Goal: Task Accomplishment & Management: Manage account settings

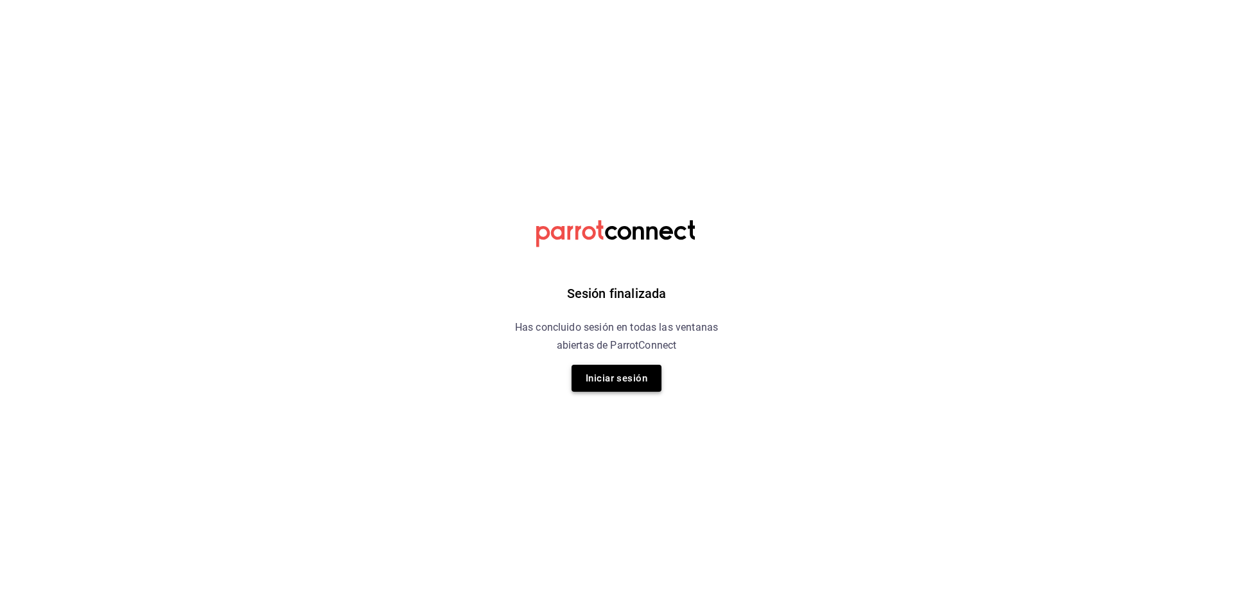
click at [605, 375] on button "Iniciar sesión" at bounding box center [616, 378] width 90 height 27
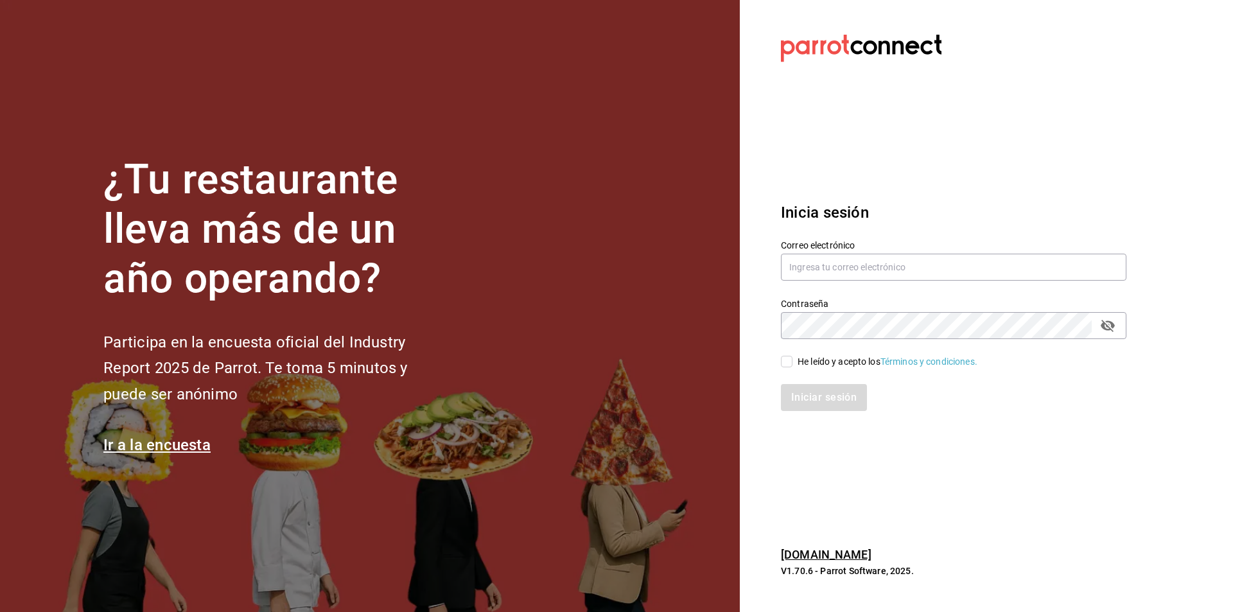
click at [827, 286] on div "Contraseña Contraseña" at bounding box center [945, 310] width 361 height 56
click at [810, 268] on input "text" at bounding box center [953, 267] width 345 height 27
type input "jerardo@hsultana.mx"
click at [788, 361] on input "He leído y acepto los Términos y condiciones." at bounding box center [787, 362] width 12 height 12
checkbox input "true"
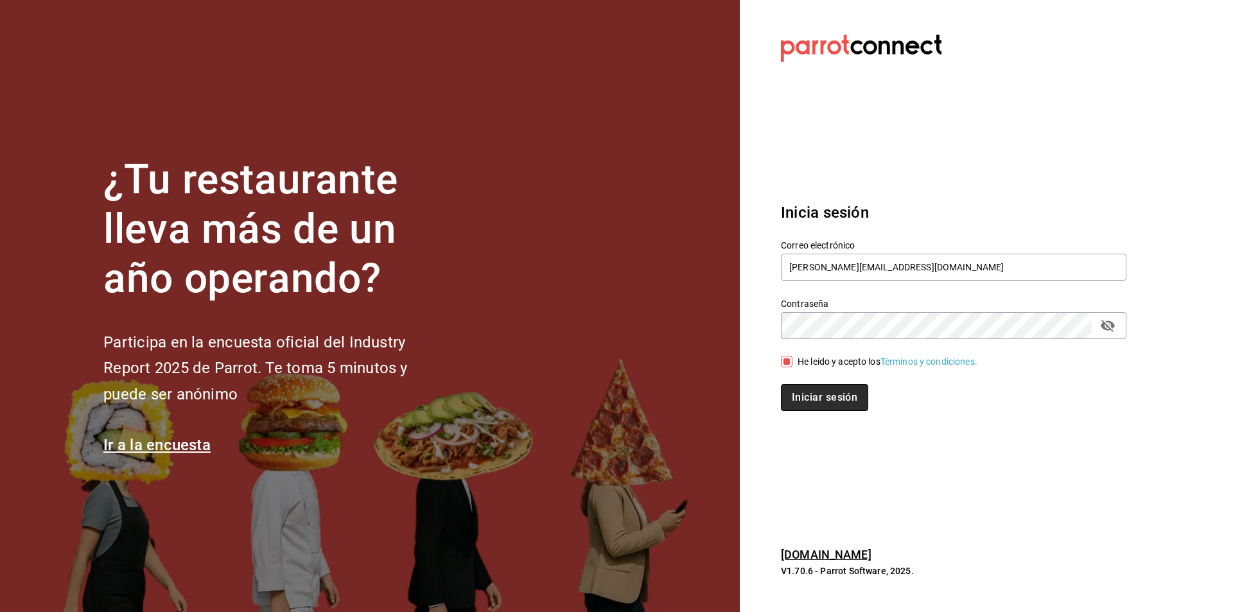
click at [795, 405] on button "Iniciar sesión" at bounding box center [824, 397] width 87 height 27
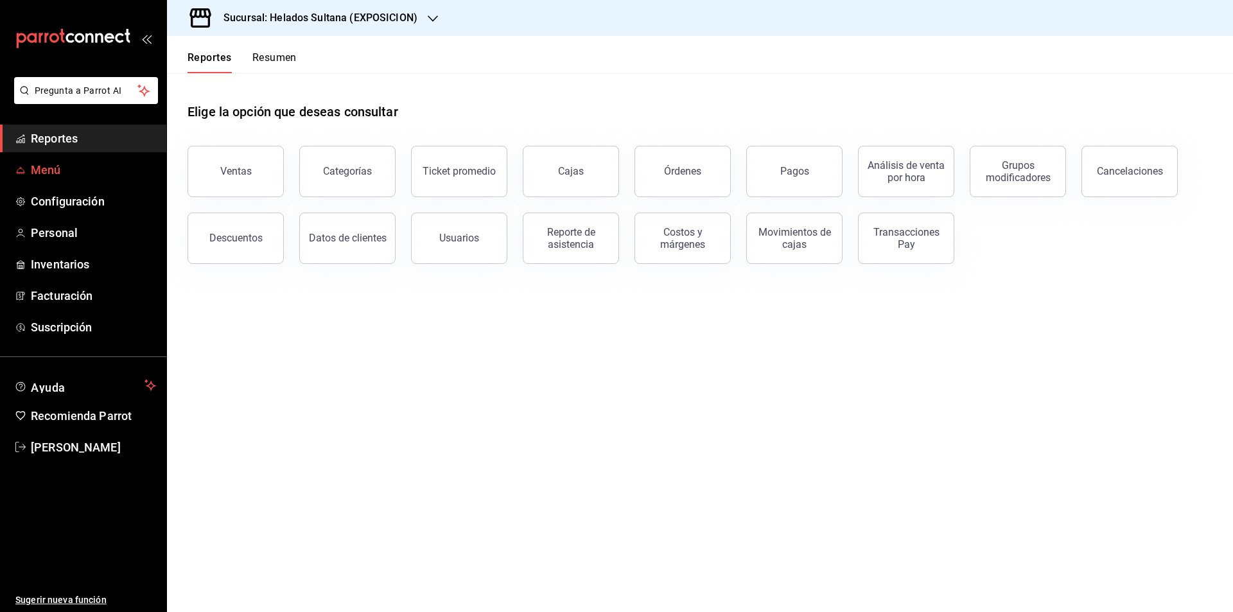
click at [54, 178] on span "Menú" at bounding box center [93, 169] width 125 height 17
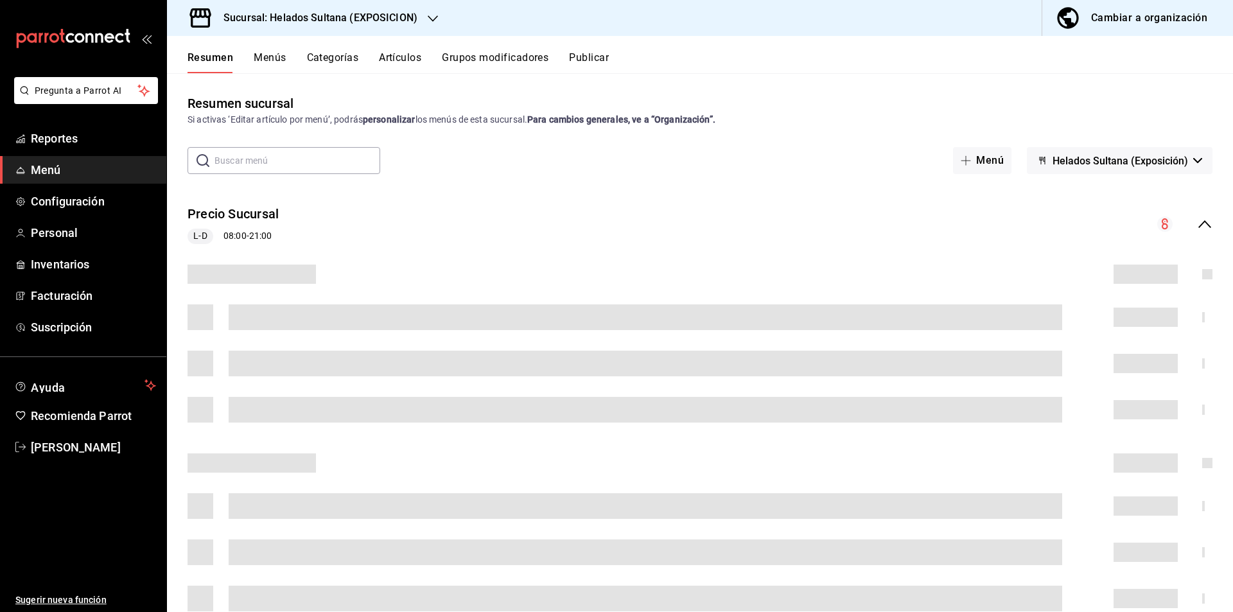
click at [381, 18] on h3 "Sucursal: Helados Sultana (EXPOSICION)" at bounding box center [315, 17] width 204 height 15
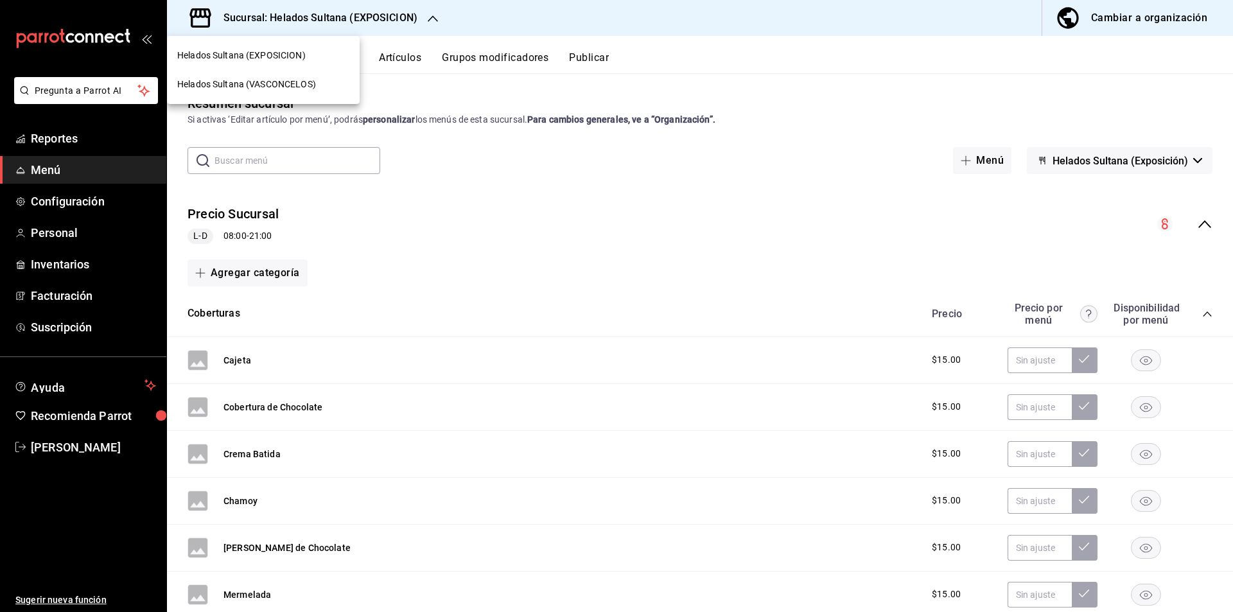
click at [290, 88] on span "Helados Sultana (VASCONCELOS)" at bounding box center [246, 84] width 139 height 13
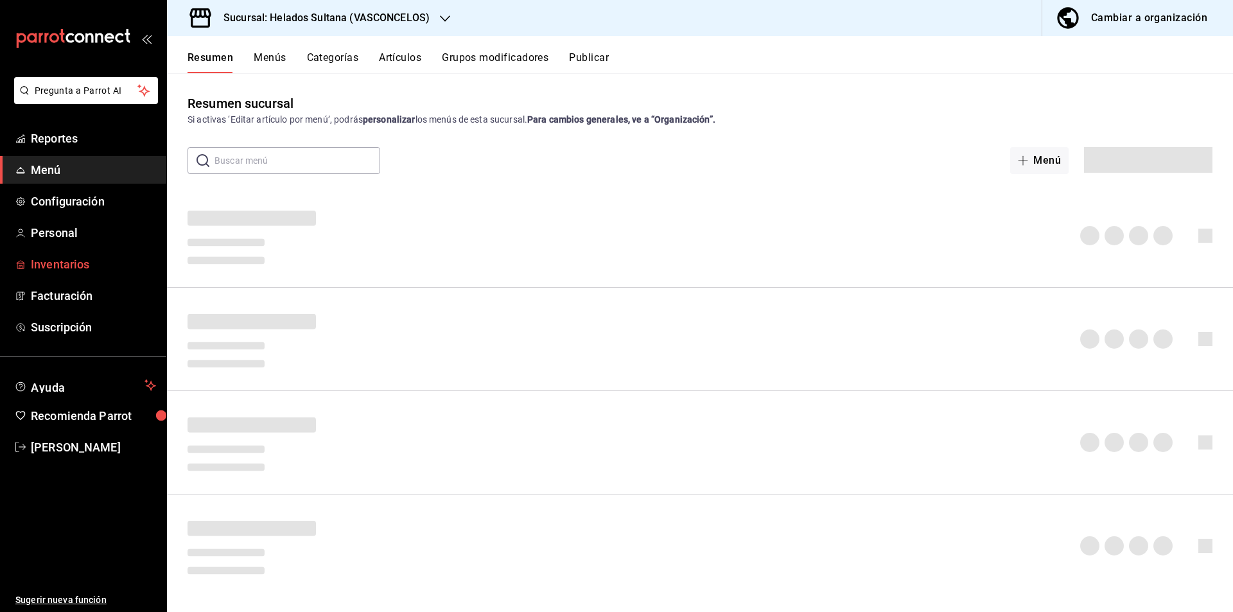
click at [34, 260] on span "Inventarios" at bounding box center [93, 263] width 125 height 17
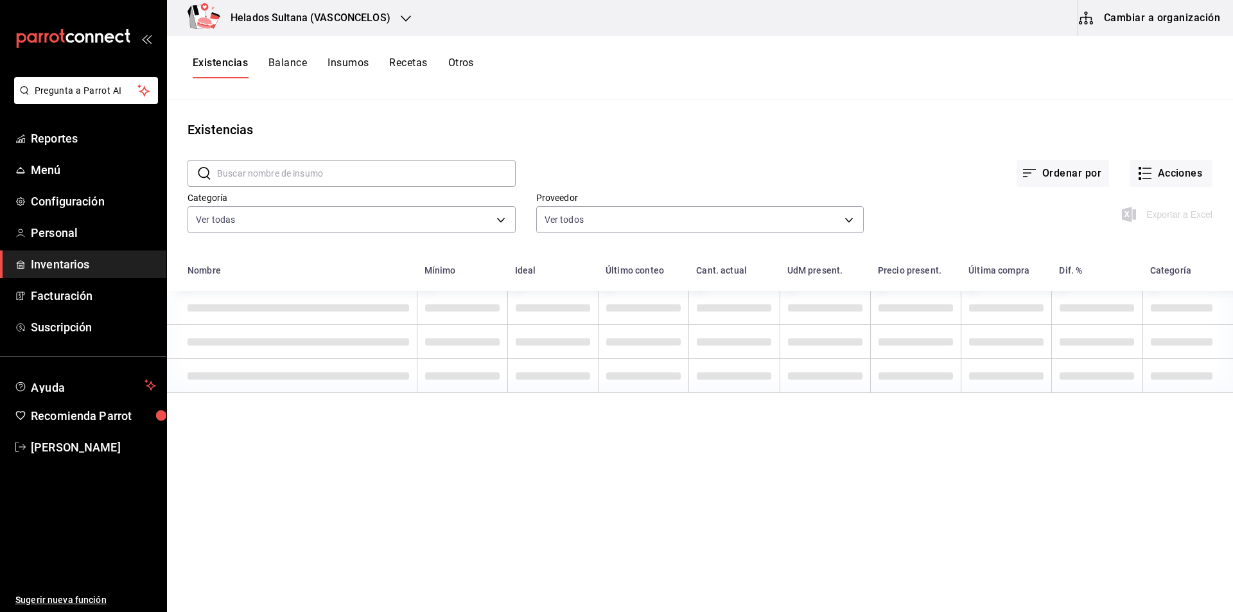
click at [1188, 4] on button "Cambiar a organización" at bounding box center [1150, 18] width 144 height 36
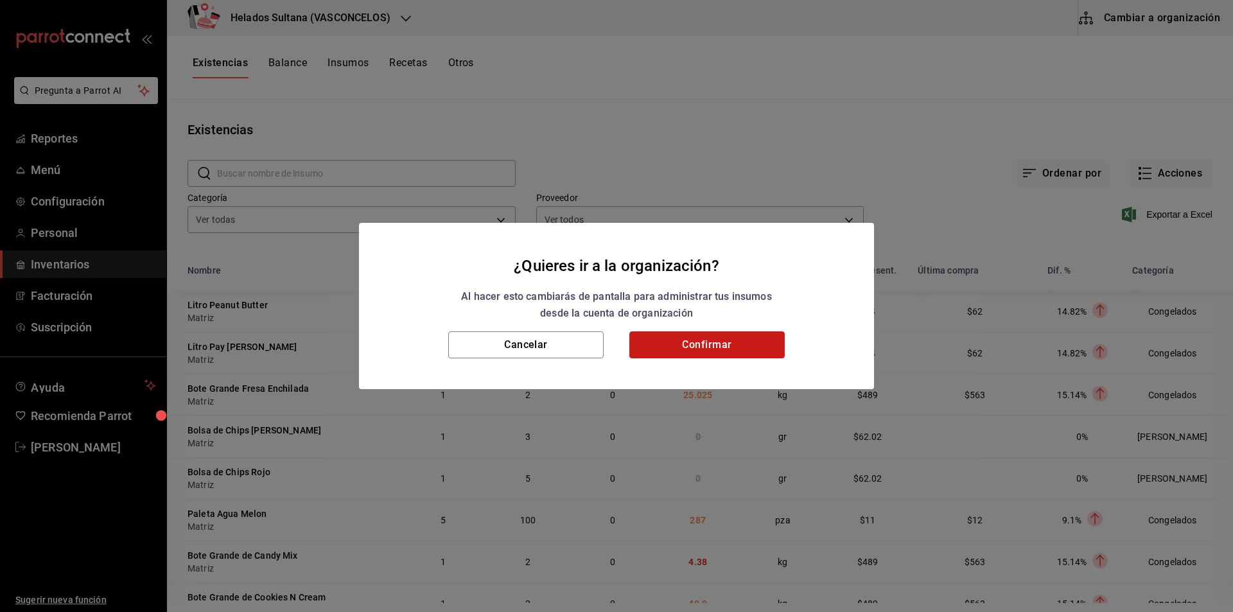
click at [668, 351] on button "Confirmar" at bounding box center [706, 344] width 155 height 27
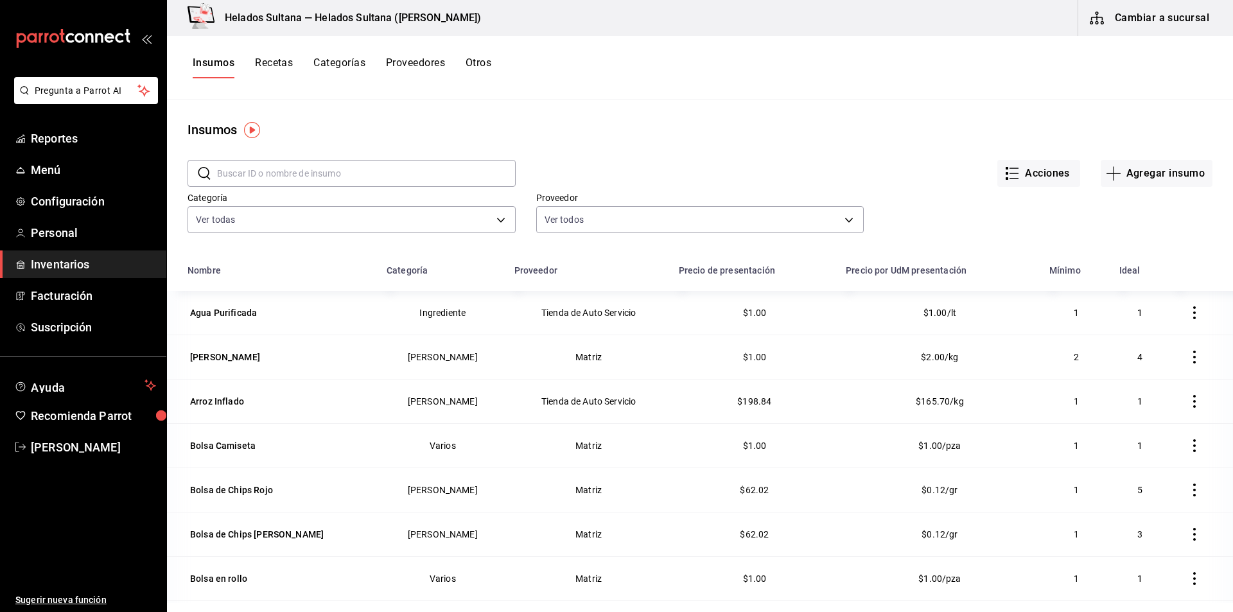
click at [263, 167] on input "text" at bounding box center [366, 173] width 299 height 26
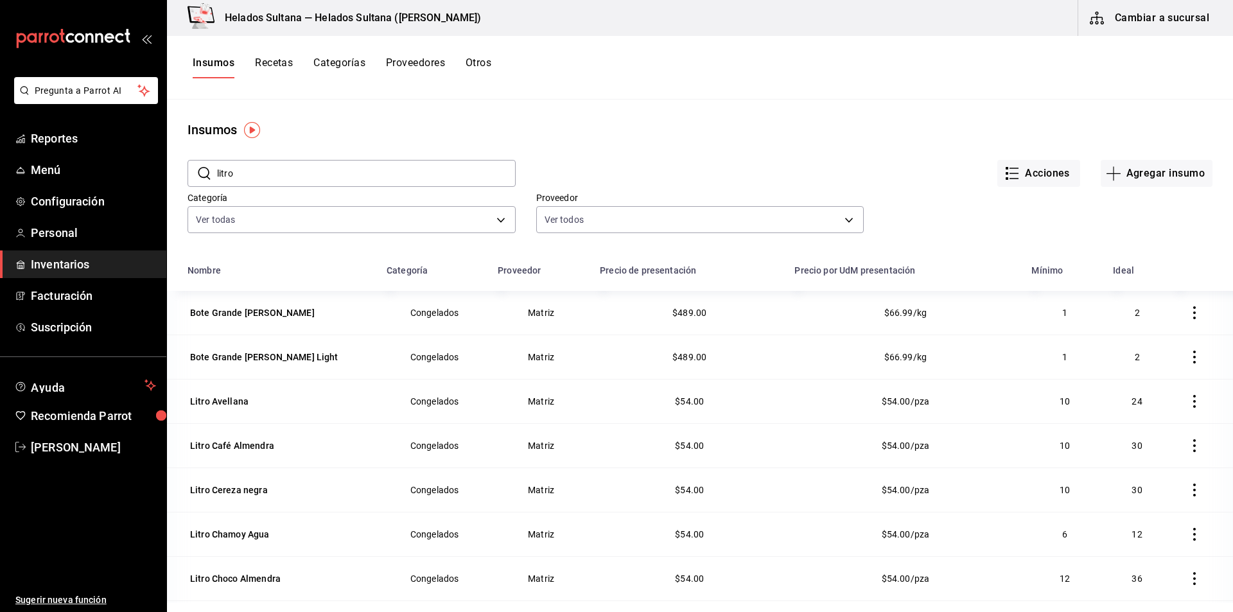
type input "litro"
click at [201, 314] on div "Litro Avellana" at bounding box center [219, 312] width 58 height 13
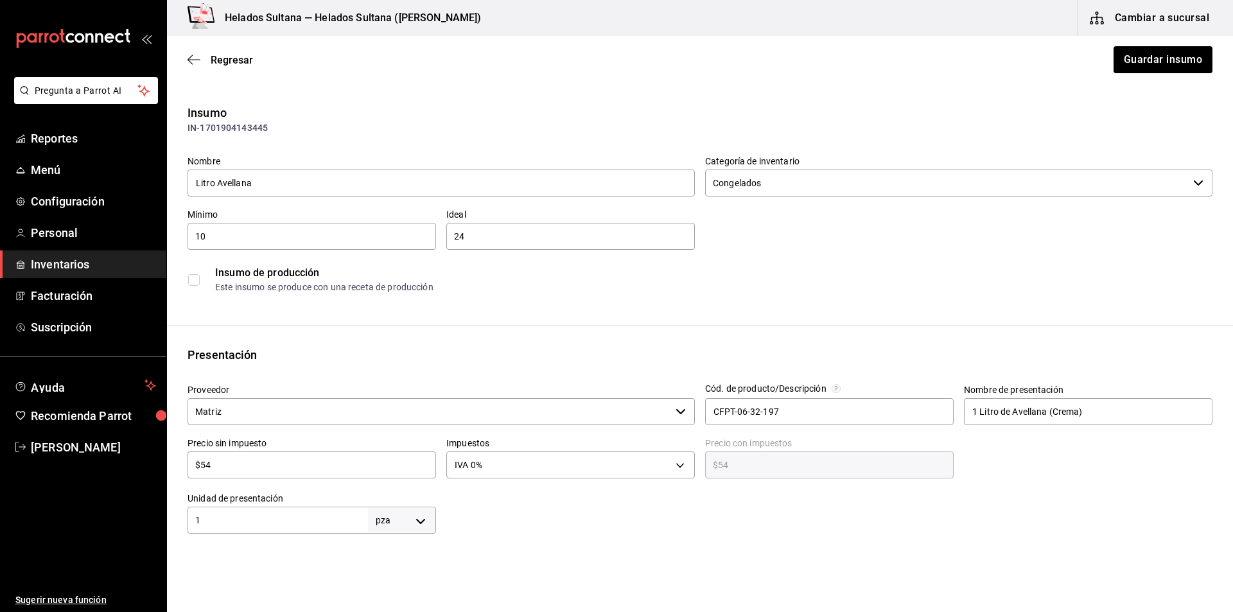
click at [322, 477] on div "$54 ​" at bounding box center [311, 464] width 248 height 27
type input "$5"
type input "$5.00"
type input "$0.00"
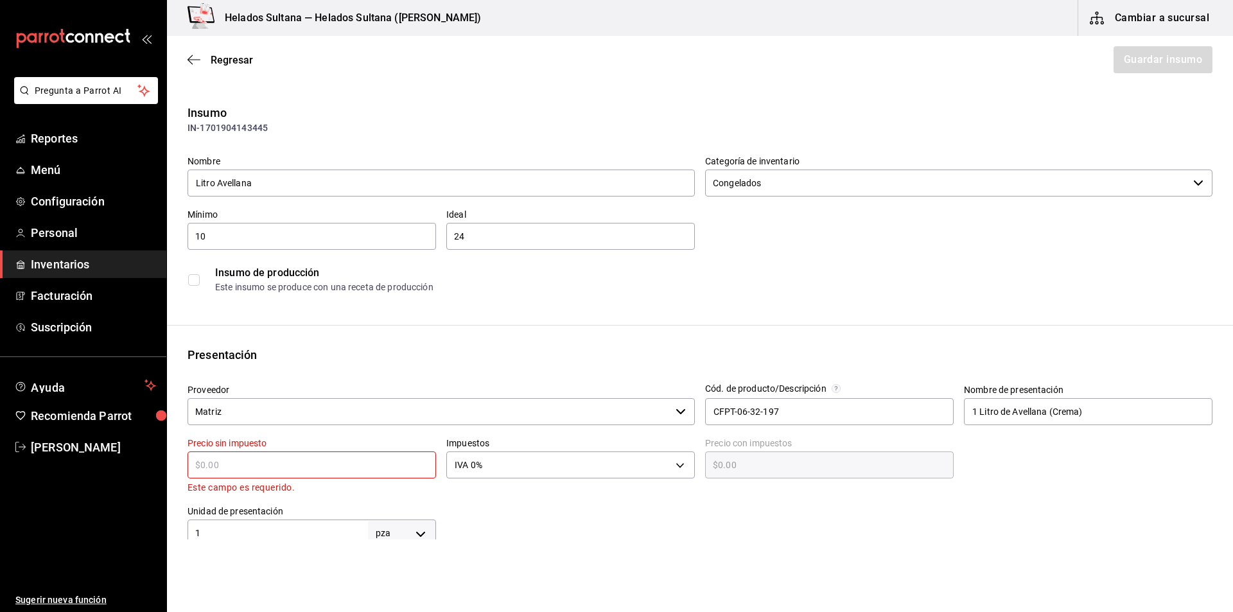
type input "$6"
type input "$6.00"
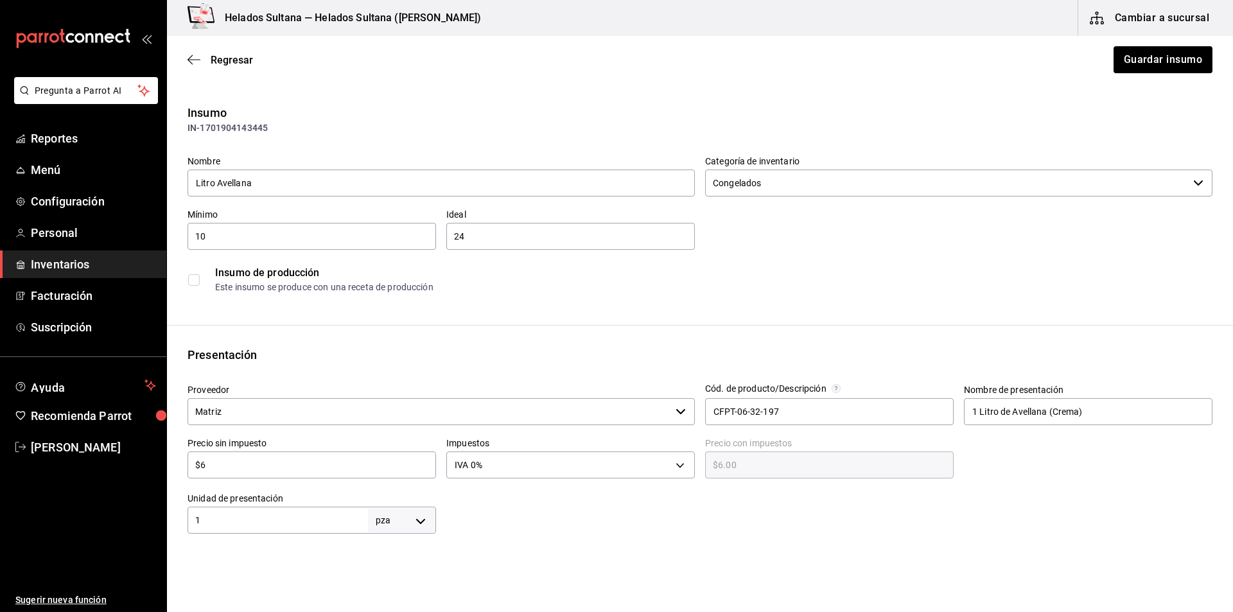
type input "$62"
type input "$62.00"
type input "$62"
click at [1131, 64] on button "Guardar insumo" at bounding box center [1162, 59] width 100 height 27
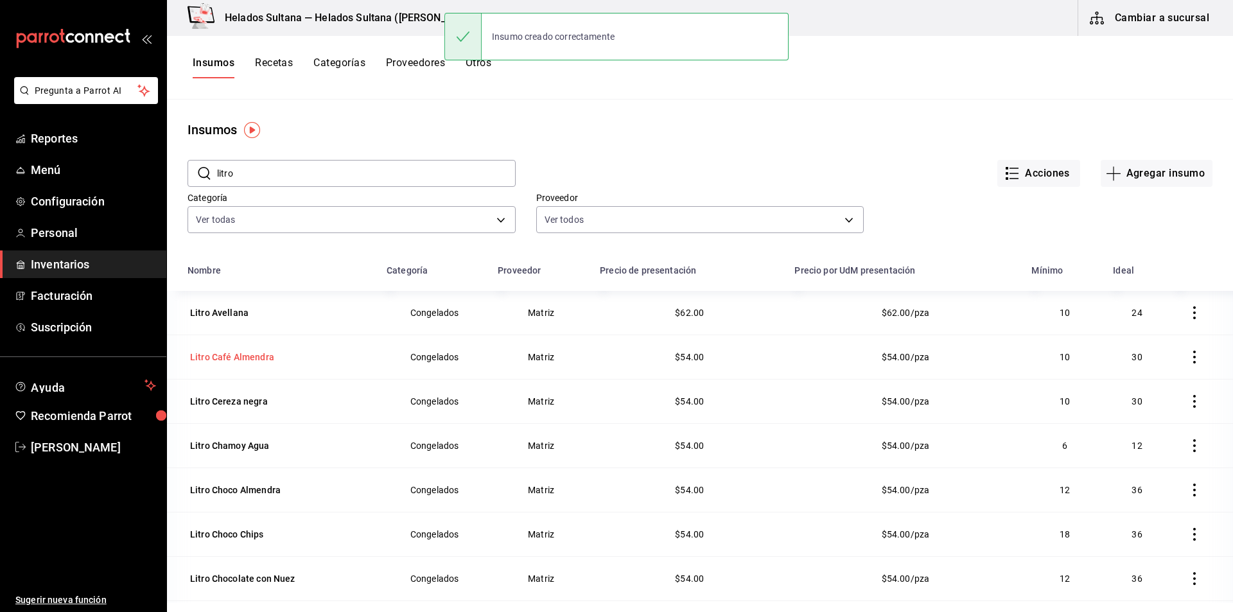
click at [255, 354] on div "Litro Café Almendra" at bounding box center [232, 357] width 84 height 13
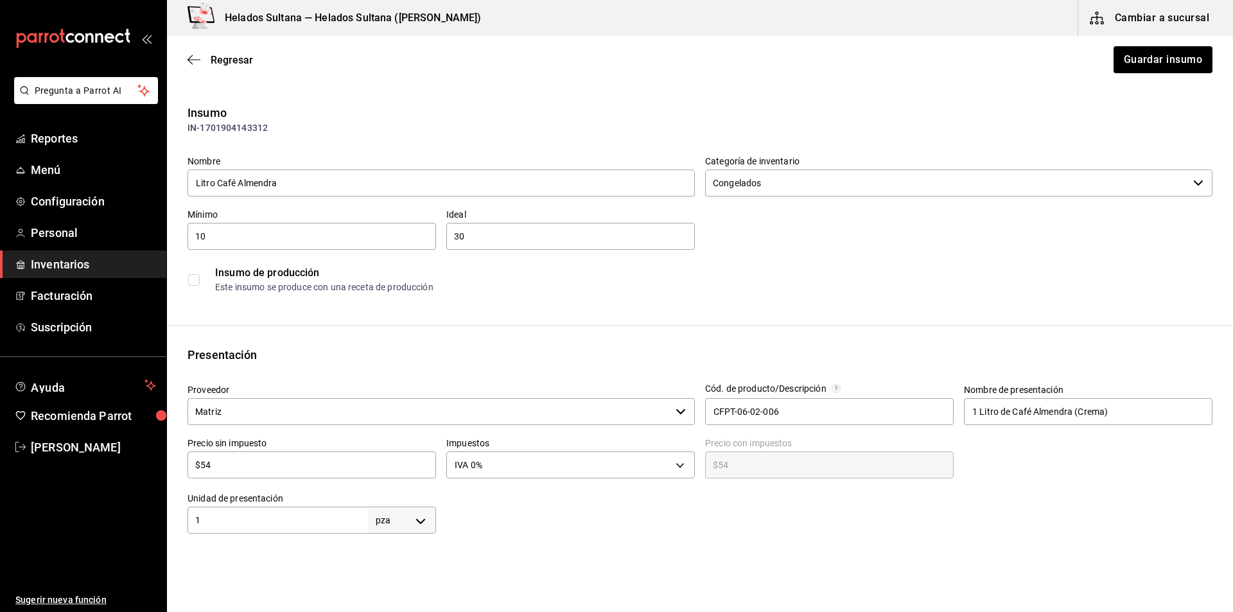
click at [379, 451] on div "$54 ​" at bounding box center [311, 464] width 248 height 27
type input "$546"
type input "$546.00"
type input "$5,462"
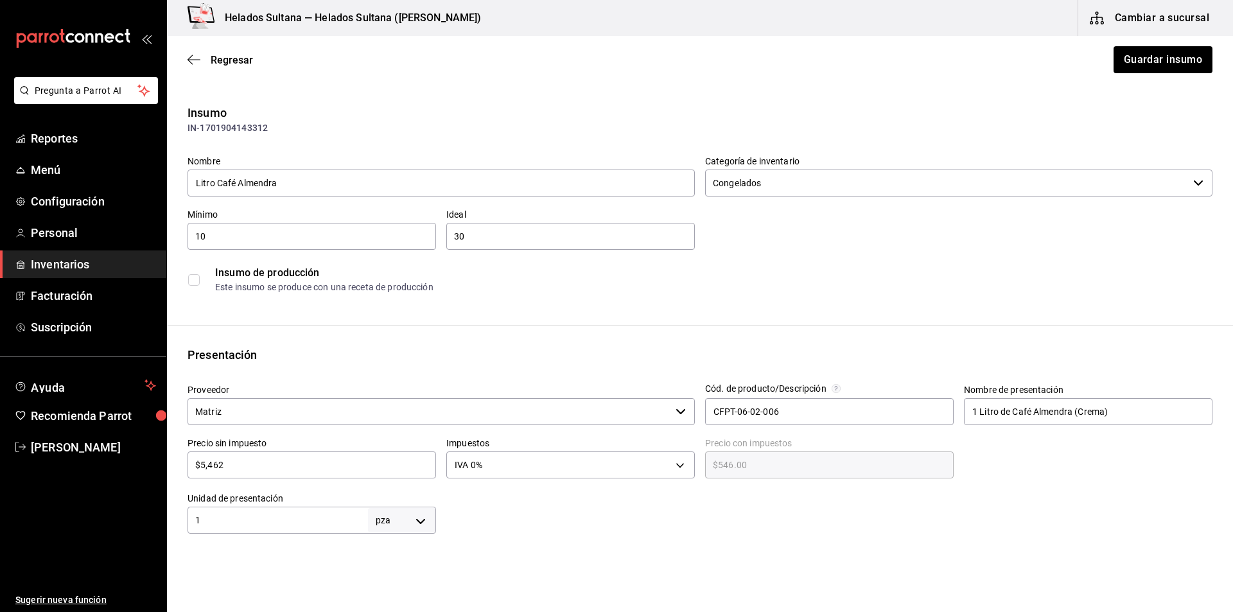
type input "$5,462.00"
type input "$546"
type input "$546.00"
type input "$54"
type input "$54.00"
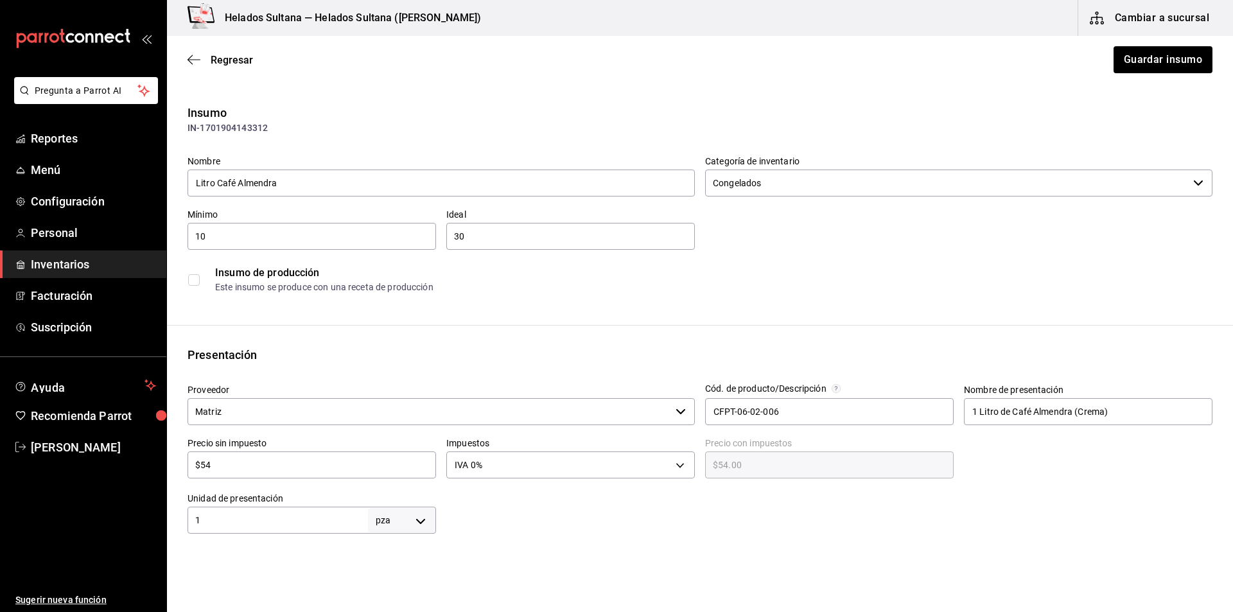
type input "$5"
type input "$5.00"
type input "$0.00"
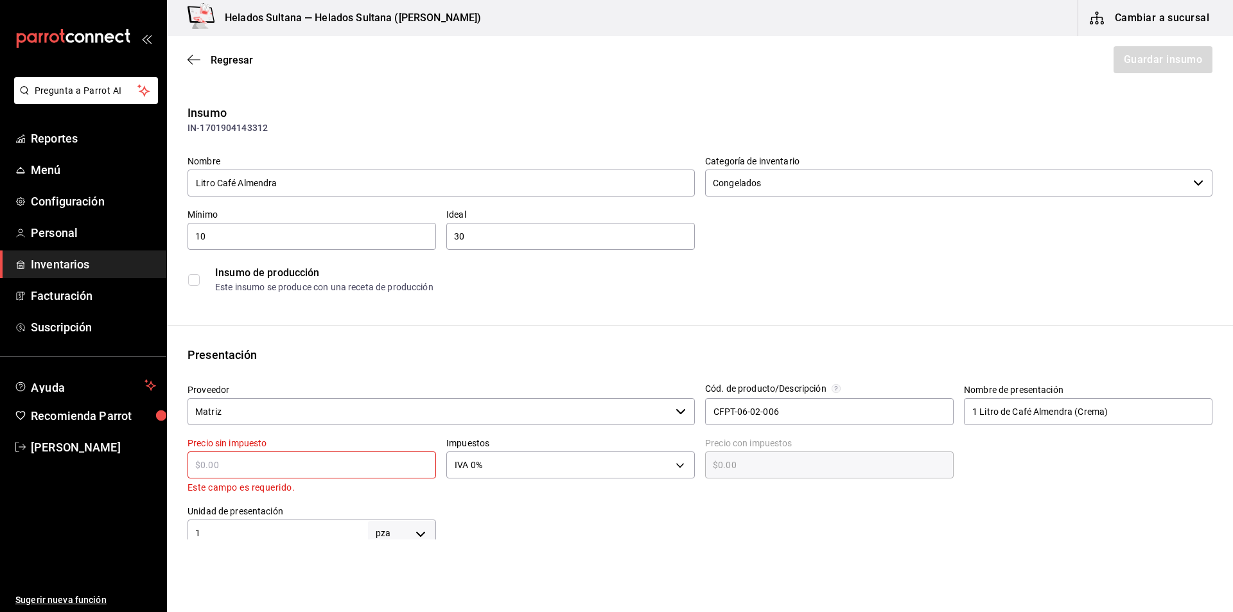
type input "$6"
type input "$6.00"
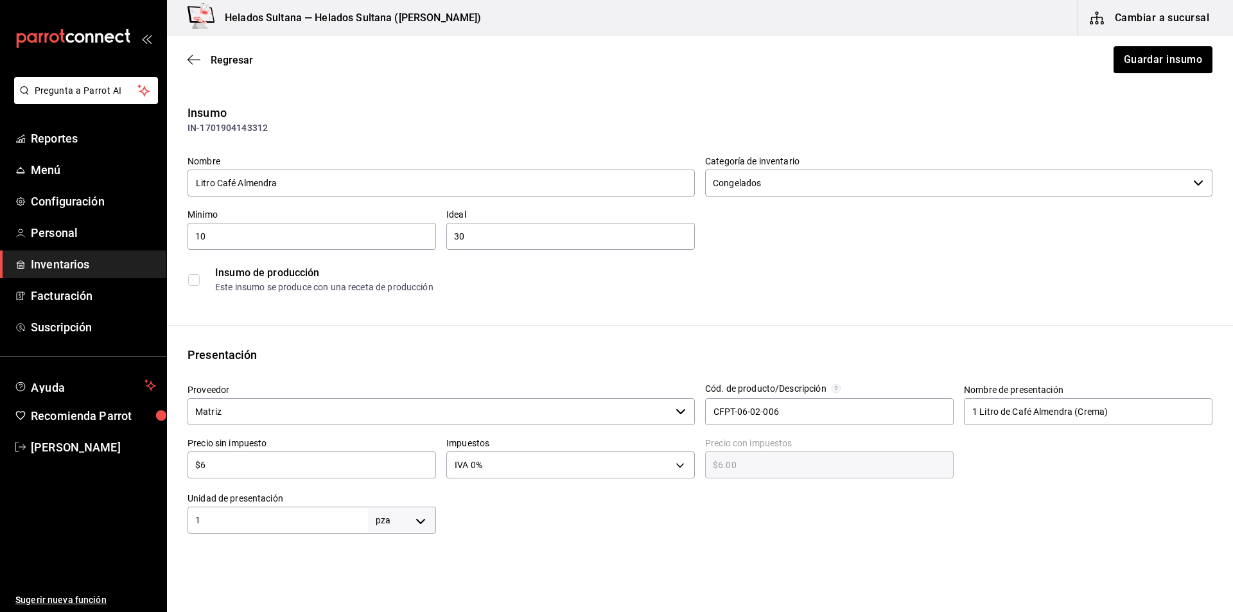
type input "$62"
type input "$62.00"
type input "$62"
click at [1148, 72] on button "Guardar insumo" at bounding box center [1162, 59] width 100 height 27
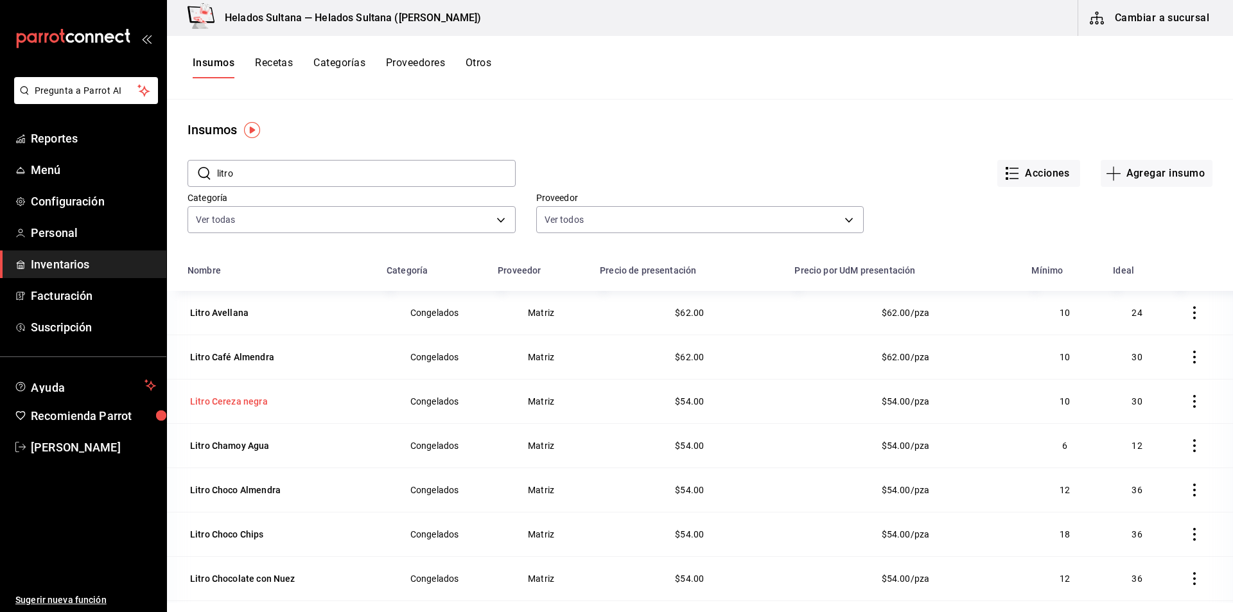
click at [230, 397] on div "Litro Cereza negra" at bounding box center [229, 401] width 78 height 13
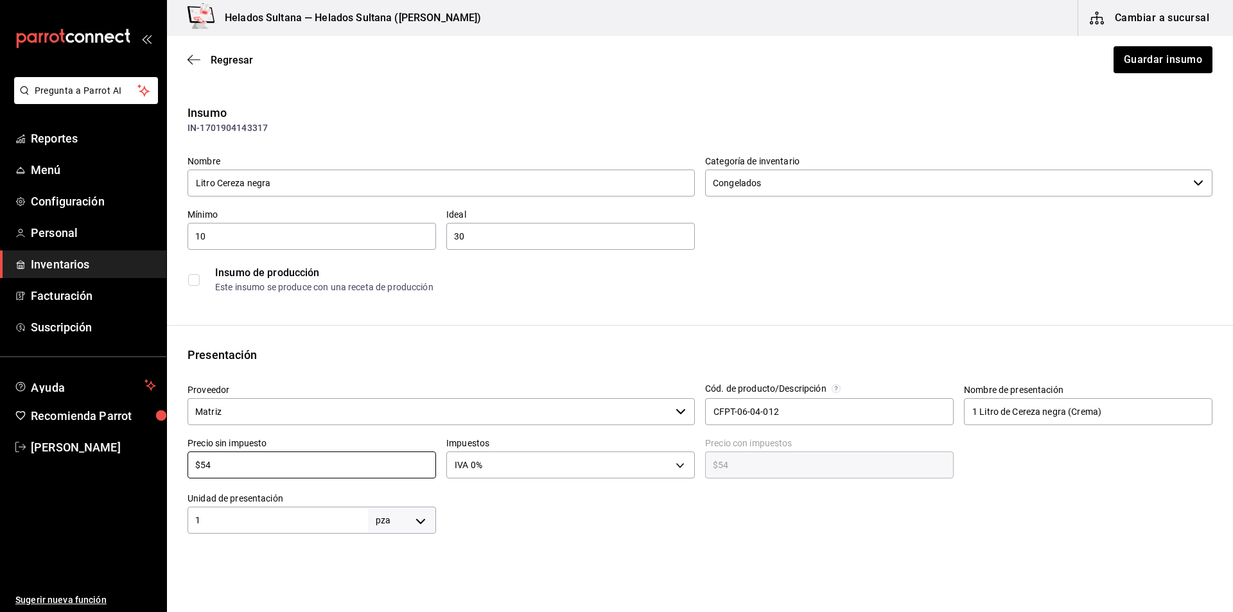
drag, startPoint x: 238, startPoint y: 468, endPoint x: 168, endPoint y: 476, distance: 69.8
click at [168, 476] on div "Presentación Proveedor Matriz ​ Cód. de producto/Descripción CFPT-06-04-012 Nom…" at bounding box center [700, 439] width 1066 height 187
type input "$6"
type input "$6.00"
type input "$62"
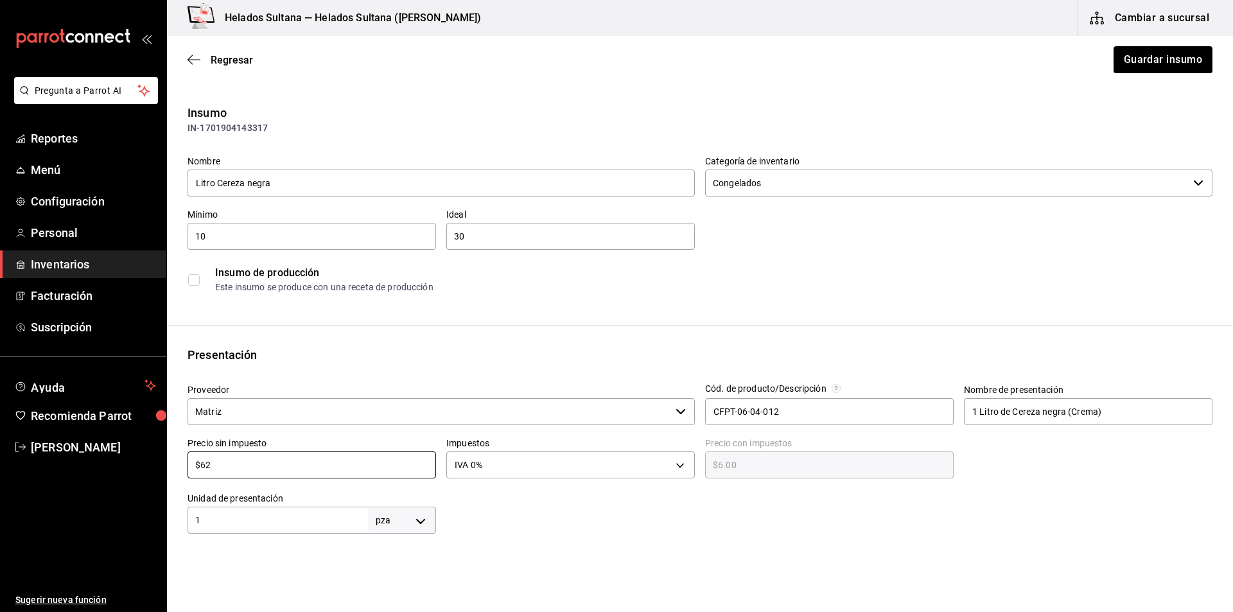
type input "$62.00"
type input "$62"
click at [1163, 59] on button "Guardar insumo" at bounding box center [1162, 59] width 100 height 27
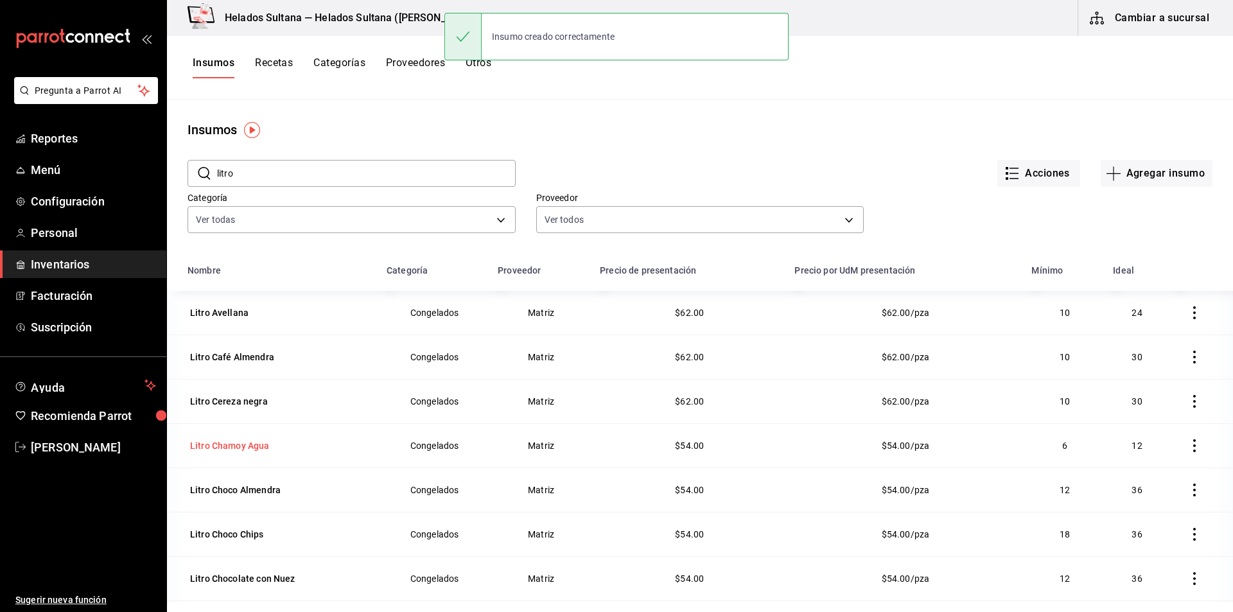
click at [233, 444] on div "Litro Chamoy Agua" at bounding box center [230, 445] width 80 height 13
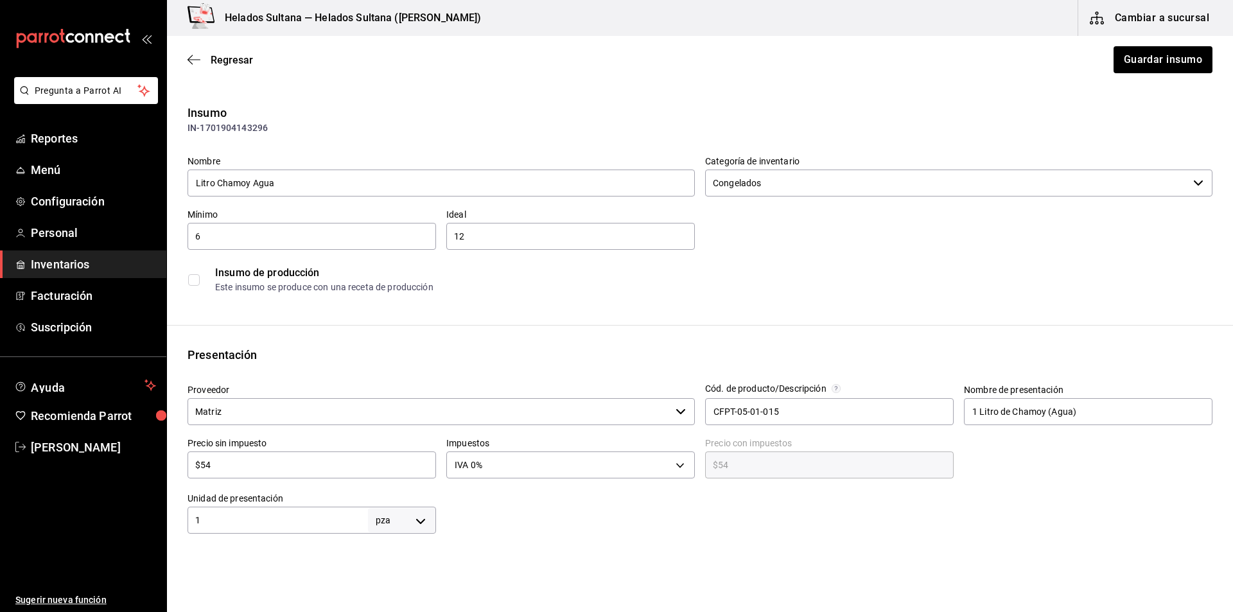
click at [323, 471] on input "$54" at bounding box center [311, 464] width 248 height 15
type input "$6"
type input "$6.00"
type input "$62"
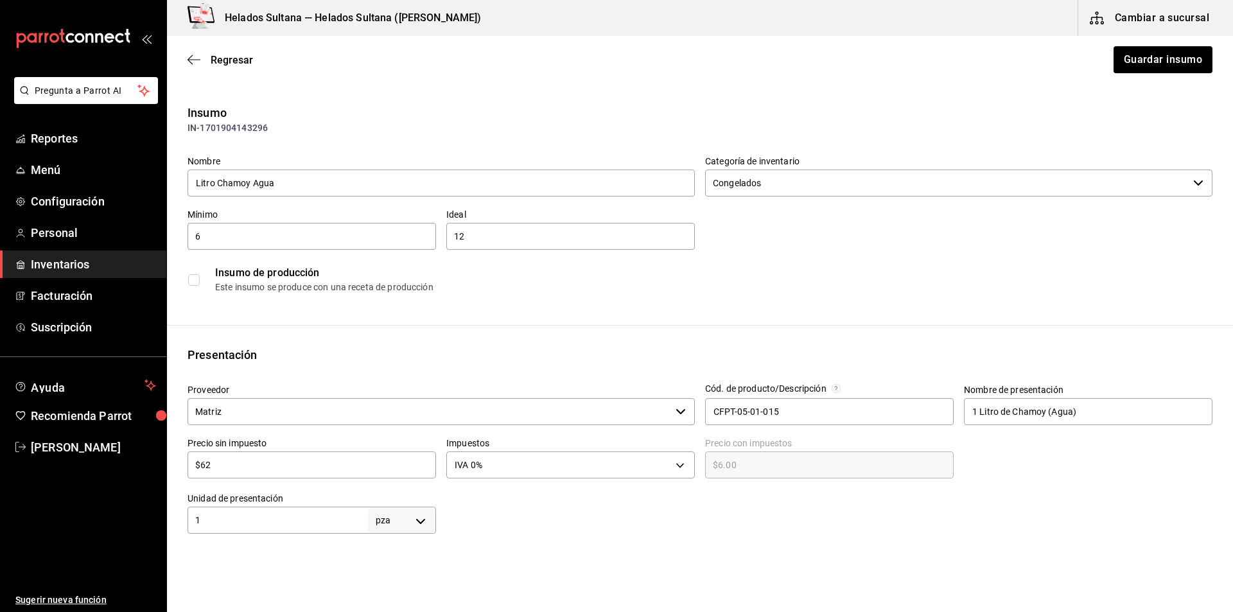
type input "$62.00"
type input "$62"
click at [1099, 70] on div "Regresar Guardar insumo" at bounding box center [700, 60] width 1066 height 48
click at [1117, 64] on button "Guardar insumo" at bounding box center [1162, 59] width 100 height 27
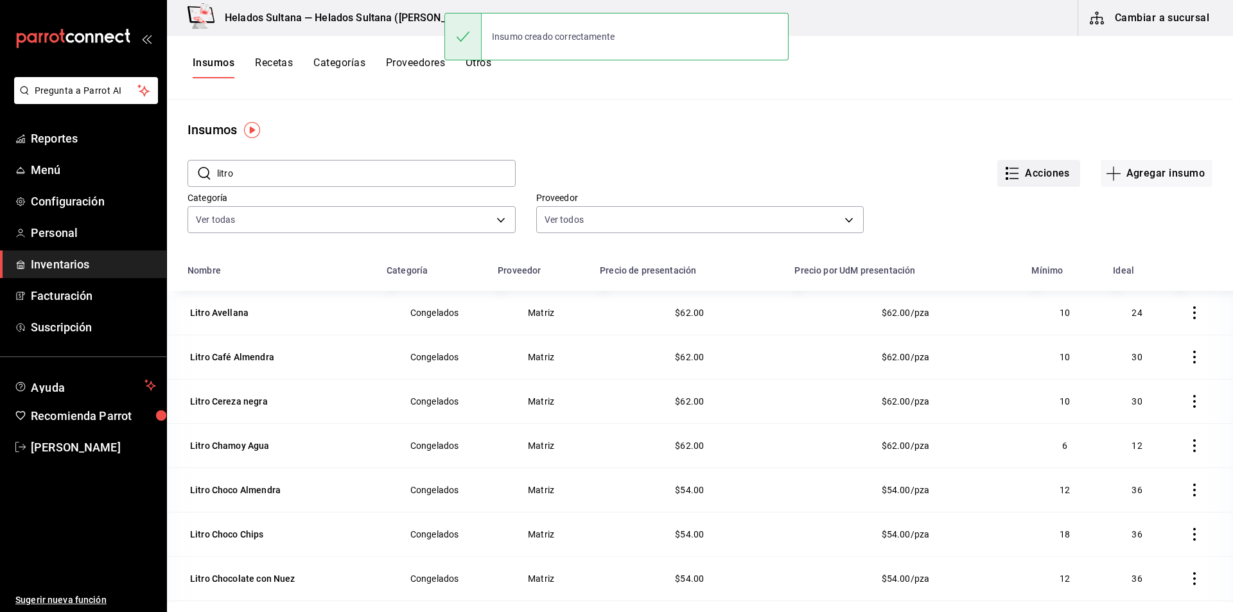
click at [1035, 173] on button "Acciones" at bounding box center [1038, 173] width 83 height 27
click at [1064, 119] on div at bounding box center [616, 306] width 1233 height 612
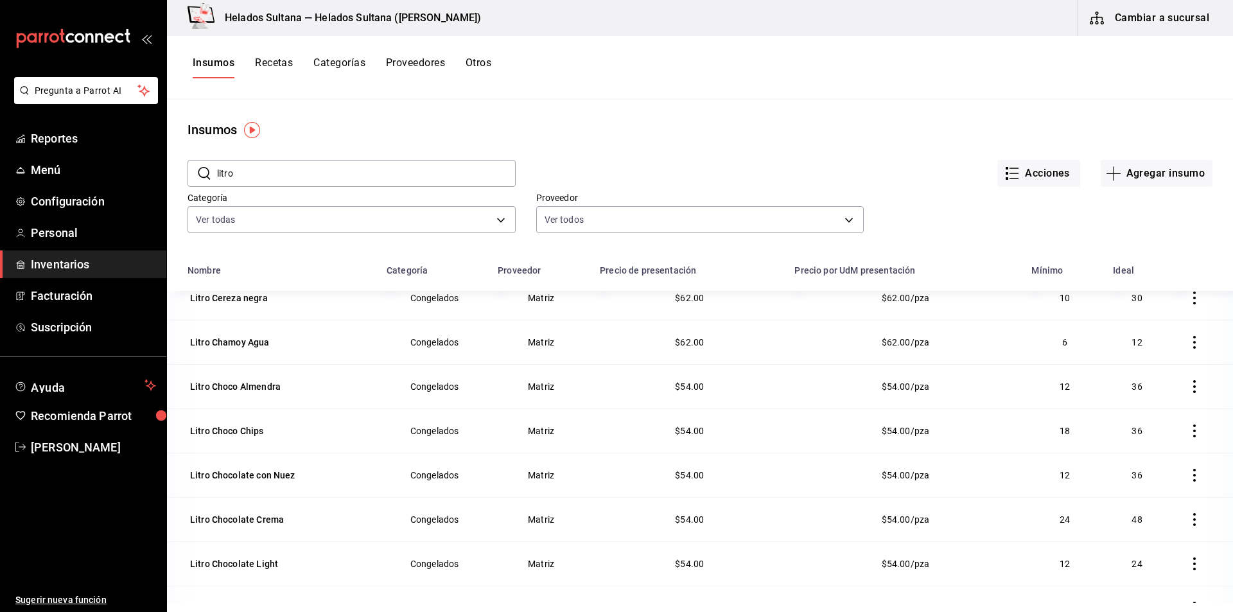
scroll to position [119, 0]
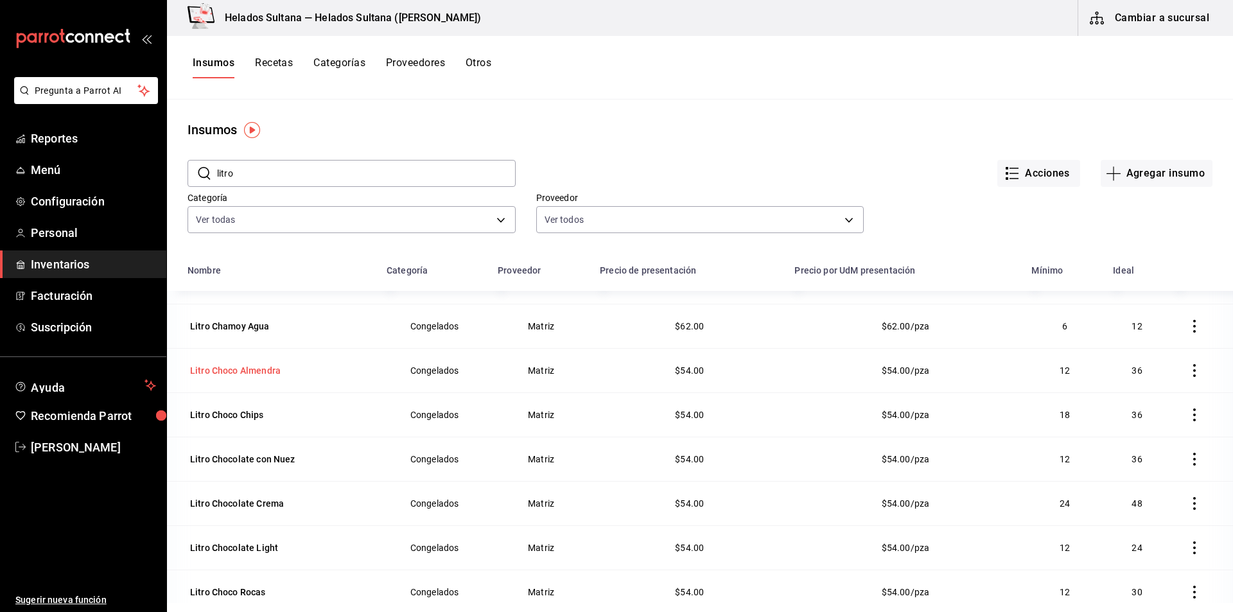
click at [214, 383] on td "Litro Choco Almendra" at bounding box center [273, 370] width 212 height 44
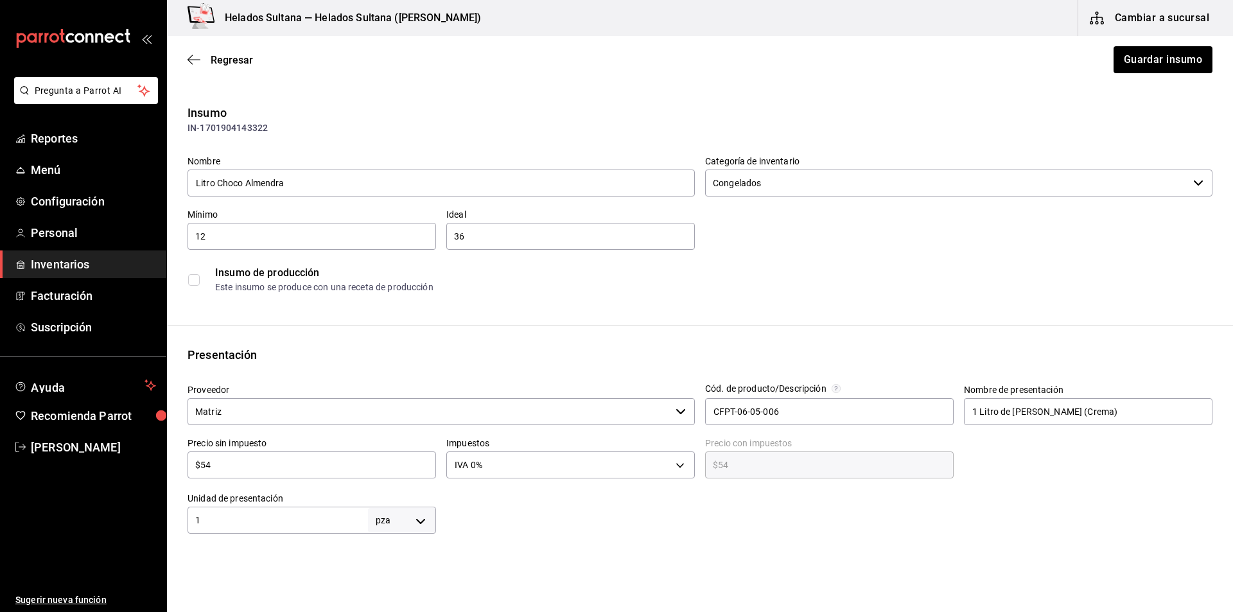
click at [309, 469] on input "$54" at bounding box center [311, 464] width 248 height 15
type input "$6"
type input "$6.00"
type input "$62"
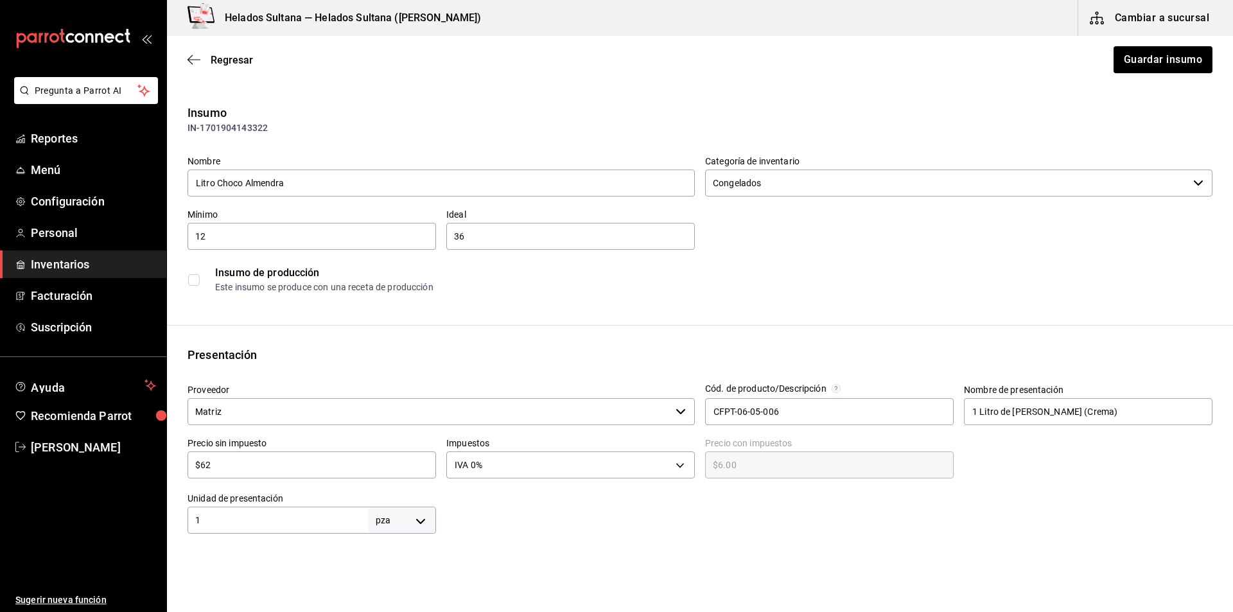
type input "$62.00"
type input "$62"
click at [1163, 67] on button "Guardar insumo" at bounding box center [1162, 59] width 100 height 27
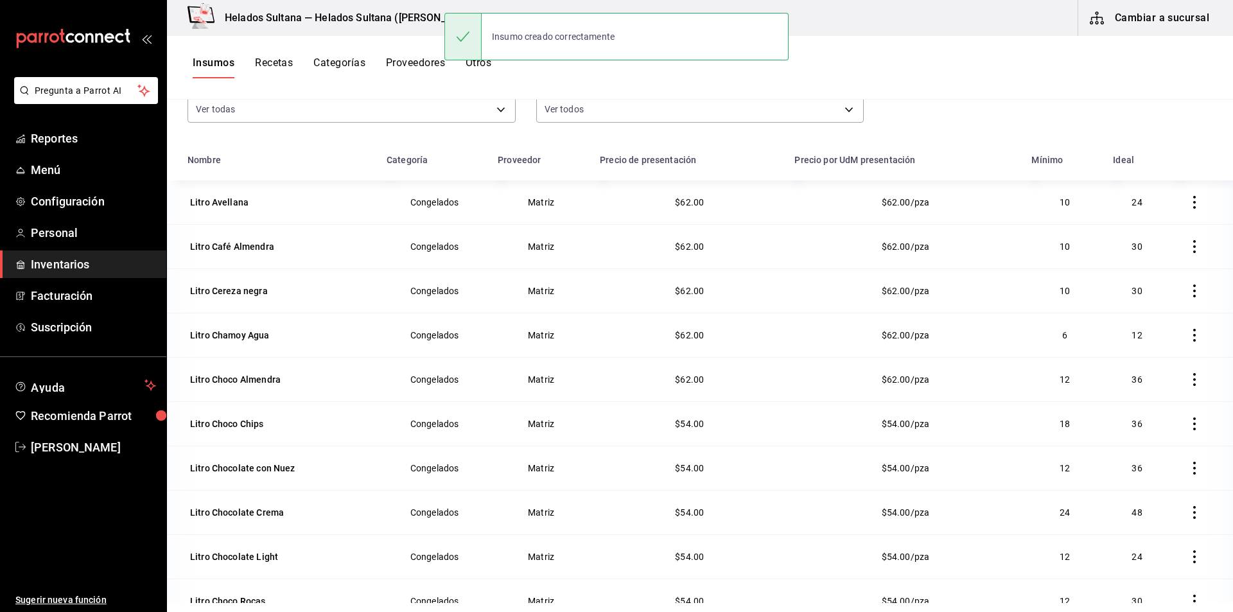
scroll to position [116, 0]
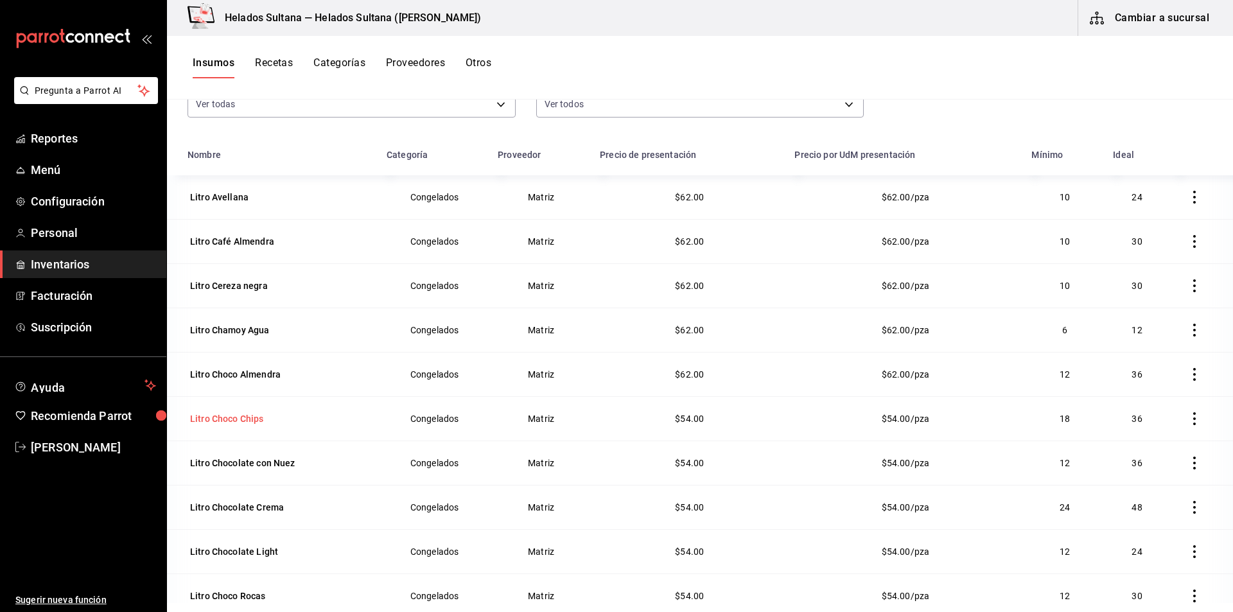
click at [257, 418] on div "Litro Choco Chips" at bounding box center [227, 418] width 74 height 13
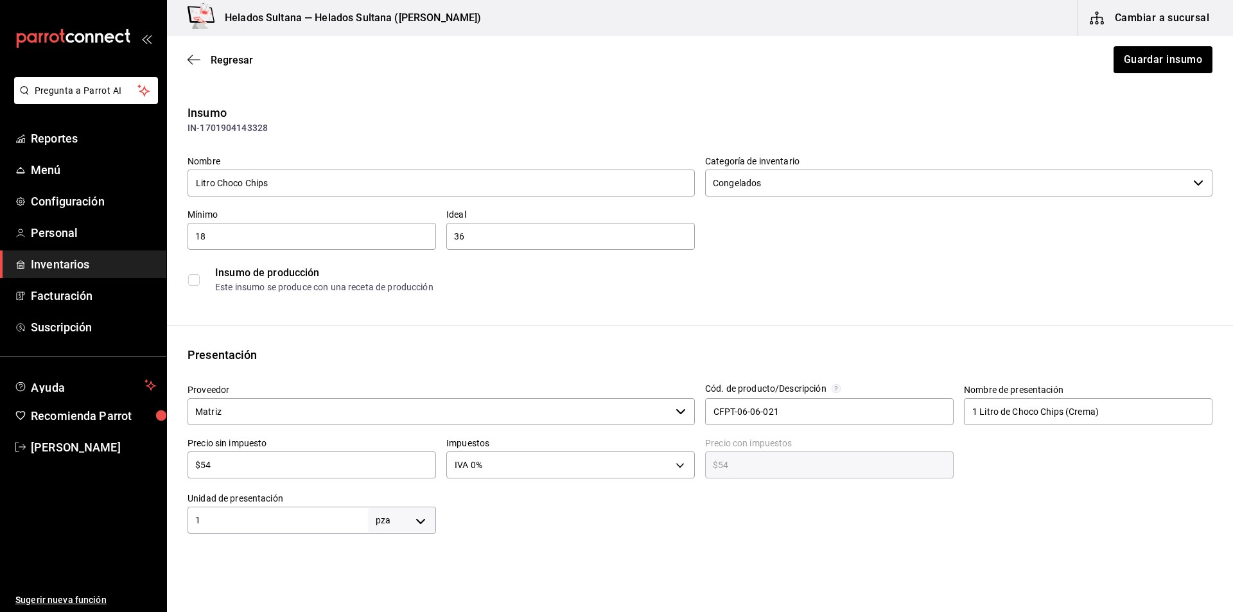
click at [248, 469] on input "$54" at bounding box center [311, 464] width 248 height 15
type input "$6"
type input "$6.00"
type input "$62"
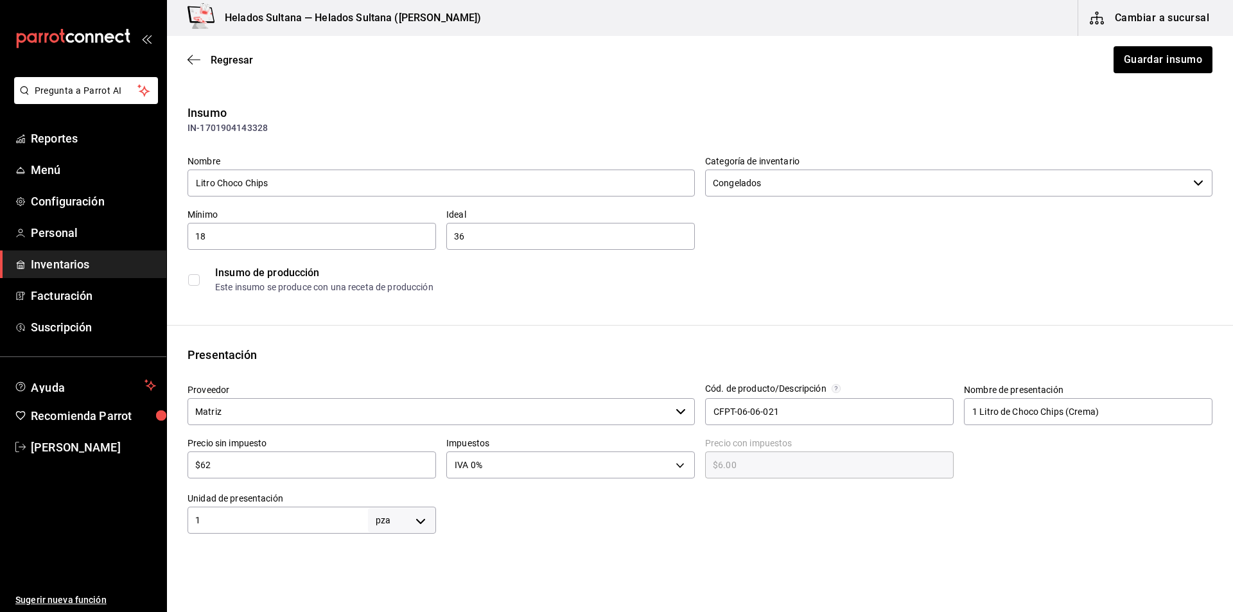
type input "$62.00"
type input "$62"
click at [1184, 54] on button "Guardar insumo" at bounding box center [1162, 59] width 100 height 27
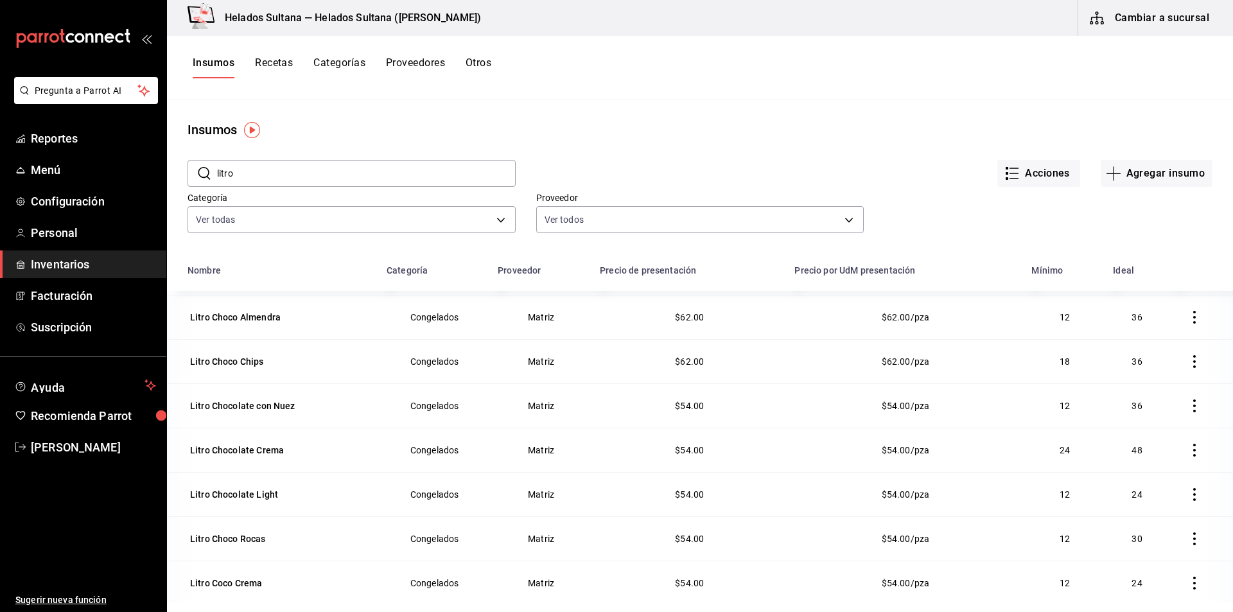
scroll to position [180, 0]
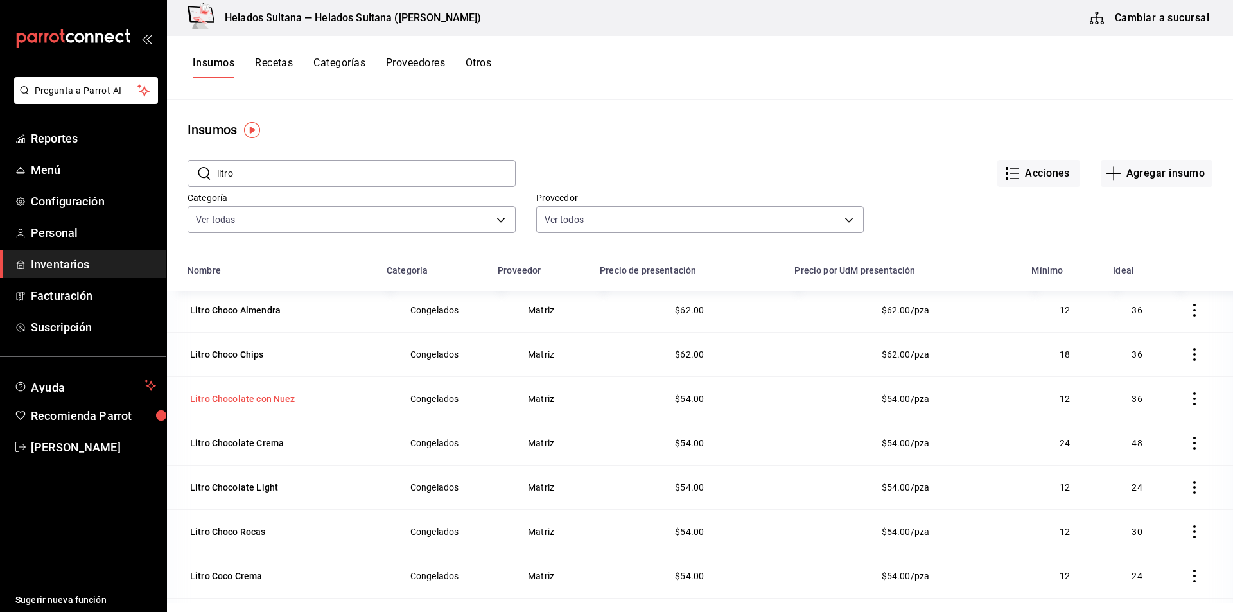
click at [250, 408] on td "Litro Chocolate con Nuez" at bounding box center [273, 398] width 212 height 44
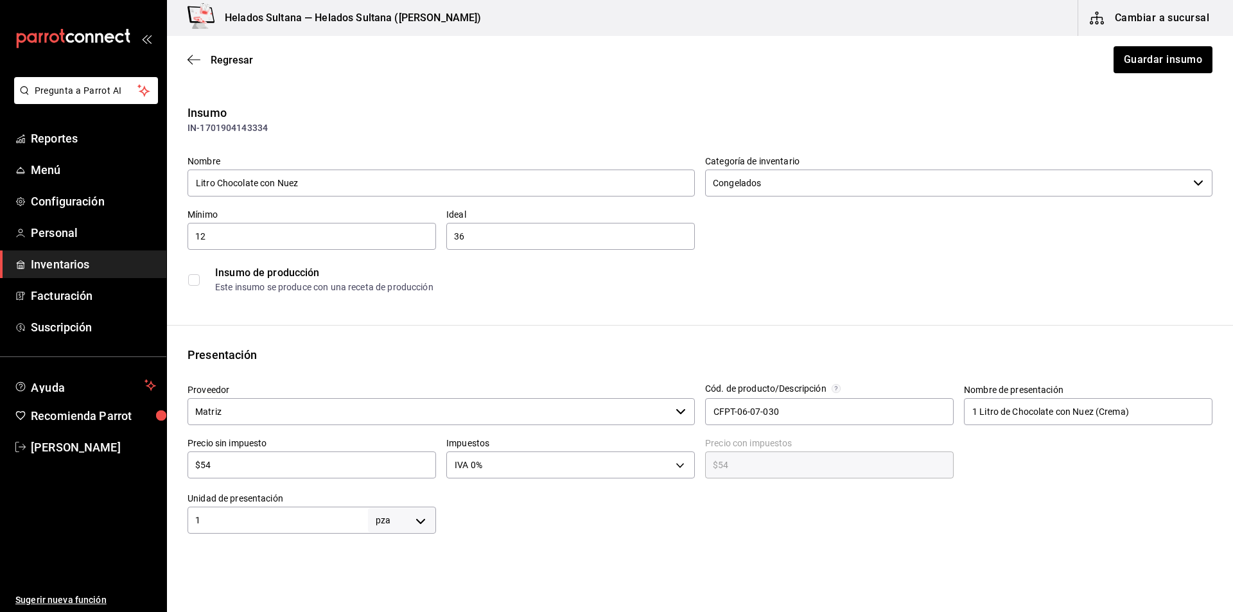
click at [268, 470] on input "$54" at bounding box center [311, 464] width 248 height 15
type input "$6"
type input "$6.00"
type input "$62"
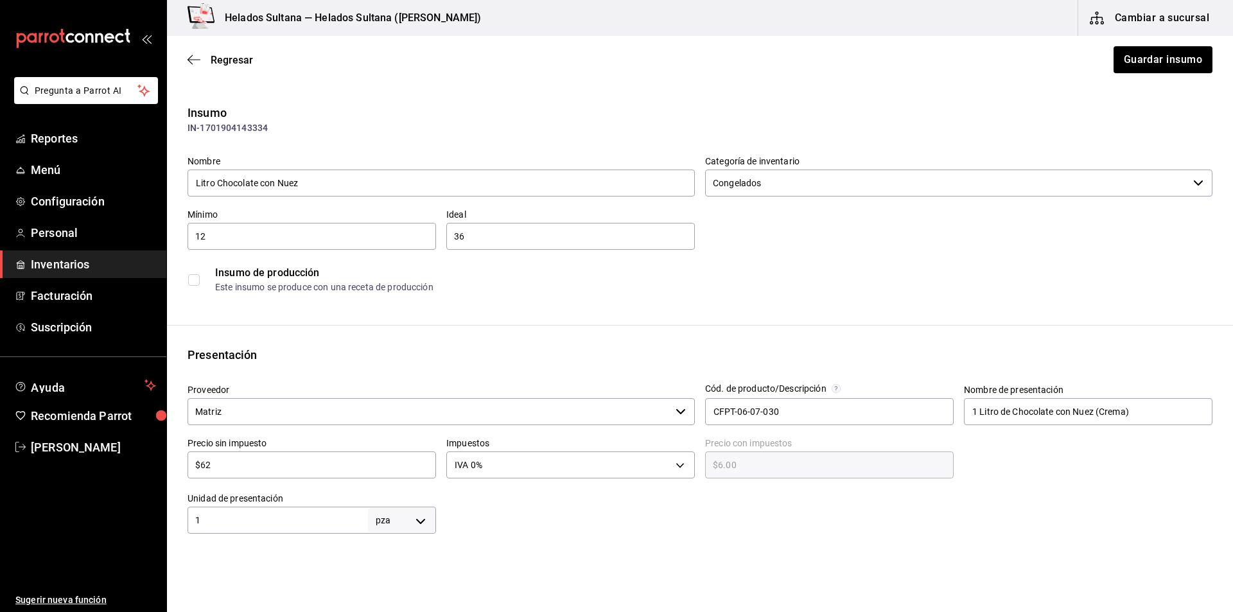
type input "$62.00"
type input "$62"
click at [1149, 63] on button "Guardar insumo" at bounding box center [1162, 59] width 100 height 27
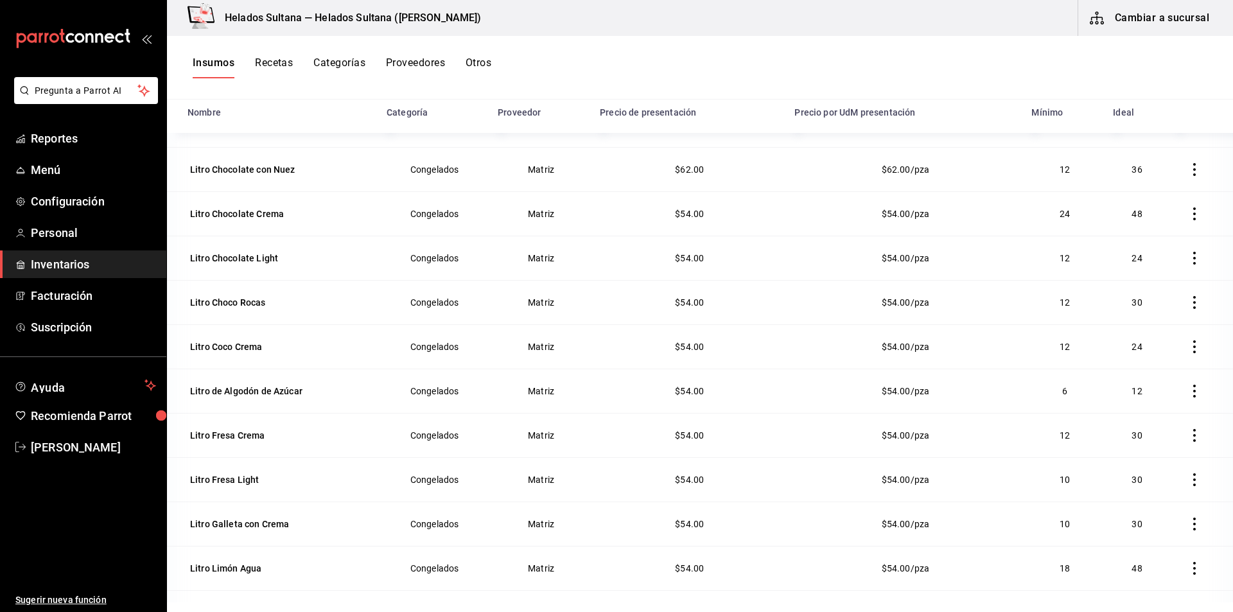
scroll to position [258, 0]
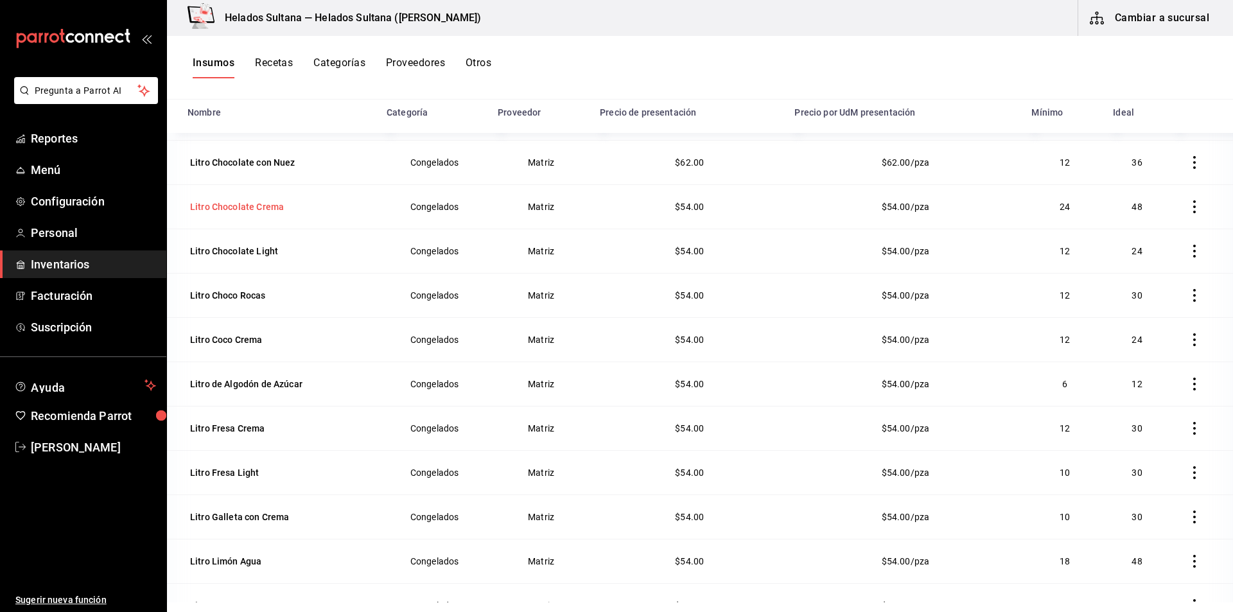
click at [223, 208] on div "Litro Chocolate Crema" at bounding box center [237, 206] width 94 height 13
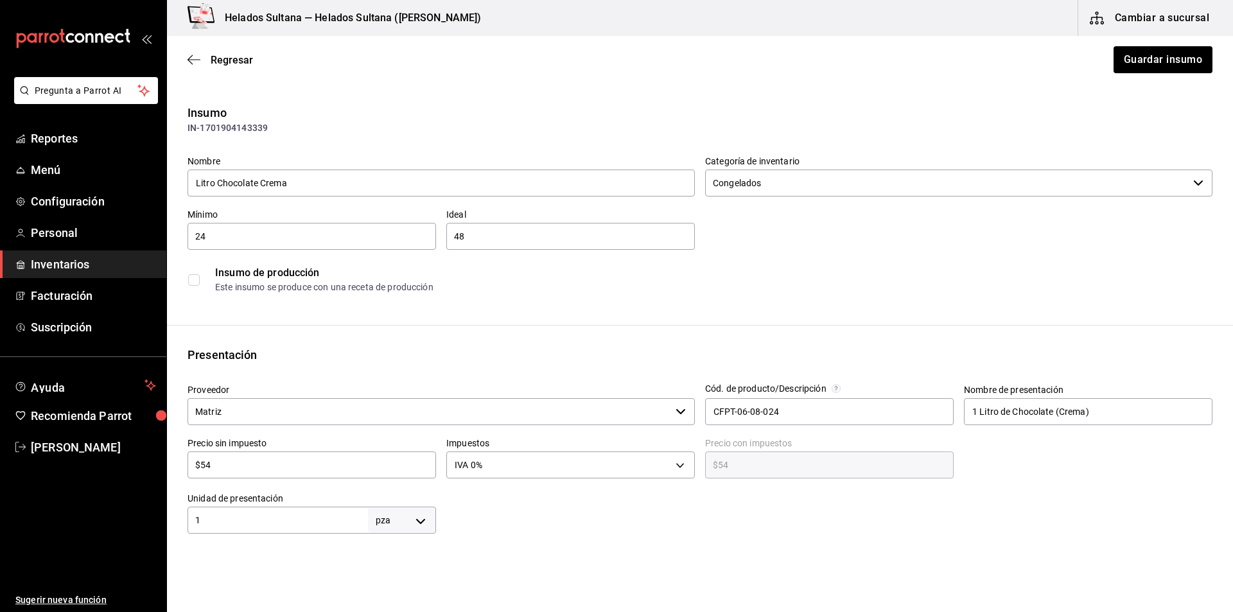
click at [320, 477] on div "$54 ​" at bounding box center [311, 464] width 248 height 27
type input "$546"
type input "$546.00"
type input "$5,462"
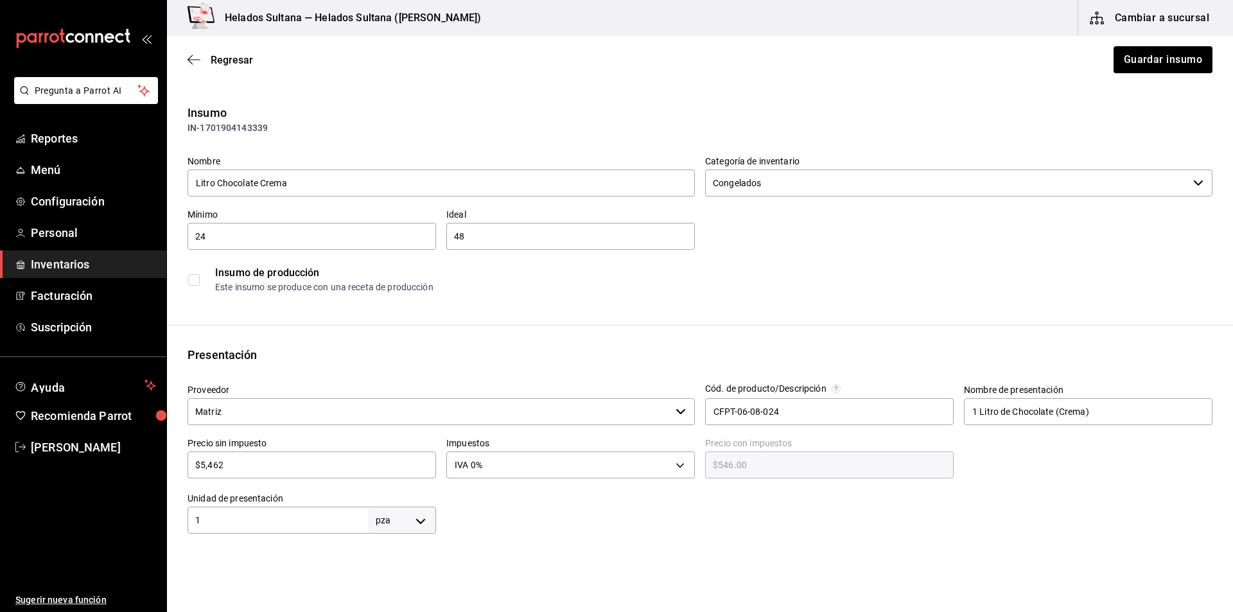
type input "$5,462.00"
type input "$546"
type input "$546.00"
type input "$54"
type input "$54.00"
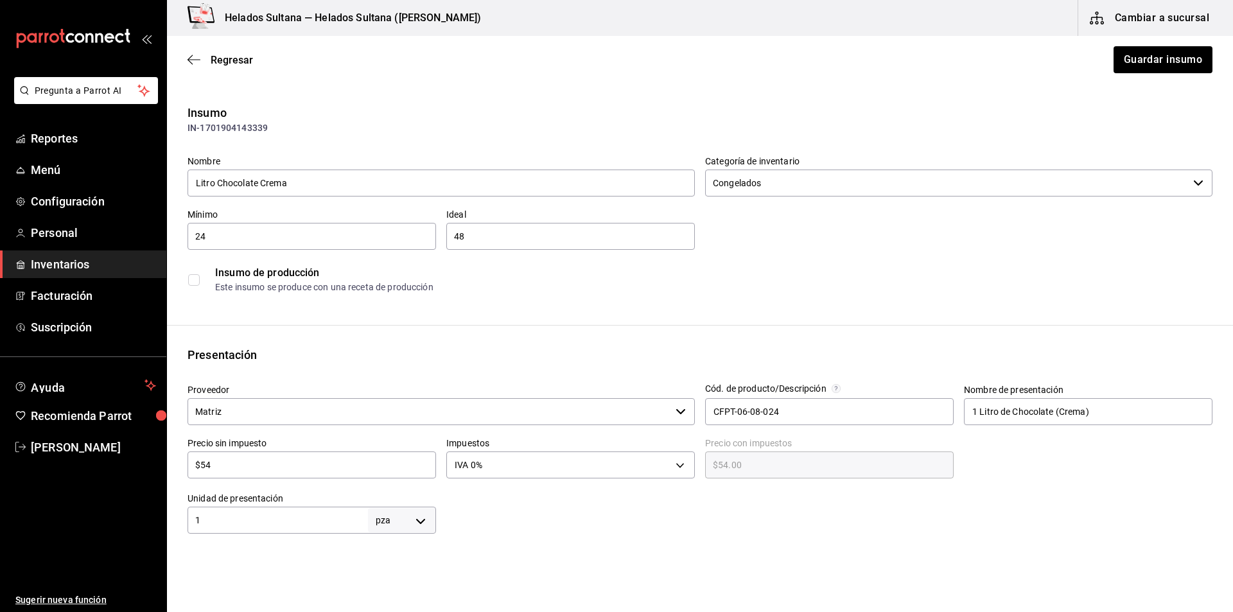
type input "$5"
type input "$5.00"
type input "$0.00"
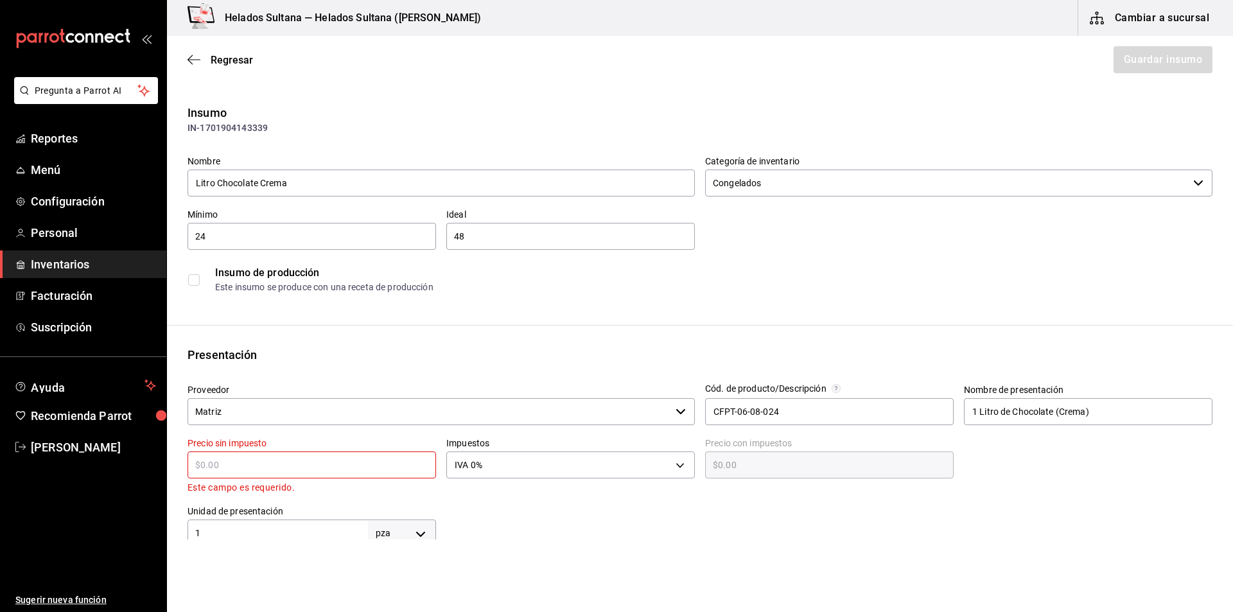
type input "$6"
type input "$6.00"
type input "$62"
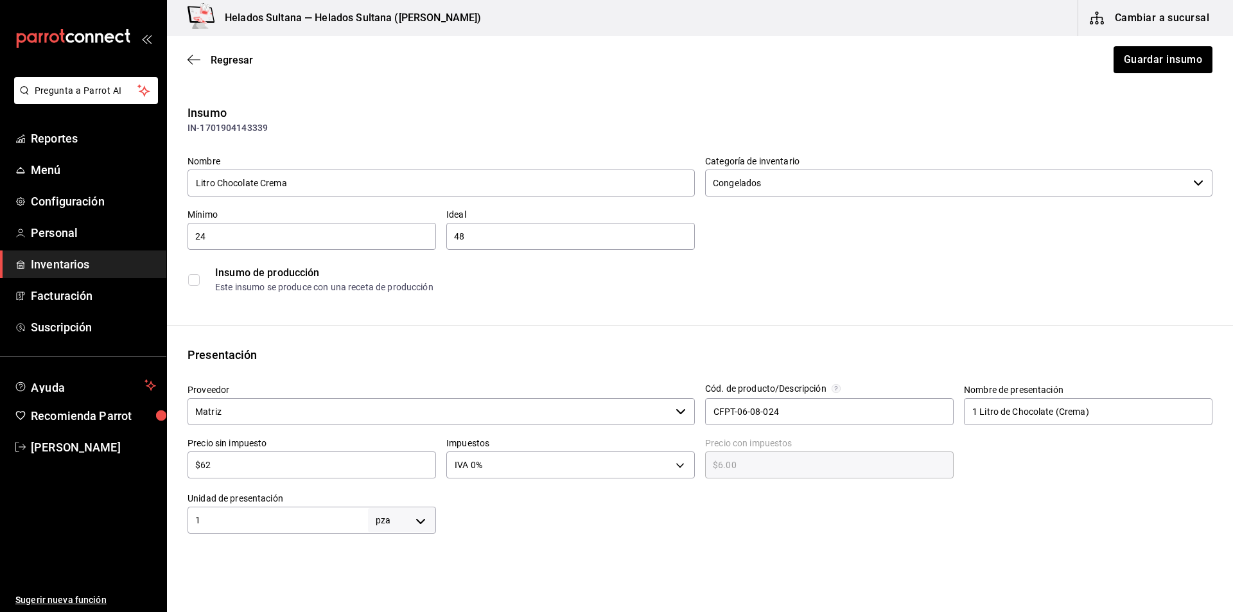
type input "$62.00"
type input "$62"
click at [1116, 55] on button "Guardar insumo" at bounding box center [1162, 59] width 100 height 27
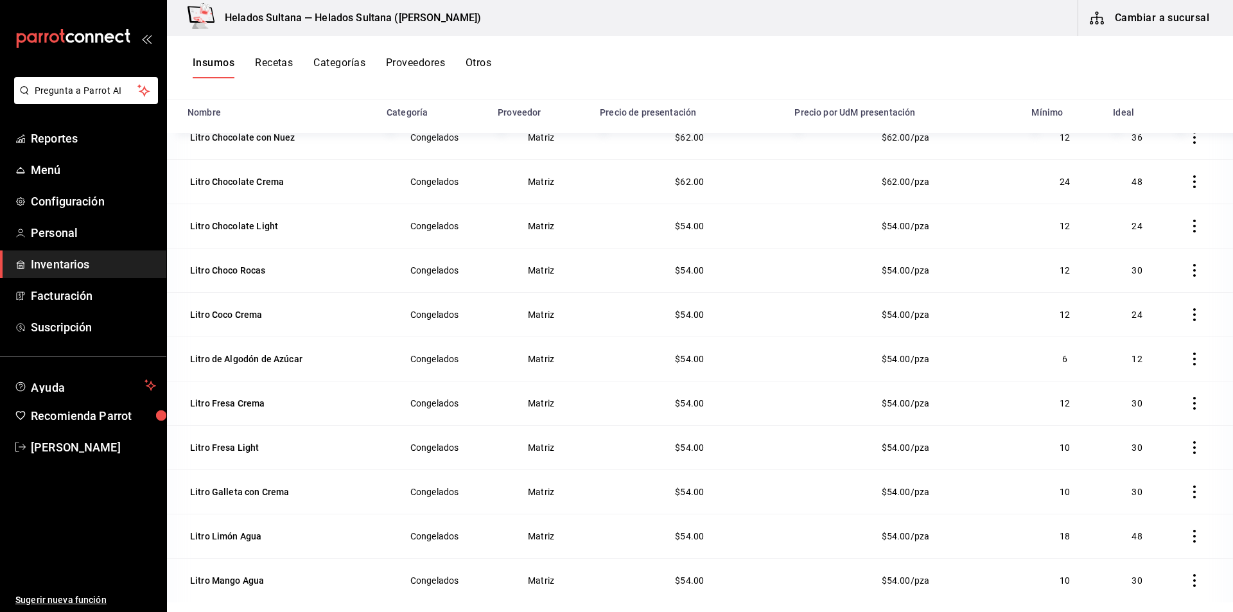
scroll to position [307, 0]
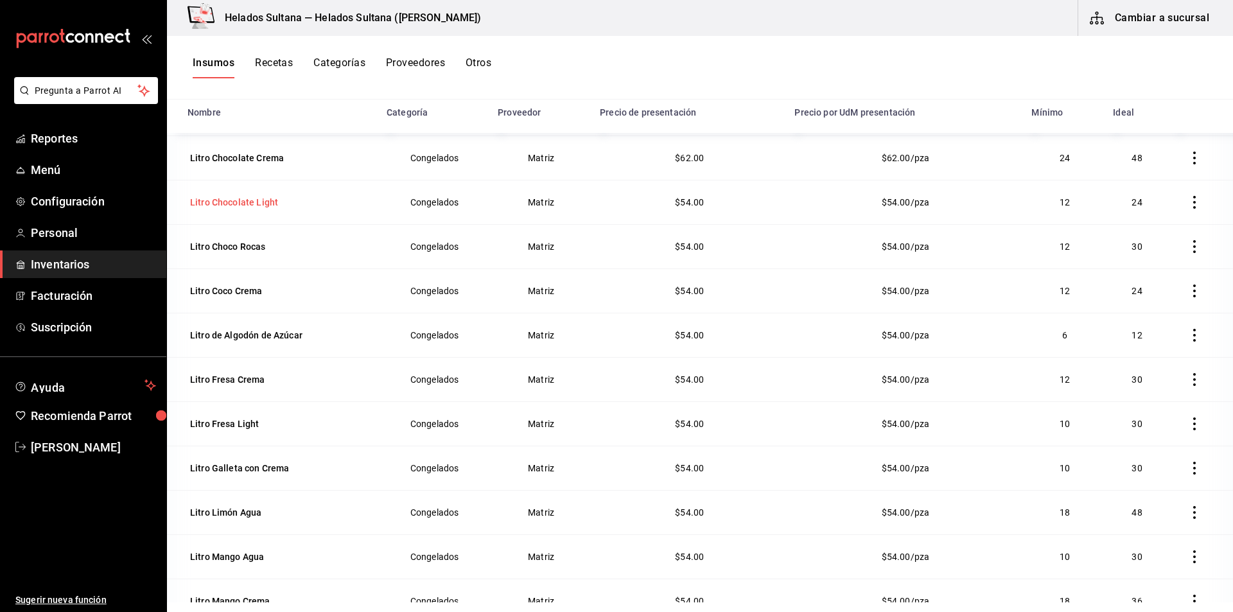
click at [245, 209] on div "Litro Chocolate Light" at bounding box center [233, 202] width 93 height 18
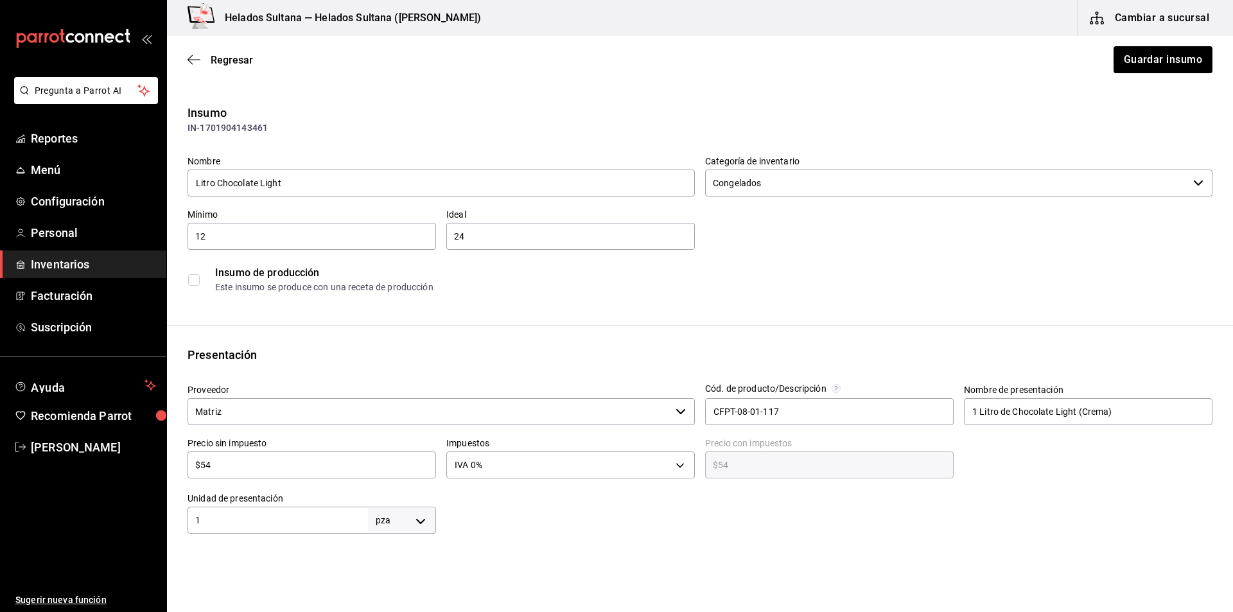
drag, startPoint x: 247, startPoint y: 469, endPoint x: 204, endPoint y: 472, distance: 43.1
click at [204, 472] on input "$54" at bounding box center [311, 464] width 248 height 15
type input "$5"
type input "$5.00"
type input "$0.00"
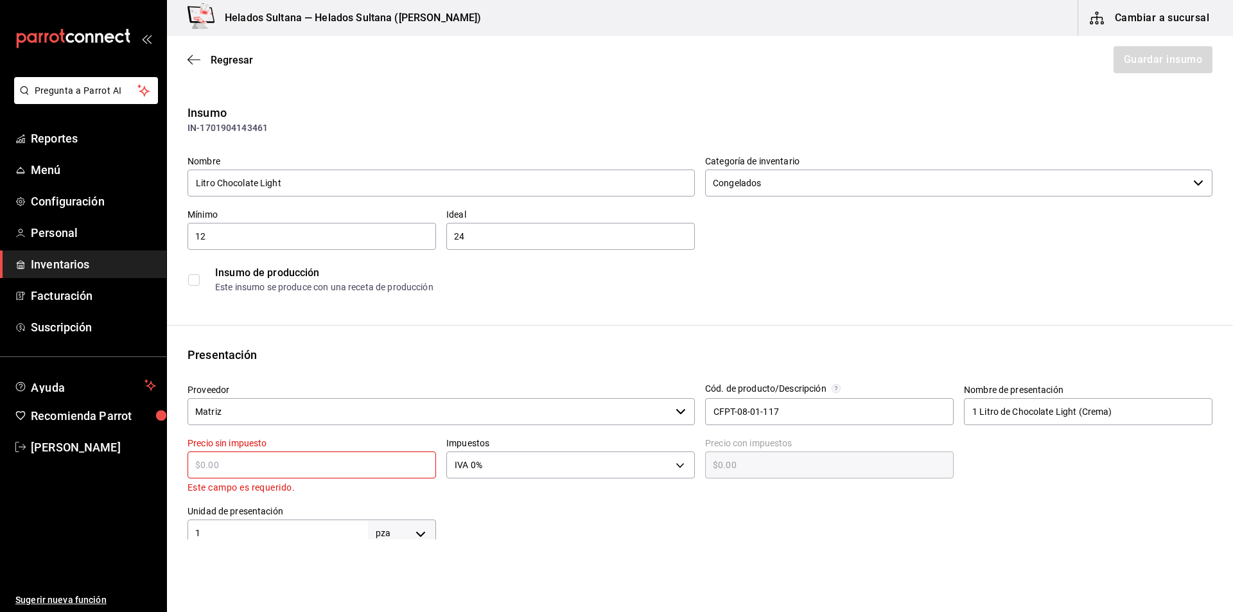
type input "$6"
type input "$6.00"
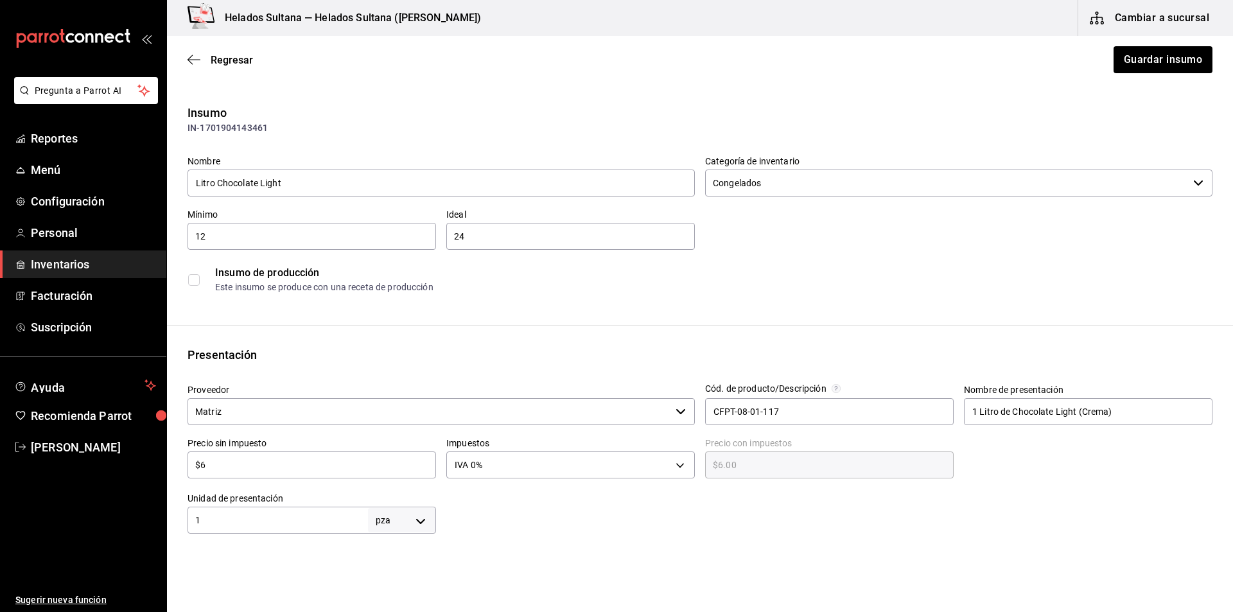
type input "$62"
type input "$62.00"
type input "$62"
click at [1151, 60] on button "Guardar insumo" at bounding box center [1162, 59] width 100 height 27
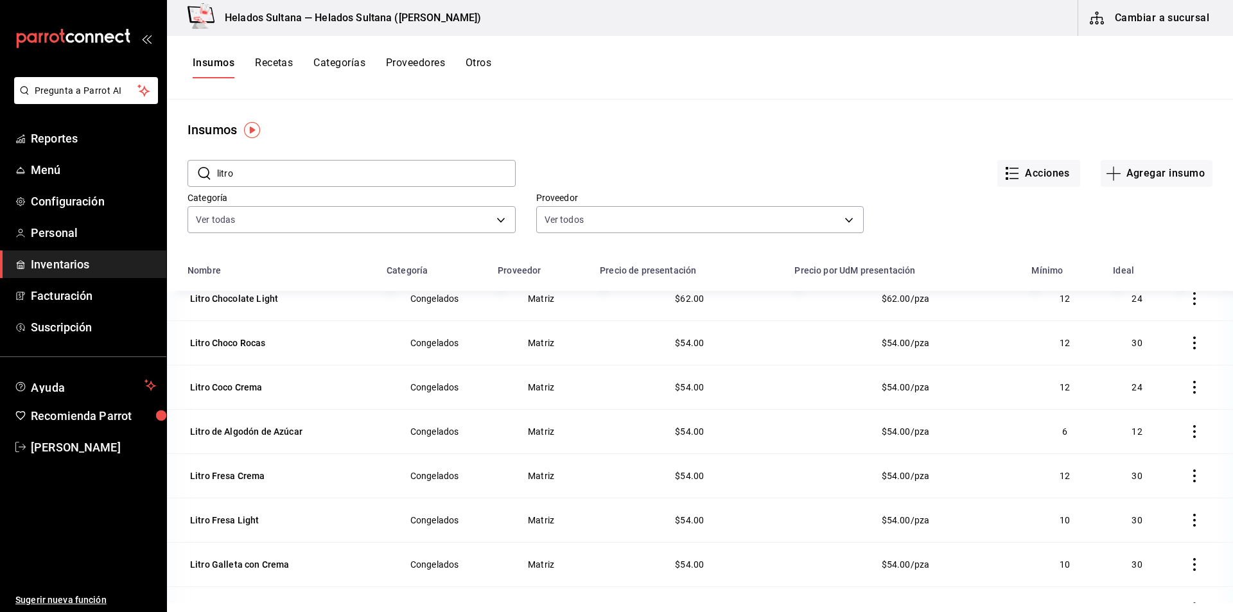
scroll to position [371, 0]
click at [225, 348] on div "Litro Choco Rocas" at bounding box center [227, 340] width 81 height 18
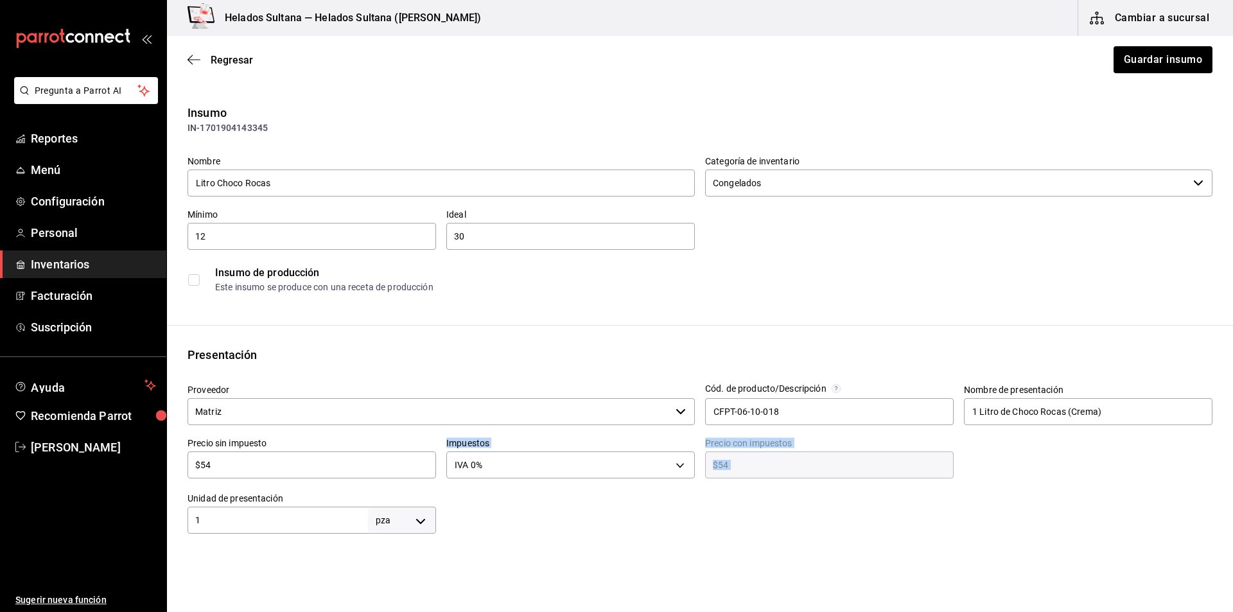
drag, startPoint x: 315, startPoint y: 474, endPoint x: 210, endPoint y: 485, distance: 105.2
click at [210, 485] on div "Proveedor Matriz ​ Cód. de producto/Descripción CFPT-06-10-018 Nombre de presen…" at bounding box center [694, 454] width 1035 height 160
click at [214, 468] on input "$54" at bounding box center [311, 464] width 248 height 15
type input "$6"
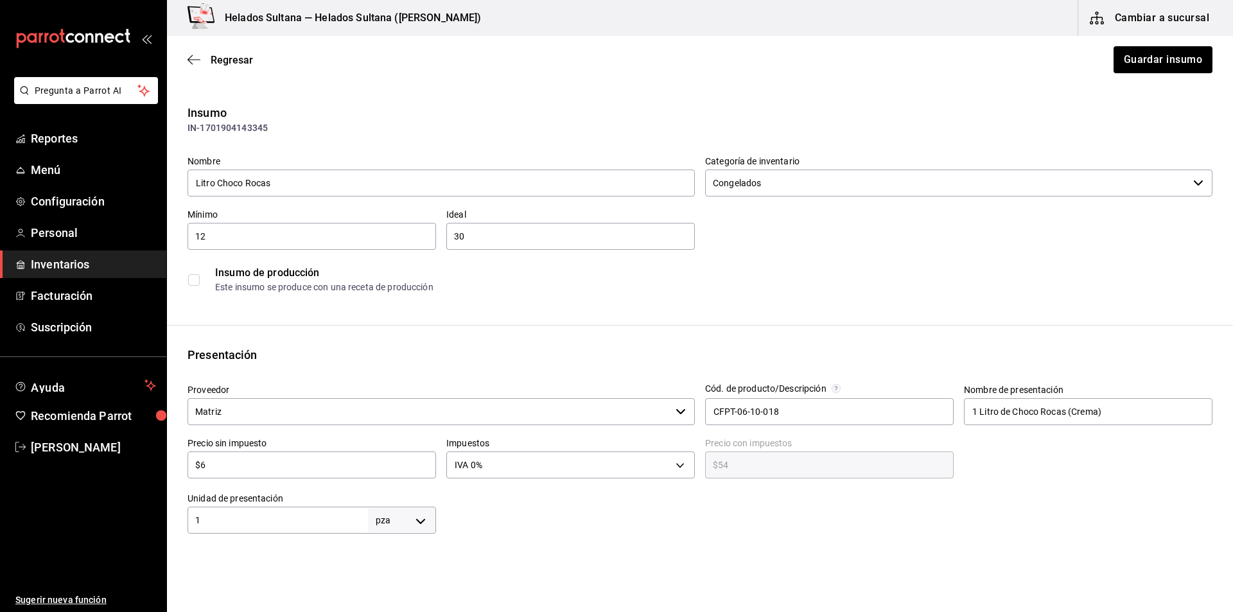
type input "$6.00"
type input "$62"
type input "$62.00"
type input "$62"
click at [1136, 65] on button "Guardar insumo" at bounding box center [1162, 59] width 100 height 27
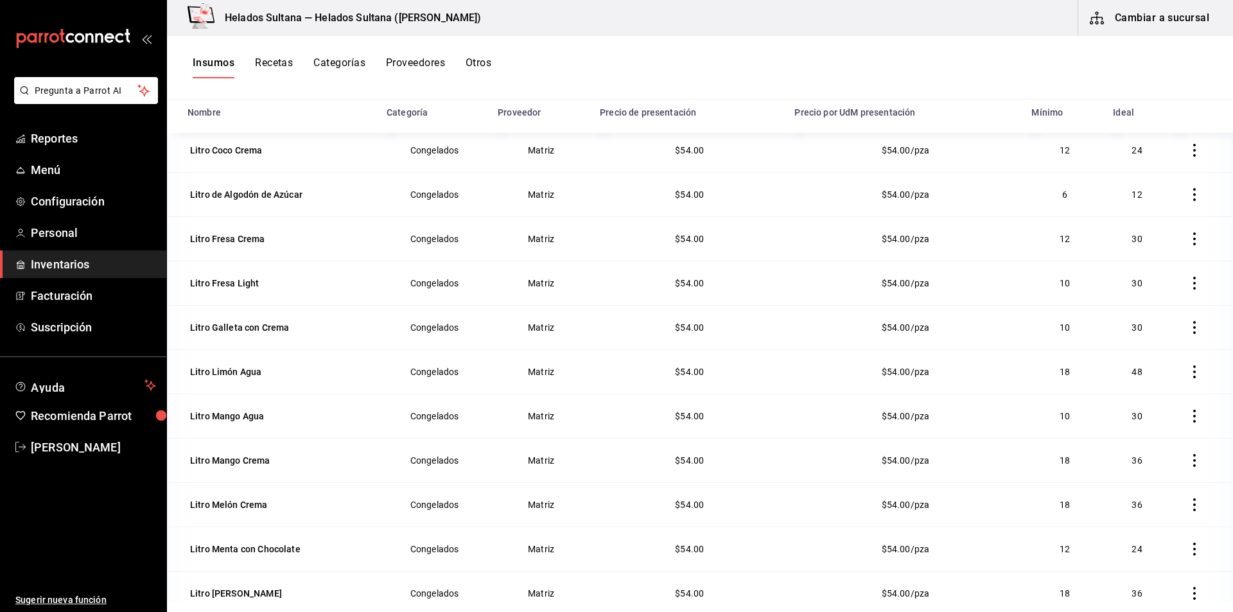
scroll to position [451, 0]
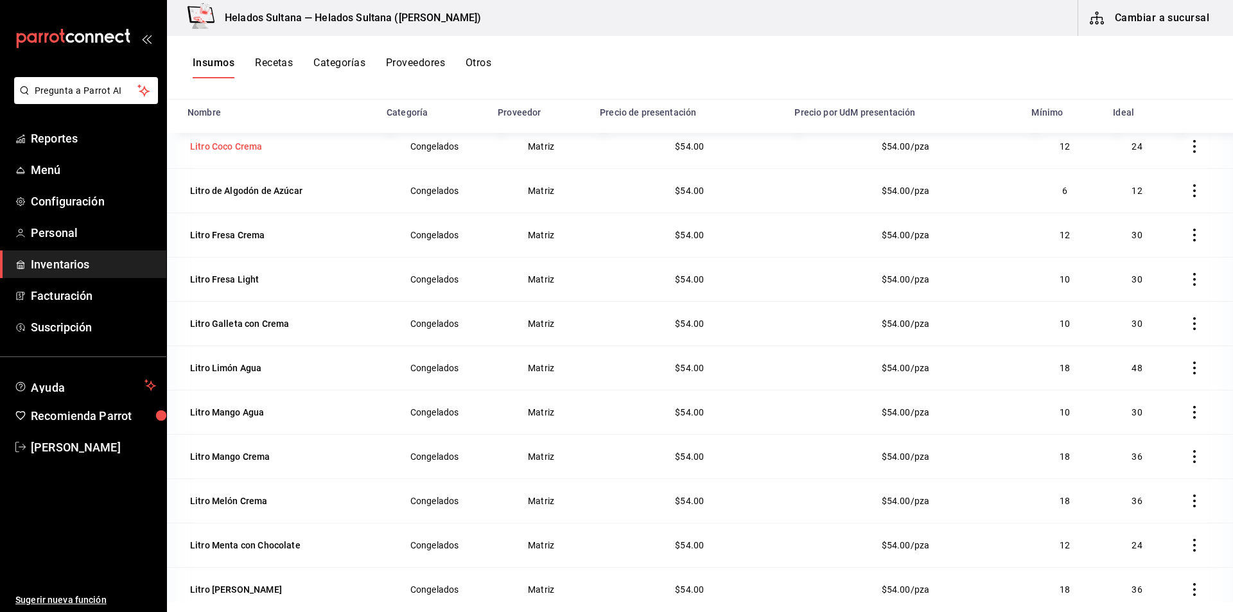
click at [215, 157] on td "Litro Coco Crema" at bounding box center [273, 146] width 212 height 44
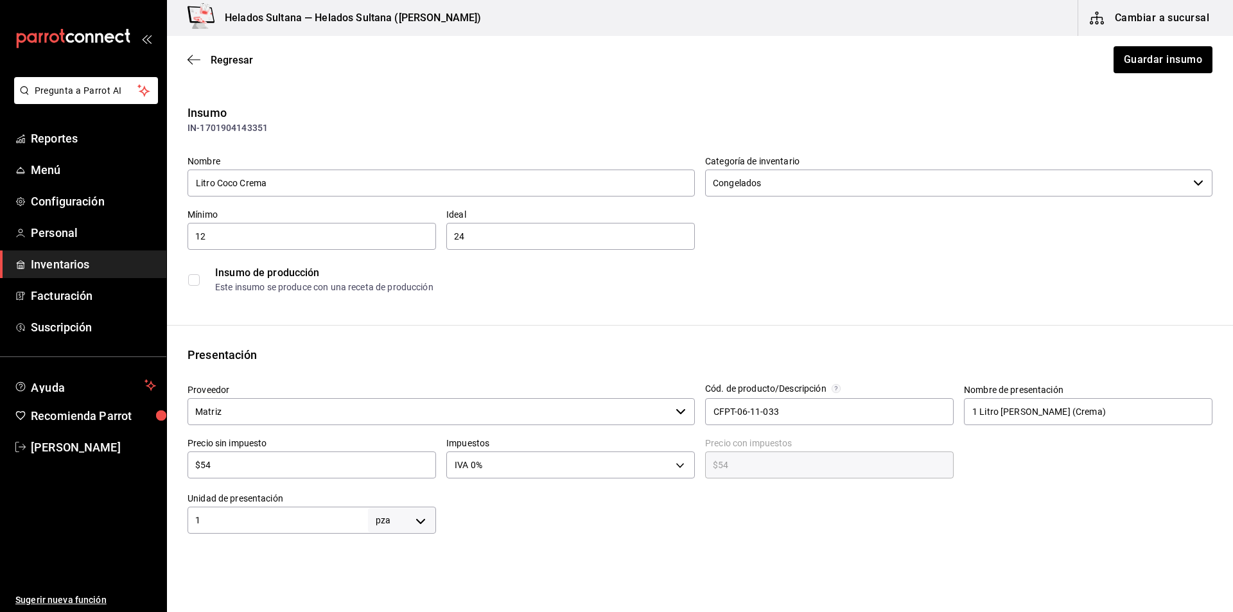
click at [331, 465] on input "$54" at bounding box center [311, 464] width 248 height 15
type input "$6"
type input "$6.00"
type input "$62"
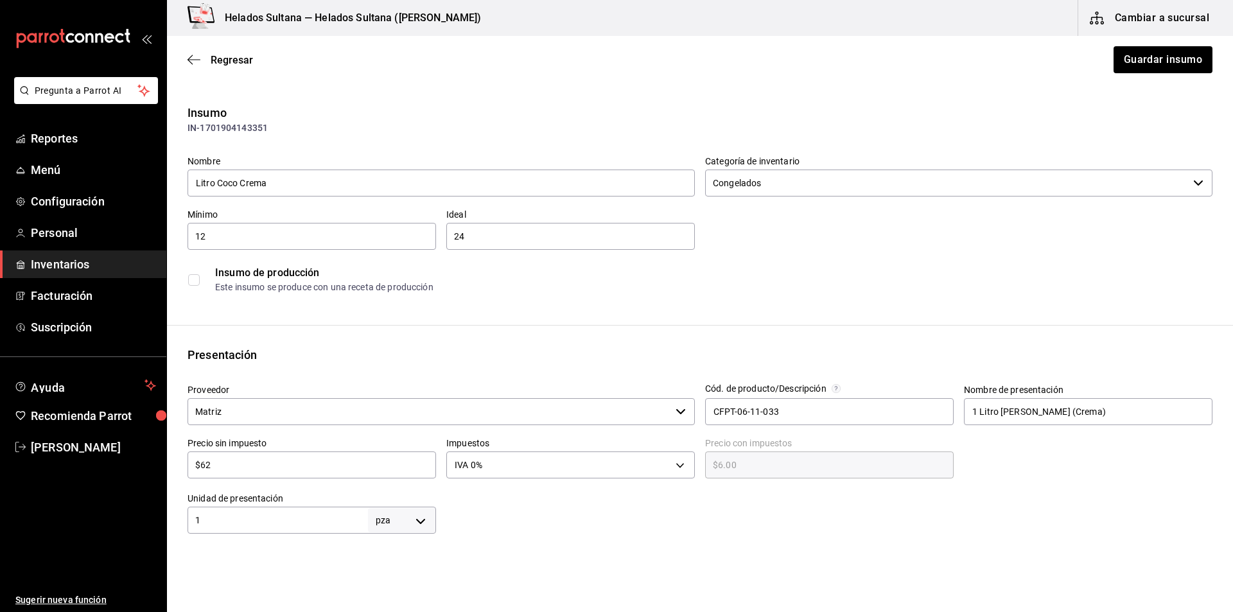
type input "$62.00"
type input "$62"
click at [1125, 55] on button "Guardar insumo" at bounding box center [1162, 59] width 100 height 27
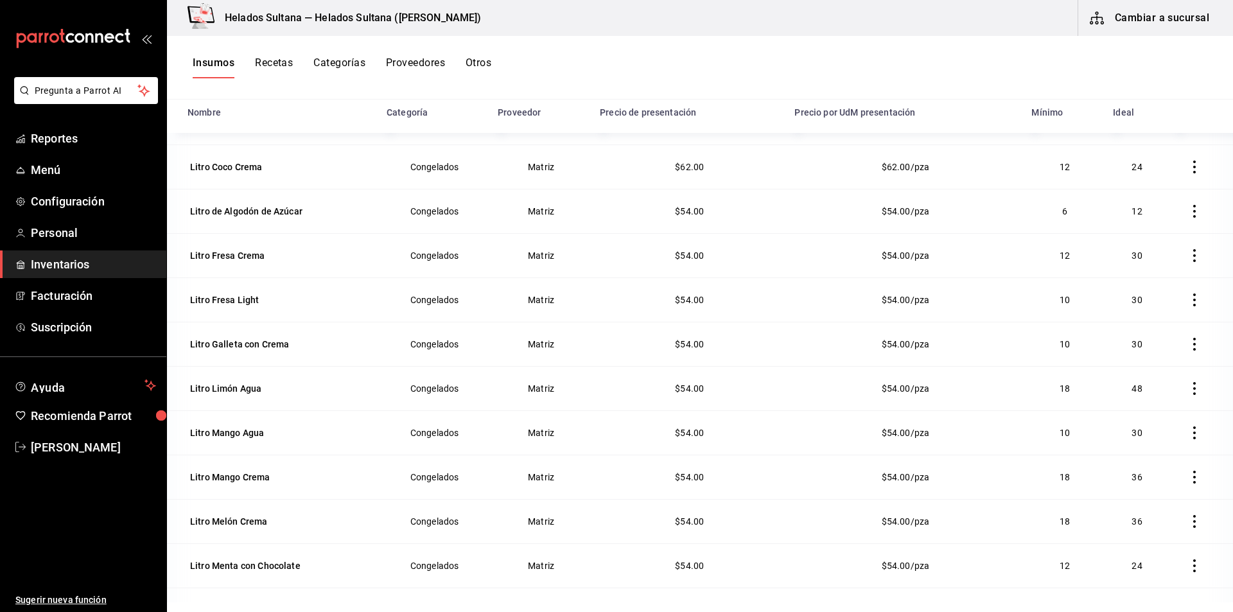
scroll to position [443, 0]
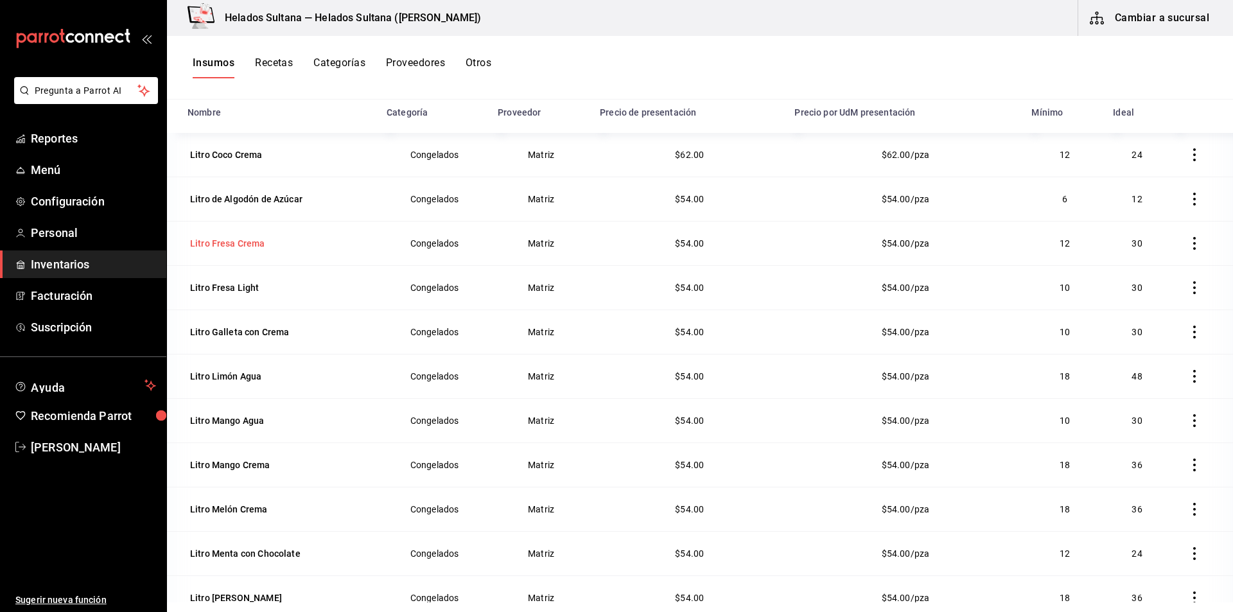
click at [239, 244] on div "Litro Fresa Crema" at bounding box center [227, 243] width 75 height 13
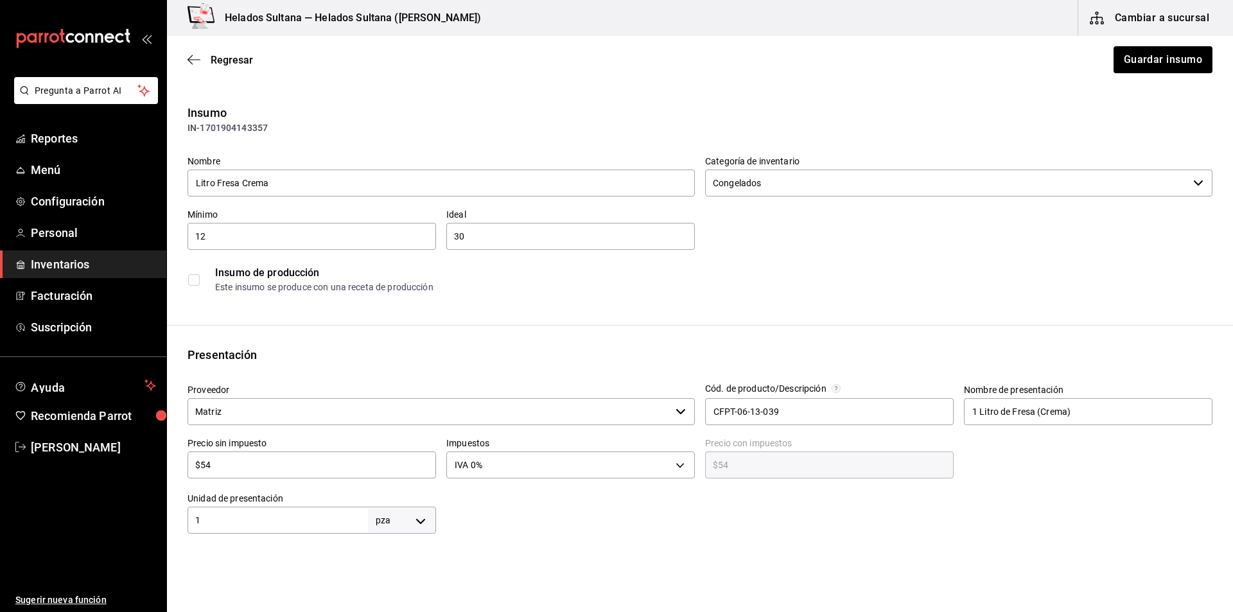
click at [250, 473] on div "$54 ​" at bounding box center [311, 464] width 248 height 27
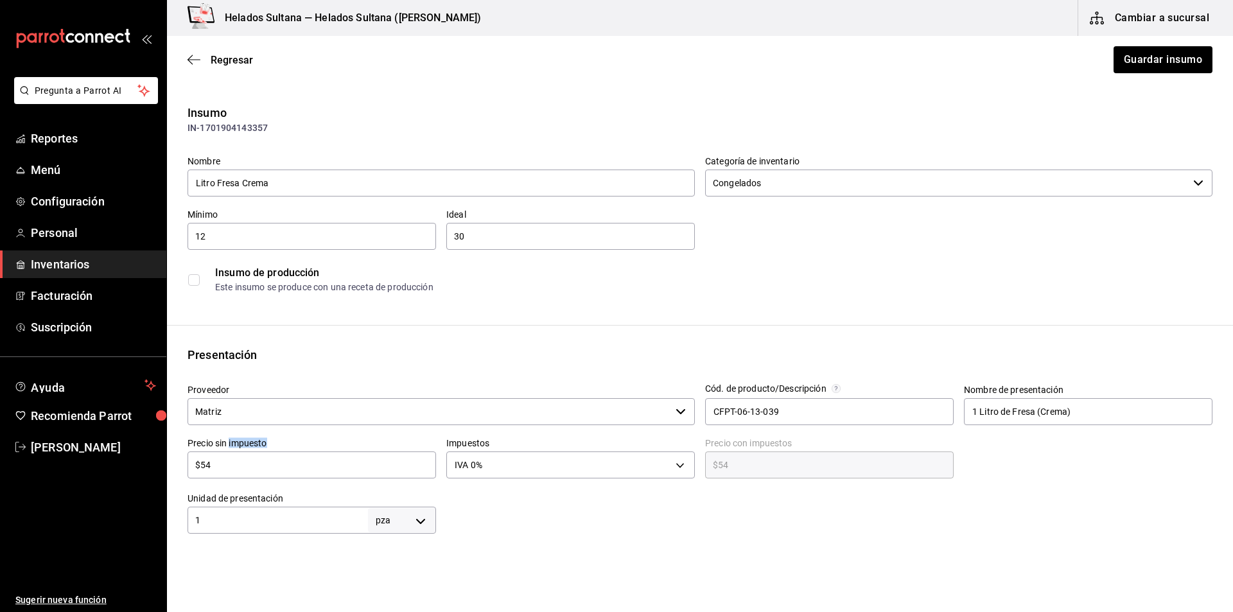
click at [250, 473] on div "$54 ​" at bounding box center [311, 464] width 248 height 27
type input "$5"
type input "$5.00"
type input "$0.00"
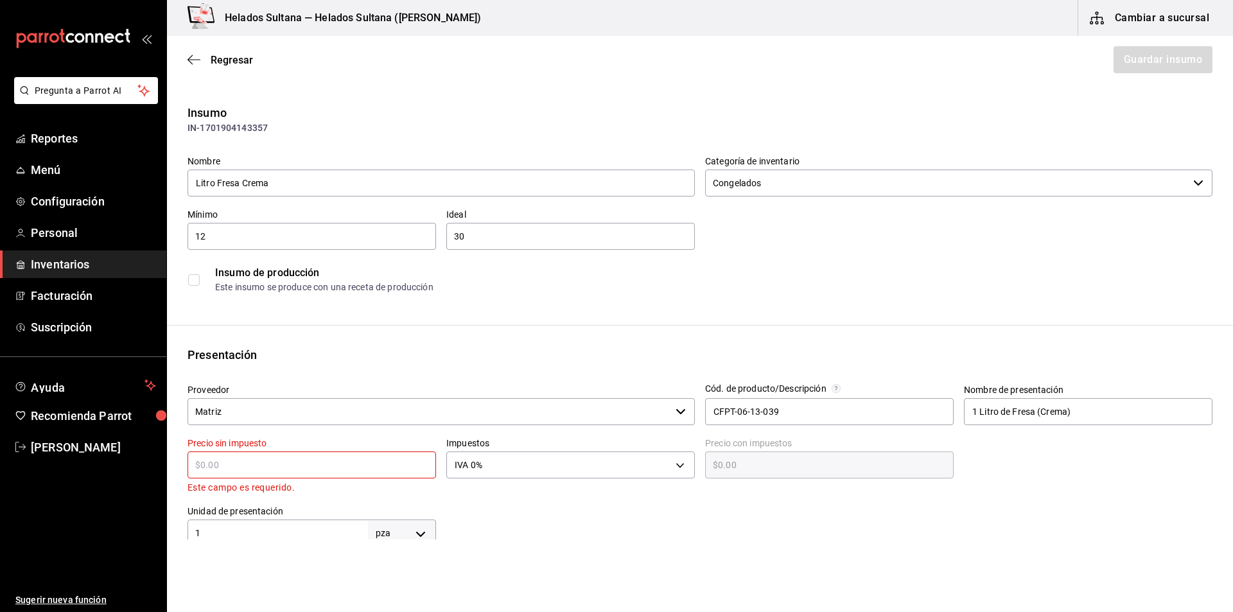
type input "$6"
type input "$6.00"
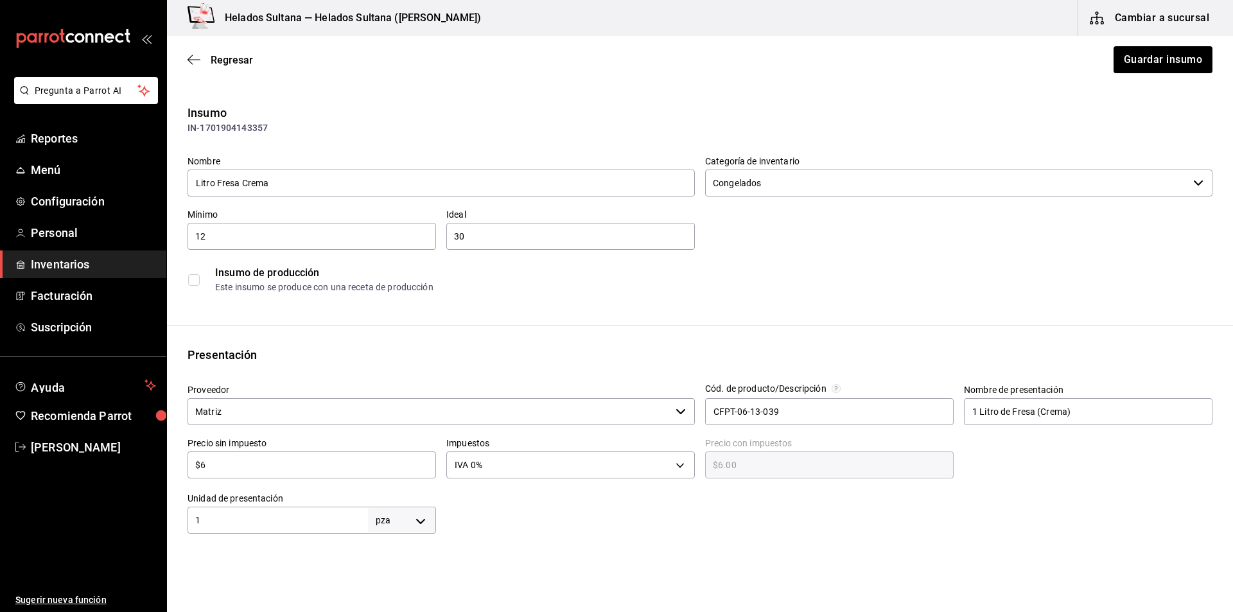
type input "$62"
type input "$62.00"
type input "$62"
click at [1139, 60] on button "Guardar insumo" at bounding box center [1162, 59] width 100 height 27
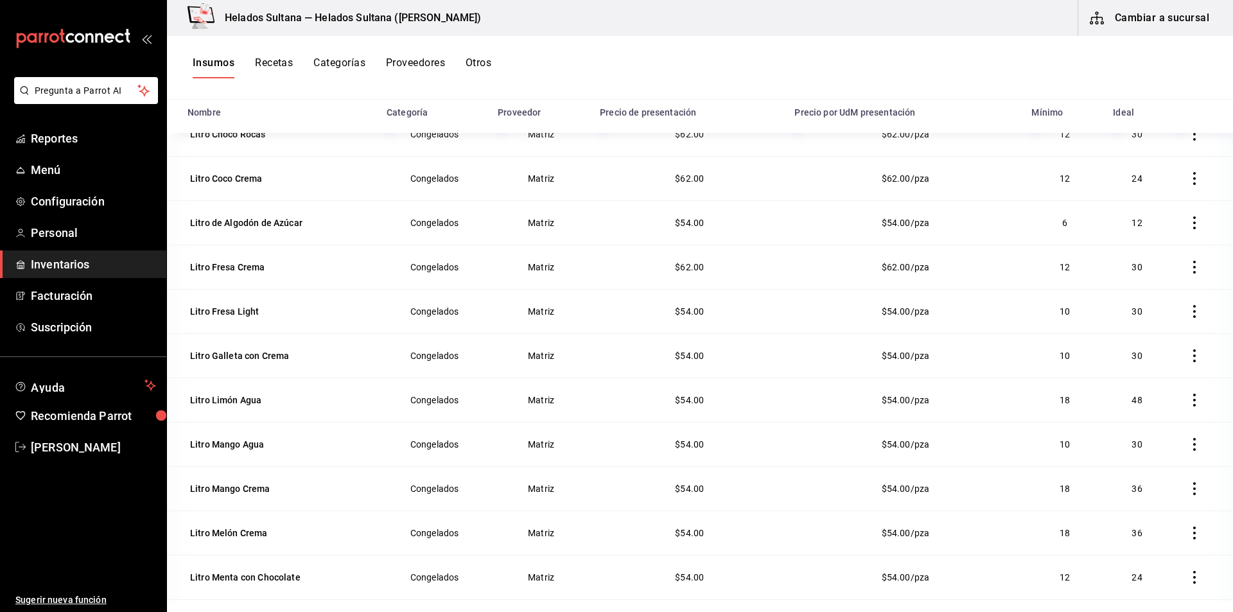
scroll to position [429, 0]
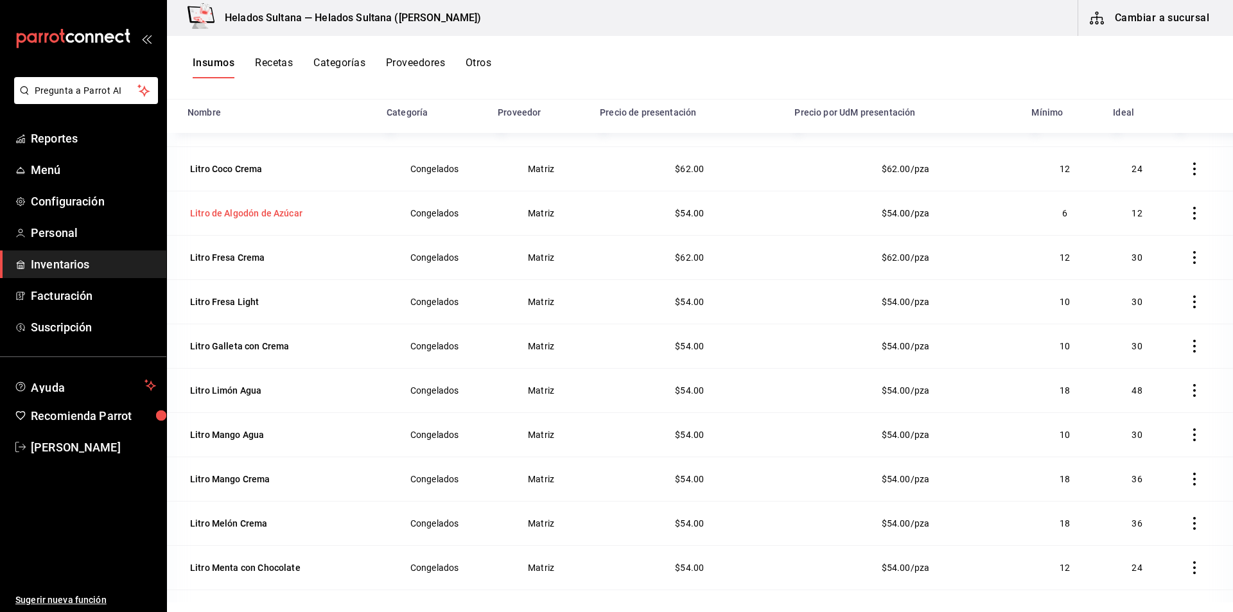
click at [276, 214] on div "Litro de Algodón de Azúcar" at bounding box center [246, 213] width 112 height 13
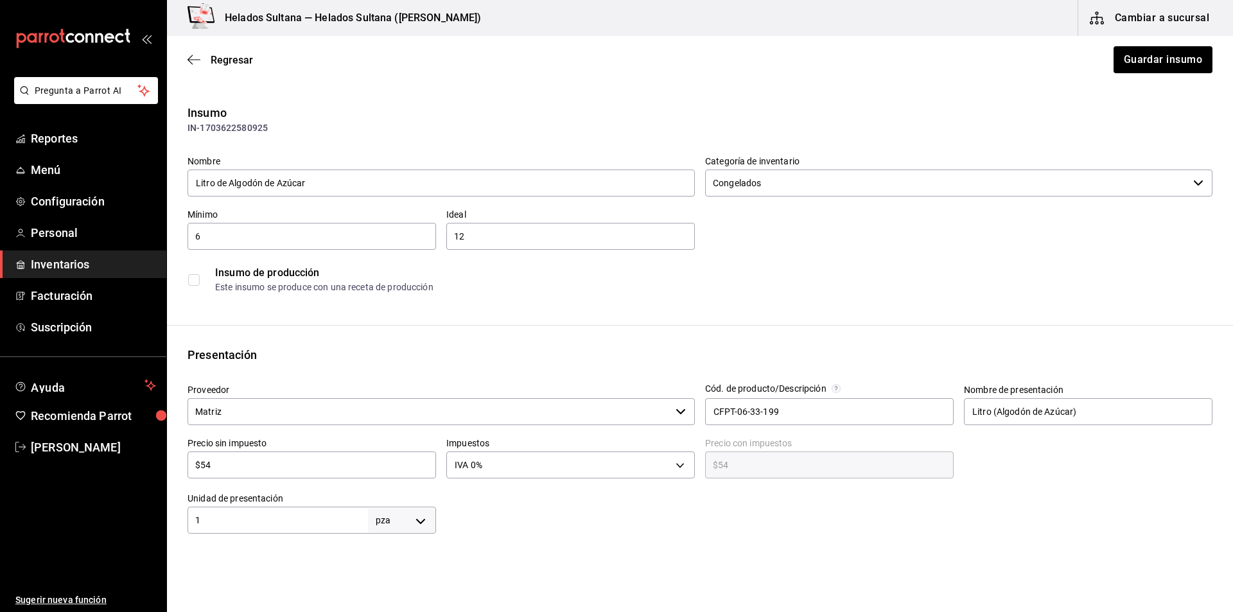
drag, startPoint x: 302, startPoint y: 458, endPoint x: 195, endPoint y: 468, distance: 107.0
click at [195, 468] on input "$54" at bounding box center [311, 464] width 248 height 15
type input "$6"
type input "$6.00"
type input "$62"
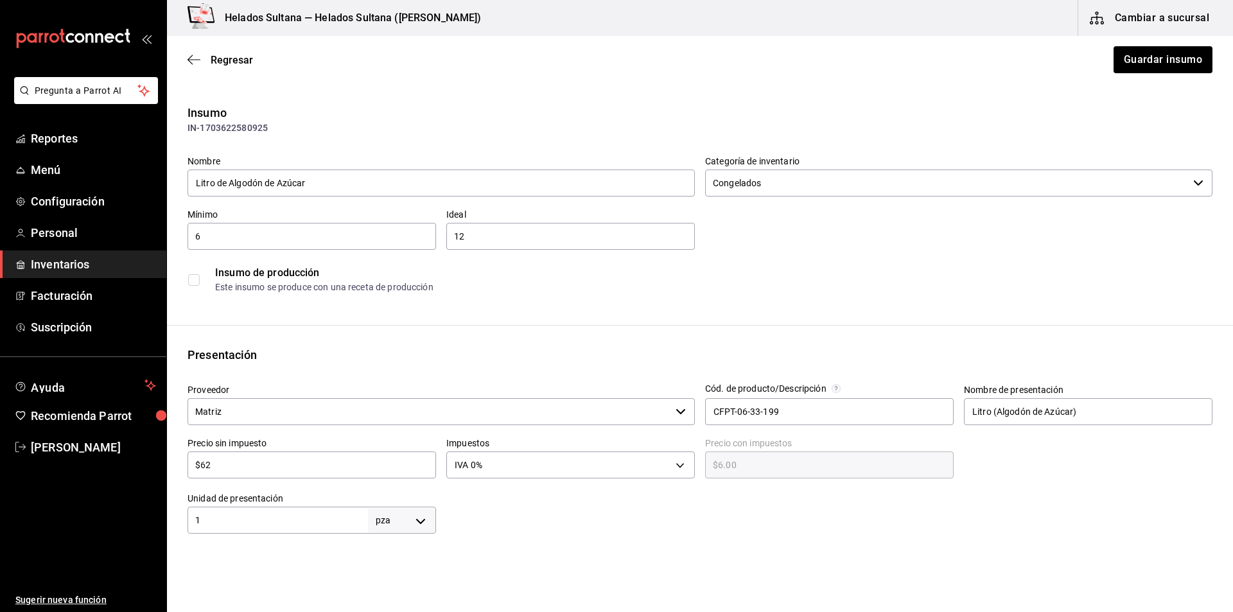
type input "$62.00"
type input "$62"
click at [1148, 58] on button "Guardar insumo" at bounding box center [1162, 59] width 100 height 27
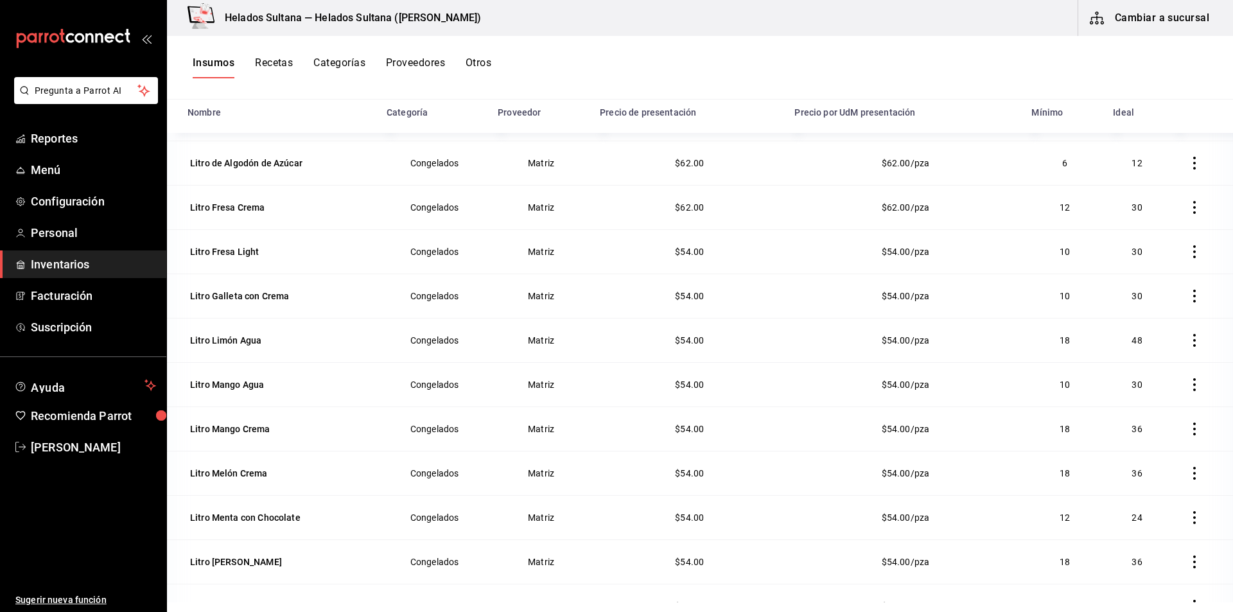
scroll to position [484, 0]
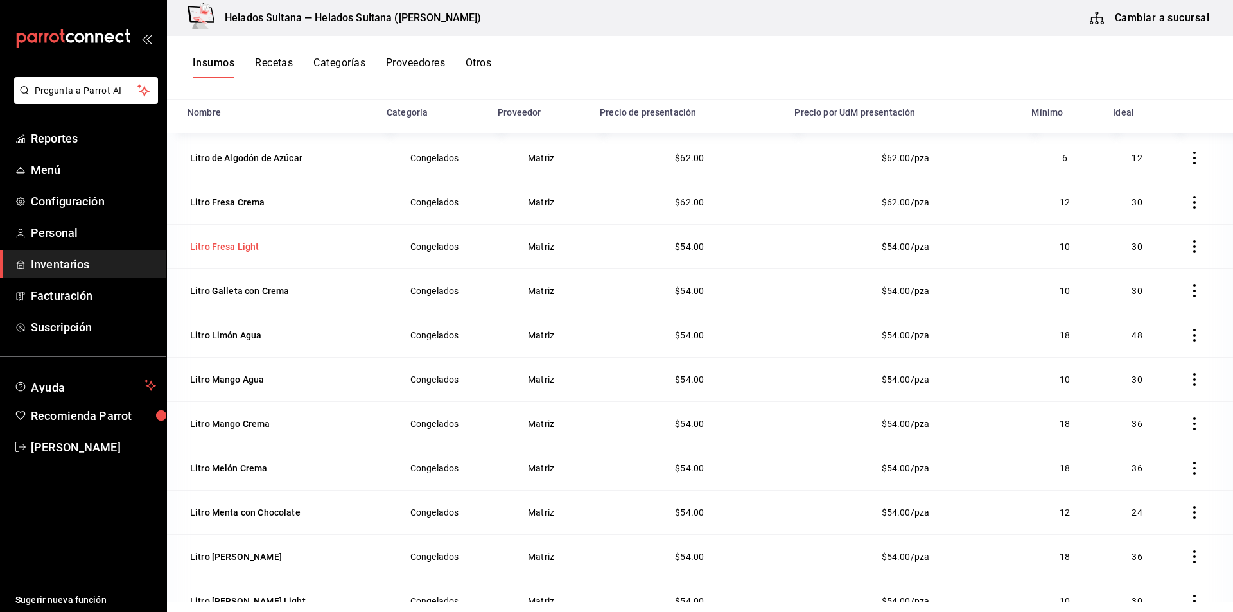
click at [216, 246] on div "Litro Fresa Light" at bounding box center [224, 246] width 69 height 13
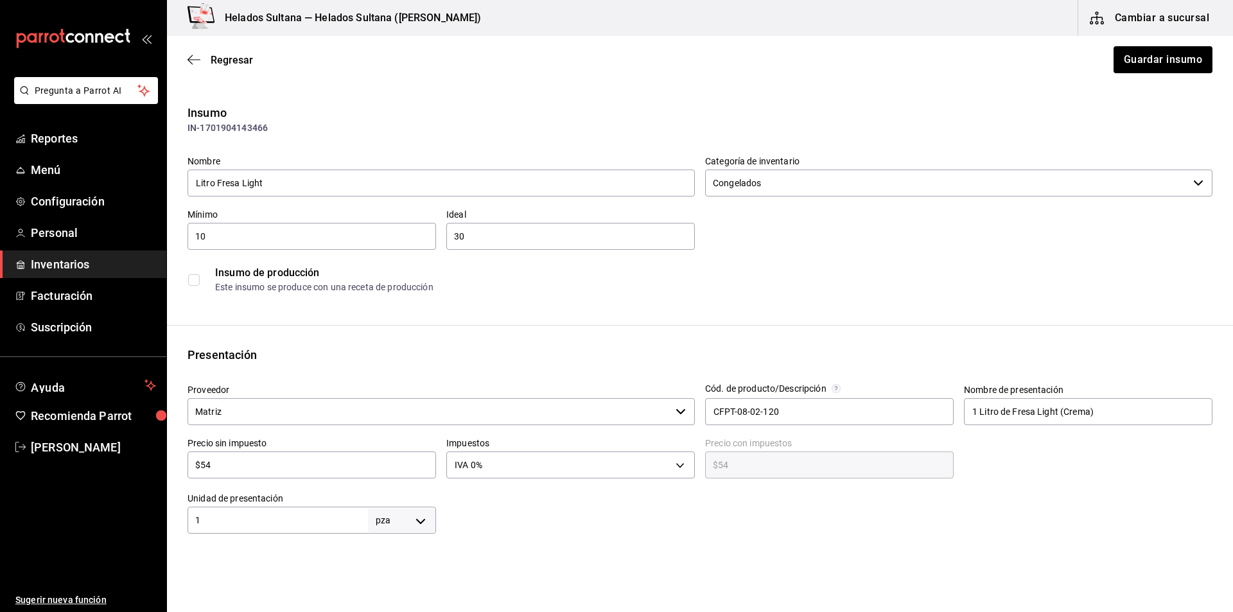
click at [355, 471] on input "$54" at bounding box center [311, 464] width 248 height 15
type input "$6"
type input "$6.00"
type input "$62"
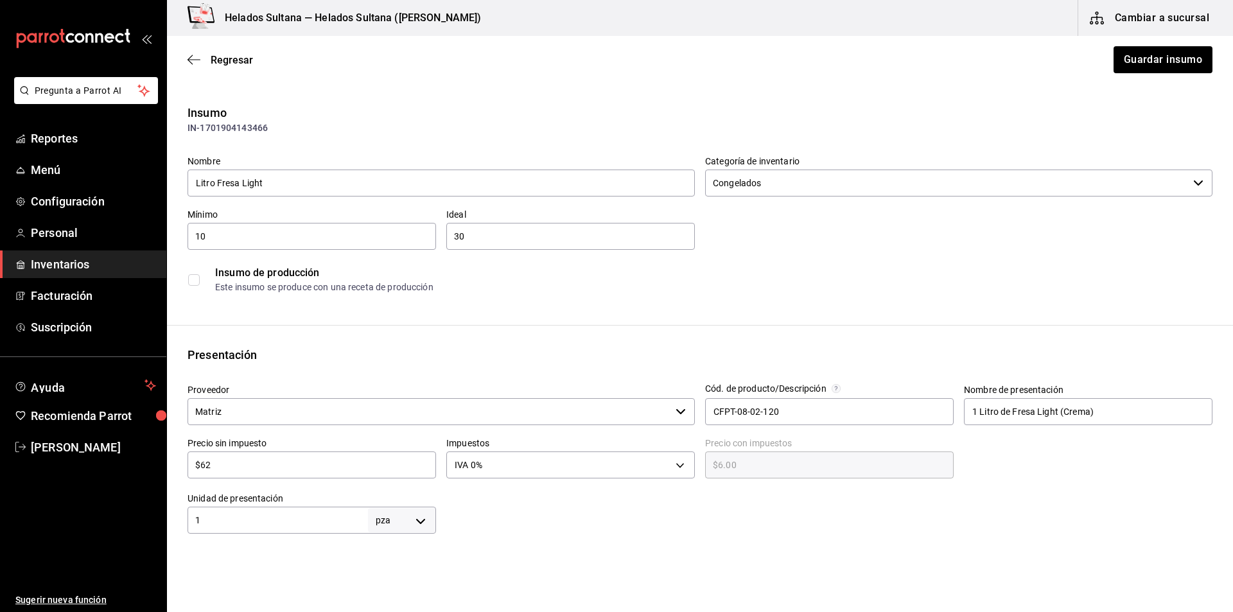
type input "$62.00"
type input "$62"
click at [1120, 66] on button "Guardar insumo" at bounding box center [1162, 59] width 100 height 27
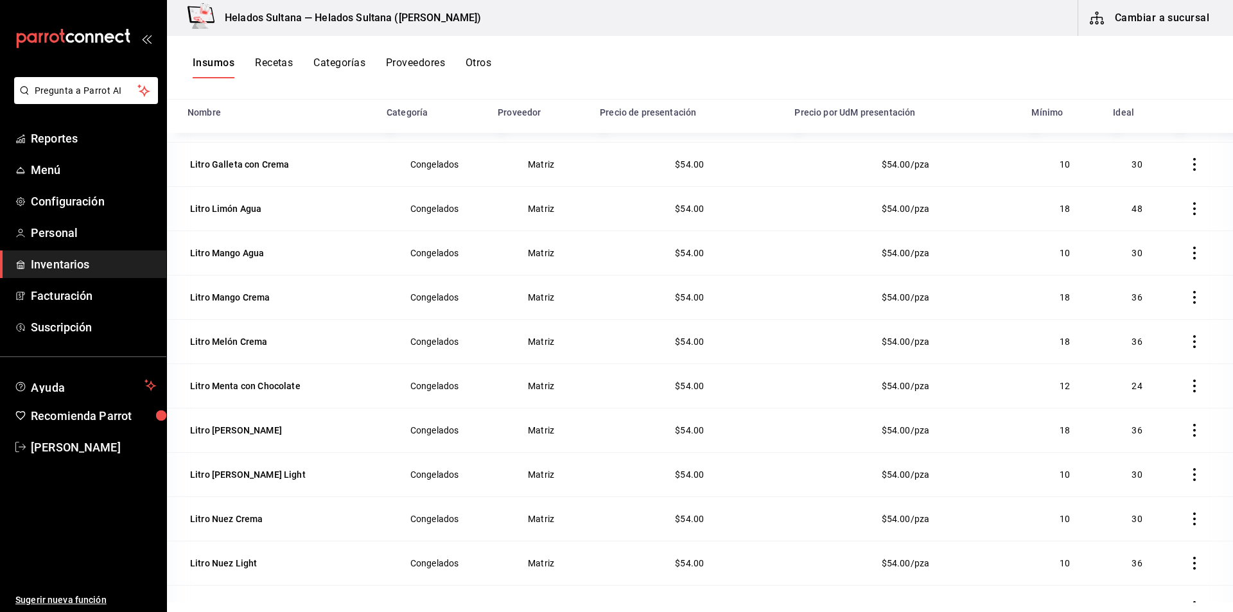
scroll to position [613, 0]
click at [210, 160] on div "Litro Galleta con Crema" at bounding box center [239, 161] width 99 height 13
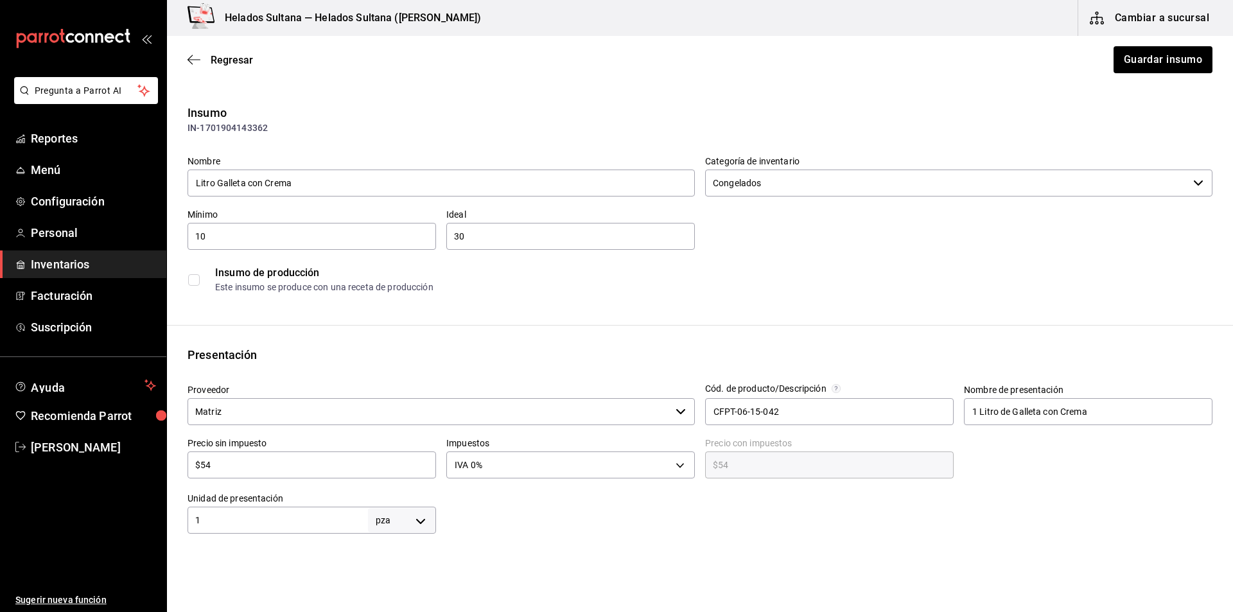
click at [222, 468] on input "$54" at bounding box center [311, 464] width 248 height 15
type input "$6"
type input "$6.00"
type input "$62"
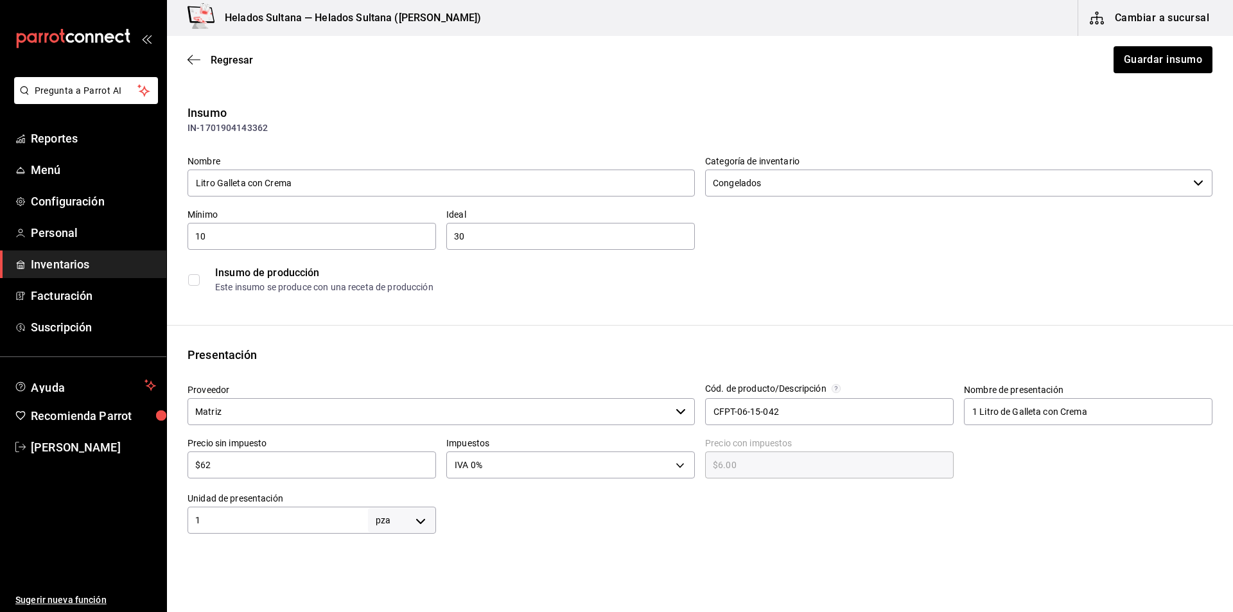
type input "$62.00"
type input "$62"
click at [1128, 55] on button "Guardar insumo" at bounding box center [1162, 59] width 100 height 27
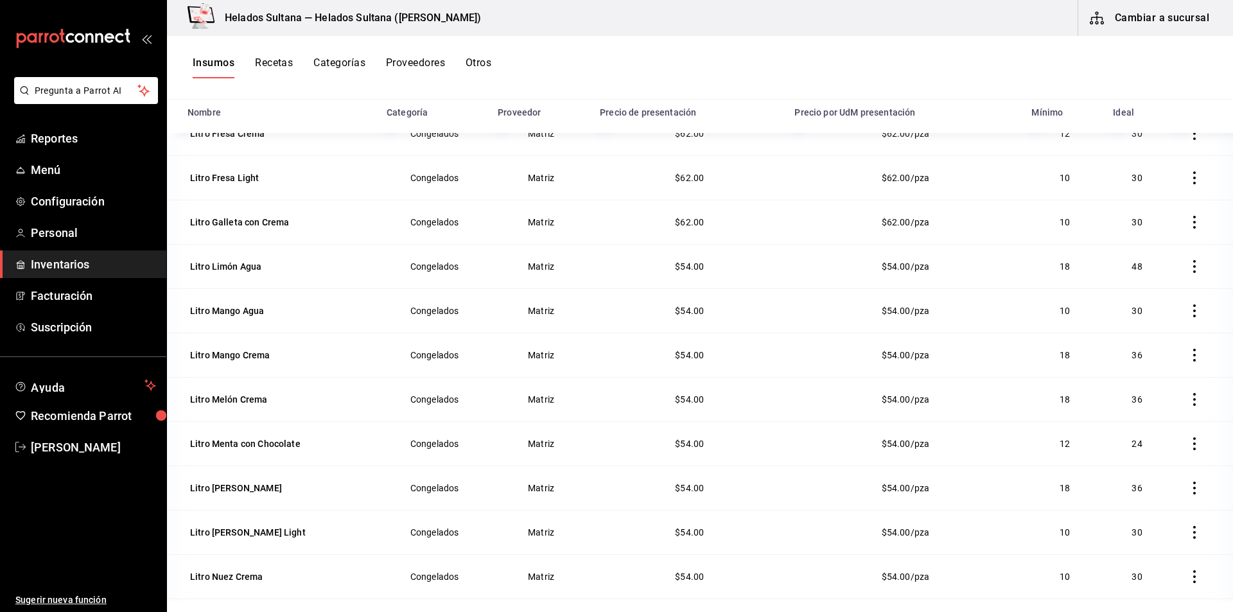
scroll to position [567, 0]
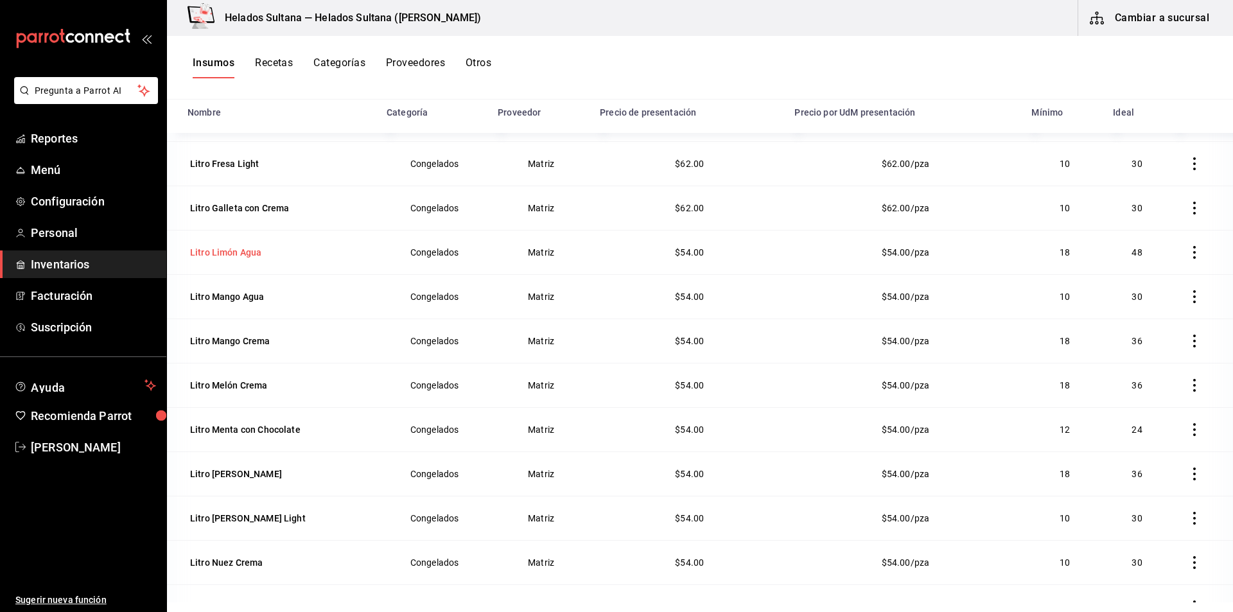
click at [241, 253] on div "Litro Limón Agua" at bounding box center [225, 252] width 71 height 13
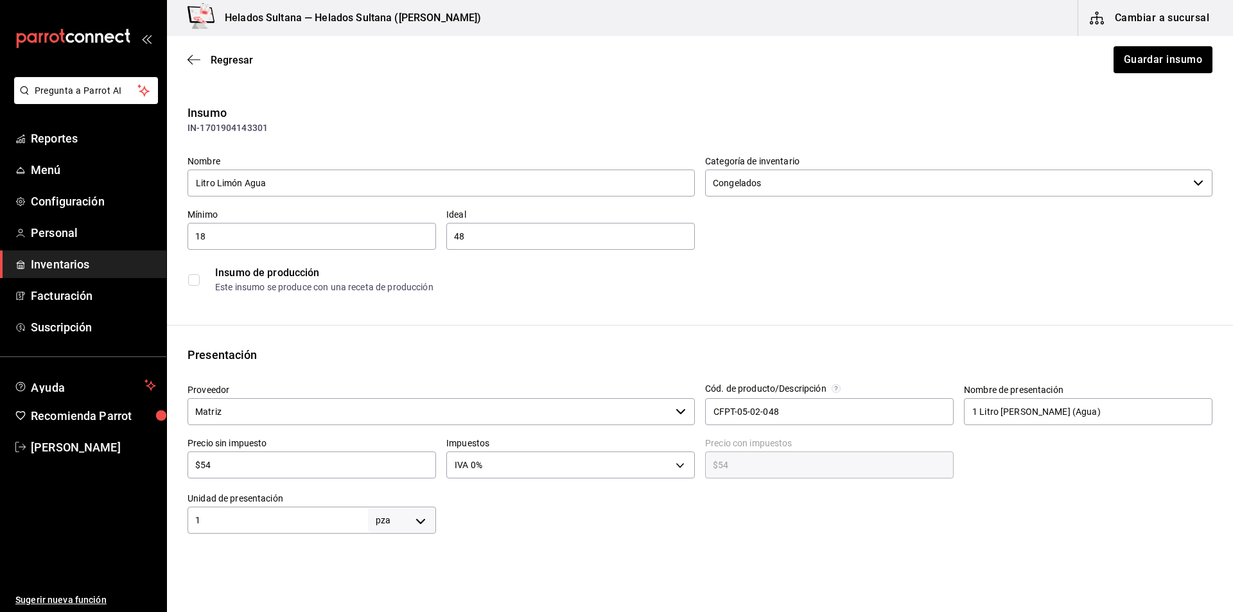
click at [249, 467] on input "$54" at bounding box center [311, 464] width 248 height 15
type input "$6"
type input "$6.00"
type input "$62"
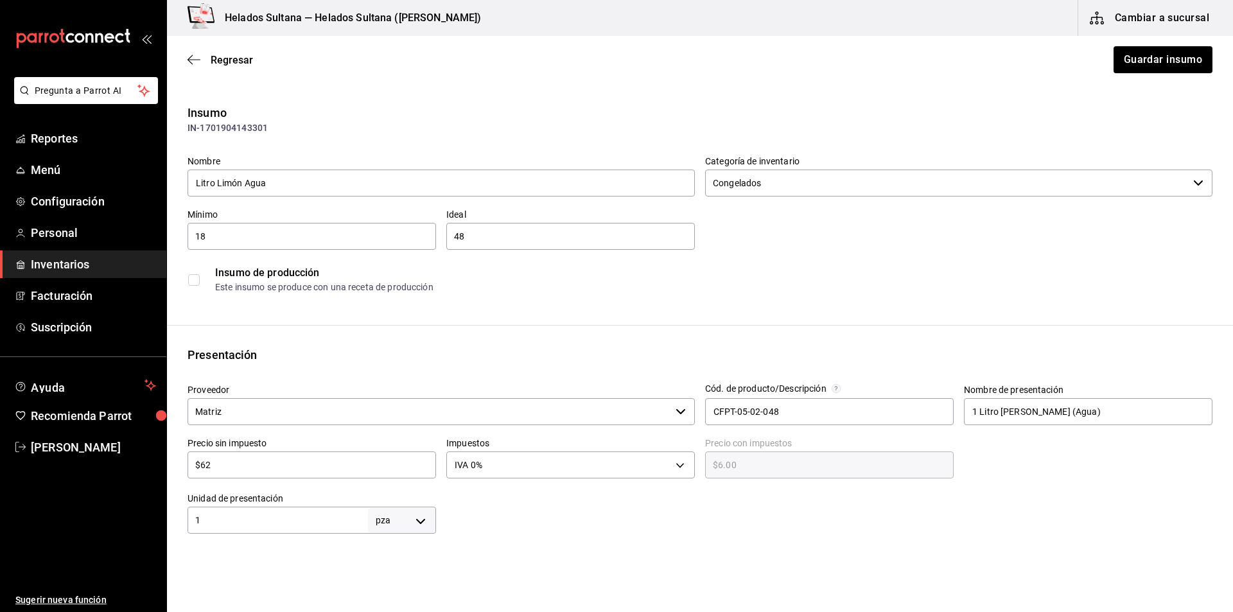
type input "$62.00"
type input "$62"
click at [1188, 52] on button "Guardar insumo" at bounding box center [1162, 59] width 100 height 27
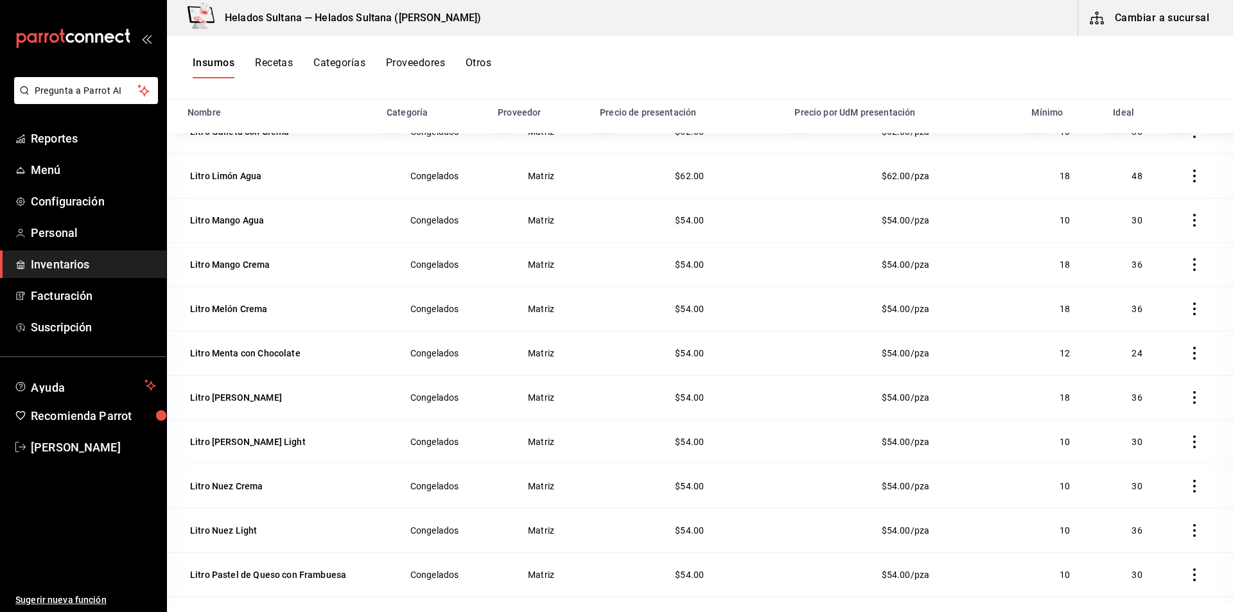
scroll to position [645, 0]
click at [204, 212] on div "Litro Mango Agua" at bounding box center [227, 218] width 74 height 13
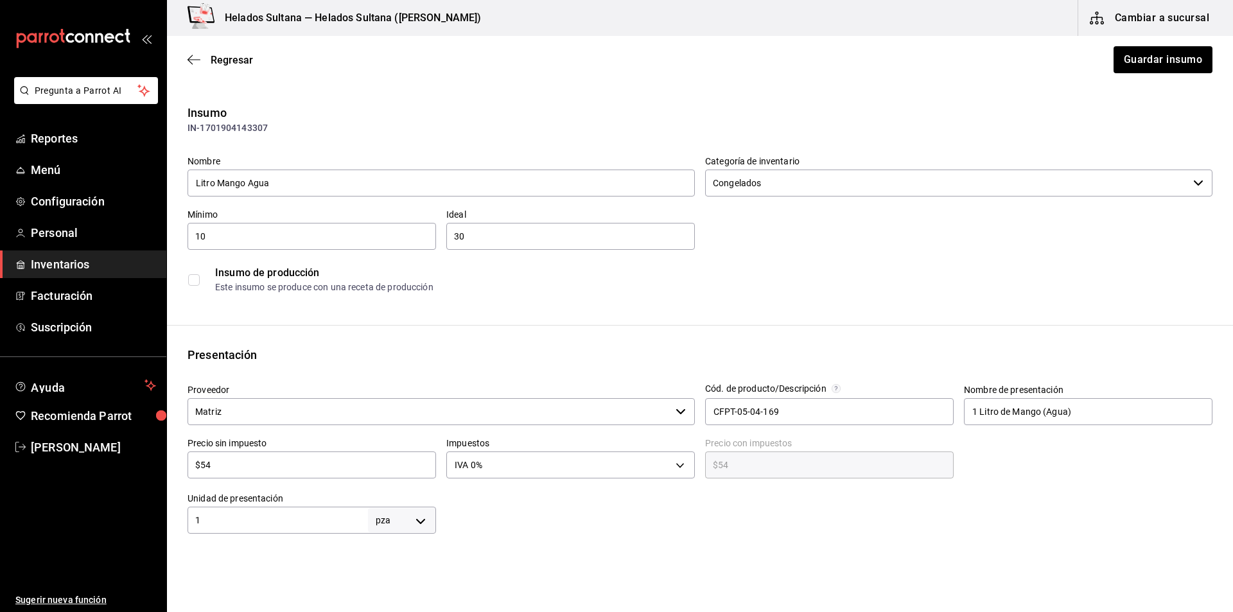
click at [259, 462] on input "$54" at bounding box center [311, 464] width 248 height 15
type input "$6"
type input "$6.00"
type input "$62"
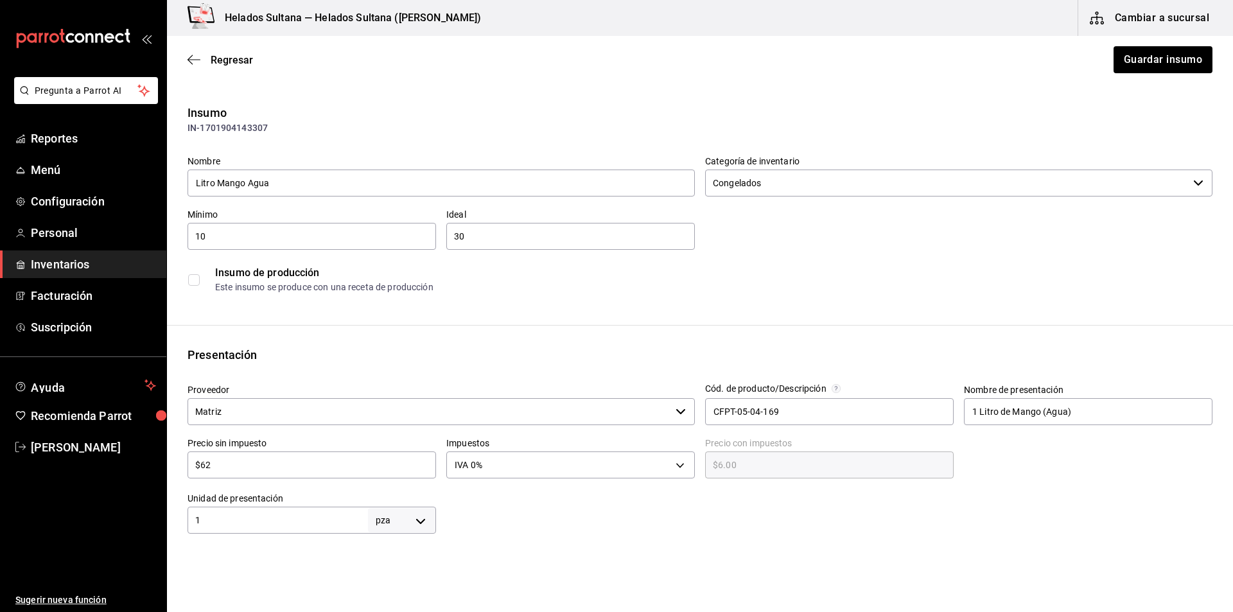
type input "$62.00"
type input "$62"
click at [1132, 51] on button "Guardar insumo" at bounding box center [1162, 59] width 100 height 27
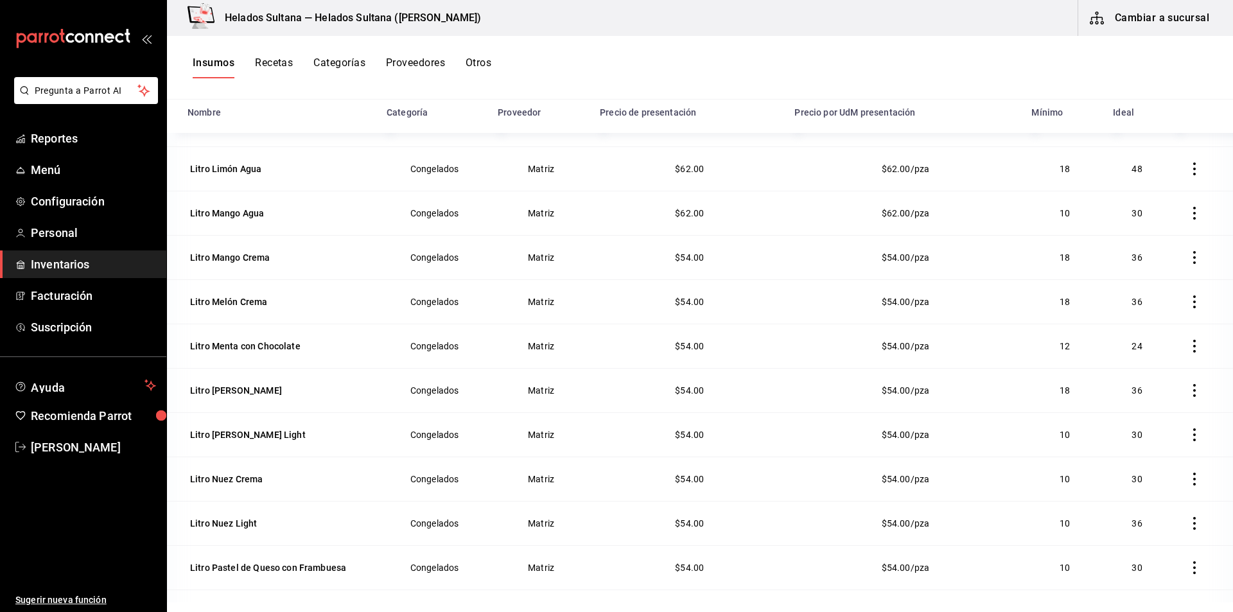
scroll to position [652, 0]
click at [280, 257] on div "Litro Mango Crema" at bounding box center [279, 256] width 184 height 18
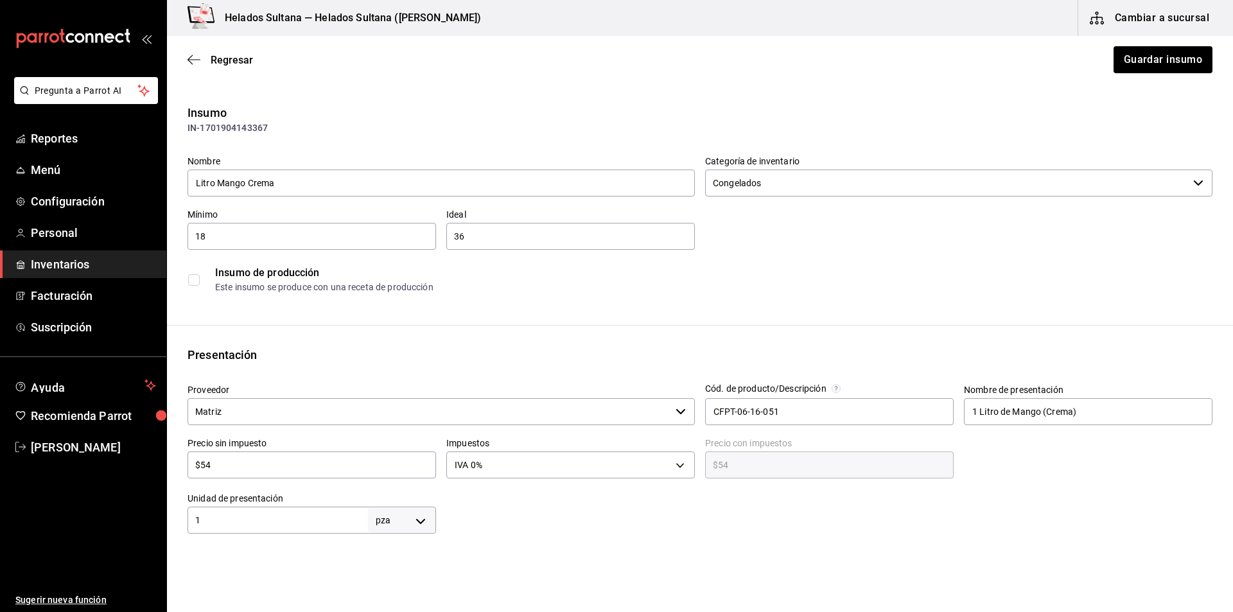
click at [324, 458] on input "$54" at bounding box center [311, 464] width 248 height 15
type input "$6"
type input "$6.00"
type input "$62"
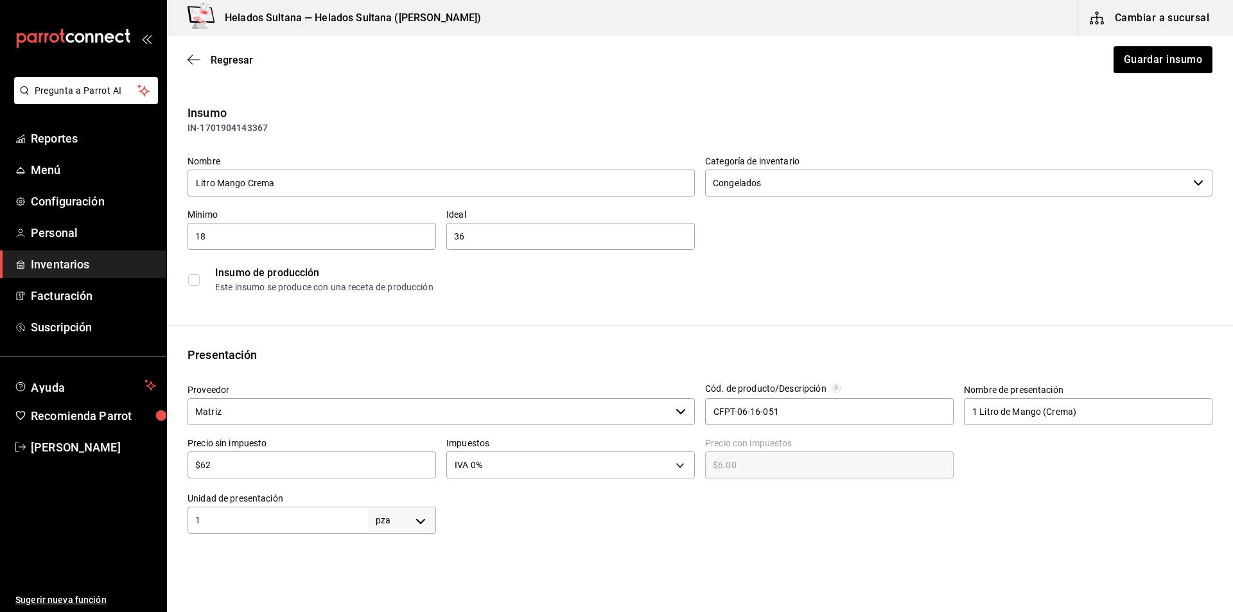
type input "$62.00"
type input "$62"
click at [1132, 69] on button "Guardar insumo" at bounding box center [1162, 59] width 100 height 27
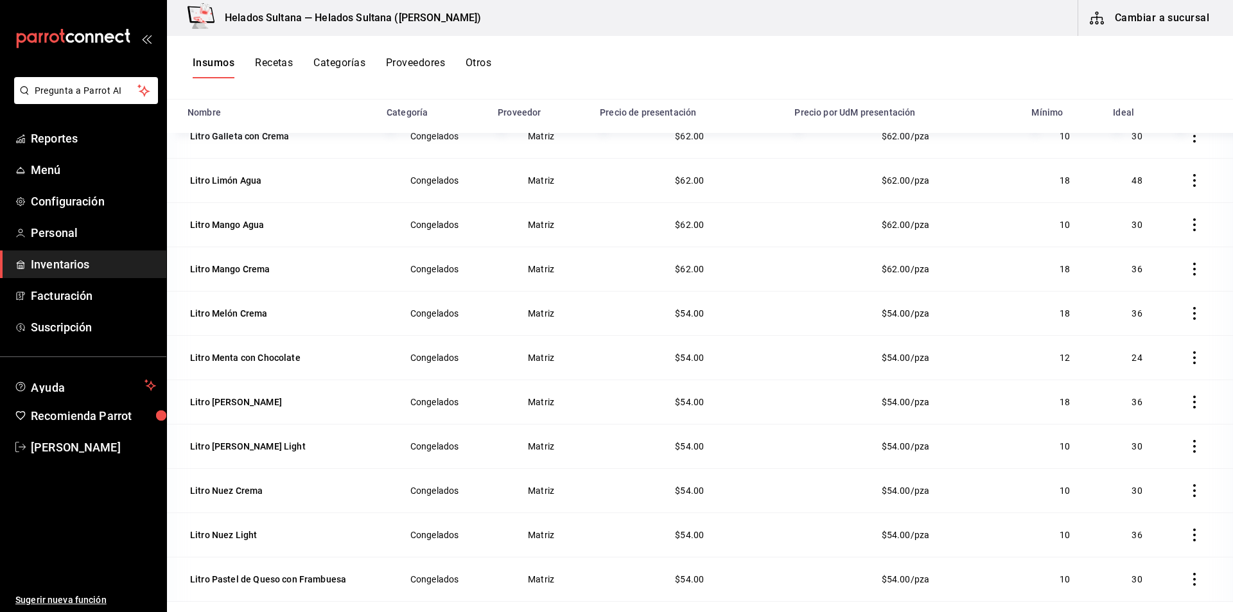
scroll to position [643, 0]
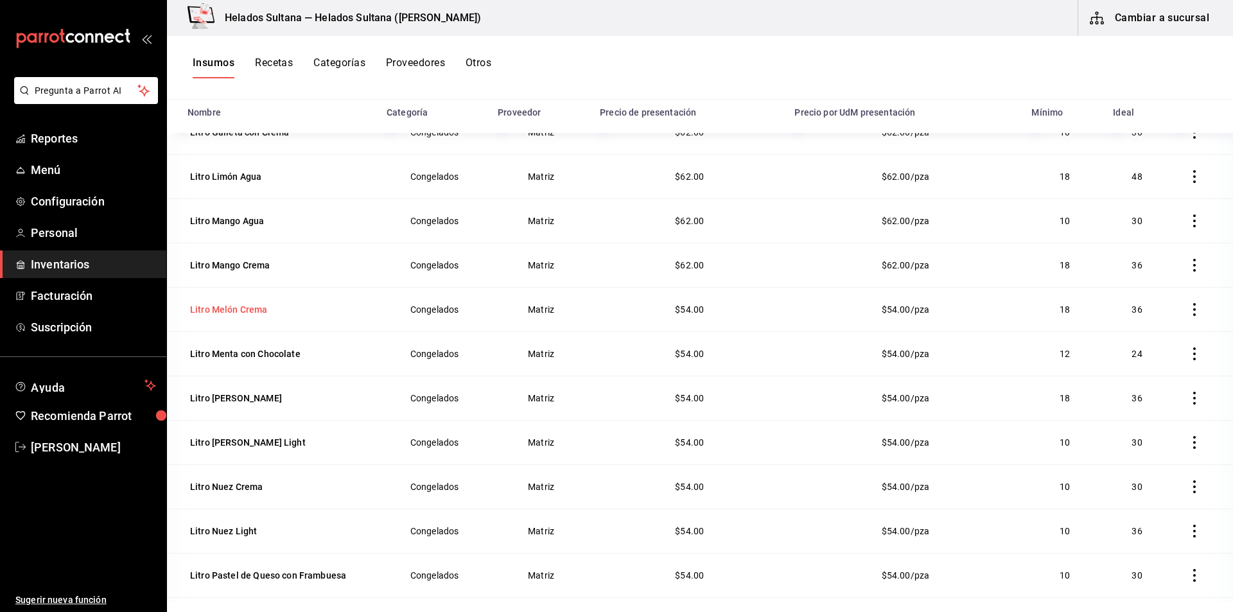
click at [264, 304] on div "Litro Melón Crema" at bounding box center [229, 309] width 78 height 13
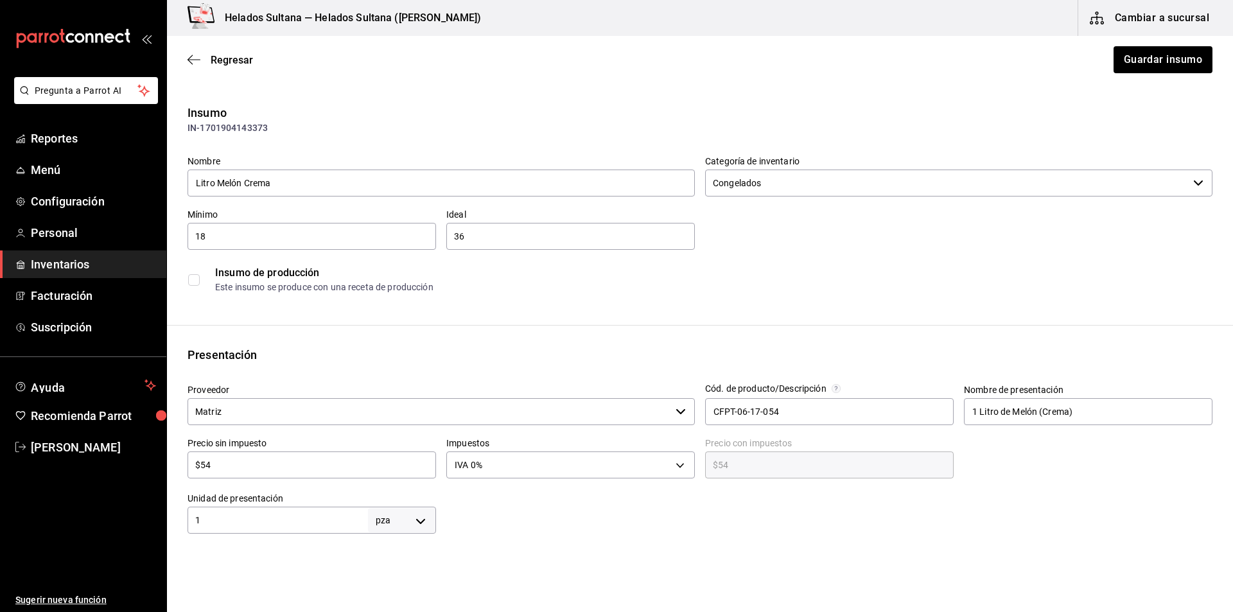
click at [264, 462] on input "$54" at bounding box center [311, 464] width 248 height 15
type input "$6"
type input "$6.00"
type input "$62"
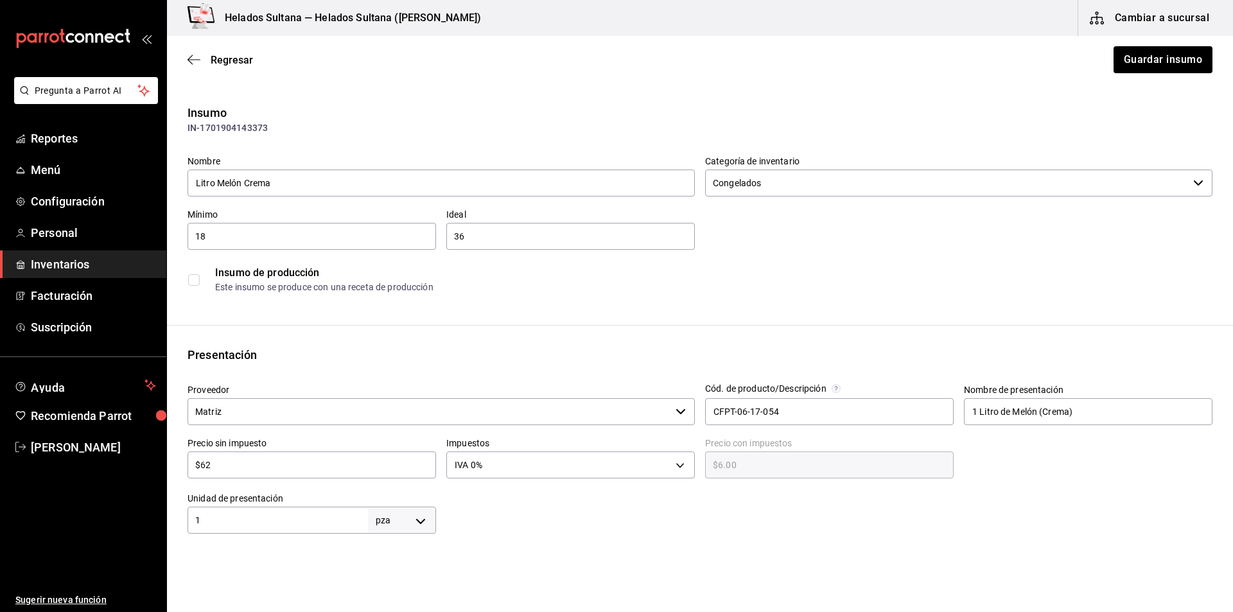
type input "$62.00"
type input "$62"
click at [1155, 63] on button "Guardar insumo" at bounding box center [1162, 59] width 100 height 27
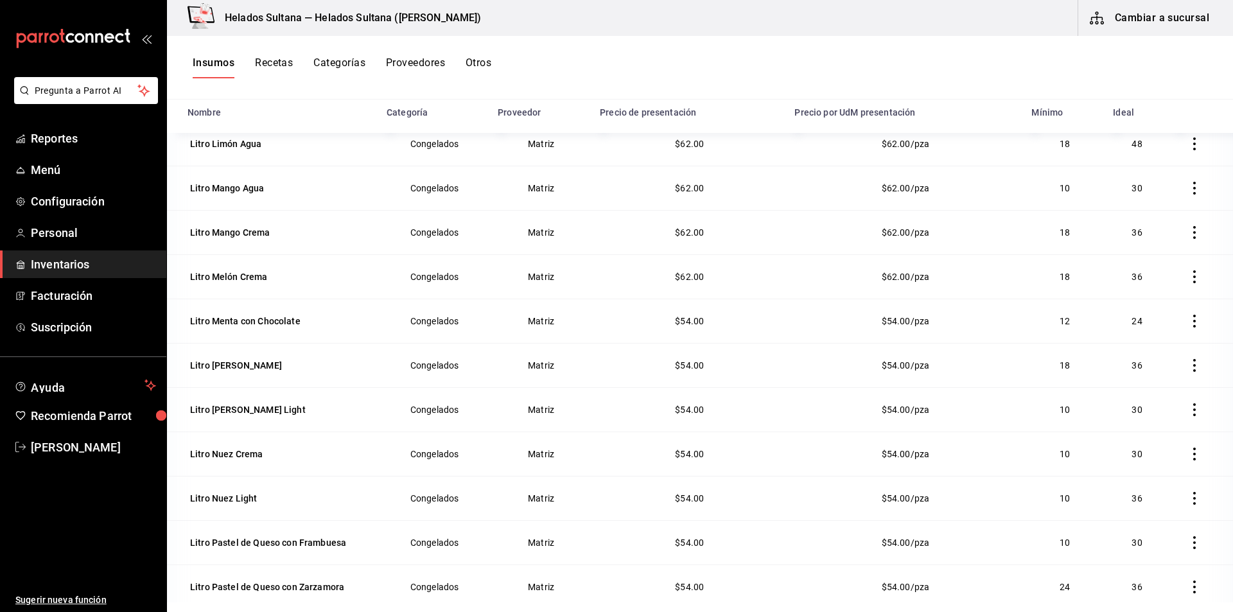
scroll to position [737, 0]
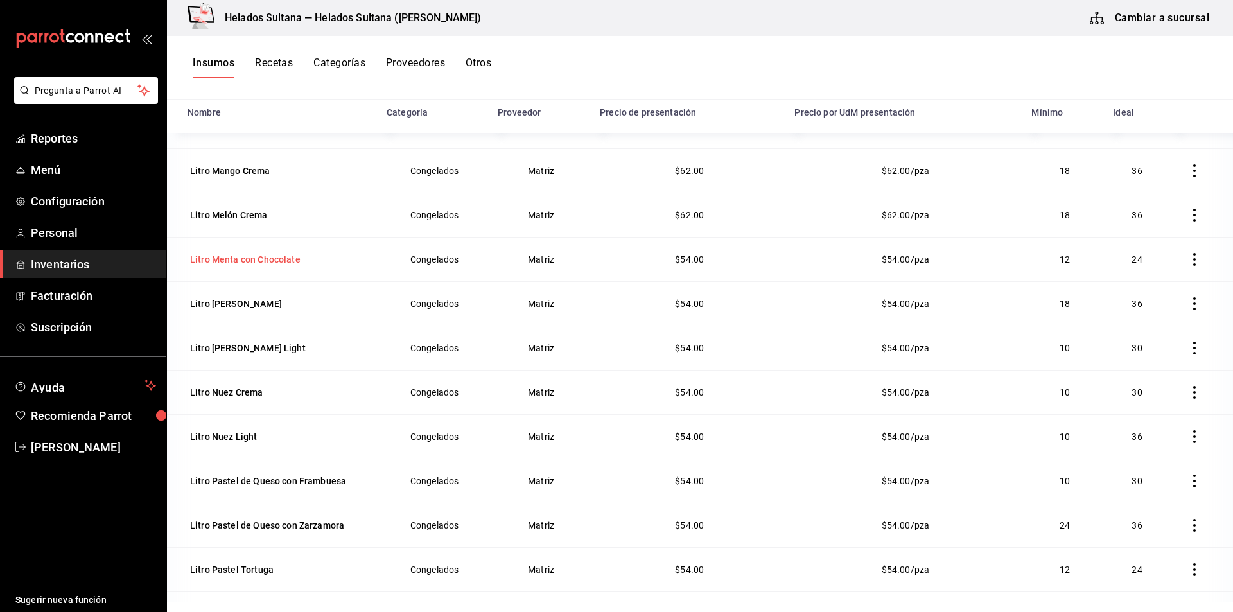
click at [258, 265] on div "Litro Menta con Chocolate" at bounding box center [245, 259] width 110 height 13
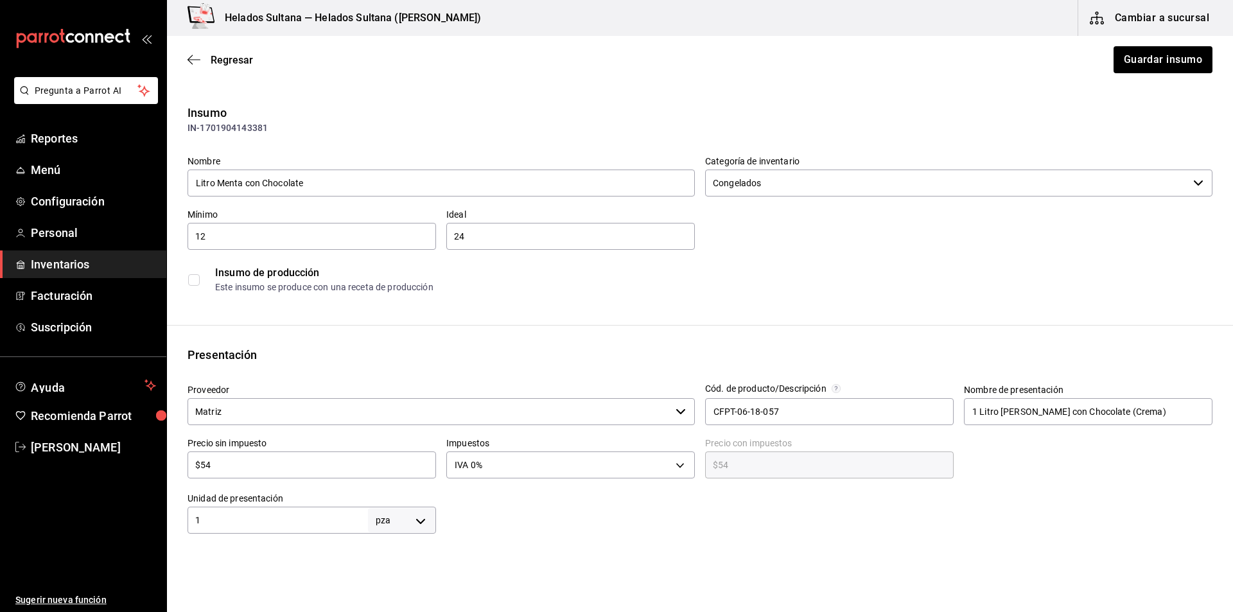
click at [269, 463] on input "$54" at bounding box center [311, 464] width 248 height 15
type input "$6"
type input "$6.00"
type input "$62"
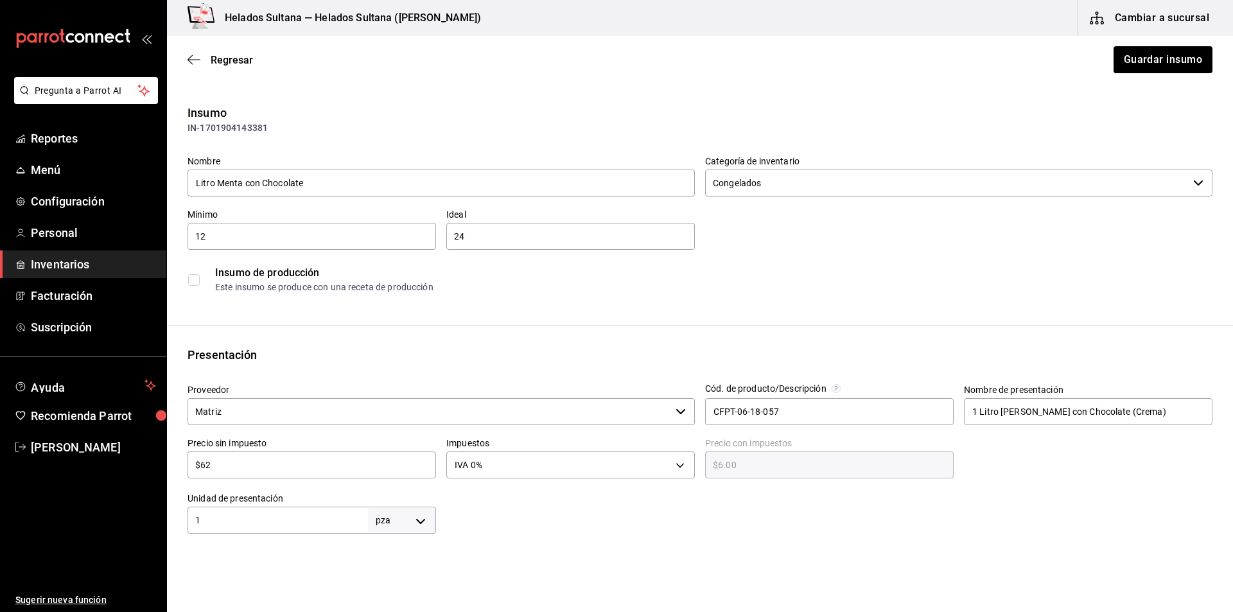
type input "$62.00"
type input "$62"
click at [1141, 61] on button "Guardar insumo" at bounding box center [1162, 59] width 100 height 27
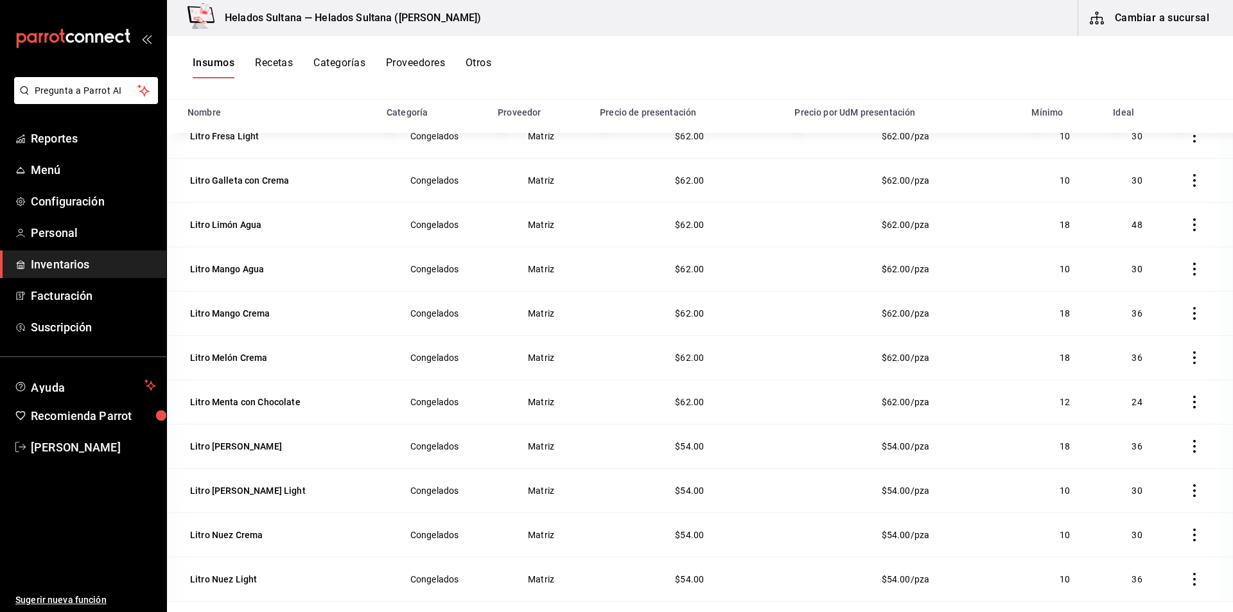
scroll to position [703, 0]
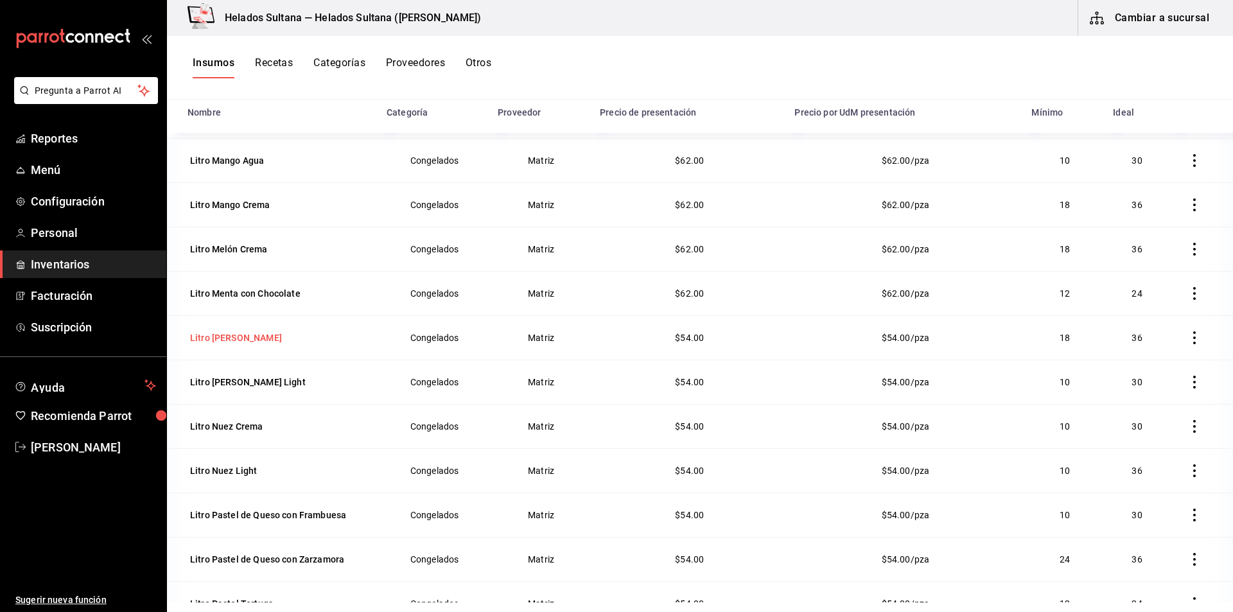
click at [198, 343] on div "Litro Napolitano" at bounding box center [236, 337] width 92 height 13
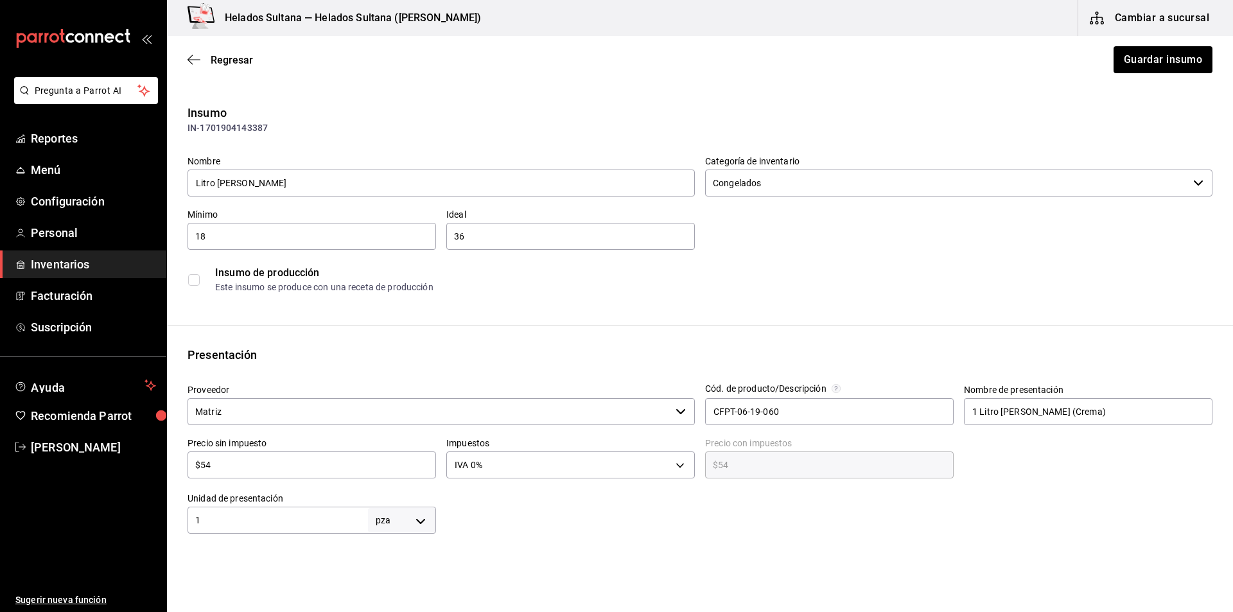
click at [229, 452] on div "$54 ​" at bounding box center [311, 464] width 248 height 27
click at [223, 466] on input "$54" at bounding box center [311, 464] width 248 height 15
type input "$6"
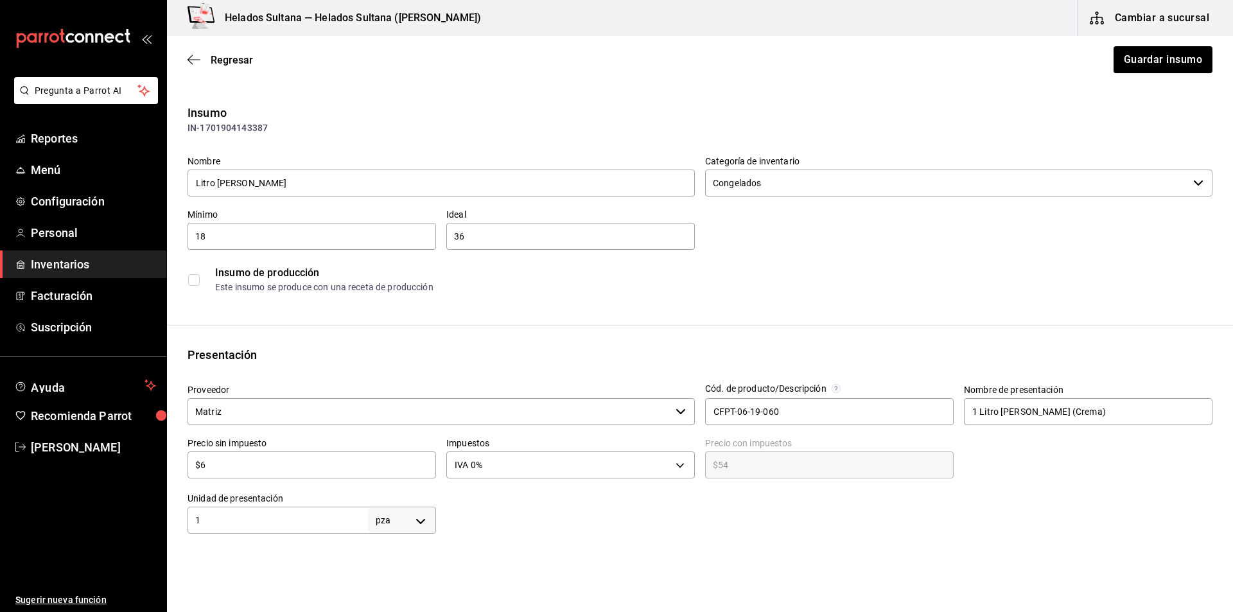
type input "$6.00"
type input "$62"
type input "$62.00"
type input "$62"
click at [1125, 58] on button "Guardar insumo" at bounding box center [1162, 59] width 100 height 27
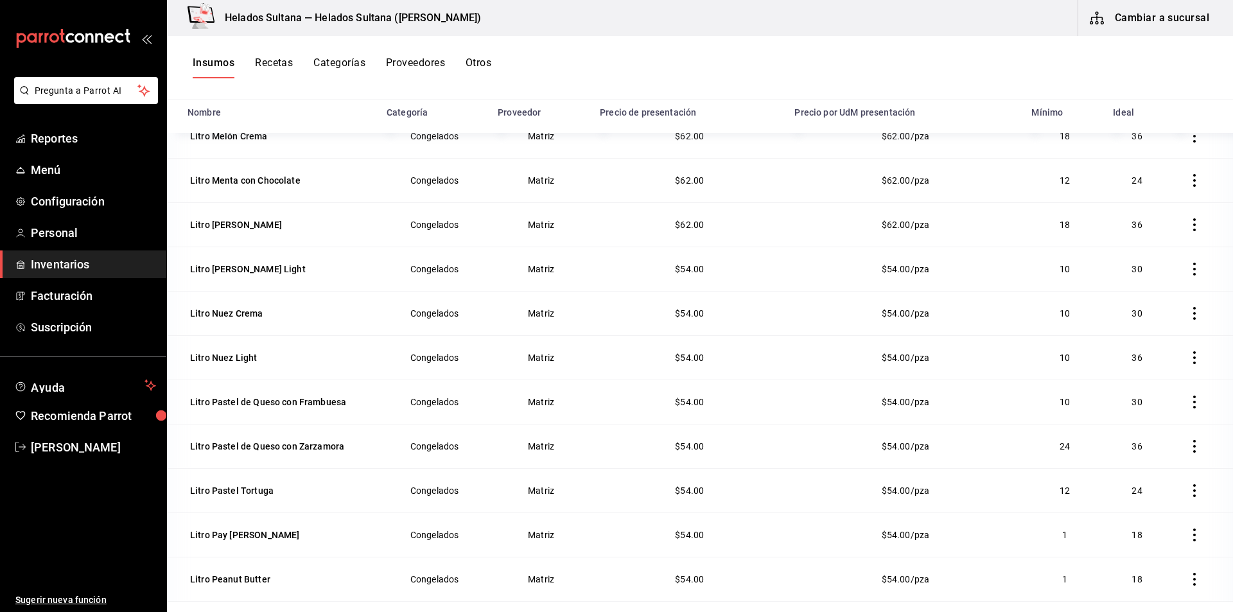
scroll to position [825, 0]
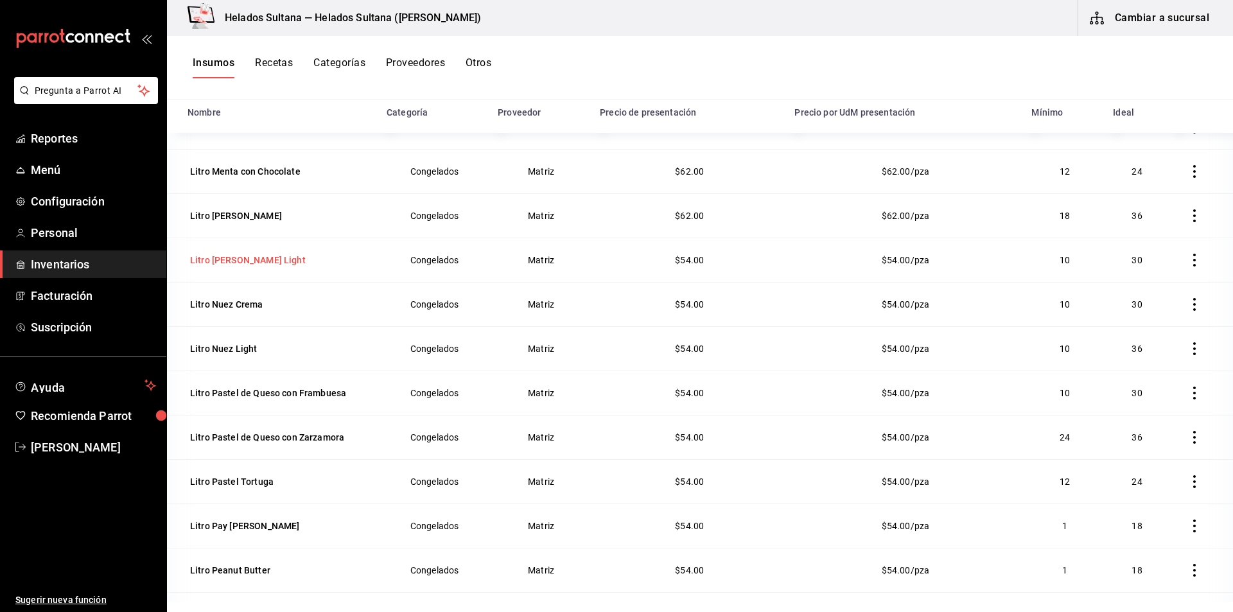
click at [254, 262] on div "Litro Napolitano Light" at bounding box center [248, 260] width 116 height 13
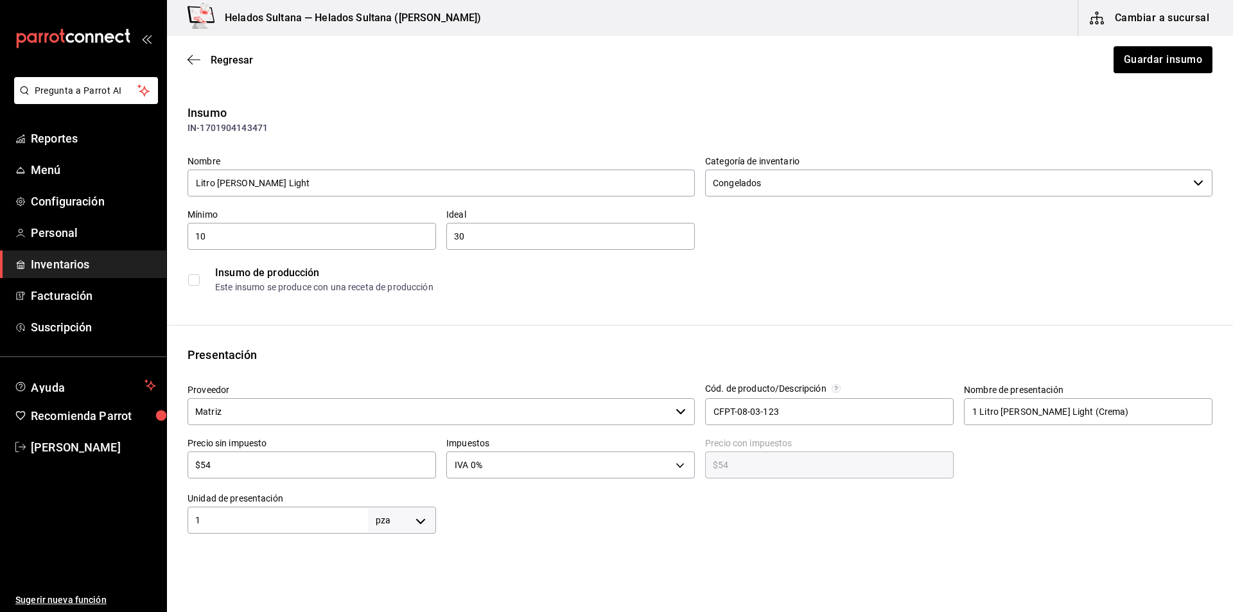
click at [248, 463] on input "$54" at bounding box center [311, 464] width 248 height 15
type input "$6"
type input "$6.00"
type input "$62"
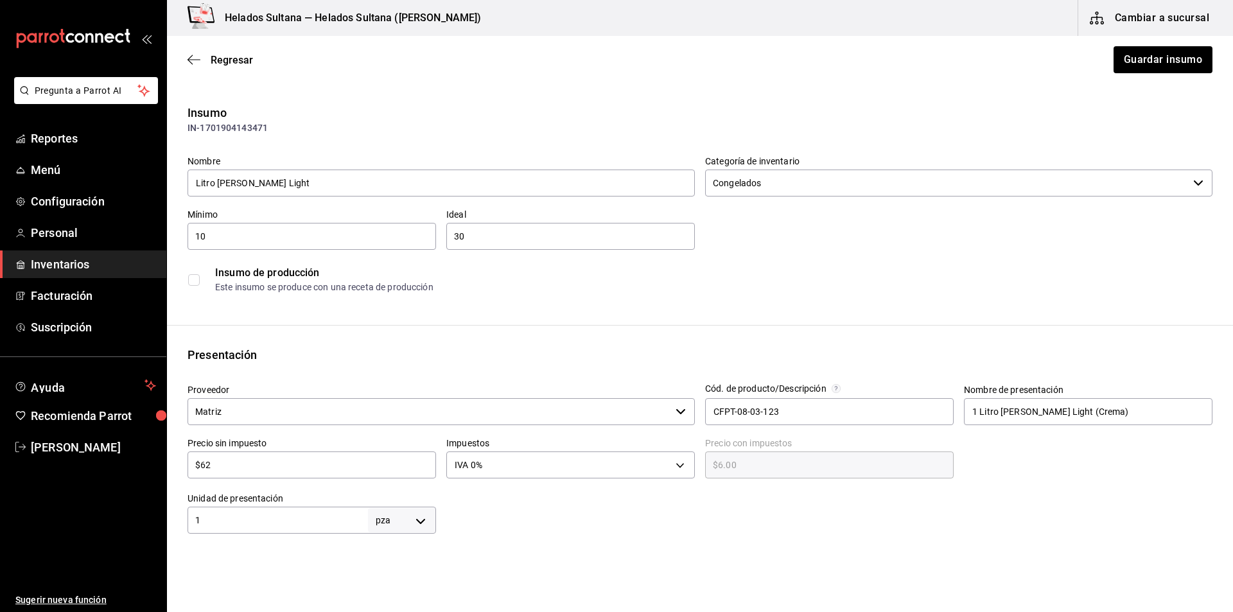
type input "$62.00"
type input "$62"
click at [1124, 64] on button "Guardar insumo" at bounding box center [1162, 59] width 100 height 27
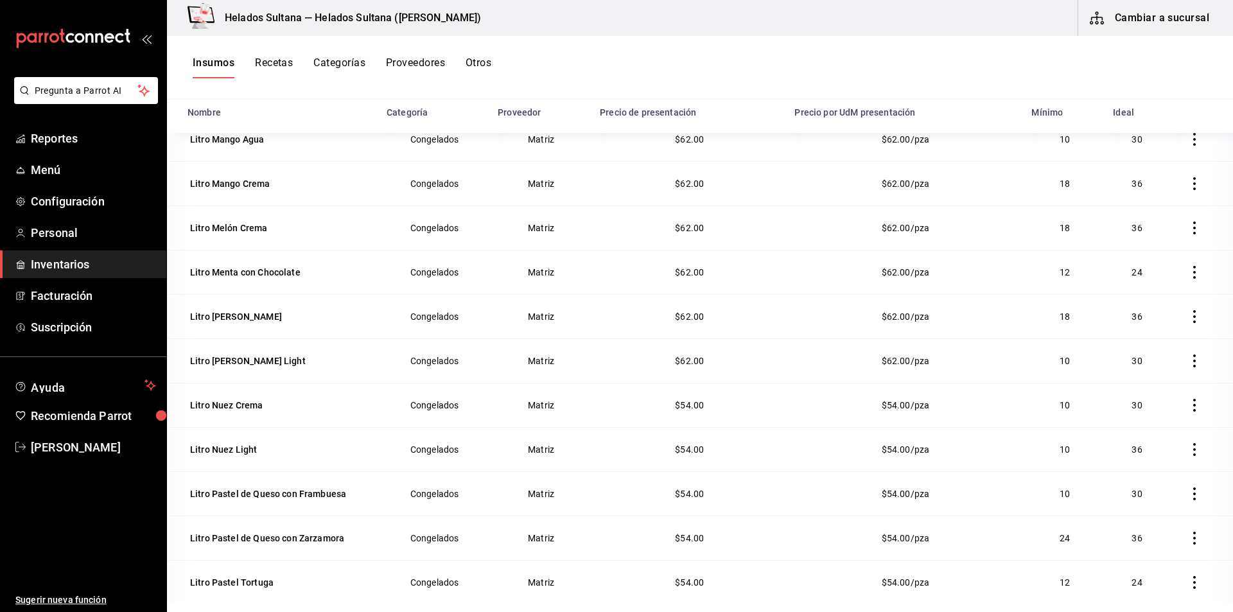
scroll to position [740, 0]
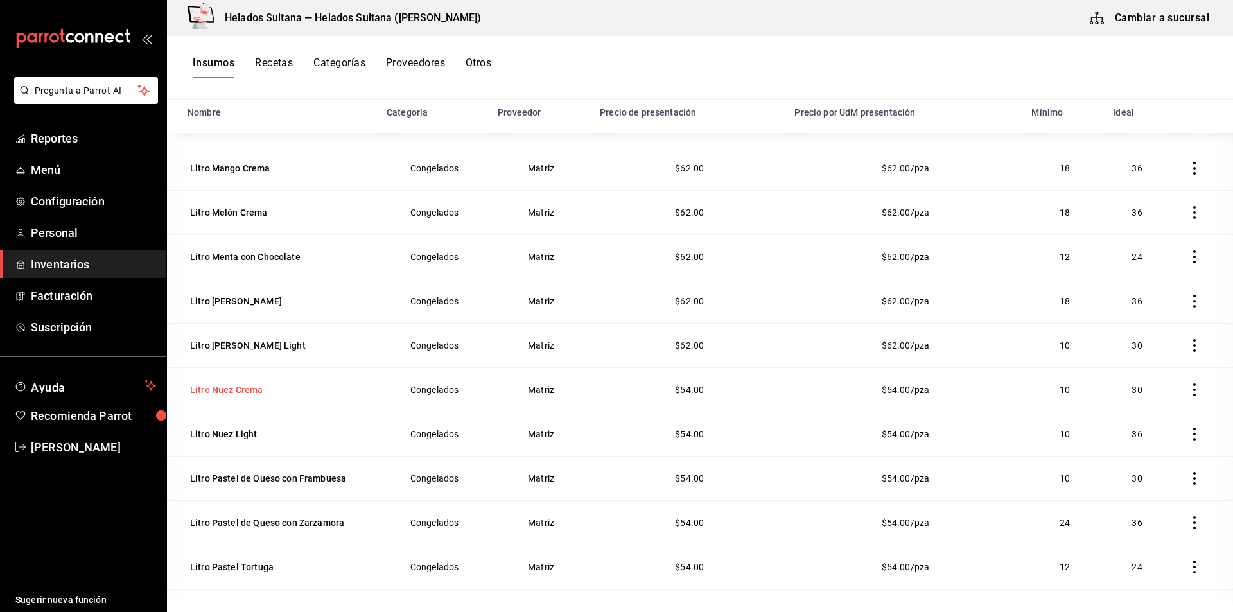
click at [226, 381] on div "Litro Nuez Crema" at bounding box center [226, 390] width 78 height 18
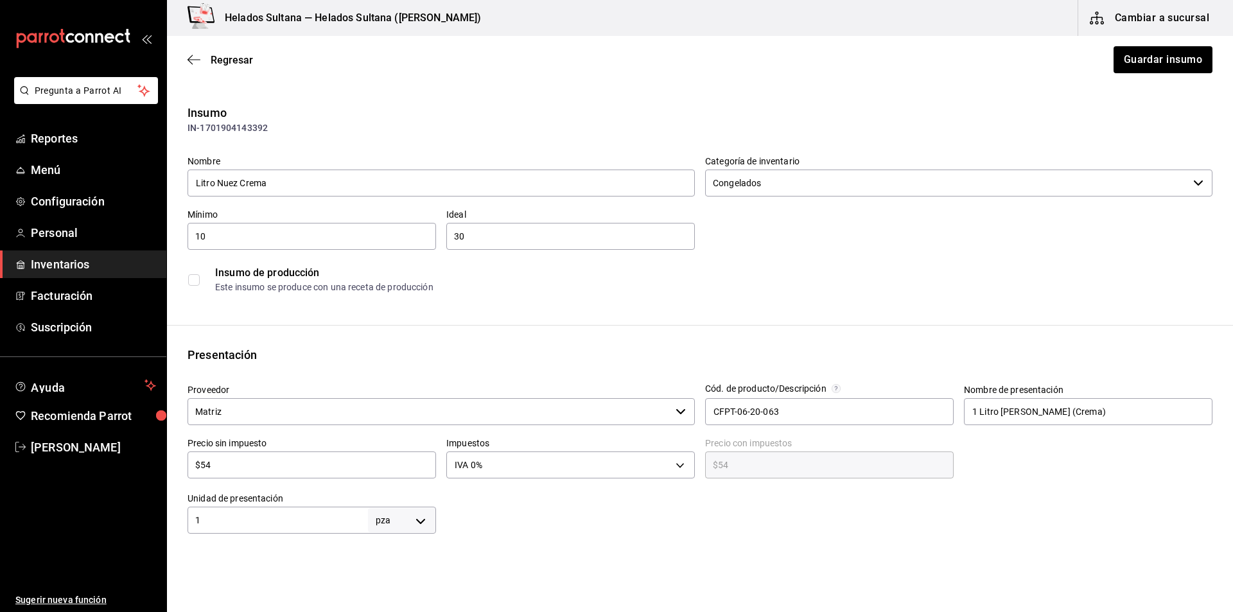
click at [322, 471] on input "$54" at bounding box center [311, 464] width 248 height 15
type input "$6"
type input "$6.00"
type input "$62"
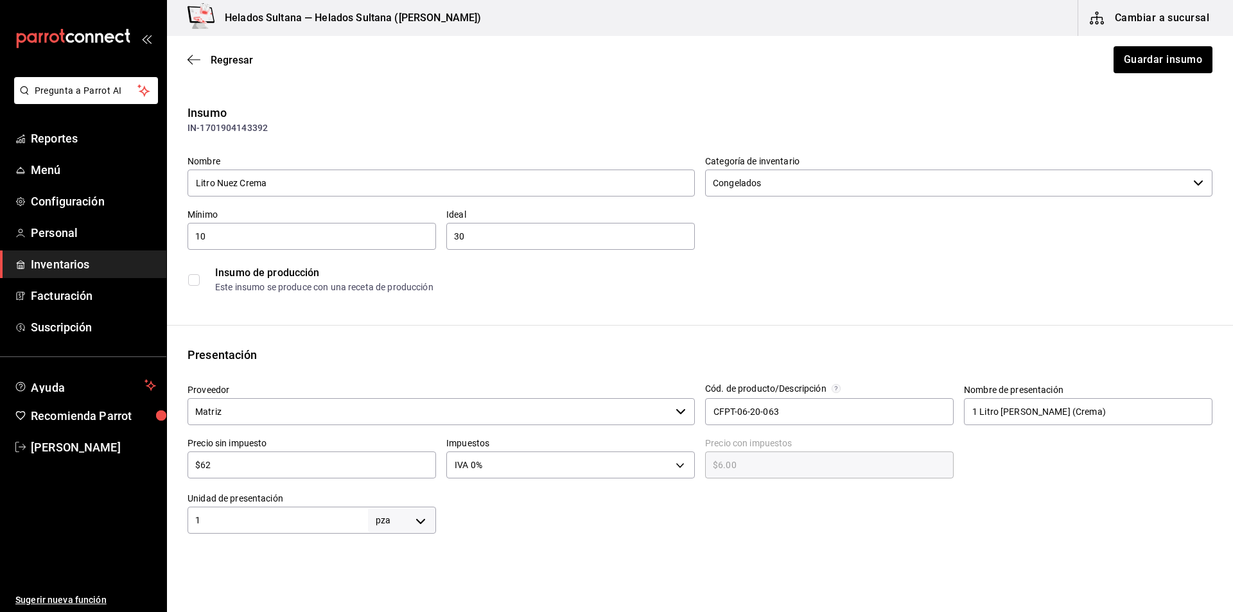
type input "$62.00"
type input "$62"
click at [1127, 60] on button "Guardar insumo" at bounding box center [1162, 59] width 100 height 27
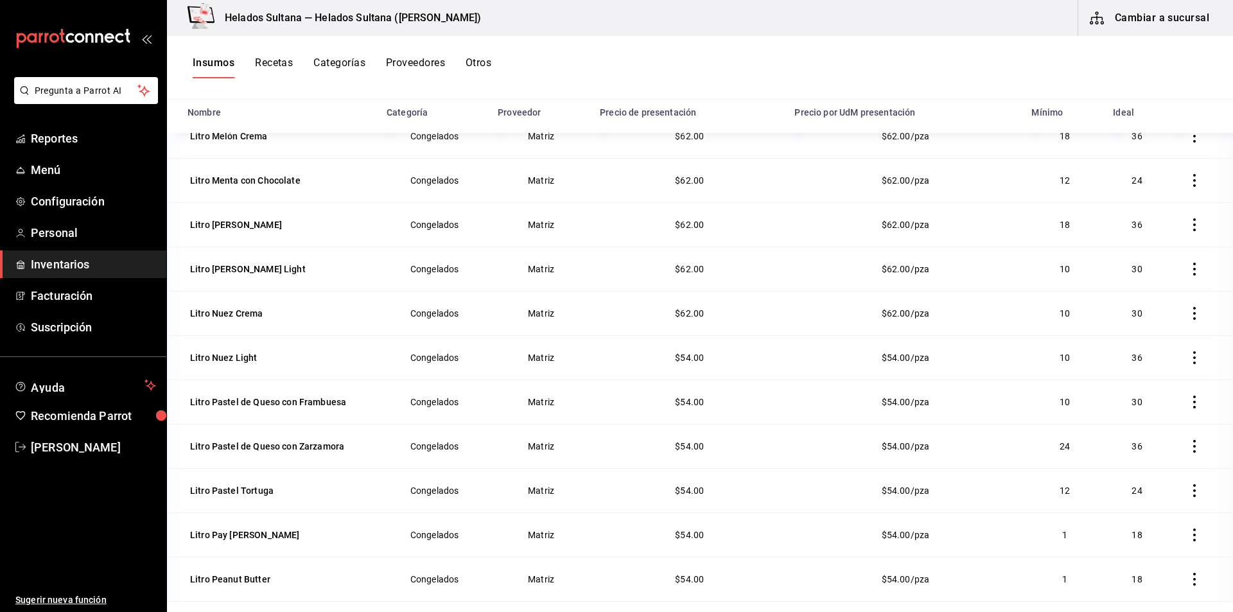
scroll to position [818, 0]
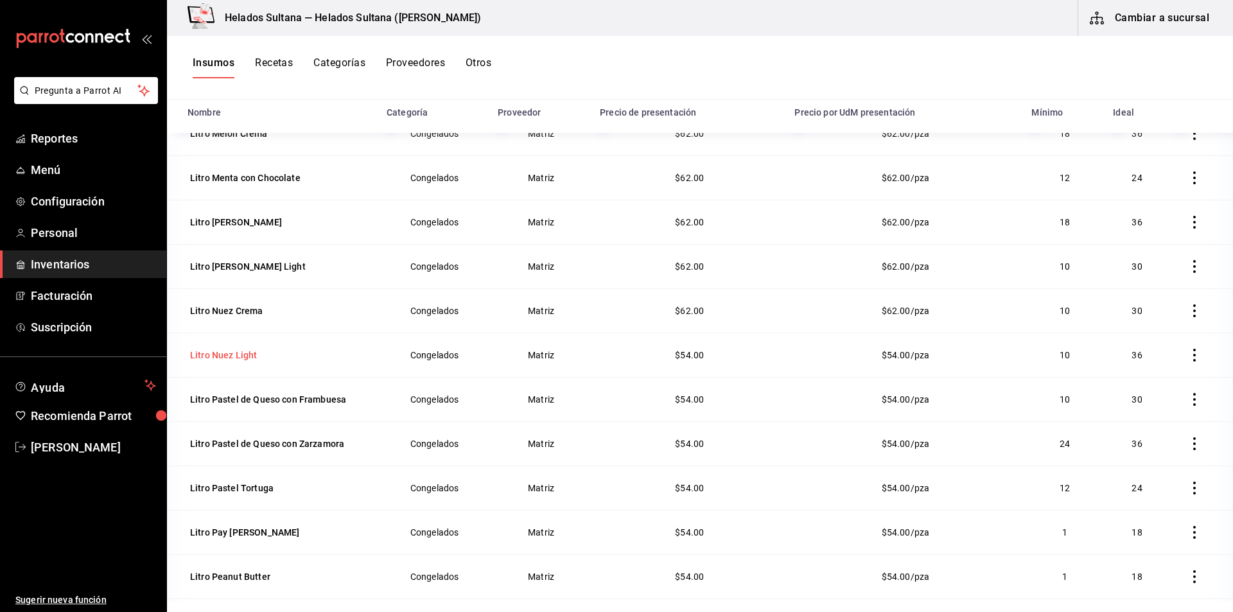
click at [226, 354] on div "Litro Nuez Light" at bounding box center [223, 355] width 67 height 13
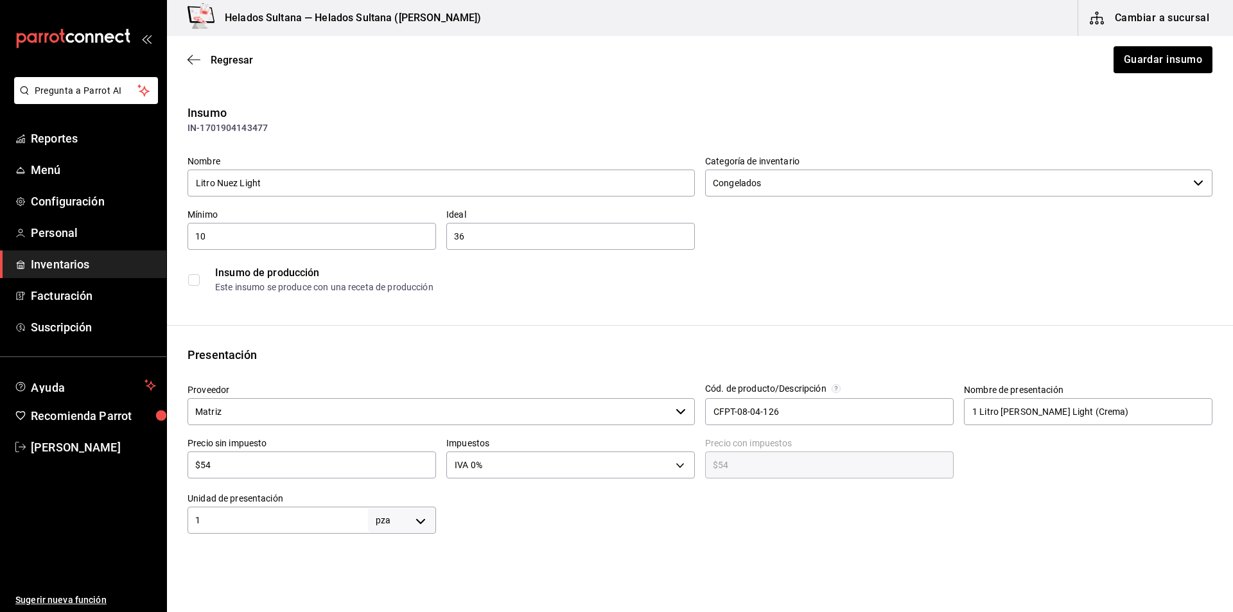
click at [248, 468] on input "$54" at bounding box center [311, 464] width 248 height 15
type input "$6"
type input "$6.00"
type input "$62"
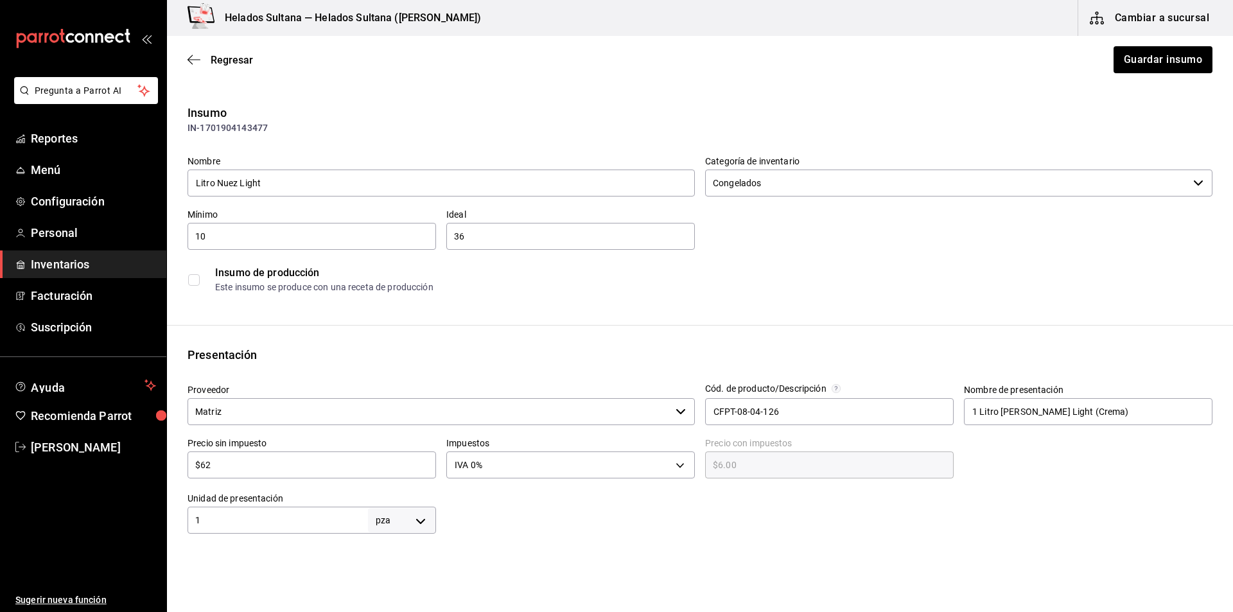
type input "$62.00"
type input "$62"
click at [1147, 65] on button "Guardar insumo" at bounding box center [1162, 59] width 100 height 27
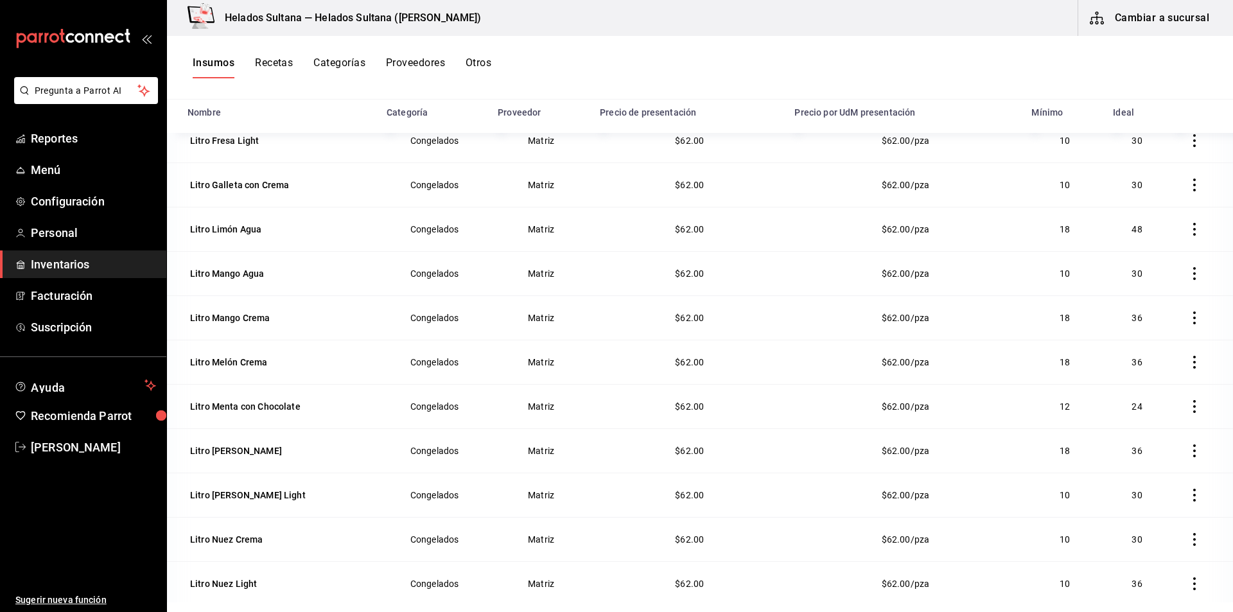
scroll to position [627, 0]
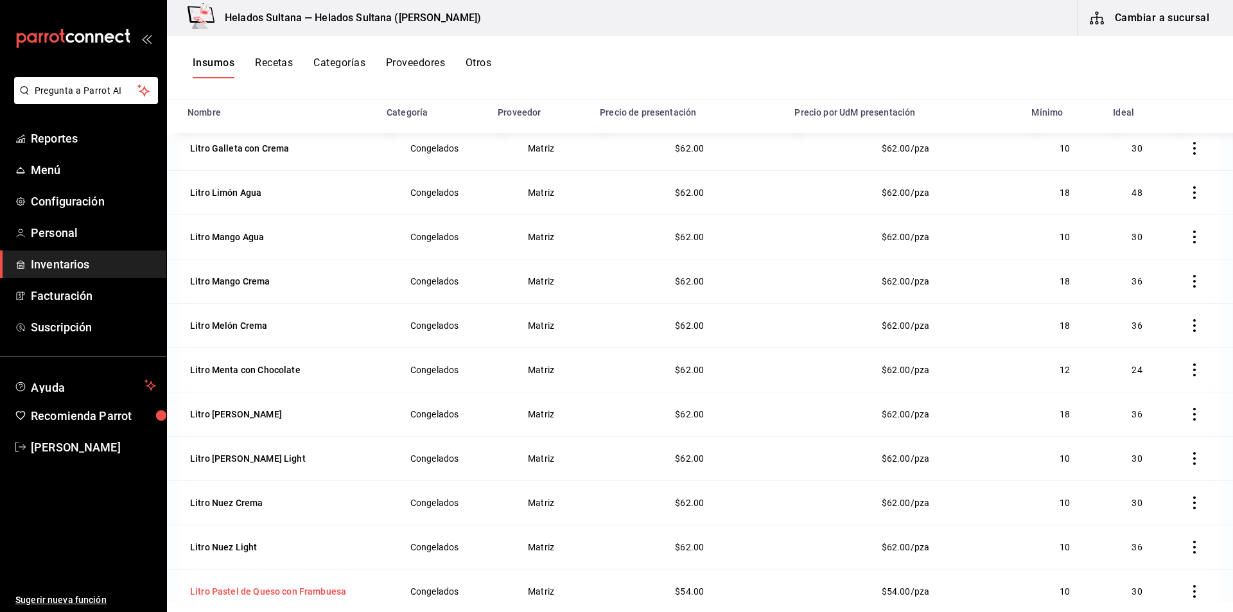
click at [207, 587] on div "Litro Pastel de Queso con Frambuesa" at bounding box center [268, 591] width 156 height 13
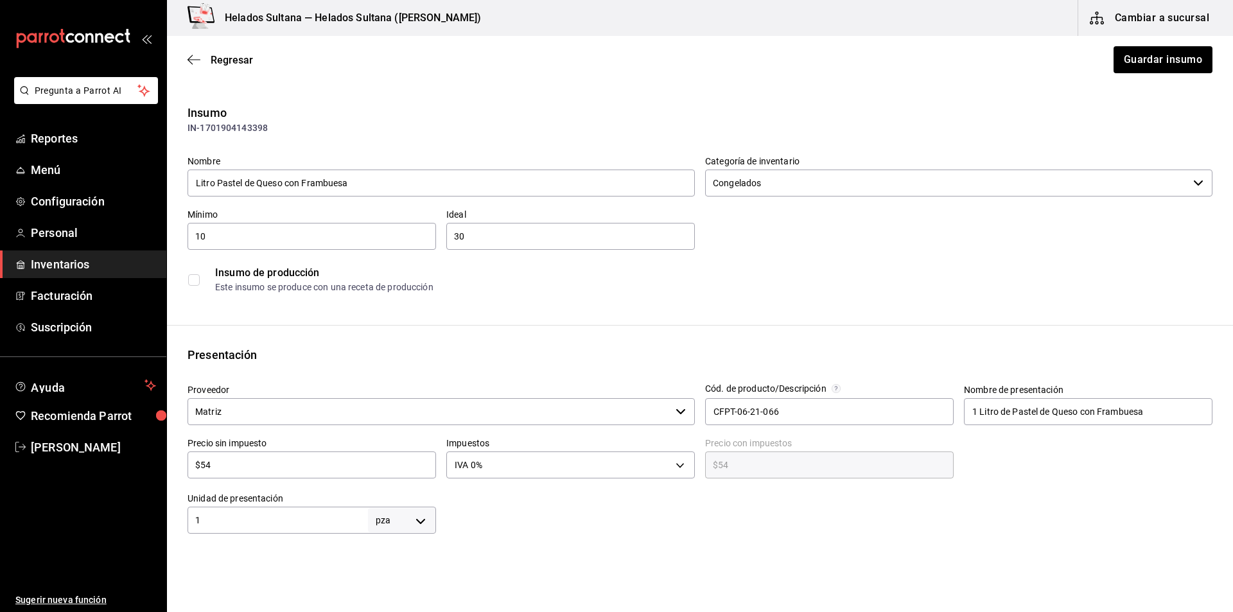
click at [319, 460] on input "$54" at bounding box center [311, 464] width 248 height 15
type input "$6"
type input "$6.00"
type input "$62"
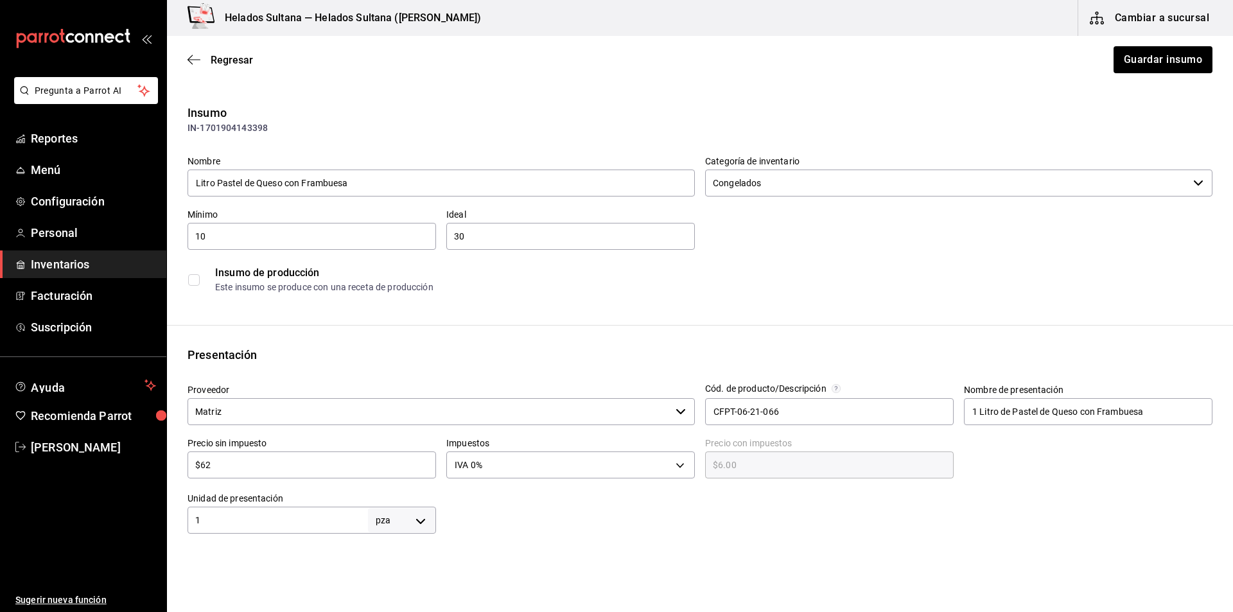
type input "$62.00"
type input "$62"
click at [1139, 51] on button "Guardar insumo" at bounding box center [1162, 59] width 100 height 27
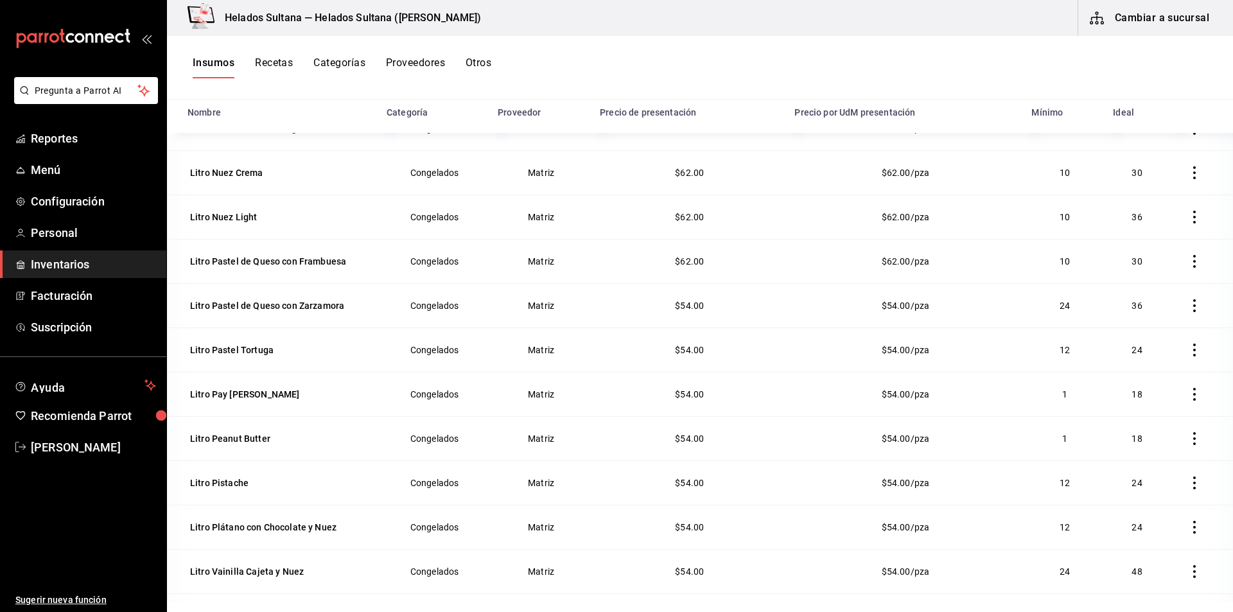
scroll to position [954, 0]
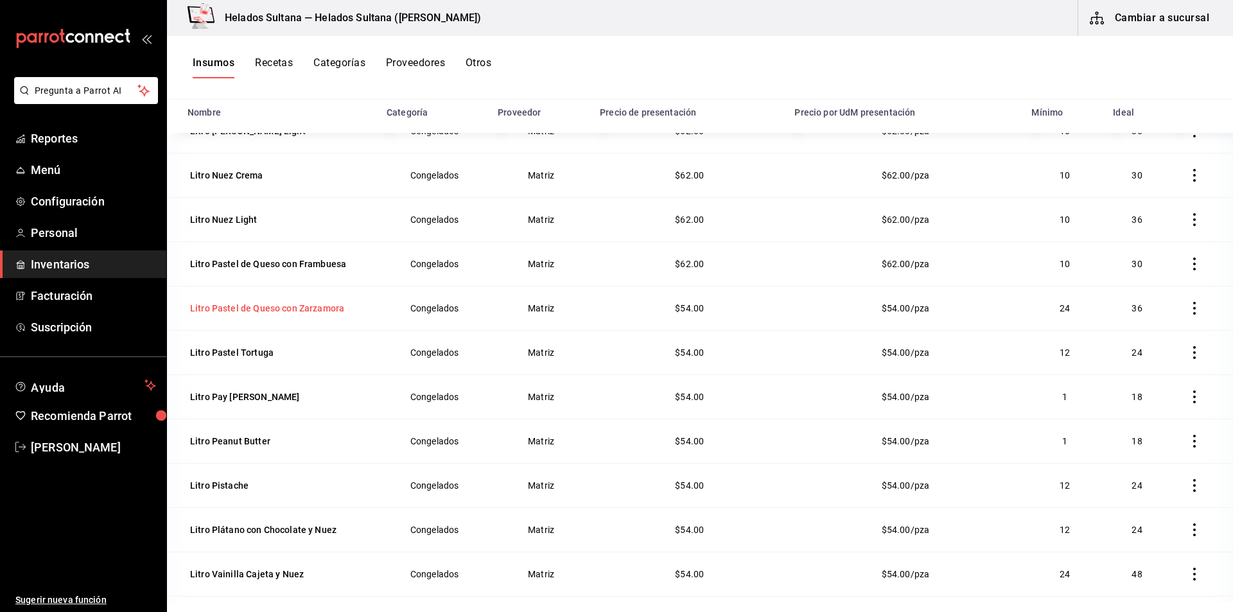
click at [291, 311] on div "Litro Pastel de Queso con Zarzamora" at bounding box center [267, 308] width 154 height 13
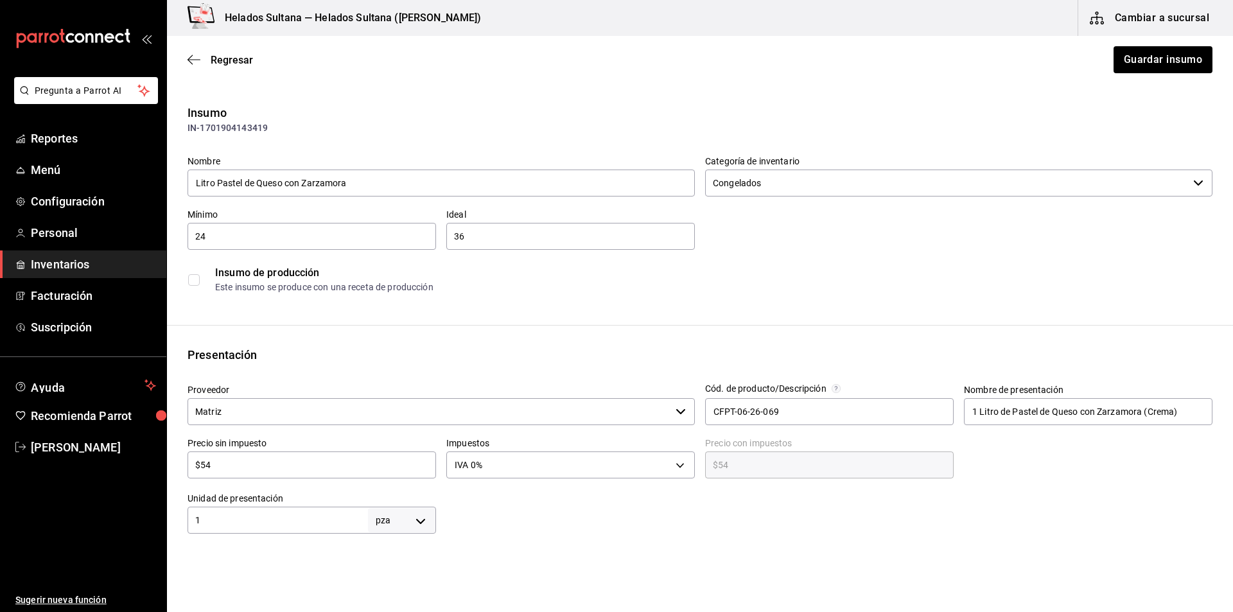
click at [288, 462] on input "$54" at bounding box center [311, 464] width 248 height 15
type input "$6"
type input "$6.00"
type input "$62"
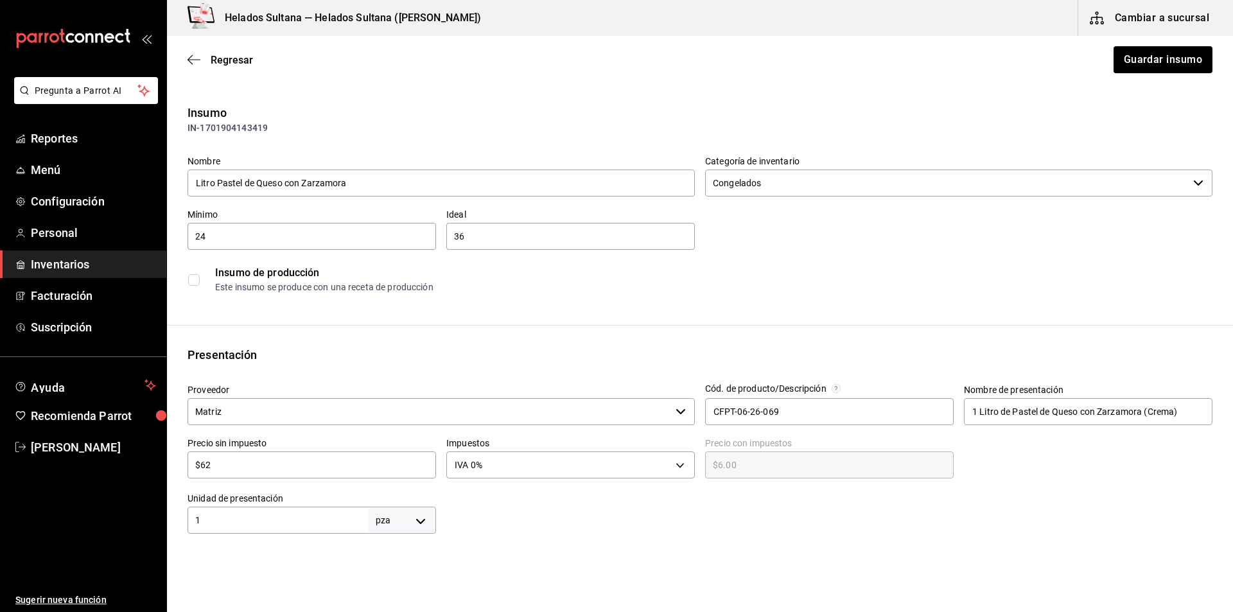
type input "$62.00"
type input "$62"
click at [1131, 44] on div "Regresar Guardar insumo" at bounding box center [700, 60] width 1066 height 48
click at [1127, 60] on button "Guardar insumo" at bounding box center [1162, 59] width 100 height 27
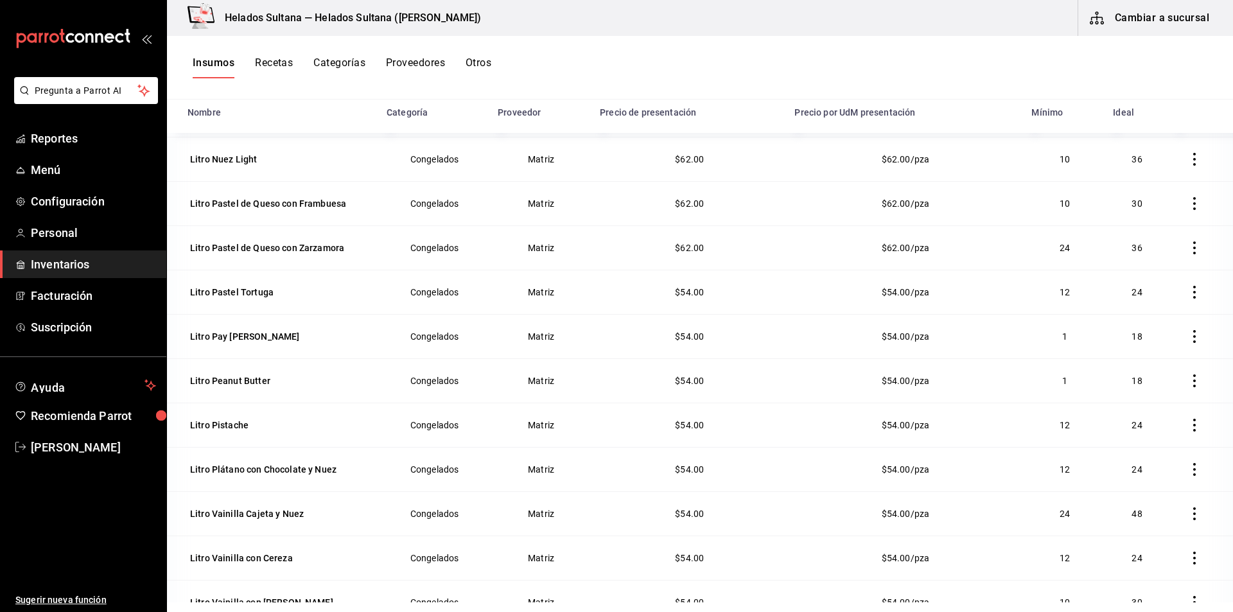
scroll to position [993, 0]
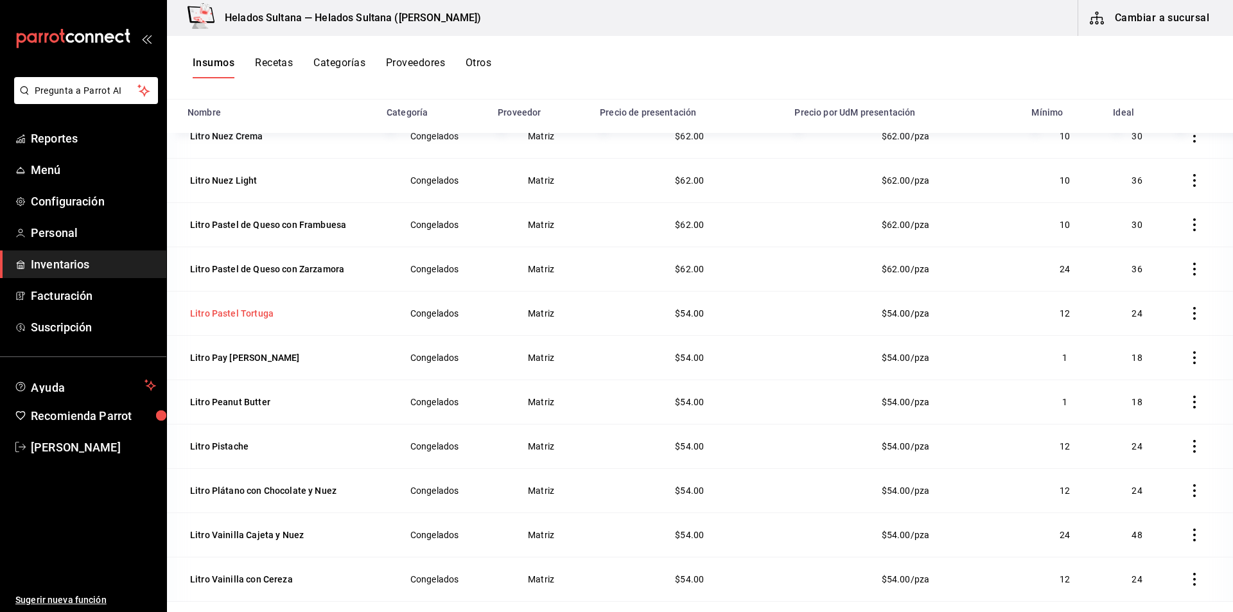
click at [269, 315] on div "Litro Pastel Tortuga" at bounding box center [231, 313] width 83 height 13
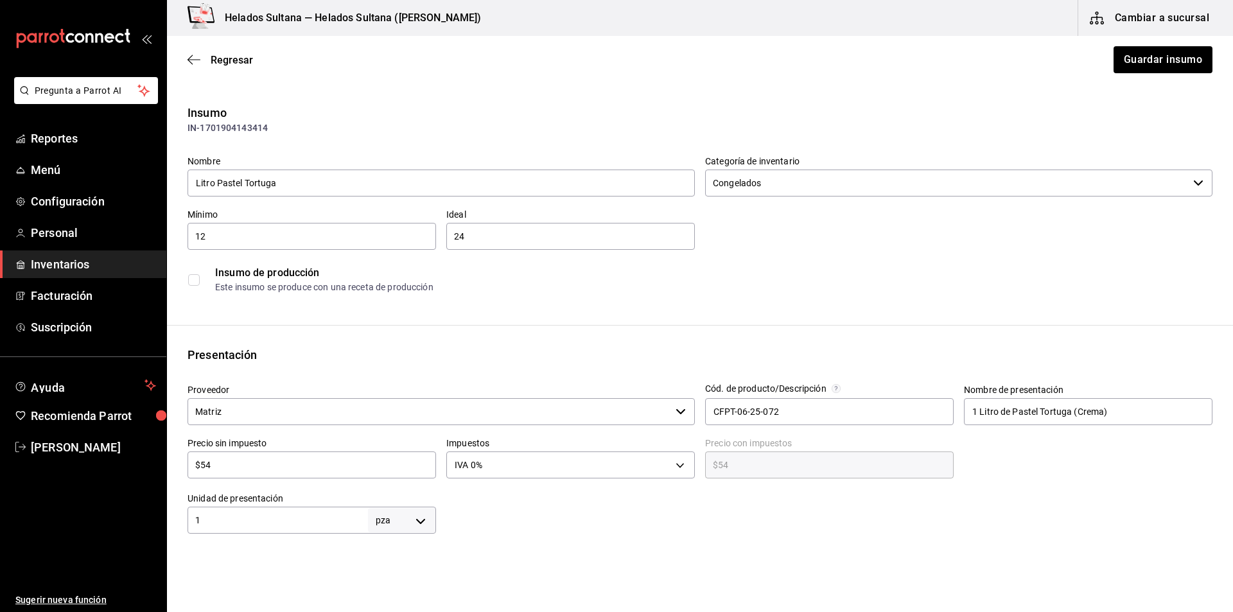
click at [338, 456] on div "$54 ​" at bounding box center [311, 464] width 248 height 27
type input "$546"
type input "$546.00"
type input "$54"
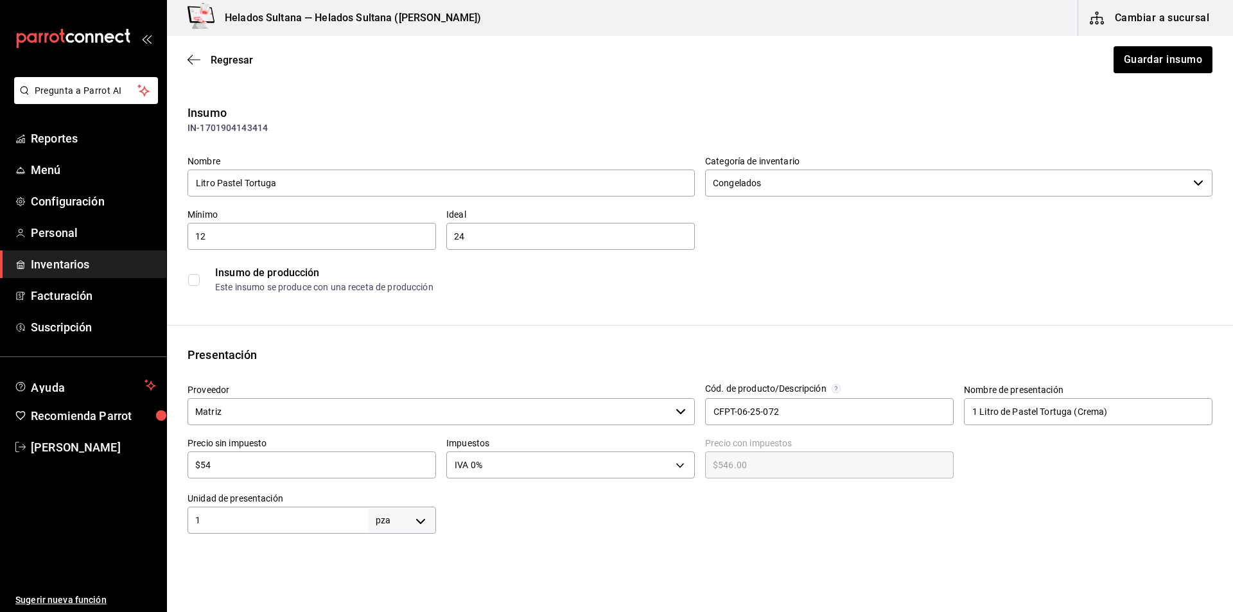
type input "$54.00"
type input "$5"
type input "$5.00"
type input "$0.00"
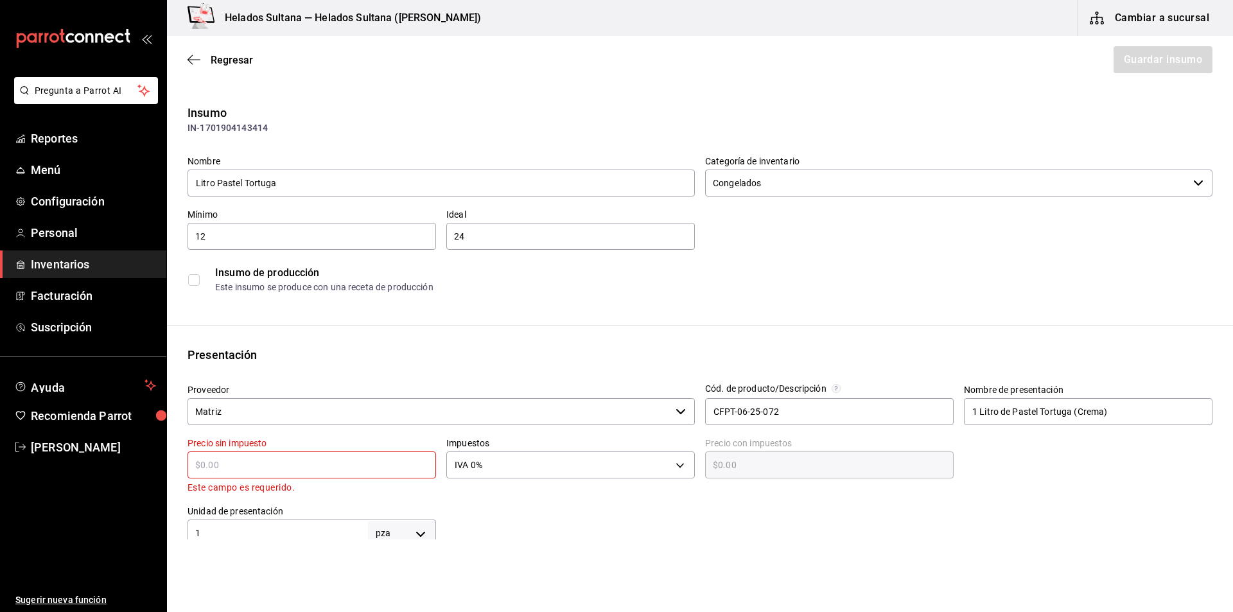
type input "$6"
type input "$6.00"
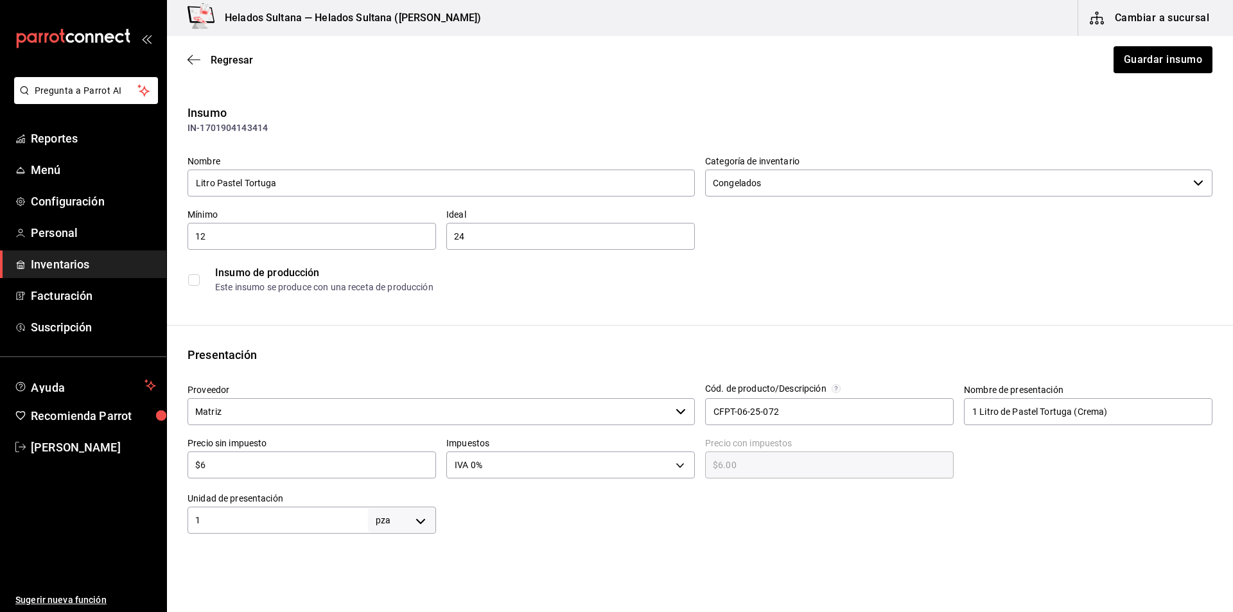
type input "$62"
type input "$62.00"
type input "$62"
click at [1124, 69] on button "Guardar insumo" at bounding box center [1162, 59] width 100 height 27
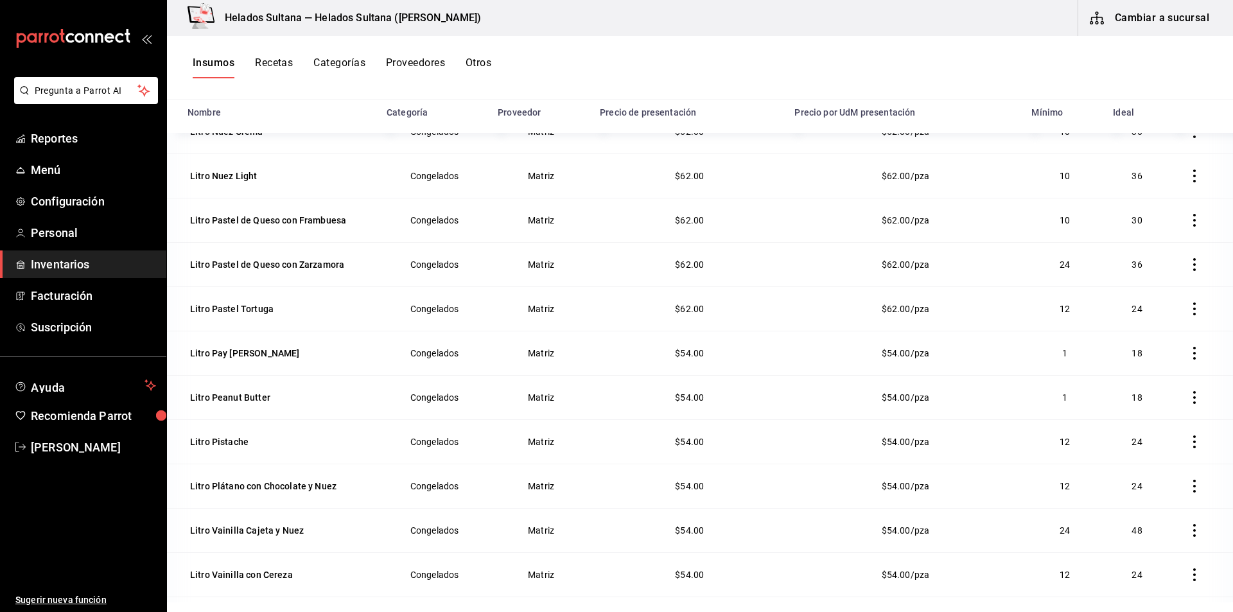
scroll to position [1042, 0]
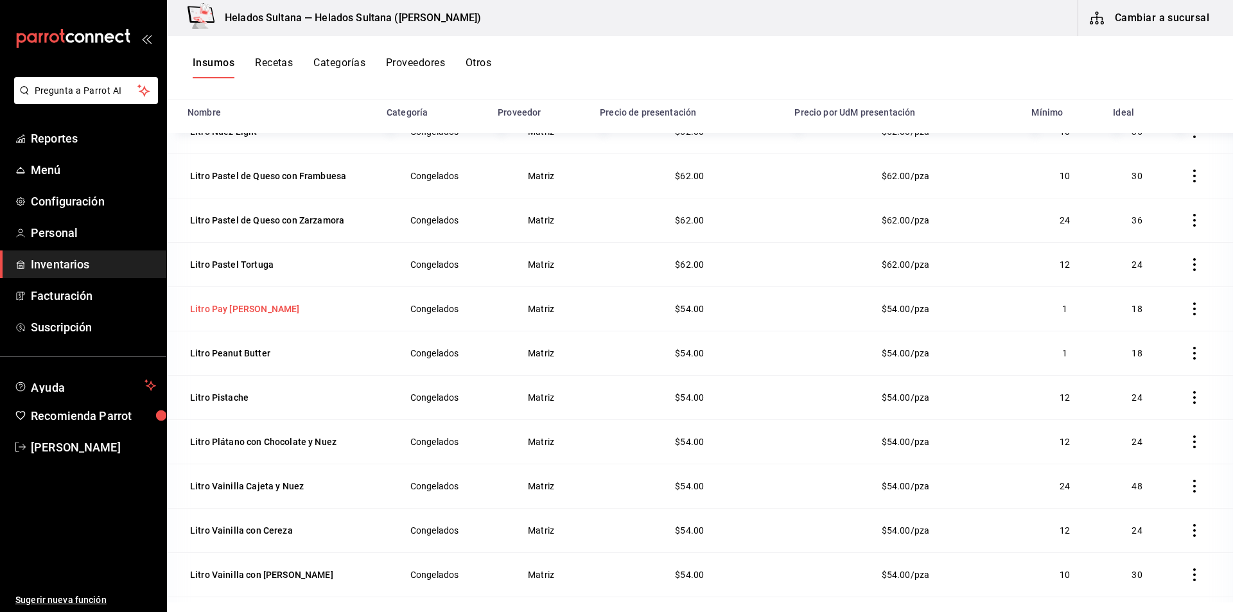
click at [230, 304] on div "Litro Pay [PERSON_NAME]" at bounding box center [244, 308] width 109 height 13
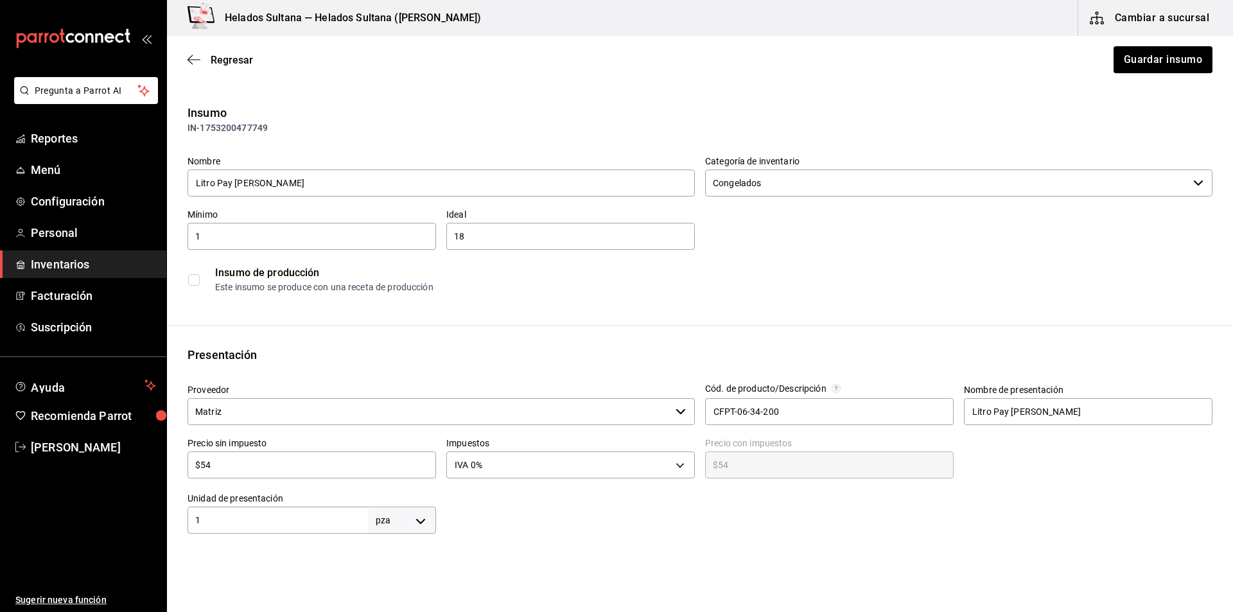
click at [283, 465] on input "$54" at bounding box center [311, 464] width 248 height 15
type input "$6"
type input "$6.00"
type input "$62"
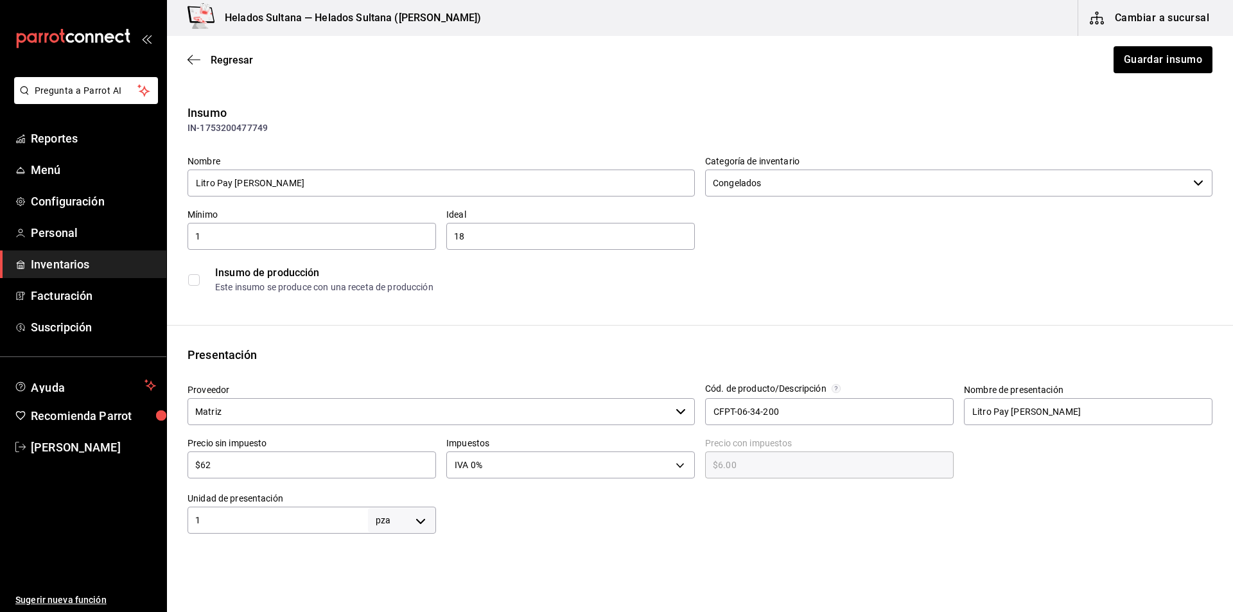
type input "$62.00"
type input "$62"
click at [1130, 65] on button "Guardar insumo" at bounding box center [1162, 59] width 100 height 27
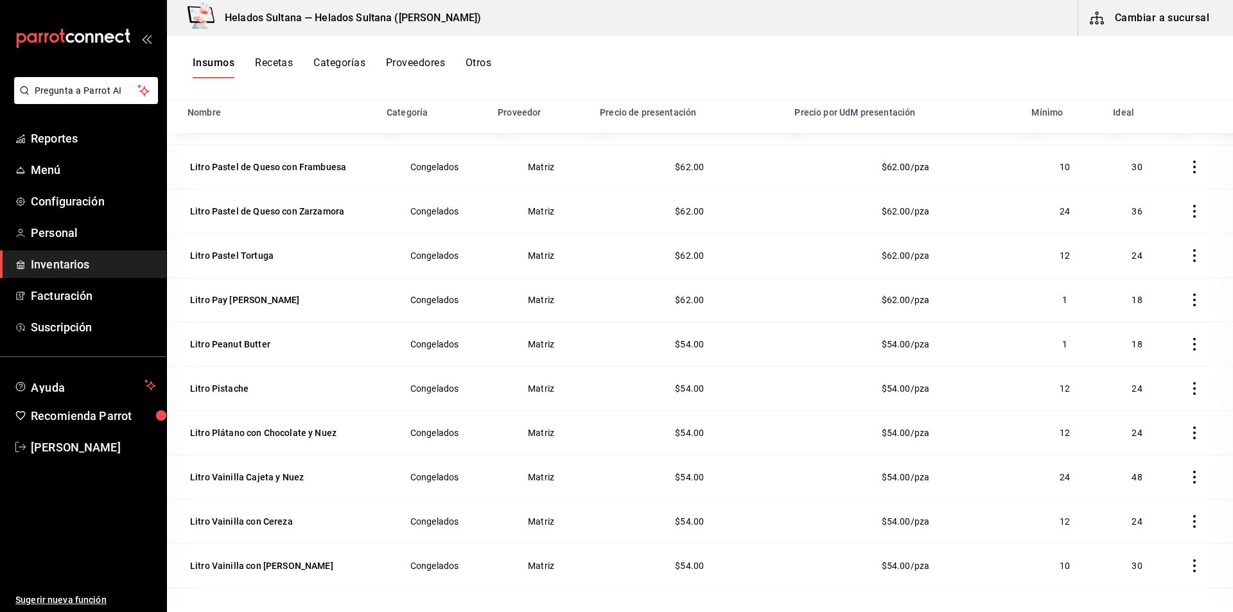
scroll to position [1067, 0]
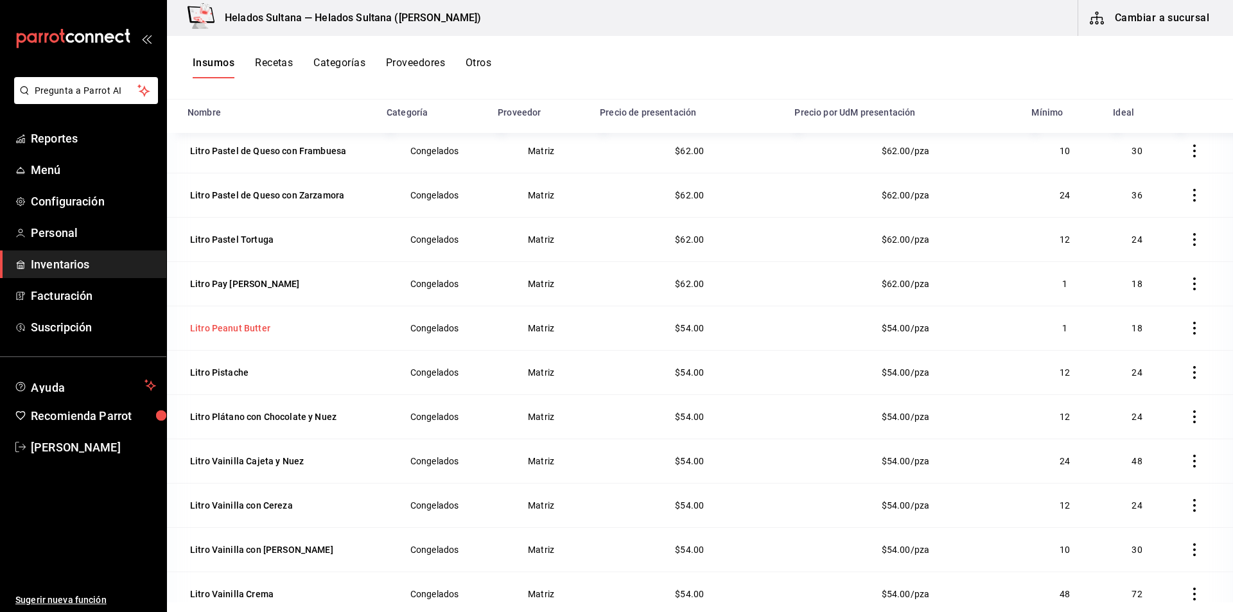
click at [244, 331] on div "Litro Peanut Butter" at bounding box center [230, 328] width 80 height 13
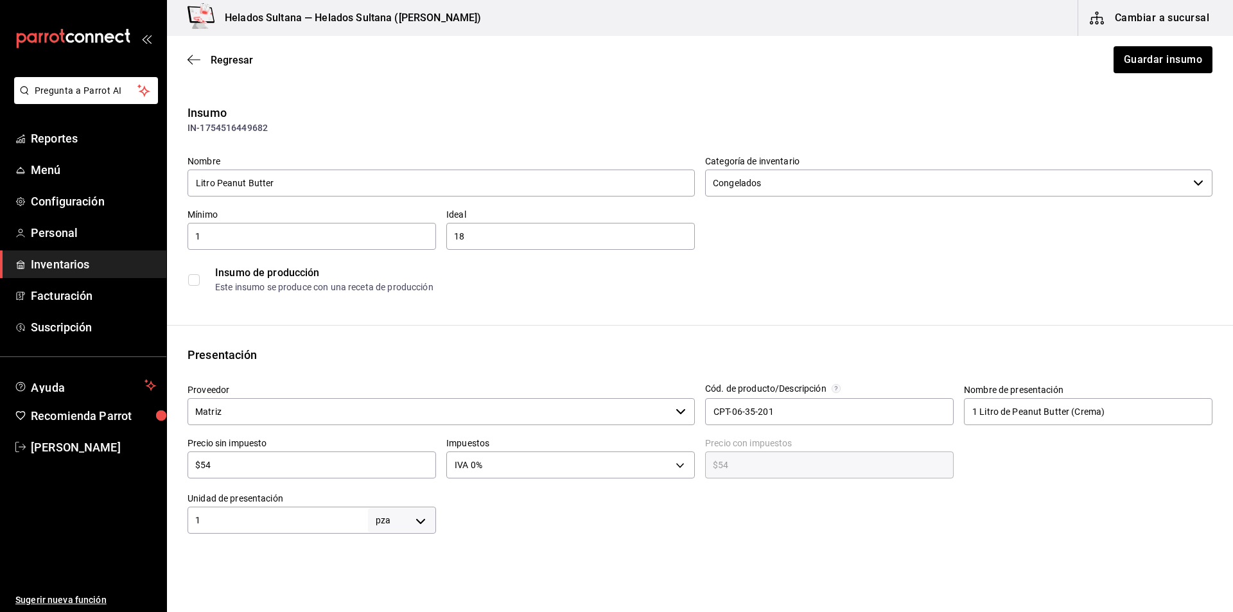
click at [293, 469] on input "$54" at bounding box center [311, 464] width 248 height 15
type input "$6"
type input "$6.00"
type input "$62"
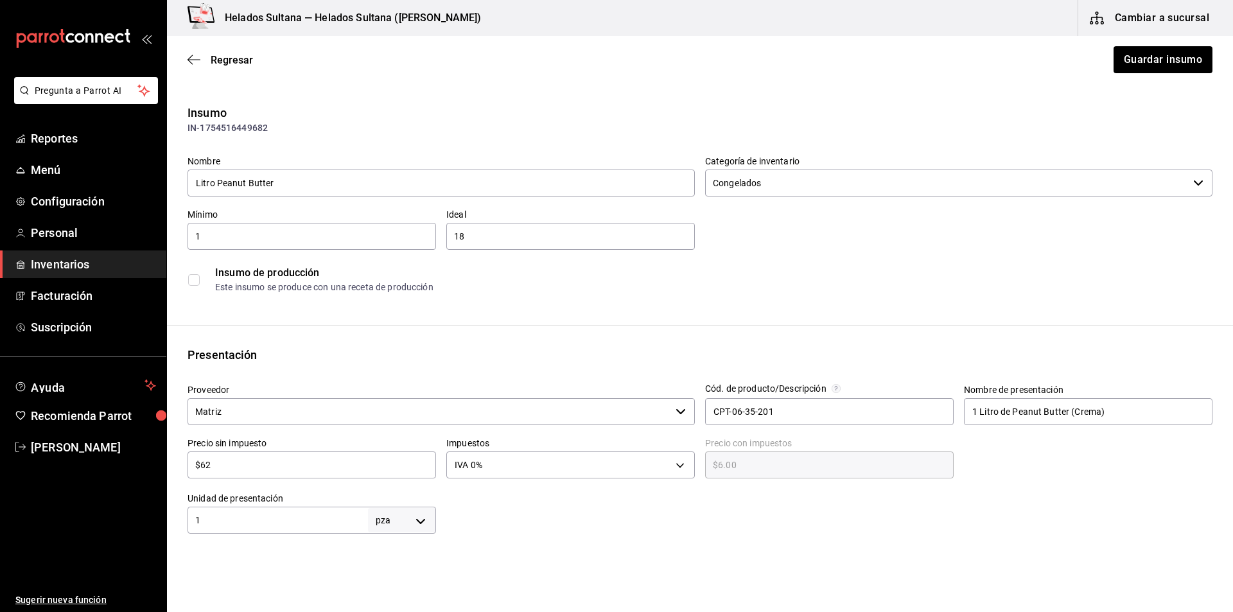
type input "$62.00"
type input "$62"
click at [1153, 59] on button "Guardar insumo" at bounding box center [1162, 59] width 100 height 27
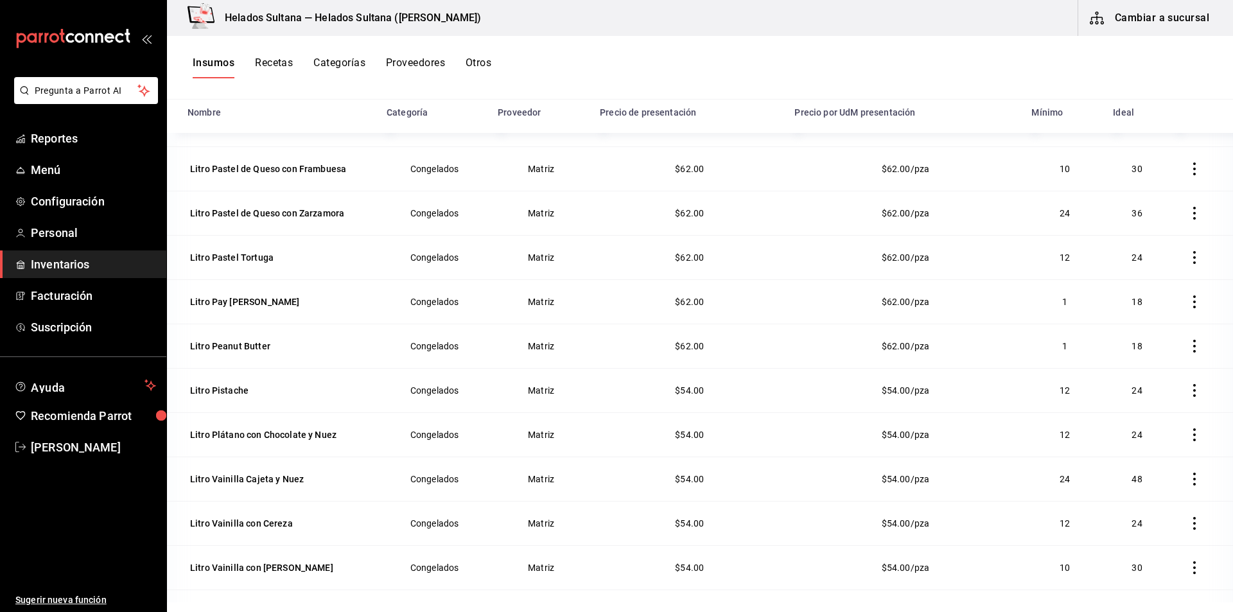
scroll to position [1051, 0]
click at [217, 388] on div "Litro Pistache" at bounding box center [219, 388] width 58 height 13
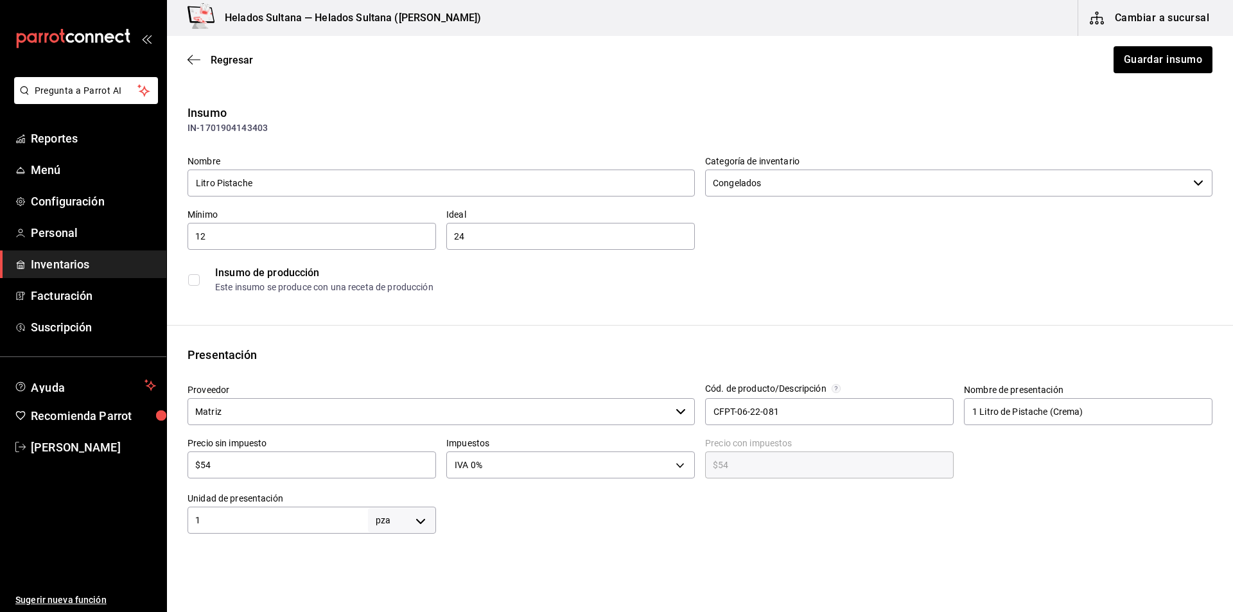
click at [235, 472] on input "$54" at bounding box center [311, 464] width 248 height 15
type input "$6"
type input "$6.00"
type input "$62"
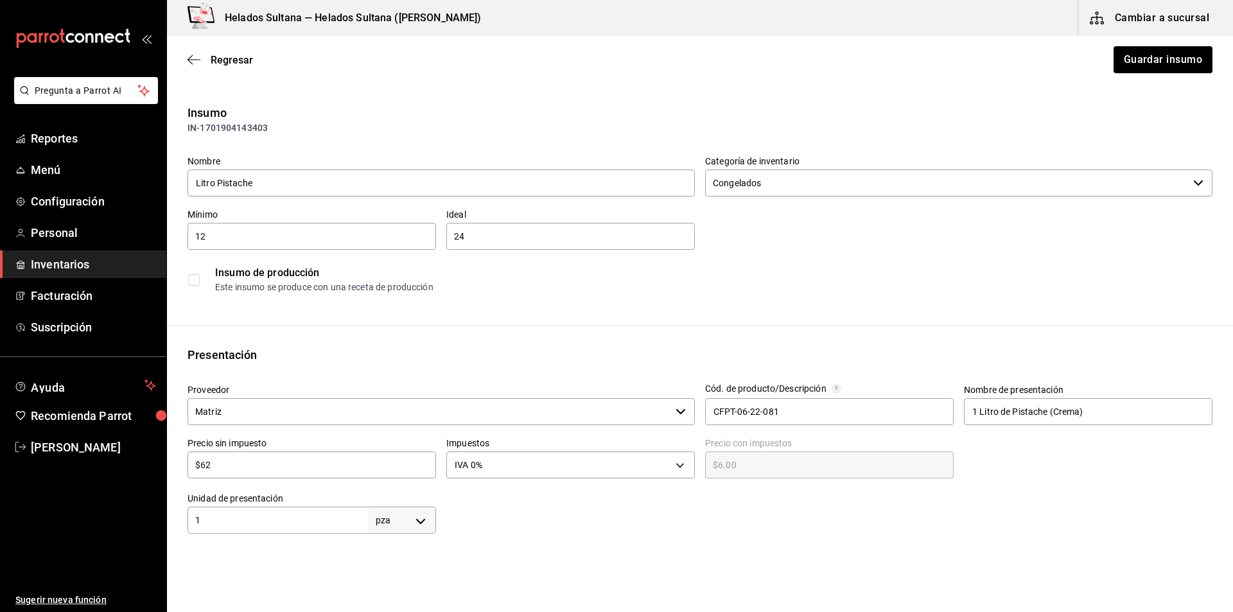
type input "$62.00"
type input "$62"
click at [1156, 62] on button "Guardar insumo" at bounding box center [1162, 59] width 100 height 27
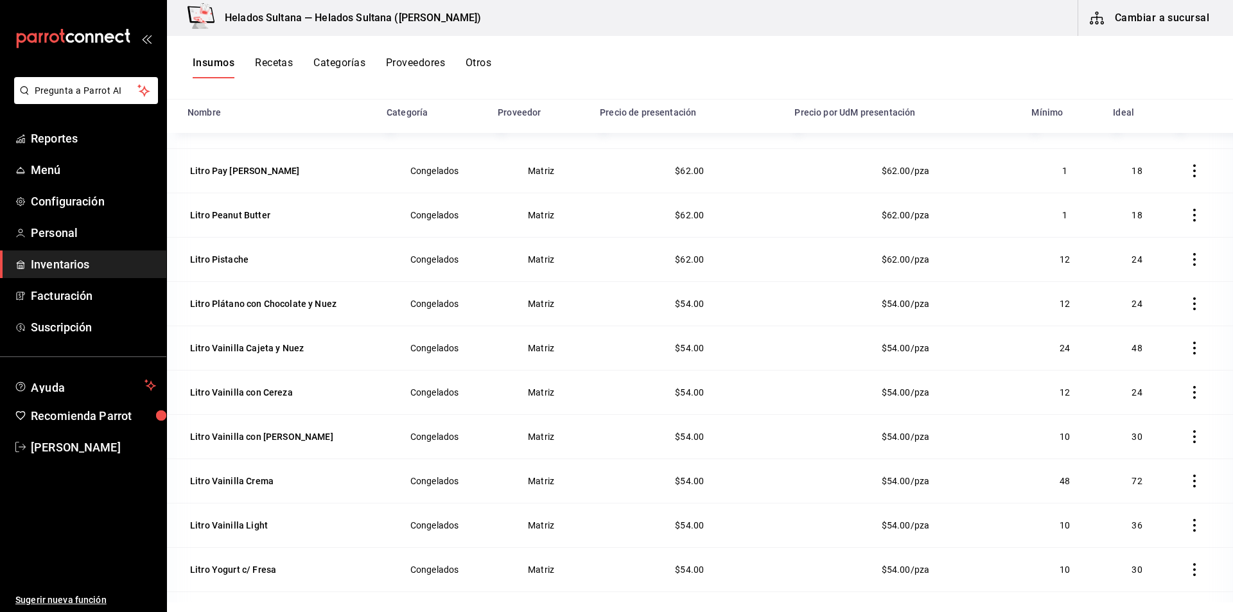
scroll to position [1219, 0]
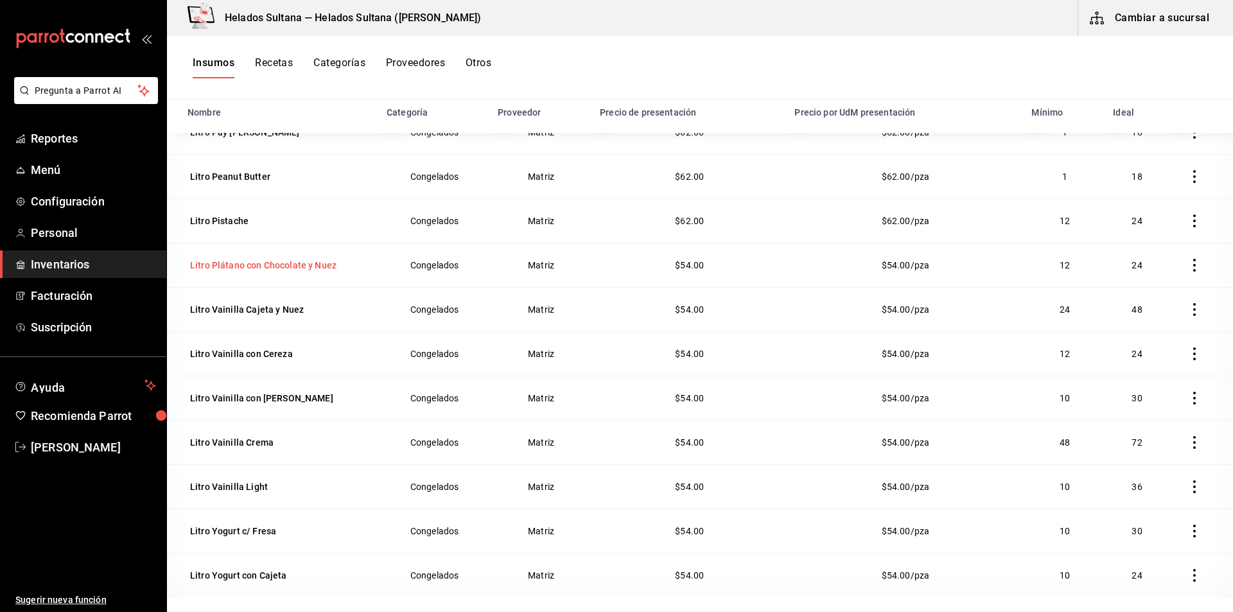
click at [277, 256] on div "Litro Plátano con Chocolate y Nuez" at bounding box center [263, 265] width 152 height 18
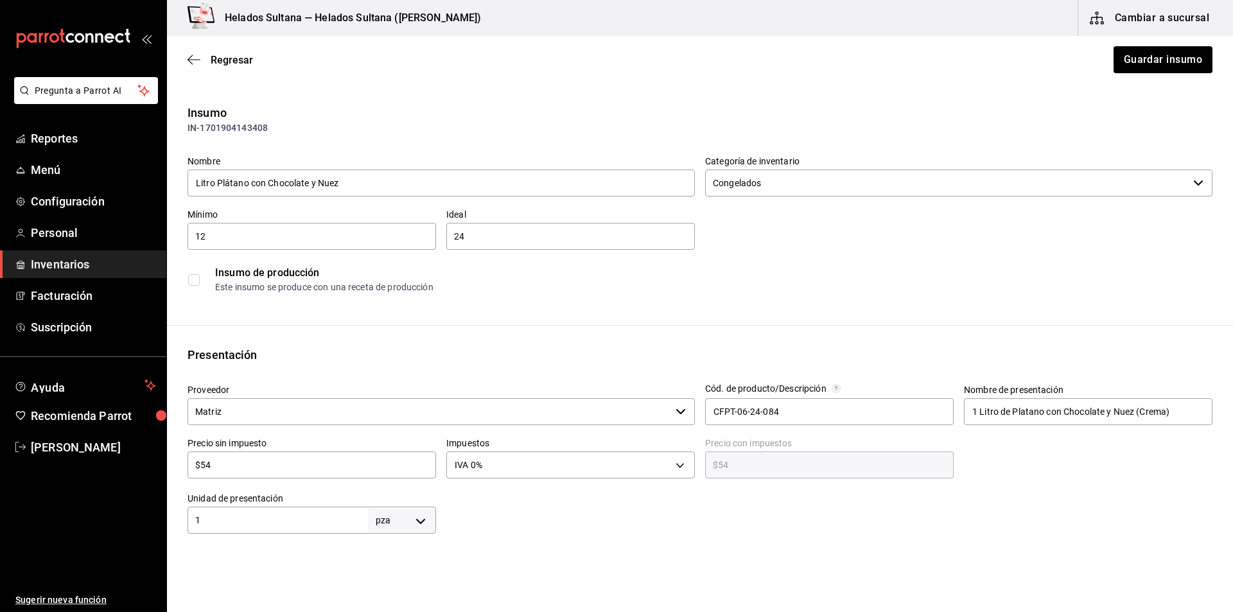
click at [271, 458] on input "$54" at bounding box center [311, 464] width 248 height 15
type input "$6"
type input "$6.00"
type input "$62"
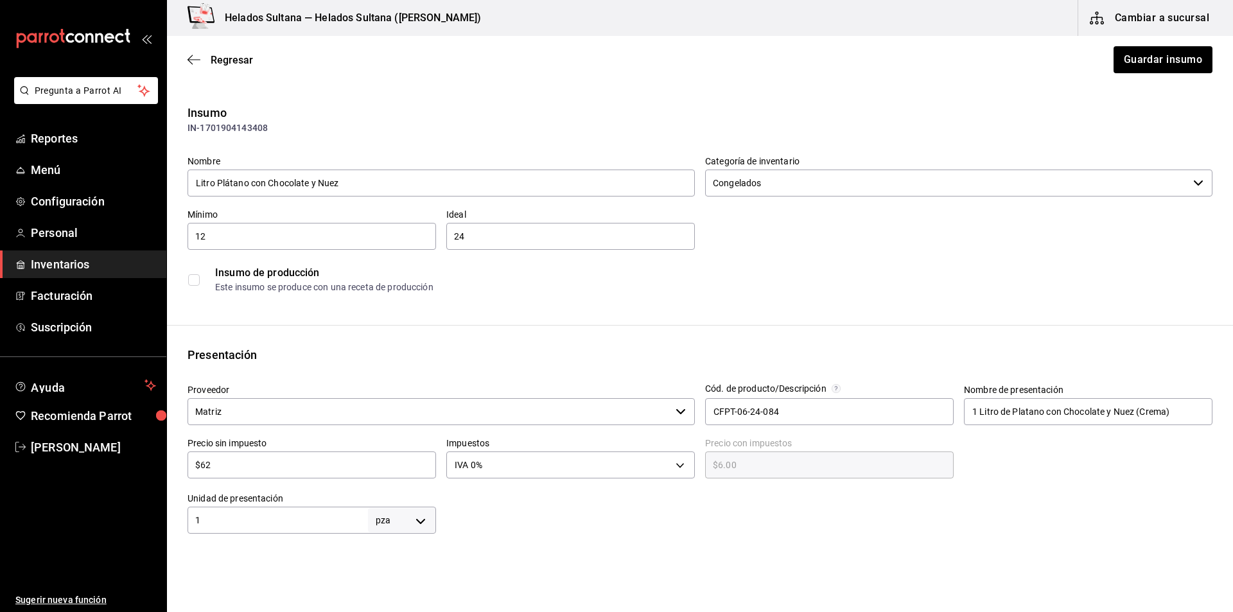
type input "$62.00"
type input "$62"
click at [1195, 51] on button "Guardar insumo" at bounding box center [1162, 59] width 100 height 27
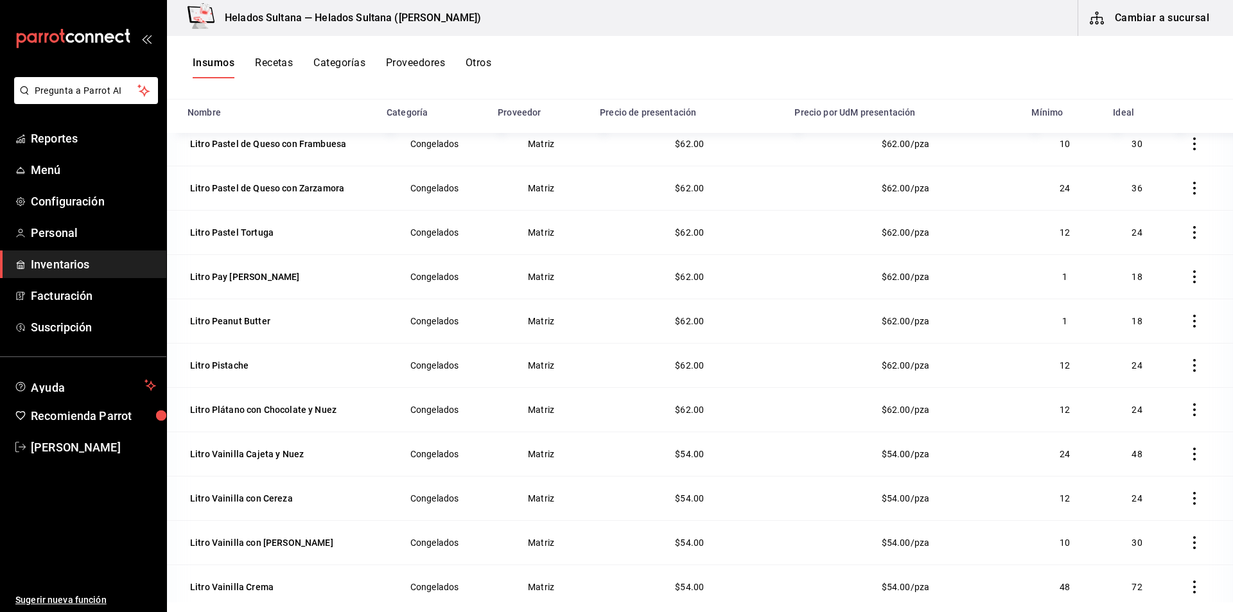
scroll to position [1219, 0]
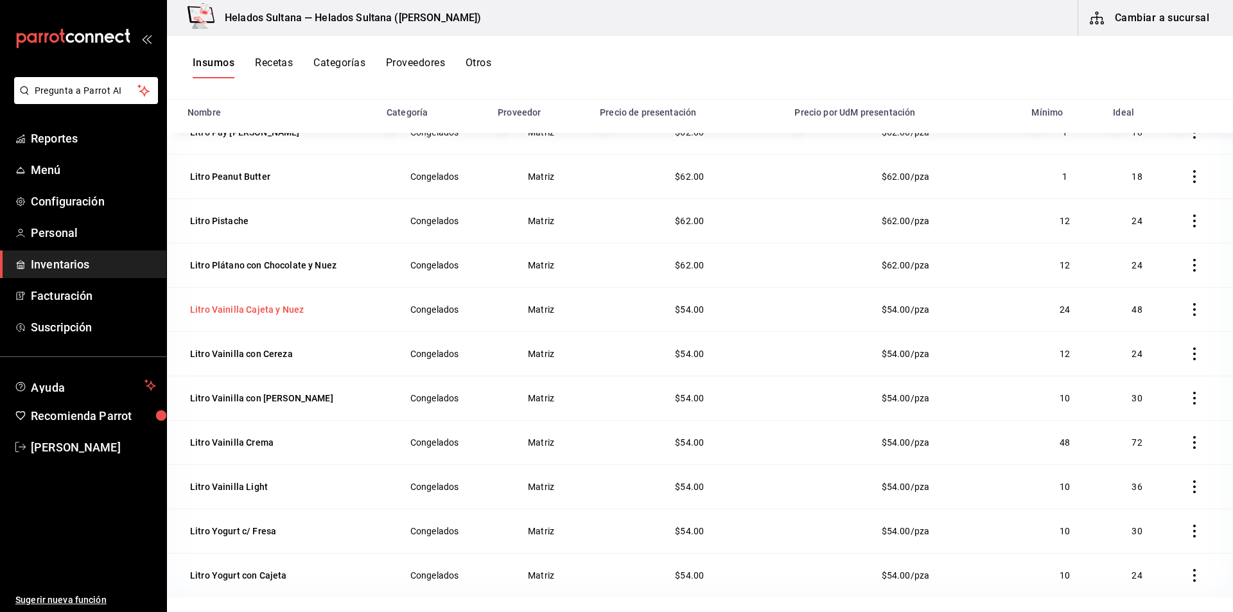
click at [292, 309] on div "Litro Vainilla Cajeta y Nuez" at bounding box center [247, 309] width 114 height 13
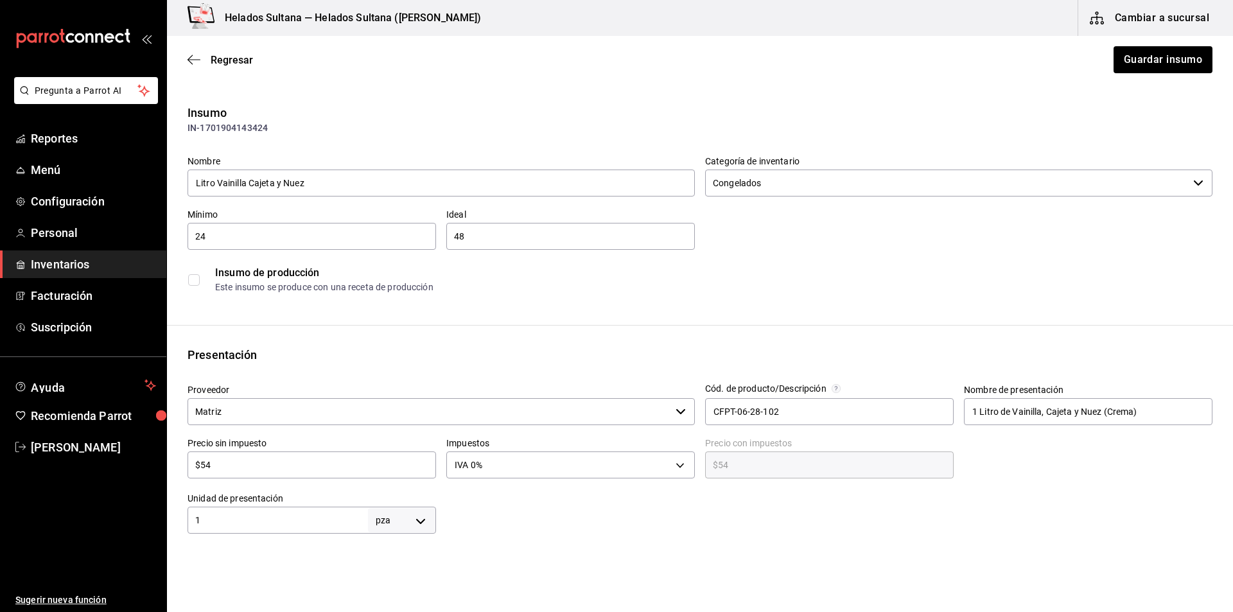
click at [315, 476] on div "$54 ​" at bounding box center [311, 464] width 248 height 27
type input "$5"
type input "$5.00"
type input "$0.00"
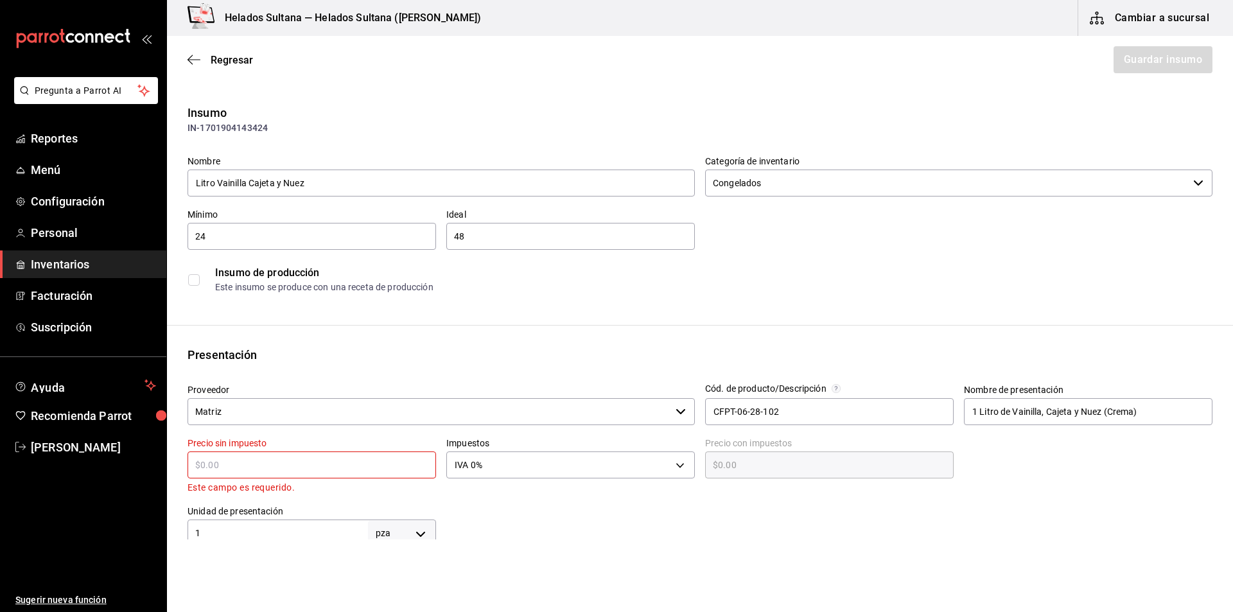
type input "$6"
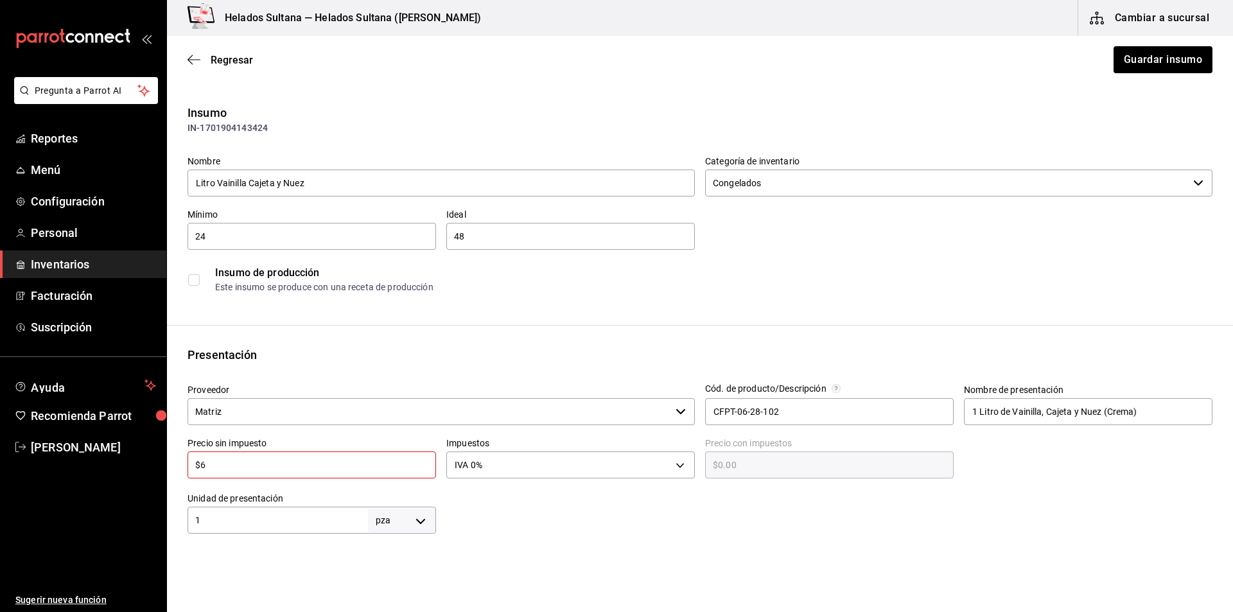
type input "$6.00"
type input "$62"
type input "$62.00"
type input "$62"
click at [1158, 59] on button "Guardar insumo" at bounding box center [1162, 59] width 100 height 27
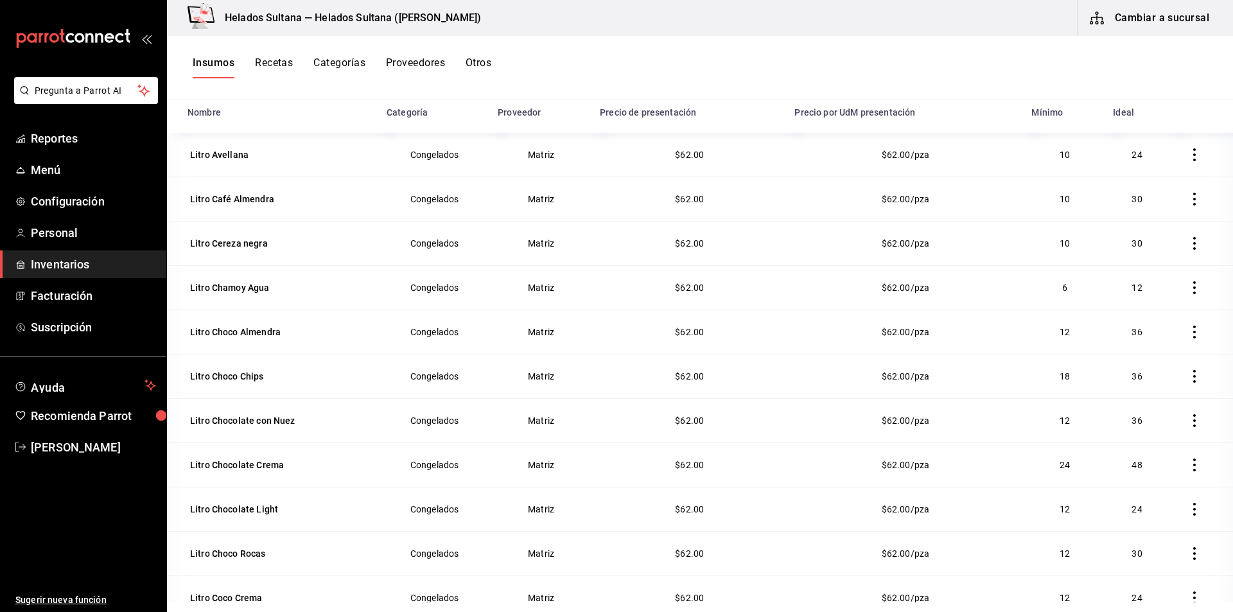
scroll to position [1219, 0]
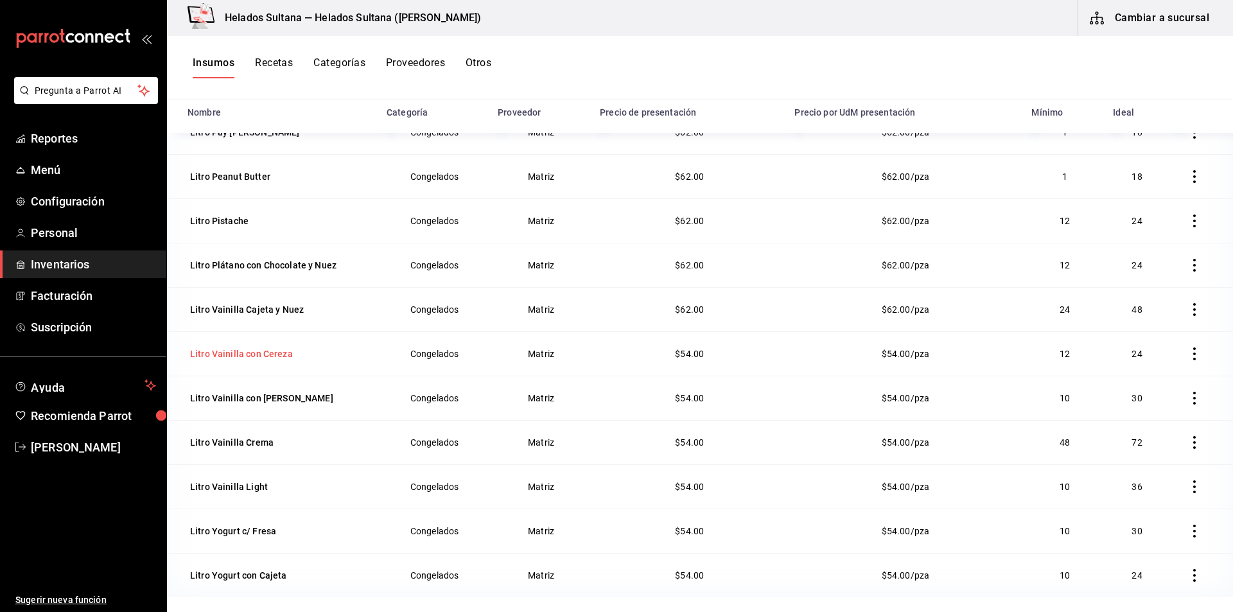
click at [257, 359] on div "Litro Vainilla con Cereza" at bounding box center [241, 353] width 103 height 13
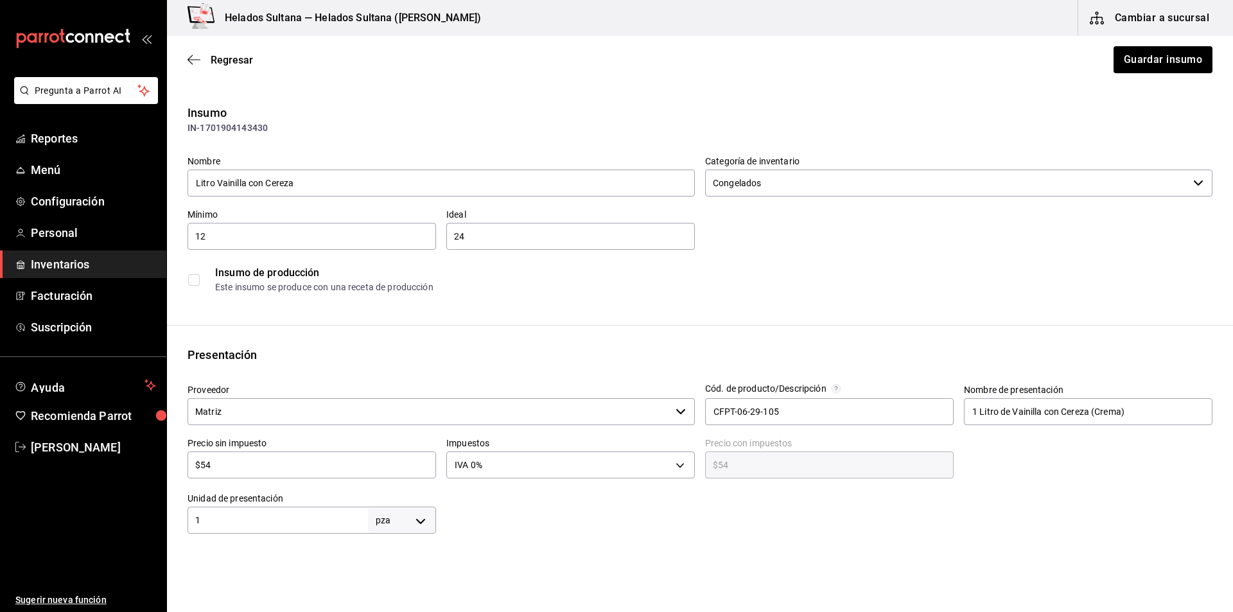
click at [239, 458] on input "$54" at bounding box center [311, 464] width 248 height 15
type input "$0.00"
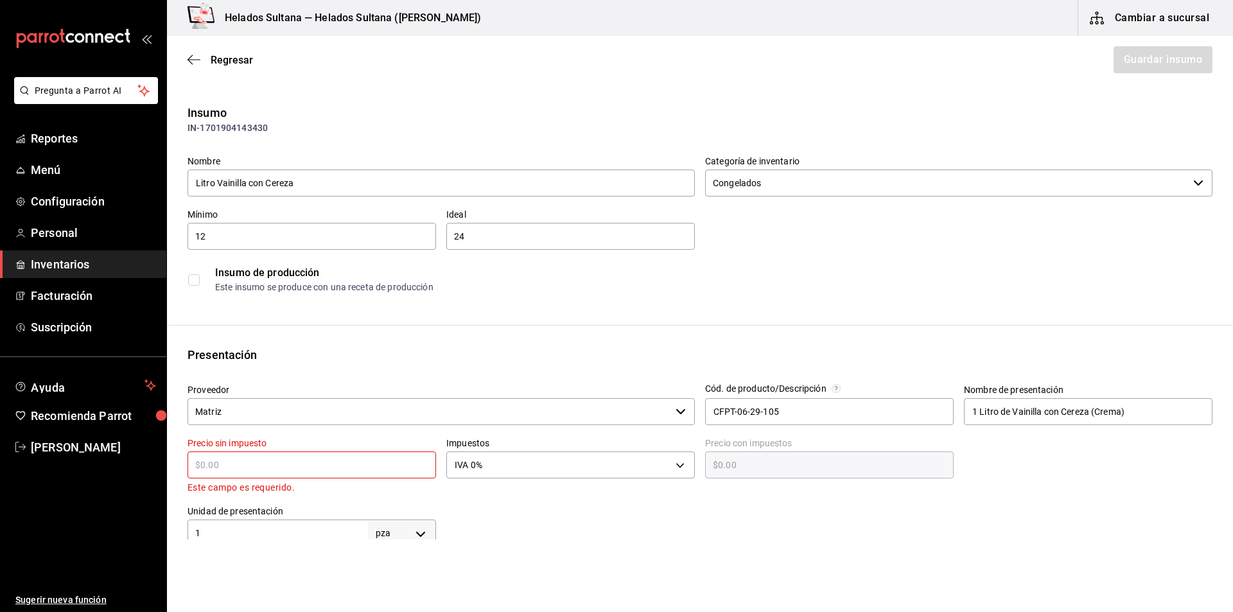
type input "$6"
type input "$6.00"
type input "$62"
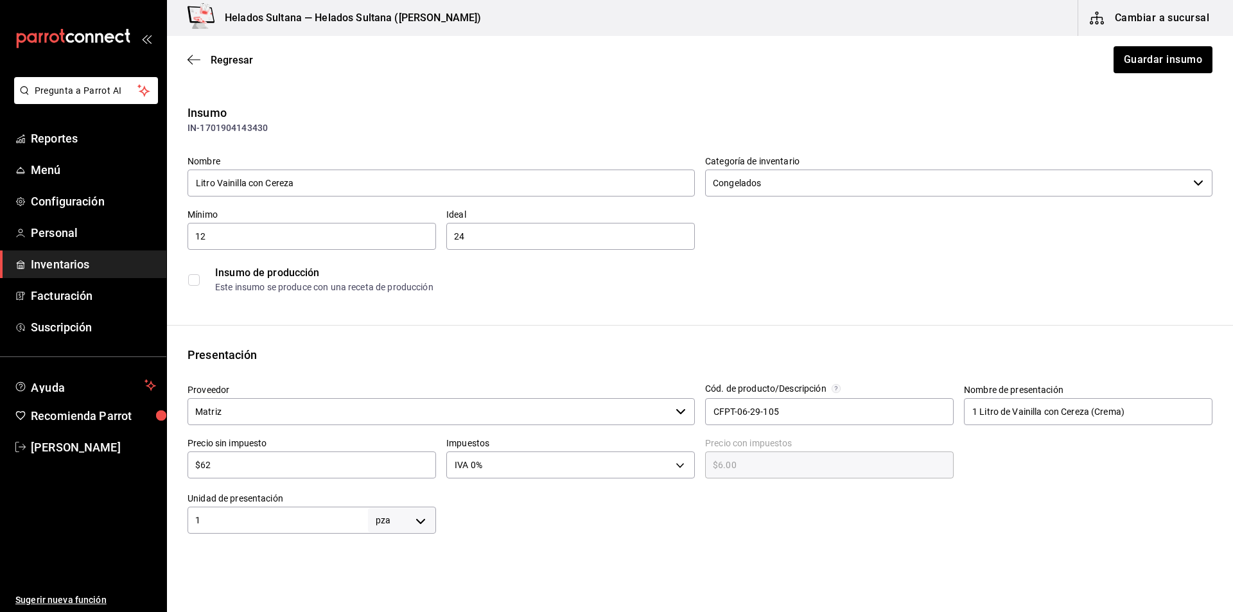
type input "$62.00"
type input "$62"
click at [1168, 69] on button "Guardar insumo" at bounding box center [1162, 59] width 100 height 27
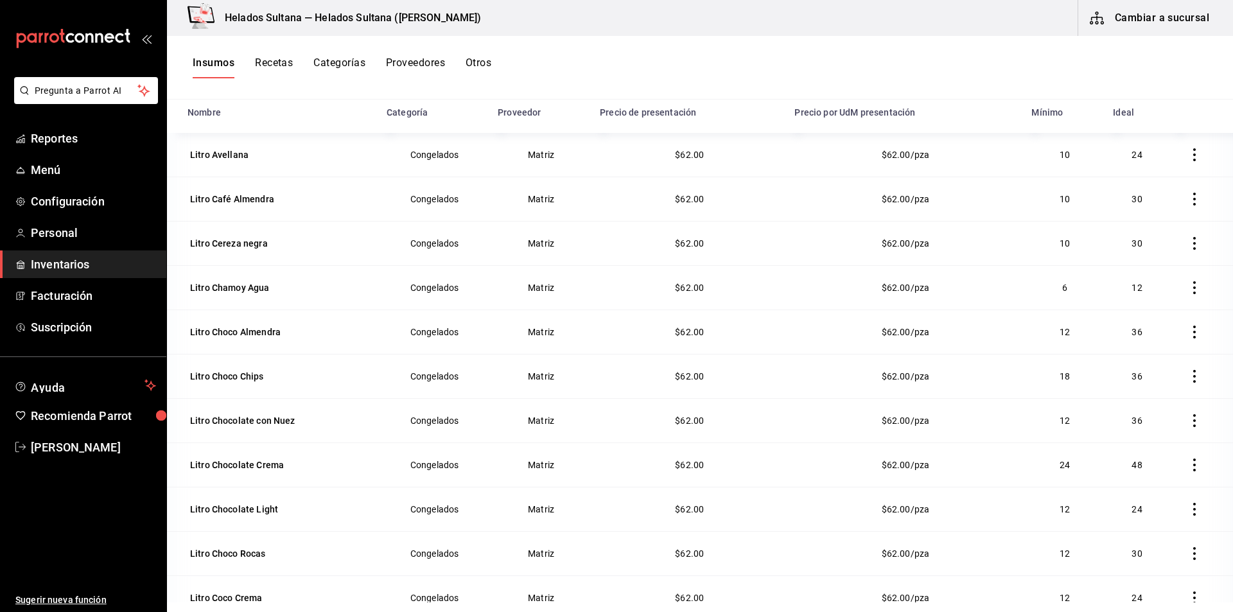
scroll to position [1219, 0]
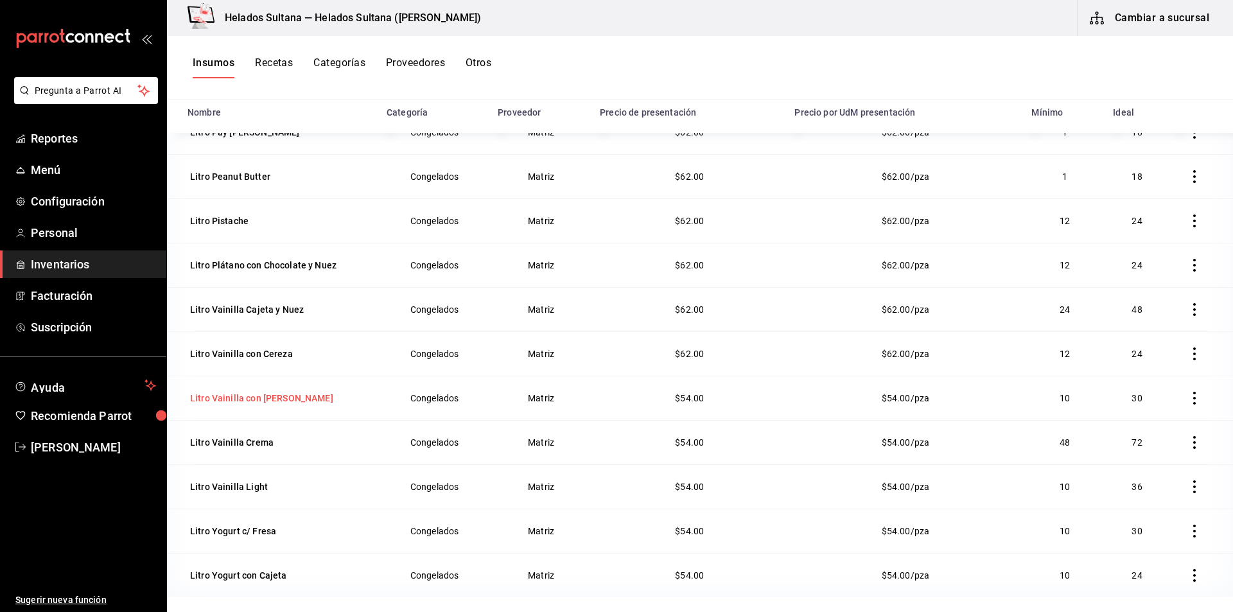
click at [239, 394] on div "Litro Vainilla con [PERSON_NAME]" at bounding box center [261, 398] width 143 height 13
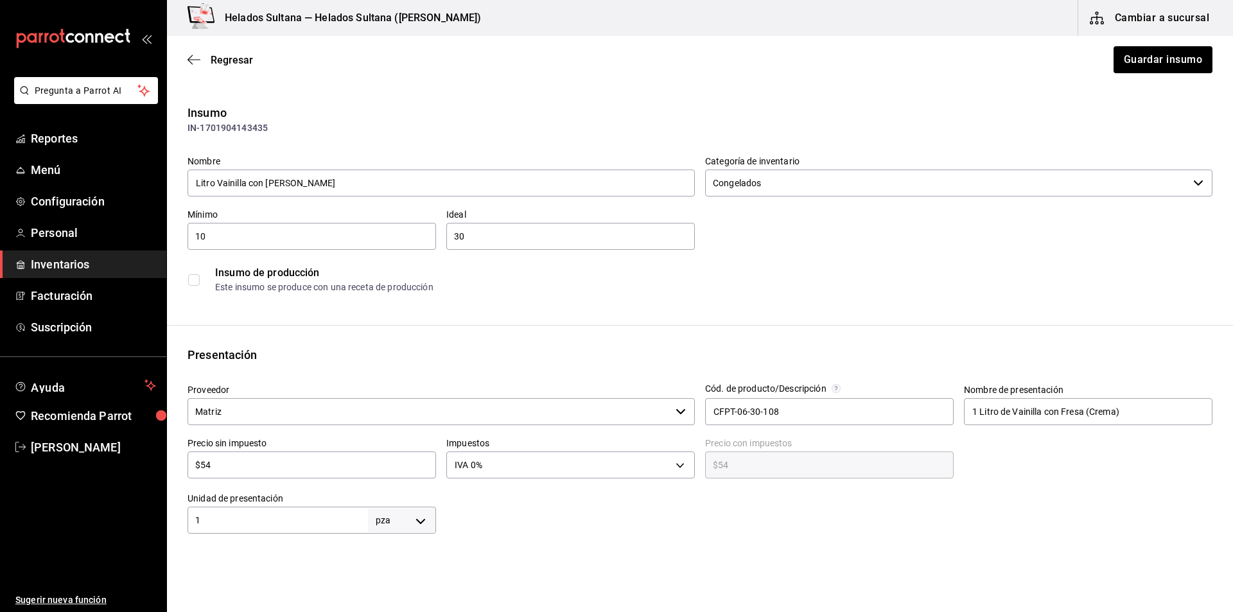
click at [238, 463] on input "$54" at bounding box center [311, 464] width 248 height 15
type input "$6"
type input "$6.00"
type input "$62"
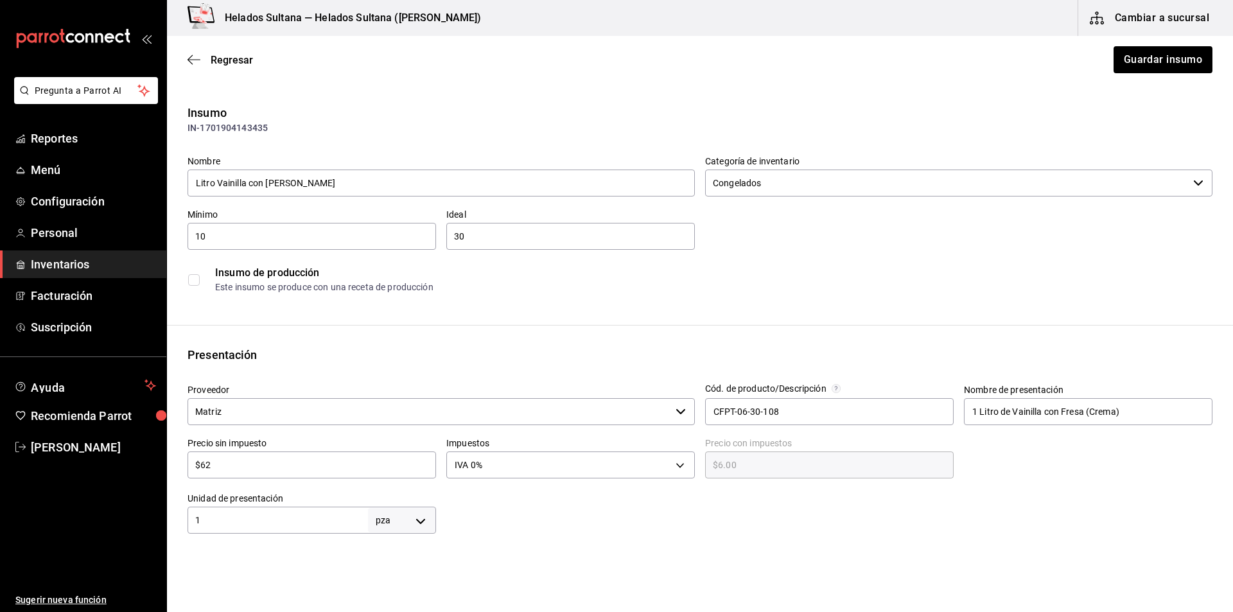
type input "$62.00"
type input "$62"
click at [1134, 60] on button "Guardar insumo" at bounding box center [1162, 59] width 100 height 27
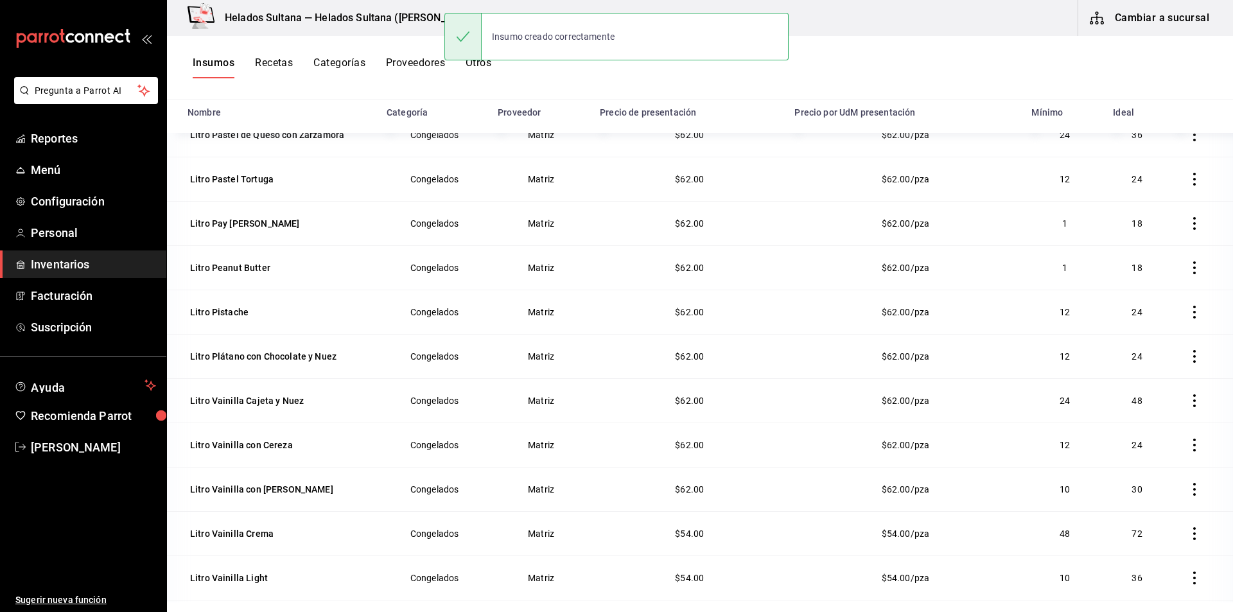
scroll to position [1219, 0]
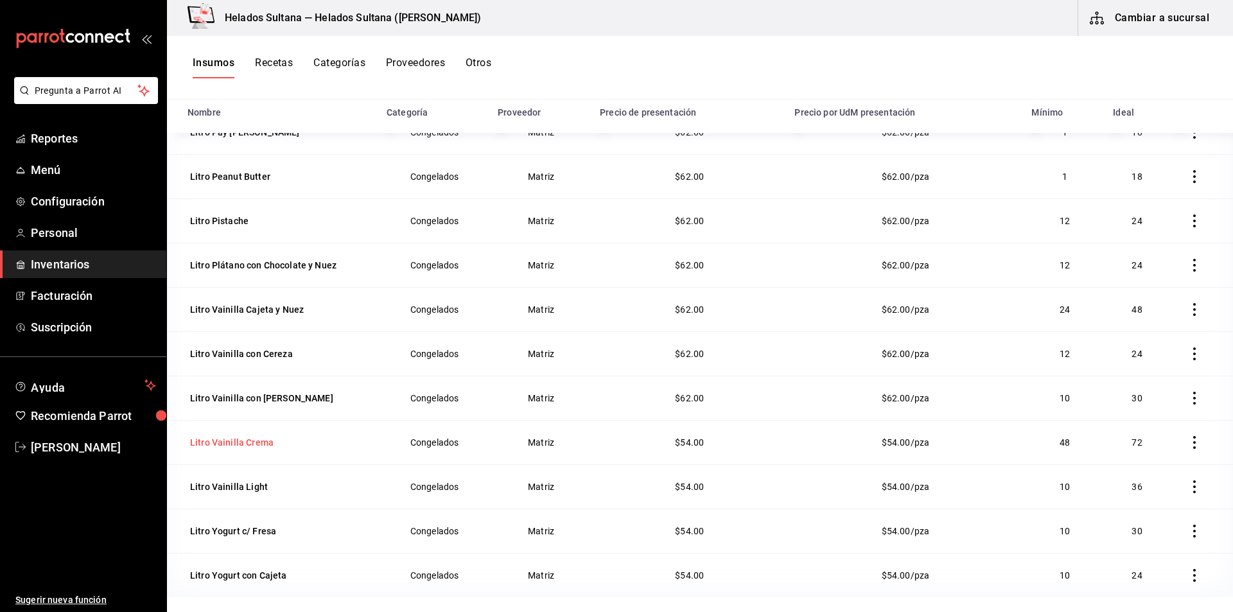
click at [271, 438] on div "Litro Vainilla Crema" at bounding box center [231, 442] width 89 height 18
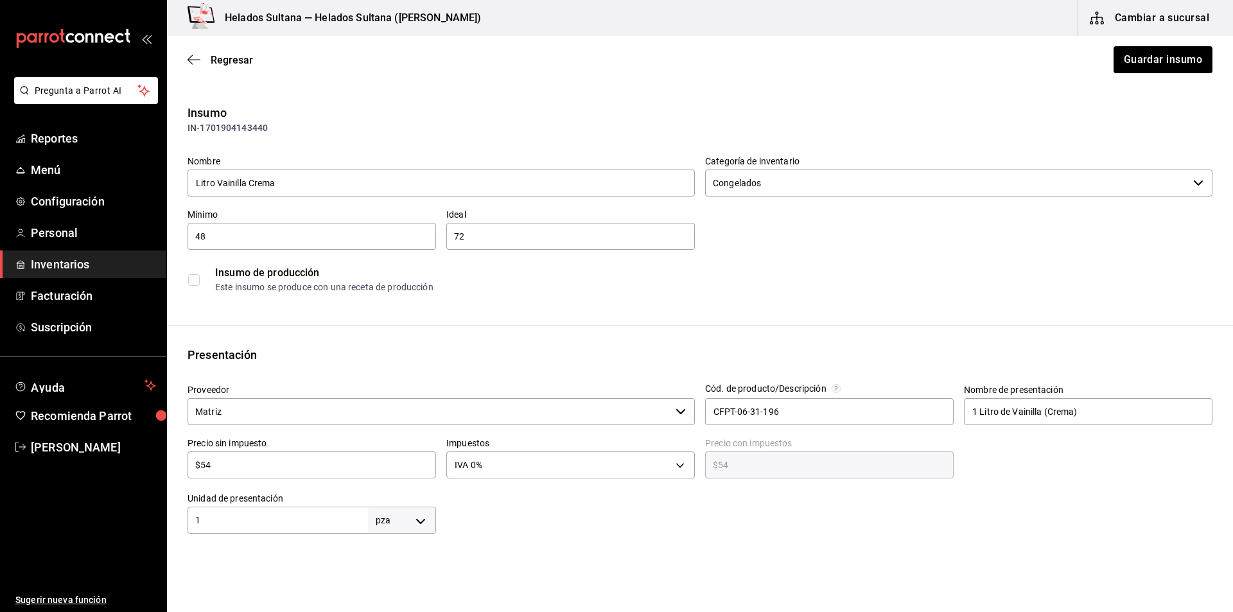
click at [261, 475] on div "$54 ​" at bounding box center [311, 464] width 248 height 27
click at [247, 463] on input "$54" at bounding box center [311, 464] width 248 height 15
type input "$6"
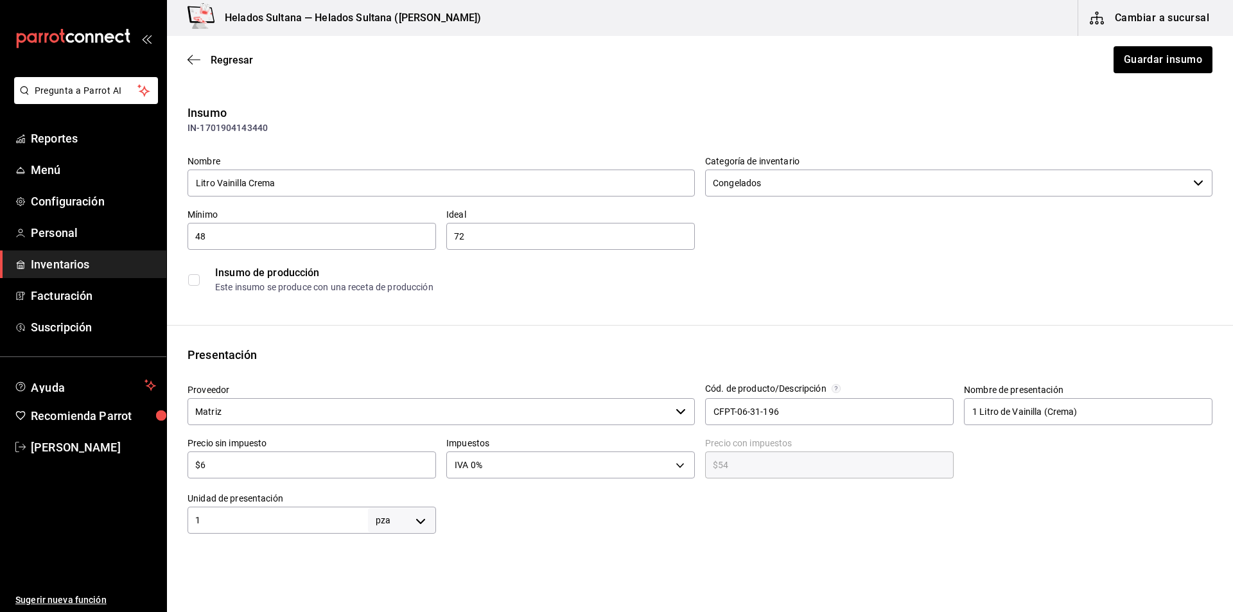
type input "$6.00"
type input "$62"
type input "$62.00"
type input "$62"
click at [1126, 59] on button "Guardar insumo" at bounding box center [1162, 59] width 100 height 27
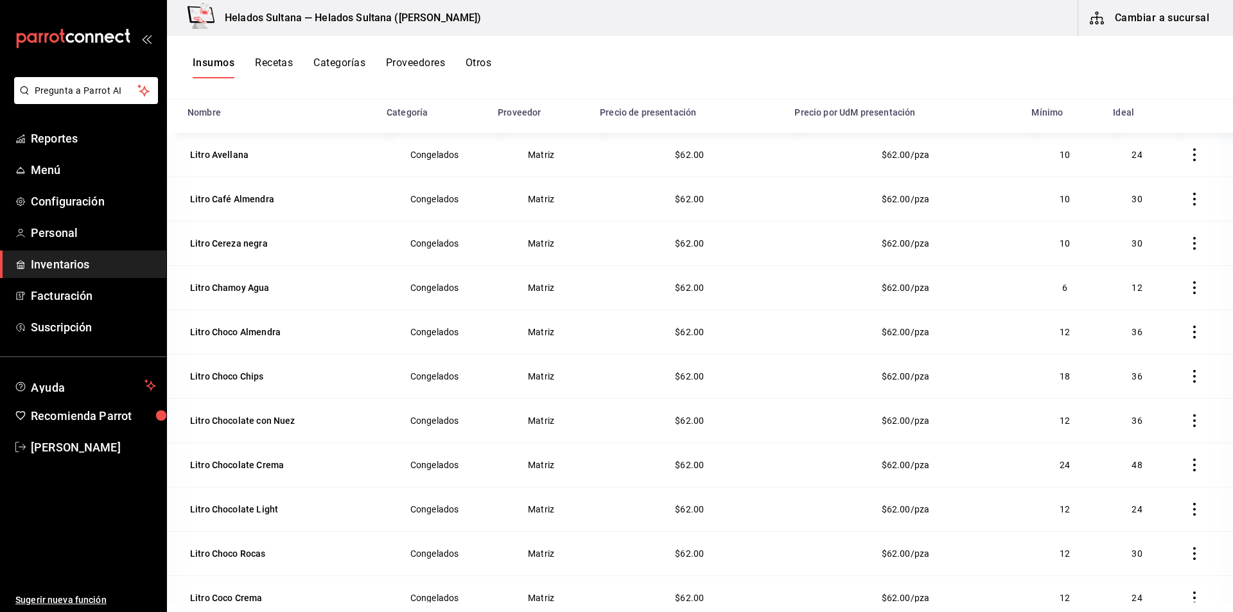
scroll to position [1219, 0]
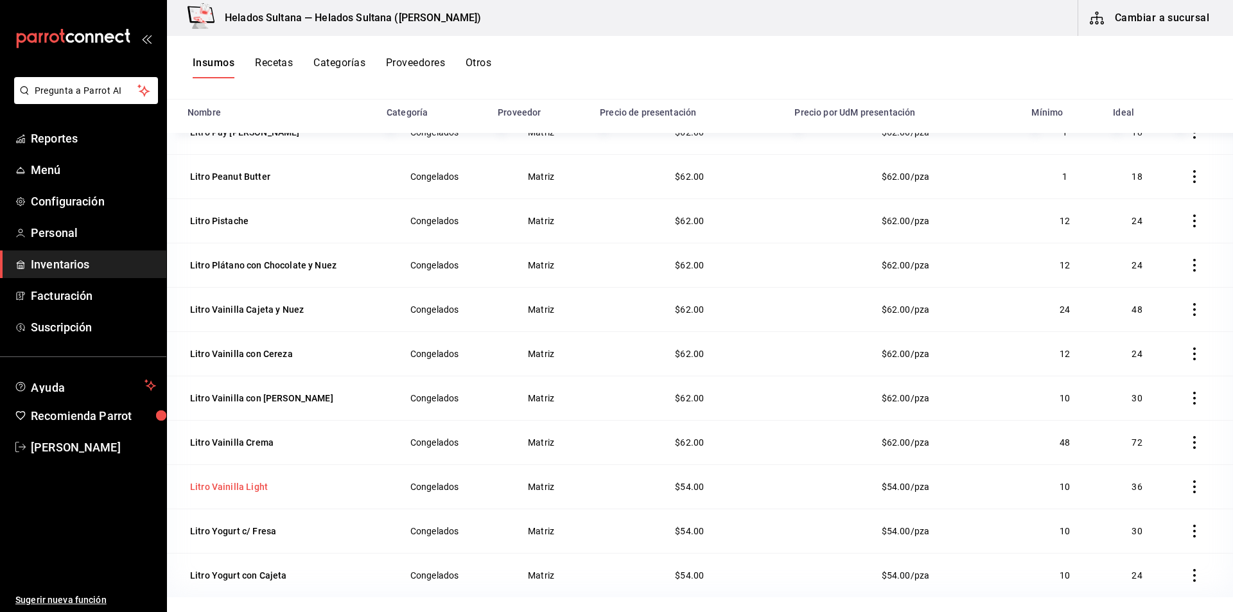
click at [243, 481] on div "Litro Vainilla Light" at bounding box center [229, 486] width 78 height 13
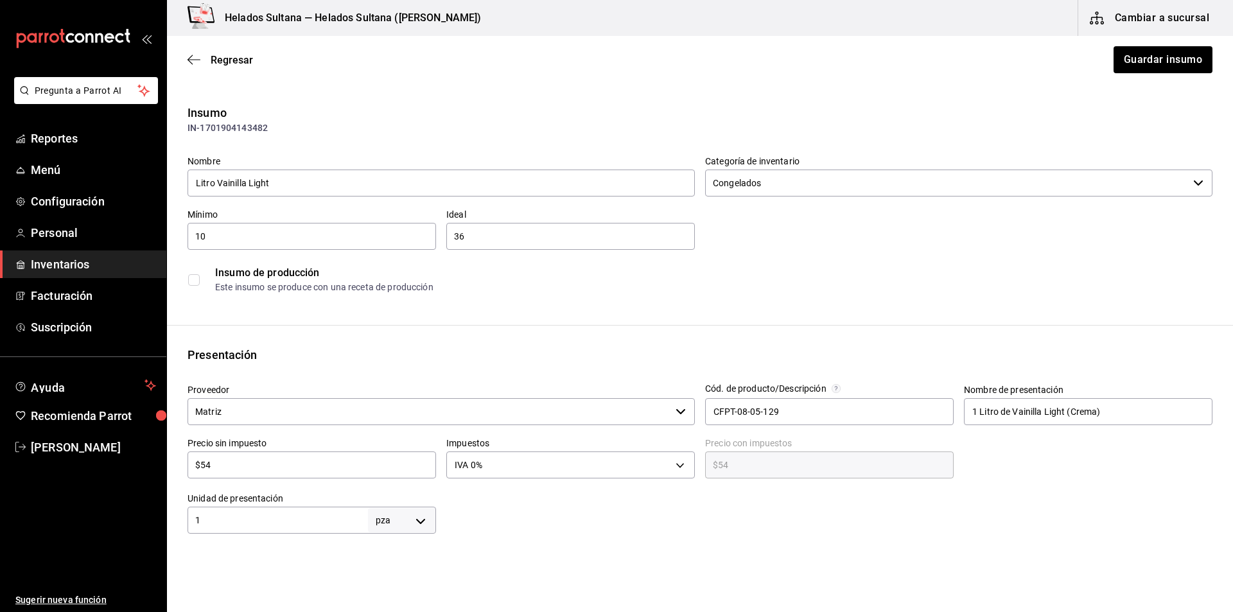
click at [306, 465] on input "$54" at bounding box center [311, 464] width 248 height 15
type input "$6"
type input "$6.00"
type input "$62"
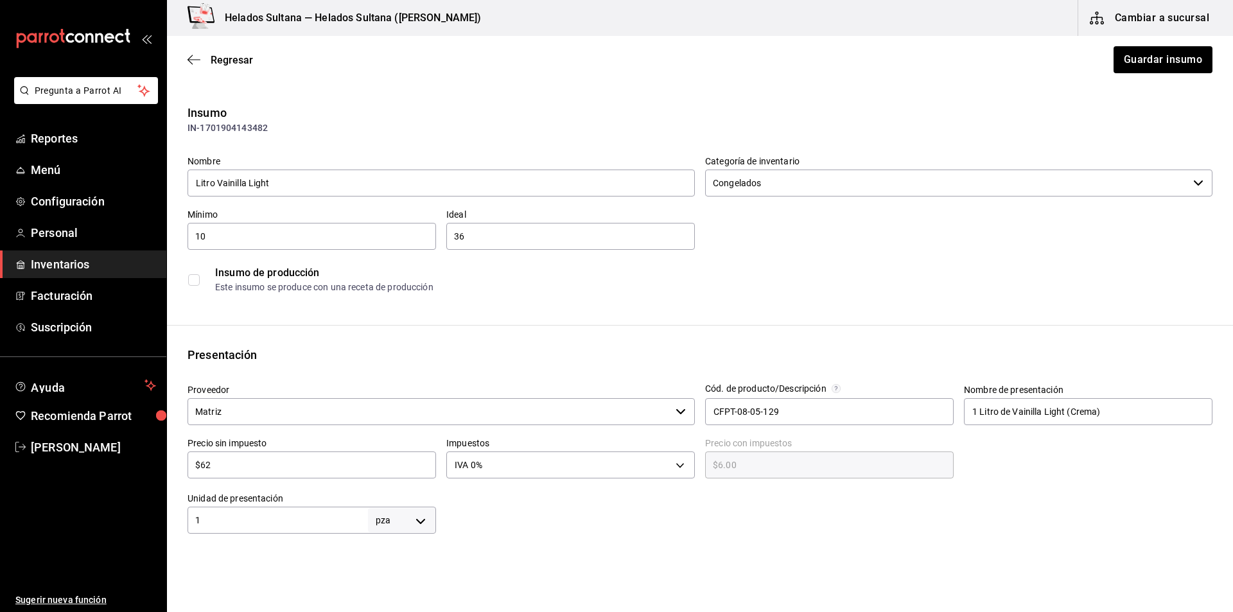
type input "$62.00"
type input "$62"
click at [1137, 60] on button "Guardar insumo" at bounding box center [1162, 59] width 100 height 27
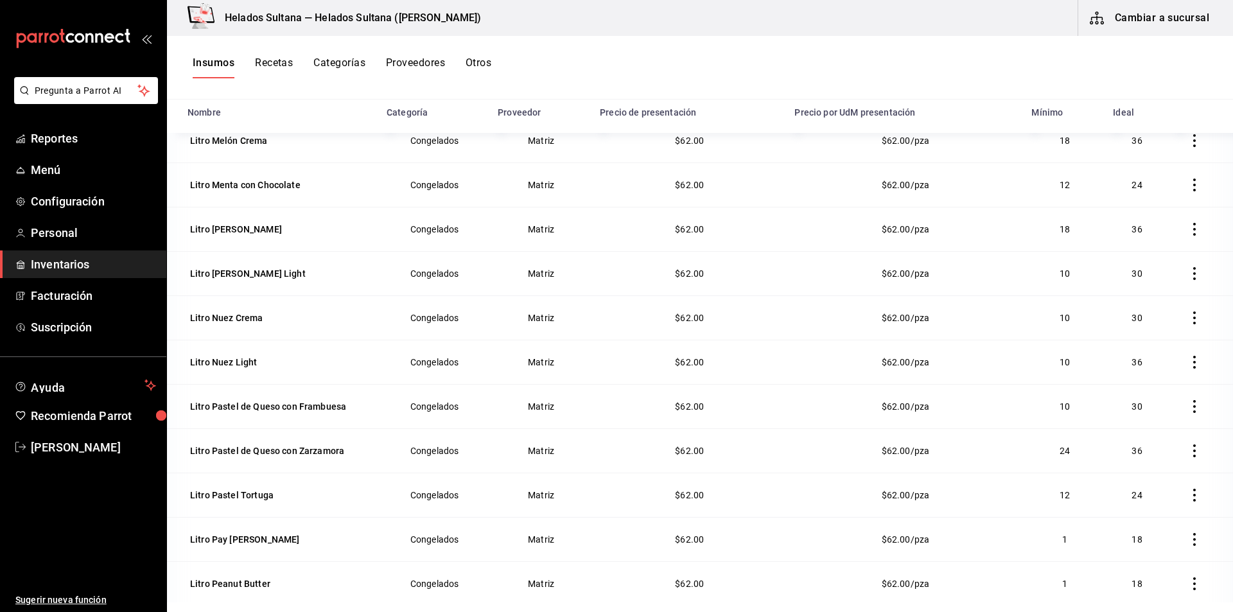
scroll to position [1219, 0]
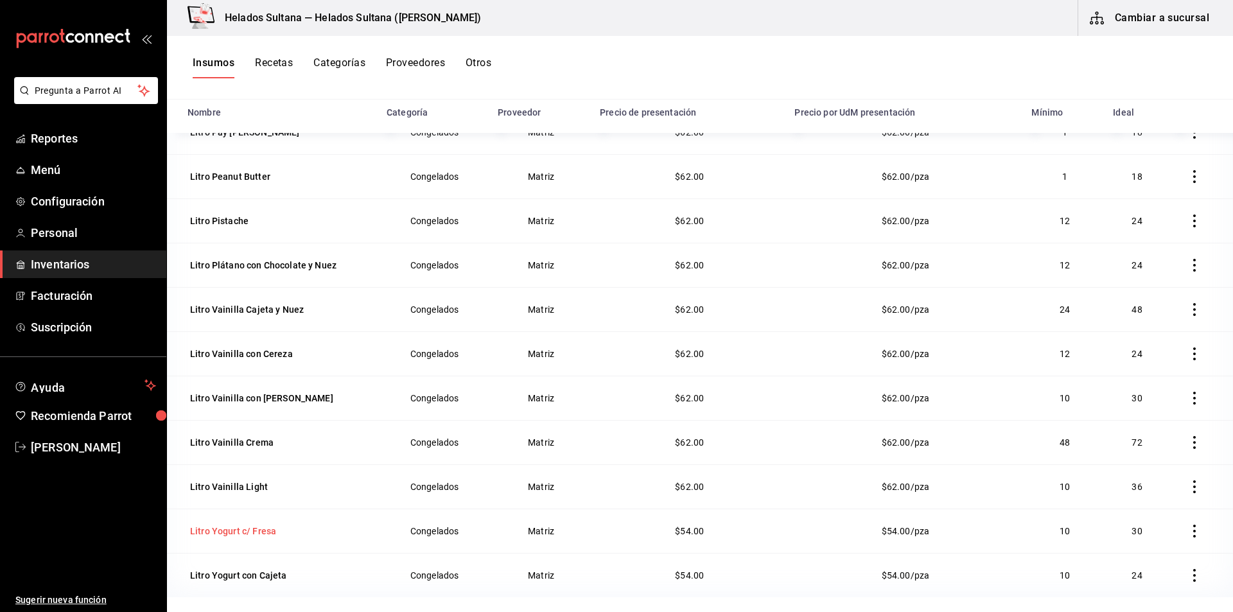
click at [222, 522] on div "Litro Yogurt c/ Fresa" at bounding box center [232, 531] width 91 height 18
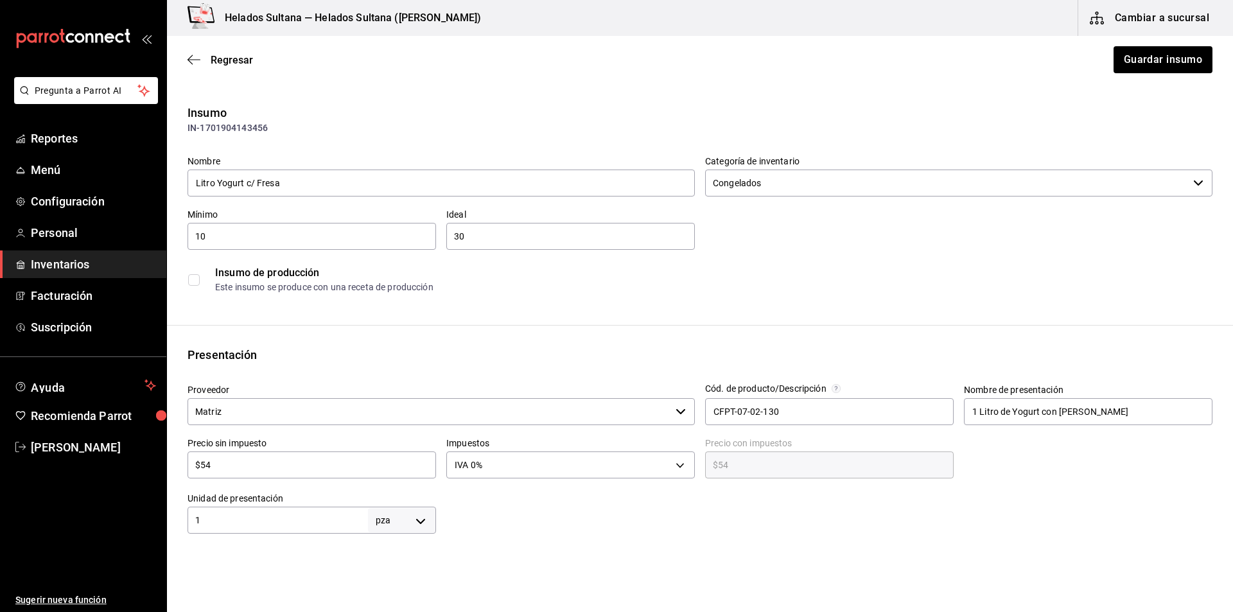
click at [319, 460] on input "$54" at bounding box center [311, 464] width 248 height 15
type input "$6"
type input "$6.00"
type input "$62"
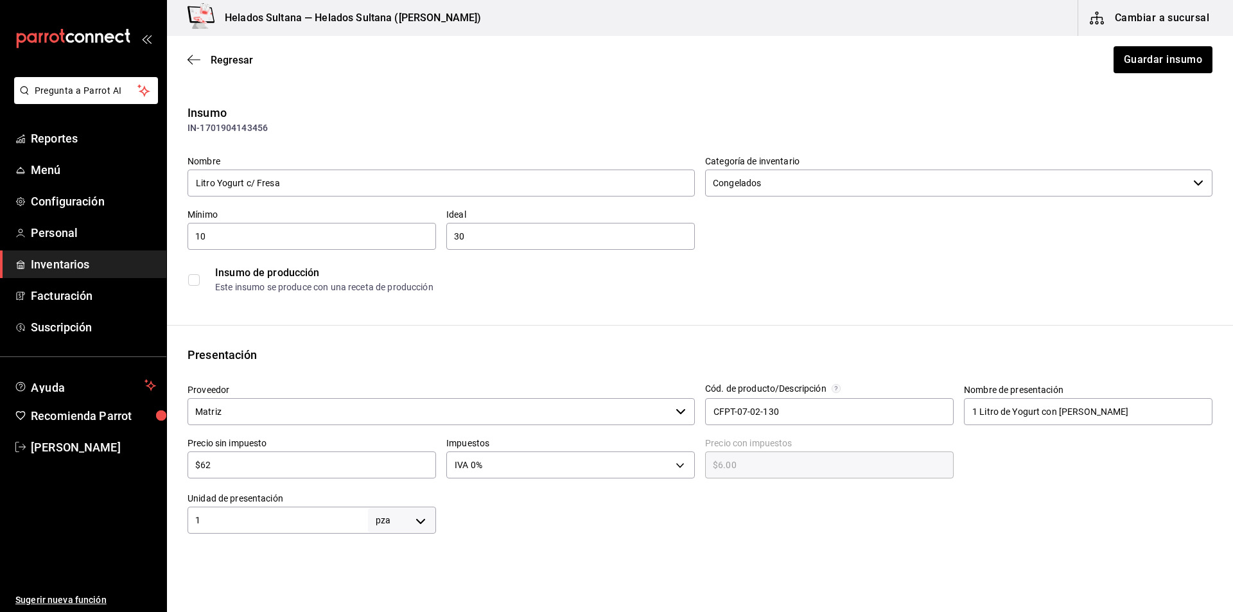
type input "$62.00"
type input "$62"
click at [1120, 51] on button "Guardar insumo" at bounding box center [1162, 59] width 100 height 27
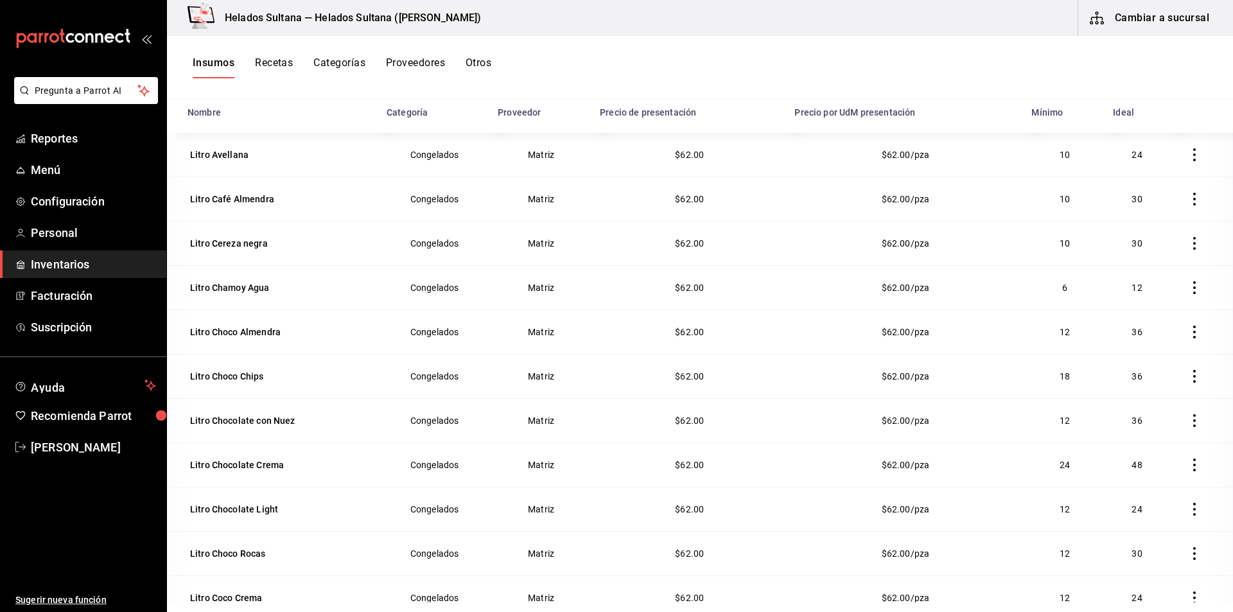
scroll to position [1219, 0]
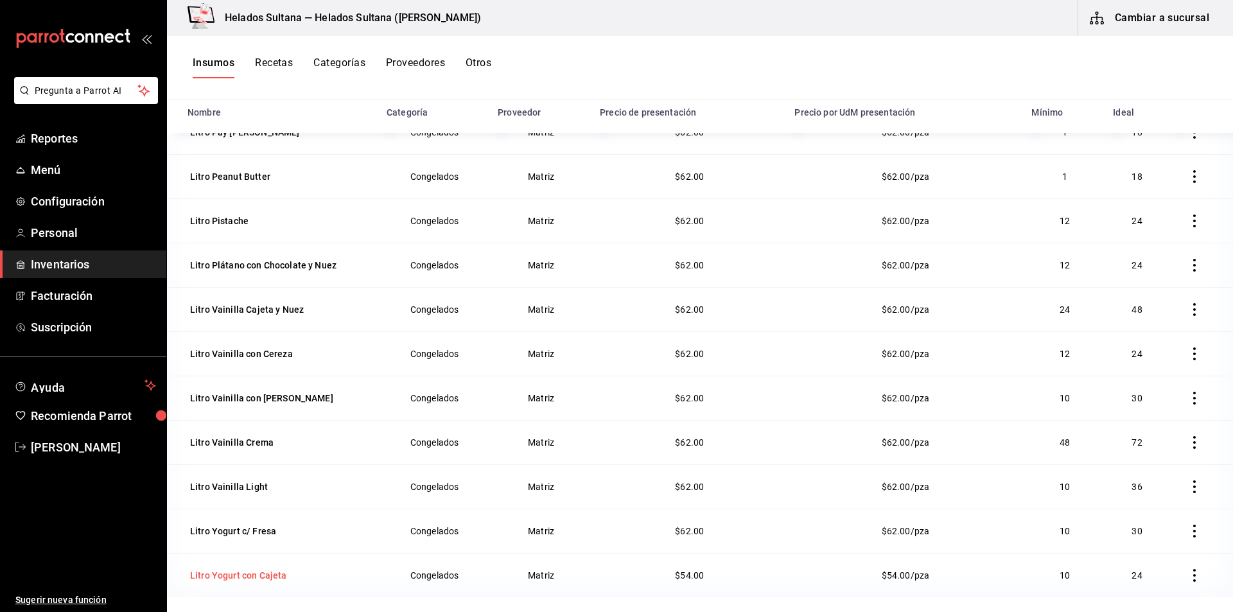
click at [230, 575] on div "Litro Yogurt con Cajeta" at bounding box center [238, 575] width 96 height 13
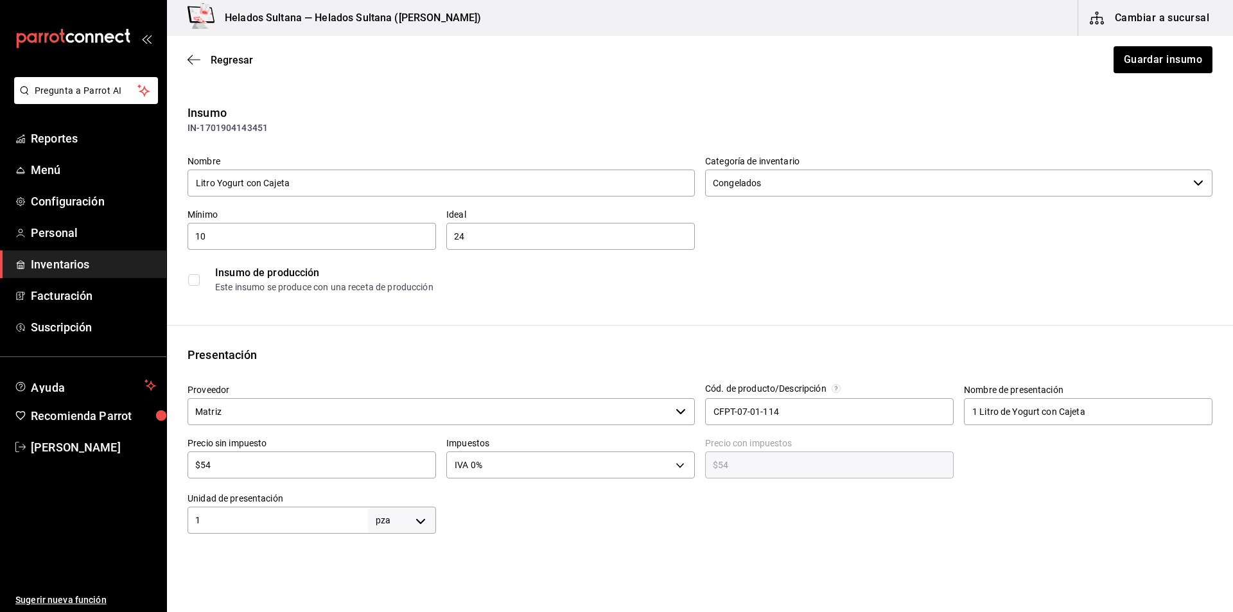
click at [290, 480] on div "Precio sin impuesto $54 ​" at bounding box center [306, 454] width 259 height 55
click at [264, 467] on input "$54" at bounding box center [311, 464] width 248 height 15
type input "$6"
type input "$6.00"
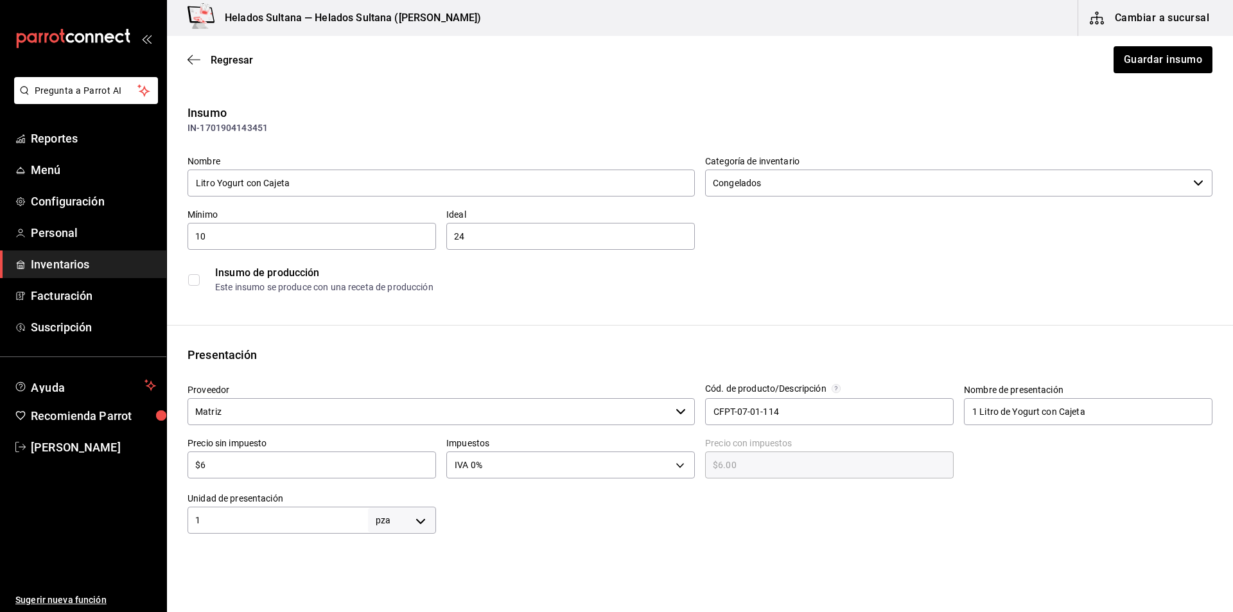
type input "$62"
type input "$62.00"
type input "$62"
click at [1139, 67] on button "Guardar insumo" at bounding box center [1162, 59] width 100 height 27
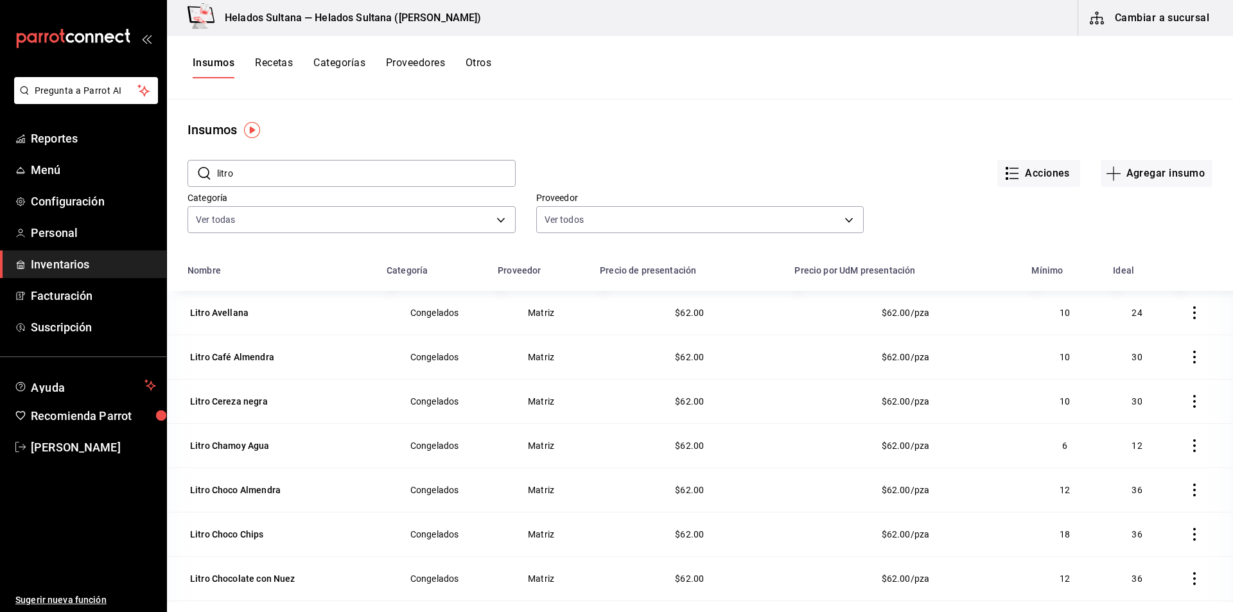
click at [367, 171] on input "litro" at bounding box center [366, 173] width 299 height 26
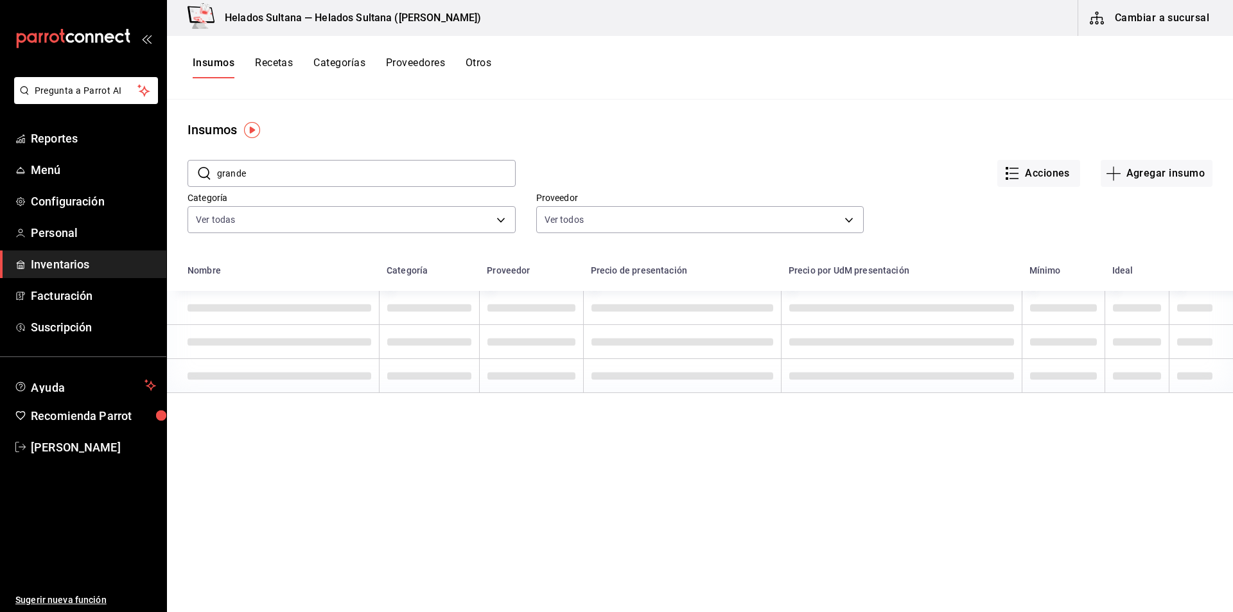
type input "grande"
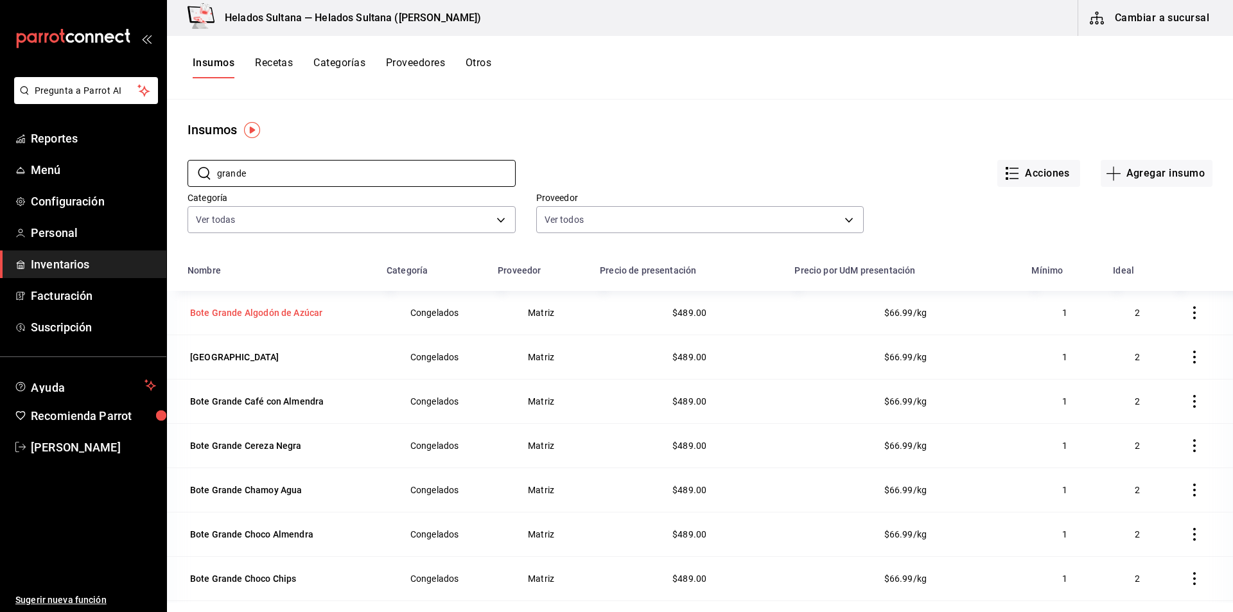
click at [308, 317] on div "Bote Grande Algodón de Azúcar" at bounding box center [256, 312] width 132 height 13
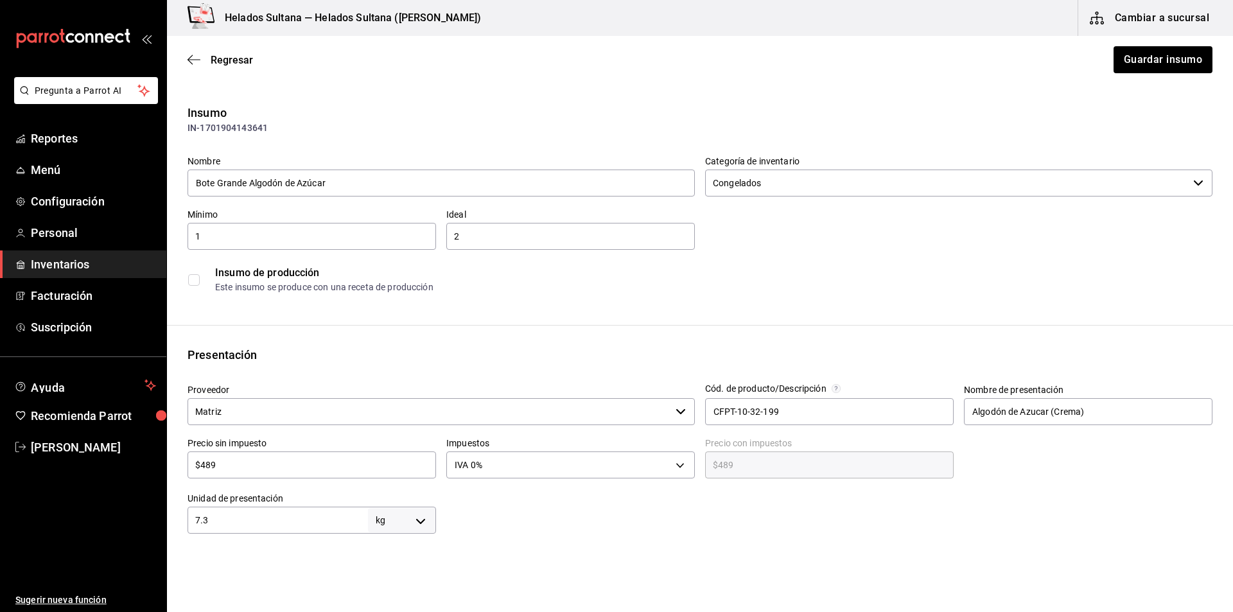
click at [241, 465] on input "$489" at bounding box center [311, 464] width 248 height 15
type input "$5"
type input "$5.00"
type input "$56"
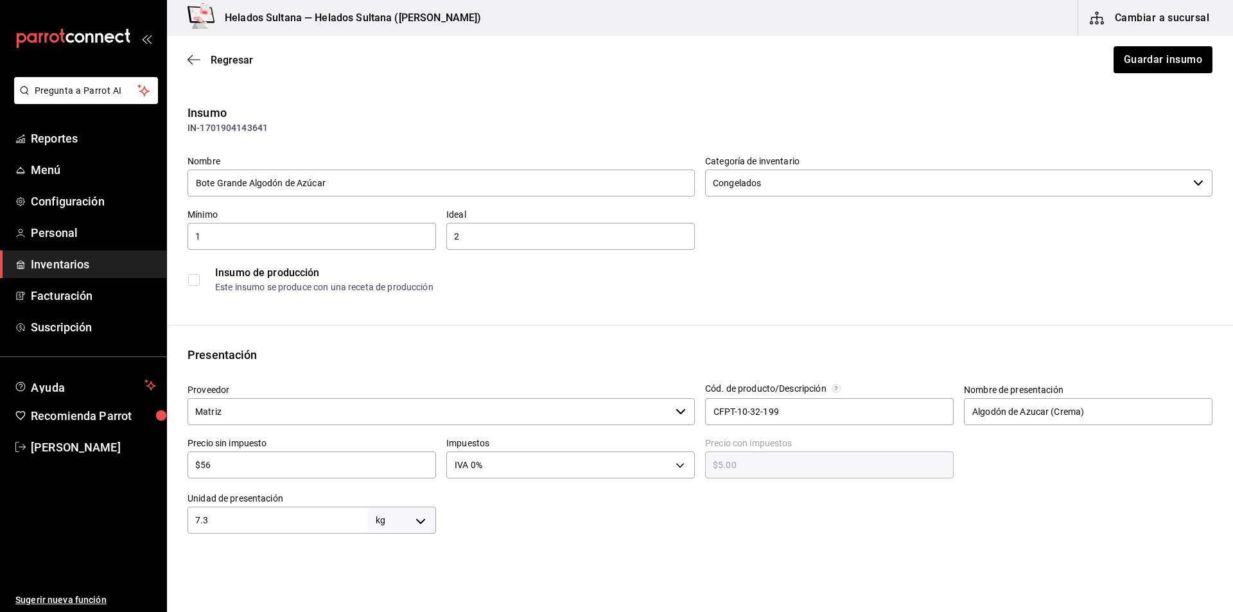
type input "$56.00"
type input "$563"
type input "$563.00"
type input "$563"
click at [1157, 69] on button "Guardar insumo" at bounding box center [1162, 59] width 100 height 27
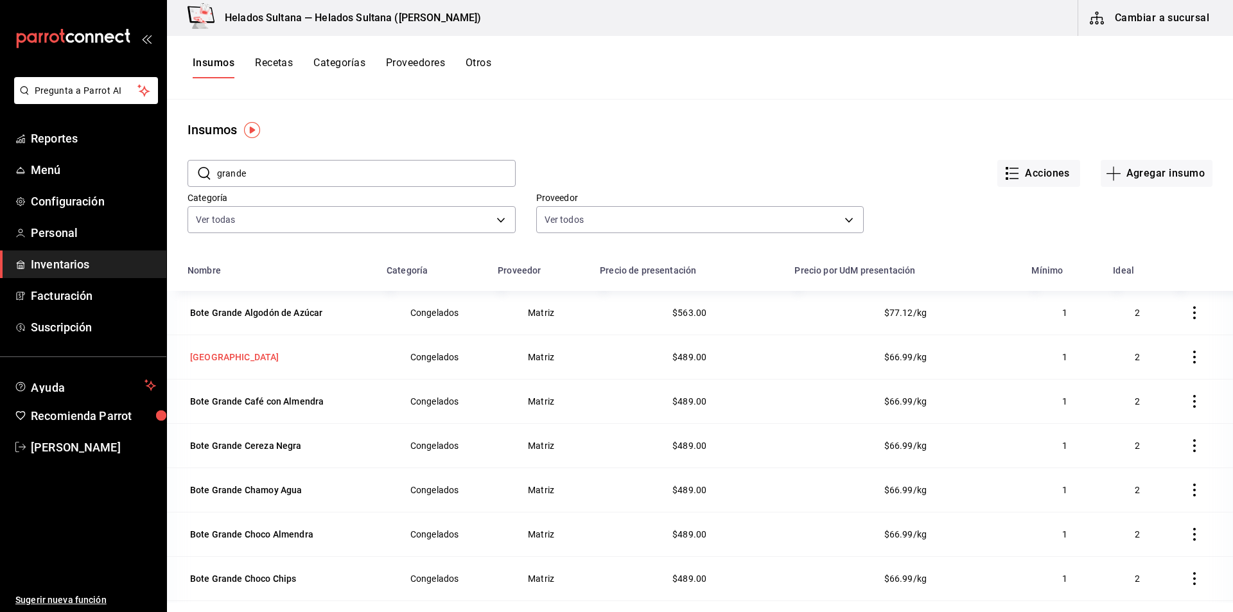
click at [219, 352] on div "[GEOGRAPHIC_DATA]" at bounding box center [234, 357] width 89 height 13
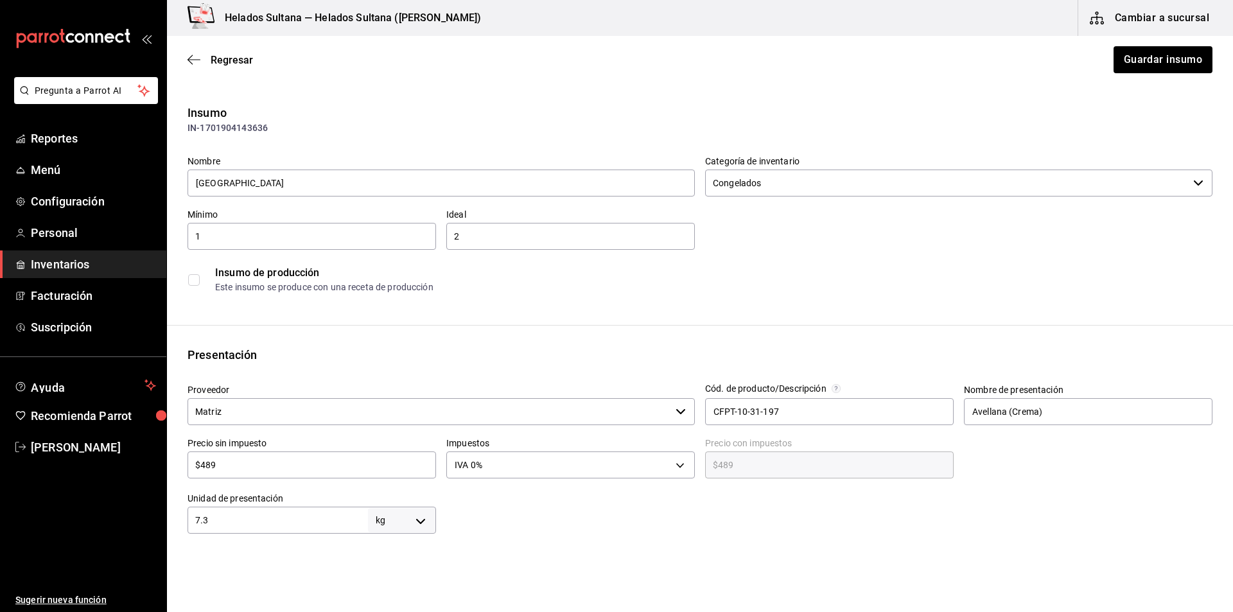
click at [257, 469] on input "$489" at bounding box center [311, 464] width 248 height 15
type input "$5"
type input "$5.00"
type input "$56"
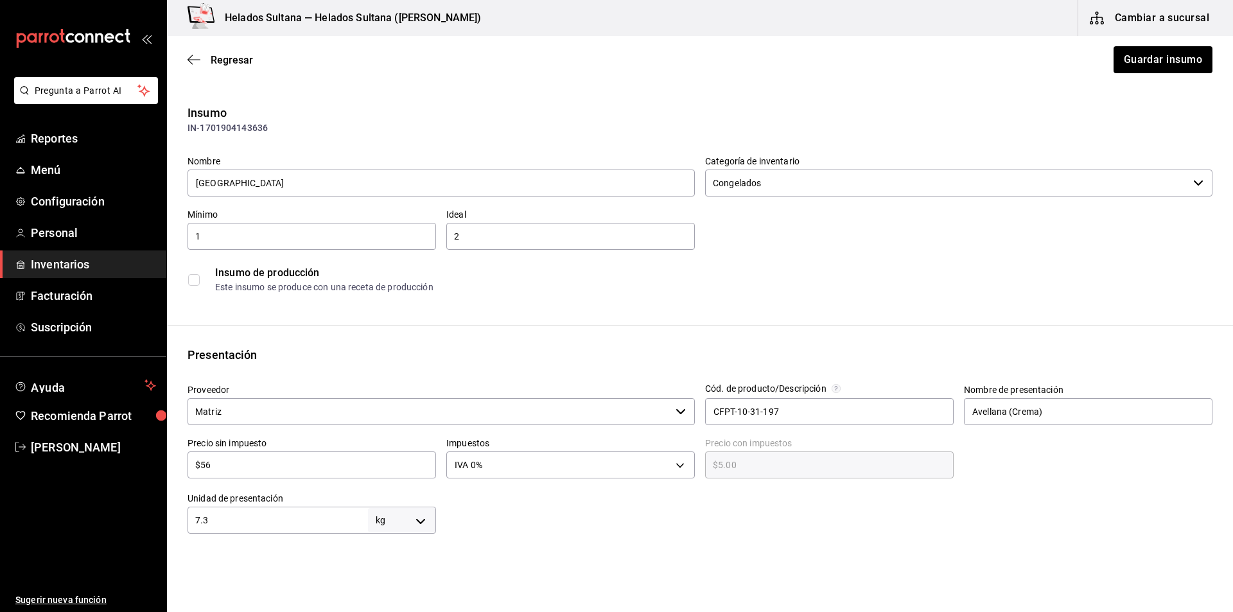
type input "$56.00"
type input "$563"
type input "$563.00"
type input "$563"
click at [1154, 62] on button "Guardar insumo" at bounding box center [1162, 59] width 100 height 27
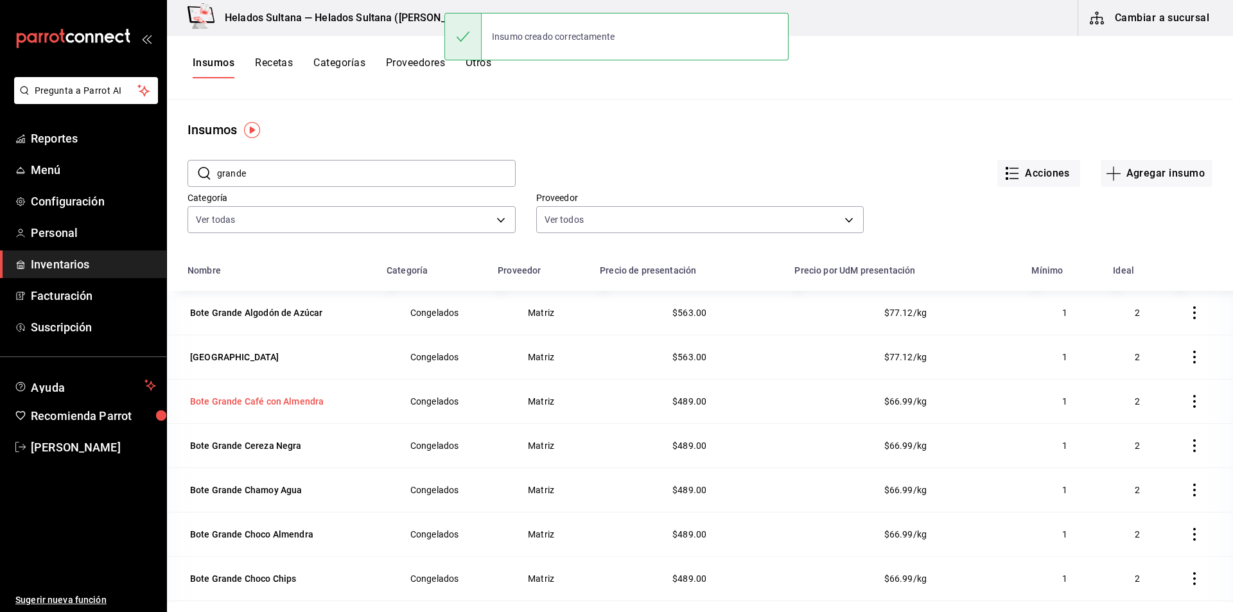
click at [279, 405] on div "Bote Grande Café con Almendra" at bounding box center [257, 401] width 134 height 13
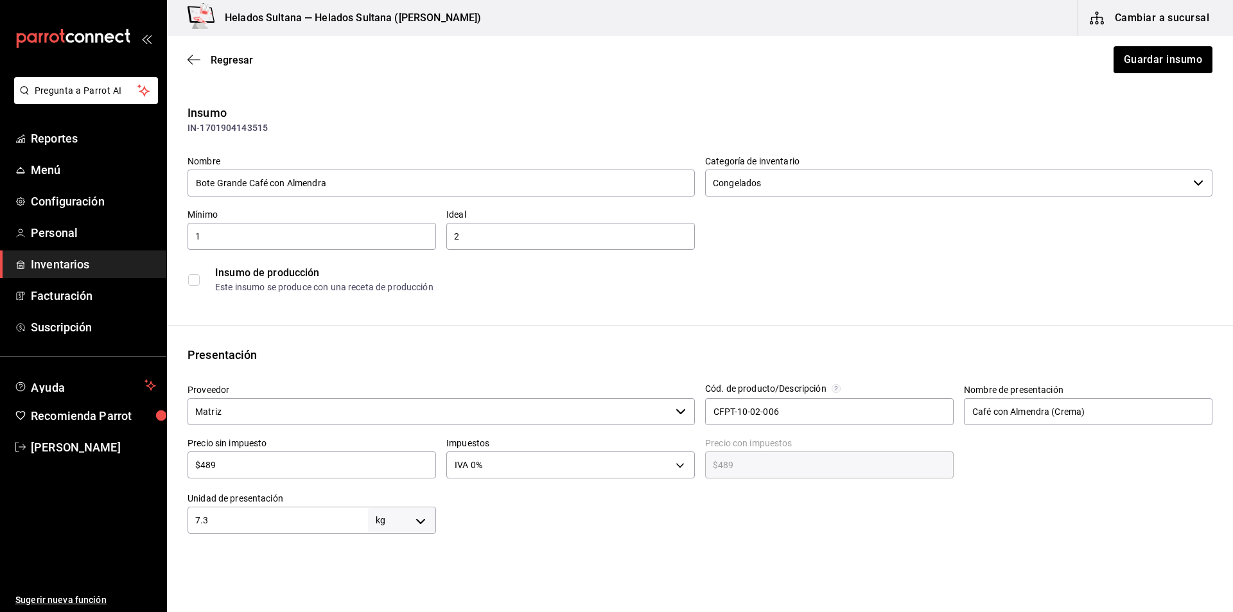
click at [335, 468] on input "$489" at bounding box center [311, 464] width 248 height 15
type input "$5"
type input "$5.00"
type input "$56"
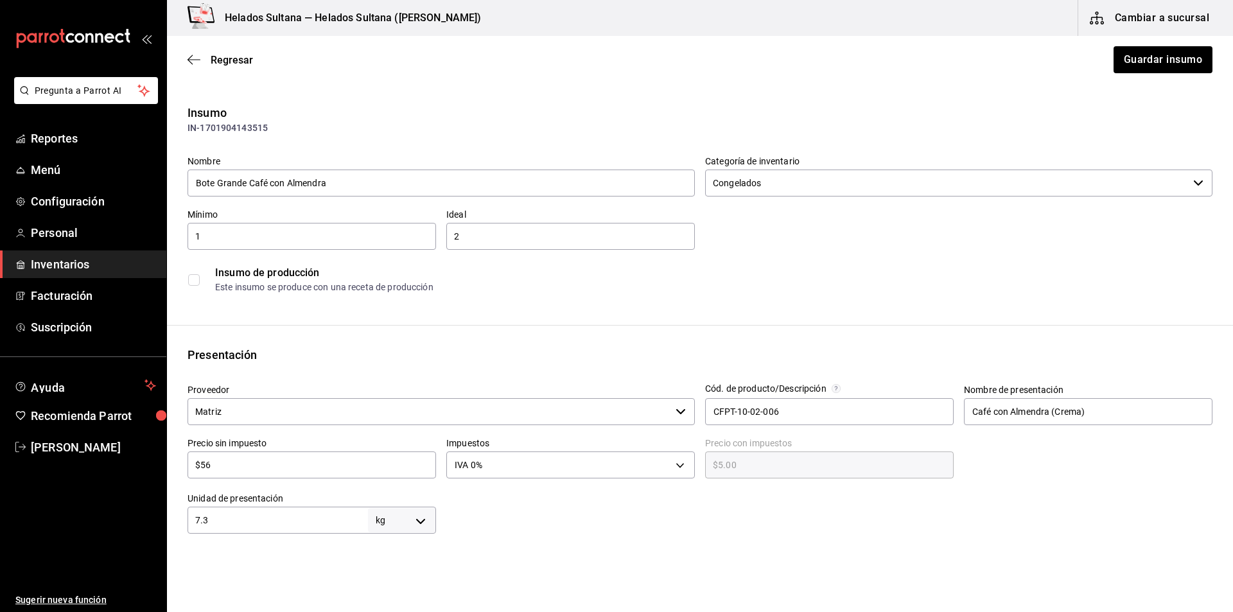
type input "$56.00"
type input "$563"
type input "$563.00"
type input "$563"
click at [1163, 61] on button "Guardar insumo" at bounding box center [1162, 59] width 100 height 27
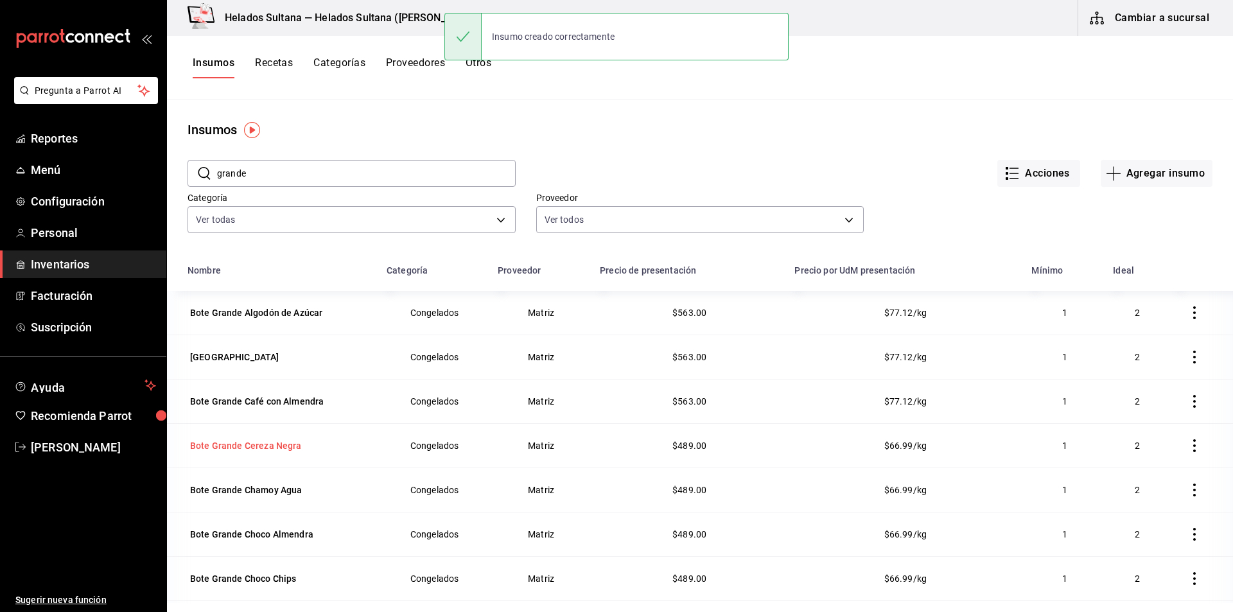
click at [232, 438] on div "Bote Grande Cereza Negra" at bounding box center [245, 446] width 117 height 18
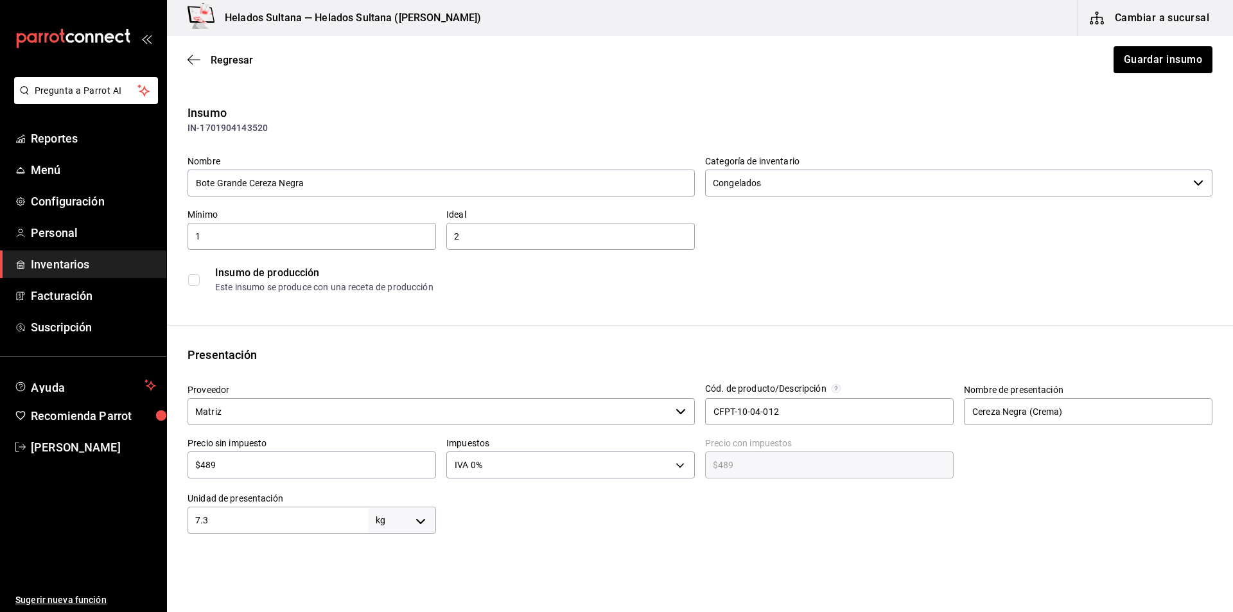
click at [234, 472] on div "$489 ​" at bounding box center [311, 464] width 248 height 27
click at [227, 469] on input "$489" at bounding box center [311, 464] width 248 height 15
type input "$5"
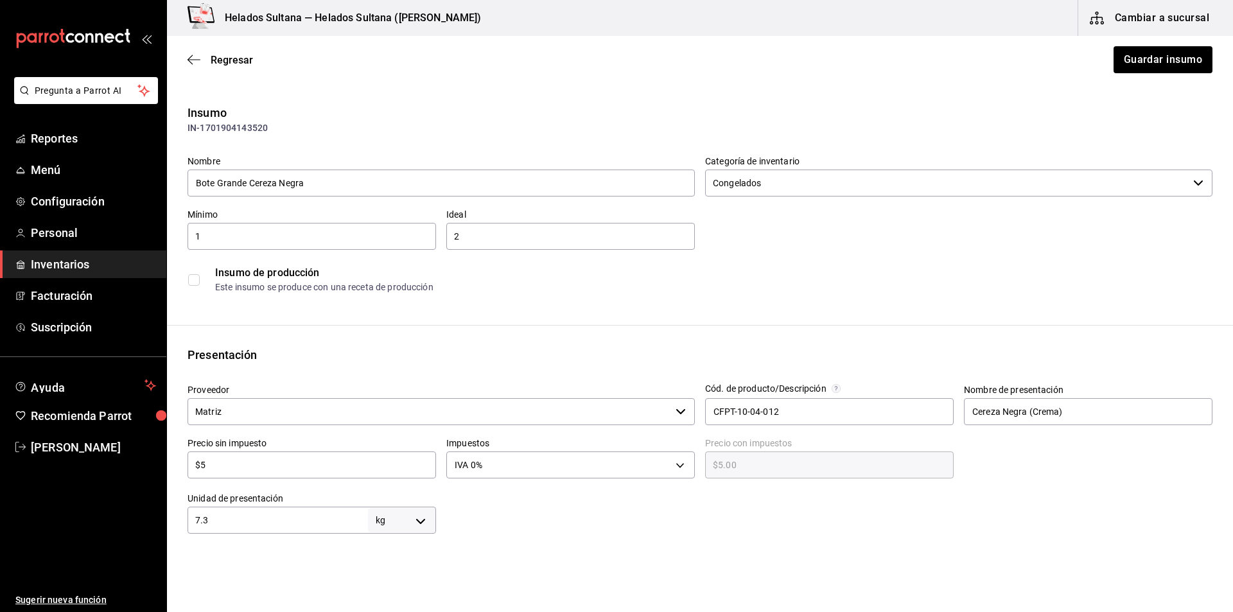
type input "$5.00"
type input "$56"
type input "$56.00"
type input "$563"
type input "$563.00"
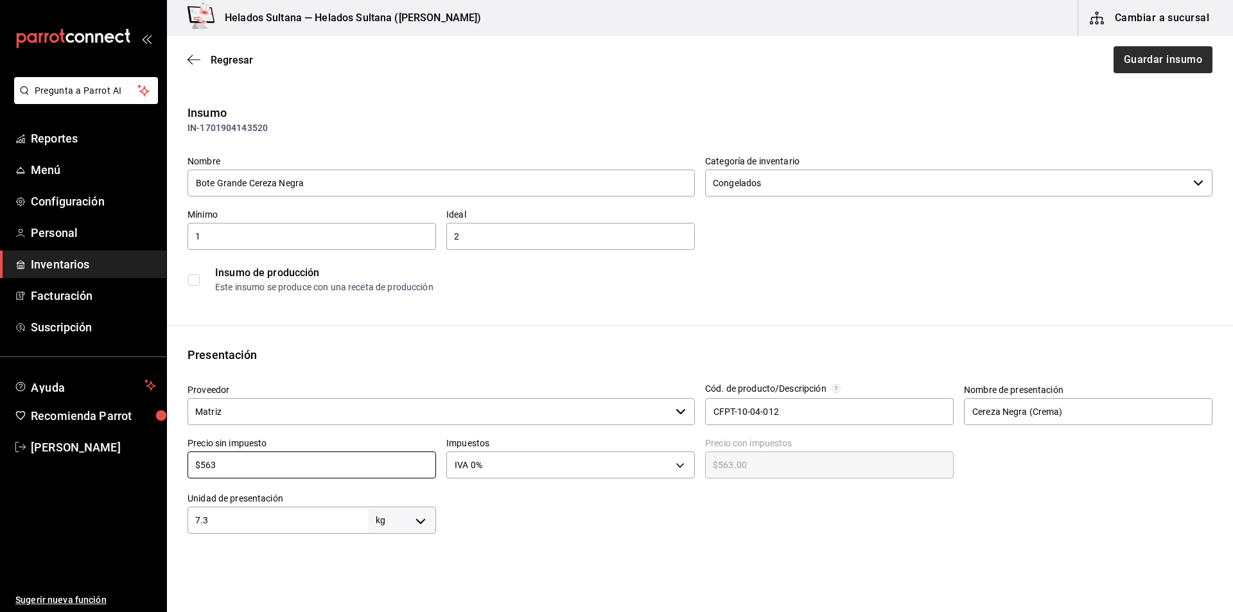
type input "$563"
click at [1142, 66] on button "Guardar insumo" at bounding box center [1162, 59] width 100 height 27
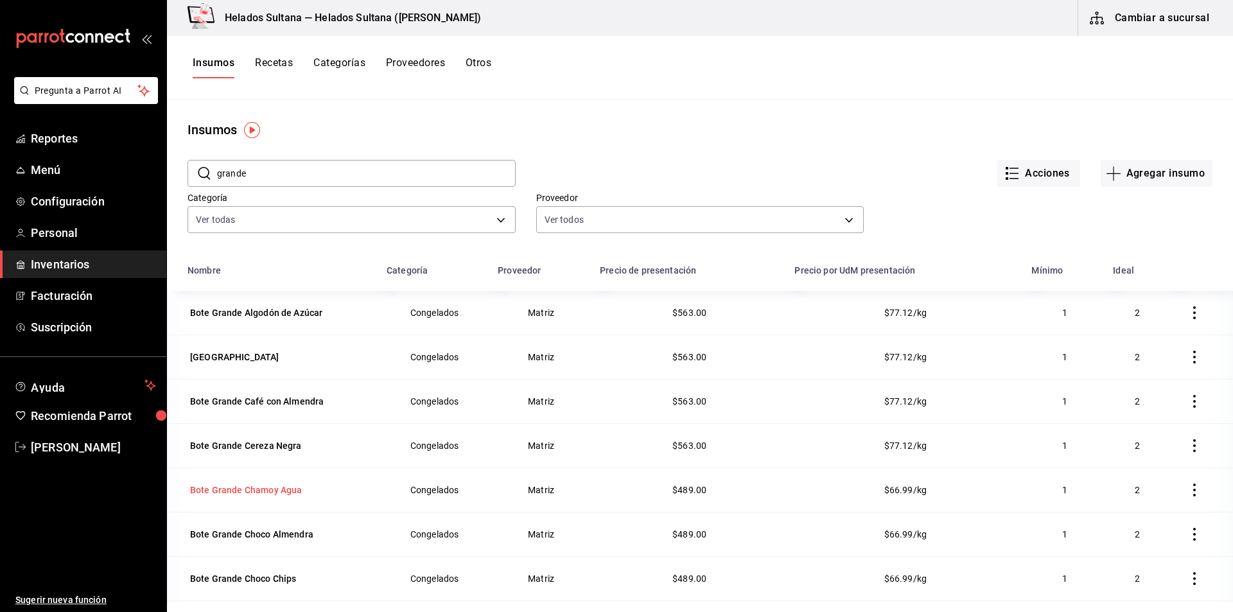
click at [217, 494] on div "Bote Grande Chamoy Agua" at bounding box center [246, 489] width 112 height 13
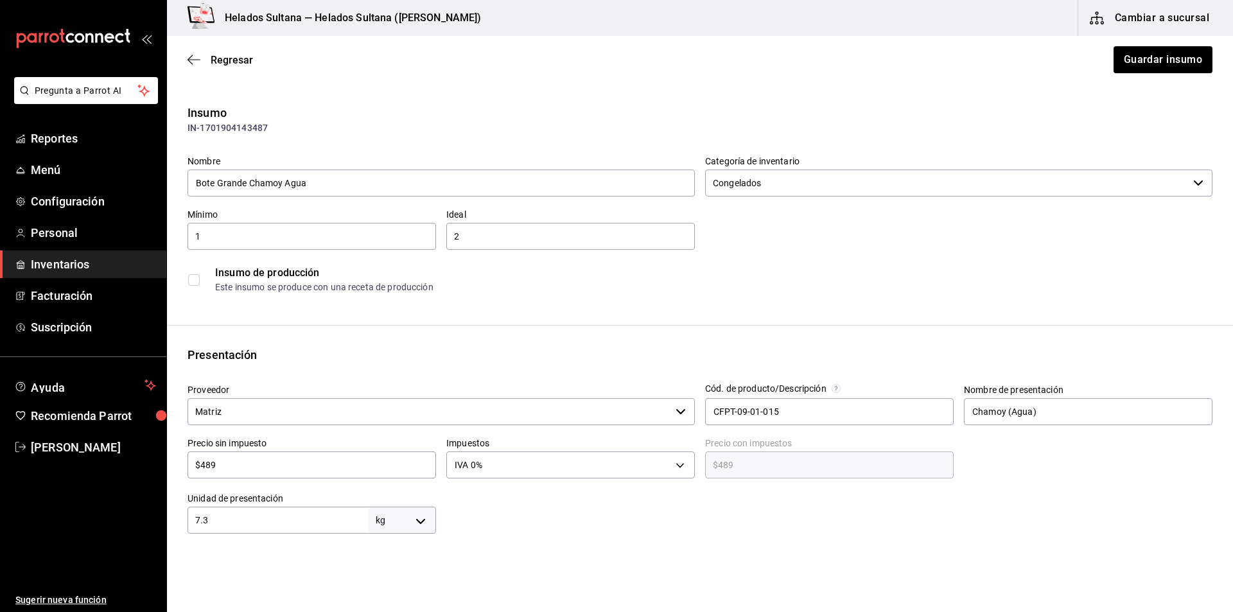
click at [239, 470] on input "$489" at bounding box center [311, 464] width 248 height 15
type input "$5"
type input "$5.00"
type input "$56"
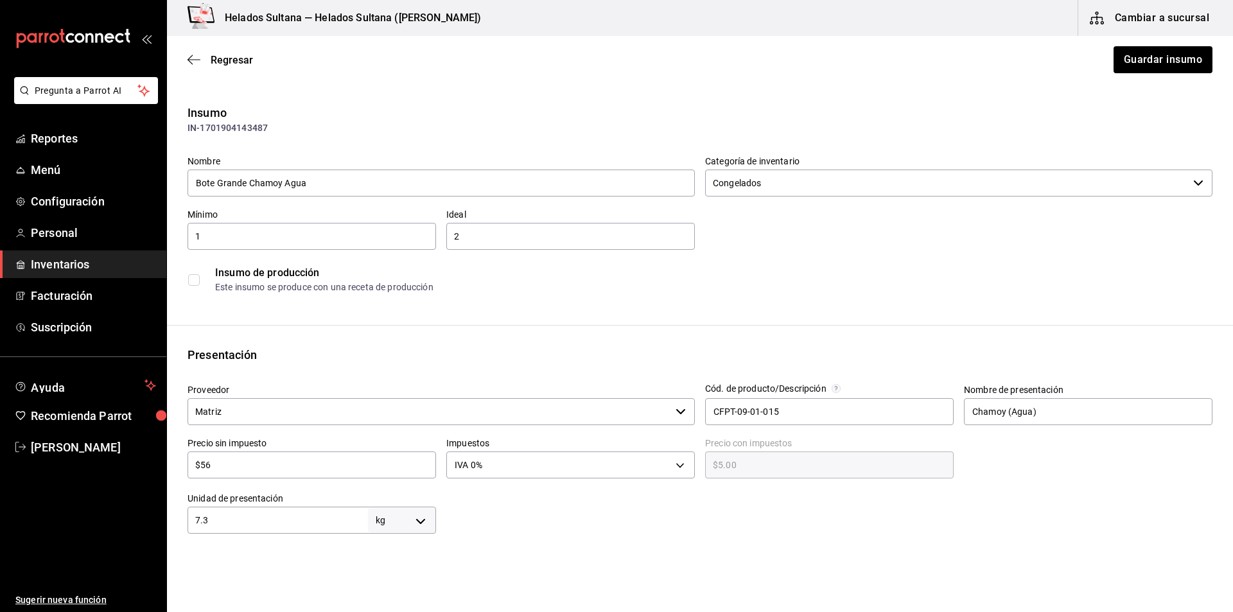
type input "$56.00"
type input "$563"
type input "$563.00"
type input "$563"
click at [1112, 51] on button "Guardar insumo" at bounding box center [1162, 59] width 100 height 27
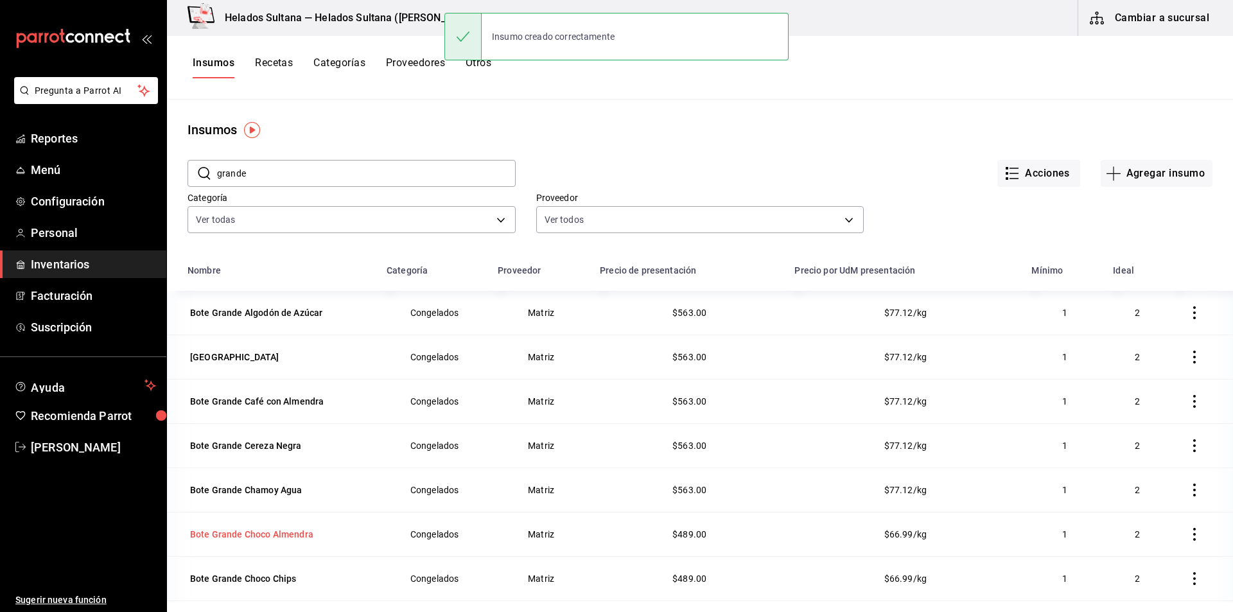
click at [213, 534] on div "Bote Grande Choco Almendra" at bounding box center [251, 534] width 123 height 13
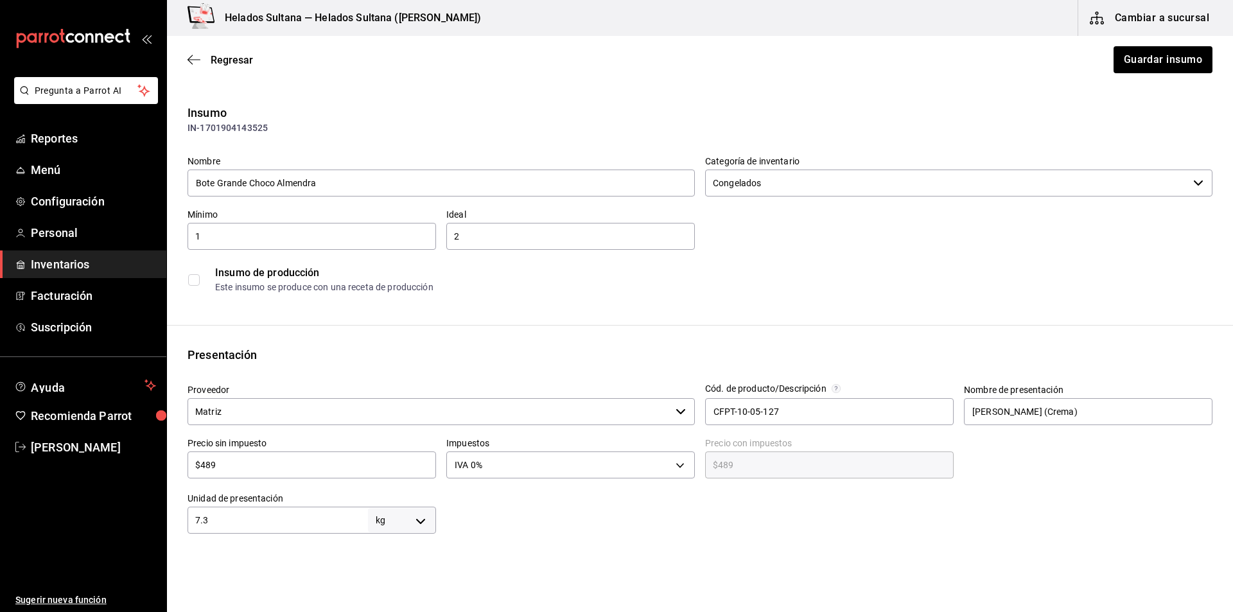
click at [247, 471] on input "$489" at bounding box center [311, 464] width 248 height 15
type input "$5"
type input "$5.00"
type input "$56"
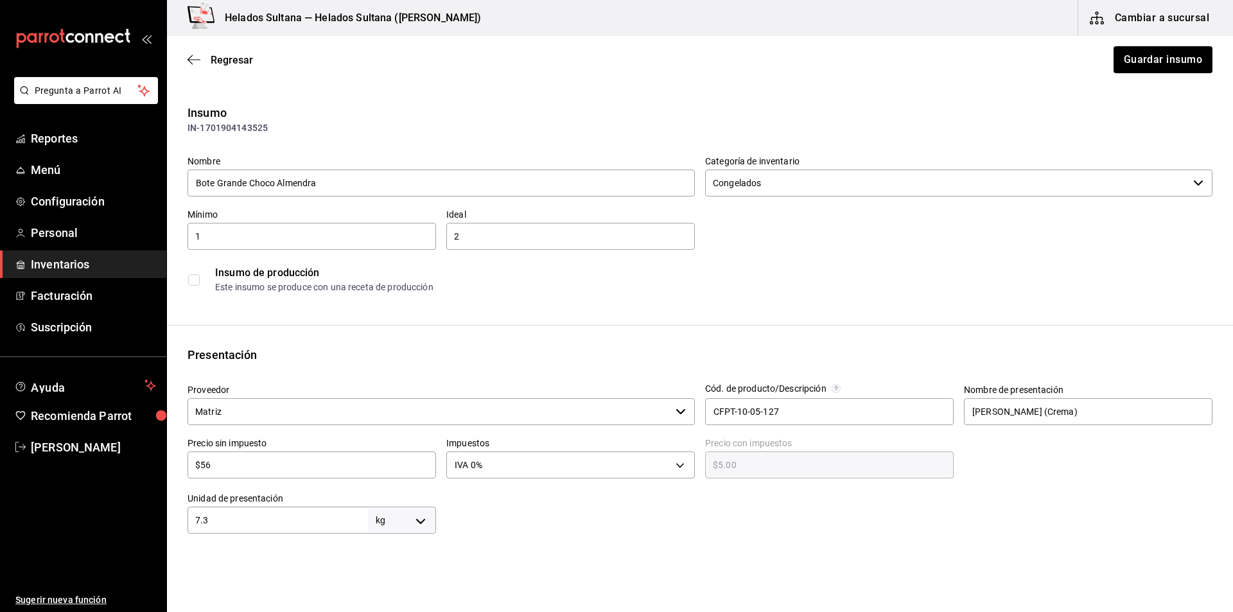
type input "$56.00"
type input "$563"
type input "$563.00"
type input "$563"
click at [1138, 73] on div "Regresar Guardar insumo" at bounding box center [700, 60] width 1066 height 48
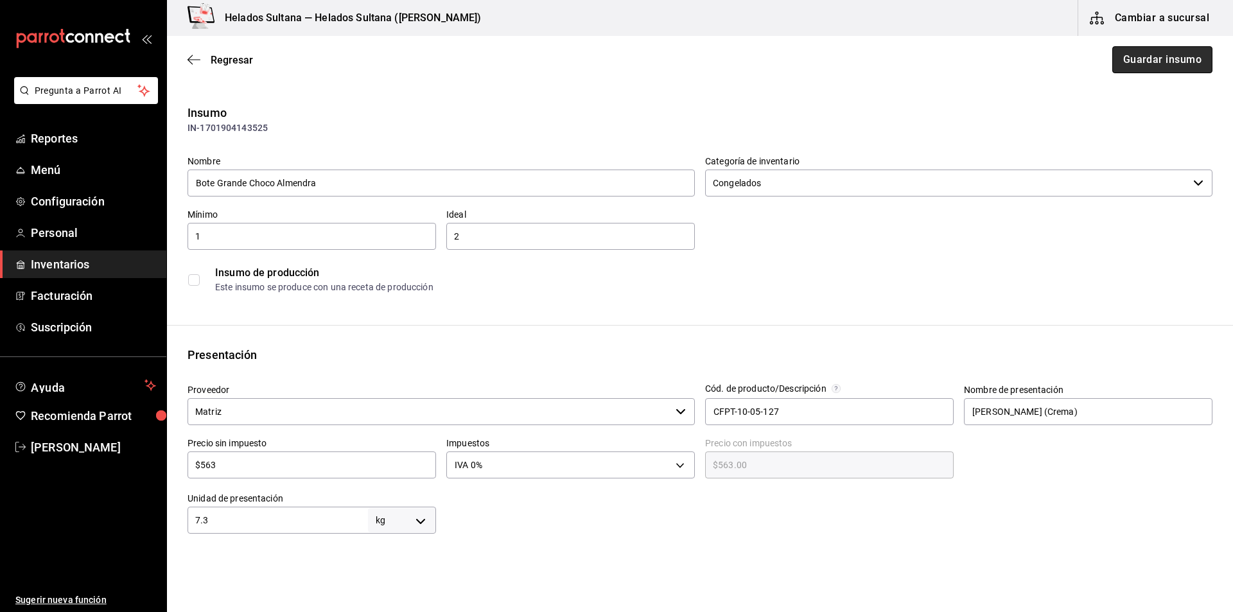
click at [1131, 69] on button "Guardar insumo" at bounding box center [1162, 59] width 100 height 27
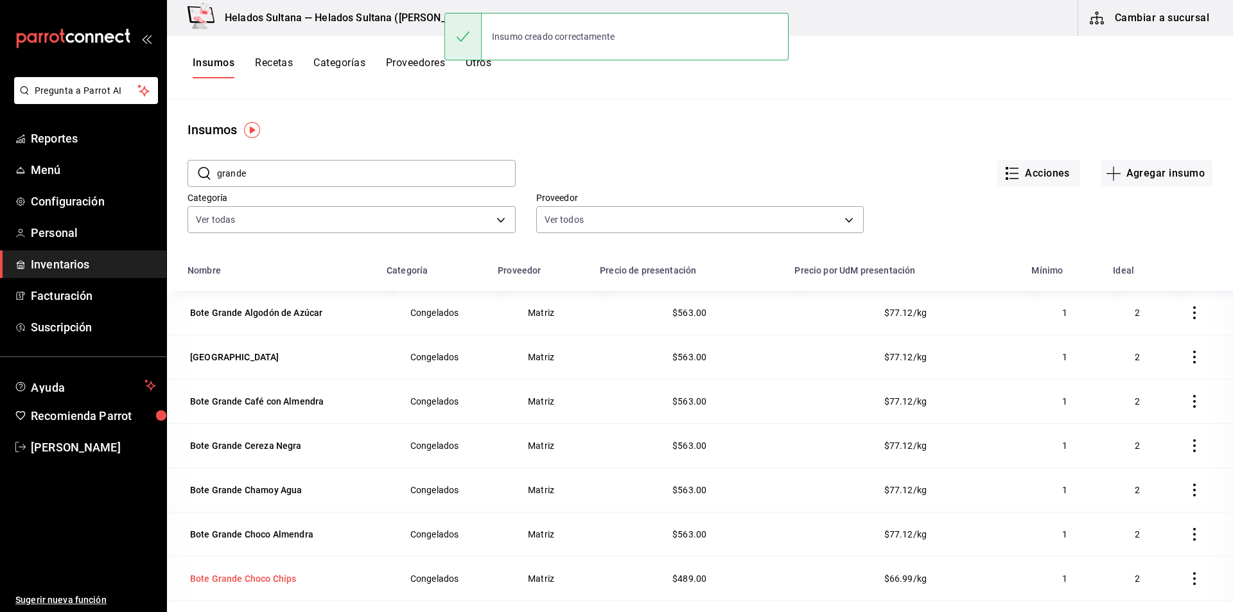
click at [266, 577] on div "Bote Grande Choco Chips" at bounding box center [243, 578] width 106 height 13
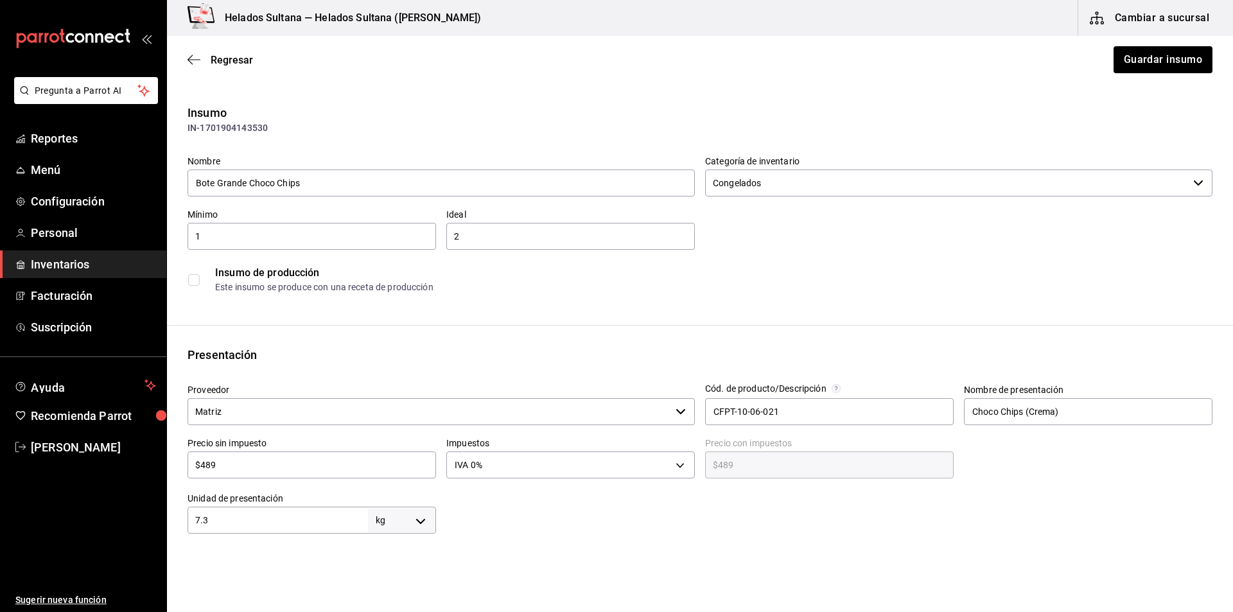
click at [247, 468] on input "$489" at bounding box center [311, 464] width 248 height 15
type input "$5"
type input "$5.00"
type input "$56"
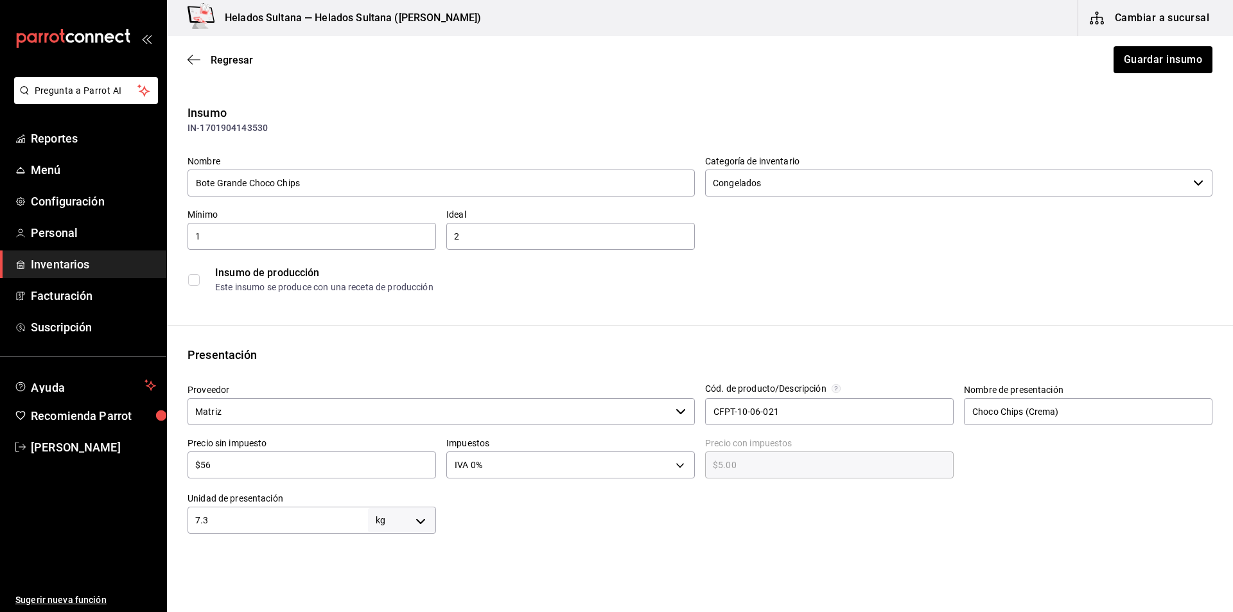
type input "$56.00"
type input "$563"
type input "$563.00"
type input "$563"
click at [1115, 56] on button "Guardar insumo" at bounding box center [1162, 59] width 100 height 27
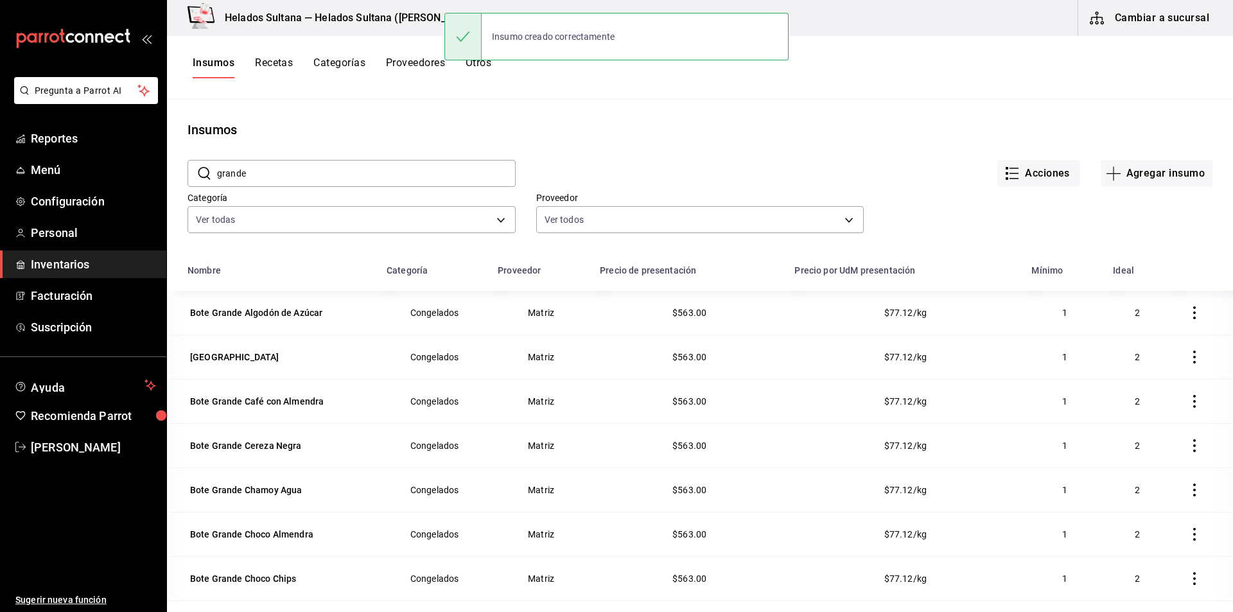
scroll to position [158, 0]
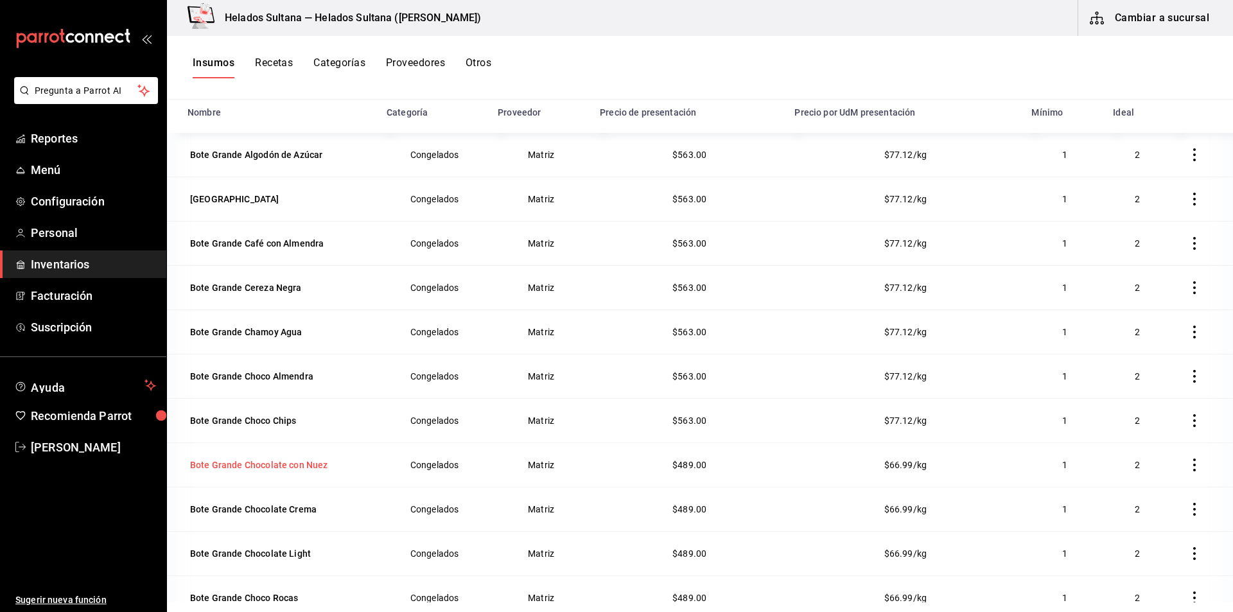
click at [238, 459] on div "Bote Grande Chocolate con Nuez" at bounding box center [259, 464] width 138 height 13
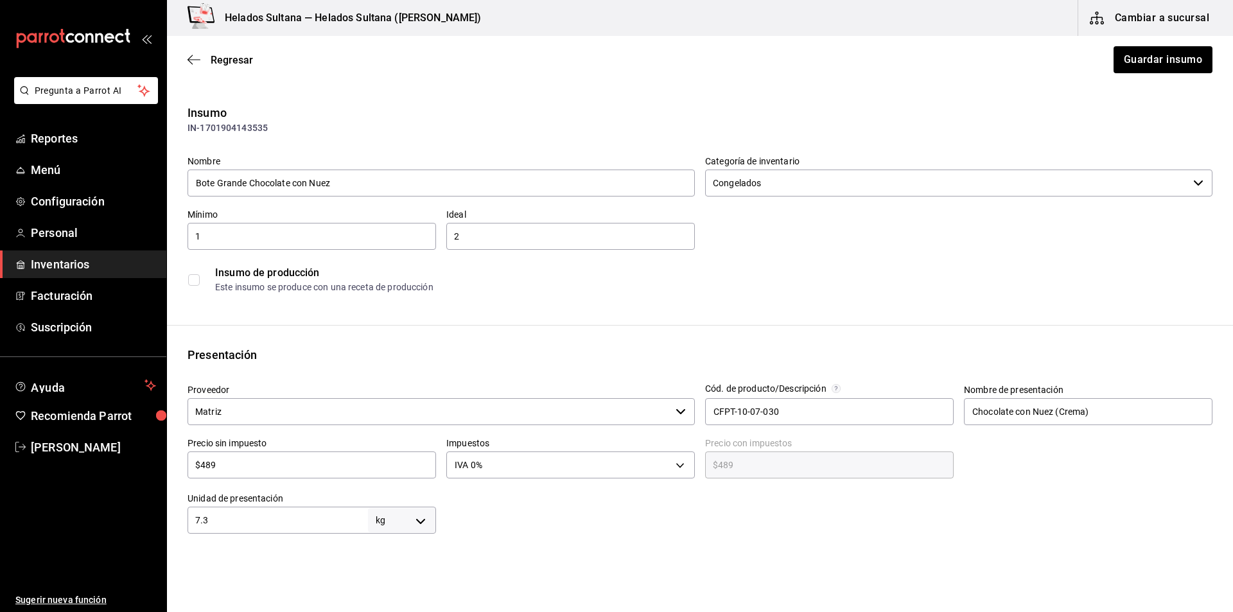
click at [234, 473] on div "$489 ​" at bounding box center [311, 464] width 248 height 27
type input "$48"
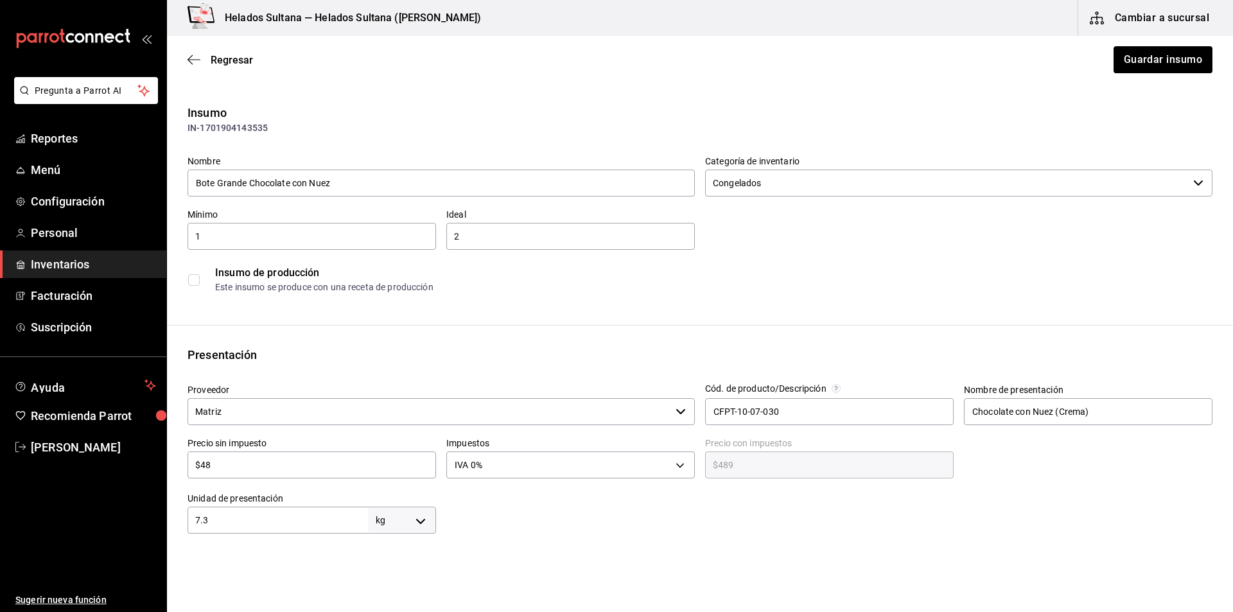
type input "$48.00"
type input "$4"
type input "$4.00"
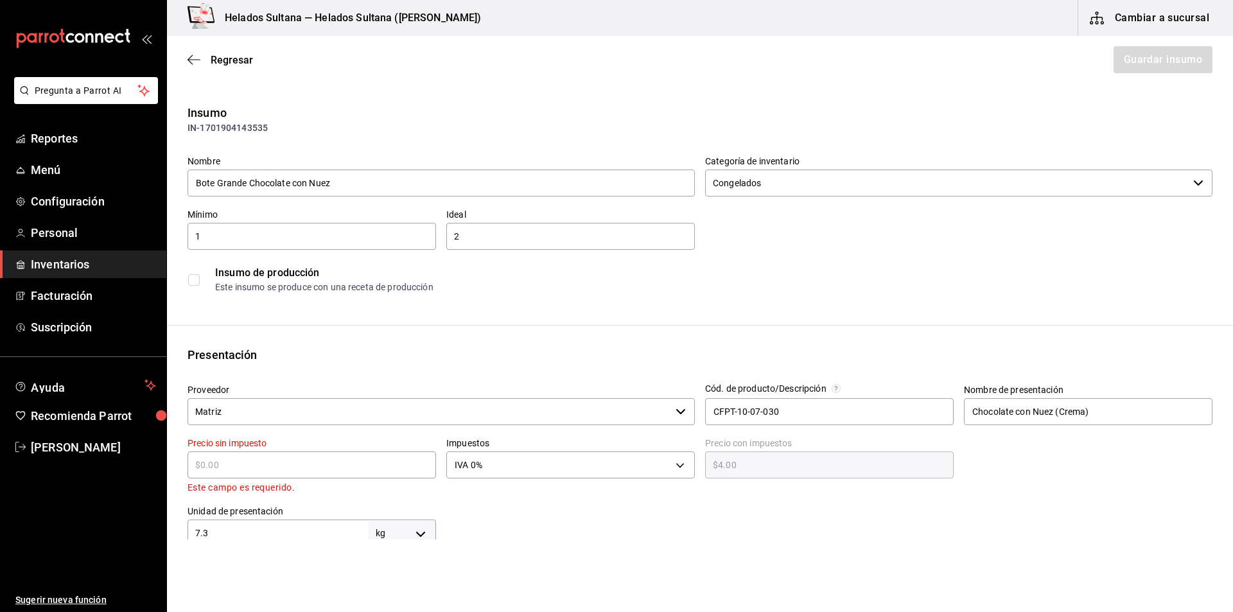
type input "$0.00"
type input "$5"
type input "$5.00"
type input "$56"
type input "$56.00"
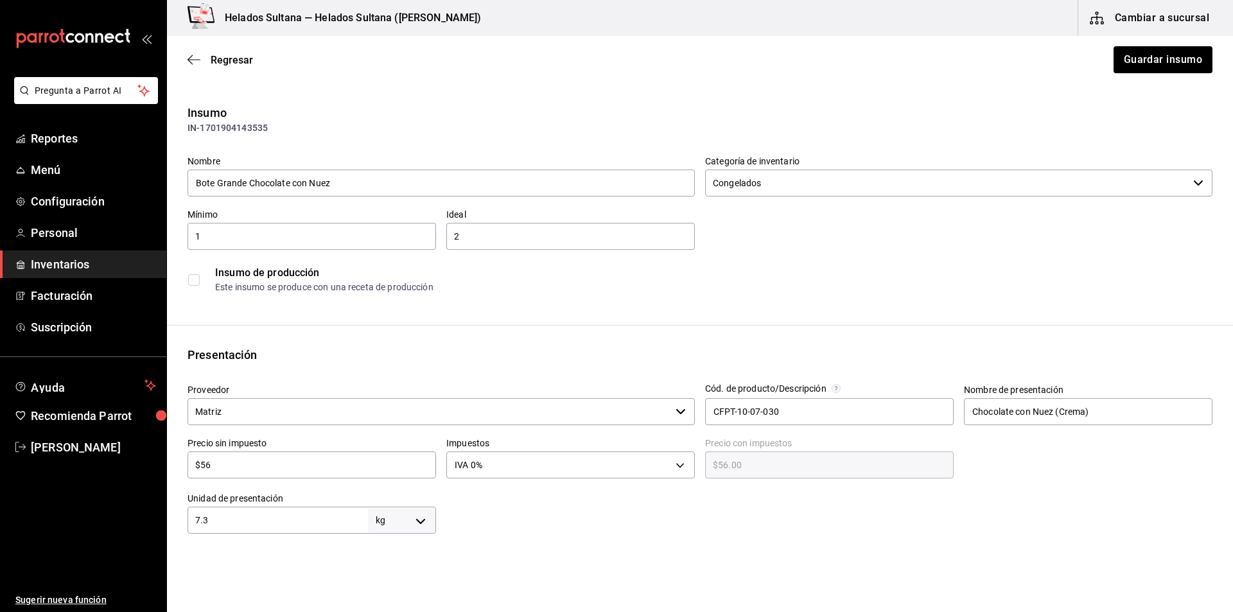
type input "$563"
type input "$563.00"
type input "$563"
click at [1121, 62] on button "Guardar insumo" at bounding box center [1162, 59] width 100 height 27
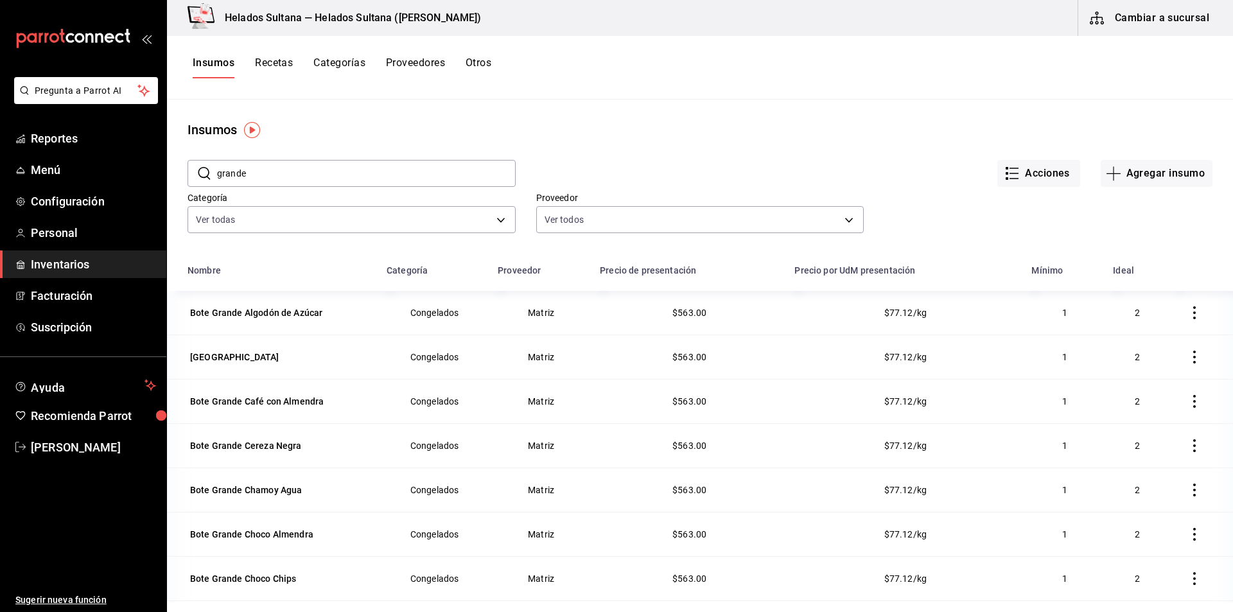
scroll to position [158, 0]
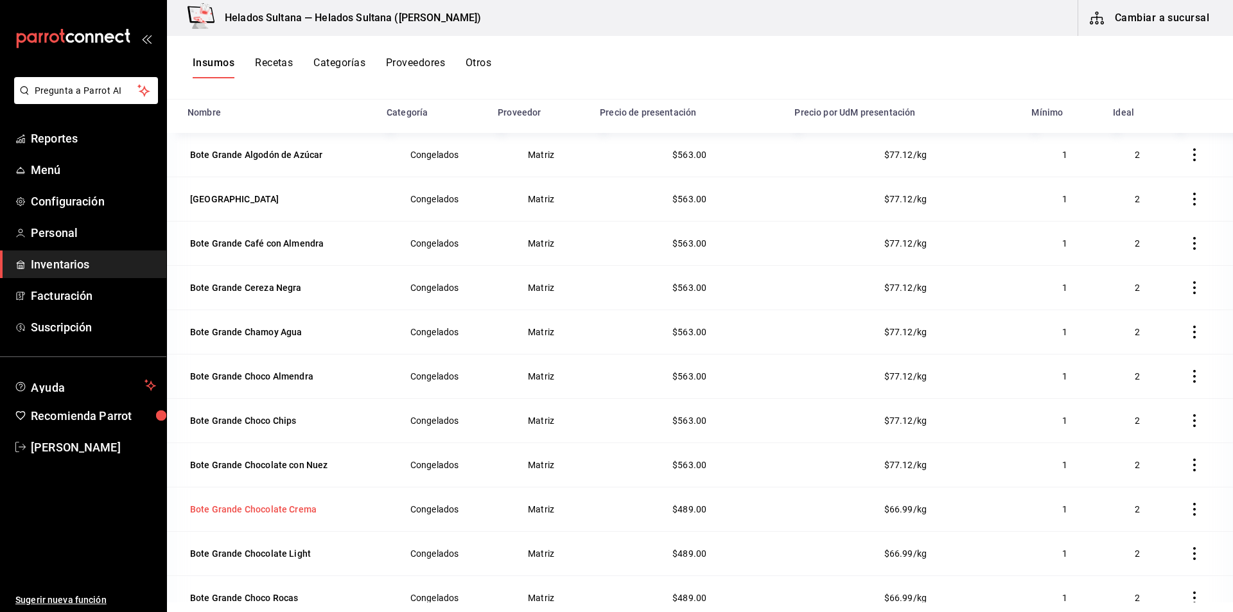
click at [224, 501] on div "Bote Grande Chocolate Crema" at bounding box center [253, 509] width 132 height 18
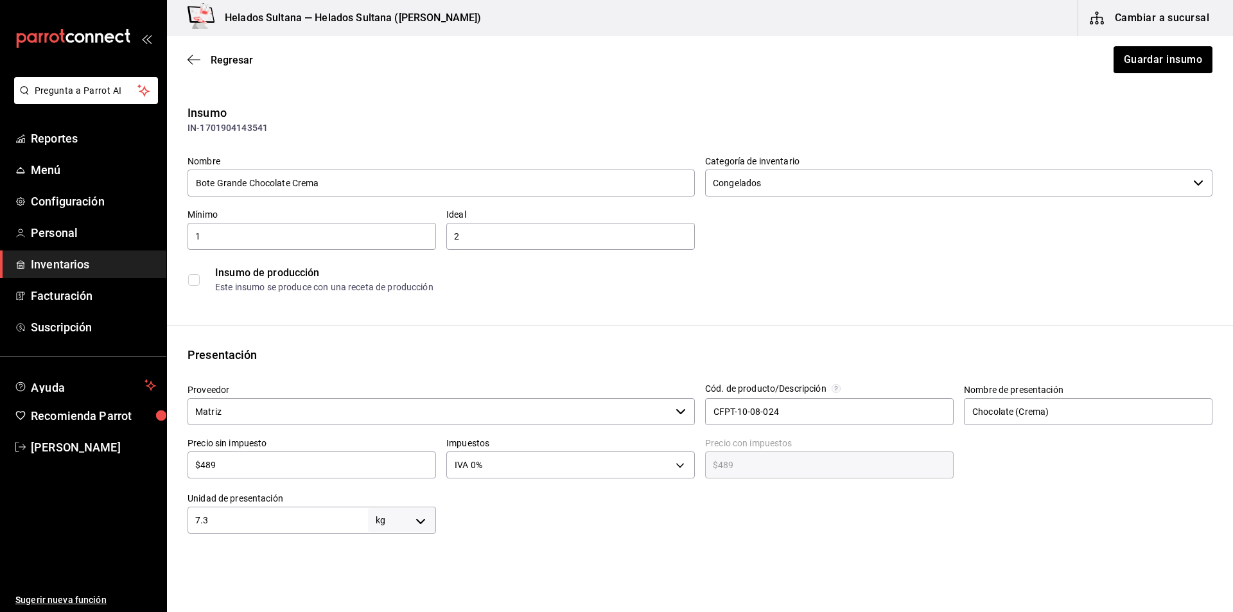
click at [225, 469] on input "$489" at bounding box center [311, 464] width 248 height 15
type input "$5"
type input "$5.00"
type input "$56"
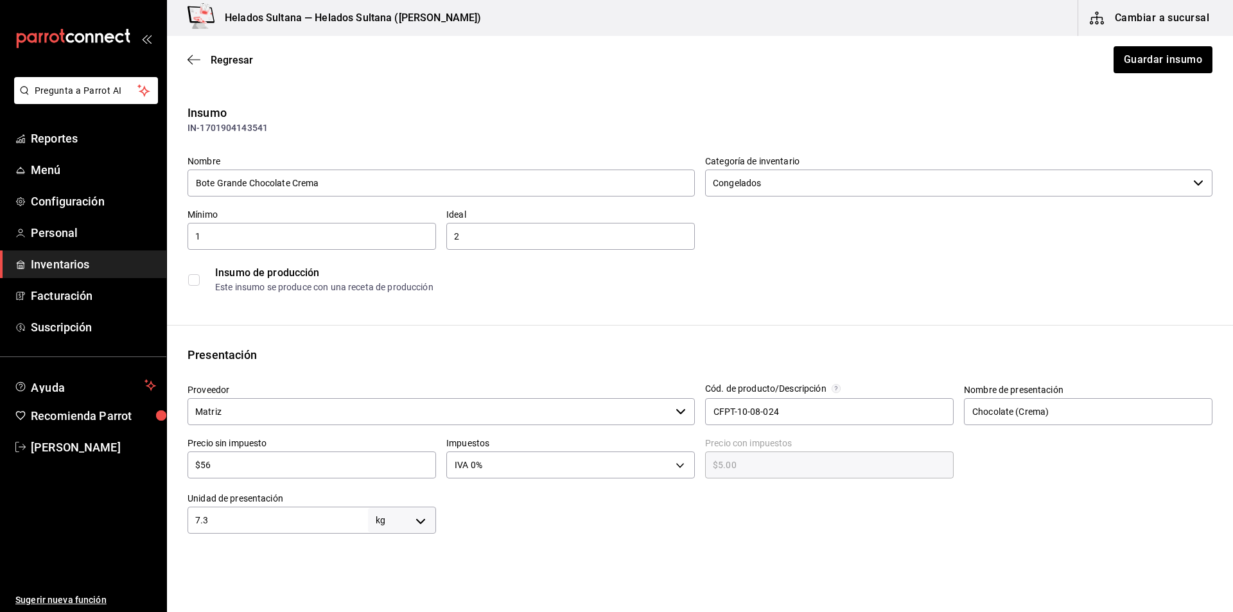
type input "$56.00"
type input "$563"
type input "$563.00"
type input "$563"
click at [1143, 67] on button "Guardar insumo" at bounding box center [1162, 59] width 100 height 27
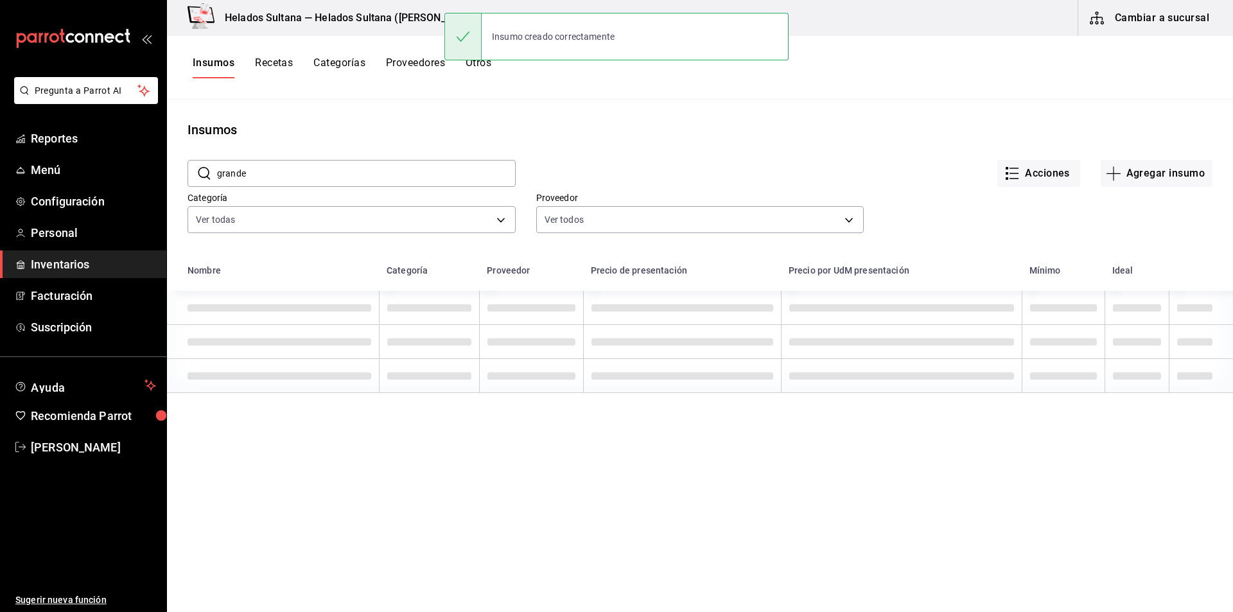
scroll to position [158, 0]
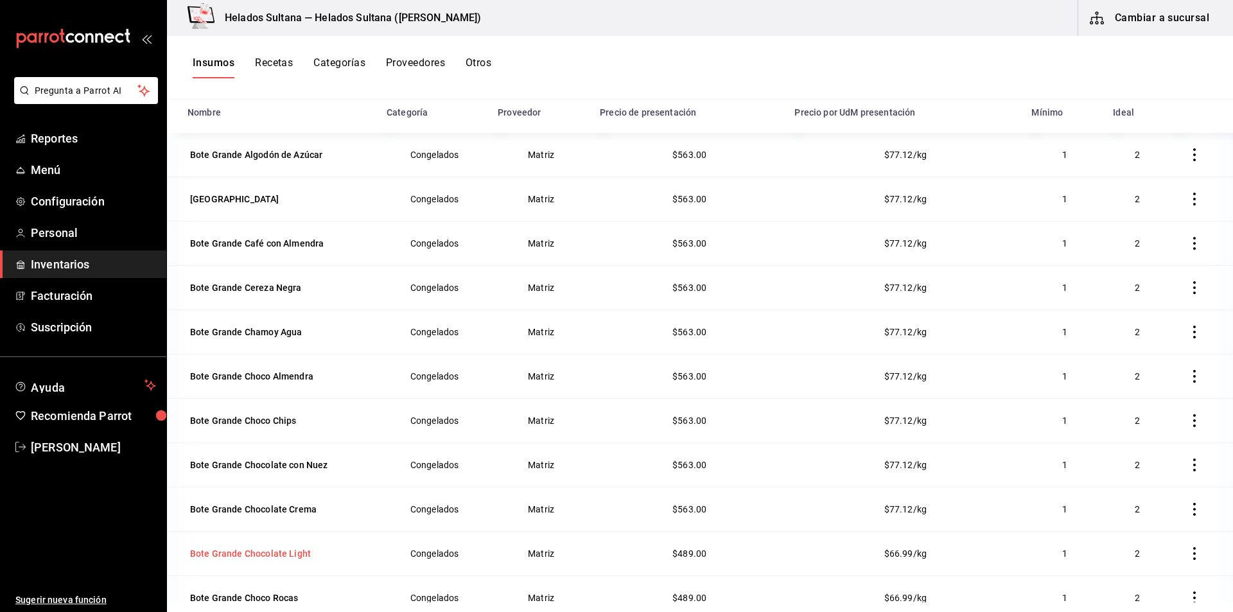
click at [209, 561] on div "Bote Grande Chocolate Light" at bounding box center [250, 553] width 126 height 18
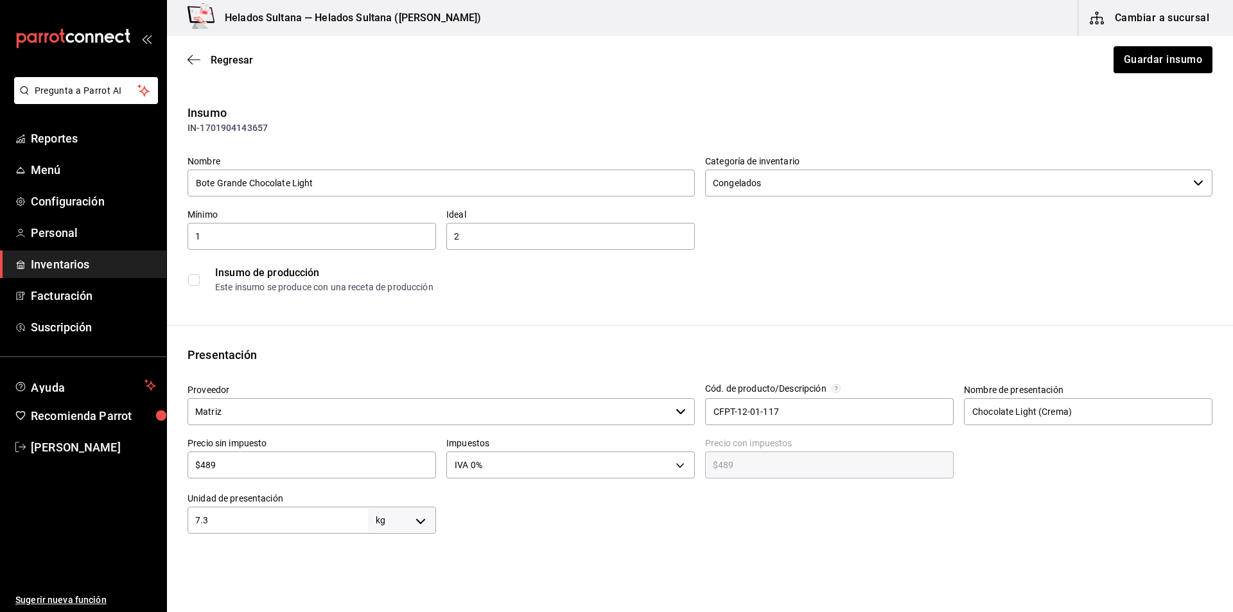
click at [221, 459] on input "$489" at bounding box center [311, 464] width 248 height 15
type input "$5"
type input "$5.00"
type input "$56"
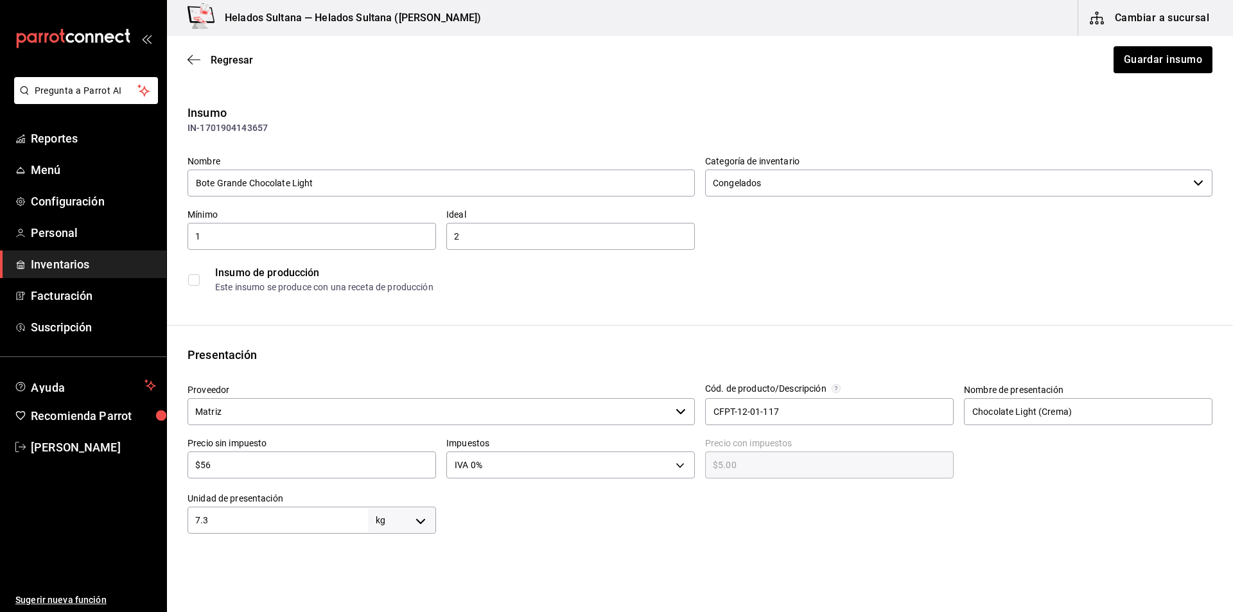
type input "$56.00"
type input "$563"
type input "$563.00"
type input "$563"
click at [1122, 67] on button "Guardar insumo" at bounding box center [1162, 59] width 100 height 27
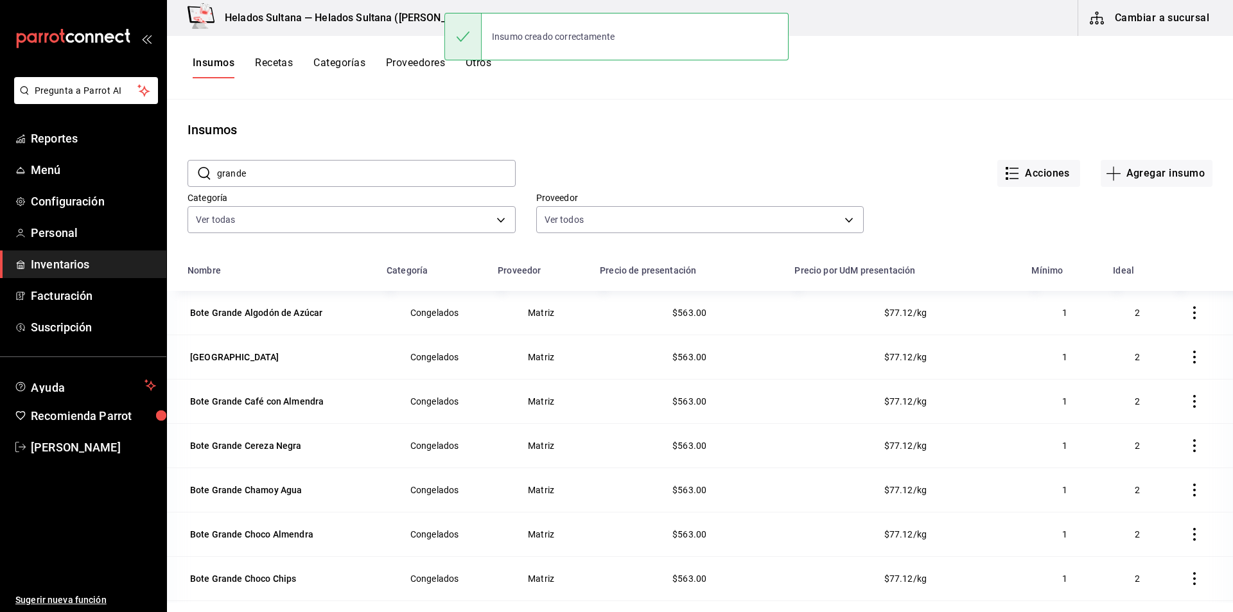
scroll to position [158, 0]
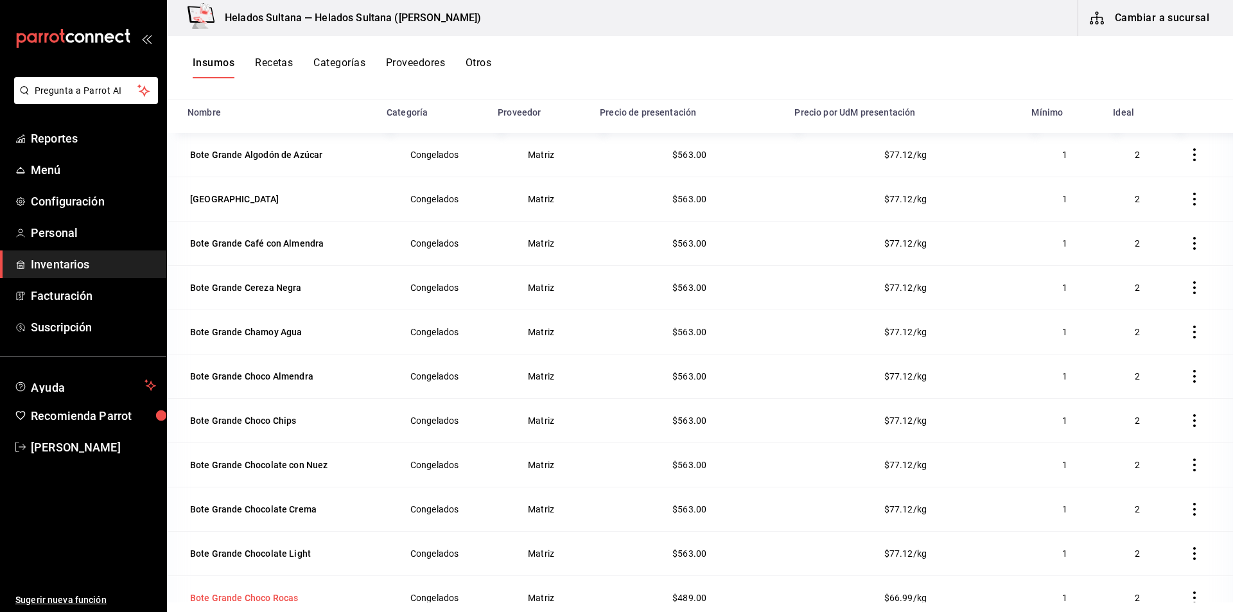
click at [232, 587] on td "Bote Grande Choco Rocas" at bounding box center [273, 597] width 212 height 44
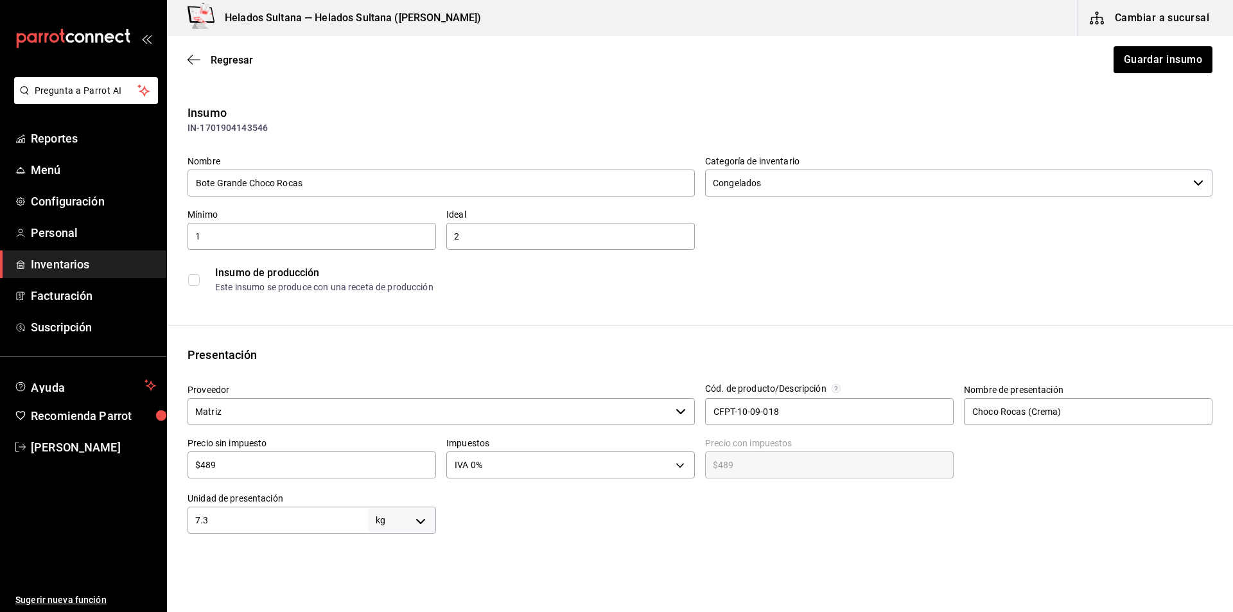
click at [239, 468] on input "$489" at bounding box center [311, 464] width 248 height 15
type input "$5"
type input "$5.00"
type input "$56"
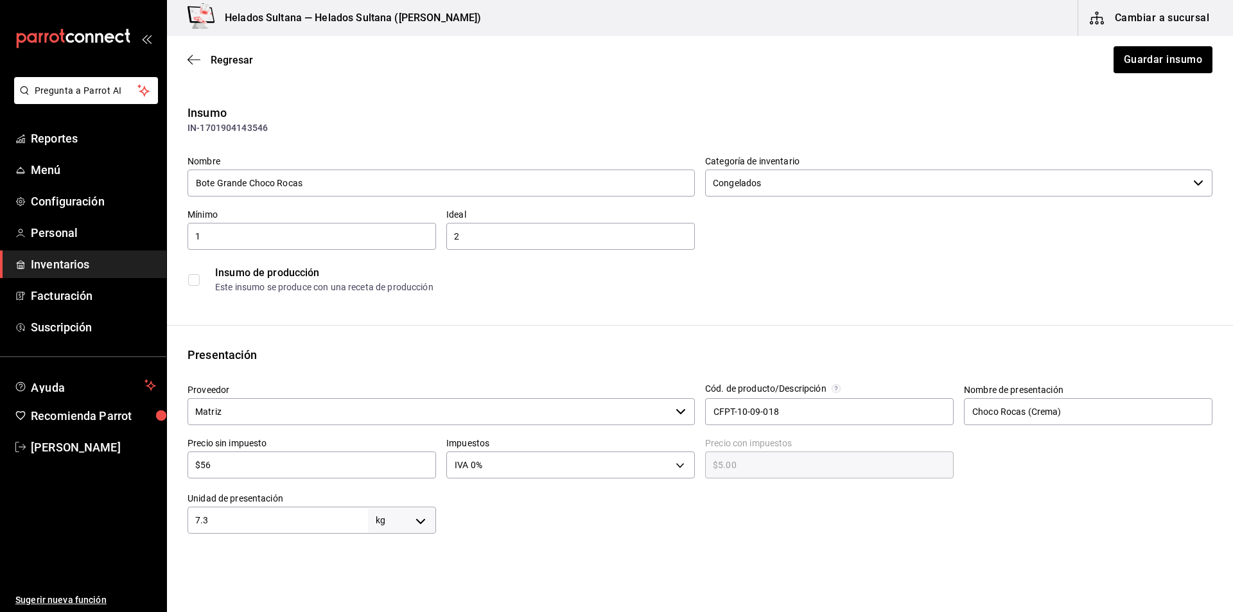
type input "$56.00"
type input "$563"
type input "$563.00"
type input "$563"
click at [1113, 63] on button "Guardar insumo" at bounding box center [1162, 59] width 100 height 27
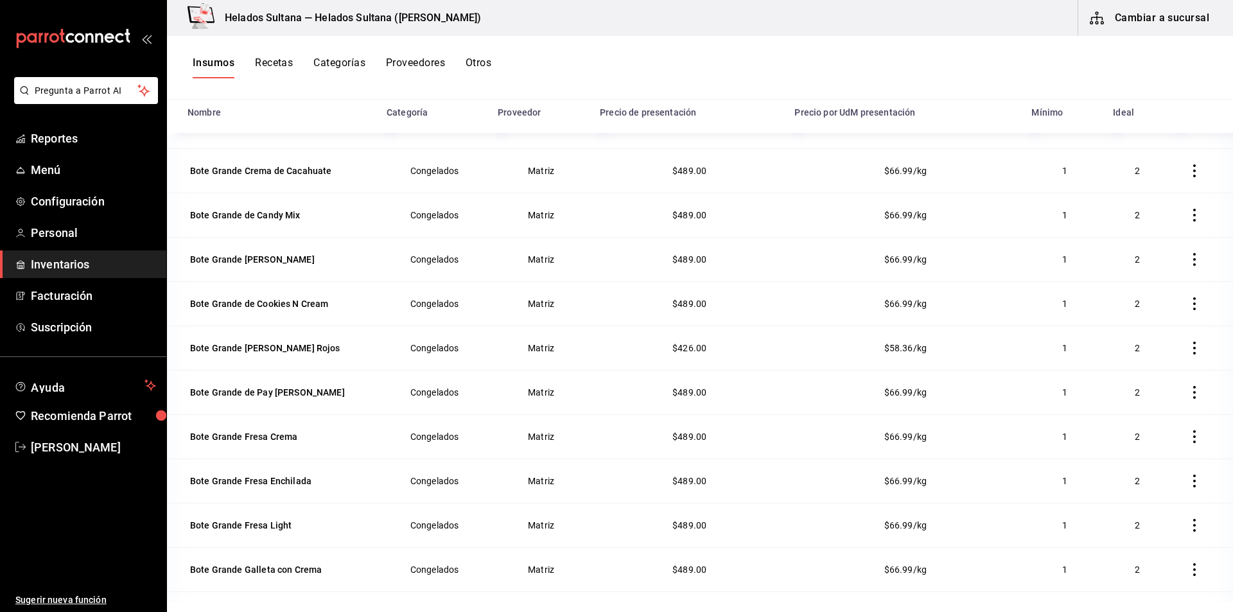
scroll to position [480, 0]
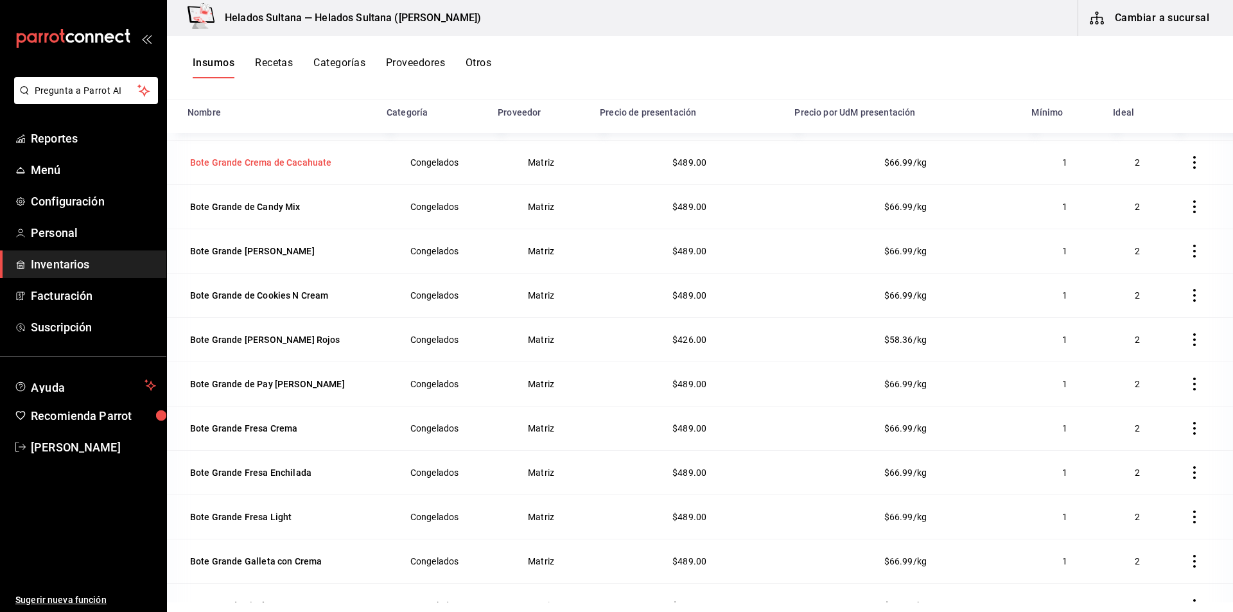
click at [236, 166] on div "Bote Grande Crema de Cacahuate" at bounding box center [261, 162] width 142 height 13
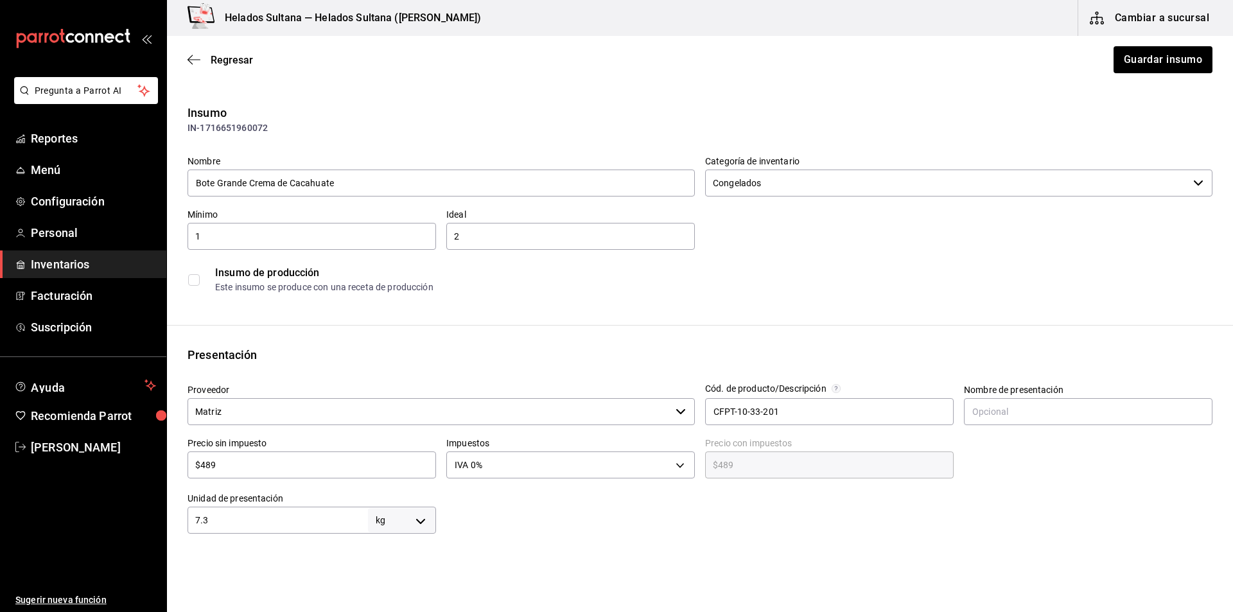
click at [227, 468] on input "$489" at bounding box center [311, 464] width 248 height 15
type input "$5"
type input "$5.00"
type input "$56"
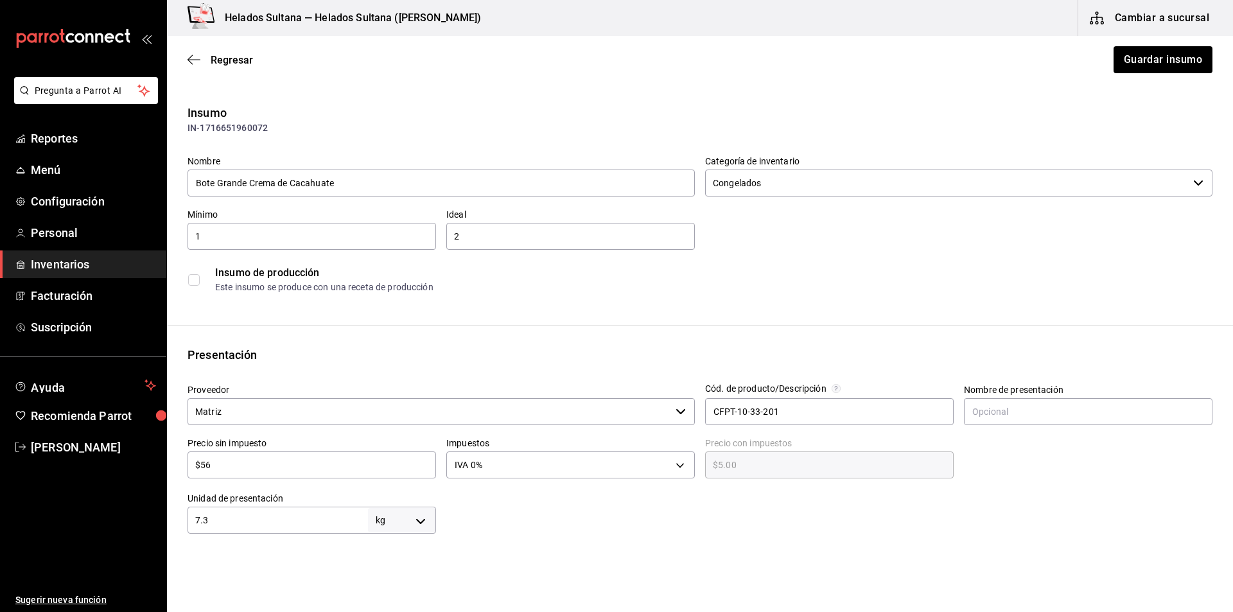
type input "$56.00"
type input "$563"
type input "$563.00"
type input "$563"
click at [1135, 54] on button "Guardar insumo" at bounding box center [1162, 59] width 100 height 27
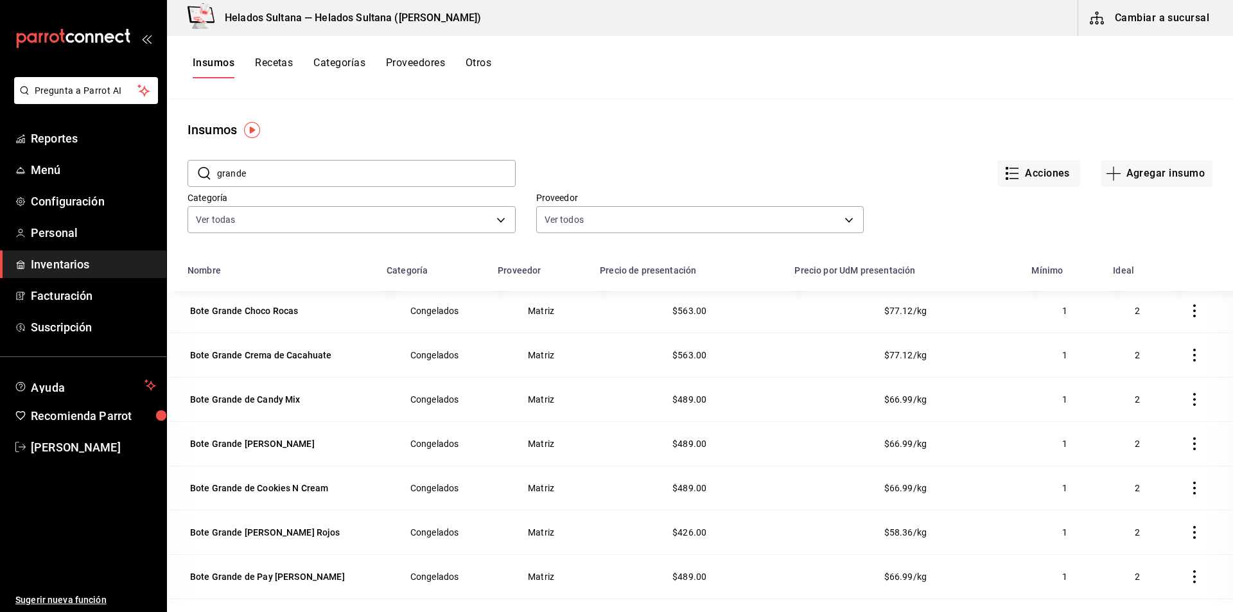
scroll to position [440, 0]
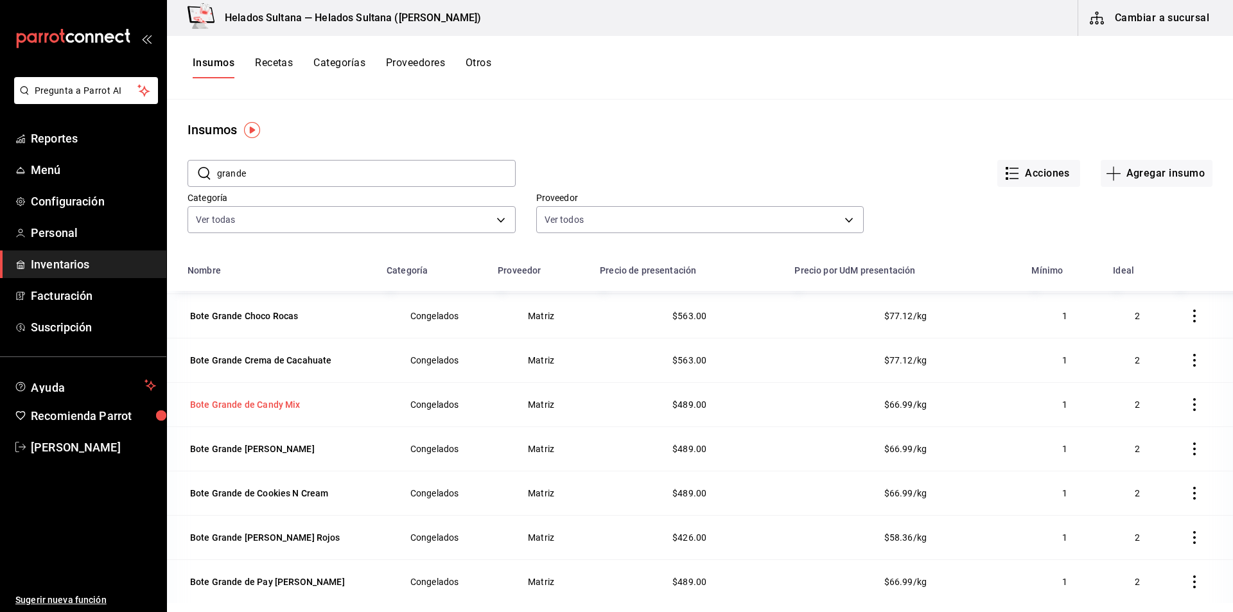
click at [235, 403] on div "Bote Grande de Candy Mix" at bounding box center [245, 404] width 110 height 13
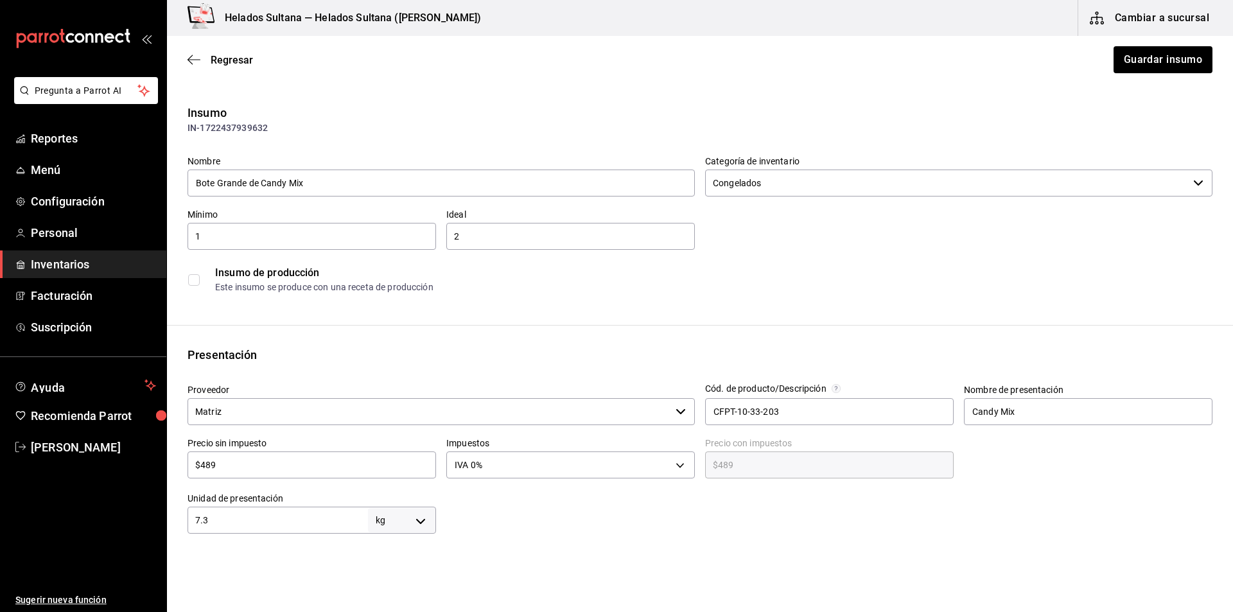
click at [262, 468] on input "$489" at bounding box center [311, 464] width 248 height 15
type input "$5"
type input "$5.00"
type input "$56"
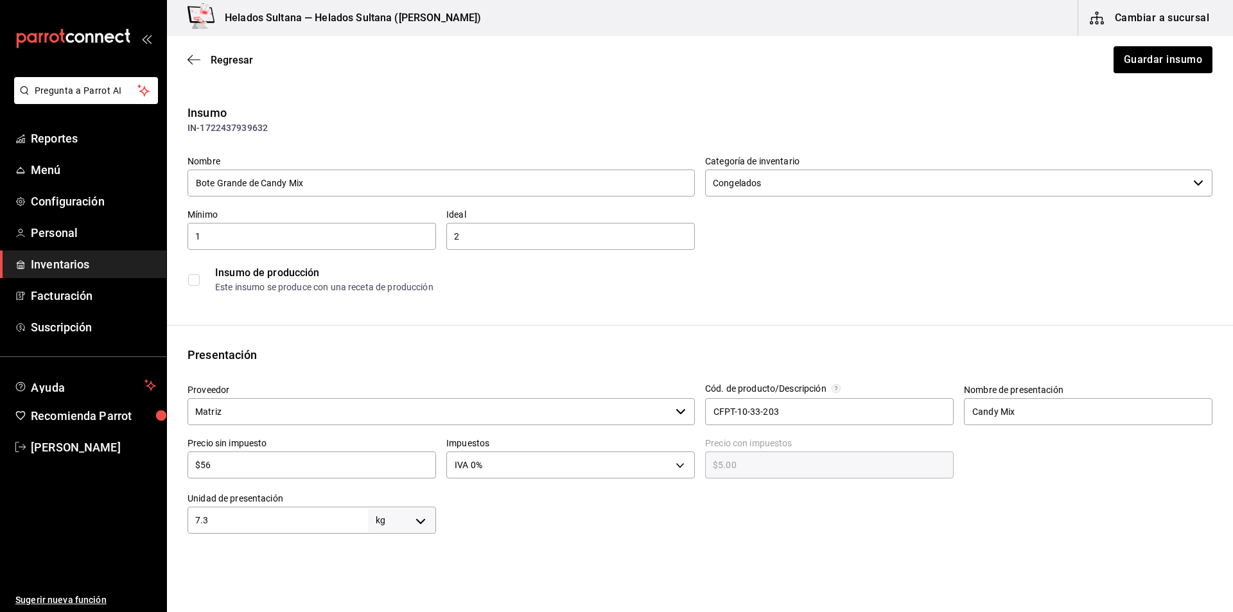
type input "$56.00"
type input "$563"
type input "$563.00"
type input "$563"
click at [1177, 68] on button "Guardar insumo" at bounding box center [1162, 59] width 100 height 27
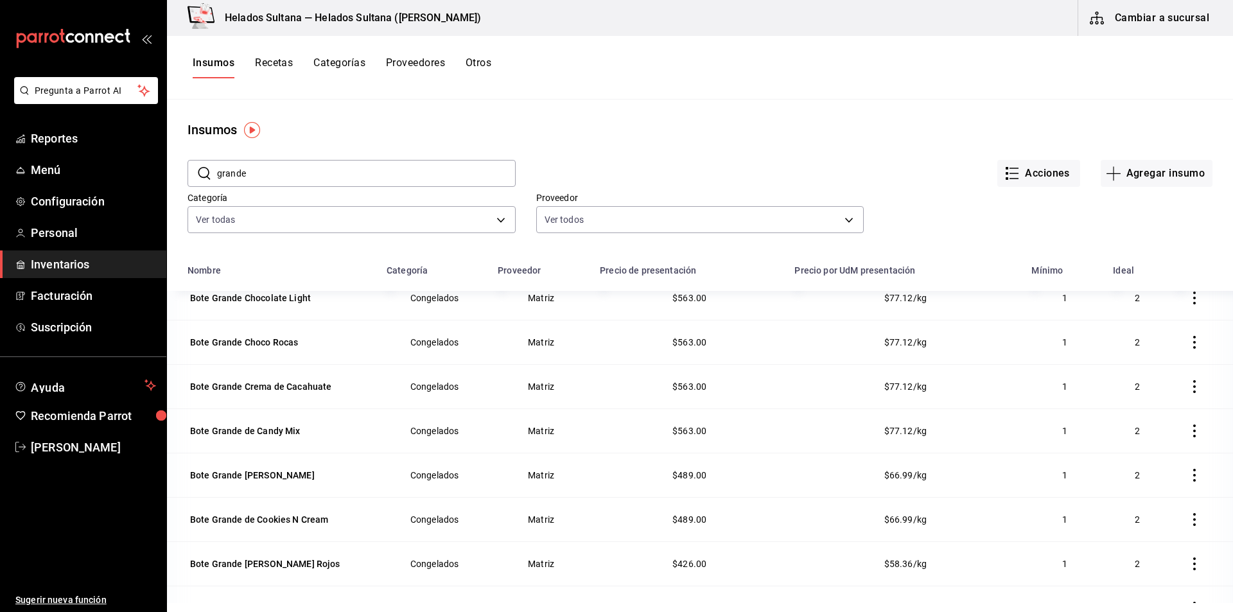
scroll to position [419, 0]
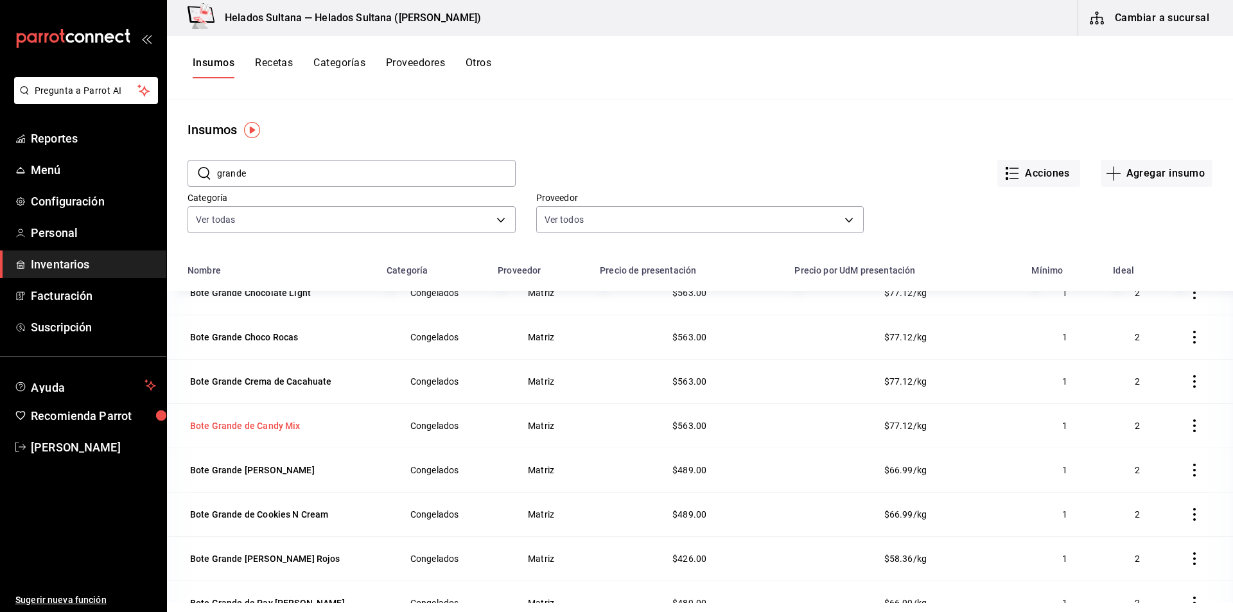
click at [264, 427] on div "Bote Grande de Candy Mix" at bounding box center [245, 425] width 110 height 13
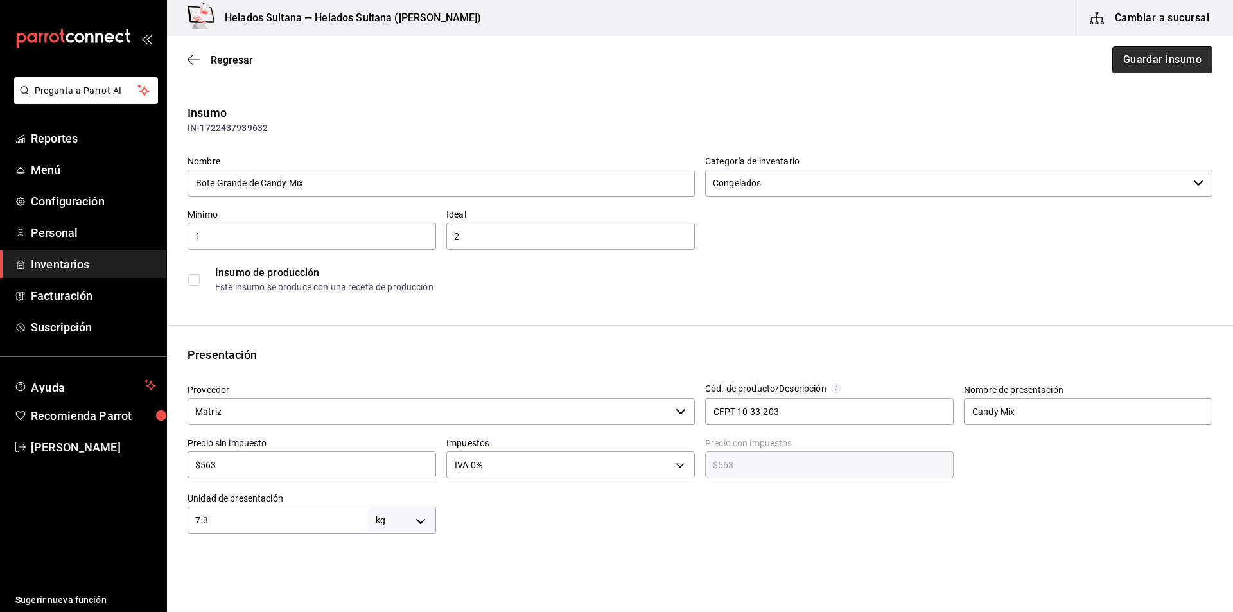
click at [1182, 63] on button "Guardar insumo" at bounding box center [1162, 59] width 100 height 27
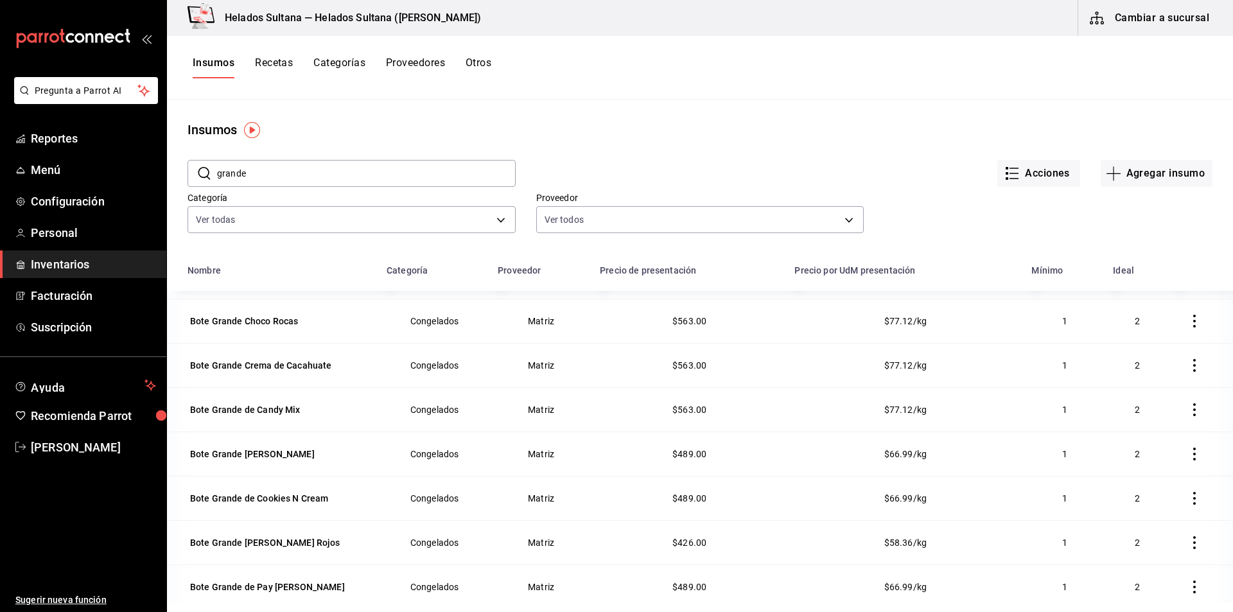
scroll to position [426, 0]
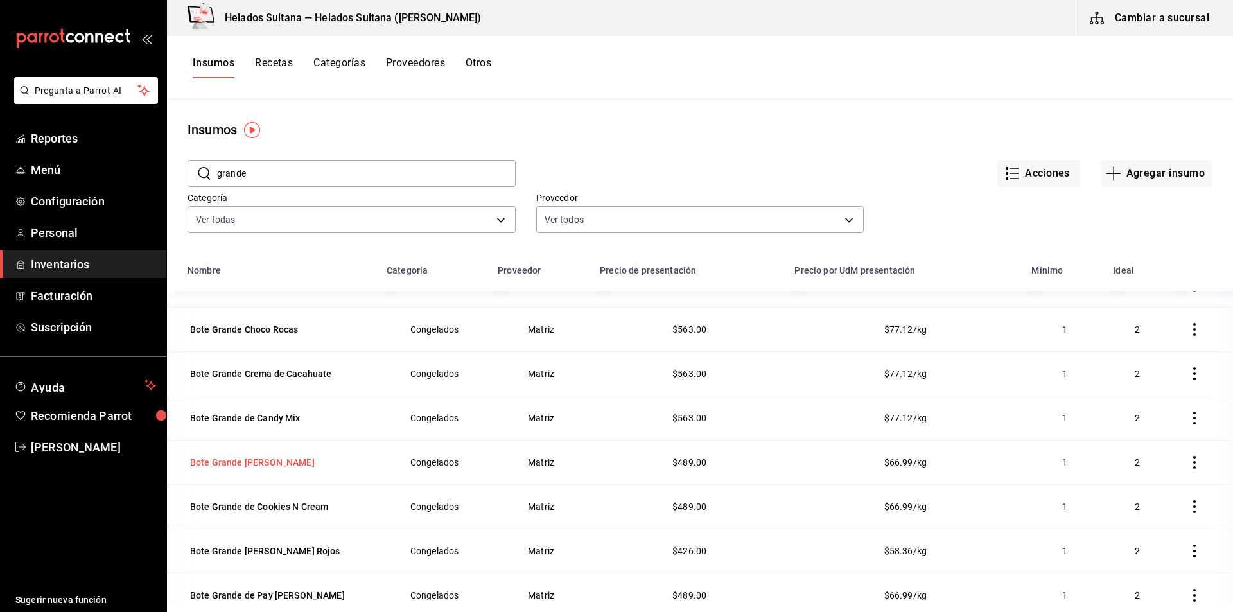
click at [220, 471] on div "Bote Grande [PERSON_NAME]" at bounding box center [252, 462] width 130 height 18
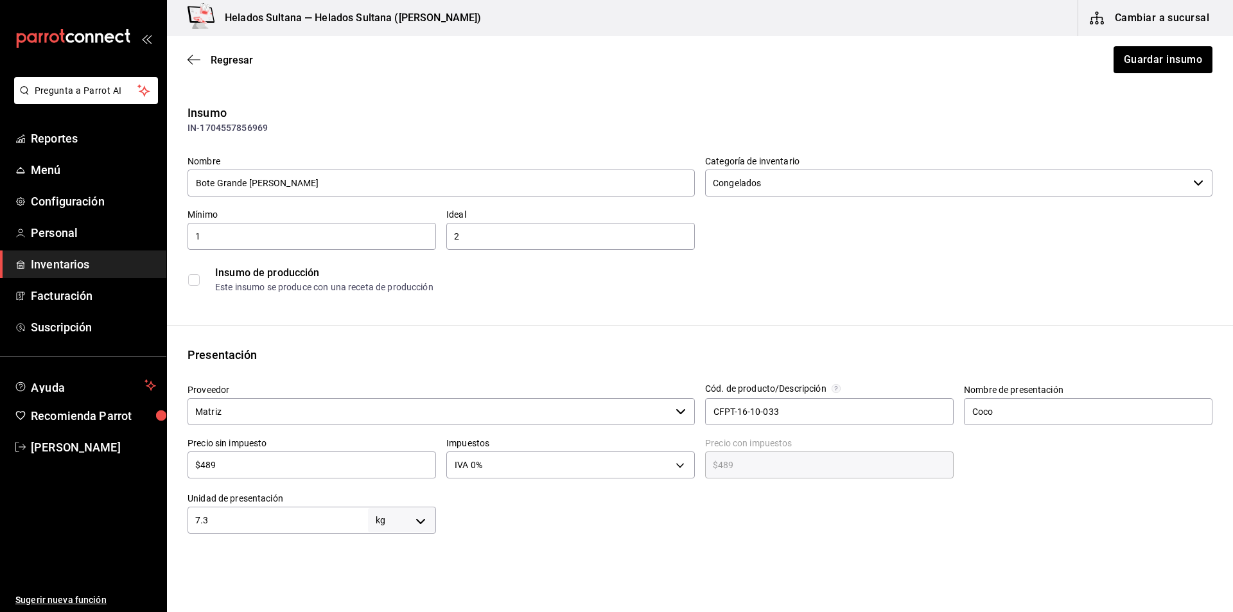
click at [243, 463] on input "$489" at bounding box center [311, 464] width 248 height 15
type input "$5"
type input "$5.00"
type input "$56"
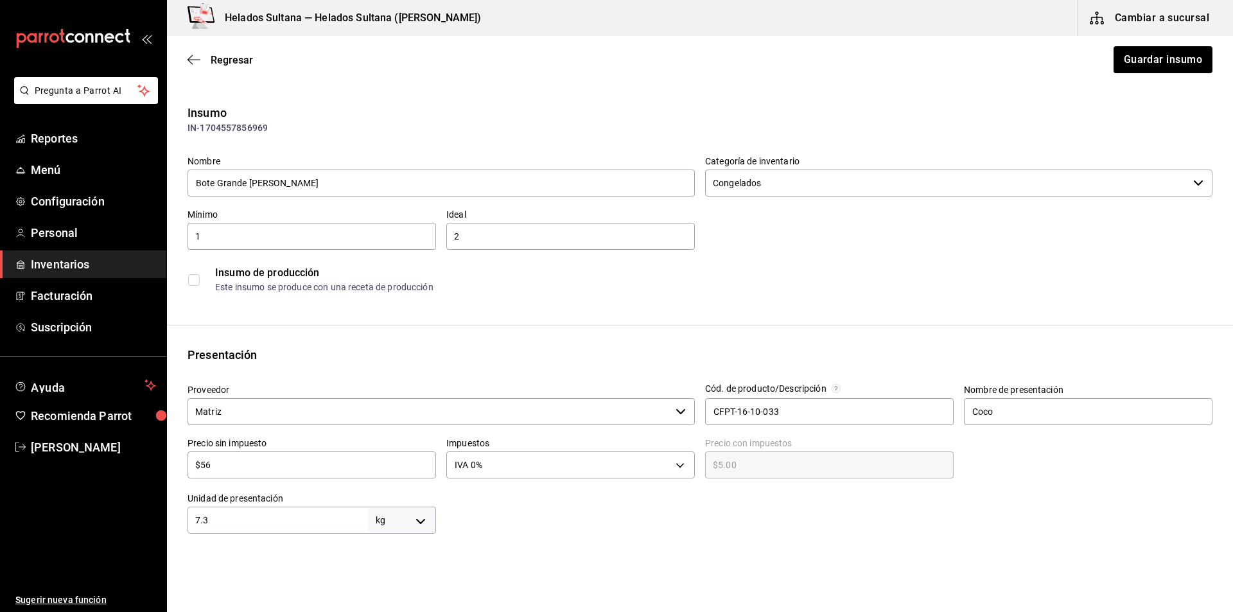
type input "$56.00"
type input "$563"
type input "$563.00"
type input "$563"
click at [1132, 74] on div "Regresar Guardar insumo" at bounding box center [700, 60] width 1066 height 48
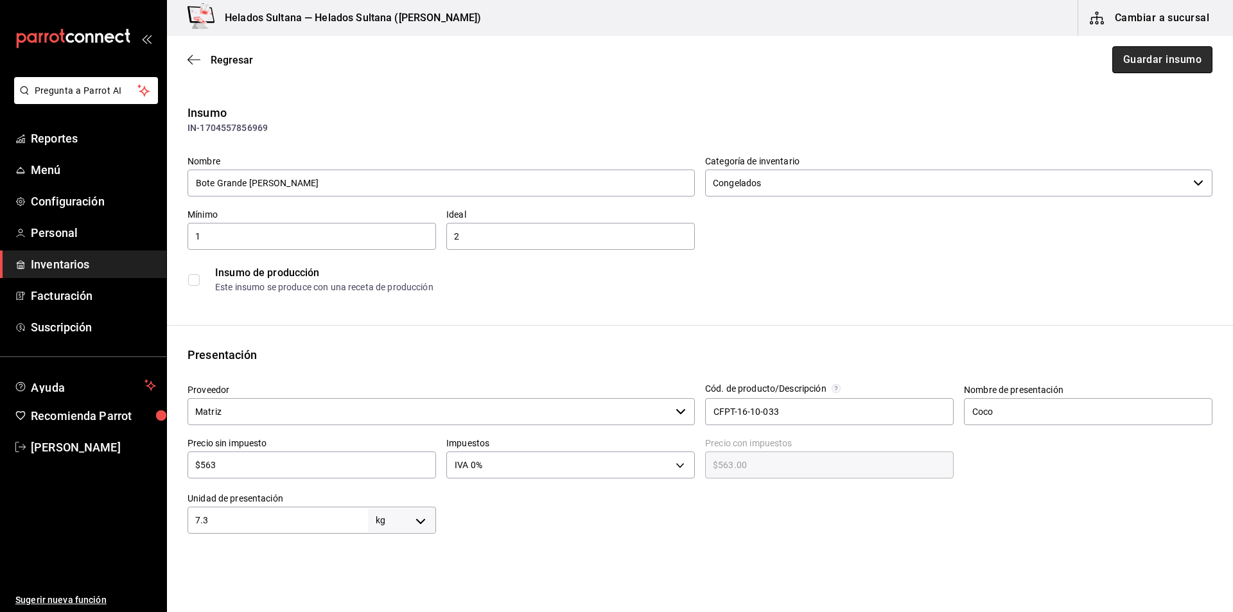
click at [1131, 65] on button "Guardar insumo" at bounding box center [1162, 59] width 100 height 27
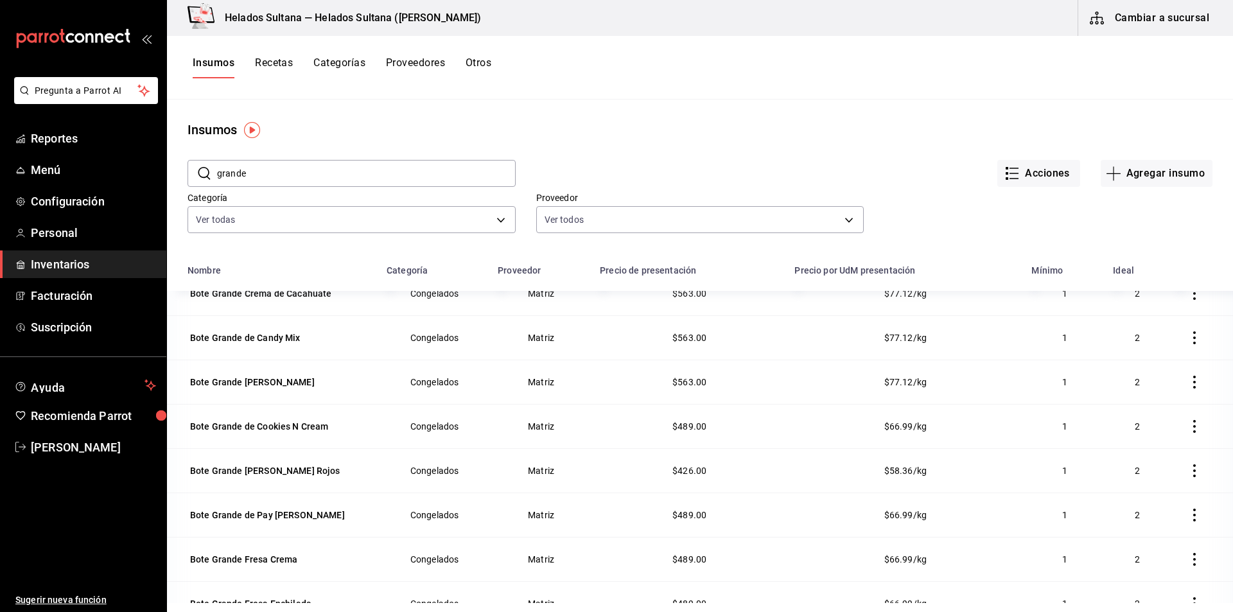
scroll to position [533, 0]
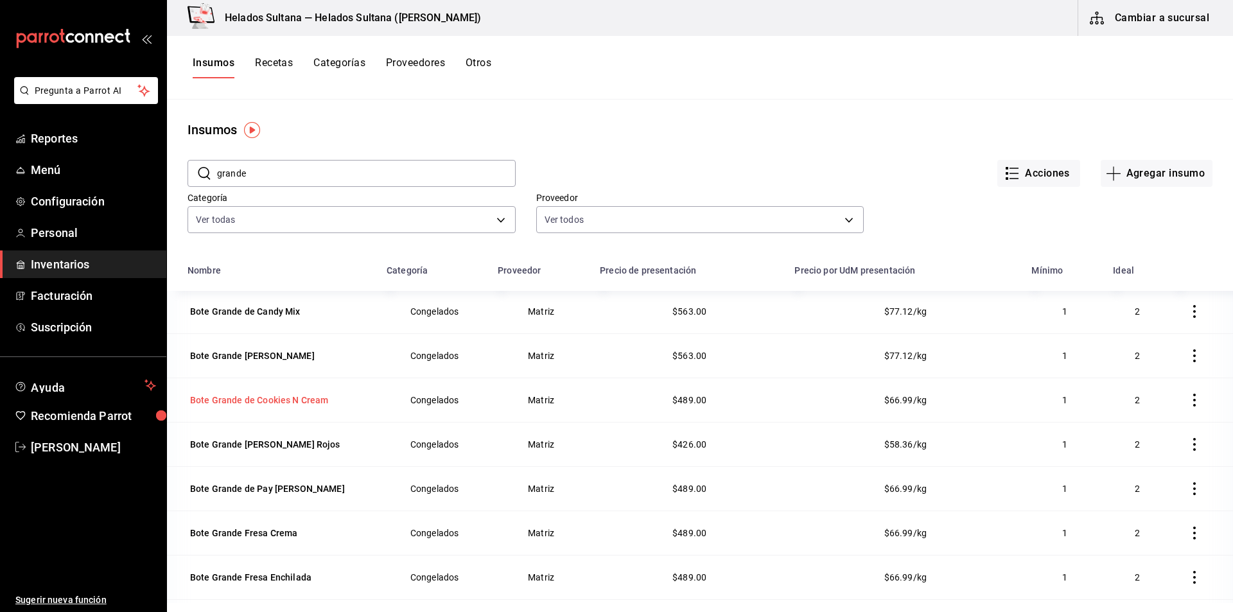
click at [266, 401] on div "Bote Grande de Cookies N Cream" at bounding box center [259, 400] width 139 height 13
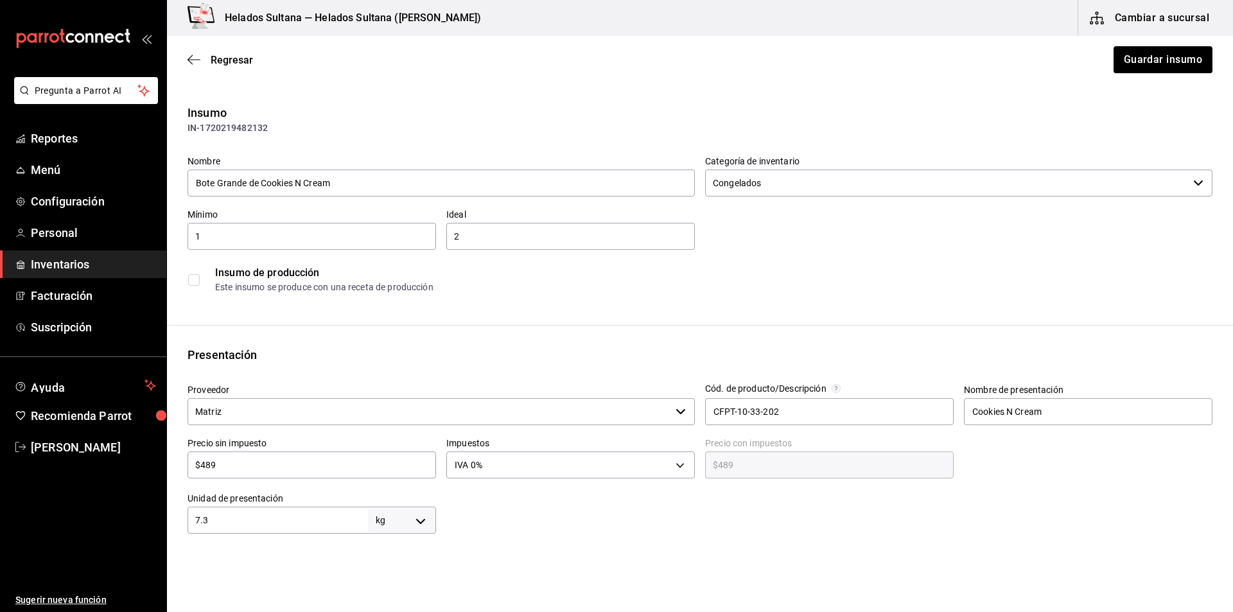
click at [288, 461] on input "$489" at bounding box center [311, 464] width 248 height 15
type input "$5"
type input "$5.00"
type input "$56"
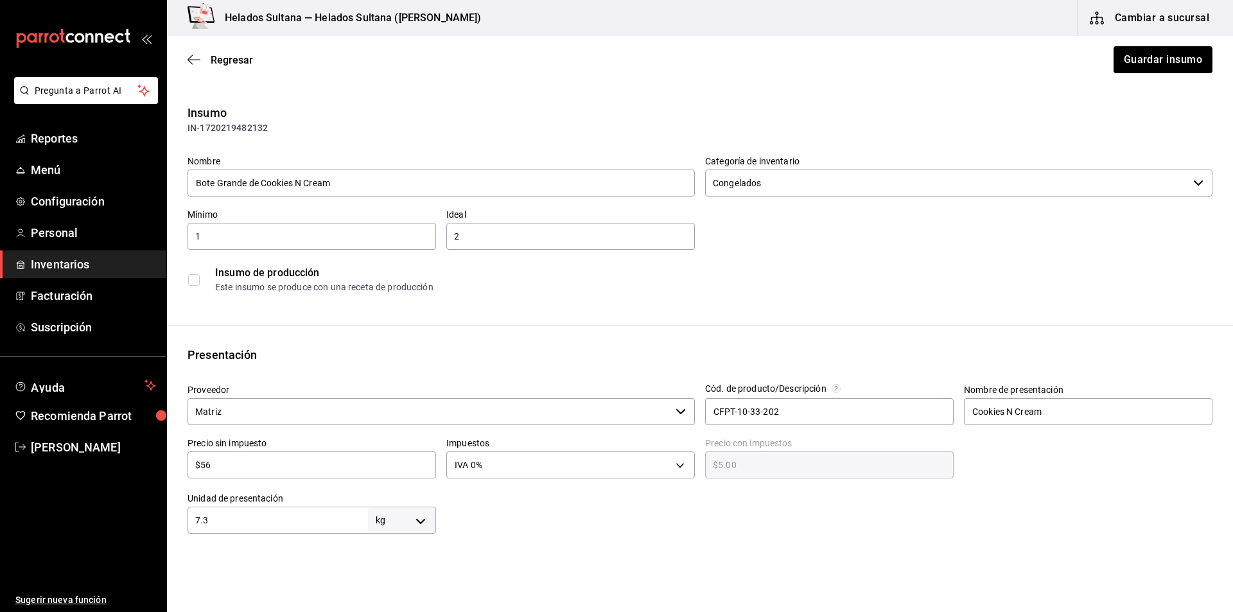
type input "$56.00"
type input "$563"
type input "$563.00"
type input "$563"
click at [1118, 66] on button "Guardar insumo" at bounding box center [1162, 59] width 100 height 27
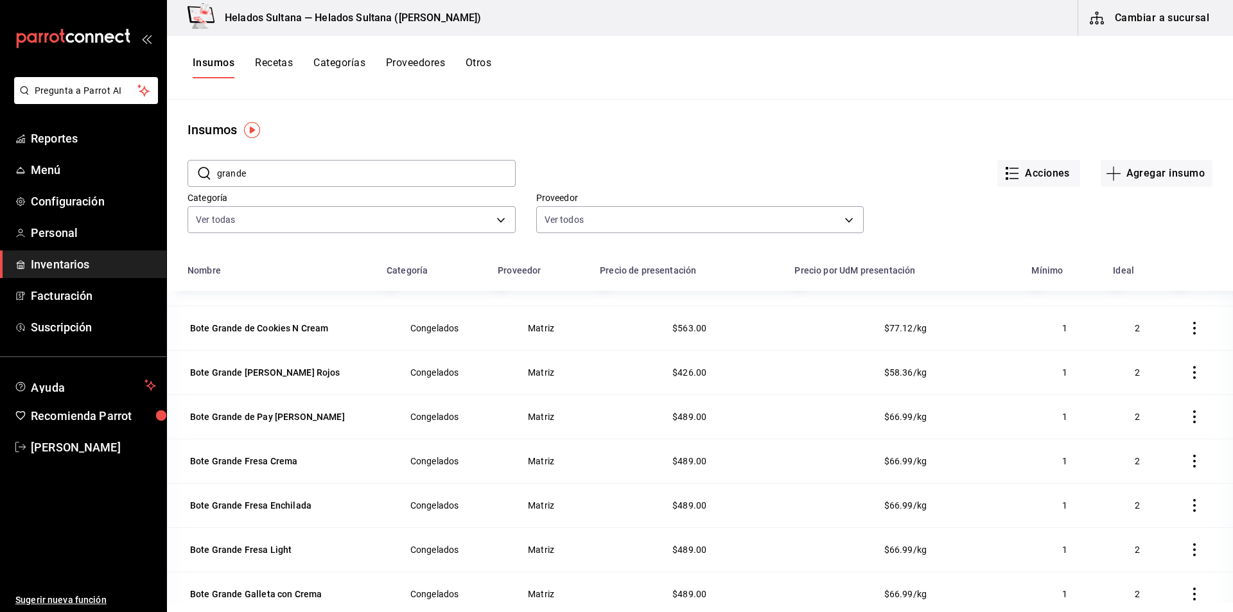
scroll to position [608, 0]
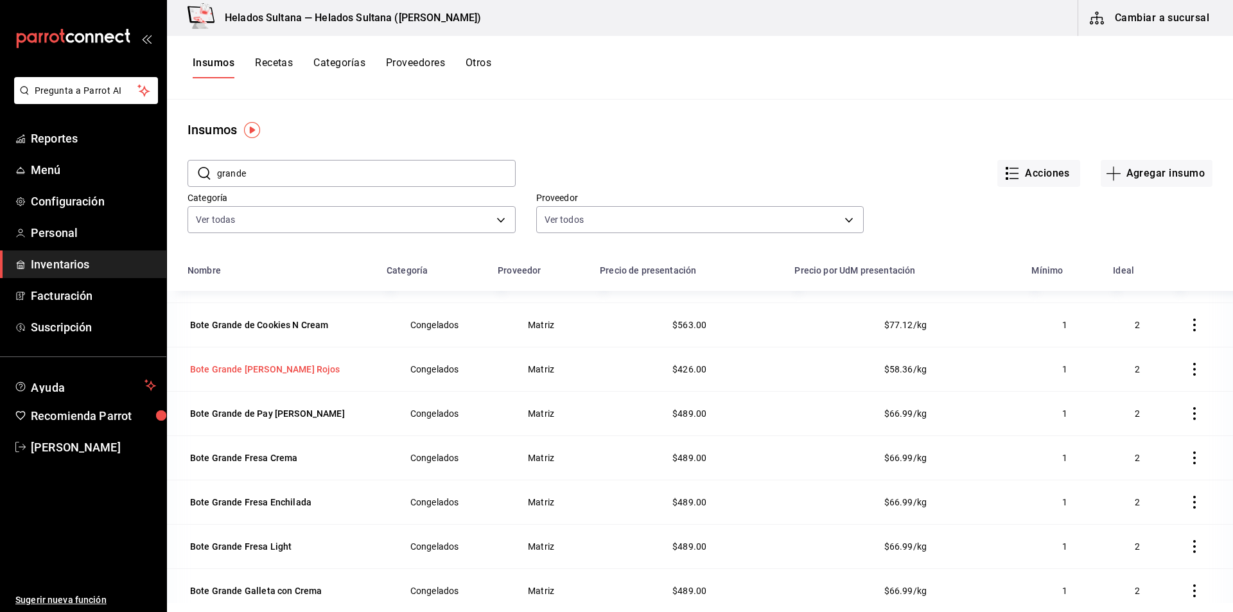
click at [293, 370] on div "Bote Grande [PERSON_NAME] Rojos" at bounding box center [265, 369] width 150 height 13
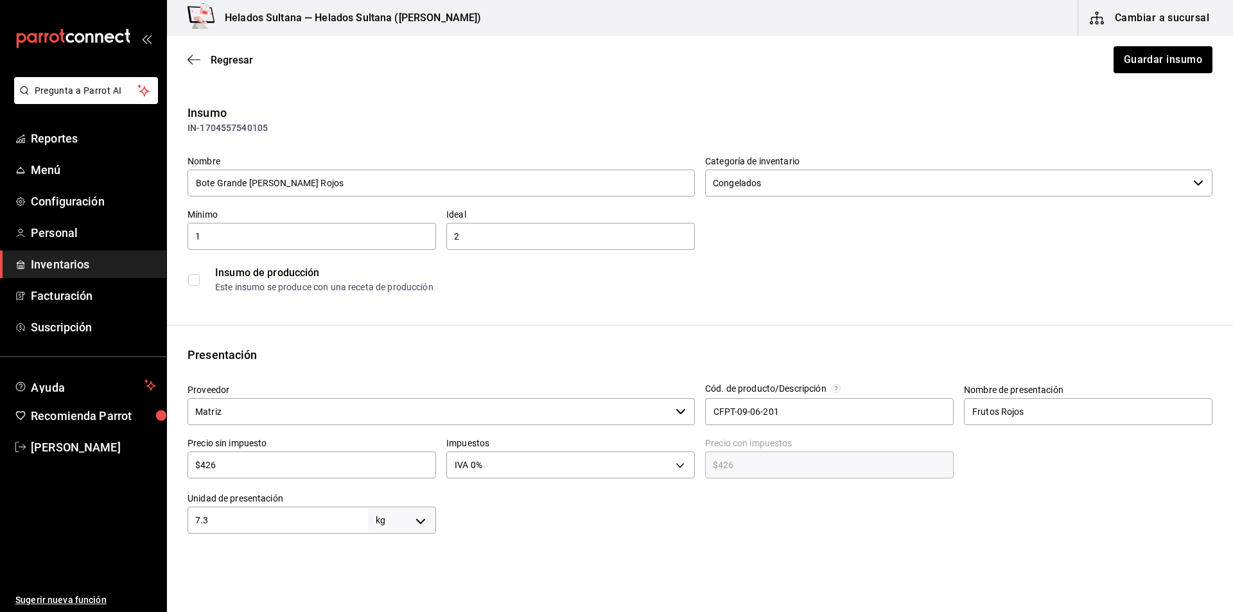
click at [325, 458] on input "$426" at bounding box center [311, 464] width 248 height 15
type input "$5"
type input "$5.00"
type input "$56"
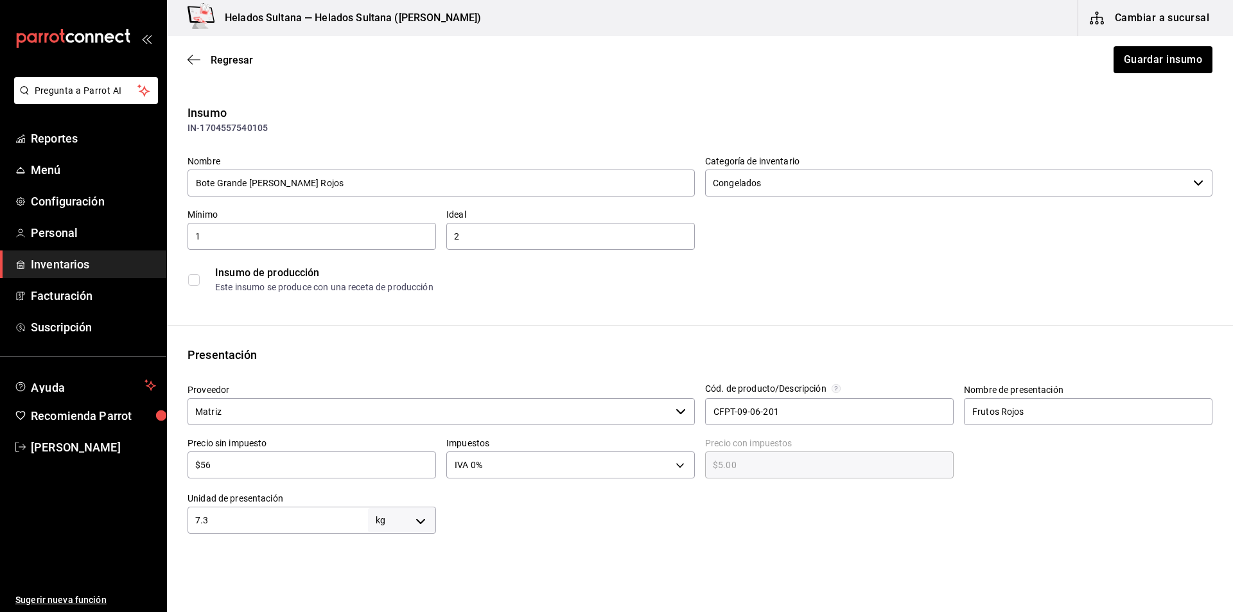
type input "$56.00"
type input "$563"
type input "$563.00"
type input "$563"
click at [1147, 60] on button "Guardar insumo" at bounding box center [1162, 59] width 100 height 27
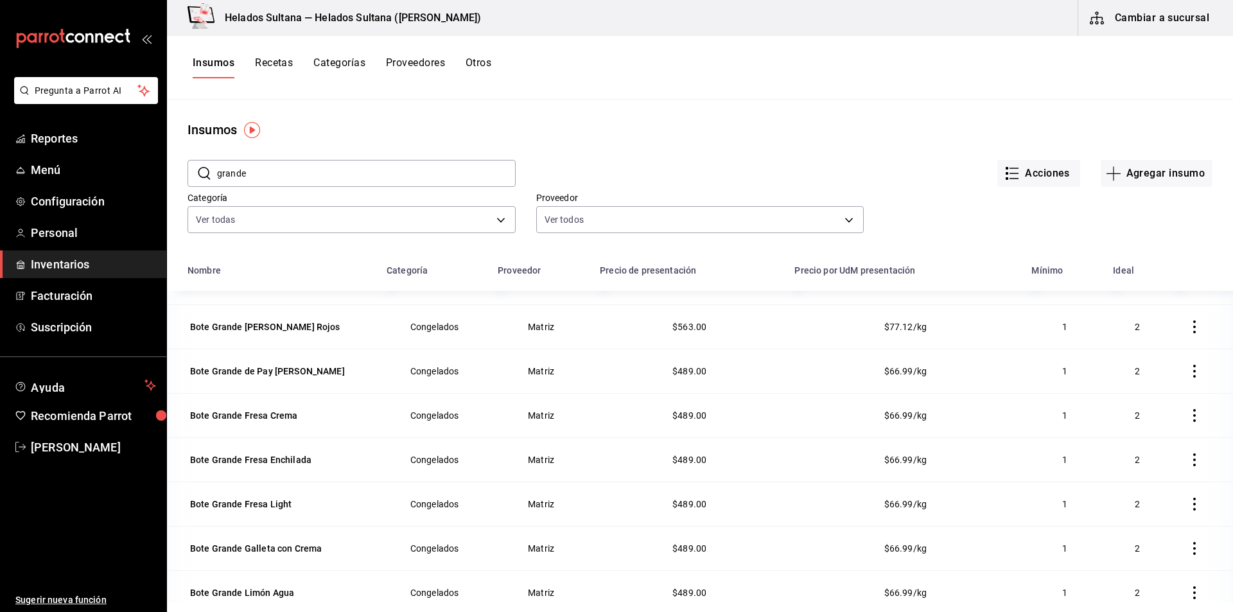
scroll to position [655, 0]
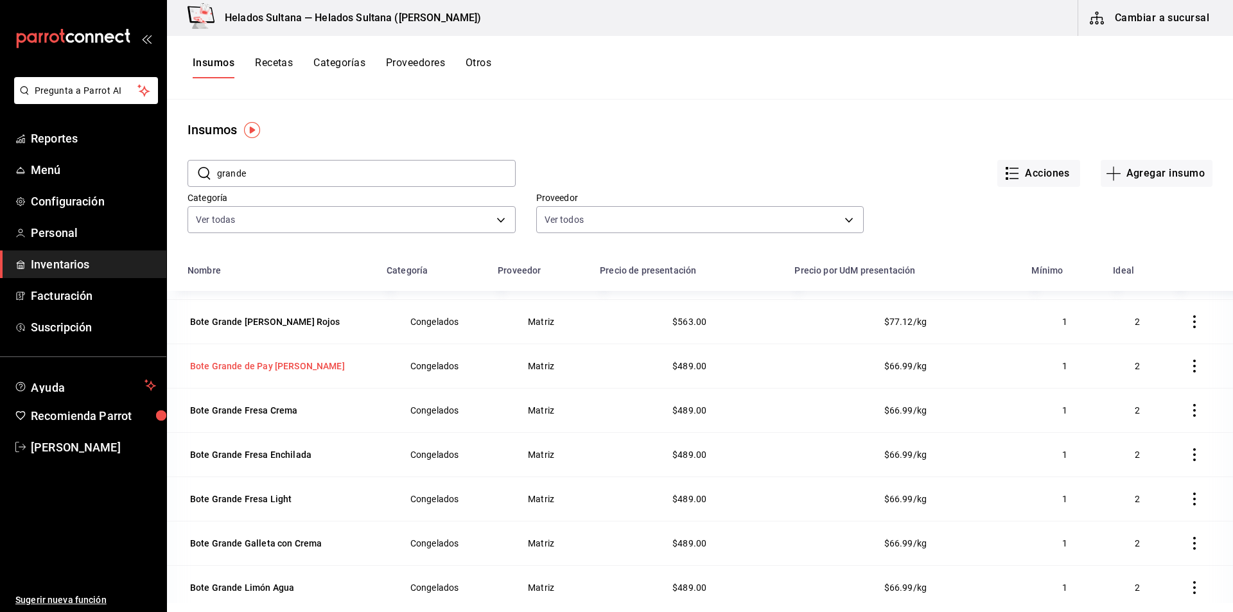
click at [238, 364] on div "Bote Grande de Pay [PERSON_NAME]" at bounding box center [267, 365] width 155 height 13
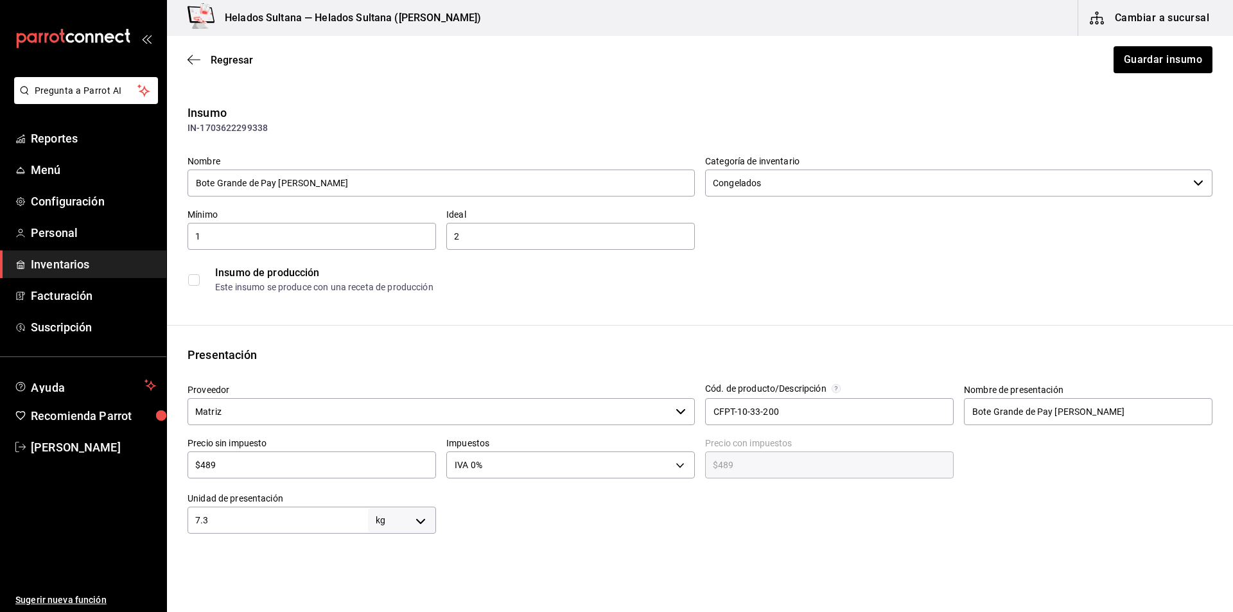
click at [345, 468] on input "$489" at bounding box center [311, 464] width 248 height 15
type input "$5"
type input "$5.00"
type input "$56"
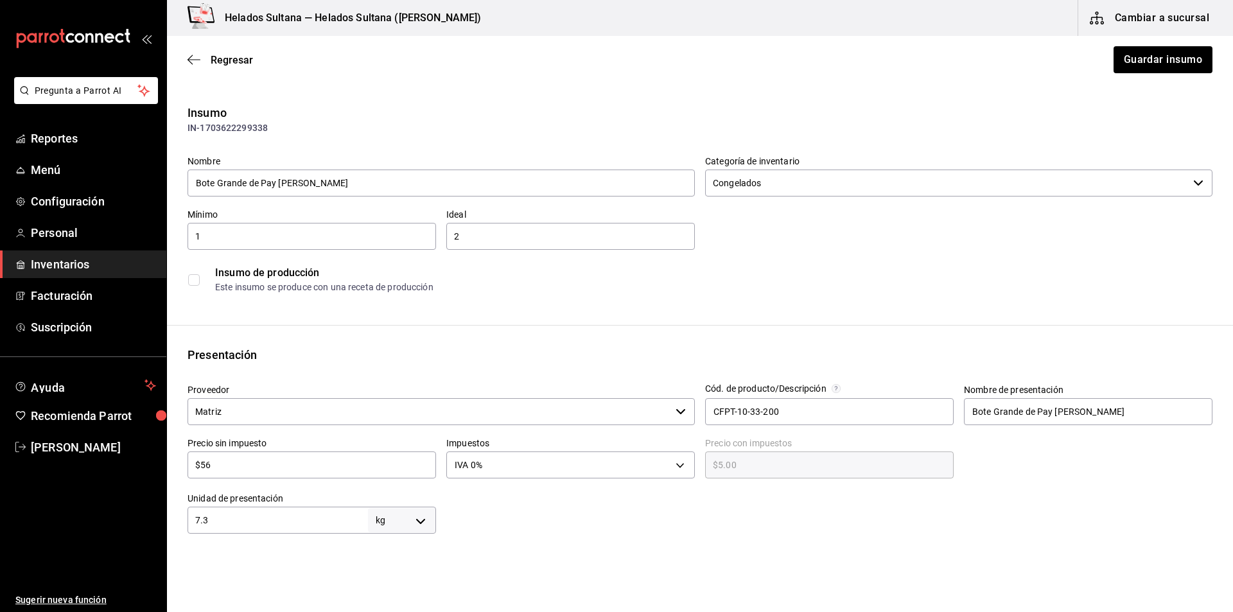
type input "$56.00"
type input "$563"
type input "$563.00"
type input "$563"
click at [1120, 70] on button "Guardar insumo" at bounding box center [1162, 59] width 100 height 27
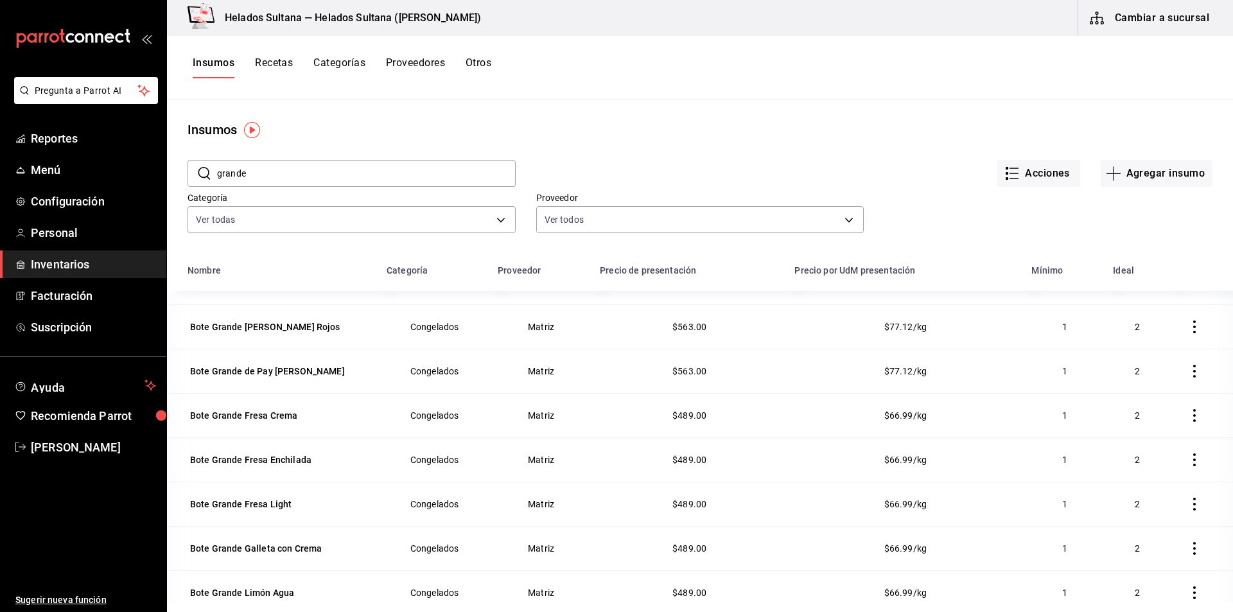
scroll to position [661, 0]
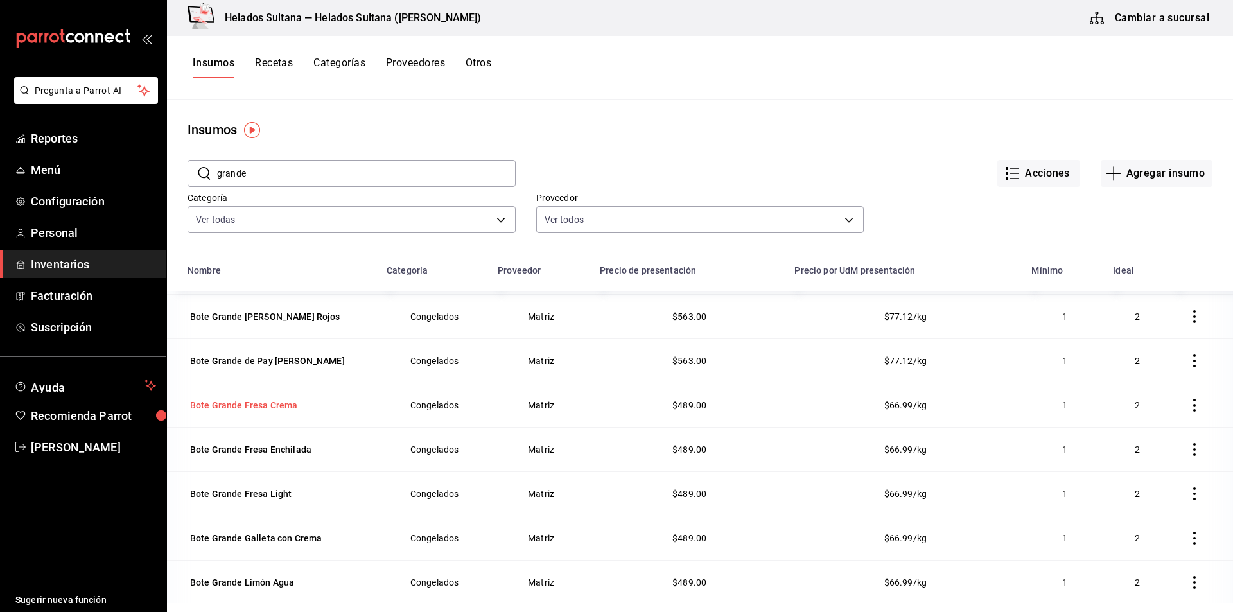
click at [270, 401] on div "Bote Grande Fresa Crema" at bounding box center [243, 405] width 107 height 13
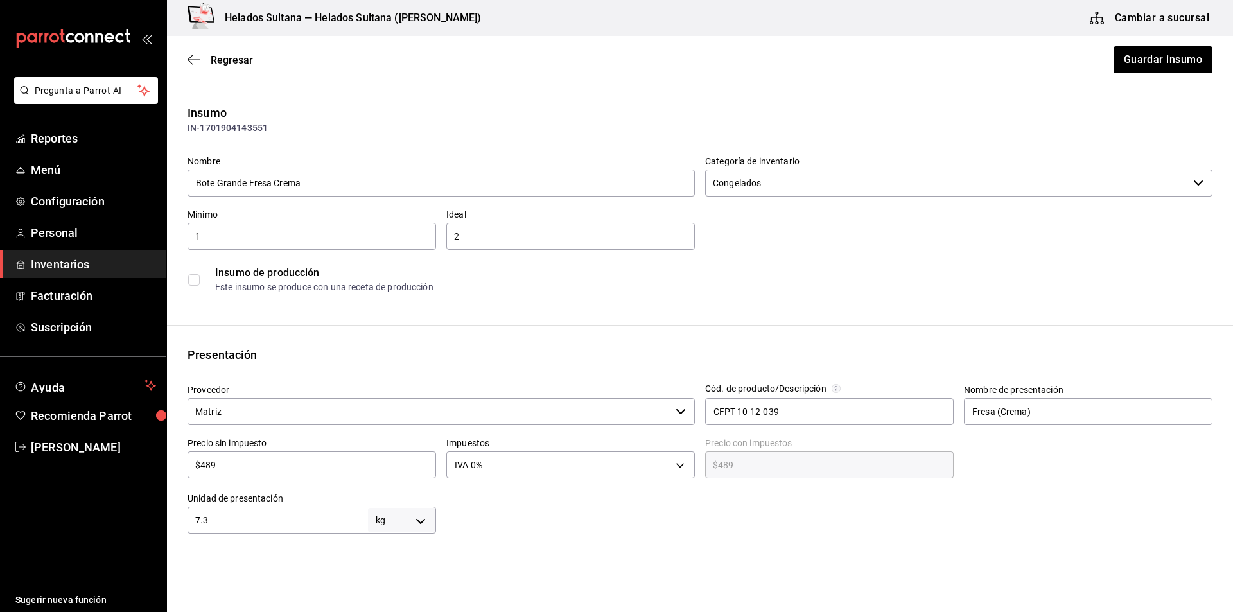
click at [239, 471] on input "$489" at bounding box center [311, 464] width 248 height 15
type input "$5"
type input "$5.00"
type input "$56"
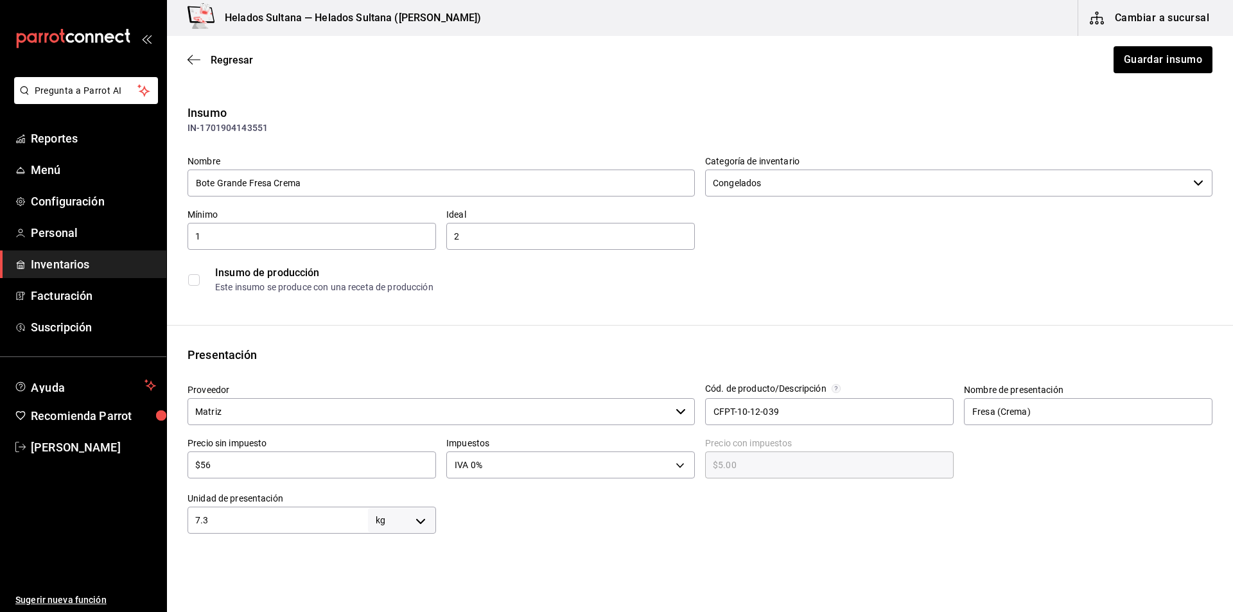
type input "$56.00"
type input "$563"
type input "$563.00"
type input "$563"
click at [1112, 69] on button "Guardar insumo" at bounding box center [1162, 59] width 100 height 27
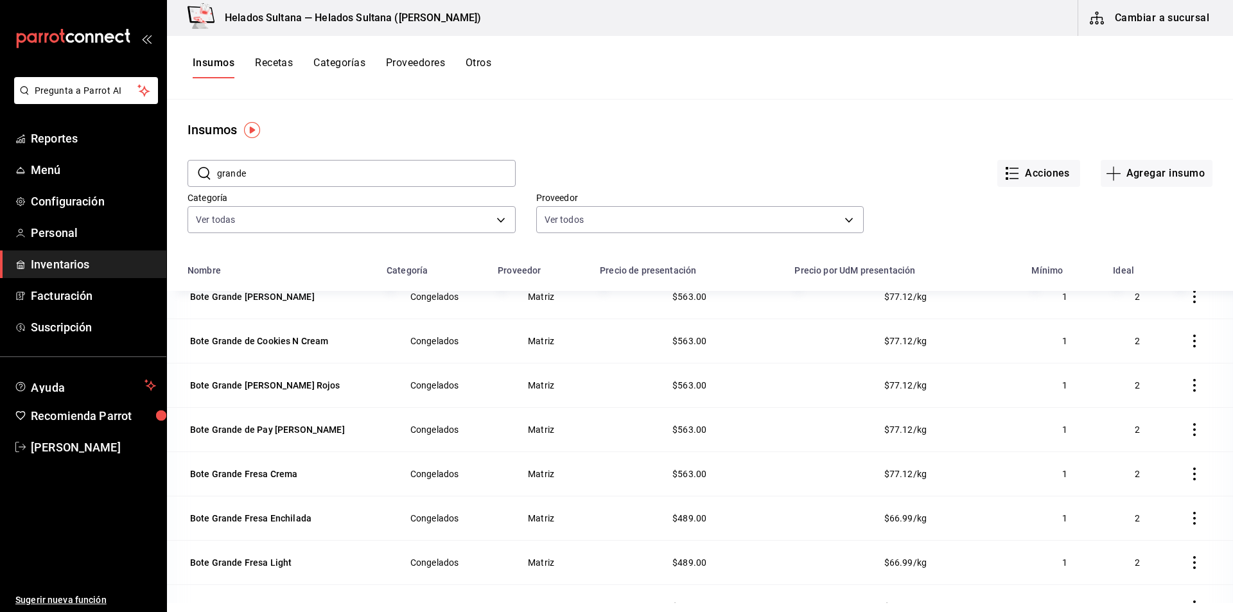
scroll to position [589, 0]
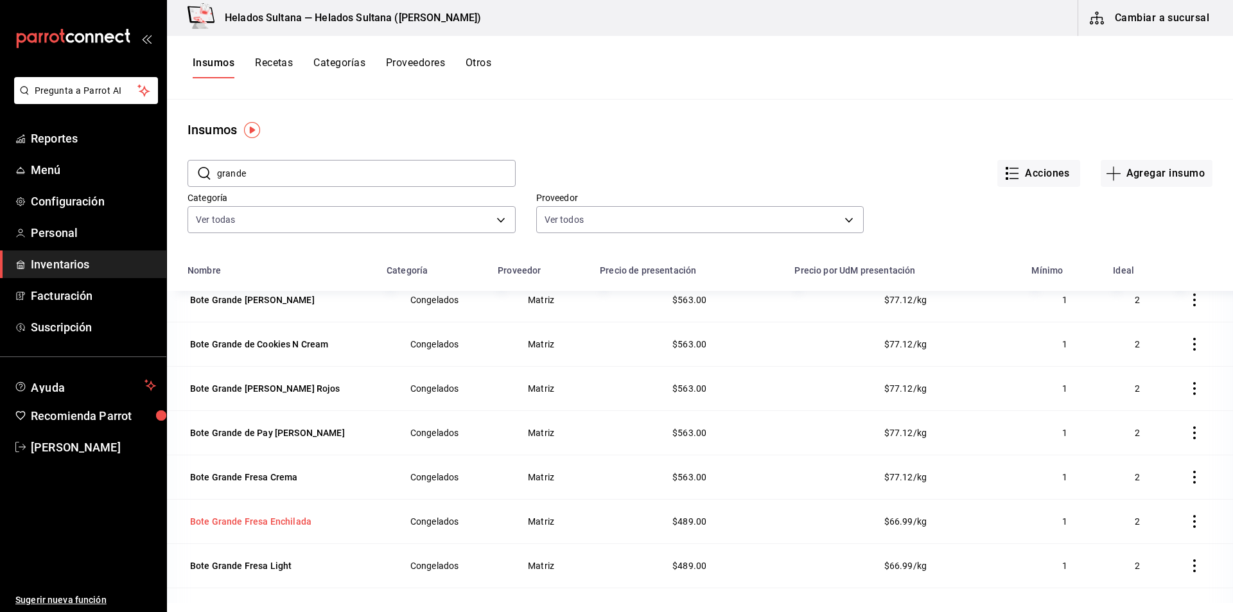
click at [272, 528] on div "Bote Grande Fresa Enchilada" at bounding box center [250, 521] width 126 height 18
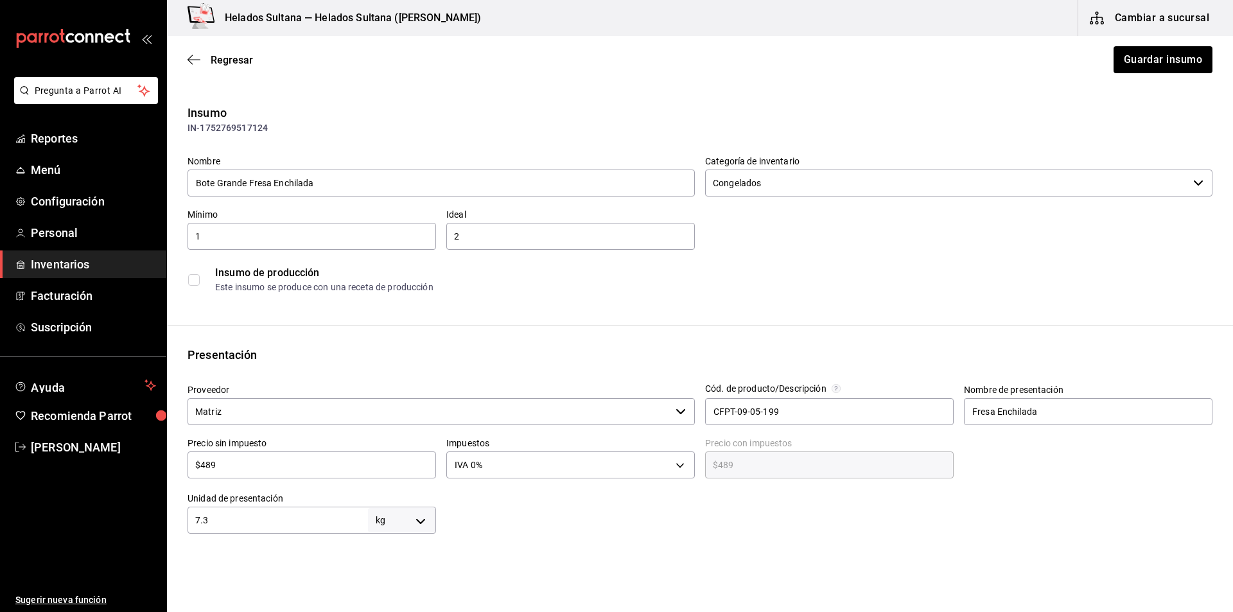
click at [326, 472] on input "$489" at bounding box center [311, 464] width 248 height 15
type input "$5"
type input "$5.00"
type input "$56"
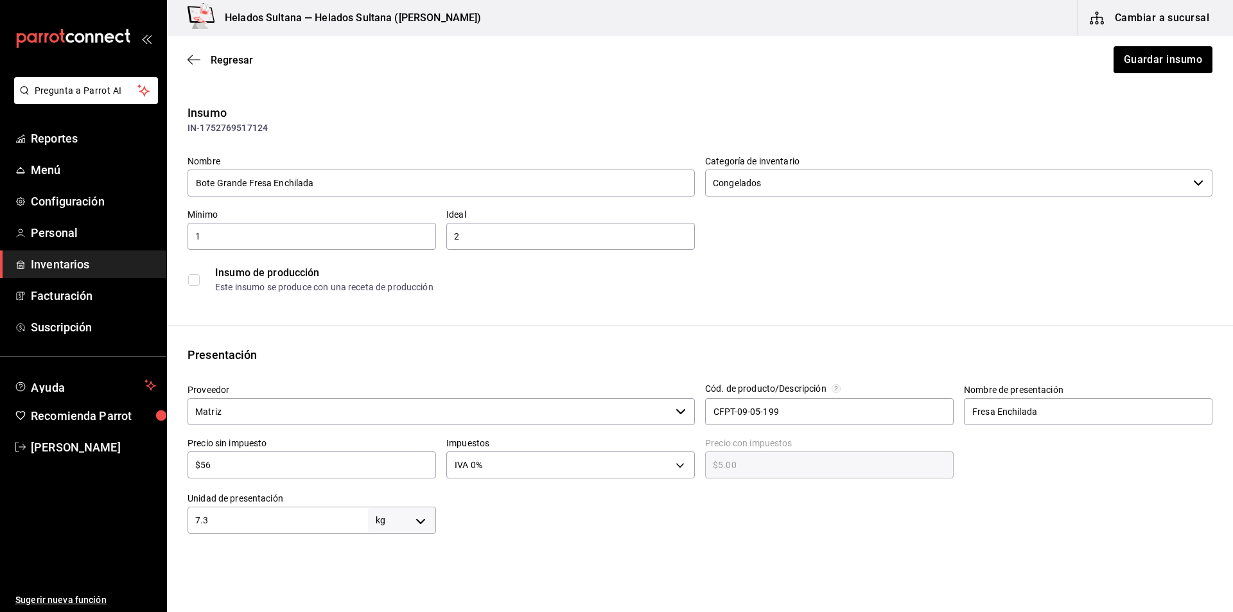
type input "$56.00"
type input "$563"
type input "$563.00"
type input "$563"
click at [1157, 72] on button "Guardar insumo" at bounding box center [1162, 59] width 100 height 27
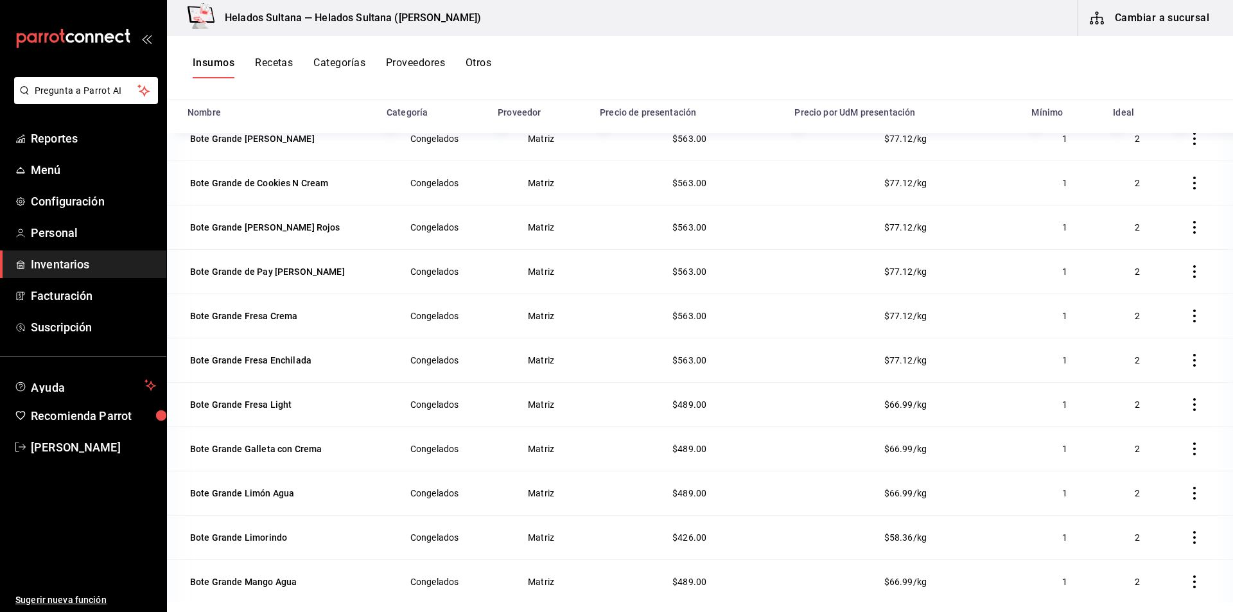
scroll to position [589, 0]
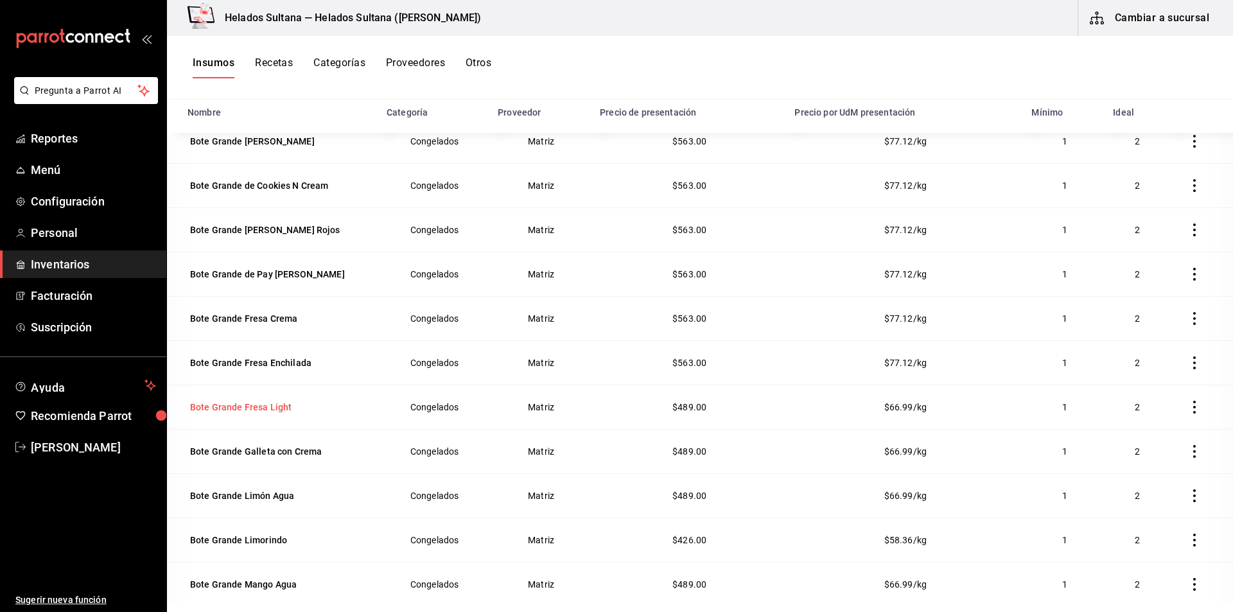
click at [239, 406] on div "Bote Grande Fresa Light" at bounding box center [240, 407] width 101 height 13
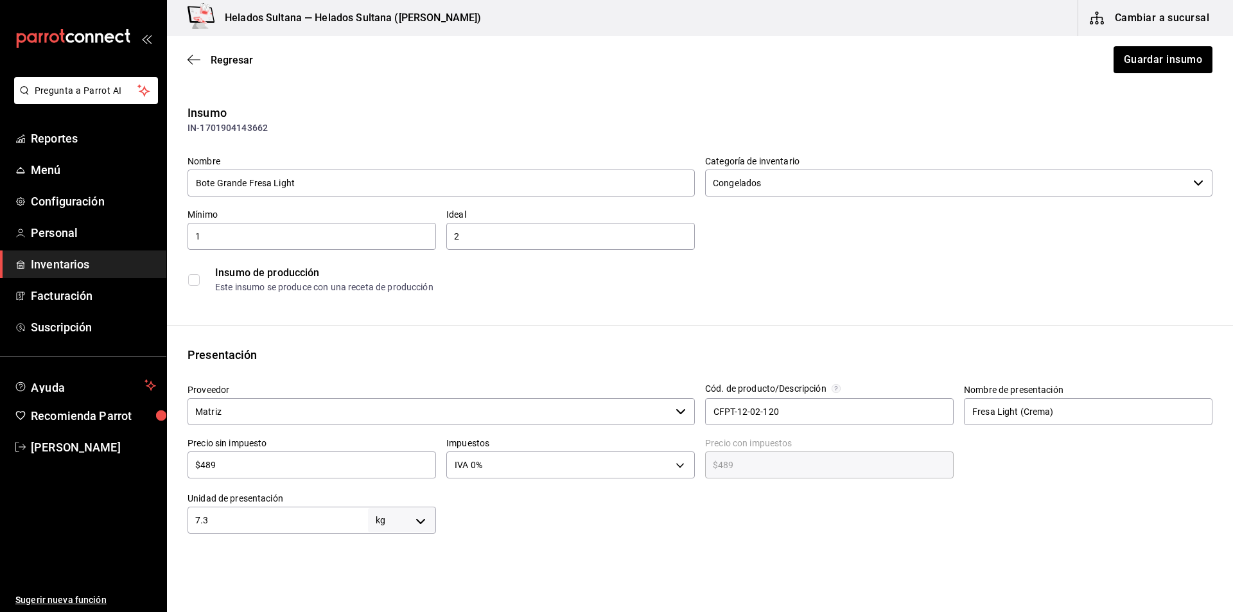
click at [238, 460] on input "$489" at bounding box center [311, 464] width 248 height 15
type input "$5"
type input "$5.00"
type input "$56"
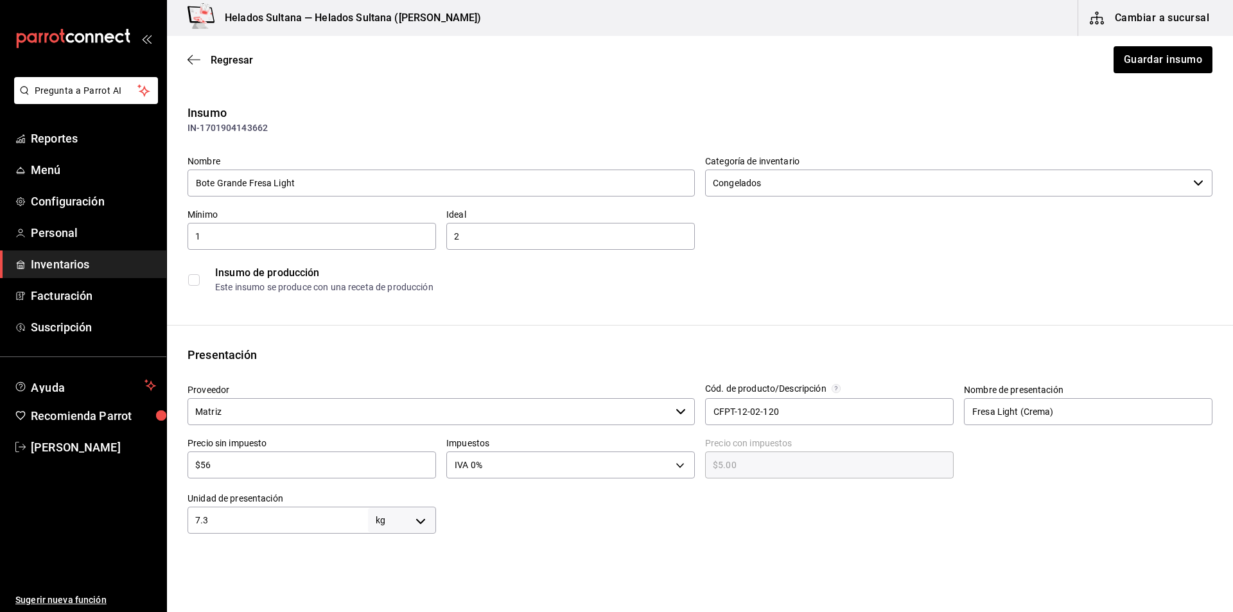
type input "$56.00"
click at [1181, 60] on button "Guardar insumo" at bounding box center [1162, 59] width 100 height 27
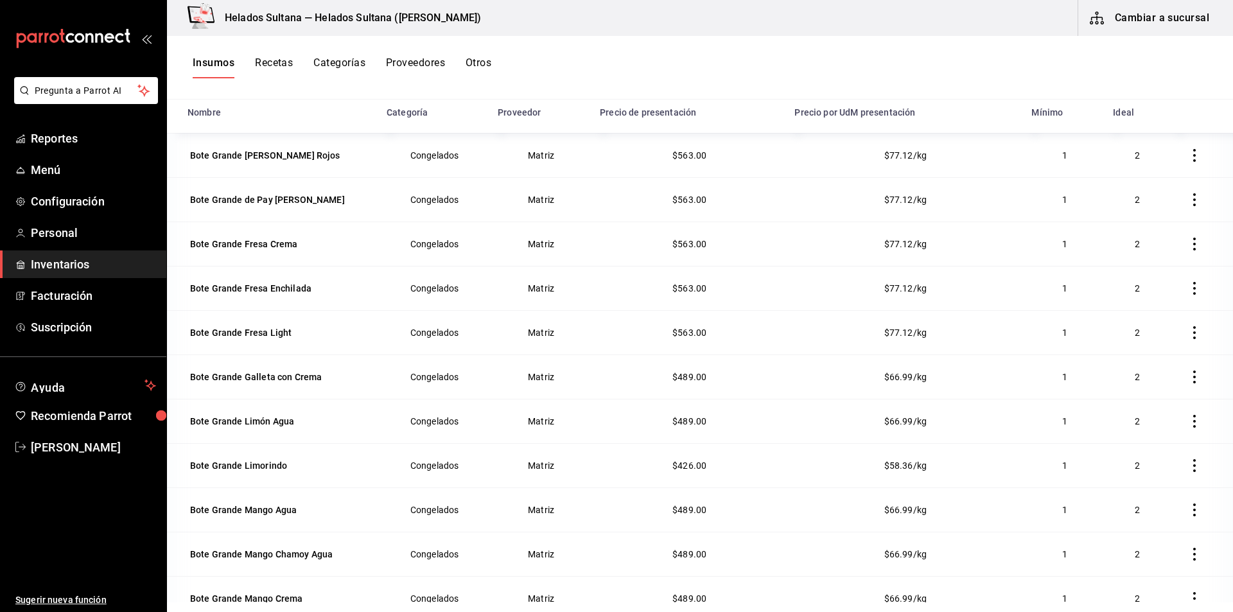
scroll to position [690, 0]
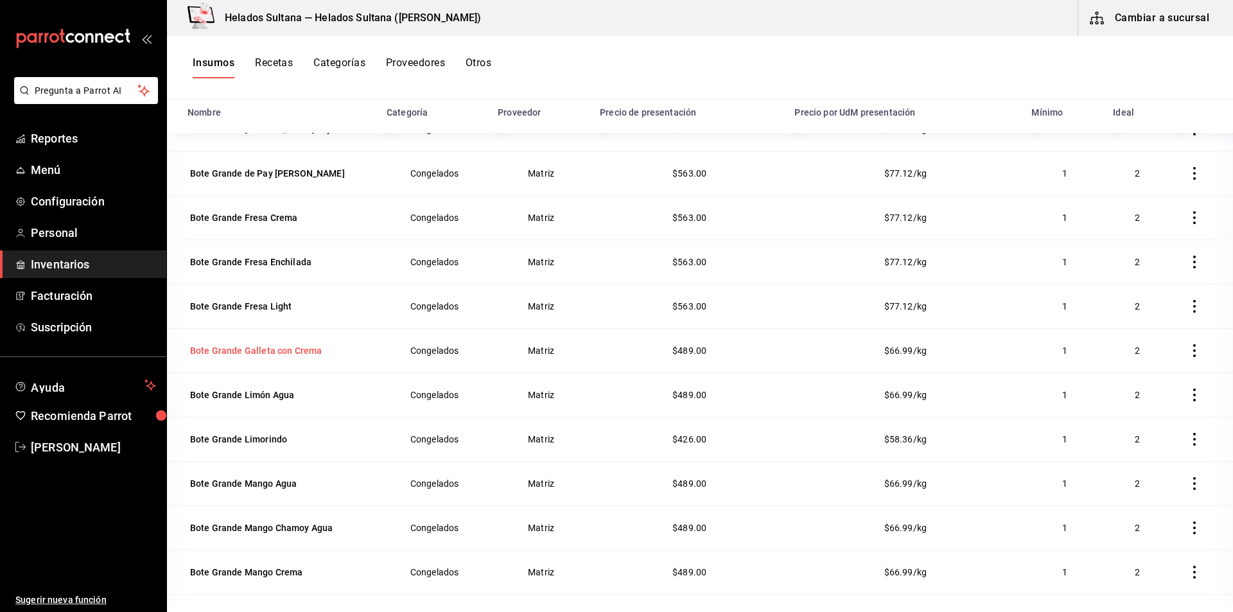
click at [277, 351] on div "Bote Grande Galleta con Crema" at bounding box center [256, 350] width 132 height 13
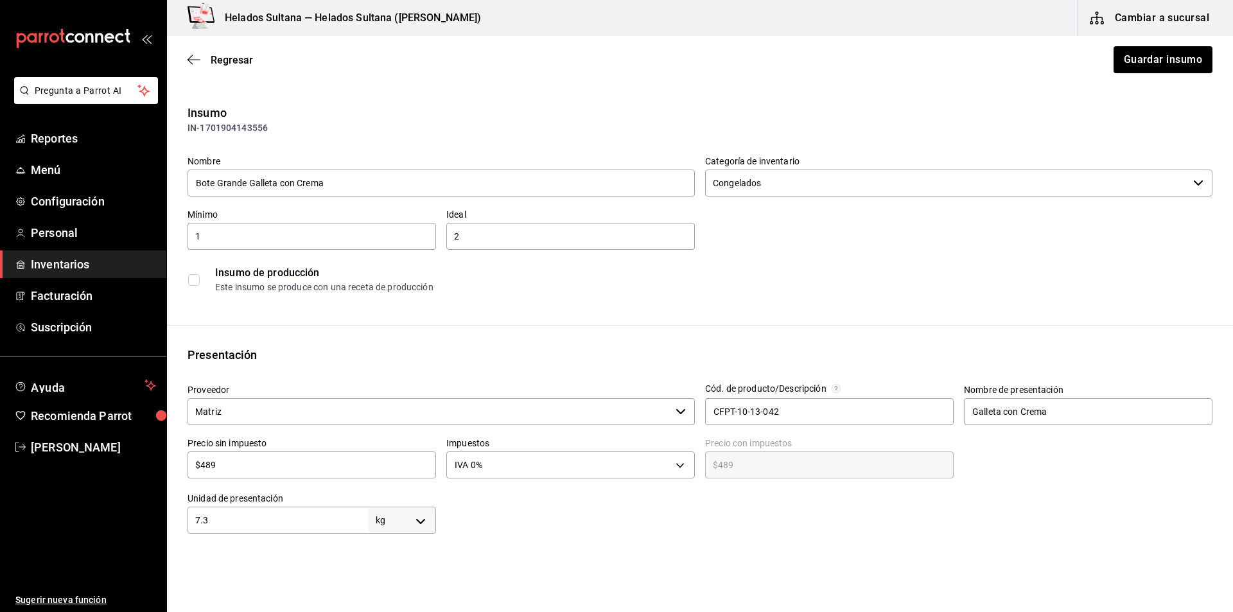
click at [272, 465] on input "$489" at bounding box center [311, 464] width 248 height 15
click at [1127, 76] on div "Regresar Guardar insumo" at bounding box center [700, 60] width 1066 height 48
click at [1120, 53] on button "Guardar insumo" at bounding box center [1162, 59] width 100 height 27
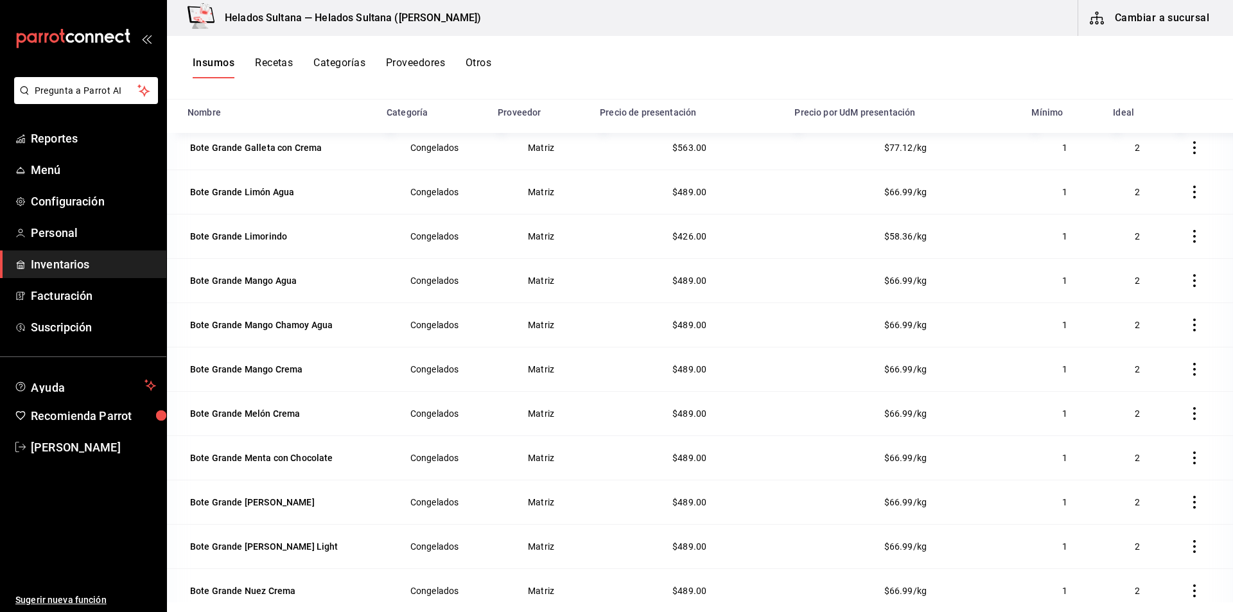
scroll to position [867, 0]
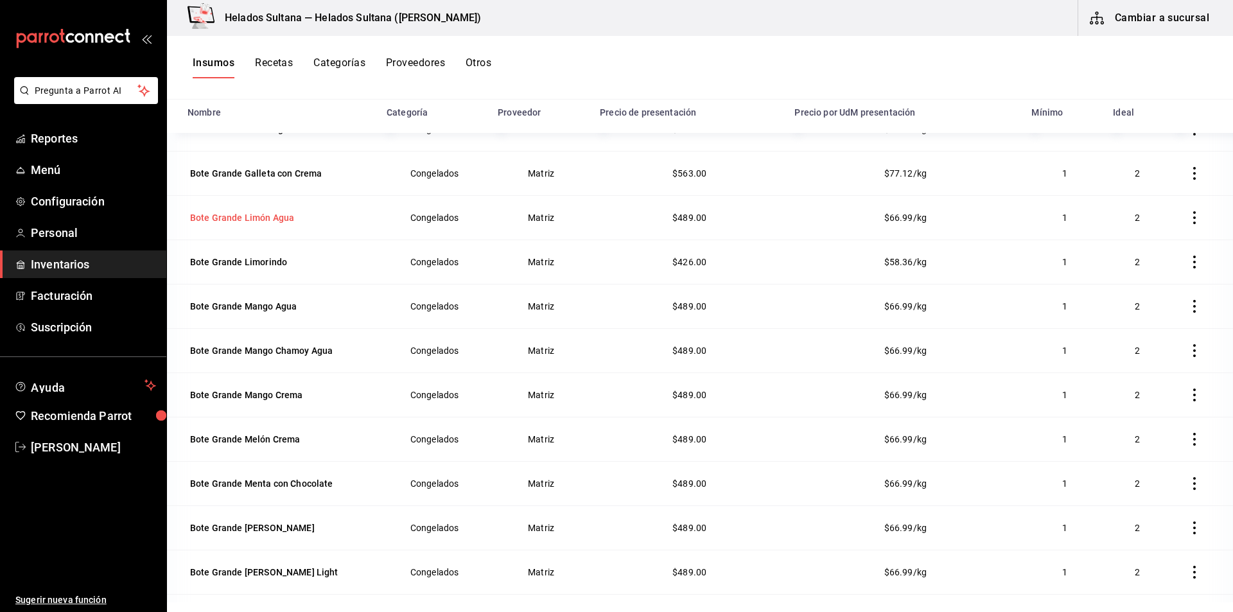
click at [273, 212] on div "Bote Grande Limón Agua" at bounding box center [242, 217] width 104 height 13
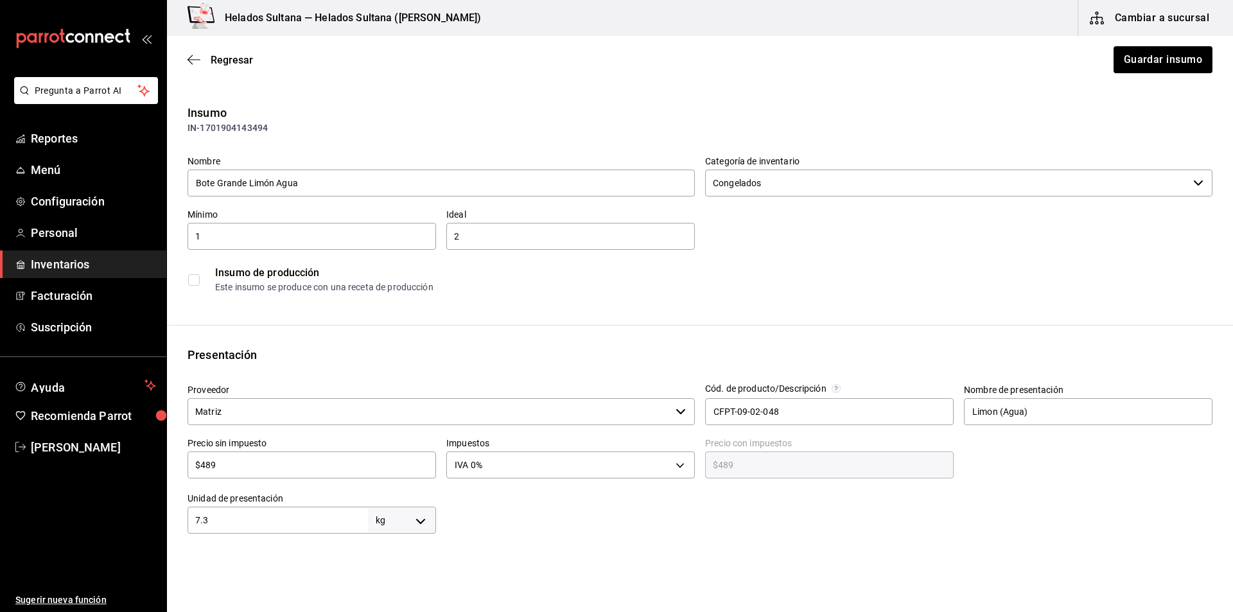
click at [325, 472] on div "$489 ​" at bounding box center [311, 464] width 248 height 27
click at [1185, 58] on button "Guardar insumo" at bounding box center [1162, 59] width 100 height 27
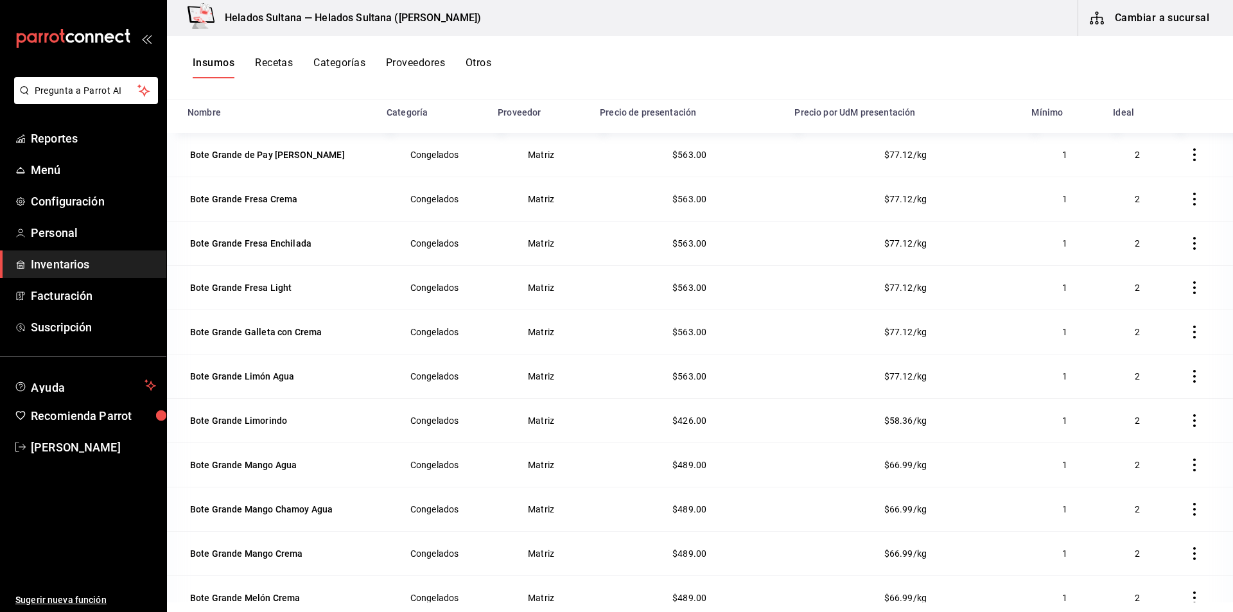
scroll to position [712, 0]
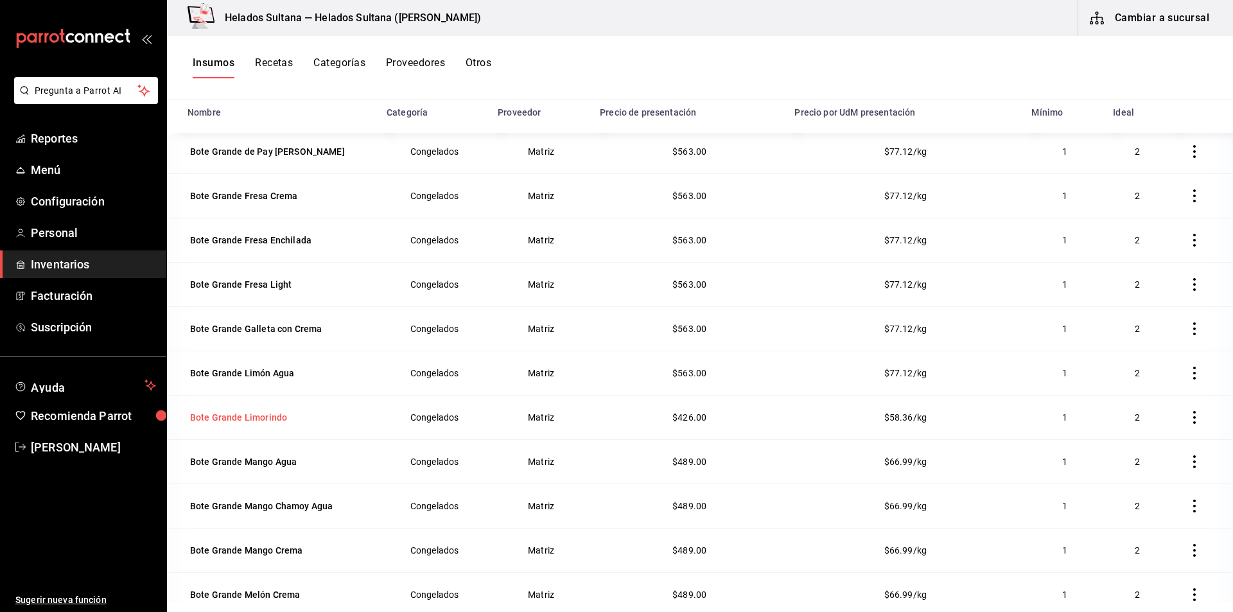
click at [227, 420] on div "Bote Grande Limorindo" at bounding box center [238, 417] width 97 height 13
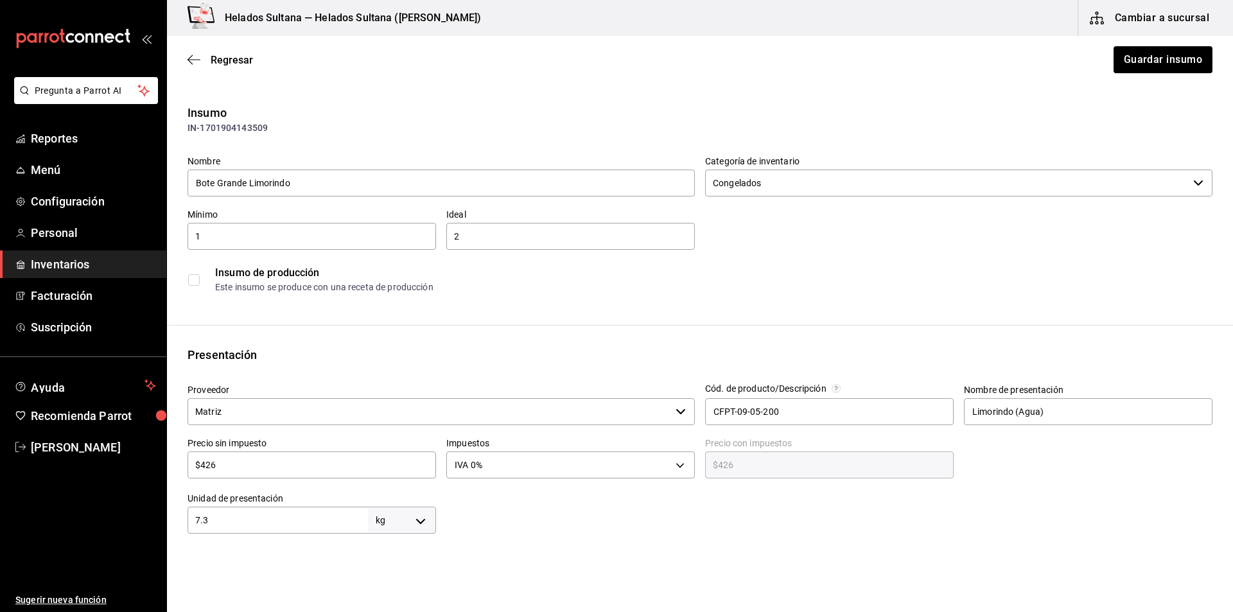
click at [334, 462] on input "$426" at bounding box center [311, 464] width 248 height 15
click at [1128, 59] on button "Guardar insumo" at bounding box center [1162, 59] width 100 height 27
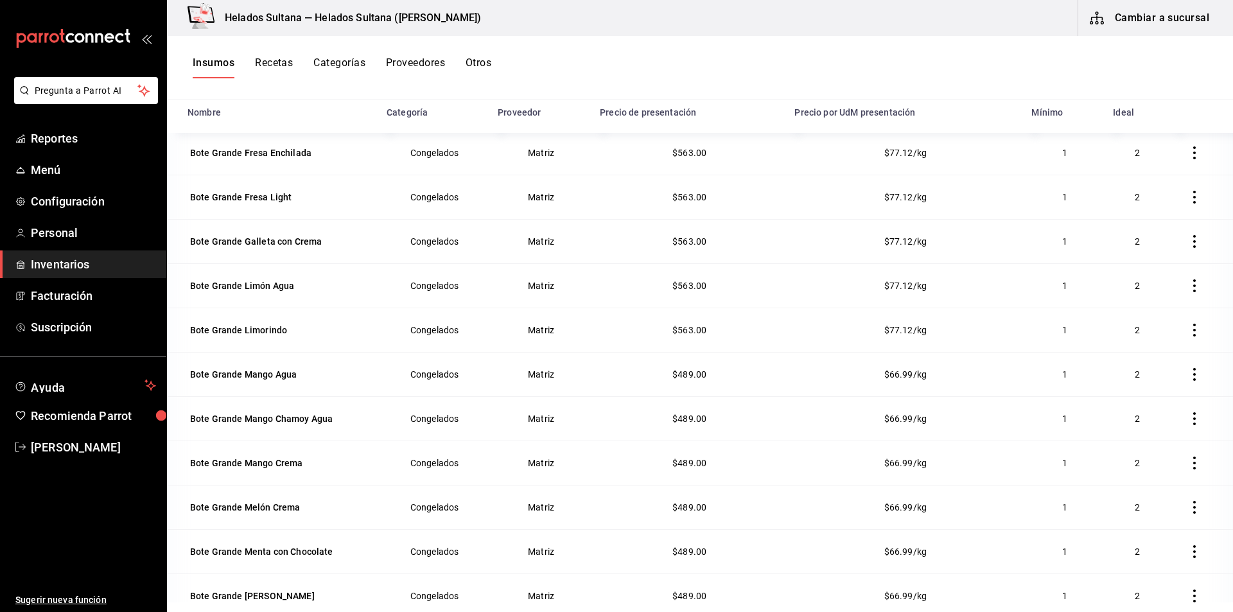
scroll to position [815, 0]
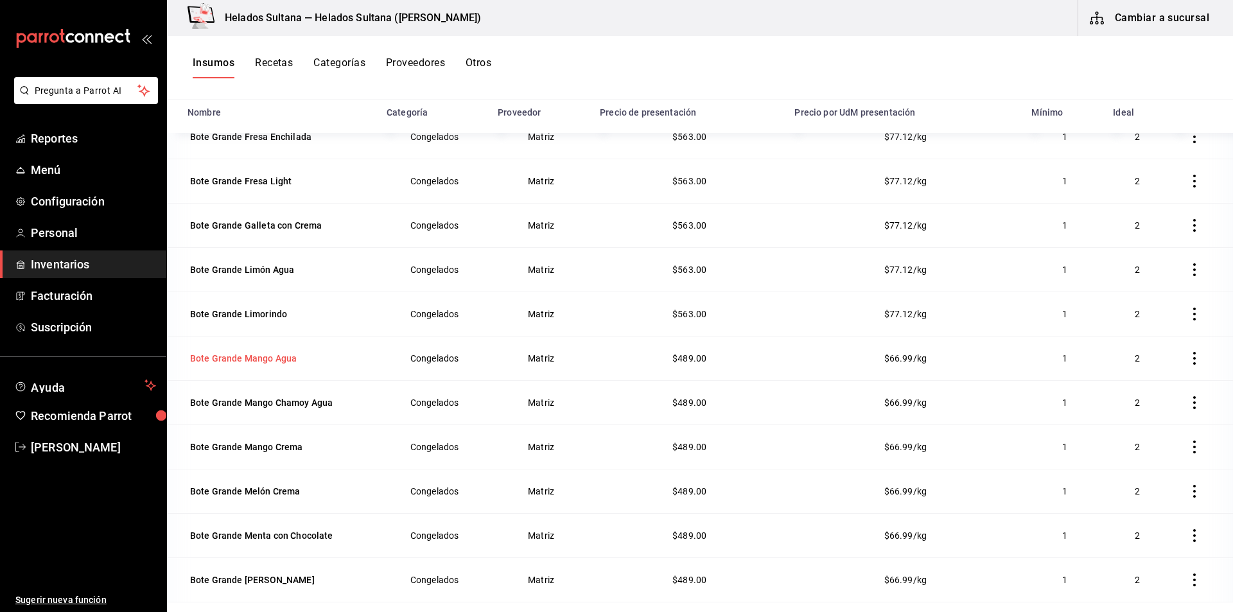
click at [272, 367] on div "Bote Grande Mango Agua" at bounding box center [243, 358] width 112 height 18
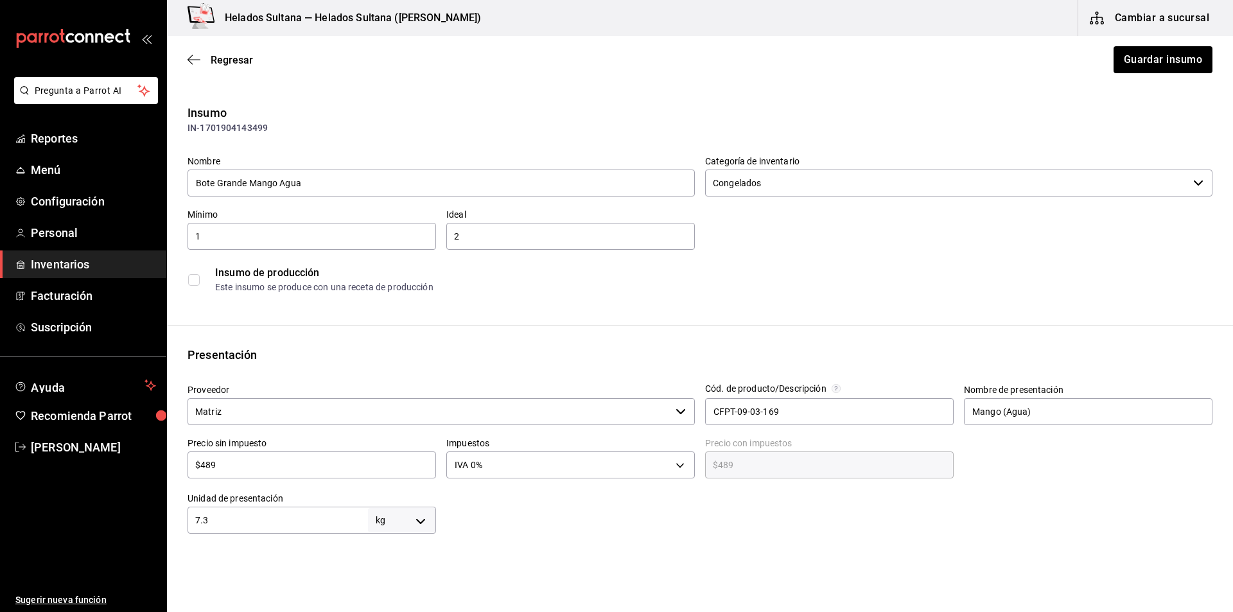
click at [270, 467] on input "$489" at bounding box center [311, 464] width 248 height 15
type input "$5"
type input "$5.00"
type input "$56"
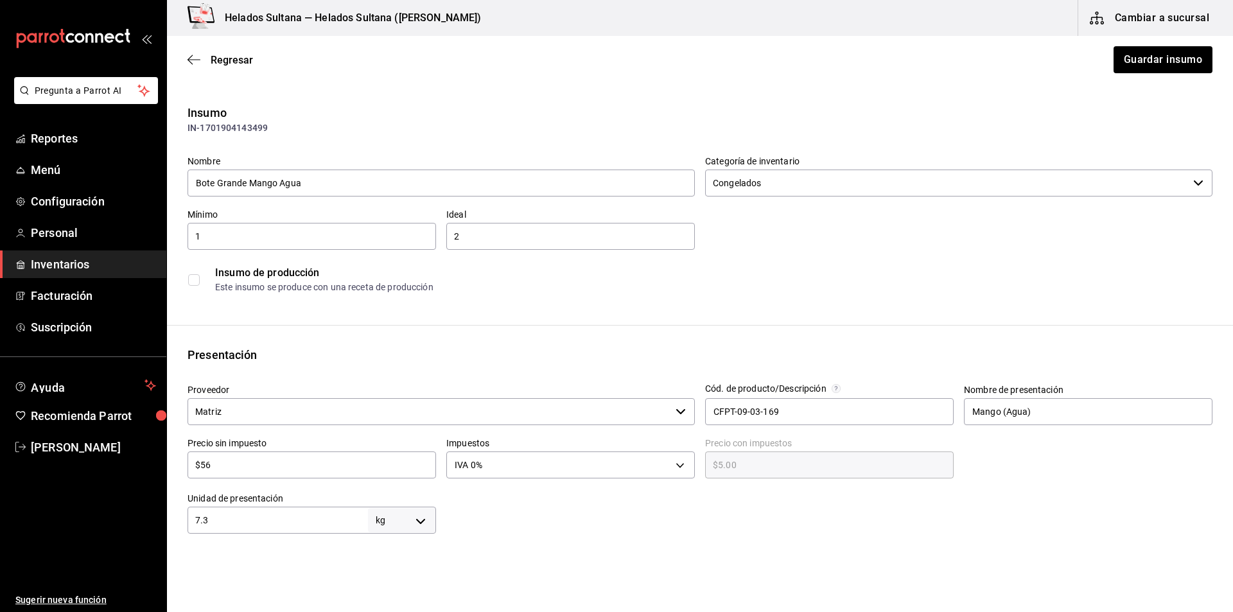
type input "$56.00"
type input "$563"
type input "$563.00"
type input "$563"
click at [1127, 64] on button "Guardar insumo" at bounding box center [1162, 59] width 100 height 27
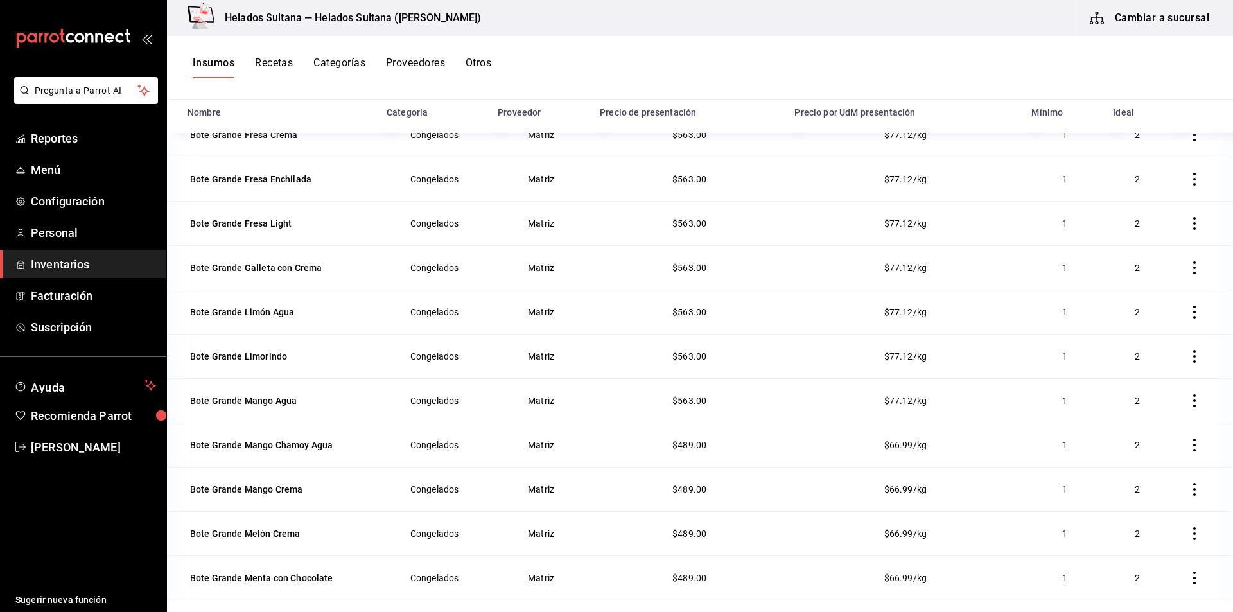
scroll to position [792, 0]
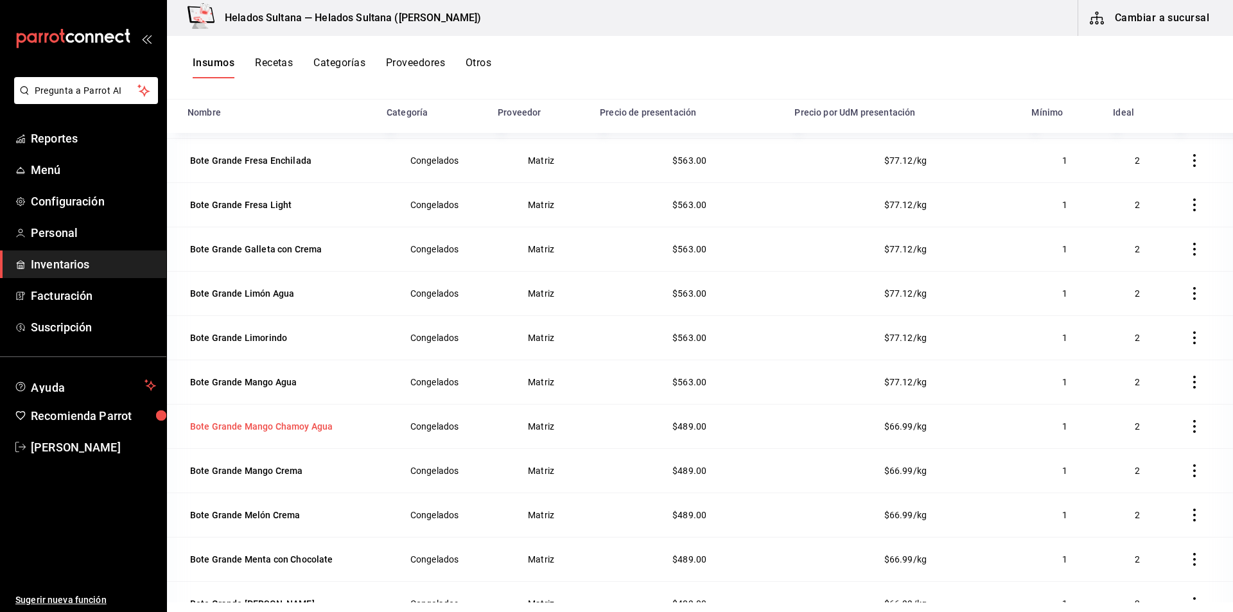
click at [292, 435] on div "Bote Grande Mango Chamoy Agua" at bounding box center [261, 426] width 148 height 18
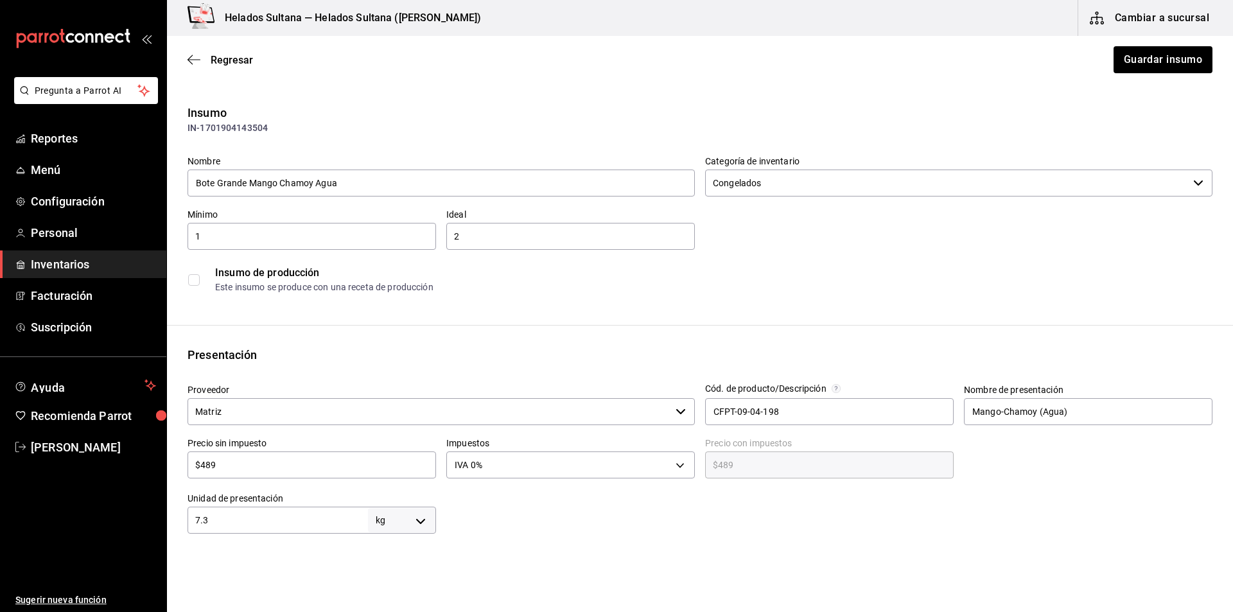
click at [234, 469] on input "$489" at bounding box center [311, 464] width 248 height 15
type input "$5"
type input "$5.00"
type input "$56"
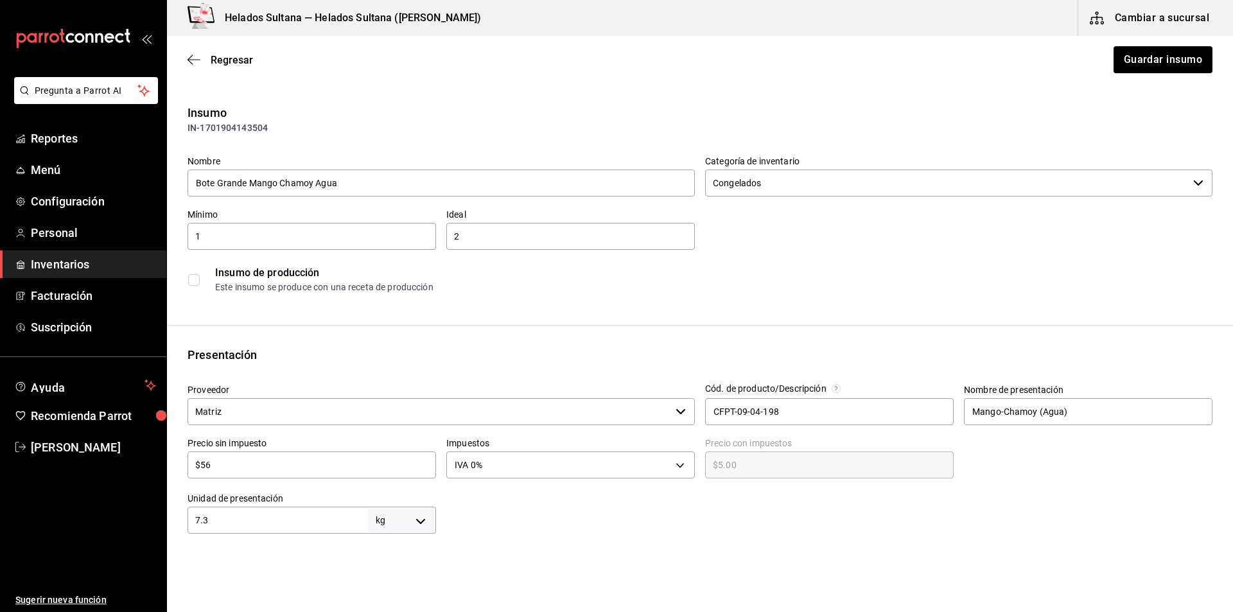
type input "$56.00"
type input "$563"
type input "$563.00"
type input "$563"
click at [1115, 49] on button "Guardar insumo" at bounding box center [1162, 59] width 100 height 27
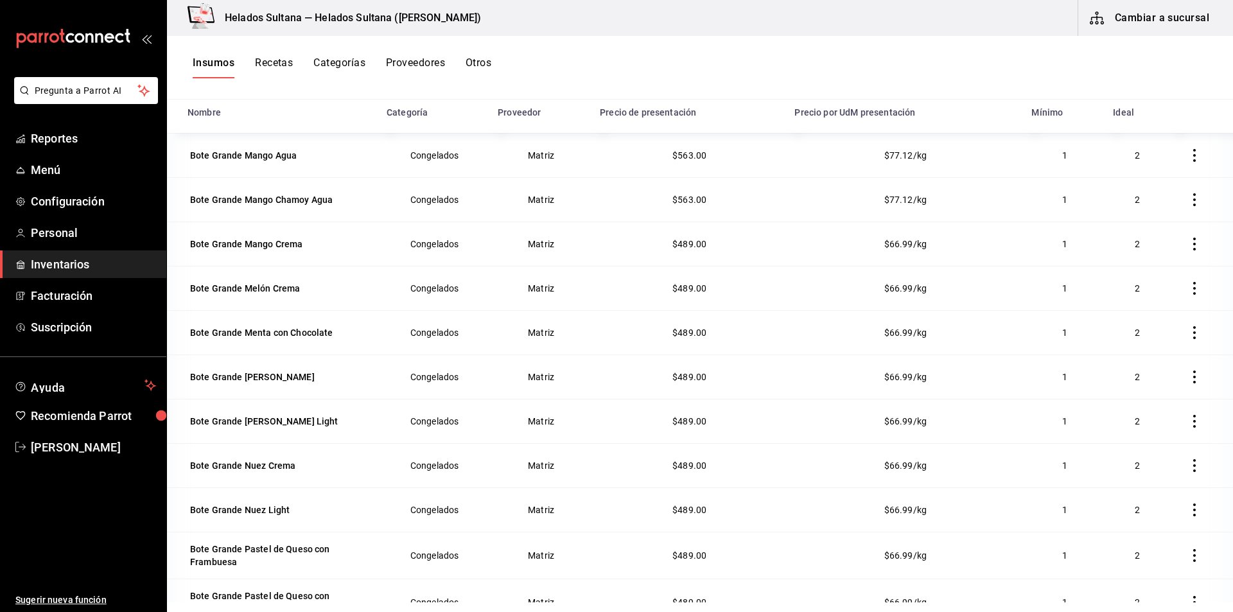
scroll to position [991, 0]
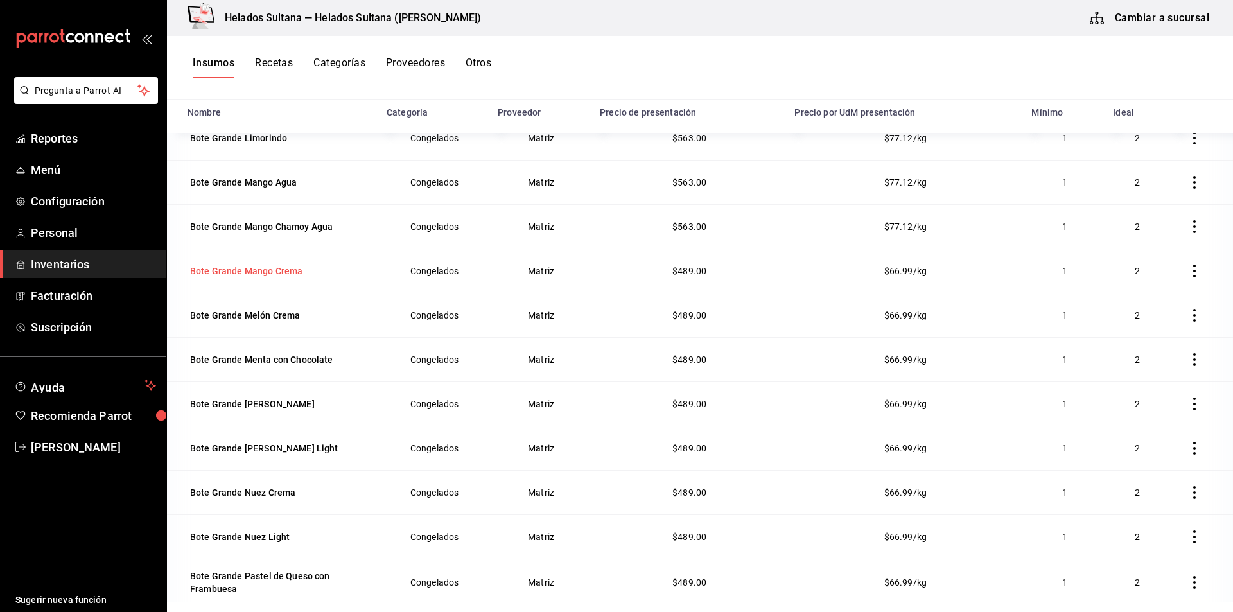
click at [220, 272] on div "Bote Grande Mango Crema" at bounding box center [246, 270] width 112 height 13
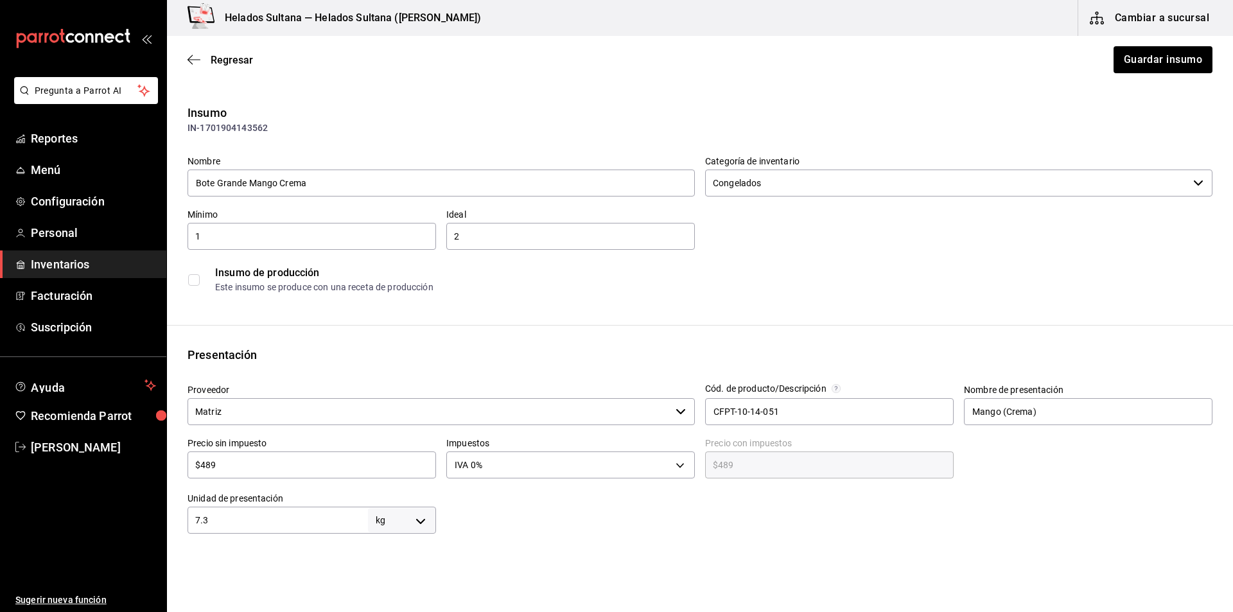
click at [247, 462] on input "$489" at bounding box center [311, 464] width 248 height 15
type input "$5"
type input "$5.00"
type input "$56"
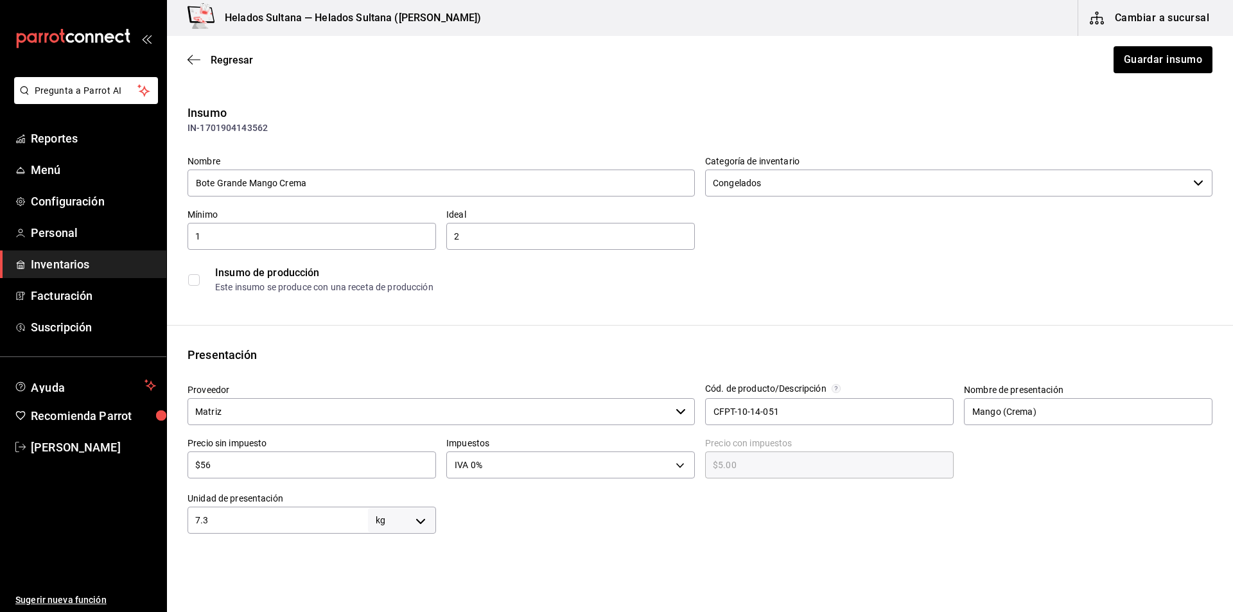
type input "$56.00"
type input "$563"
type input "$563.00"
type input "$563"
click at [1157, 56] on button "Guardar insumo" at bounding box center [1162, 59] width 100 height 27
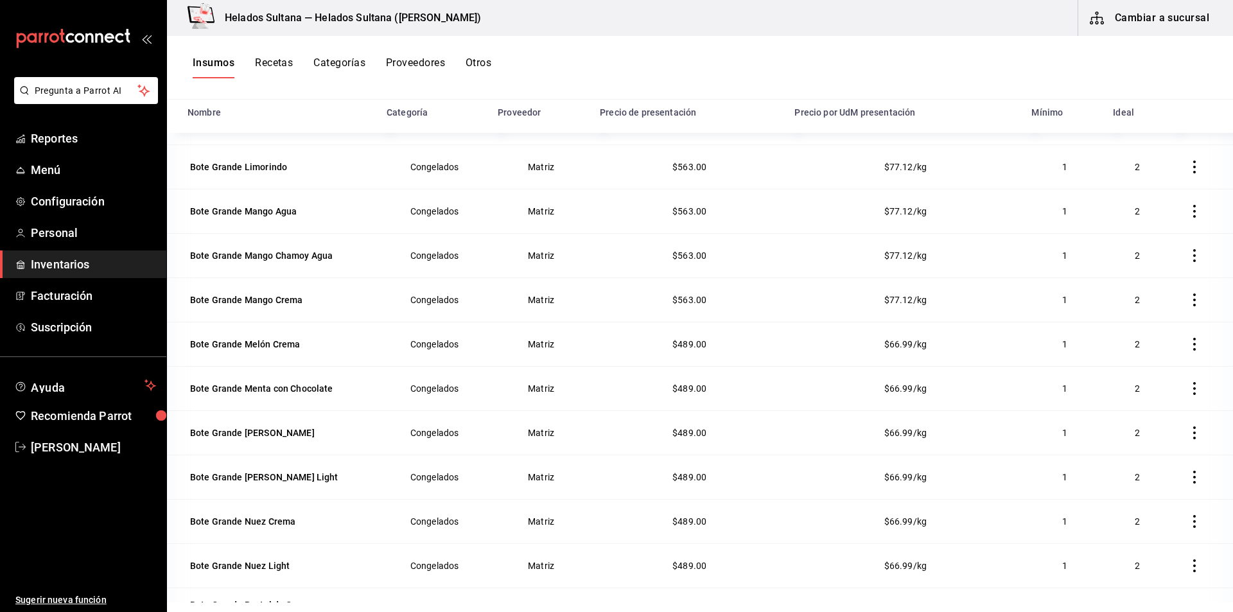
scroll to position [981, 0]
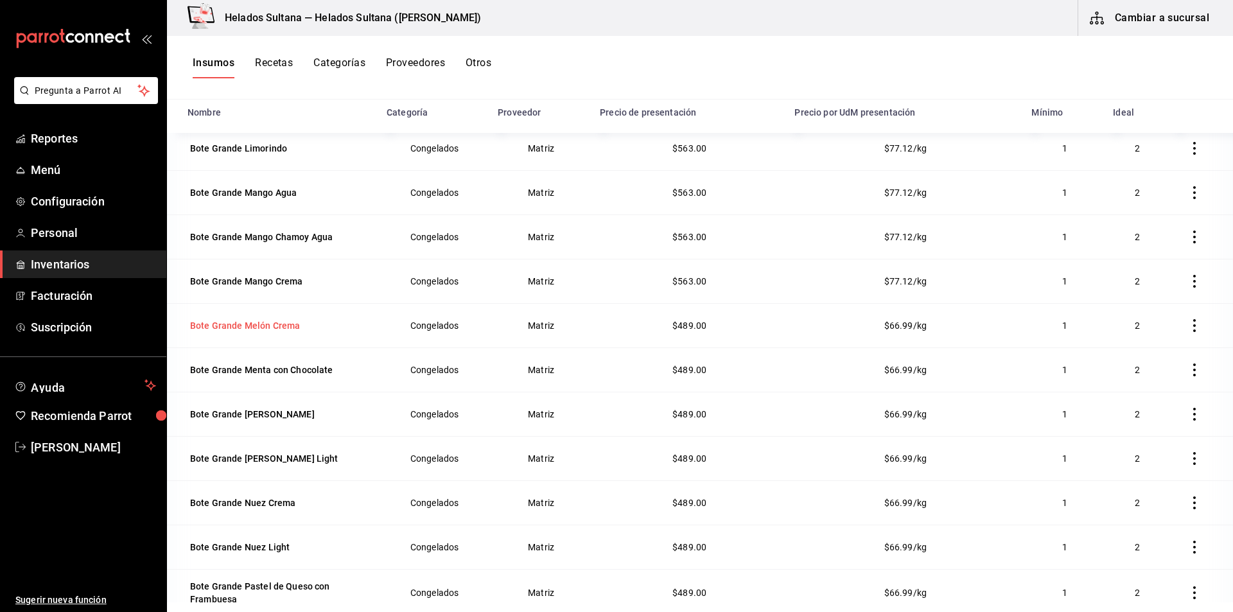
click at [277, 328] on div "Bote Grande Melón Crema" at bounding box center [245, 325] width 110 height 13
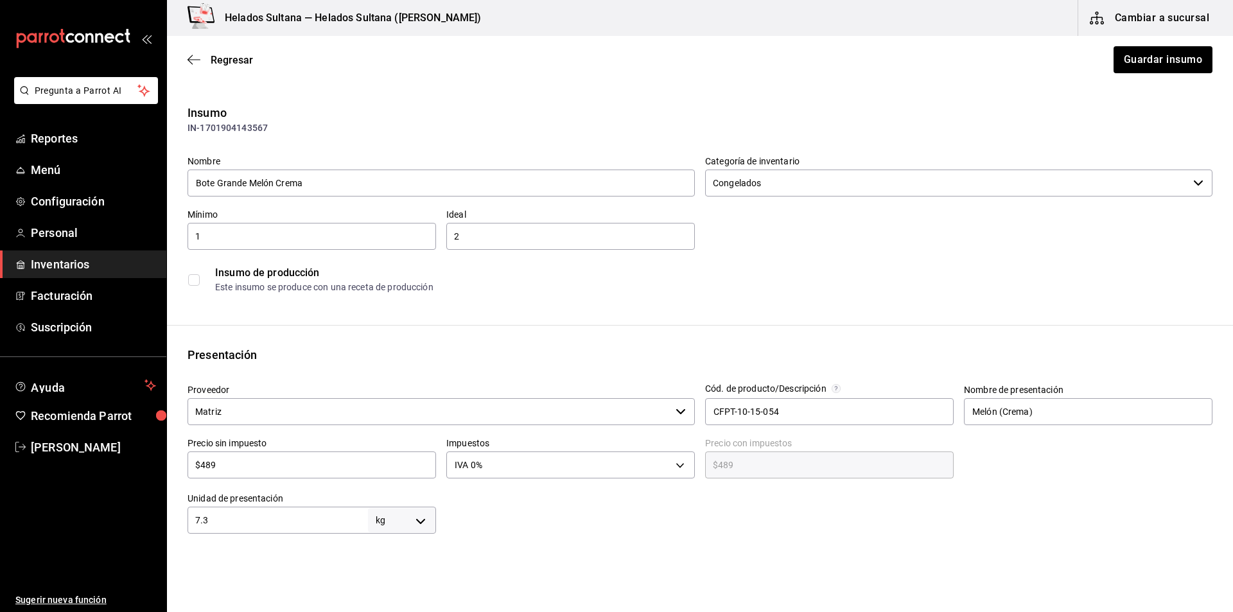
click at [322, 454] on div "$489 ​" at bounding box center [311, 464] width 248 height 27
type input "$48"
type input "$48.00"
type input "$4"
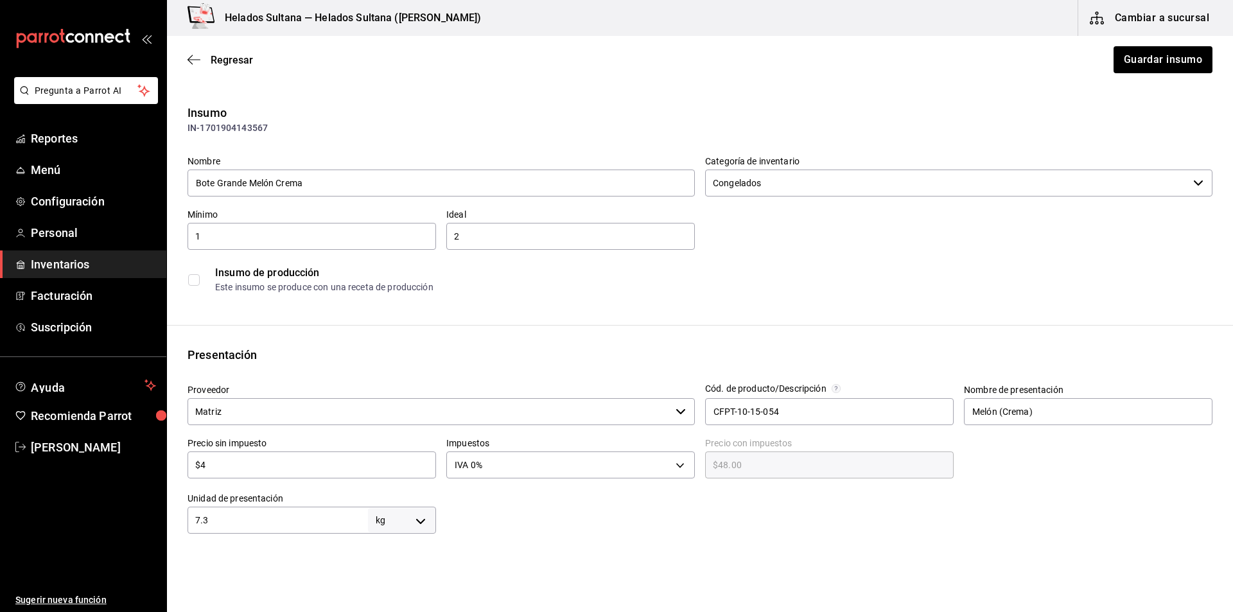
type input "$4.00"
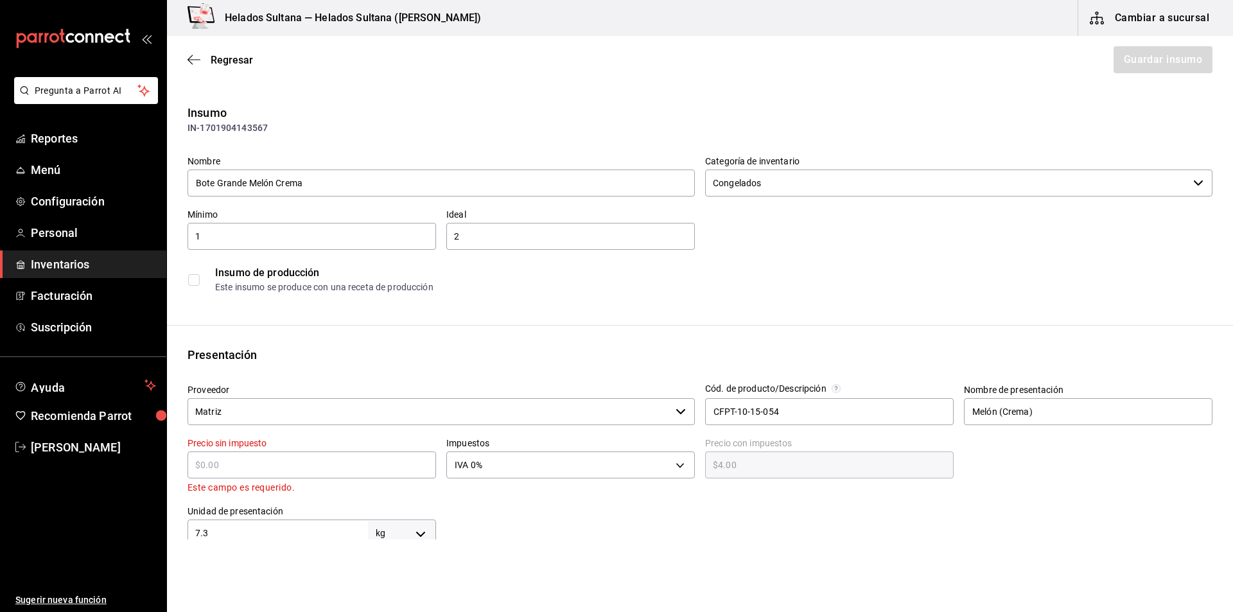
type input "$0.00"
type input "$5"
type input "$5.00"
type input "$56"
type input "$56.00"
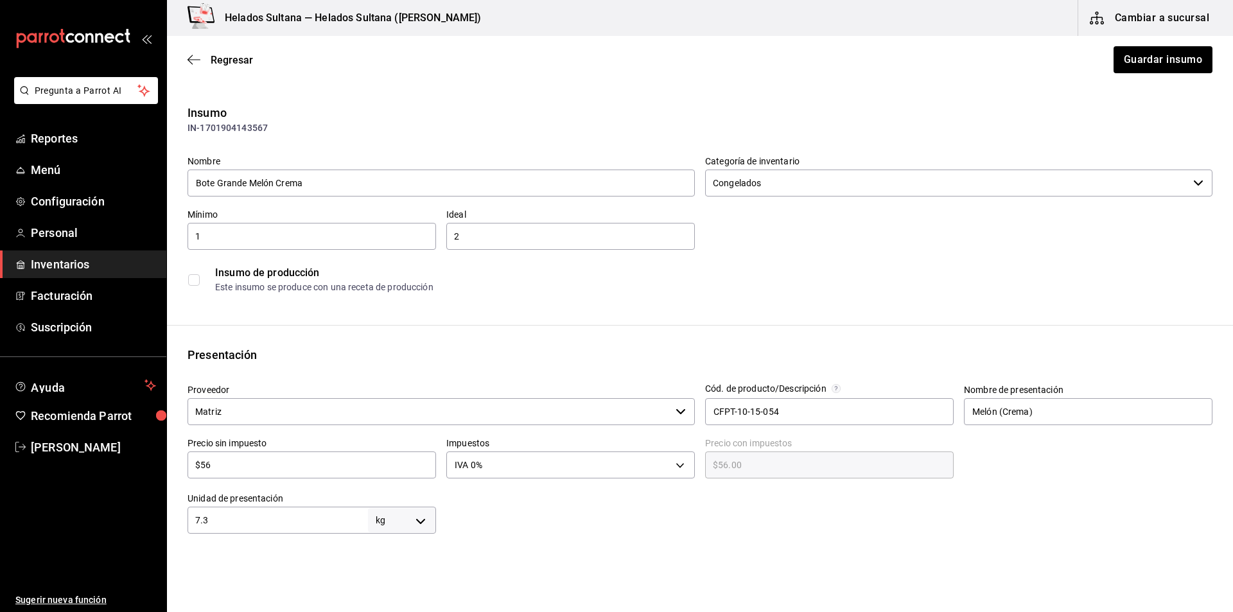
type input "$563"
type input "$563.00"
type input "$563"
click at [1123, 60] on button "Guardar insumo" at bounding box center [1162, 59] width 100 height 27
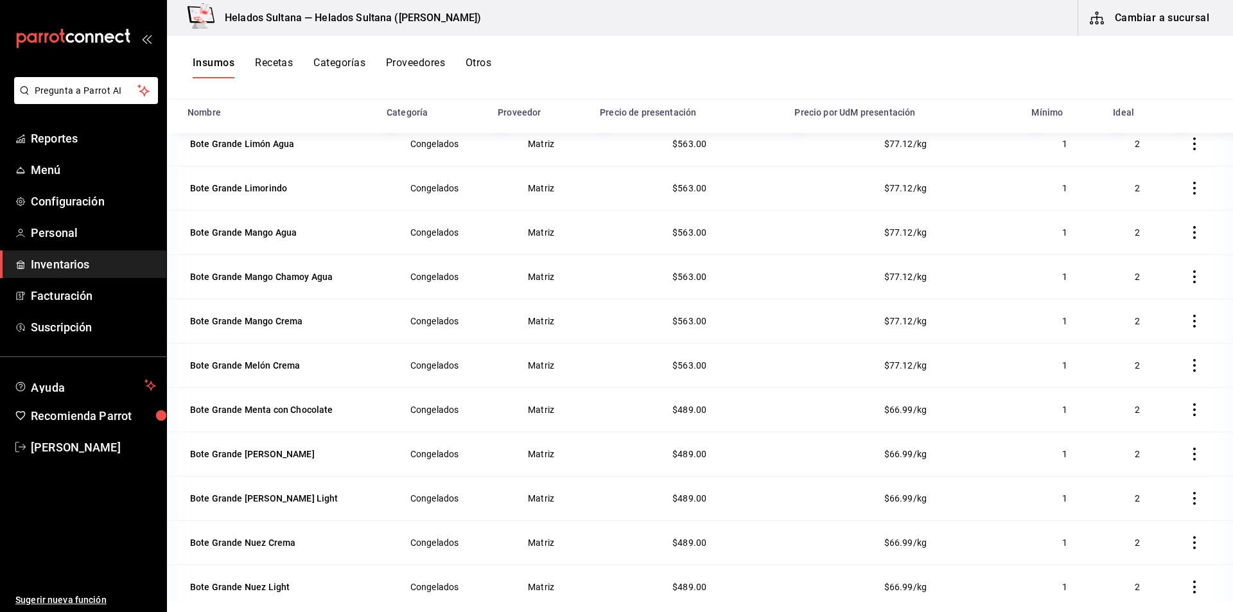
scroll to position [944, 0]
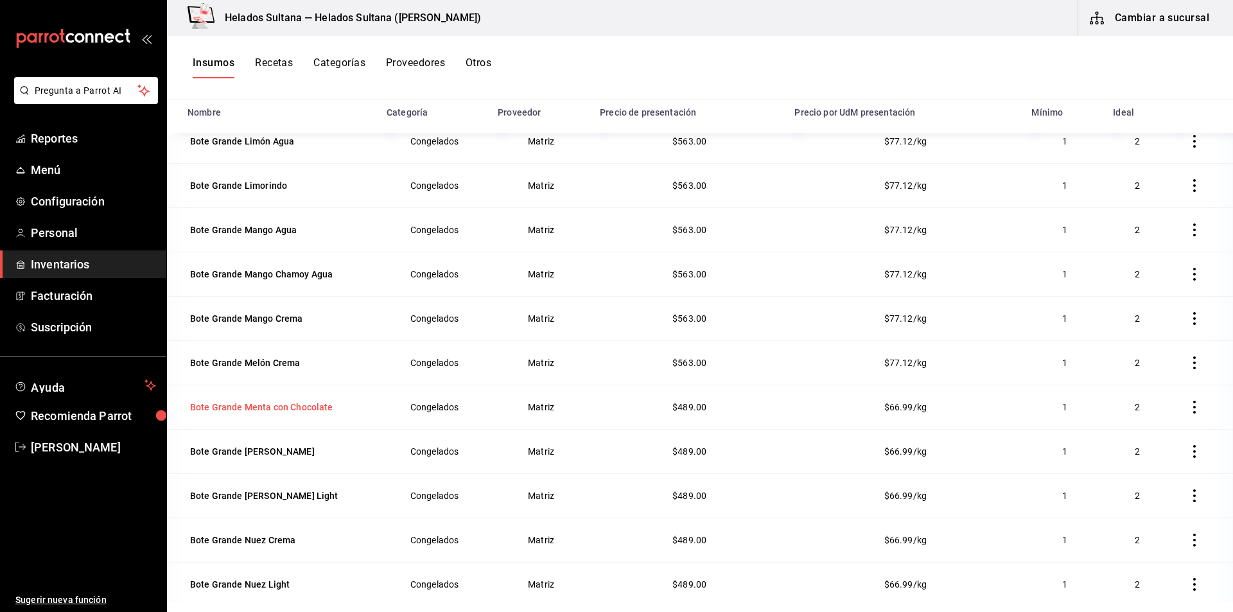
click at [302, 408] on div "Bote Grande Menta con Chocolate" at bounding box center [261, 407] width 143 height 13
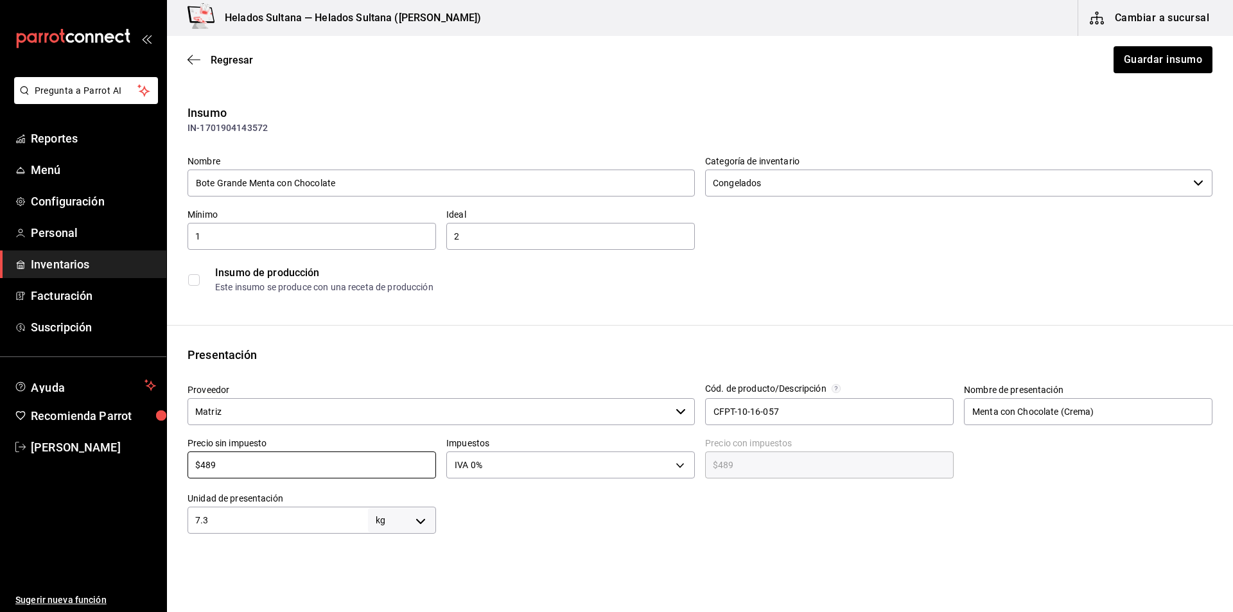
drag, startPoint x: 272, startPoint y: 470, endPoint x: 197, endPoint y: 479, distance: 75.6
click at [197, 479] on div "Precio sin impuesto $489 ​" at bounding box center [306, 454] width 259 height 55
type input "$5"
type input "$5.00"
type input "$56"
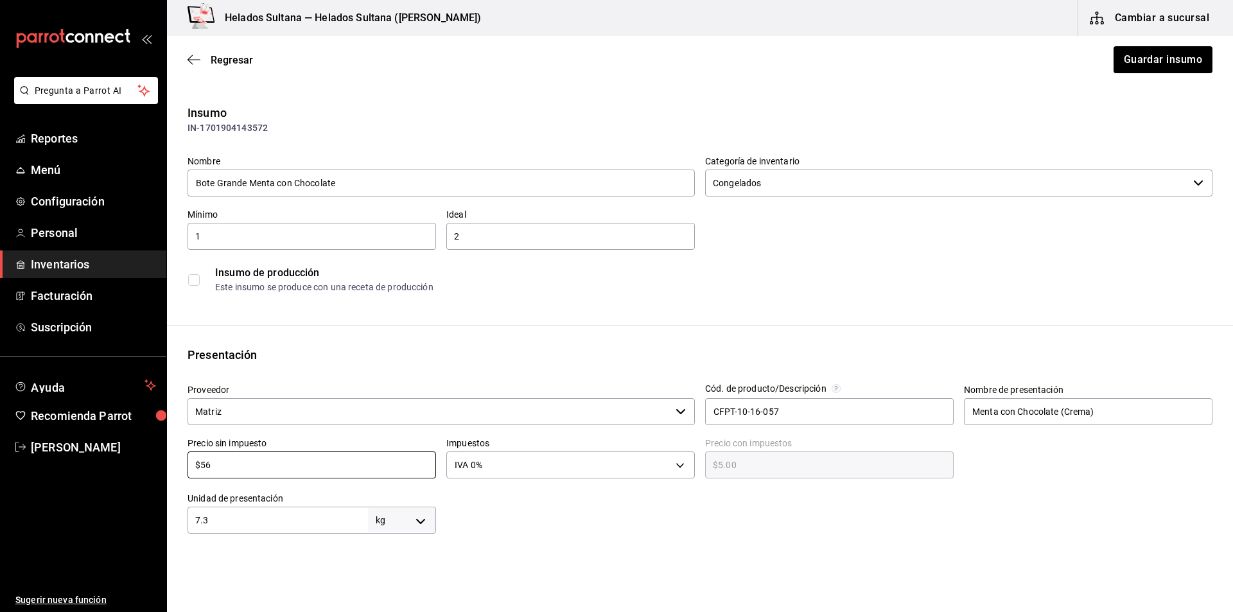
type input "$56.00"
type input "$563"
type input "$563.00"
type input "$563"
click at [1130, 58] on button "Guardar insumo" at bounding box center [1162, 59] width 100 height 27
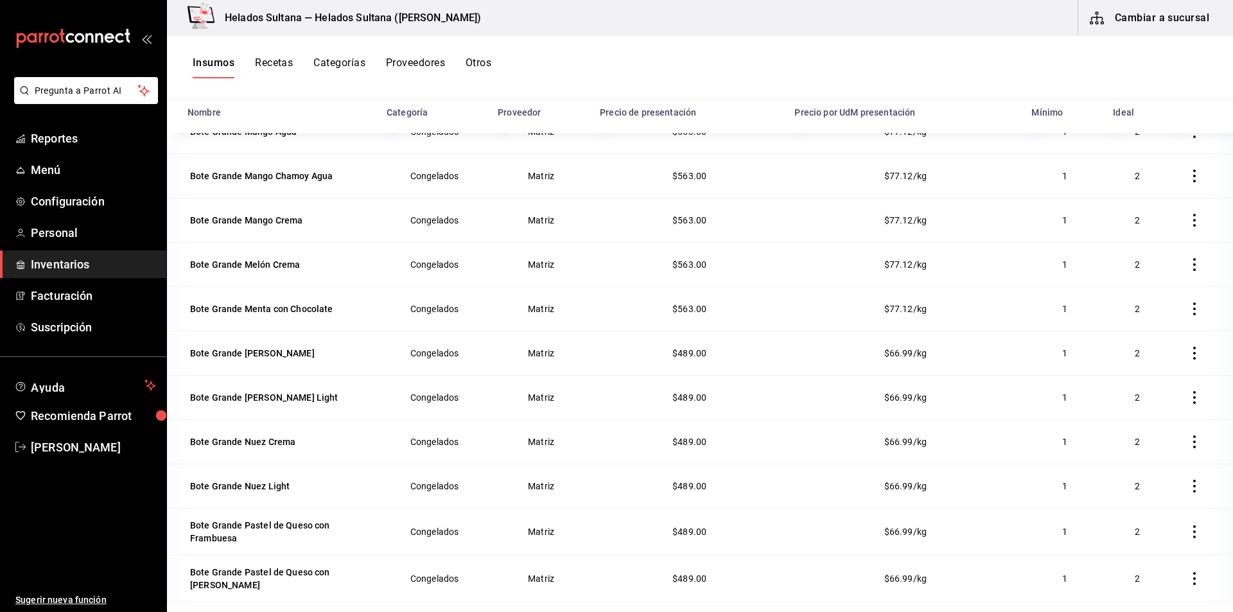
scroll to position [1048, 0]
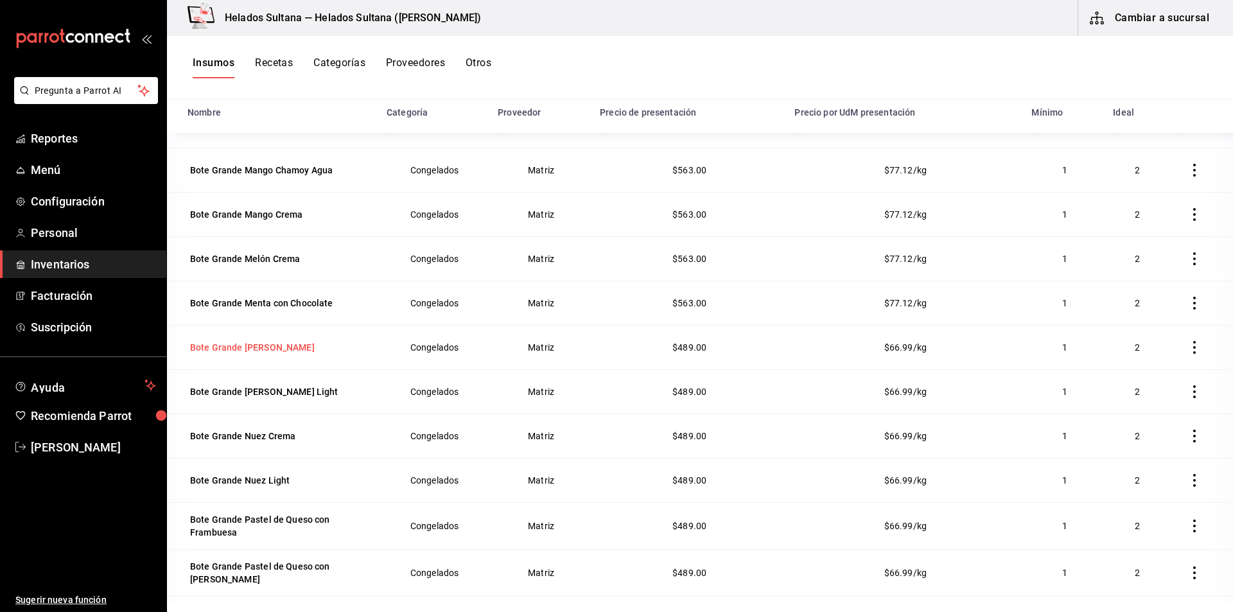
click at [248, 353] on div "Bote Grande [PERSON_NAME]" at bounding box center [252, 347] width 125 height 13
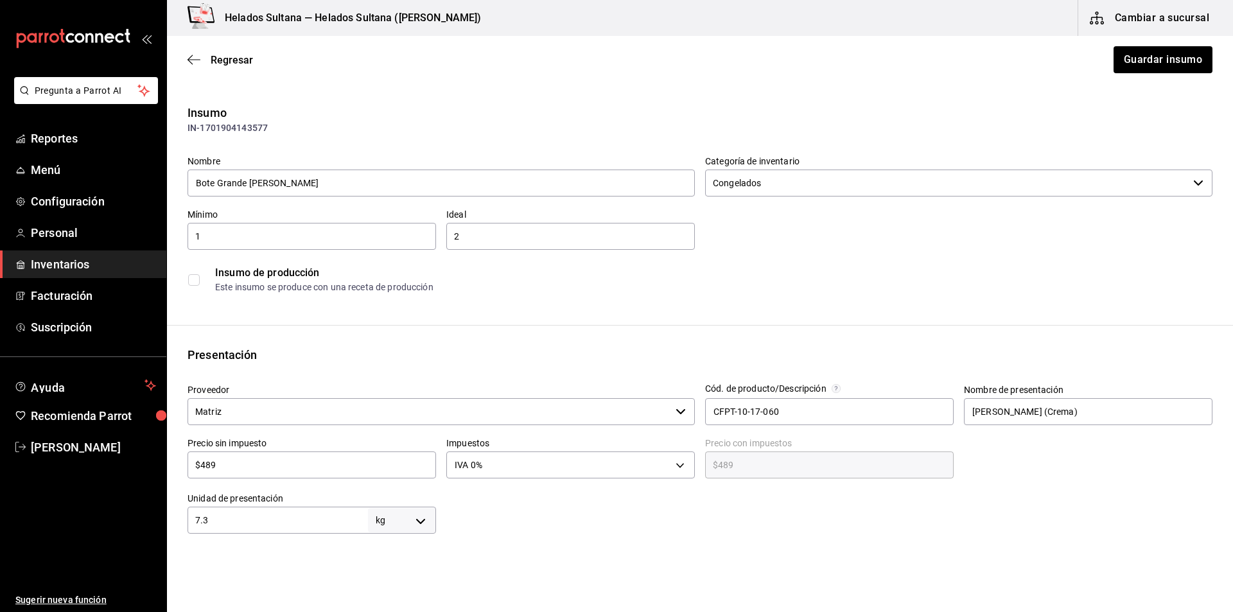
click at [288, 458] on input "$489" at bounding box center [311, 464] width 248 height 15
type input "$5"
type input "$5.00"
type input "$56"
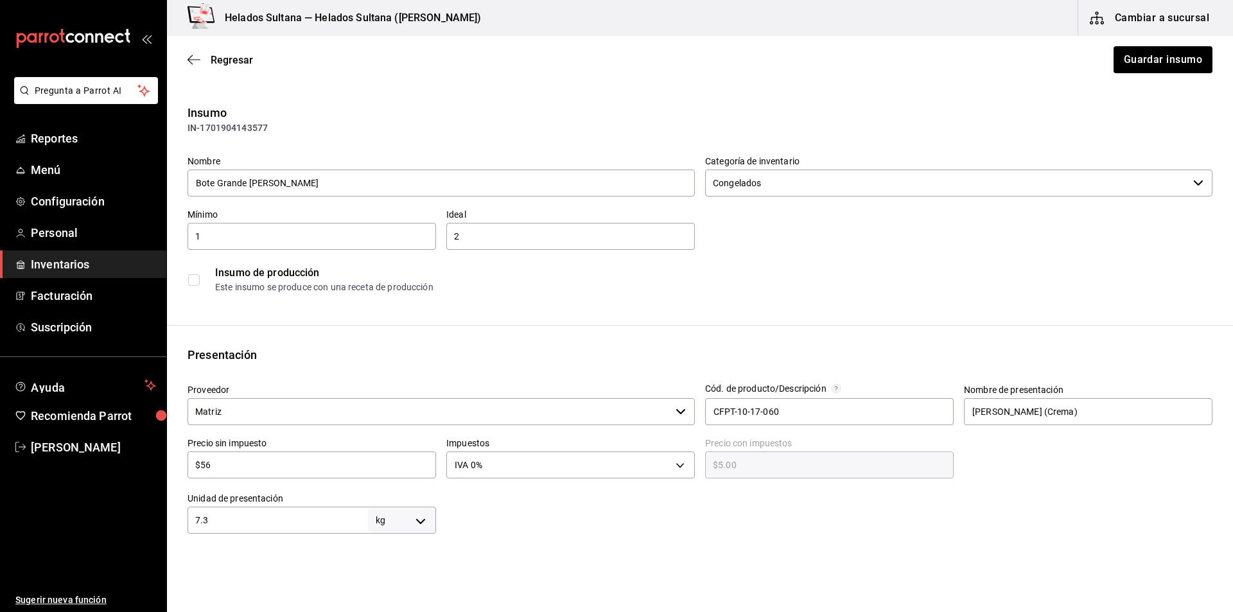
type input "$56.00"
type input "$563"
type input "$563.00"
type input "$563"
click at [1138, 58] on button "Guardar insumo" at bounding box center [1162, 59] width 100 height 27
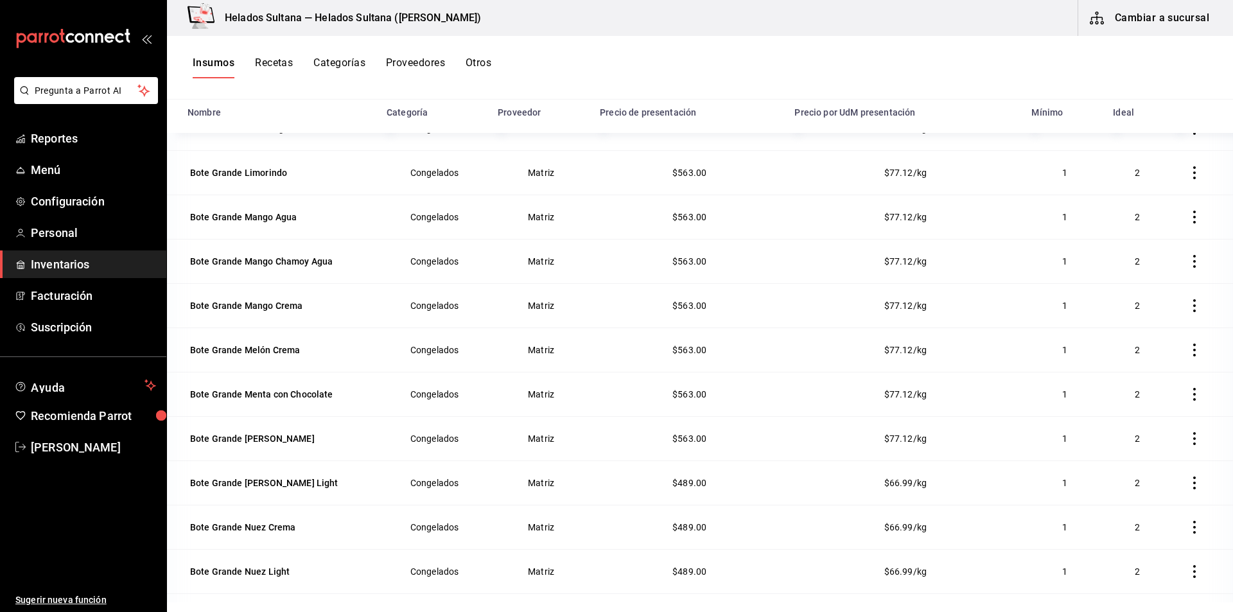
scroll to position [1056, 0]
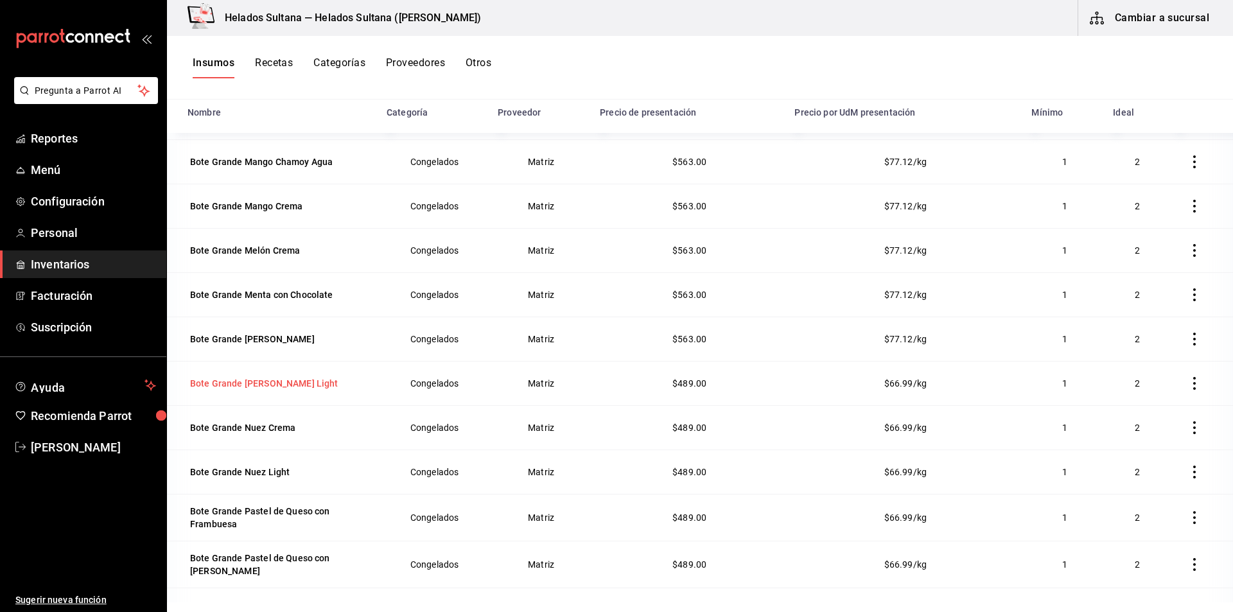
click at [246, 394] on td "Bote Grande [PERSON_NAME] Light" at bounding box center [273, 383] width 212 height 44
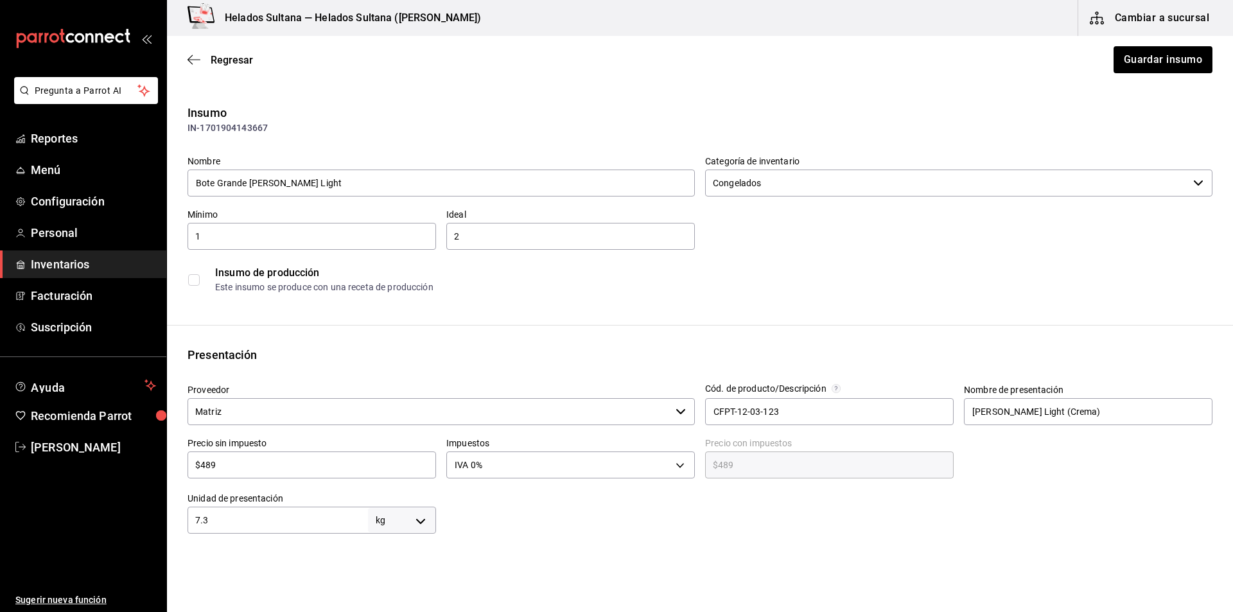
click at [279, 462] on input "$489" at bounding box center [311, 464] width 248 height 15
type input "$5"
type input "$5.00"
type input "$56"
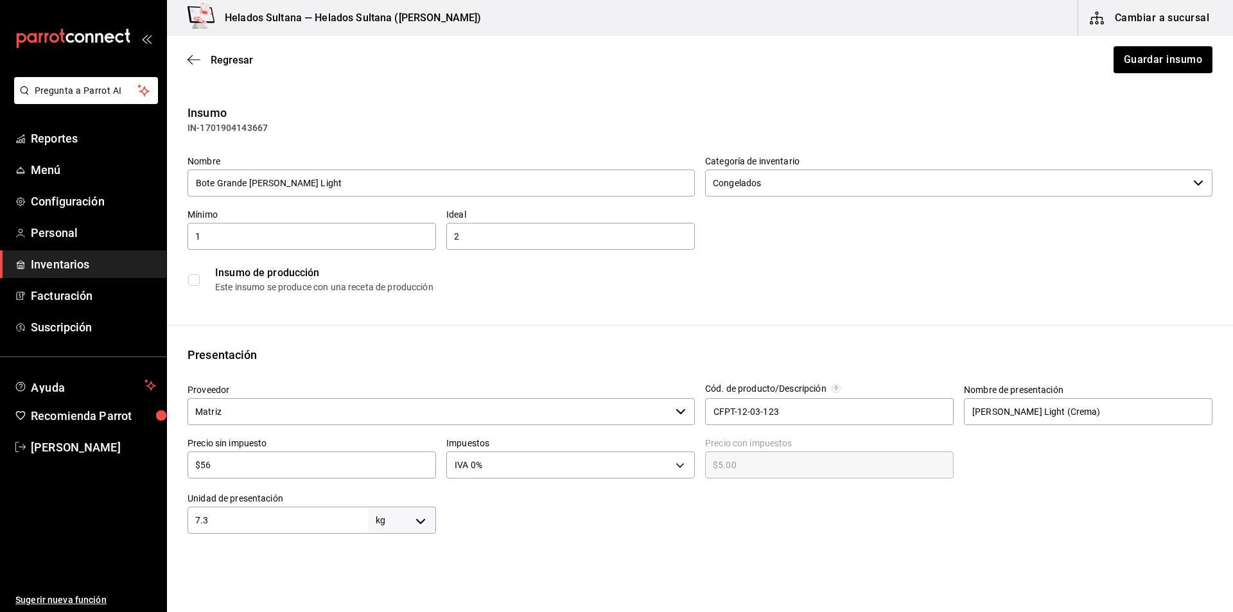
type input "$56.00"
type input "$563"
type input "$563.00"
type input "$563"
click at [1130, 58] on button "Guardar insumo" at bounding box center [1162, 59] width 100 height 27
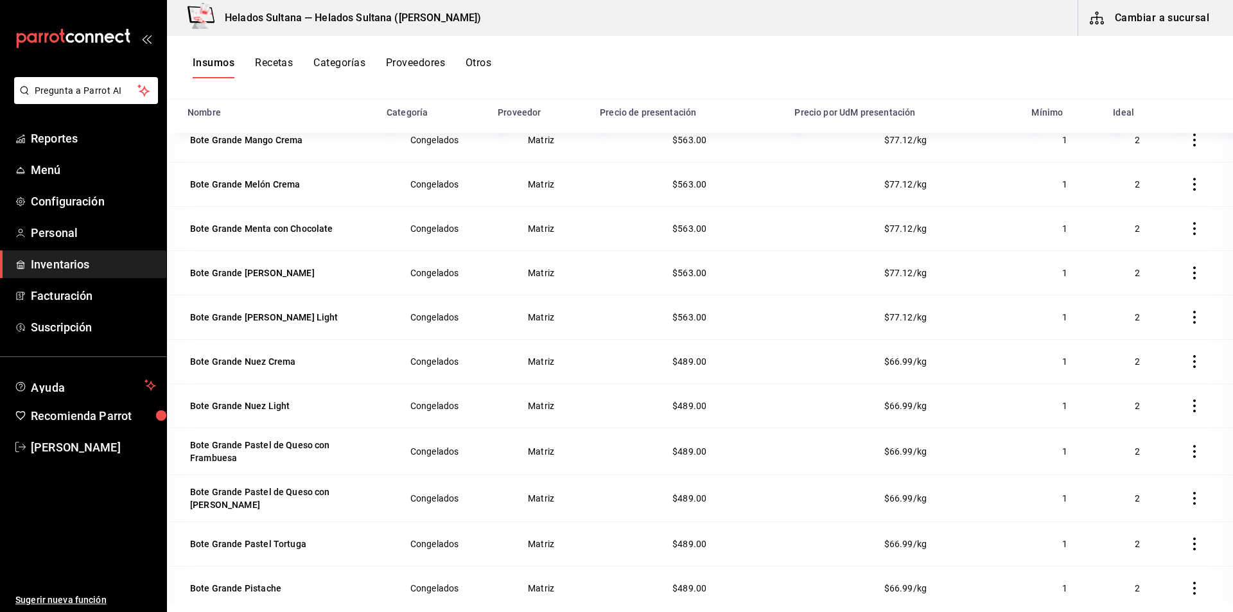
scroll to position [1152, 0]
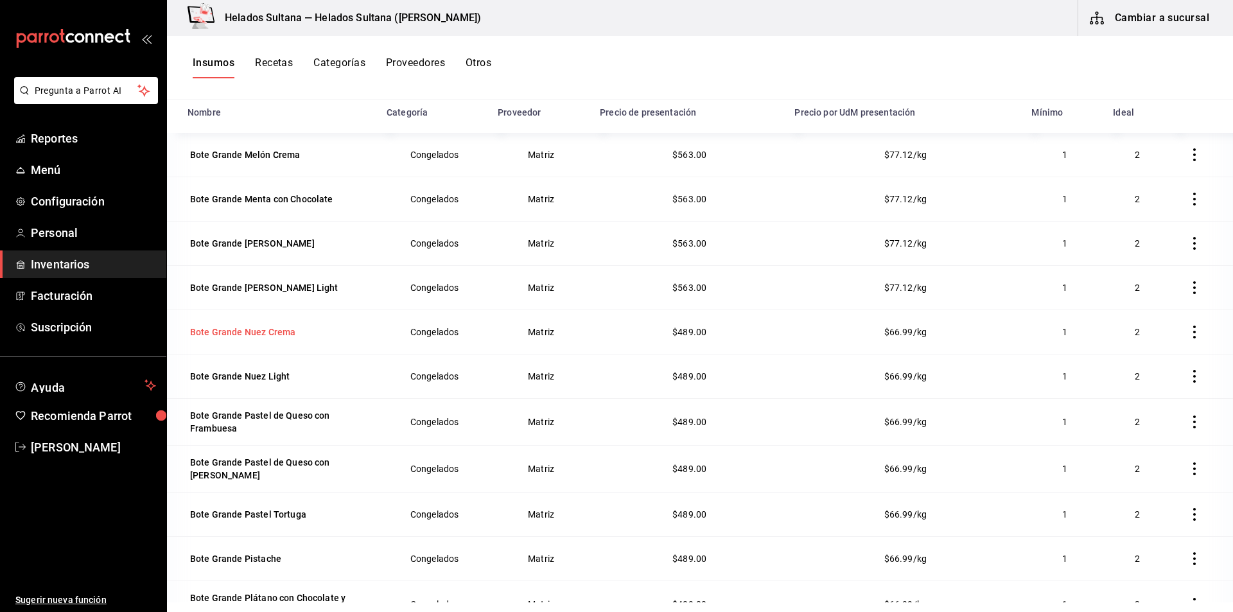
click at [266, 324] on div "Bote Grande Nuez Crema" at bounding box center [242, 332] width 110 height 18
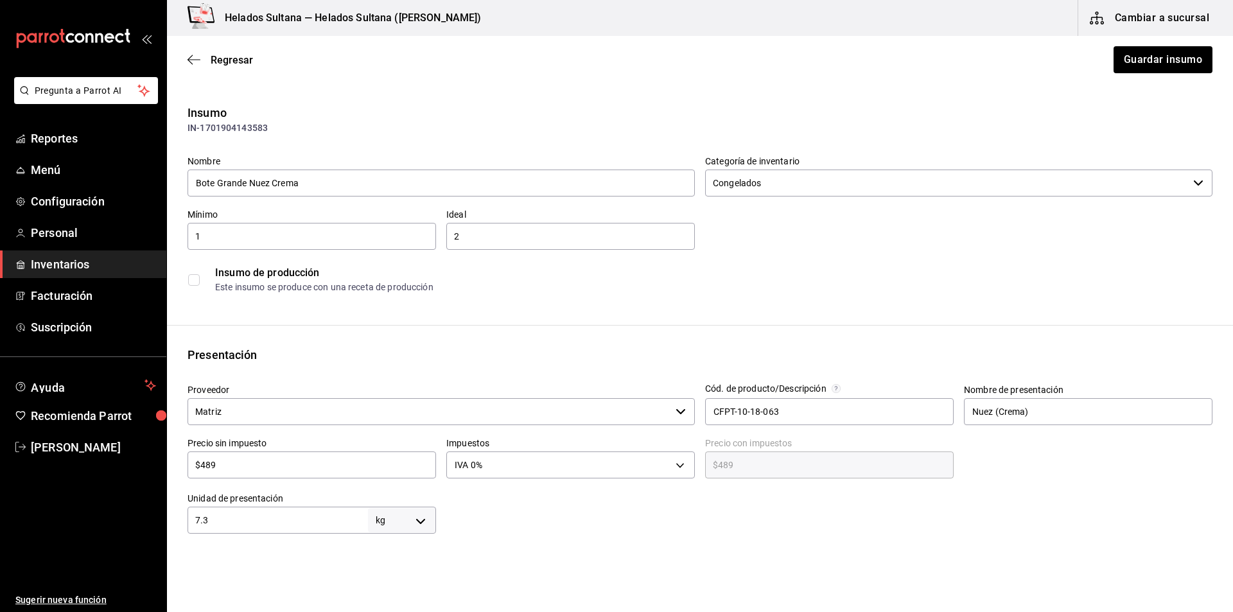
click at [286, 471] on input "$489" at bounding box center [311, 464] width 248 height 15
type input "$5"
type input "$5.00"
type input "$56"
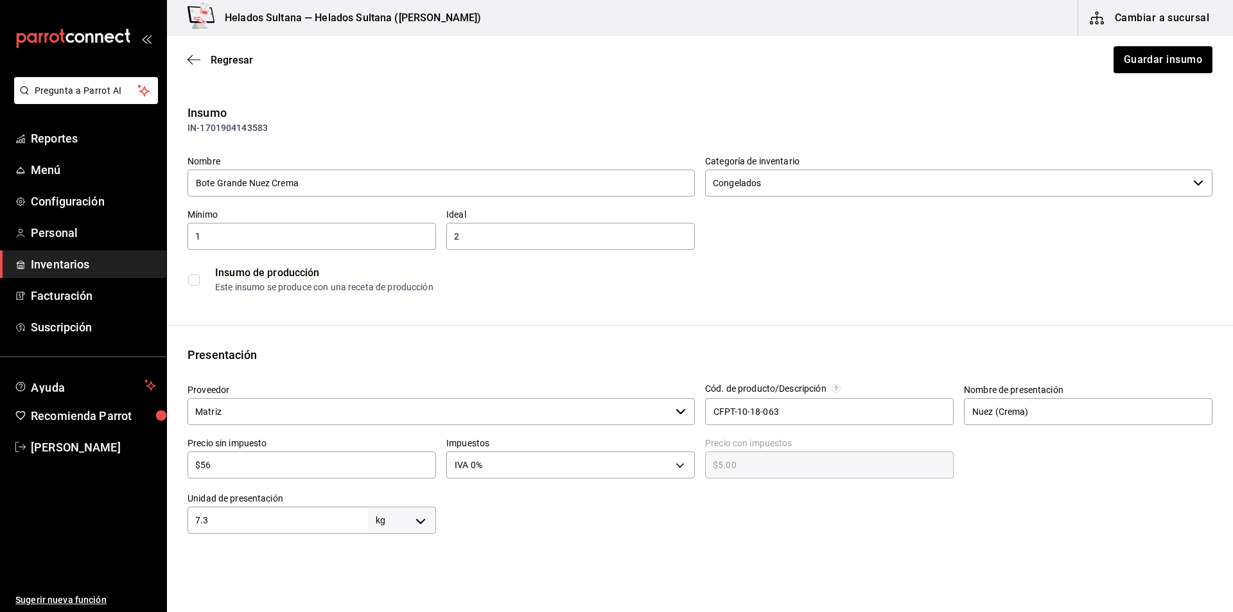
type input "$56.00"
type input "$563"
type input "$563.00"
type input "$563"
click at [1152, 75] on div "Regresar Guardar insumo" at bounding box center [700, 60] width 1066 height 48
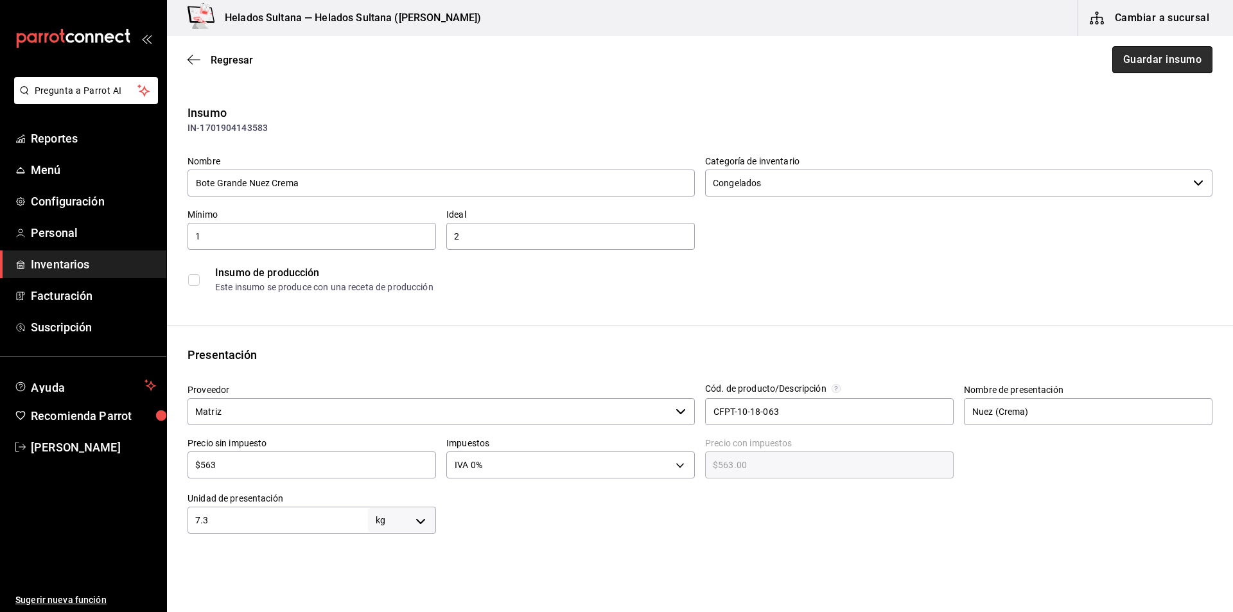
click at [1126, 55] on button "Guardar insumo" at bounding box center [1162, 59] width 100 height 27
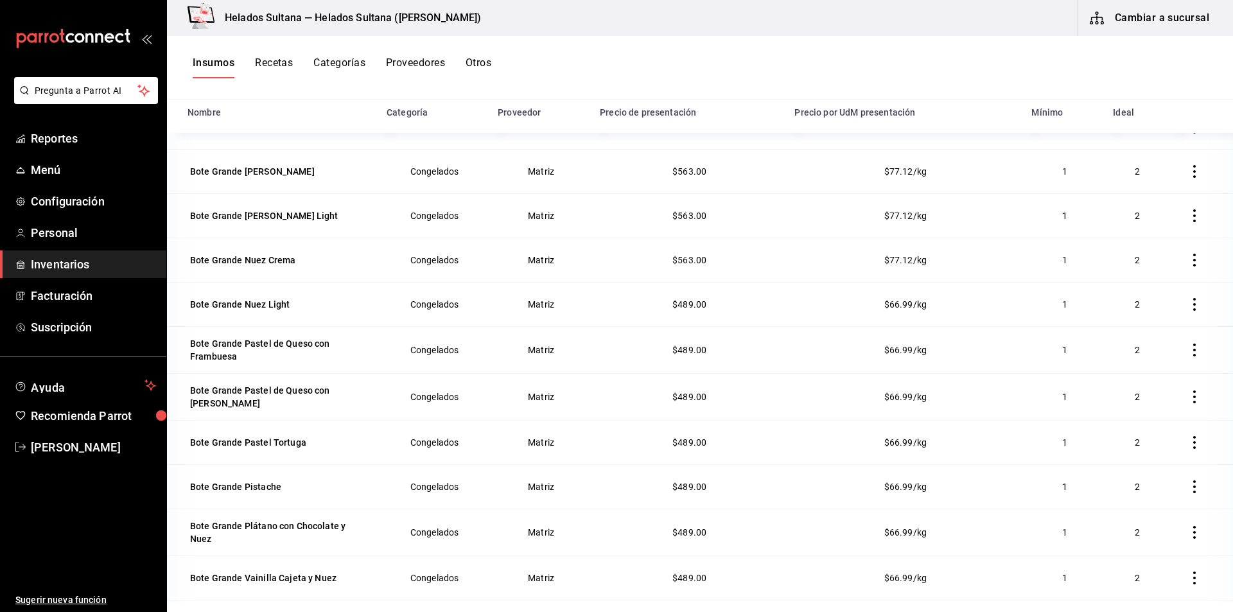
scroll to position [1210, 0]
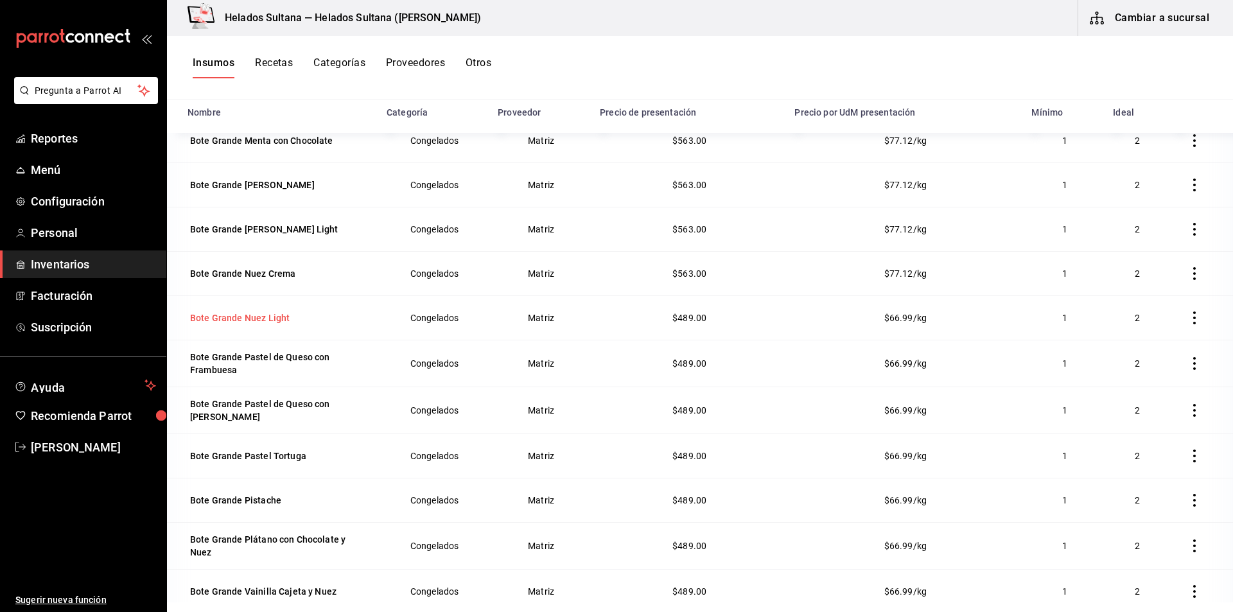
click at [278, 322] on div "Bote Grande Nuez Light" at bounding box center [240, 317] width 100 height 13
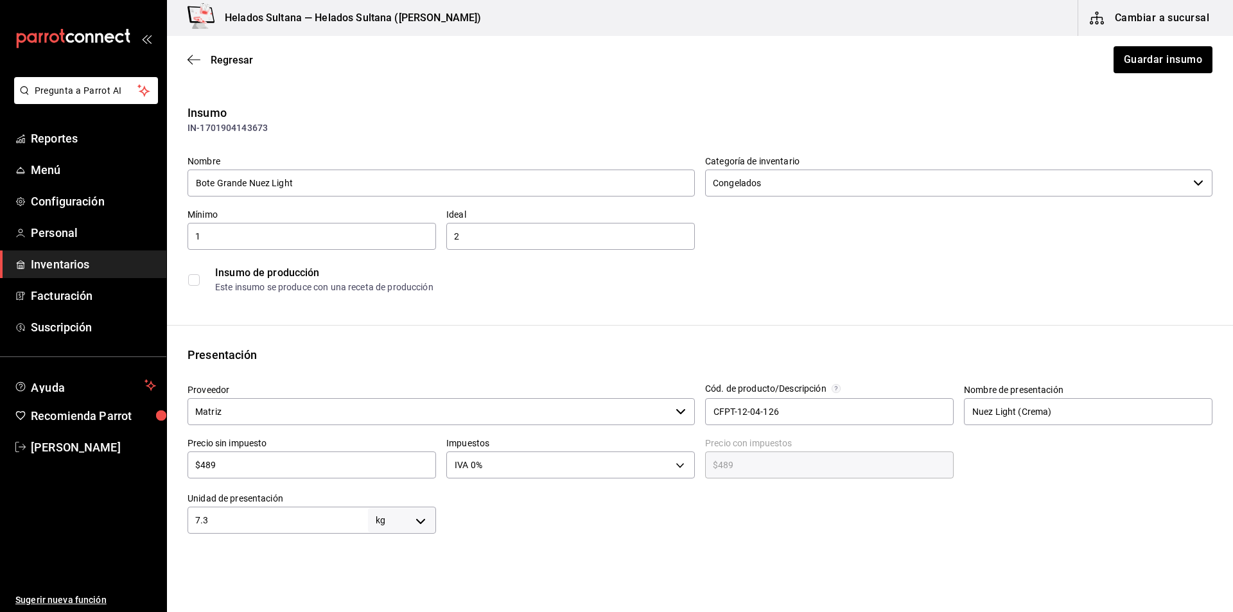
click at [275, 465] on input "$489" at bounding box center [311, 464] width 248 height 15
type input "$5"
type input "$5.00"
type input "$56"
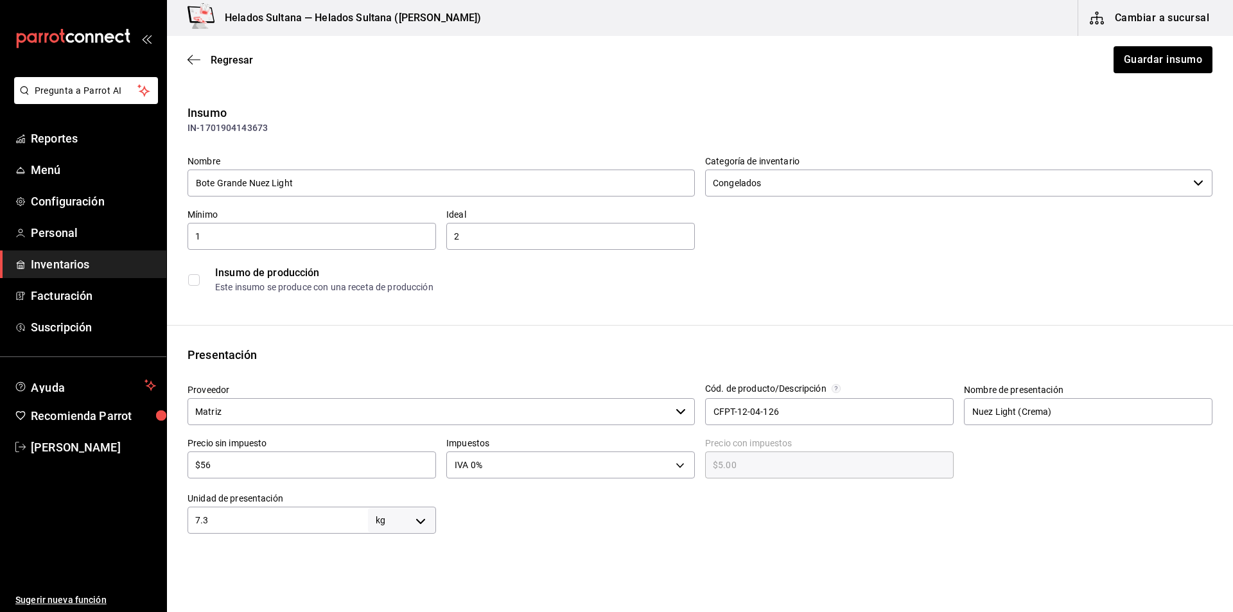
type input "$56.00"
type input "$563"
type input "$563.00"
type input "$563"
click at [1118, 62] on button "Guardar insumo" at bounding box center [1162, 59] width 100 height 27
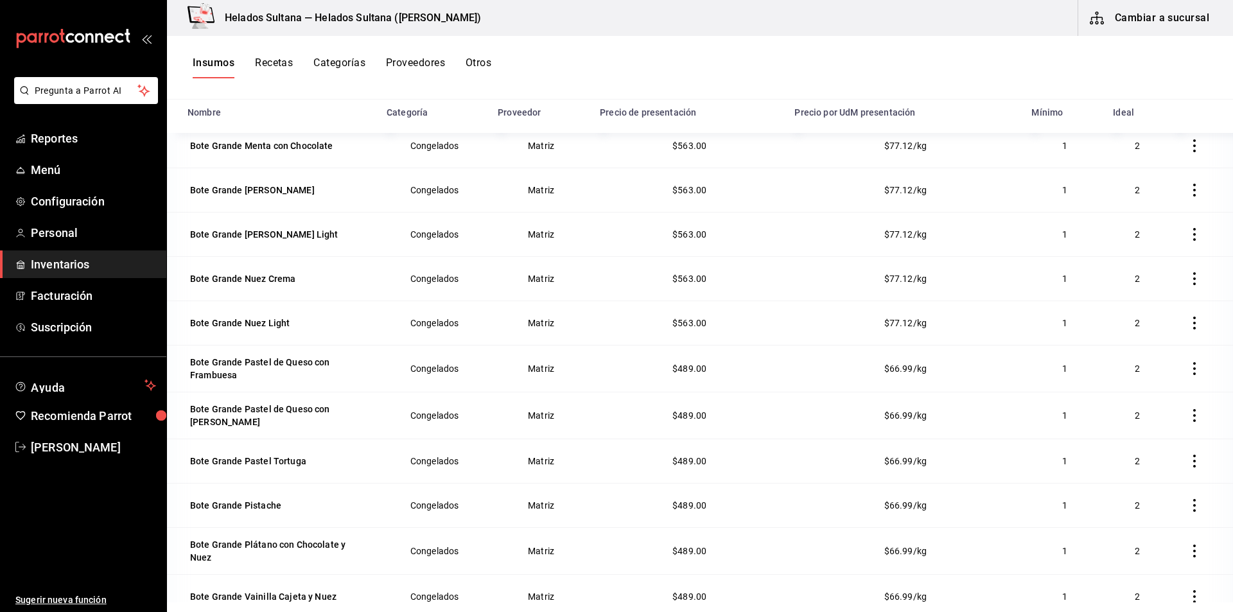
scroll to position [1181, 0]
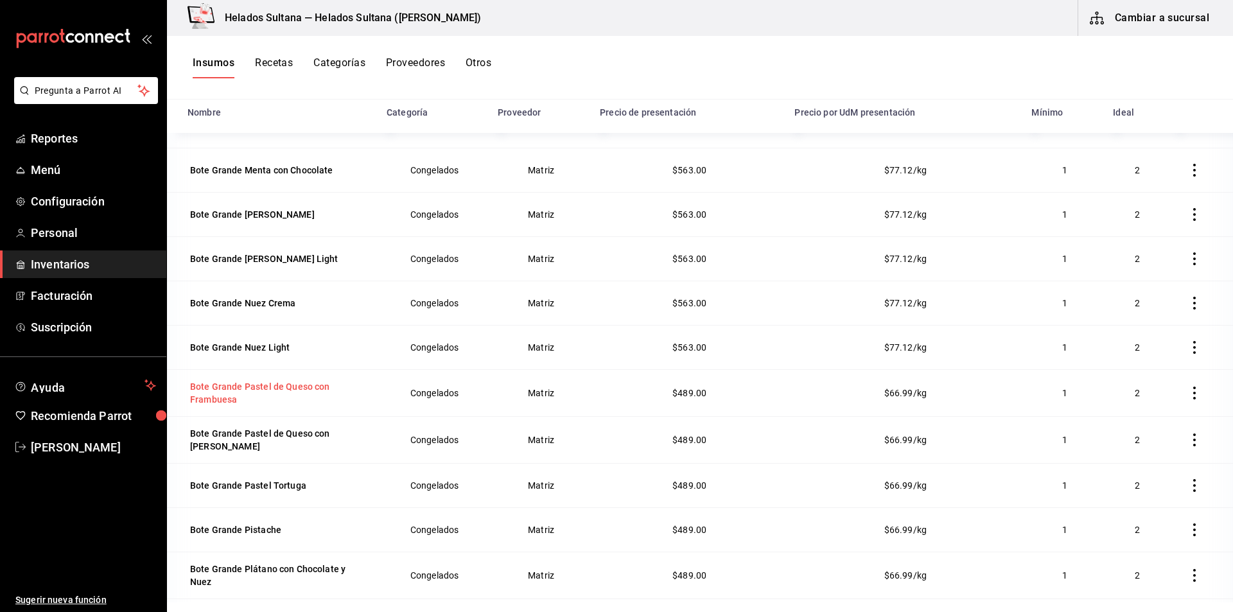
click at [299, 383] on div "Bote Grande Pastel de Queso con Frambuesa" at bounding box center [279, 393] width 178 height 26
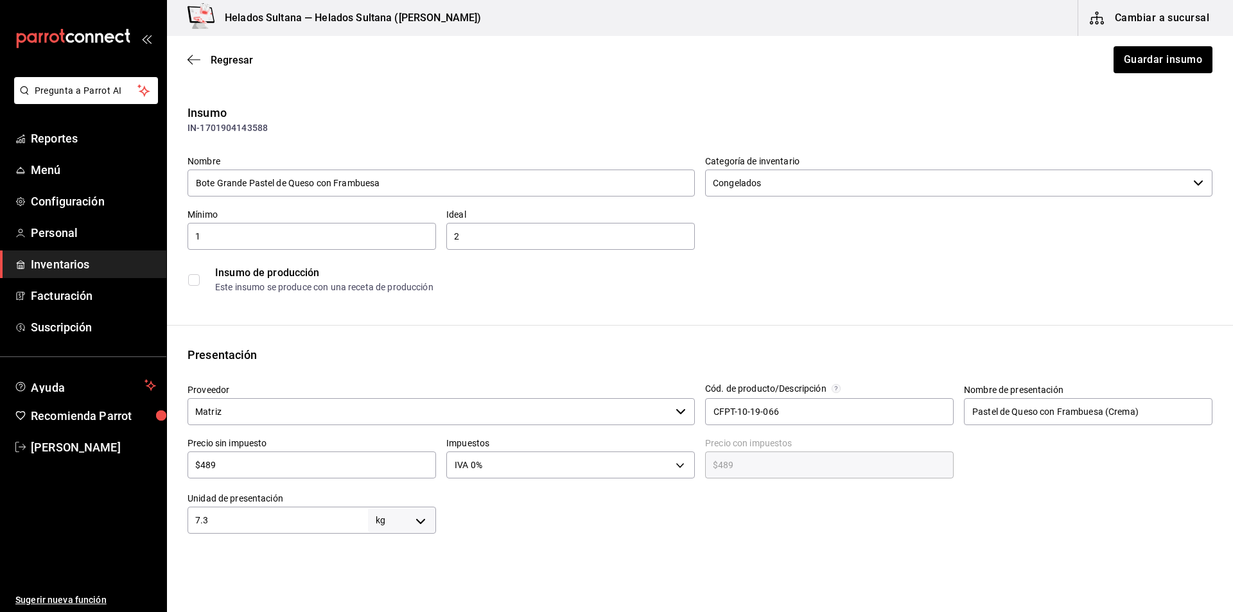
click at [279, 457] on input "$489" at bounding box center [311, 464] width 248 height 15
type input "$5"
type input "$5.00"
type input "$56"
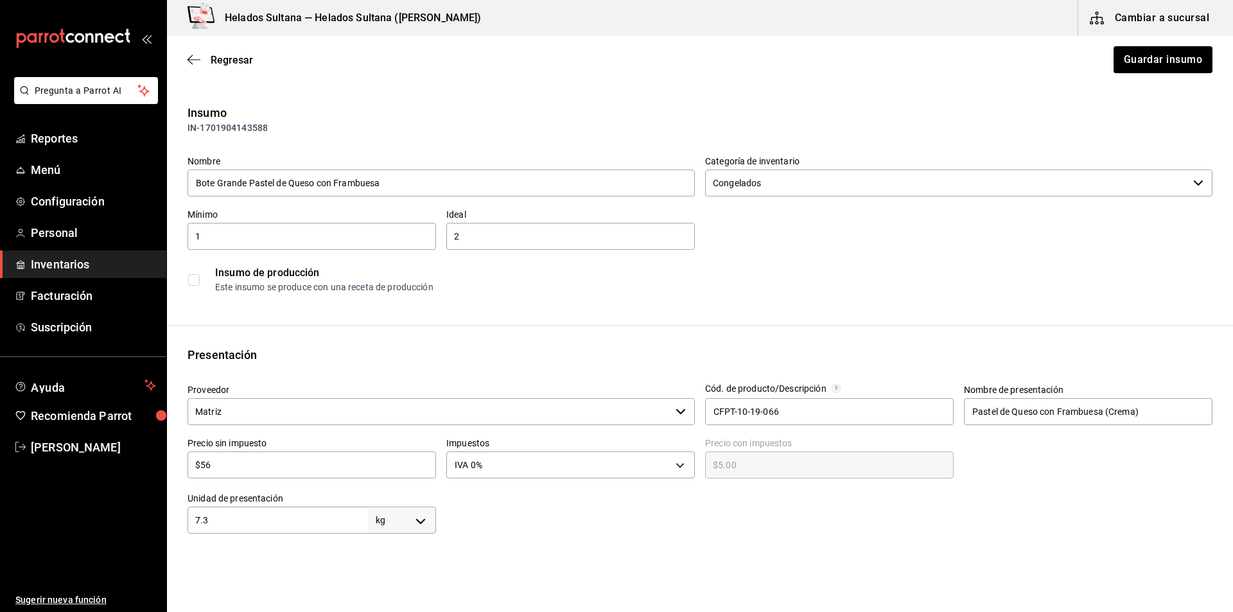
type input "$56.00"
type input "$563"
type input "$563.00"
type input "$563"
click at [1120, 69] on button "Guardar insumo" at bounding box center [1162, 59] width 100 height 27
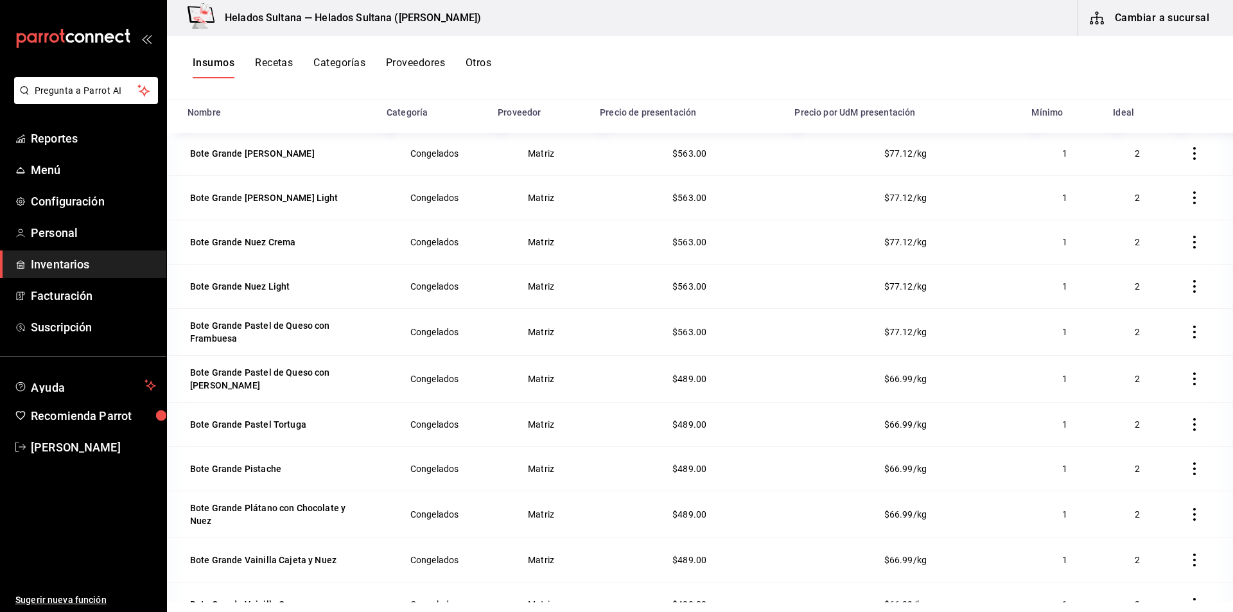
scroll to position [1303, 0]
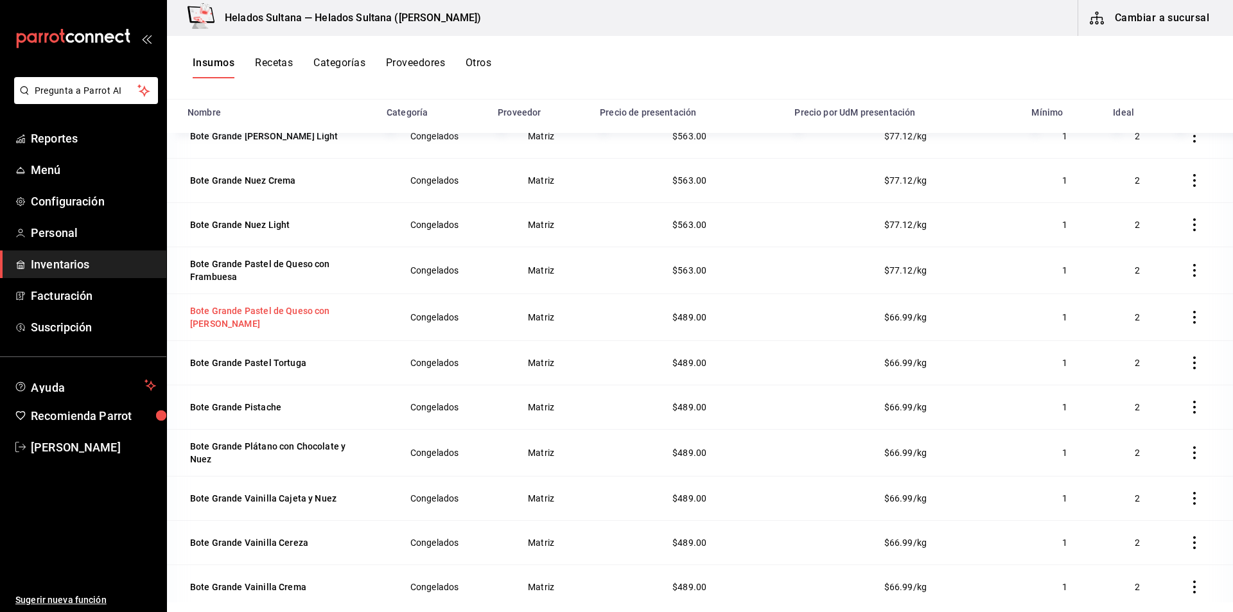
click at [266, 315] on div "Bote Grande Pastel de Queso con [PERSON_NAME]" at bounding box center [279, 317] width 178 height 26
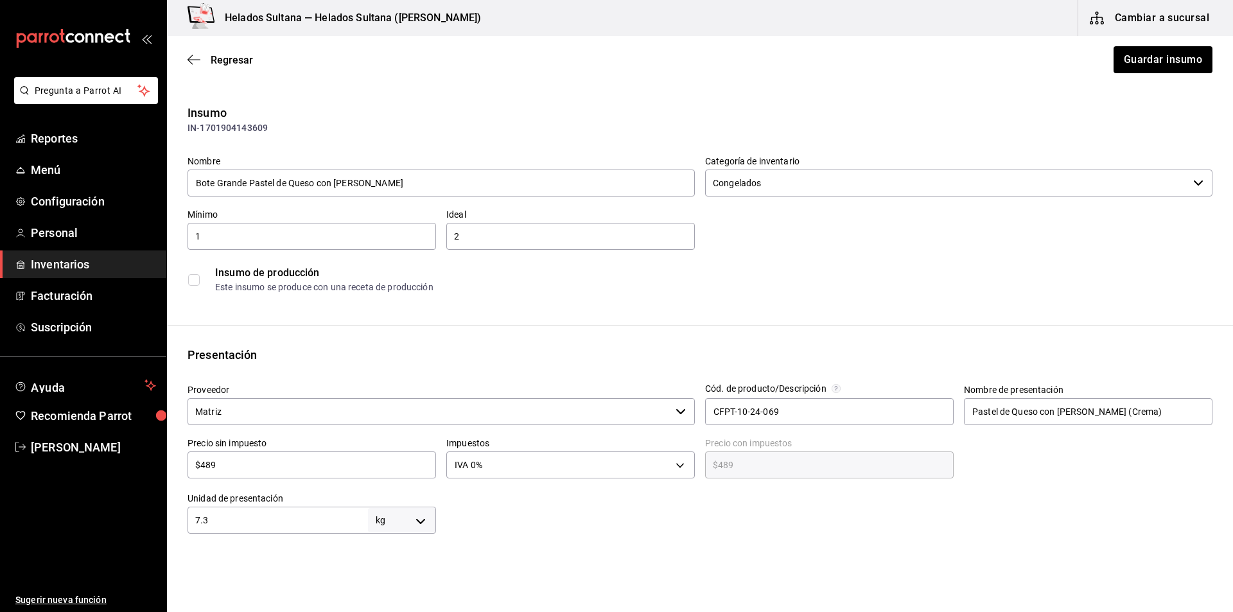
click at [227, 469] on input "$489" at bounding box center [311, 464] width 248 height 15
type input "$5"
type input "$5.00"
type input "$56"
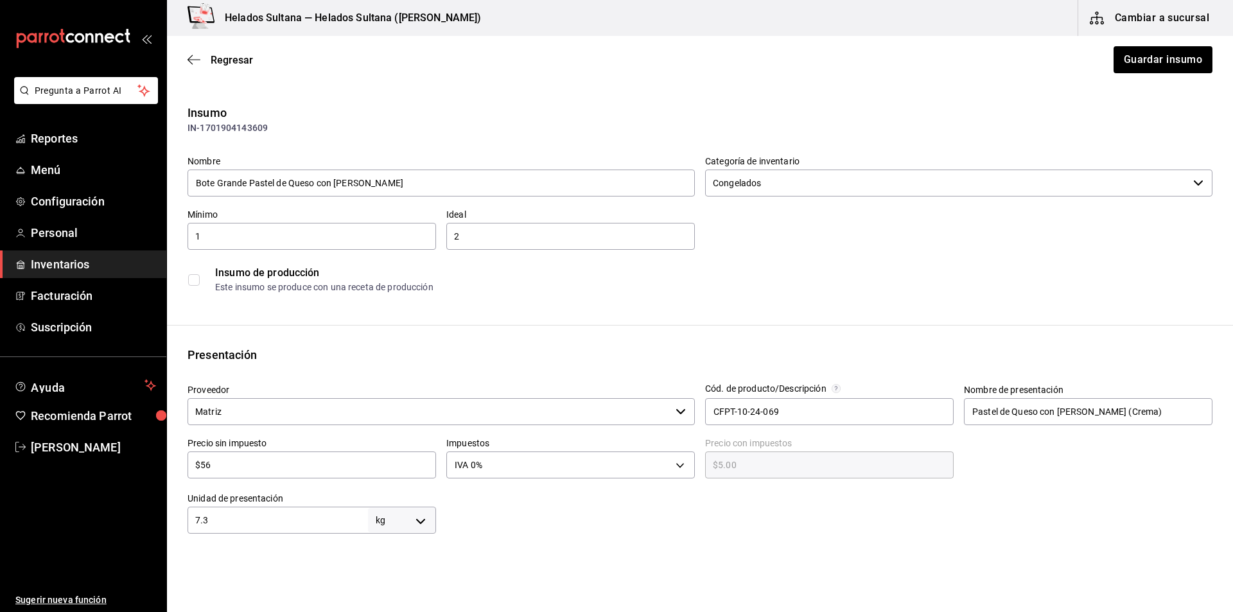
type input "$56.00"
type input "$563"
type input "$563.00"
type input "$563"
click at [1131, 69] on button "Guardar insumo" at bounding box center [1162, 59] width 100 height 27
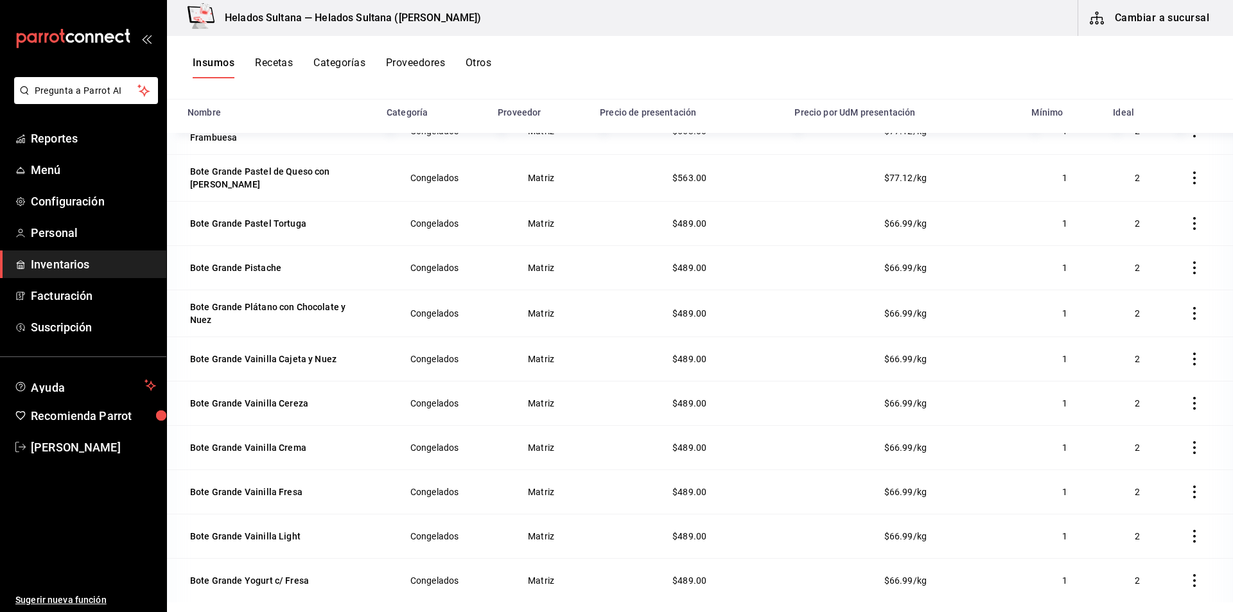
scroll to position [1405, 0]
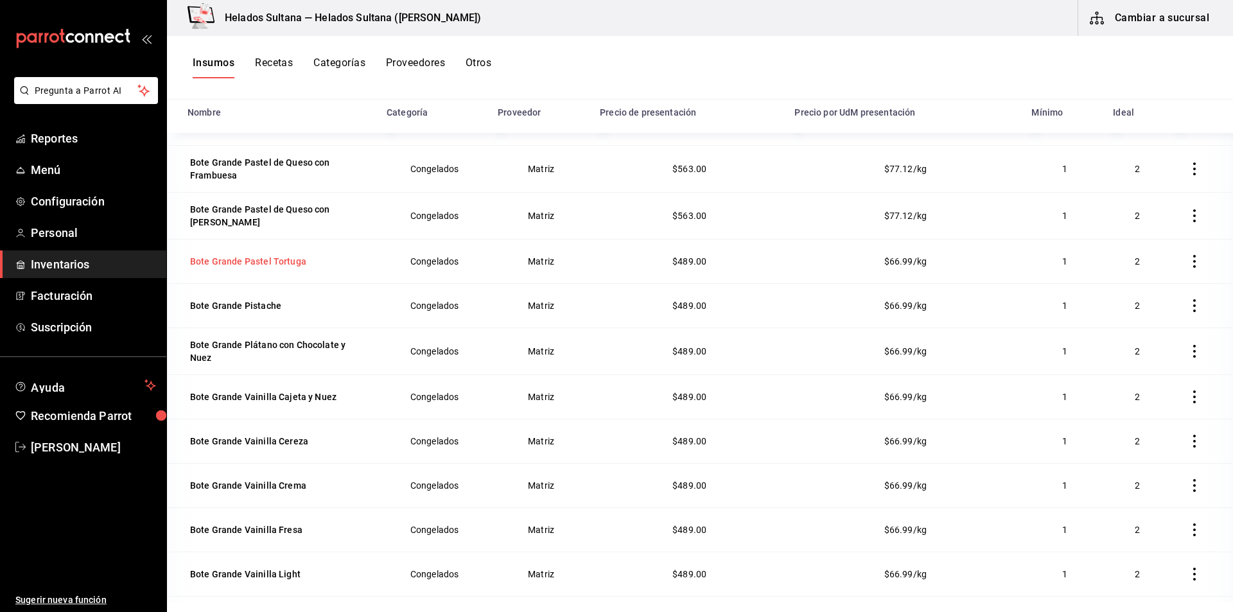
click at [313, 267] on div "Bote Grande Pastel Tortuga" at bounding box center [279, 261] width 184 height 18
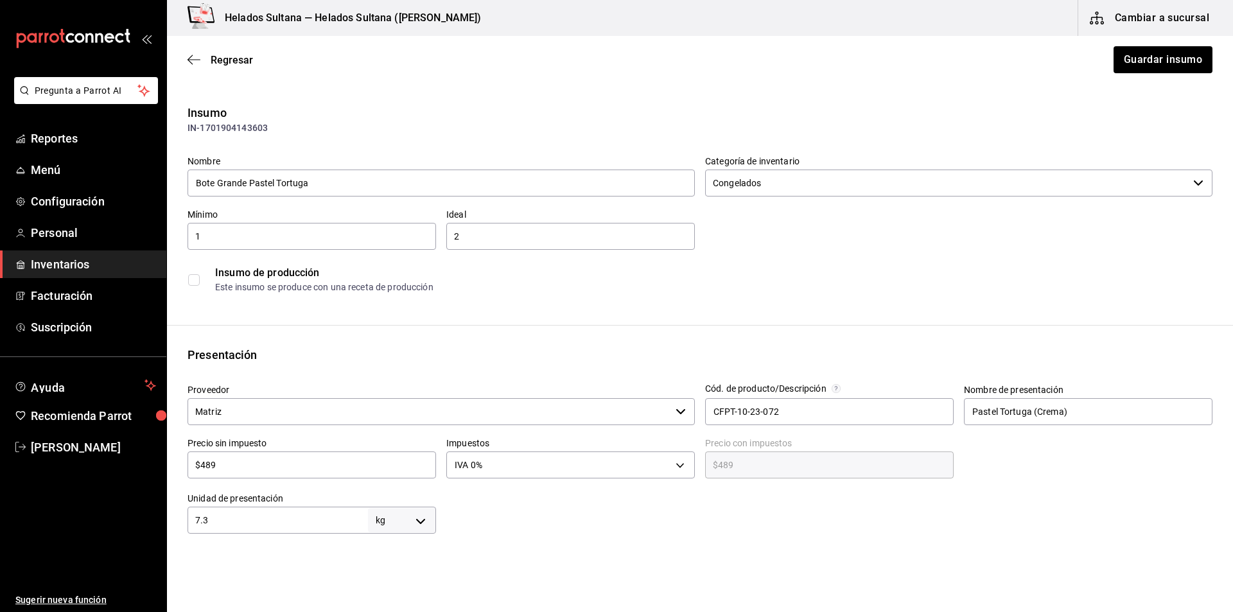
click at [250, 458] on input "$489" at bounding box center [311, 464] width 248 height 15
type input "$5"
type input "$5.00"
type input "$56"
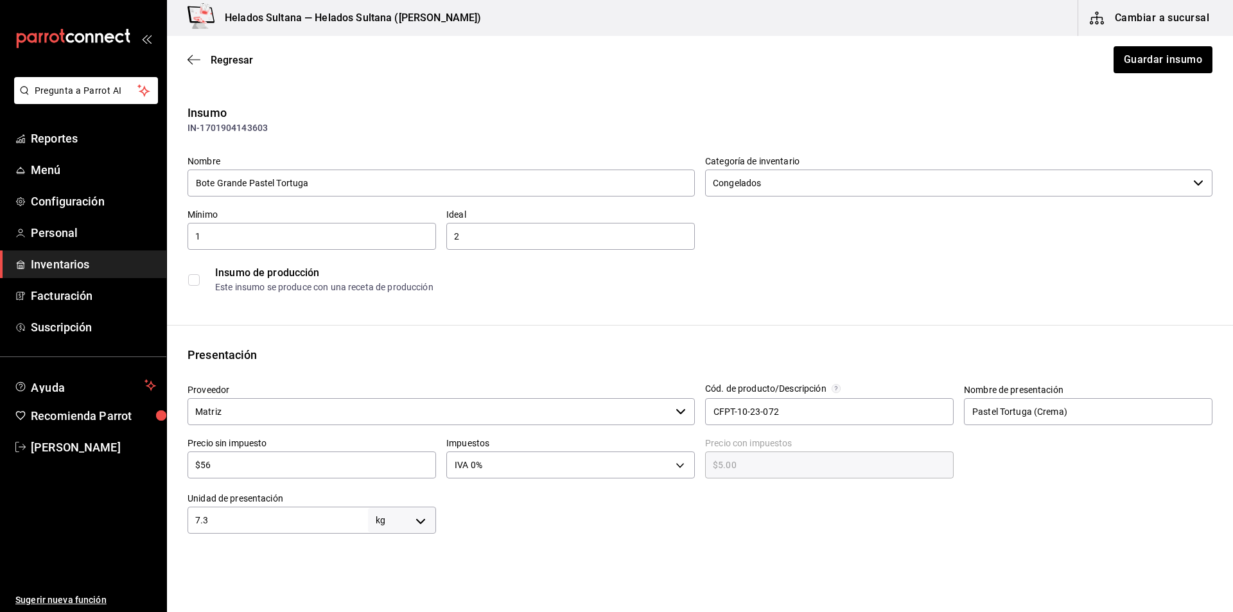
type input "$56.00"
type input "$563"
type input "$563.00"
type input "$563"
click at [1112, 53] on button "Guardar insumo" at bounding box center [1162, 59] width 100 height 27
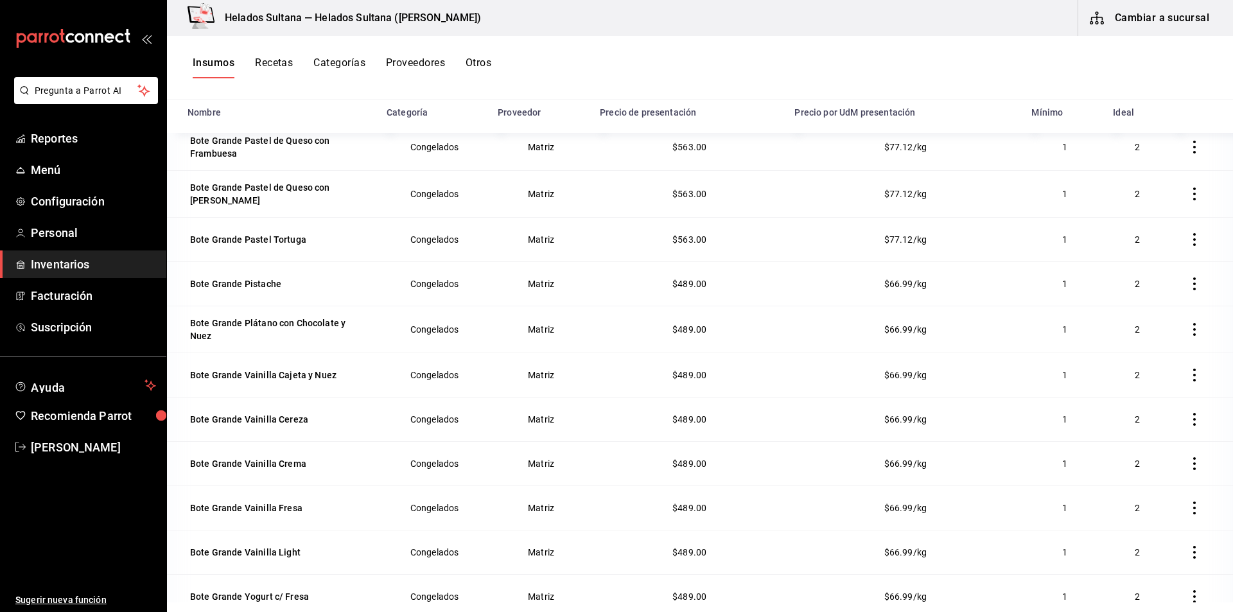
scroll to position [1490, 0]
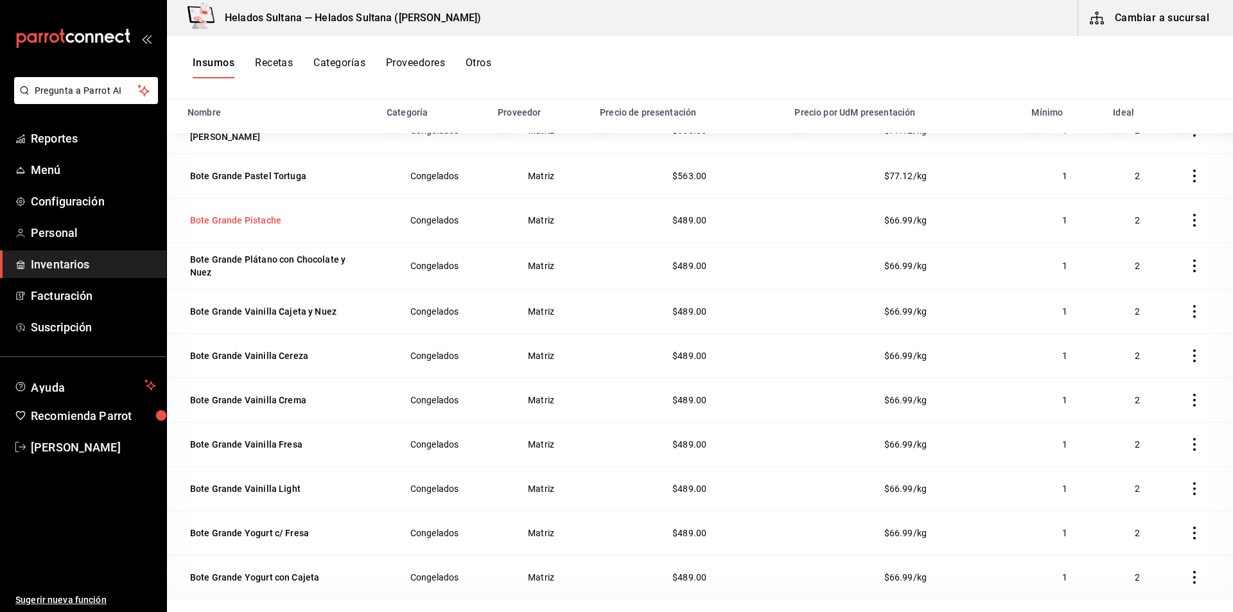
click at [267, 224] on div "Bote Grande Pistache" at bounding box center [235, 220] width 91 height 13
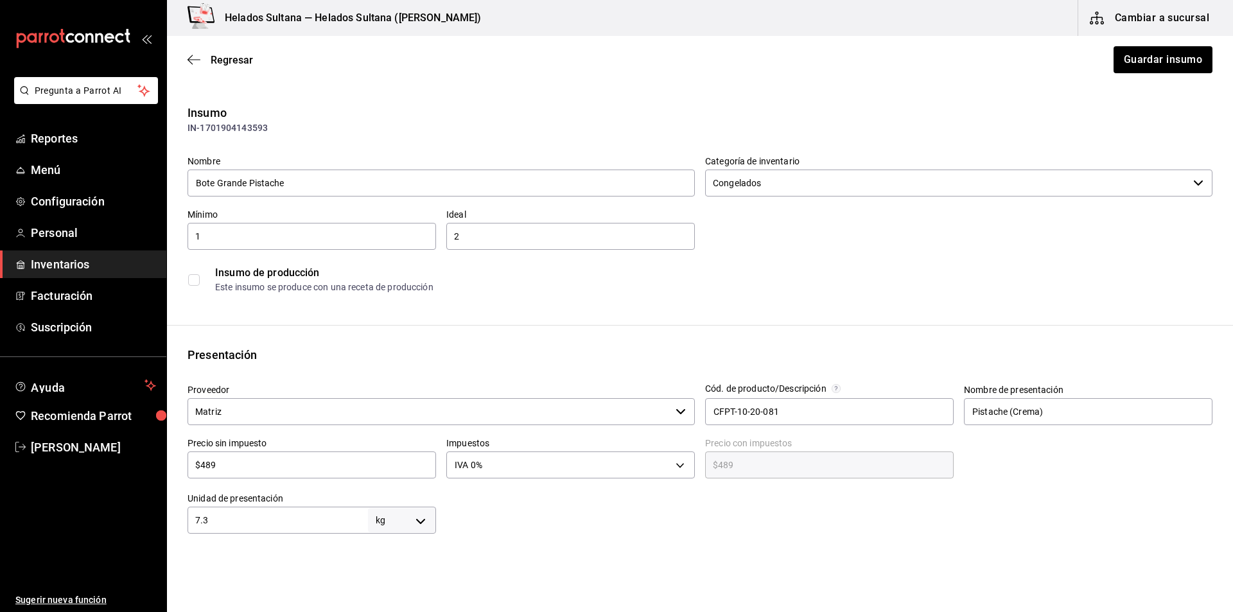
click at [250, 463] on input "$489" at bounding box center [311, 464] width 248 height 15
type input "$5"
type input "$5.00"
type input "$56"
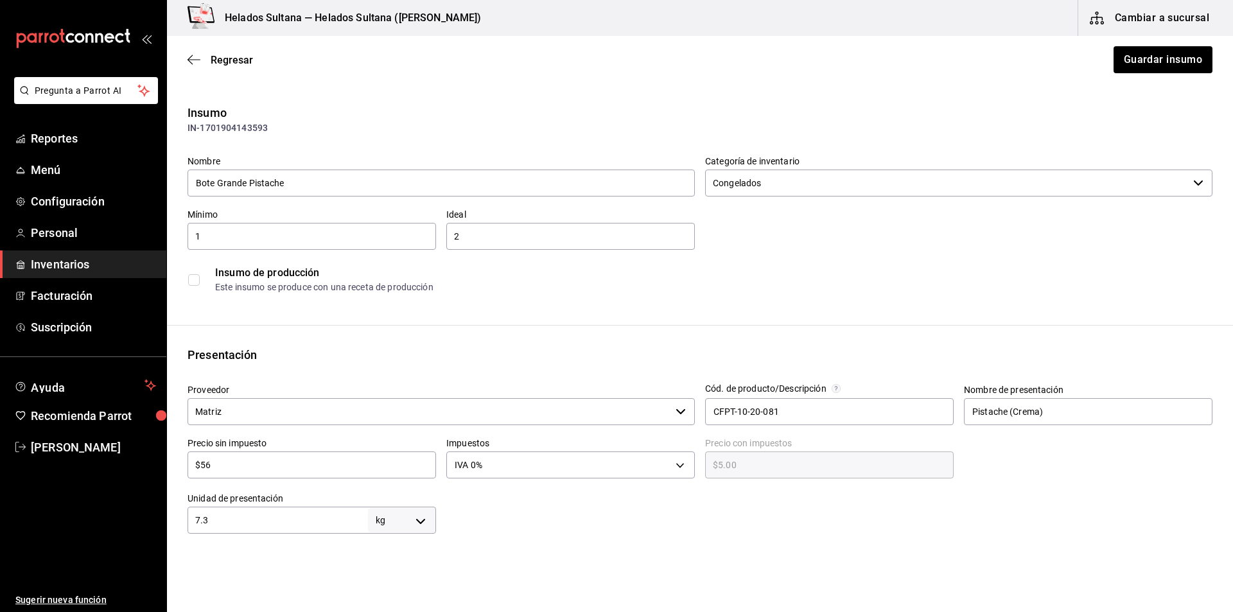
type input "$56.00"
type input "$563"
type input "$563.00"
type input "$563"
click at [1138, 65] on button "Guardar insumo" at bounding box center [1162, 59] width 100 height 27
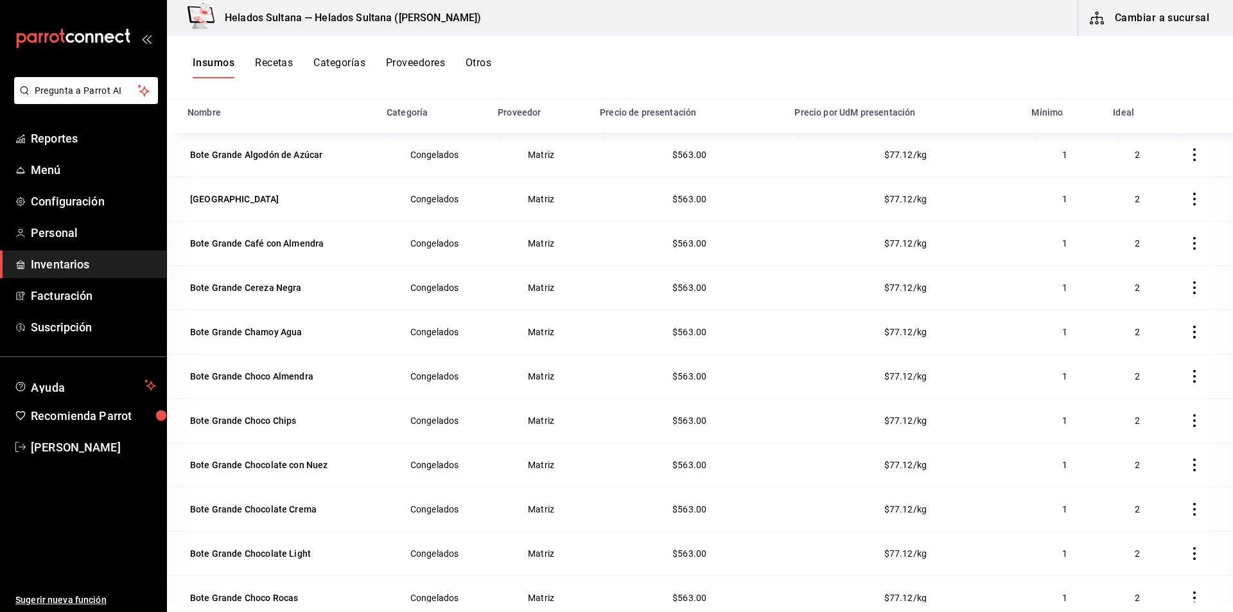
scroll to position [1490, 0]
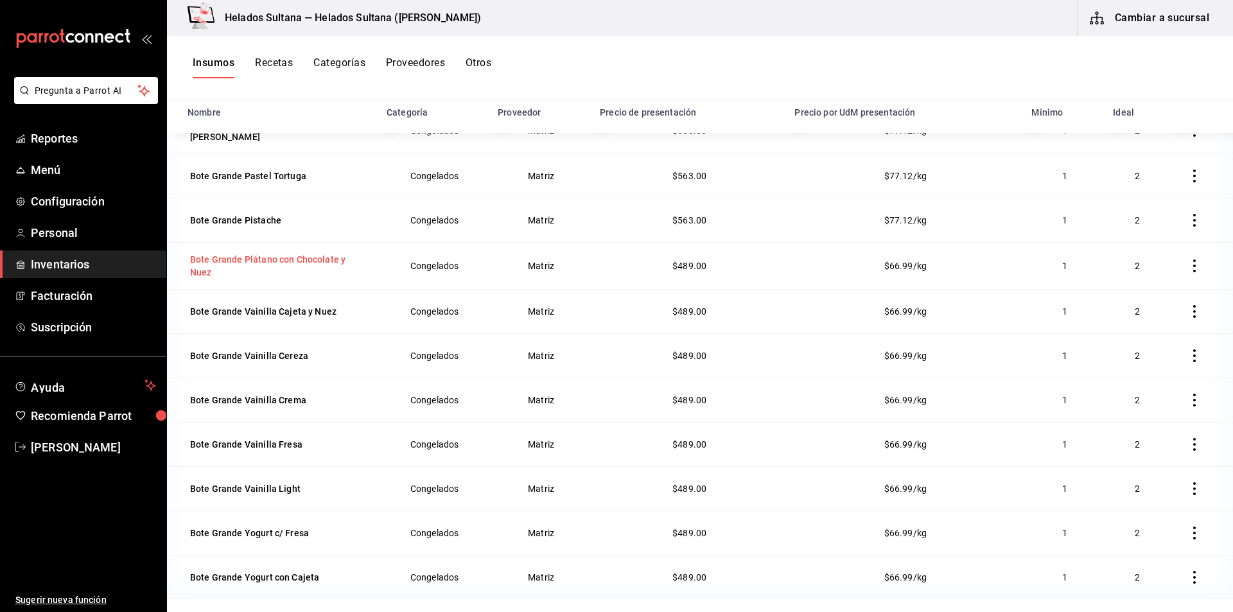
click at [315, 261] on div "Bote Grande Plátano con Chocolate y Nuez" at bounding box center [279, 266] width 178 height 26
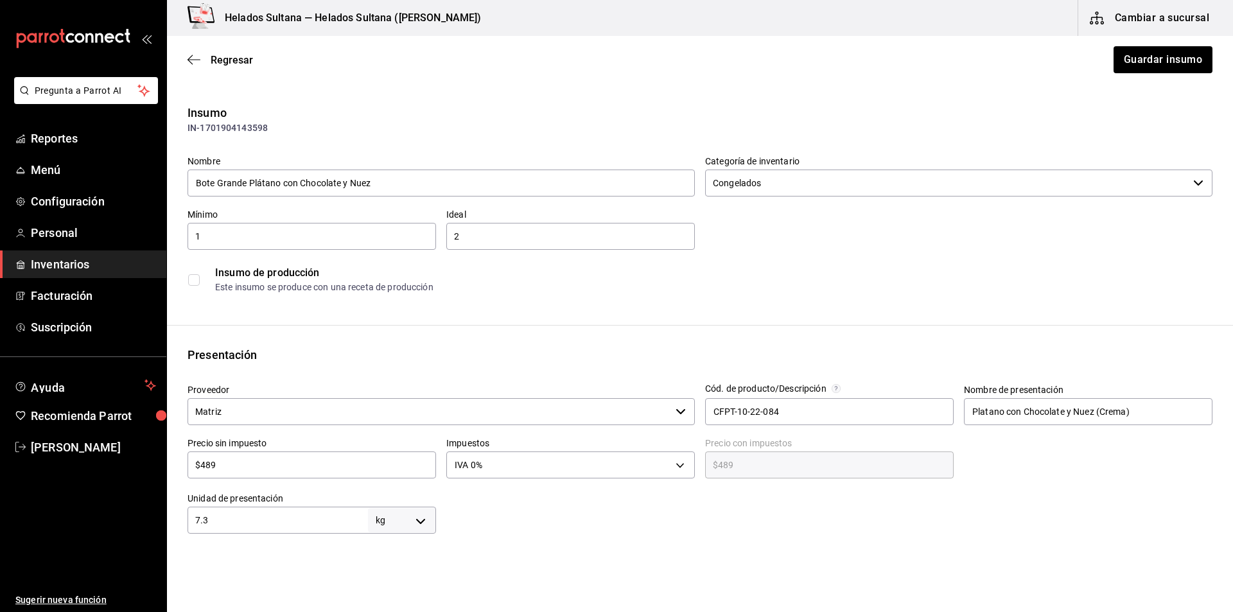
click at [355, 451] on div "Precio sin impuesto $489 ​" at bounding box center [311, 457] width 248 height 41
click at [332, 461] on input "$489" at bounding box center [311, 464] width 248 height 15
type input "$5"
type input "$5.00"
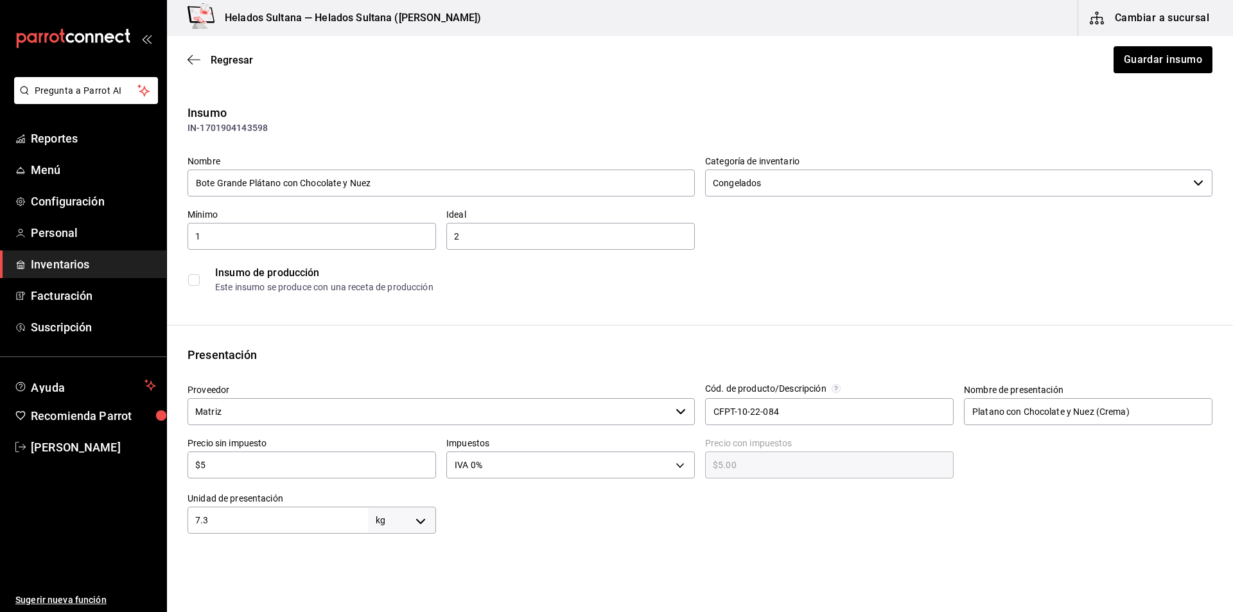
type input "$56"
type input "$56.00"
type input "$563"
type input "$563.00"
type input "$563"
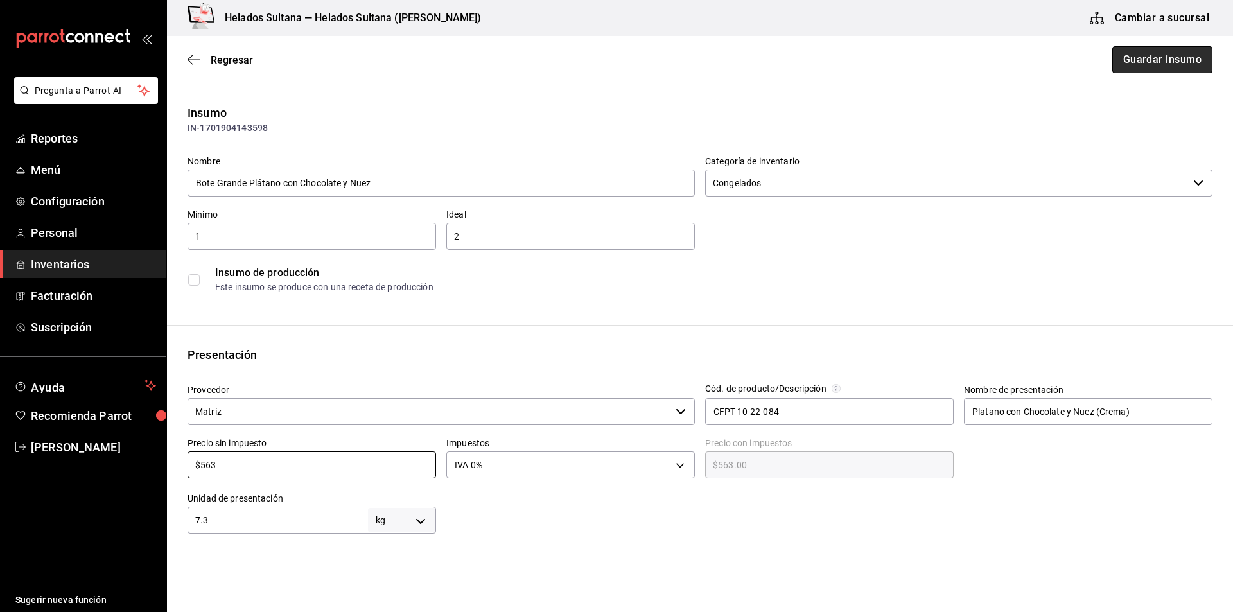
click at [1134, 65] on button "Guardar insumo" at bounding box center [1162, 59] width 100 height 27
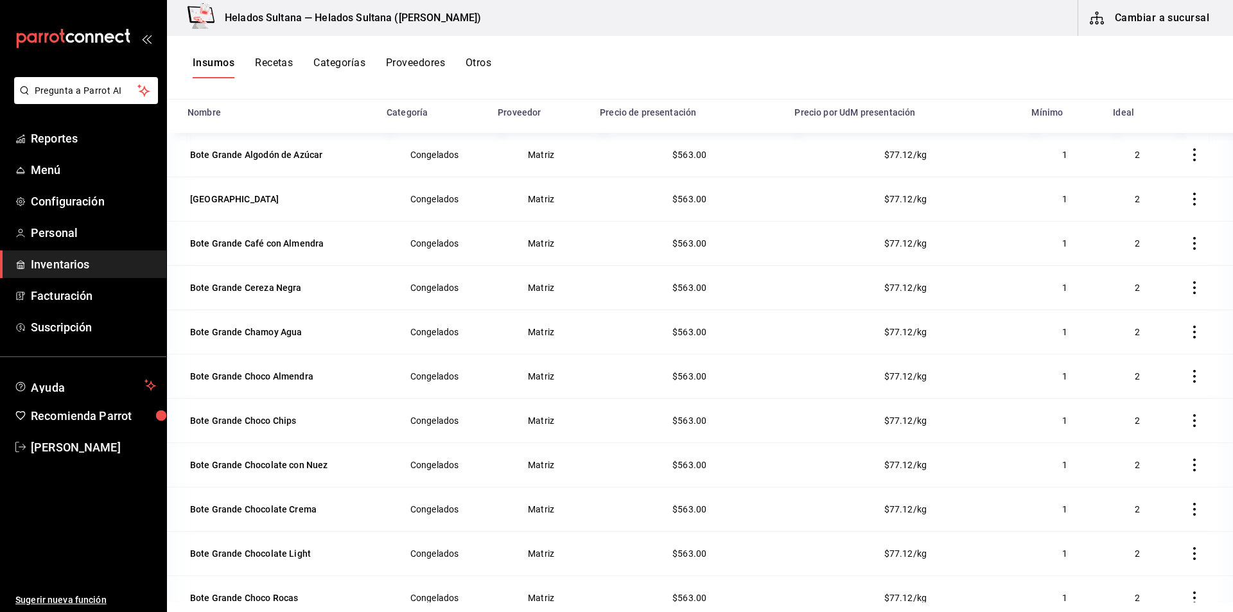
scroll to position [1490, 0]
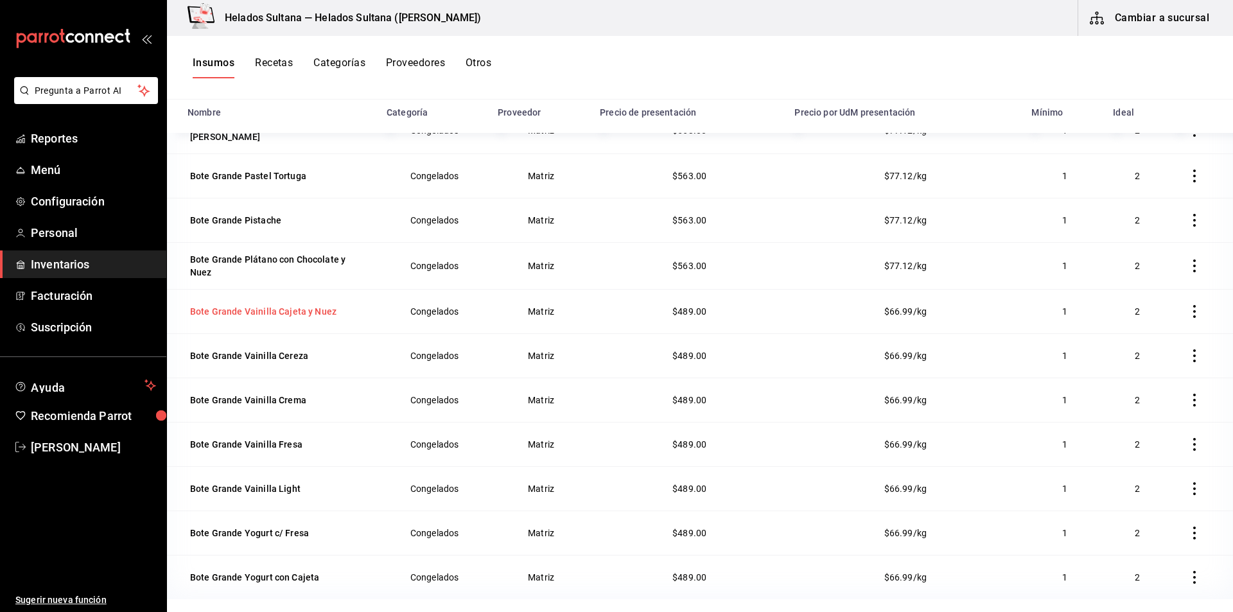
click at [318, 305] on div "Bote Grande Vainilla Cajeta y Nuez" at bounding box center [263, 311] width 146 height 13
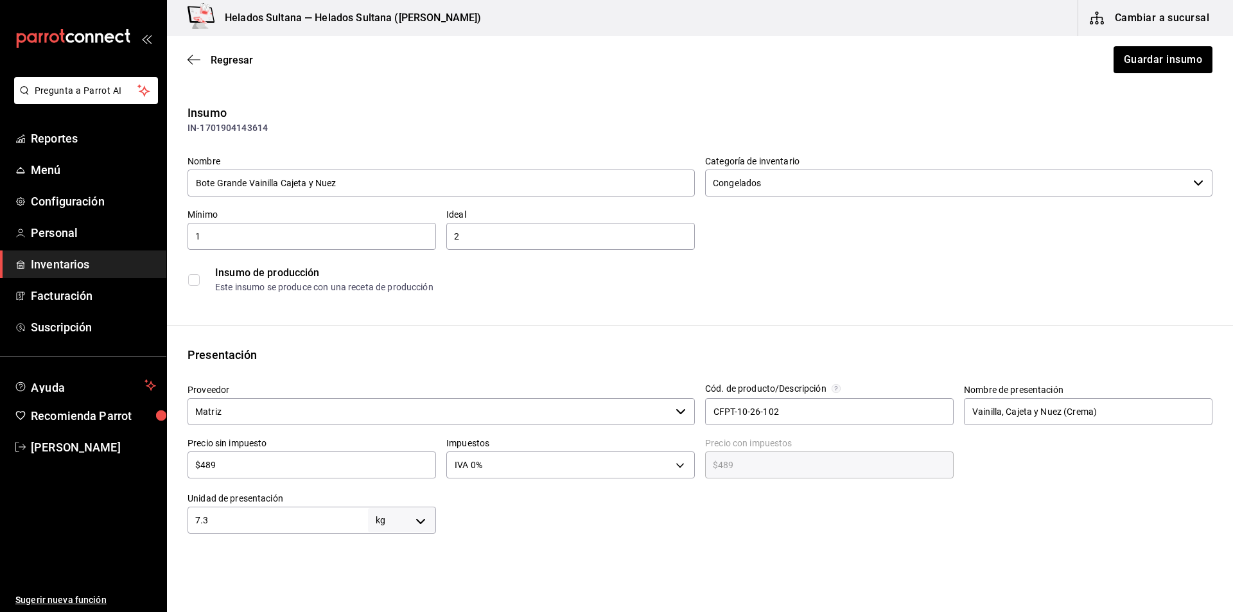
click at [268, 476] on div "$489 ​" at bounding box center [311, 464] width 248 height 27
click at [258, 471] on input "$489" at bounding box center [311, 464] width 248 height 15
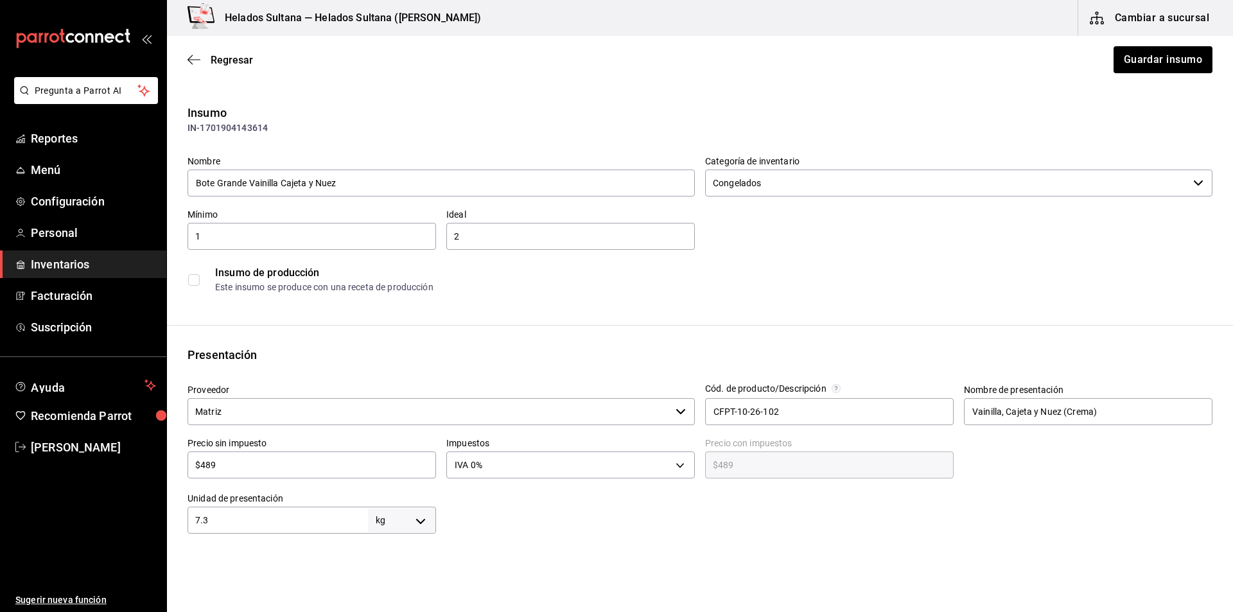
click at [258, 471] on input "$489" at bounding box center [311, 464] width 248 height 15
type input "$5"
type input "$5.00"
type input "$56"
type input "$56.00"
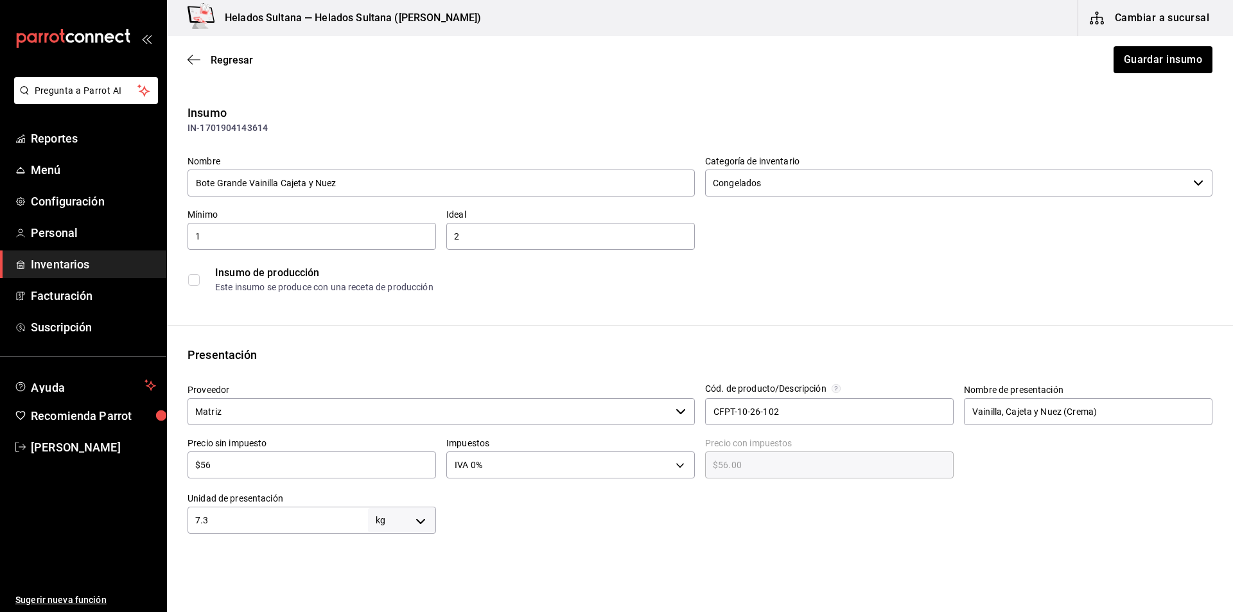
type input "$563"
type input "$563.00"
type input "$563"
click at [1171, 59] on button "Guardar insumo" at bounding box center [1162, 59] width 100 height 27
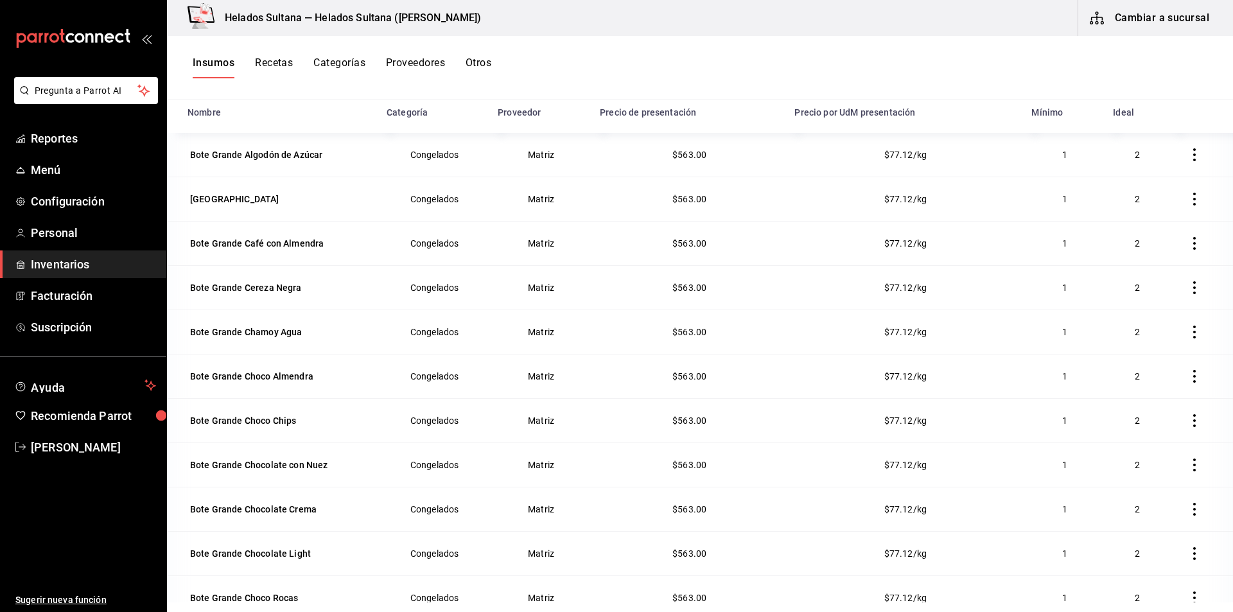
scroll to position [1490, 0]
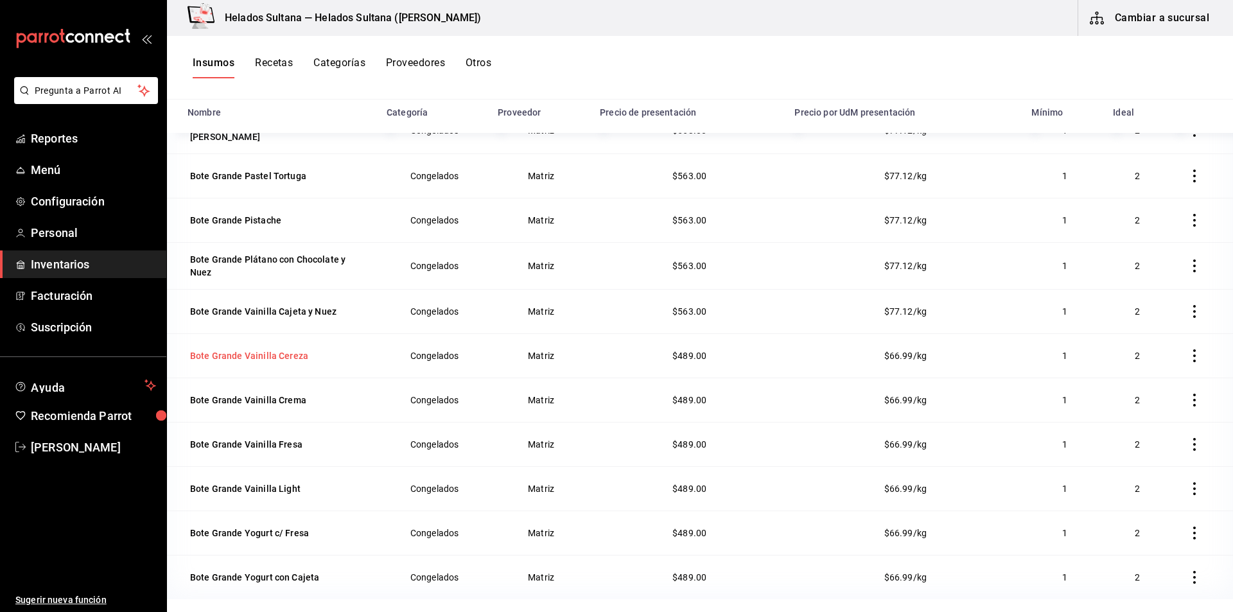
click at [279, 352] on div "Bote Grande Vainilla Cereza" at bounding box center [249, 355] width 118 height 13
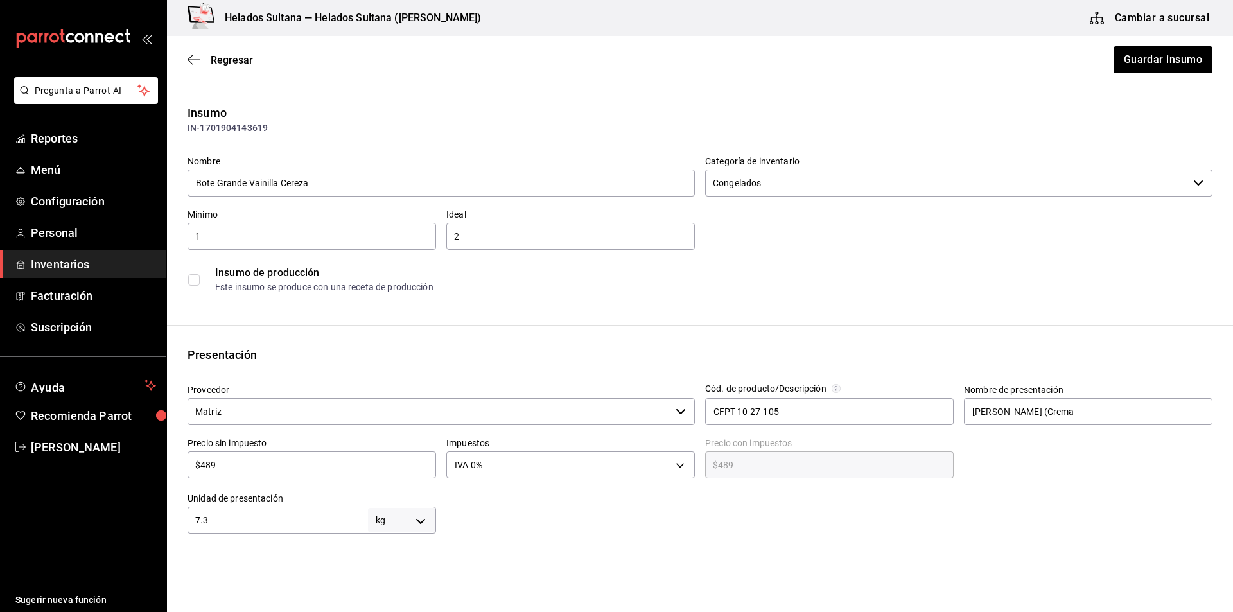
click at [243, 472] on input "$489" at bounding box center [311, 464] width 248 height 15
type input "$5"
type input "$5.00"
type input "$56"
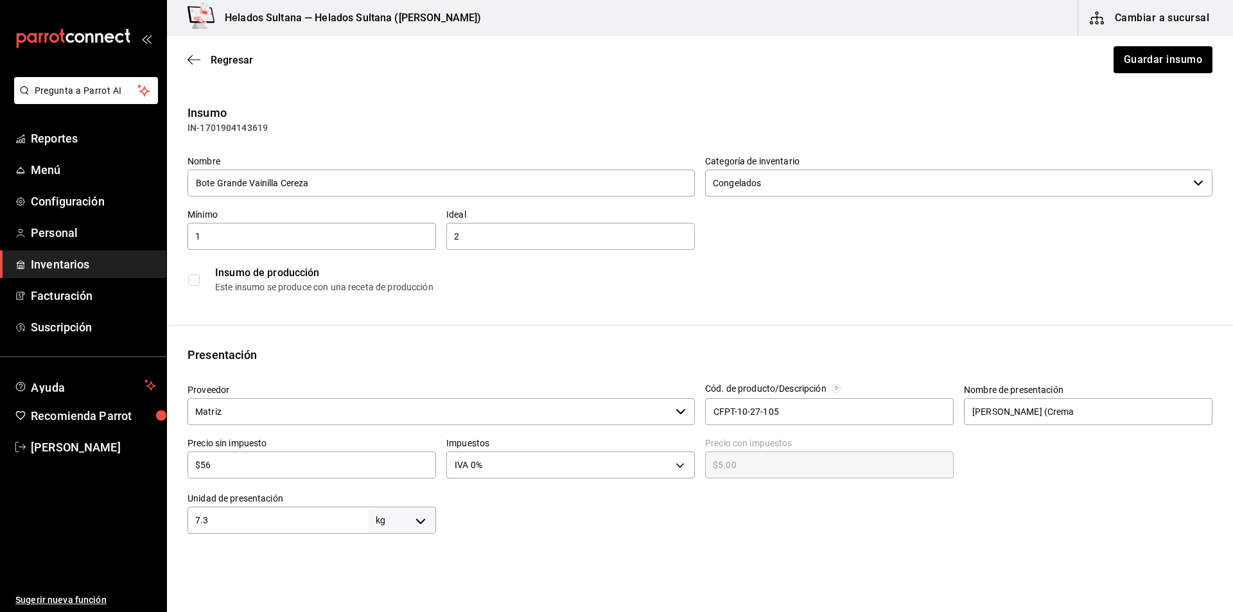
type input "$56.00"
type input "$563"
type input "$563.00"
type input "$563"
click at [1130, 61] on button "Guardar insumo" at bounding box center [1162, 59] width 100 height 27
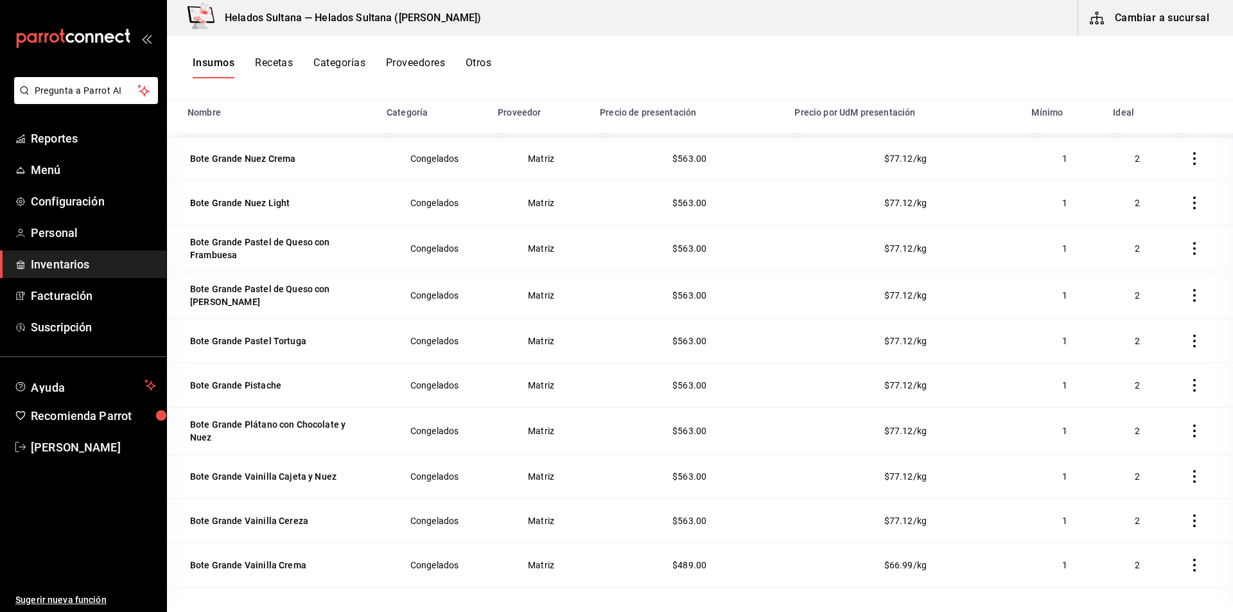
scroll to position [1490, 0]
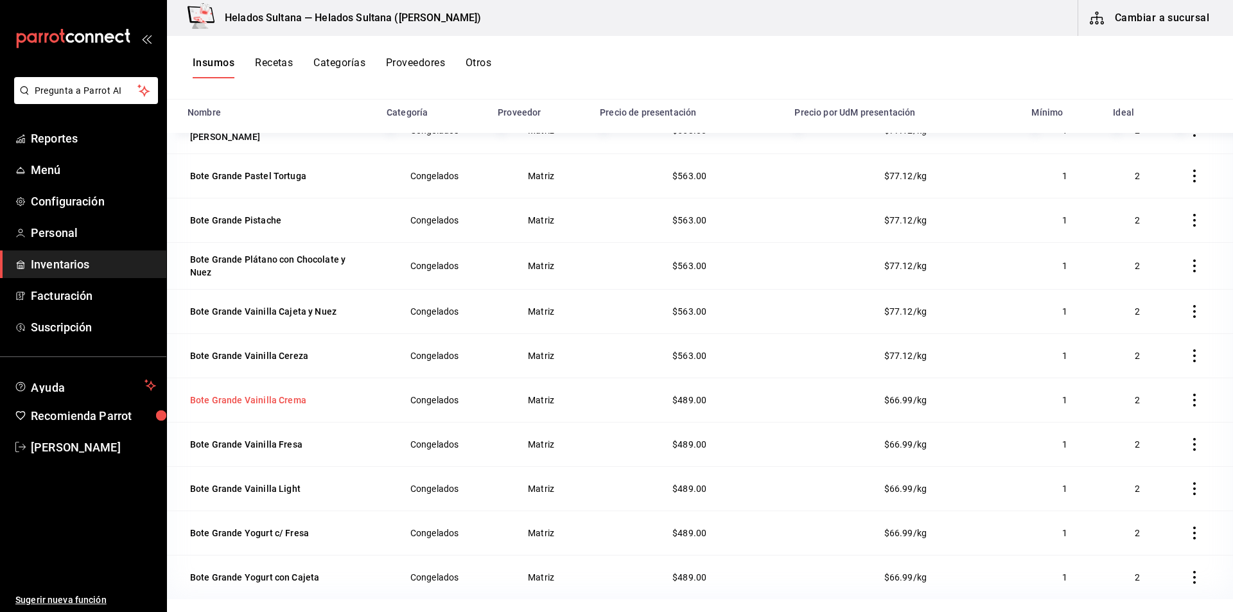
click at [207, 386] on td "Bote Grande Vainilla Crema" at bounding box center [273, 399] width 212 height 44
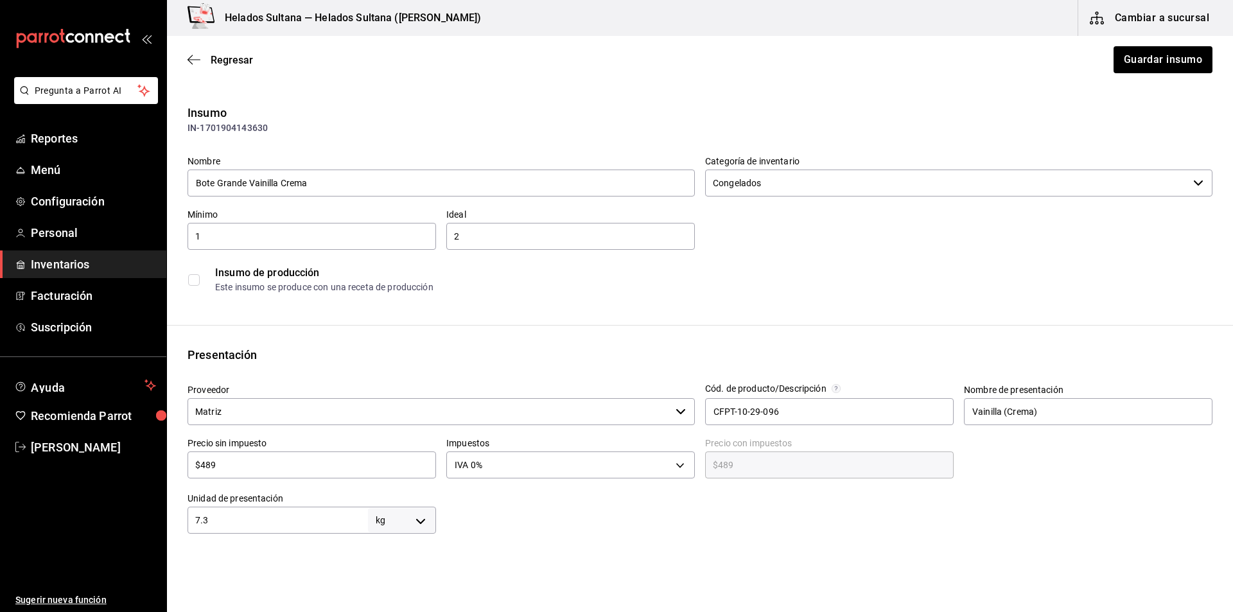
click at [261, 462] on input "$489" at bounding box center [311, 464] width 248 height 15
type input "$5"
type input "$5.00"
type input "$56"
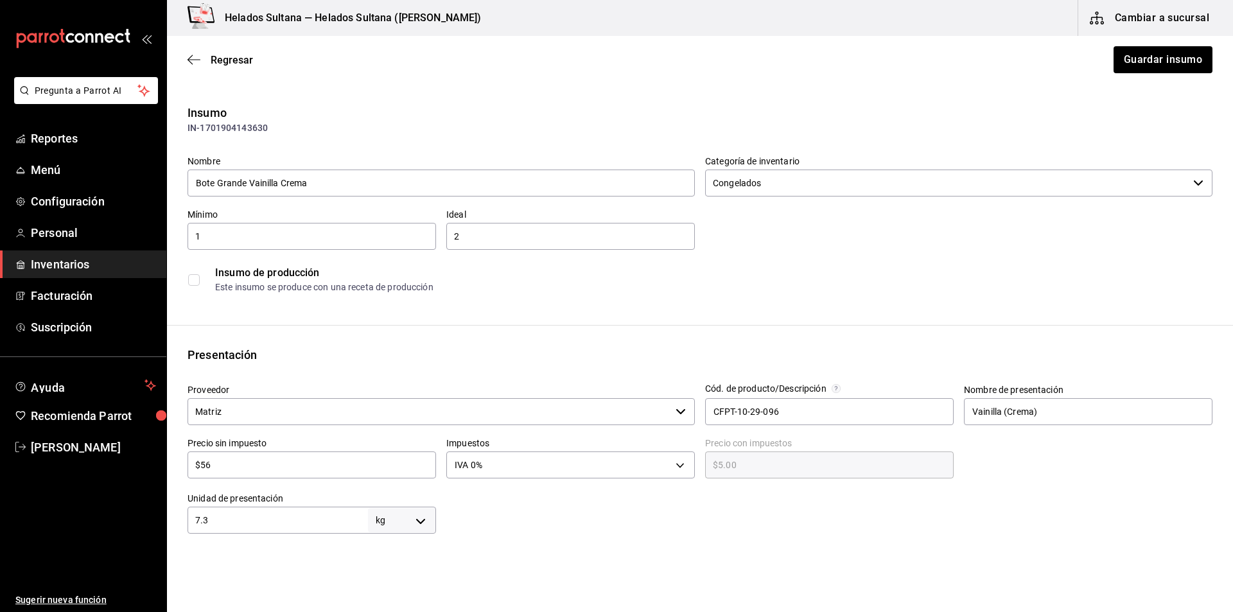
type input "$56.00"
type input "$563"
type input "$563.00"
type input "$563"
click at [1138, 68] on button "Guardar insumo" at bounding box center [1162, 59] width 100 height 27
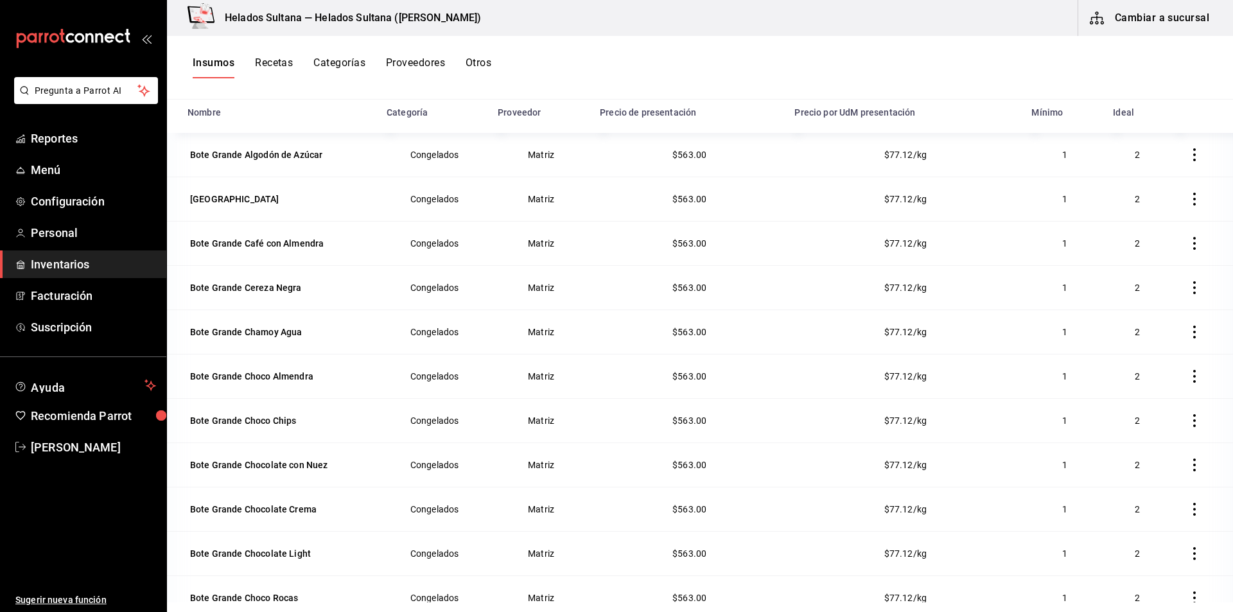
scroll to position [1490, 0]
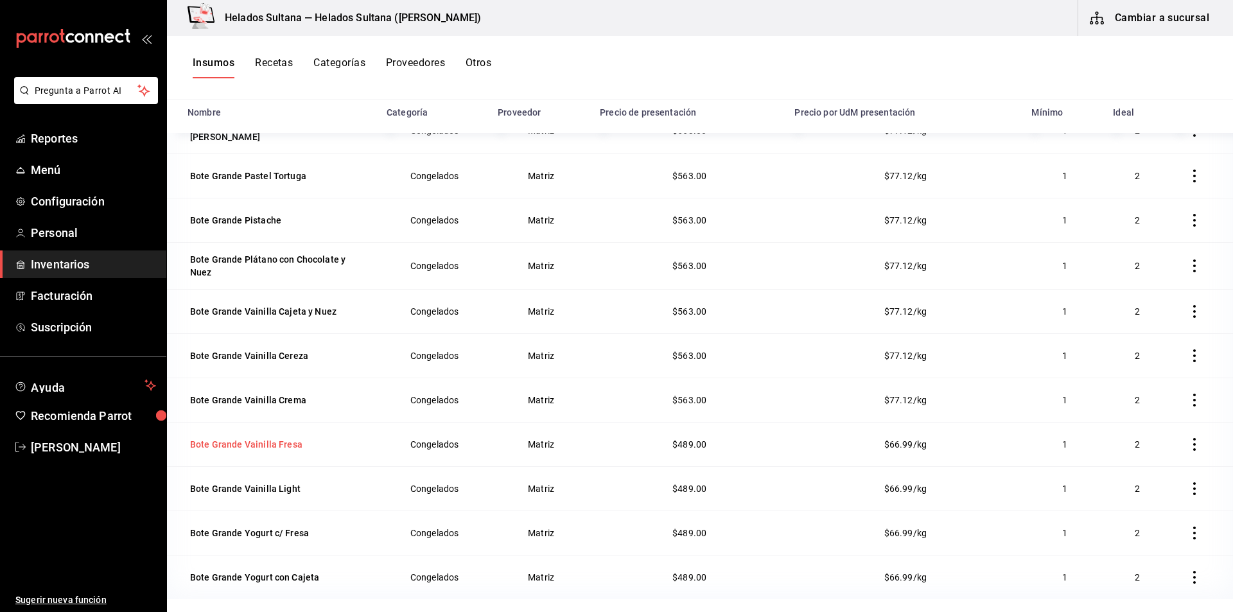
click at [279, 438] on div "Bote Grande Vainilla Fresa" at bounding box center [246, 444] width 112 height 13
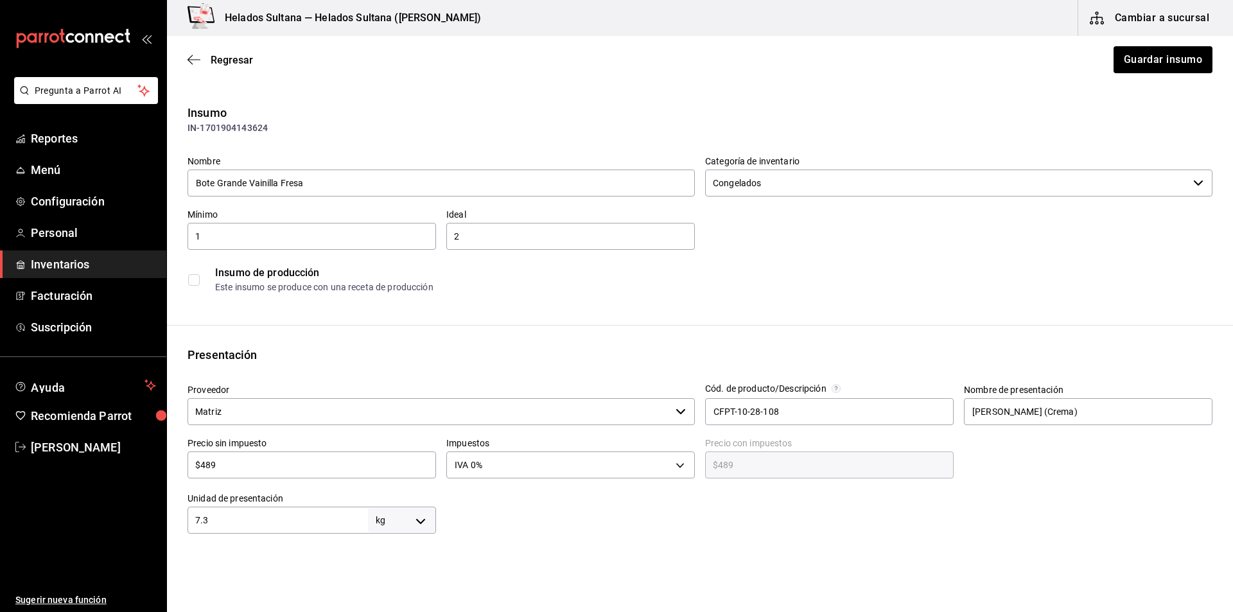
click at [306, 457] on input "$489" at bounding box center [311, 464] width 248 height 15
type input "$5"
type input "$5.00"
type input "$56"
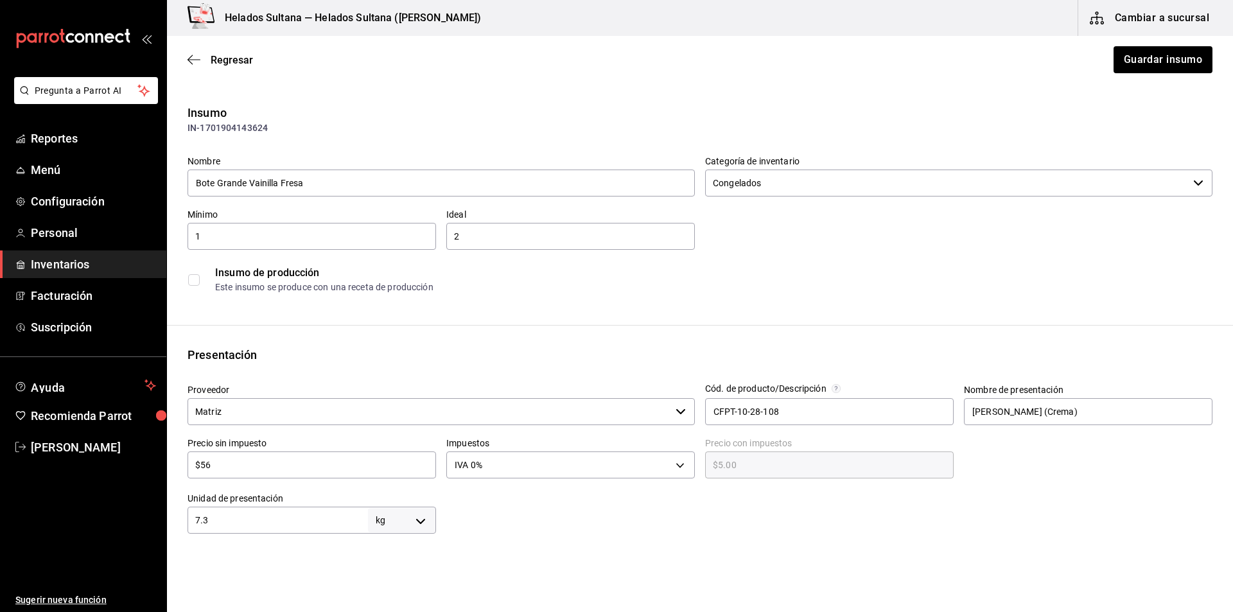
type input "$56.00"
type input "$563"
type input "$563.00"
type input "$563"
click at [1116, 65] on button "Guardar insumo" at bounding box center [1162, 59] width 100 height 27
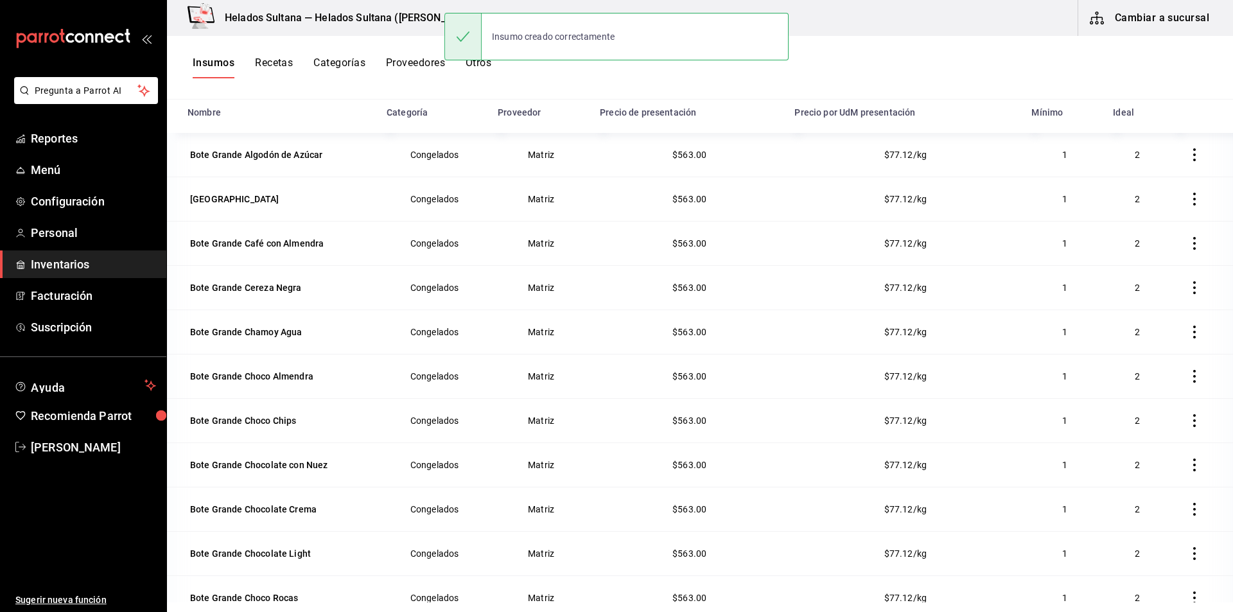
scroll to position [1490, 0]
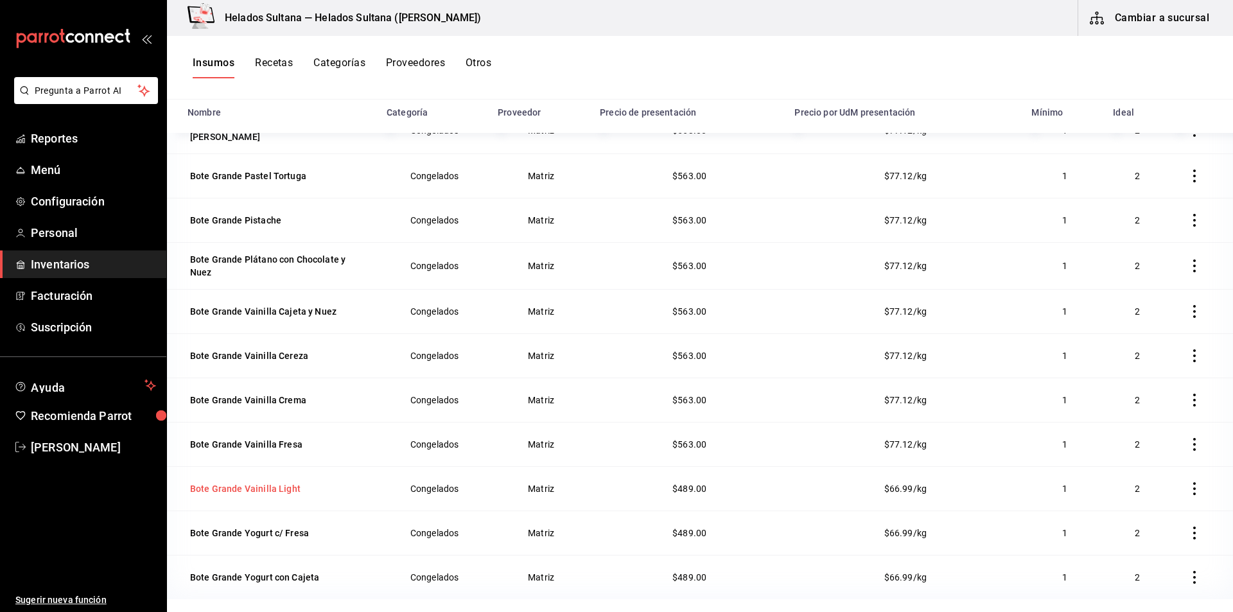
click at [270, 483] on div "Bote Grande Vainilla Light" at bounding box center [245, 488] width 110 height 13
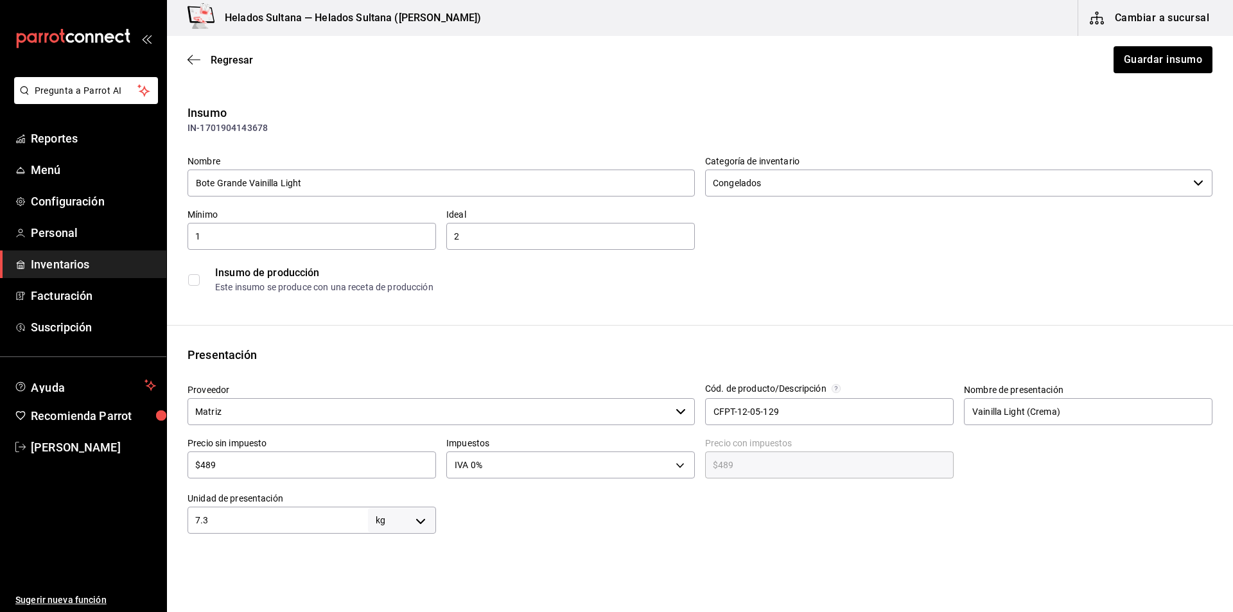
click at [257, 464] on input "$489" at bounding box center [311, 464] width 248 height 15
type input "$5"
type input "$5.00"
type input "$56"
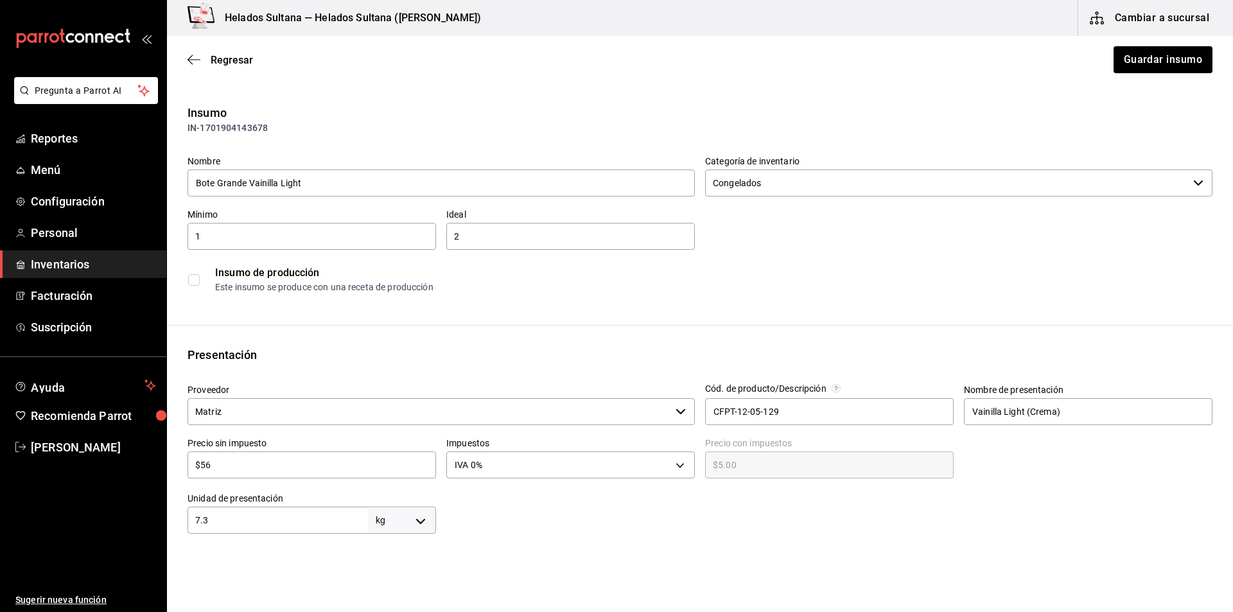
type input "$56.00"
type input "$563"
type input "$563.00"
type input "$563"
click at [1104, 43] on div "Regresar Guardar insumo" at bounding box center [700, 60] width 1066 height 48
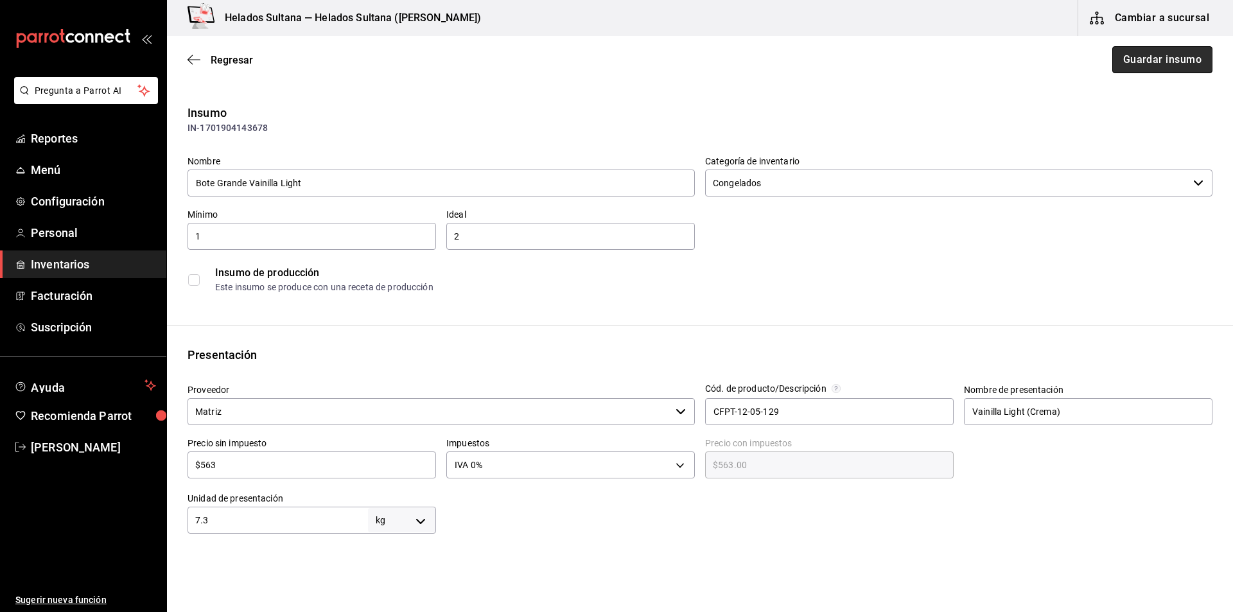
click at [1116, 62] on button "Guardar insumo" at bounding box center [1162, 59] width 100 height 27
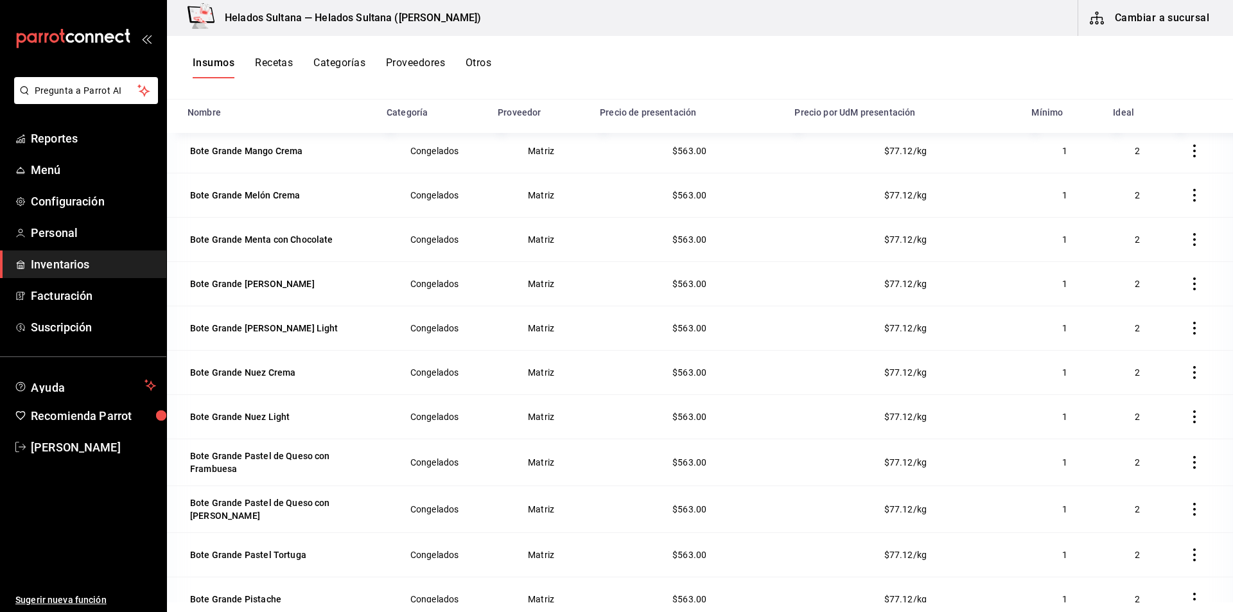
scroll to position [1490, 0]
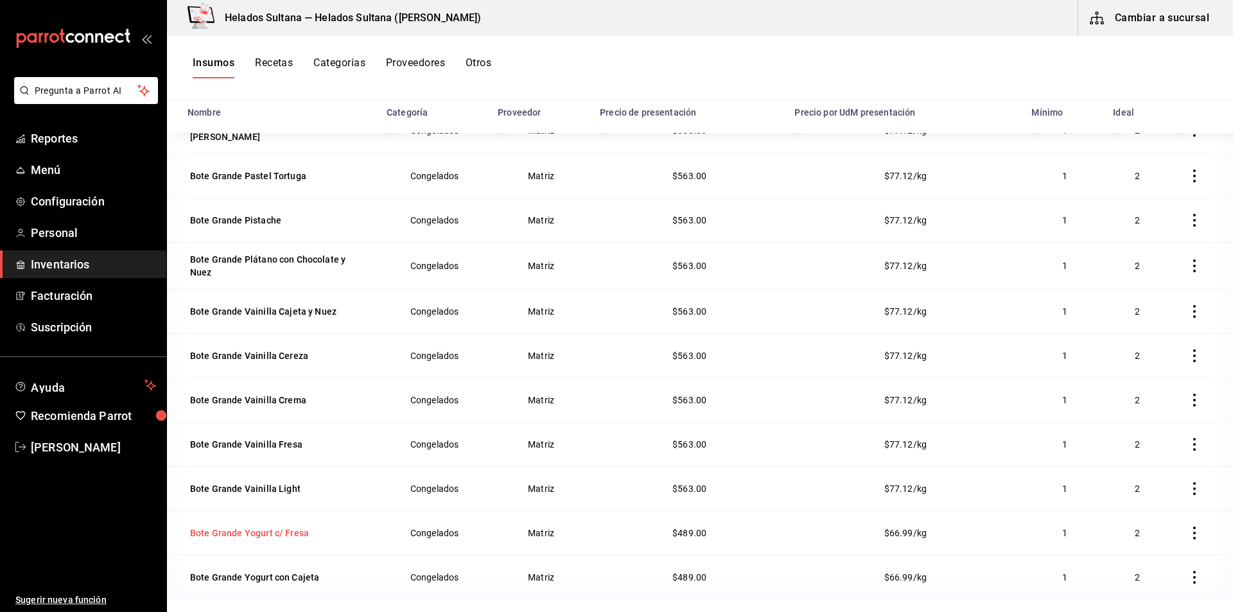
click at [221, 529] on div "Bote Grande Yogurt c/ Fresa" at bounding box center [249, 532] width 119 height 13
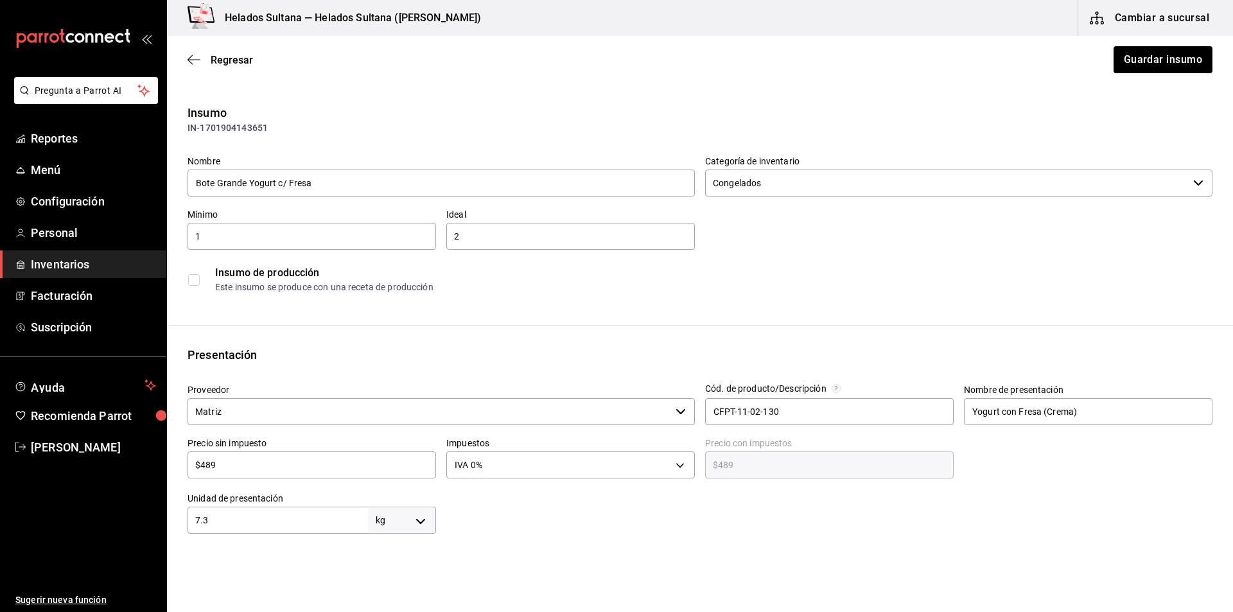
click at [357, 462] on input "$489" at bounding box center [311, 464] width 248 height 15
type input "$5"
type input "$5.00"
type input "$56"
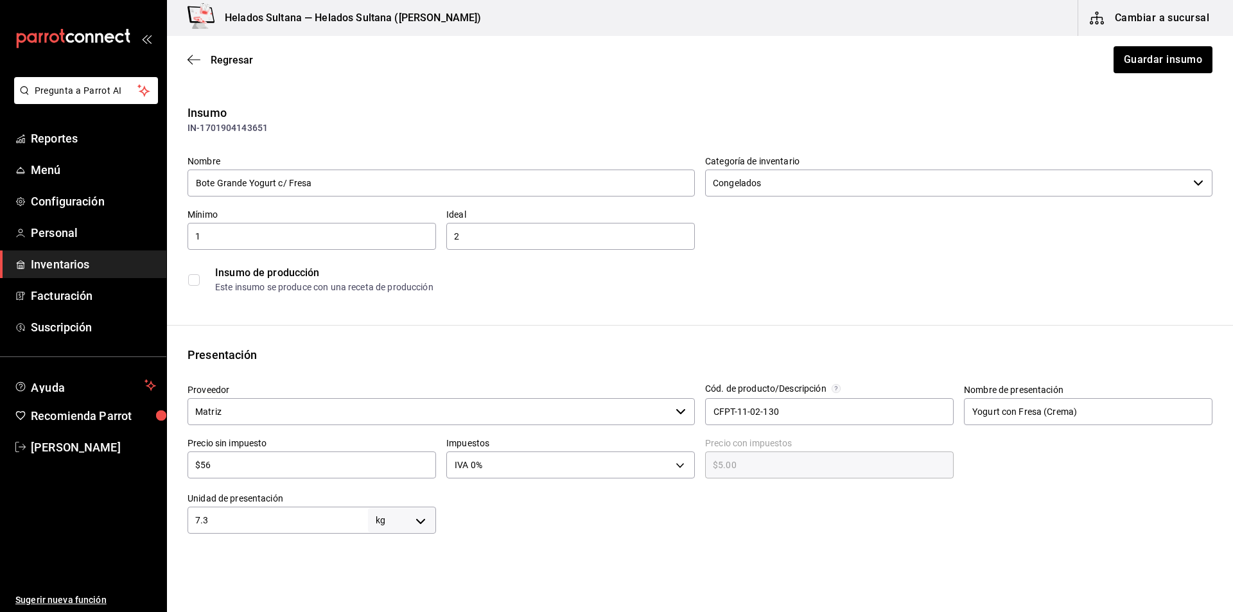
type input "$56.00"
type input "$563"
type input "$563.00"
type input "$563"
click at [1164, 51] on button "Guardar insumo" at bounding box center [1162, 59] width 100 height 27
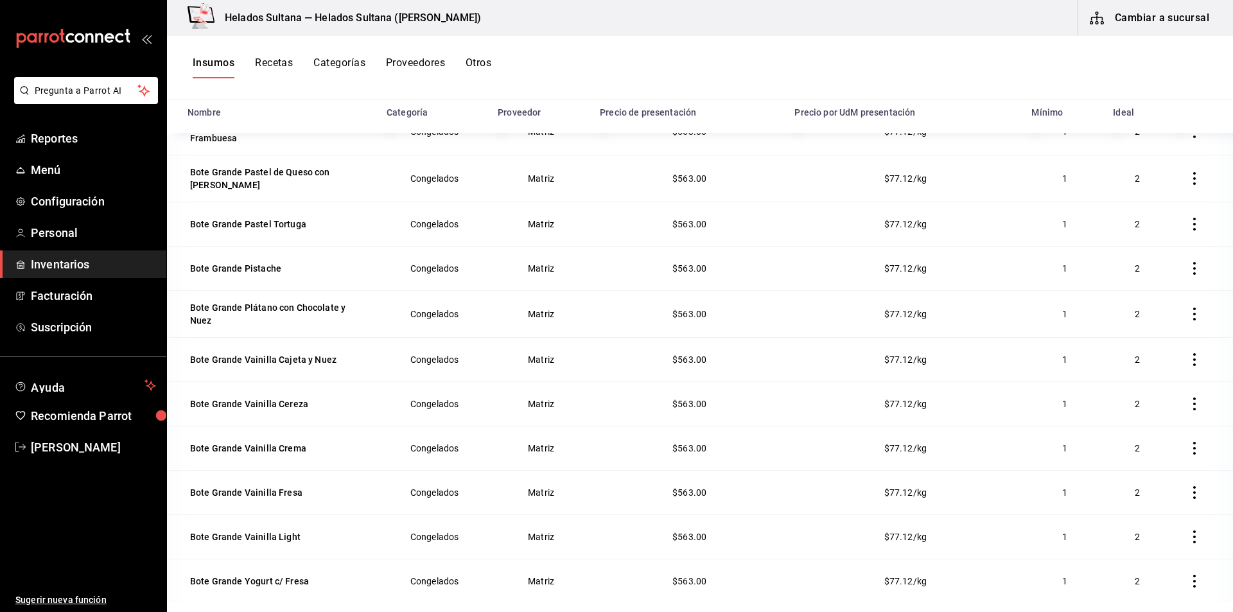
scroll to position [1490, 0]
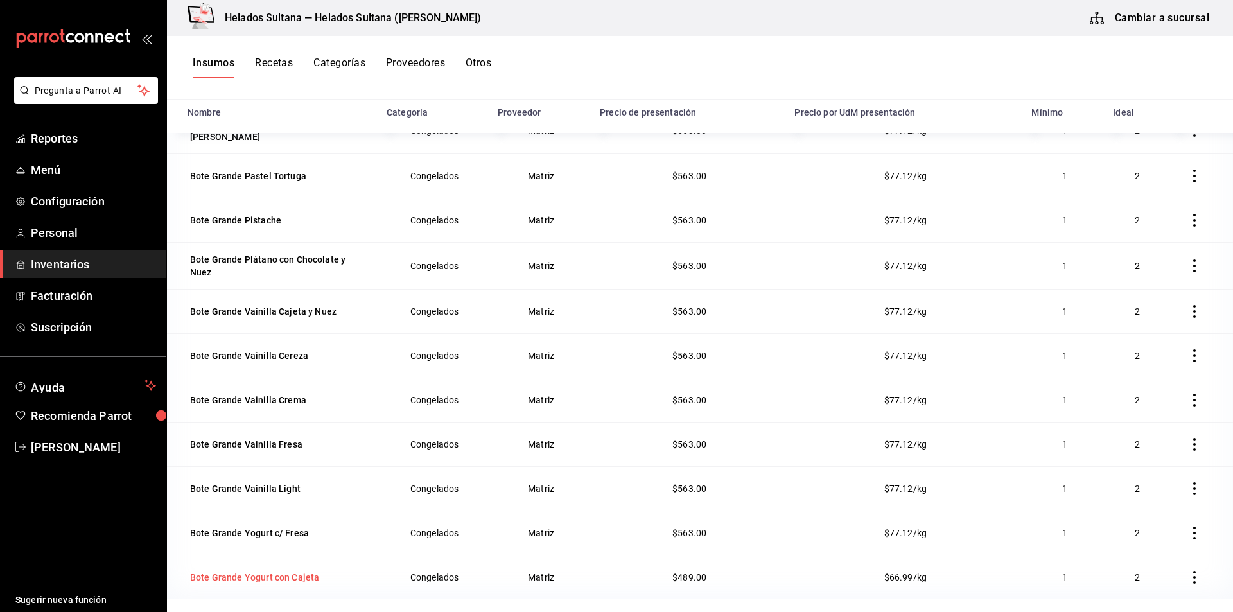
click at [310, 578] on div "Bote Grande Yogurt con Cajeta" at bounding box center [254, 577] width 129 height 13
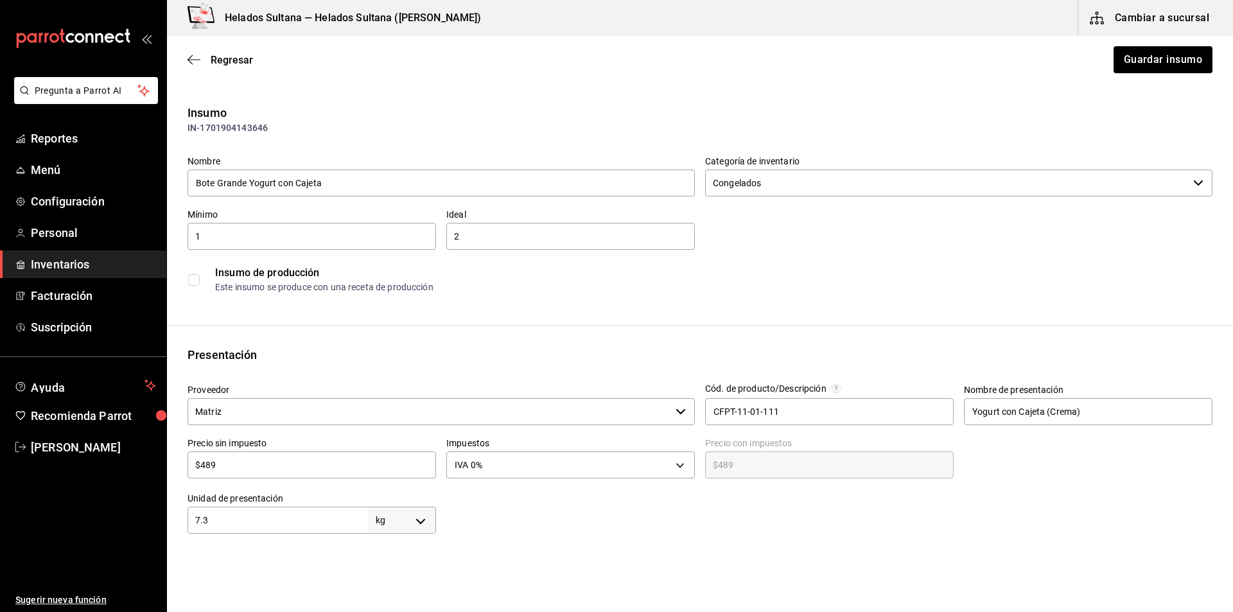
click at [284, 469] on input "$489" at bounding box center [311, 464] width 248 height 15
type input "$5"
type input "$5.00"
type input "$53"
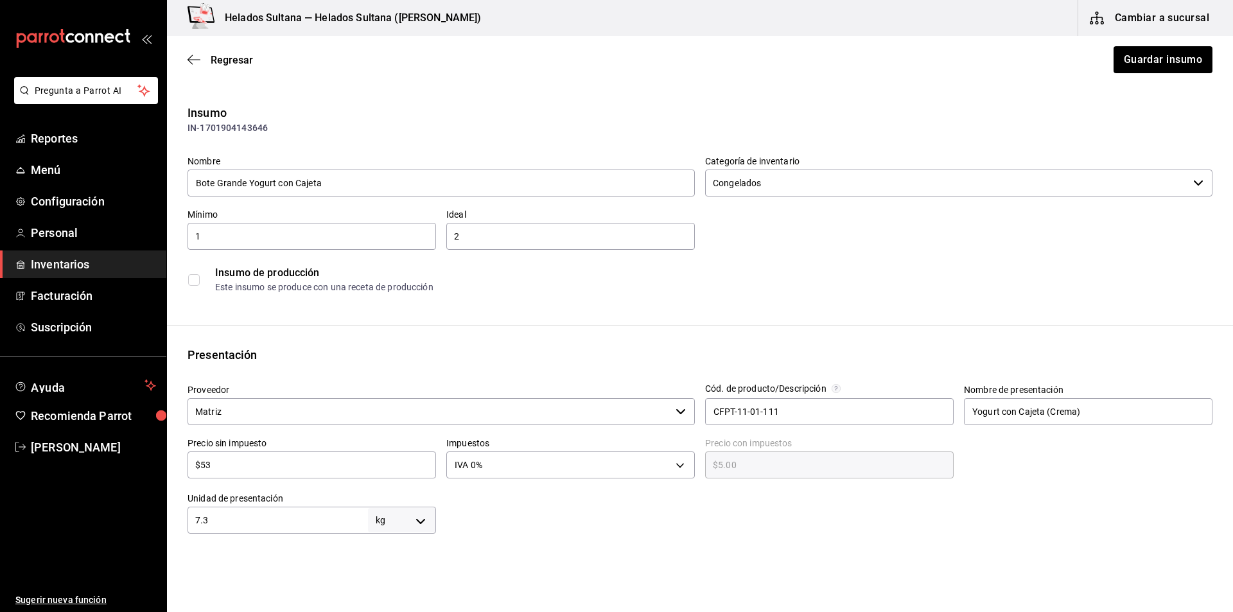
type input "$53.00"
type input "$5"
type input "$5.00"
type input "$56"
type input "$56.00"
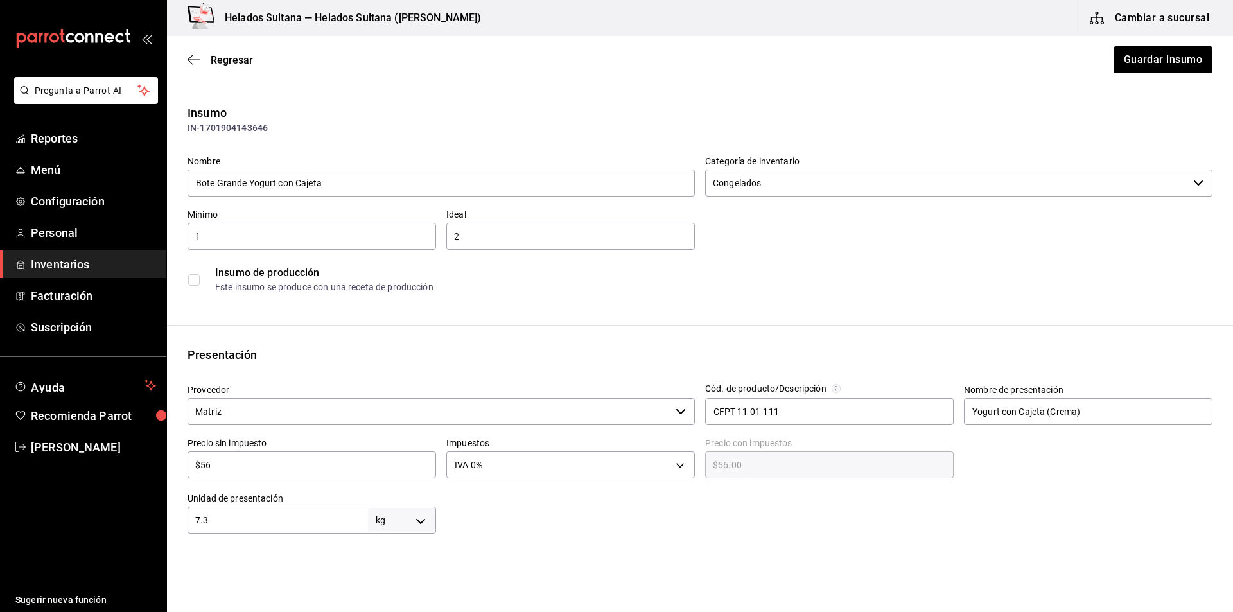
type input "$563"
type input "$563.00"
type input "$563"
click at [1154, 41] on div "Regresar Guardar insumo" at bounding box center [700, 60] width 1066 height 48
click at [1139, 59] on button "Guardar insumo" at bounding box center [1162, 59] width 100 height 27
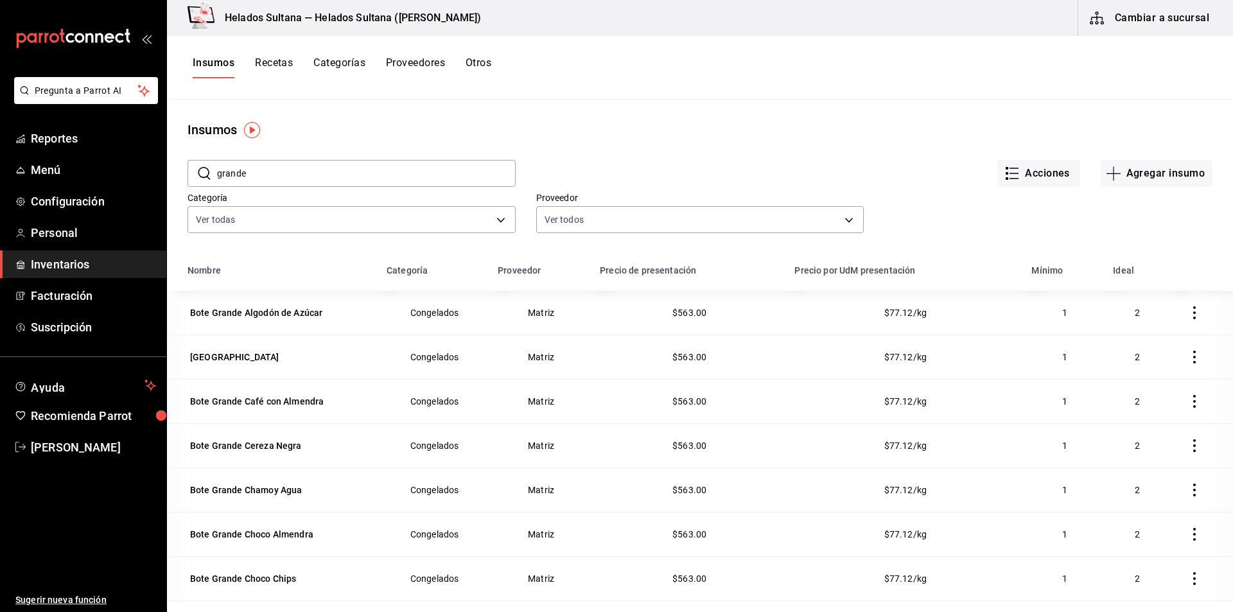
click at [306, 169] on input "grande" at bounding box center [366, 173] width 299 height 26
type input "esquimal"
click at [243, 359] on div "Esquimal Blanco" at bounding box center [224, 357] width 69 height 13
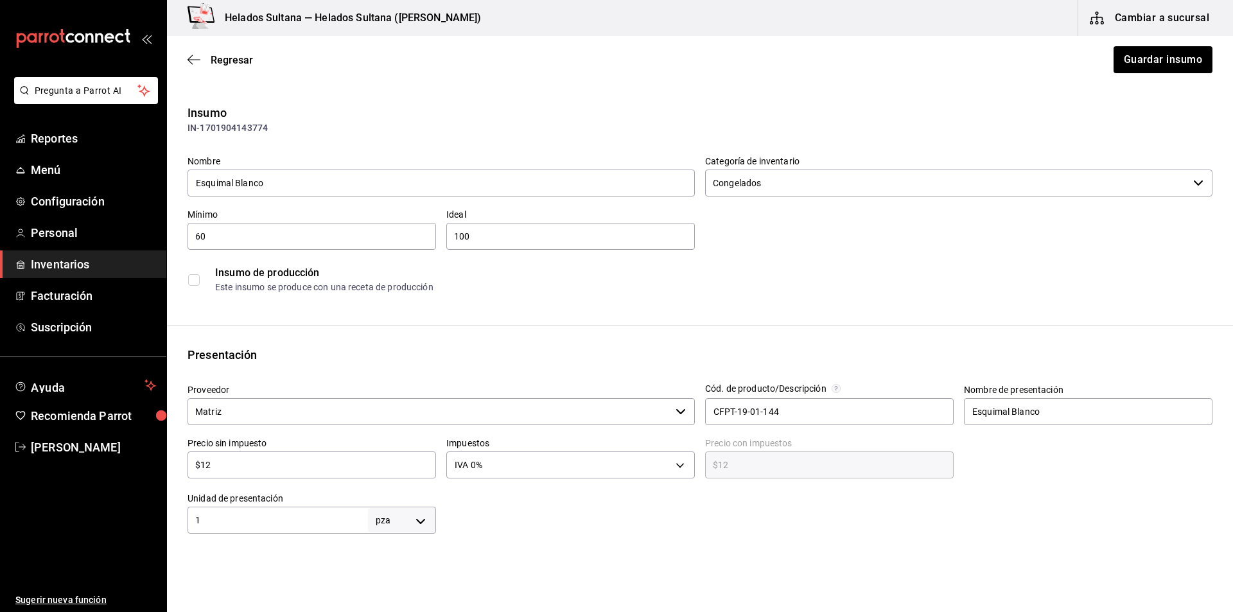
click at [246, 467] on input "$12" at bounding box center [311, 464] width 248 height 15
type input "$1"
type input "$1.00"
type input "$14"
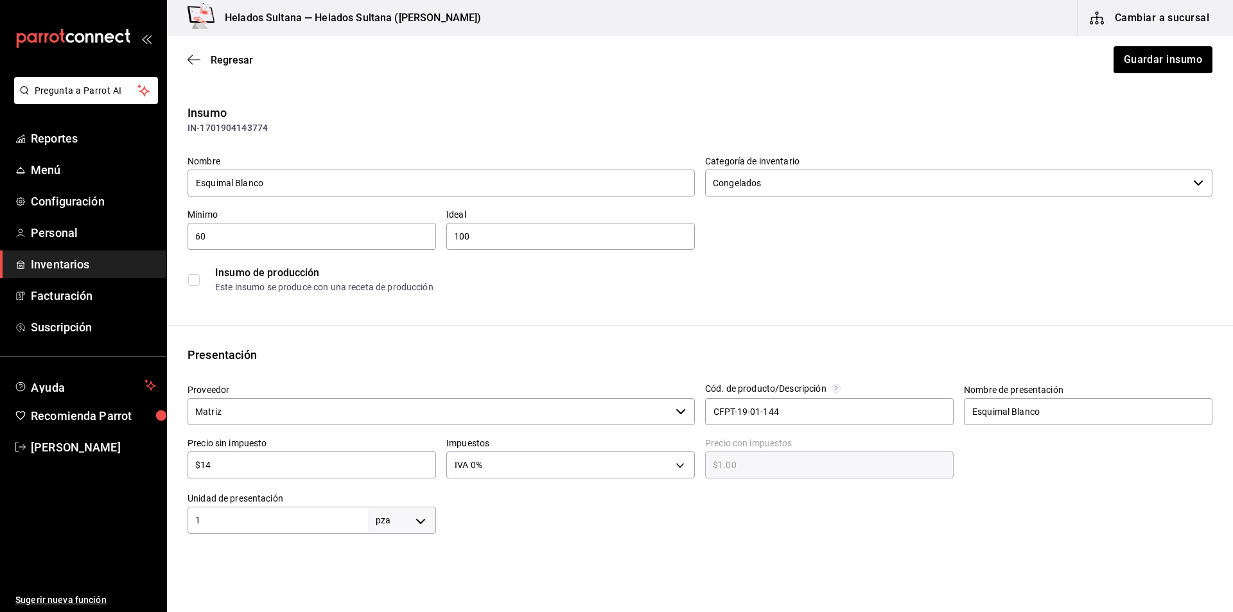
type input "$14.00"
type input "$14"
click at [1118, 67] on button "Guardar insumo" at bounding box center [1162, 59] width 100 height 27
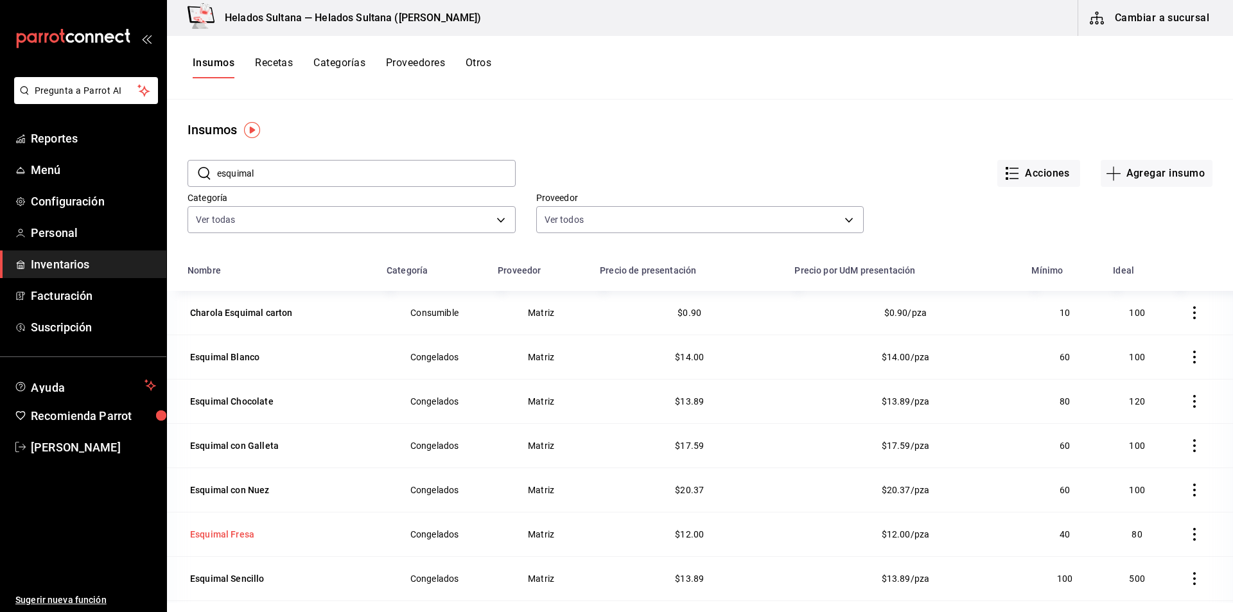
click at [232, 528] on div "Esquimal Fresa" at bounding box center [222, 534] width 64 height 13
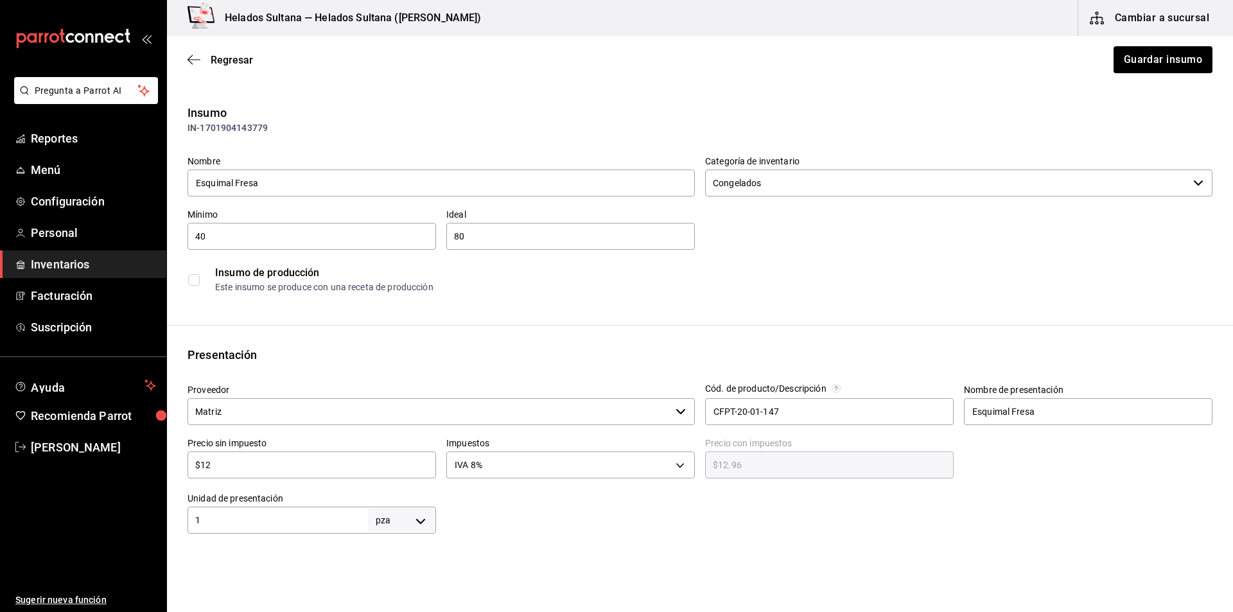
click at [222, 462] on input "$12" at bounding box center [311, 464] width 248 height 15
type input "$1"
type input "$1.08"
type input "$14"
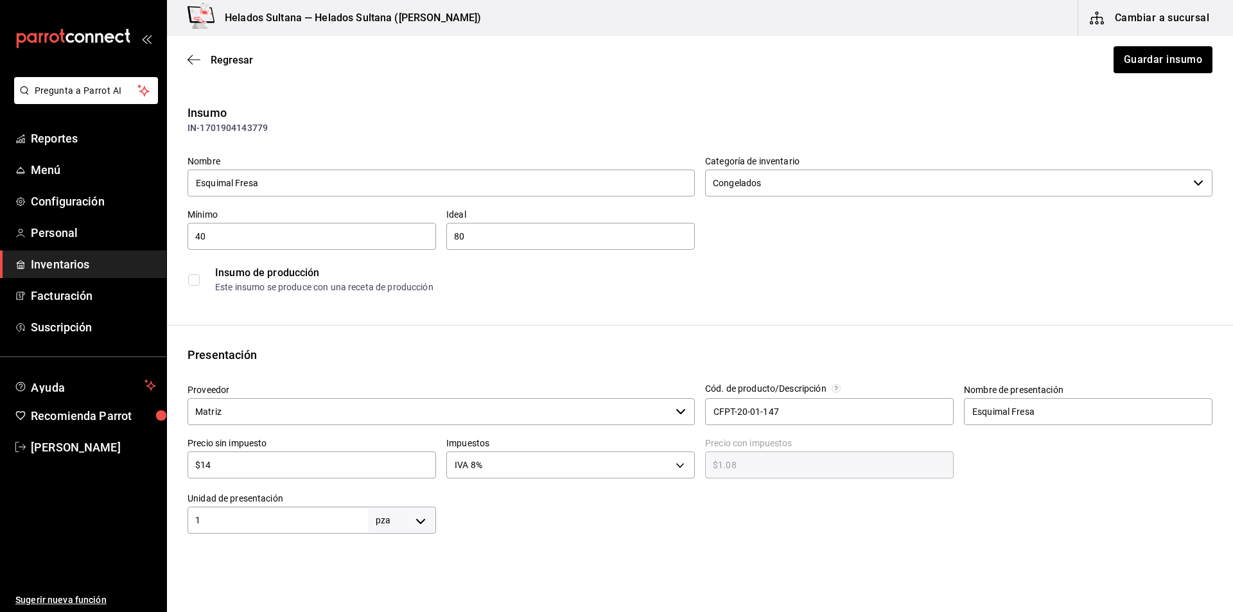
type input "$15.12"
type input "$14"
click at [1133, 67] on button "Guardar insumo" at bounding box center [1162, 59] width 100 height 27
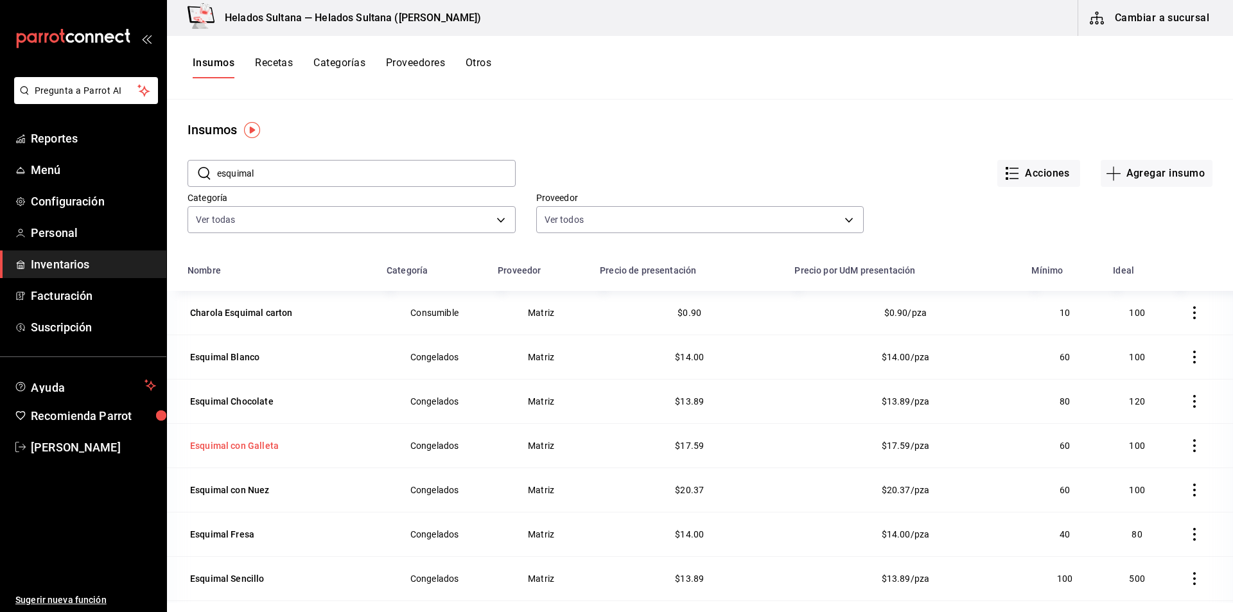
click at [254, 443] on div "Esquimal con Galleta" at bounding box center [234, 445] width 89 height 13
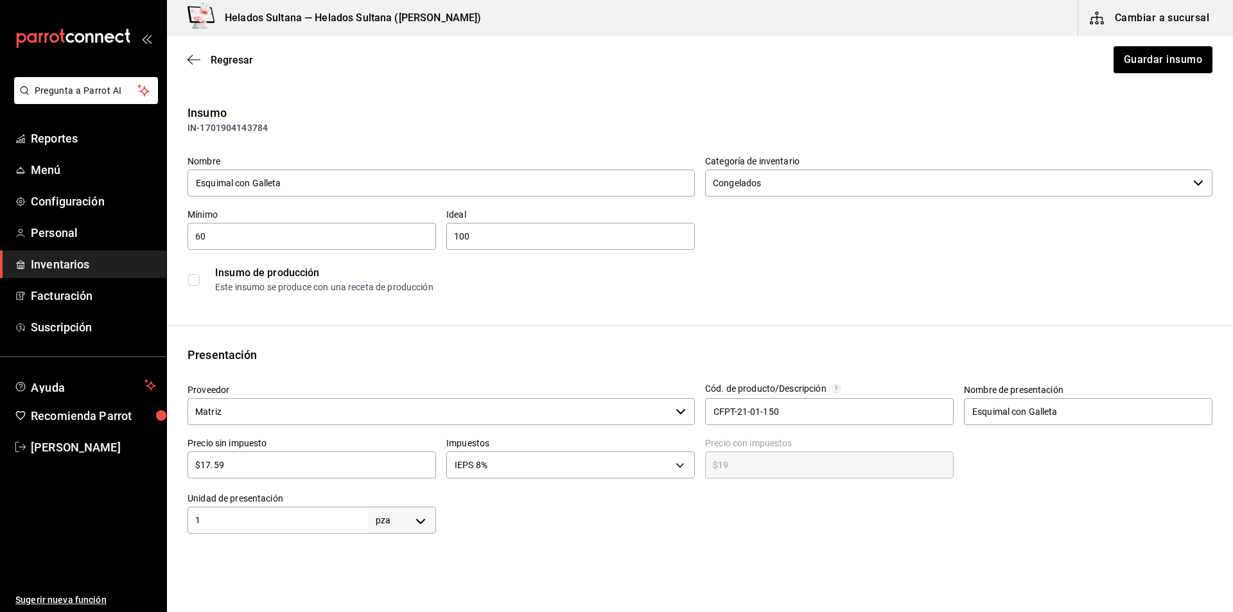
click at [277, 474] on div "$17.59 ​" at bounding box center [311, 464] width 248 height 27
click at [261, 460] on input "$17.59" at bounding box center [311, 464] width 248 height 15
type input "$2"
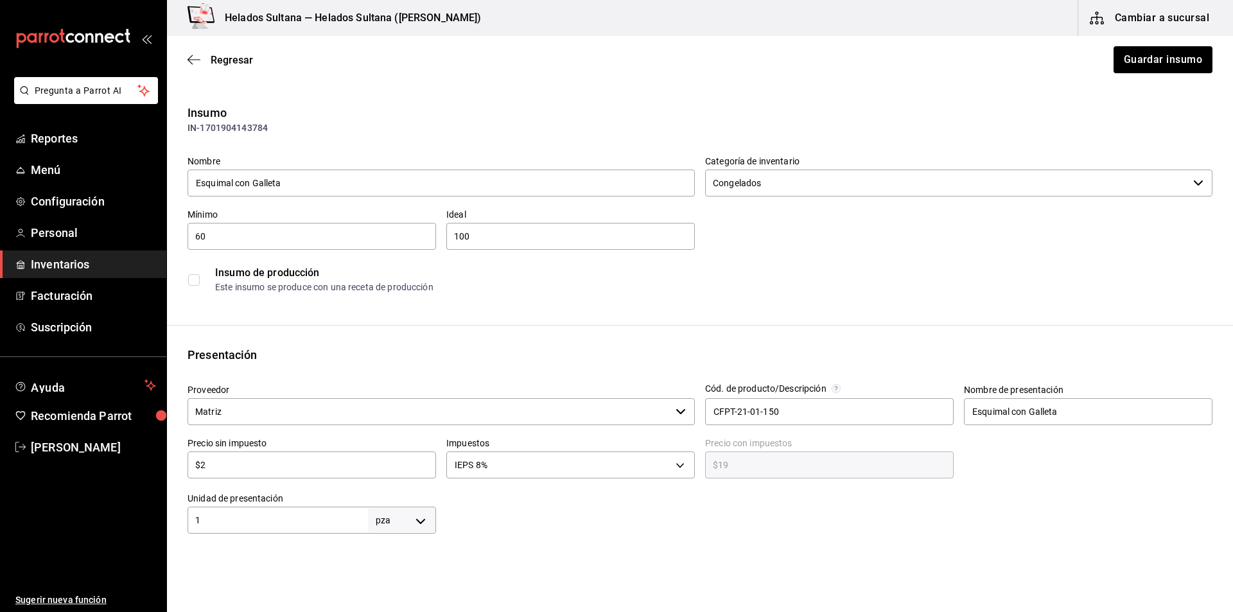
type input "$2.16"
type input "$21"
type input "$22.68"
type input "$21"
click at [1155, 56] on button "Guardar insumo" at bounding box center [1162, 59] width 100 height 27
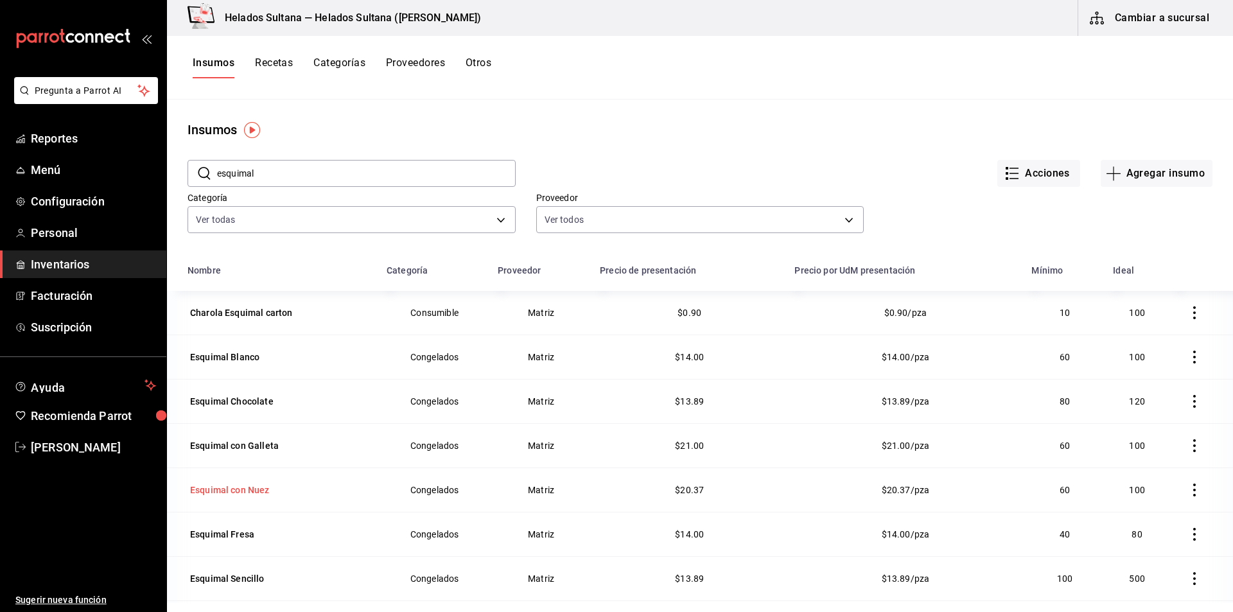
click at [211, 495] on div "Esquimal con Nuez" at bounding box center [230, 489] width 80 height 13
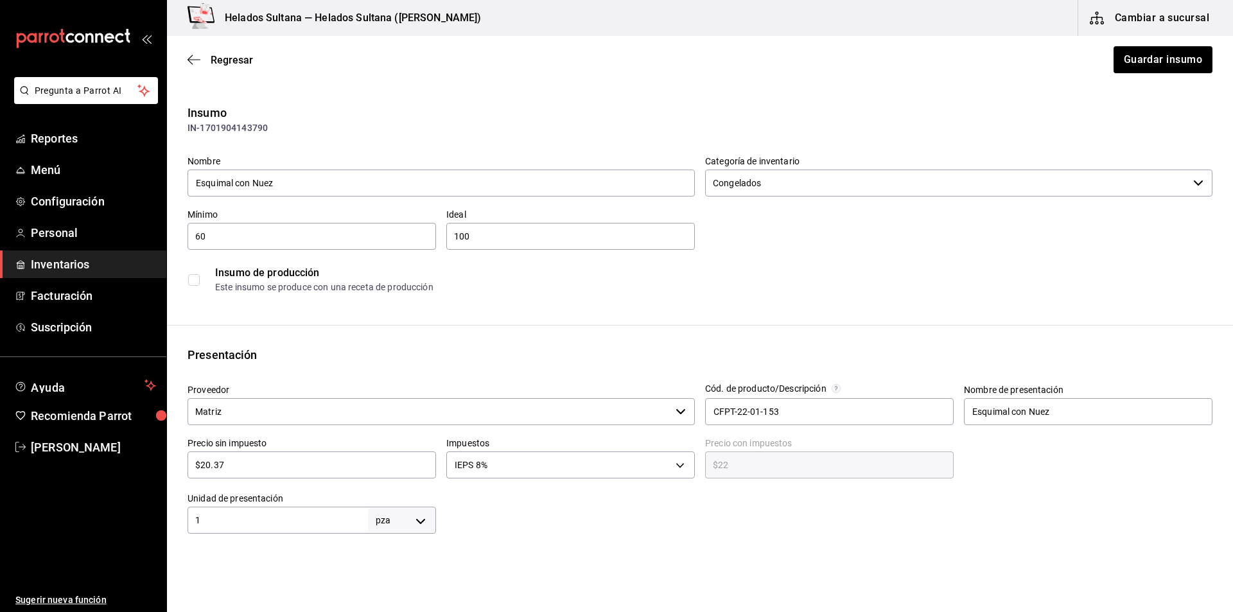
click at [228, 460] on input "$20.37" at bounding box center [311, 464] width 248 height 15
type input "$2"
type input "$2.16"
type input "$26"
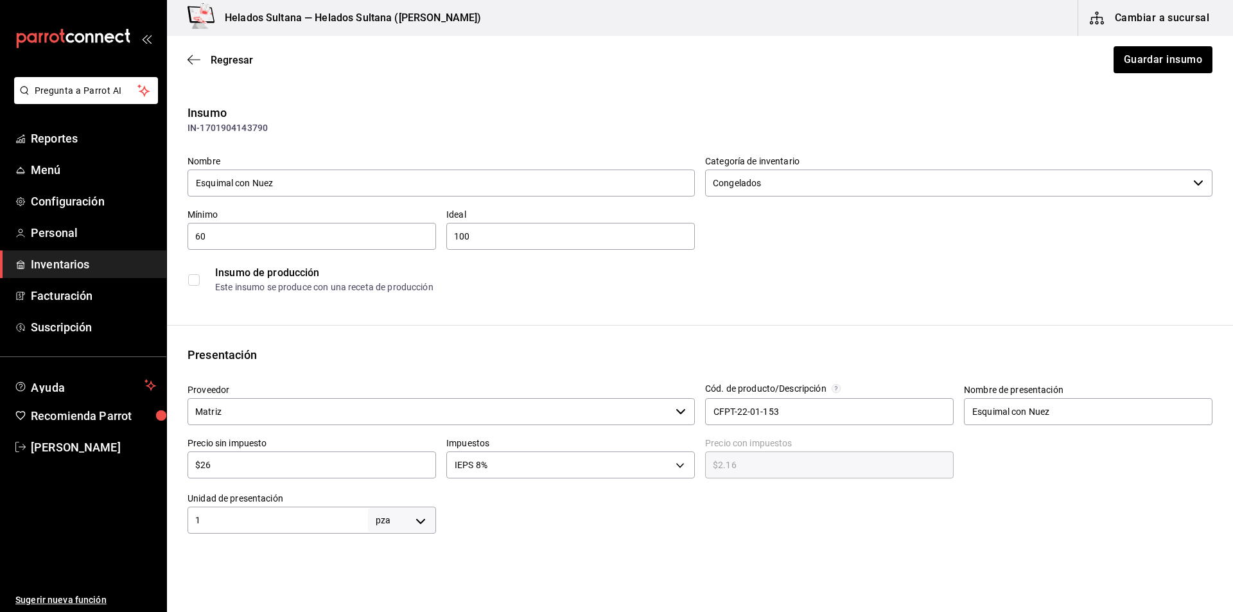
type input "$28.08"
type input "$26"
click at [1157, 69] on button "Guardar insumo" at bounding box center [1162, 59] width 100 height 27
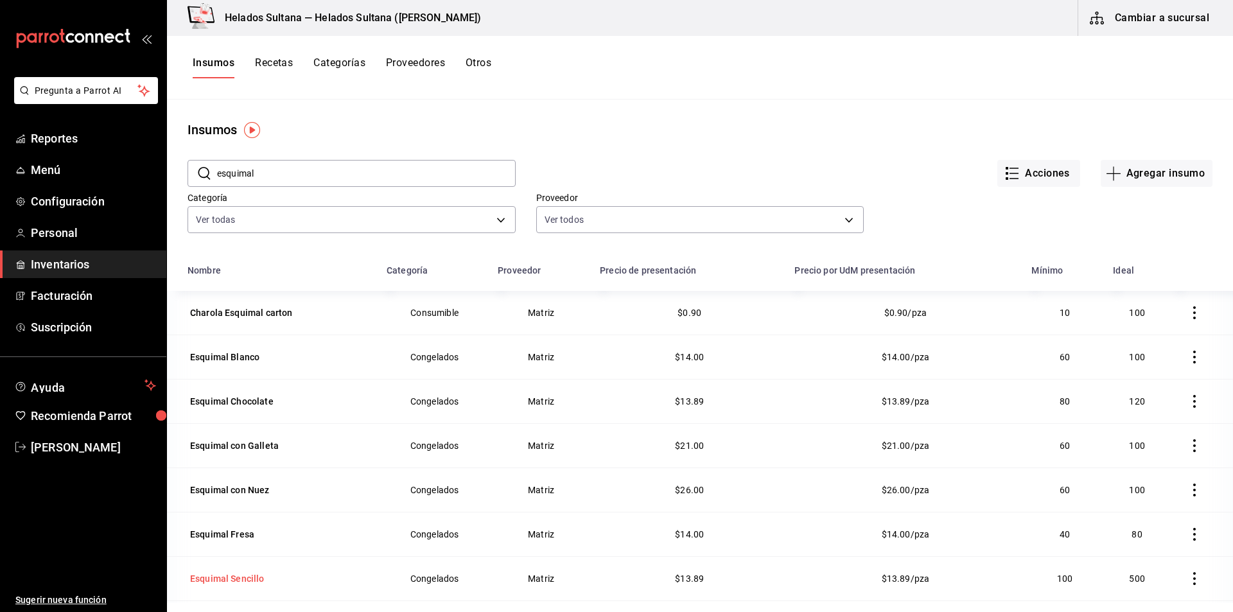
click at [235, 586] on div "Esquimal Sencillo" at bounding box center [227, 578] width 80 height 18
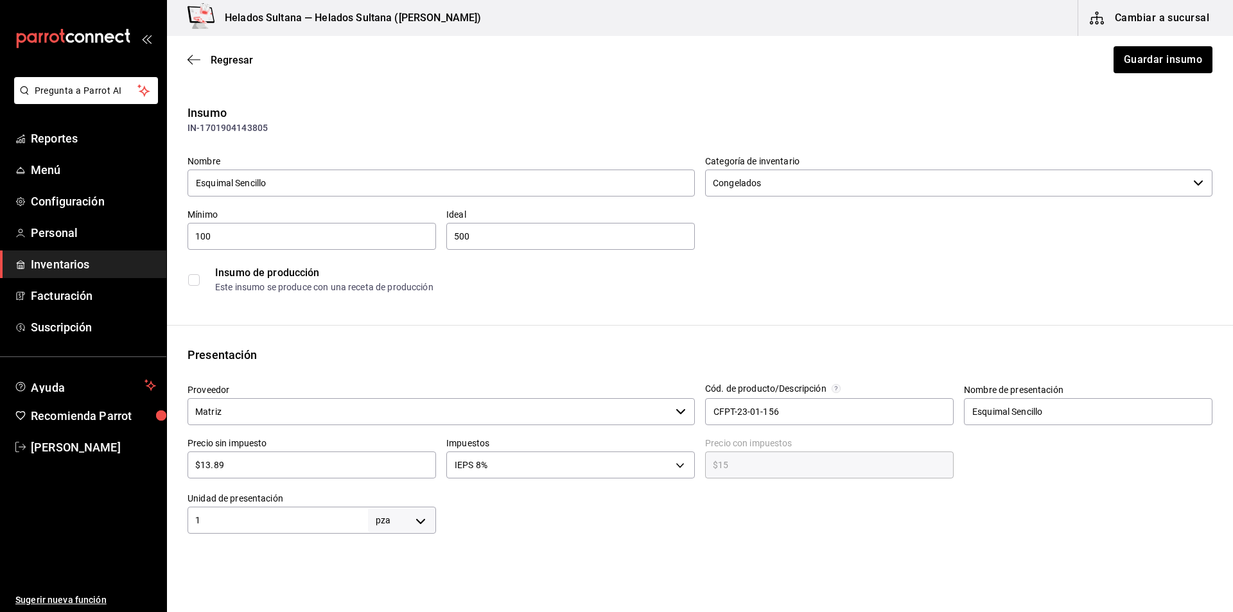
click at [238, 467] on input "$13.89" at bounding box center [311, 464] width 248 height 15
type input "$1"
type input "$1.08"
type input "$17"
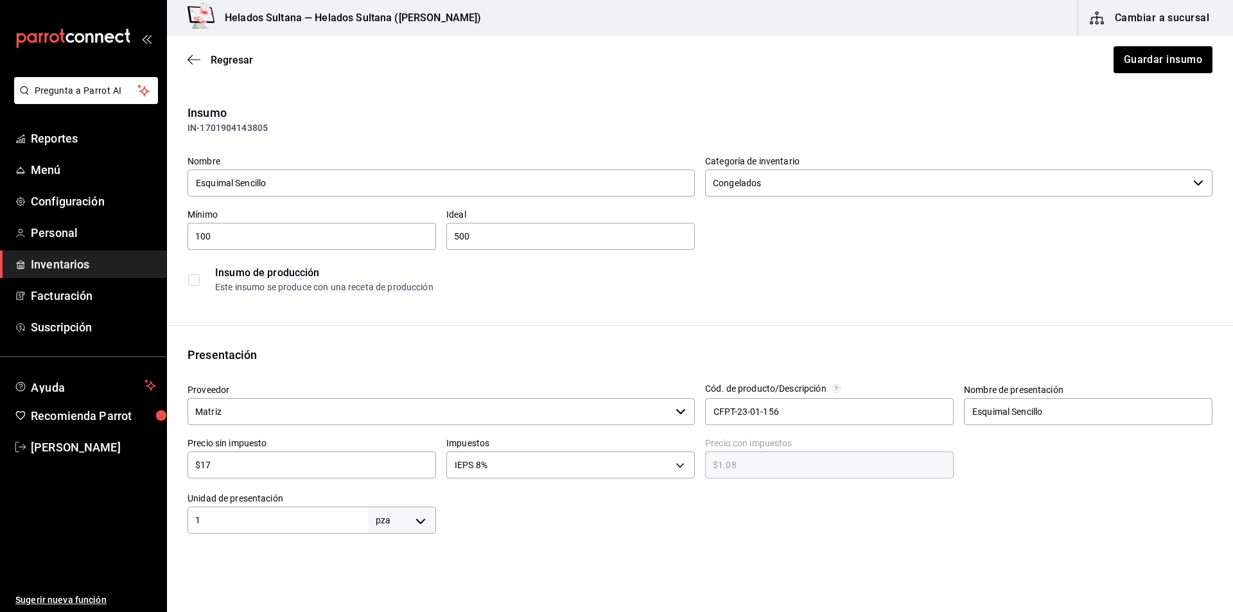
type input "$18.36"
type input "$17"
click at [1166, 53] on button "Guardar insumo" at bounding box center [1162, 59] width 100 height 27
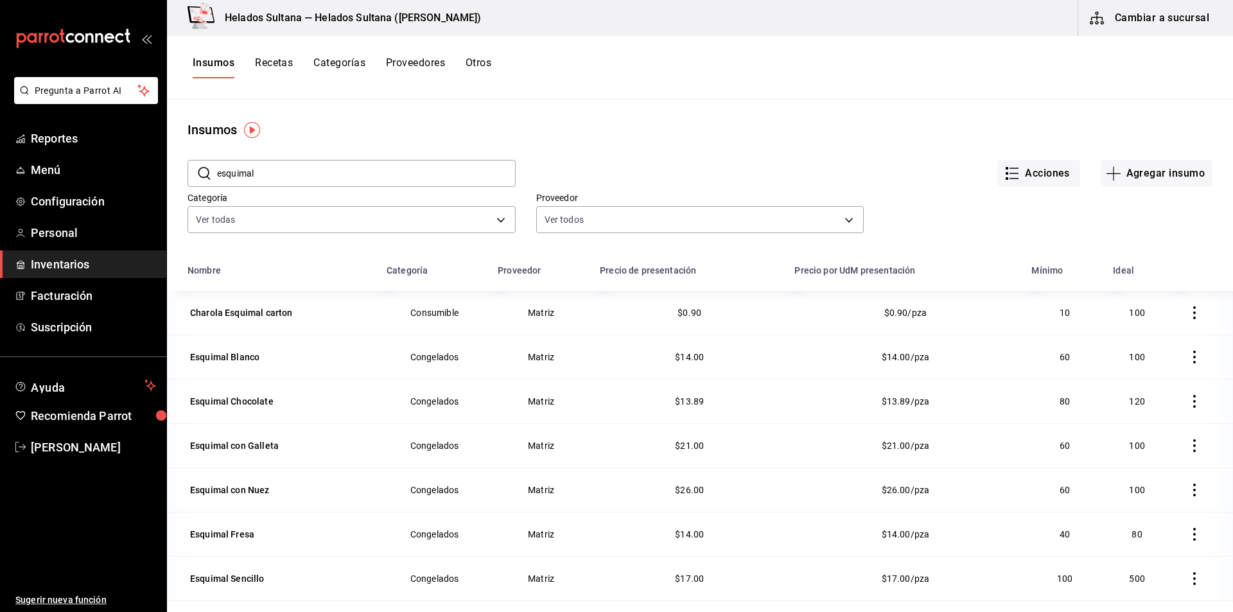
scroll to position [158, 0]
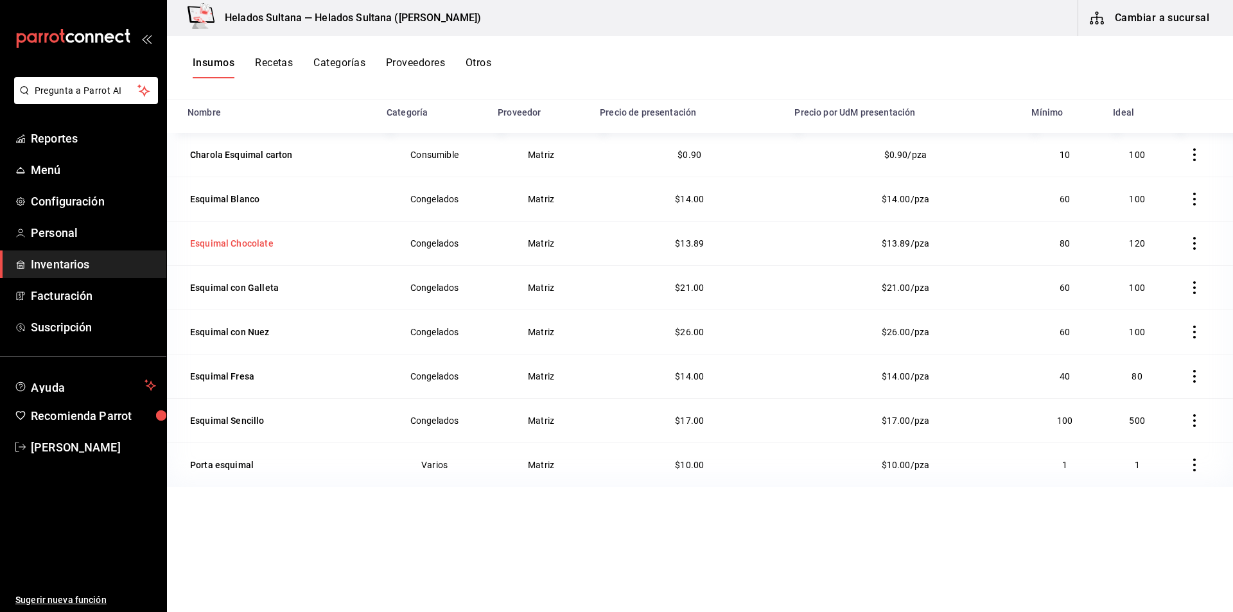
click at [218, 249] on div "Esquimal Chocolate" at bounding box center [231, 243] width 83 height 13
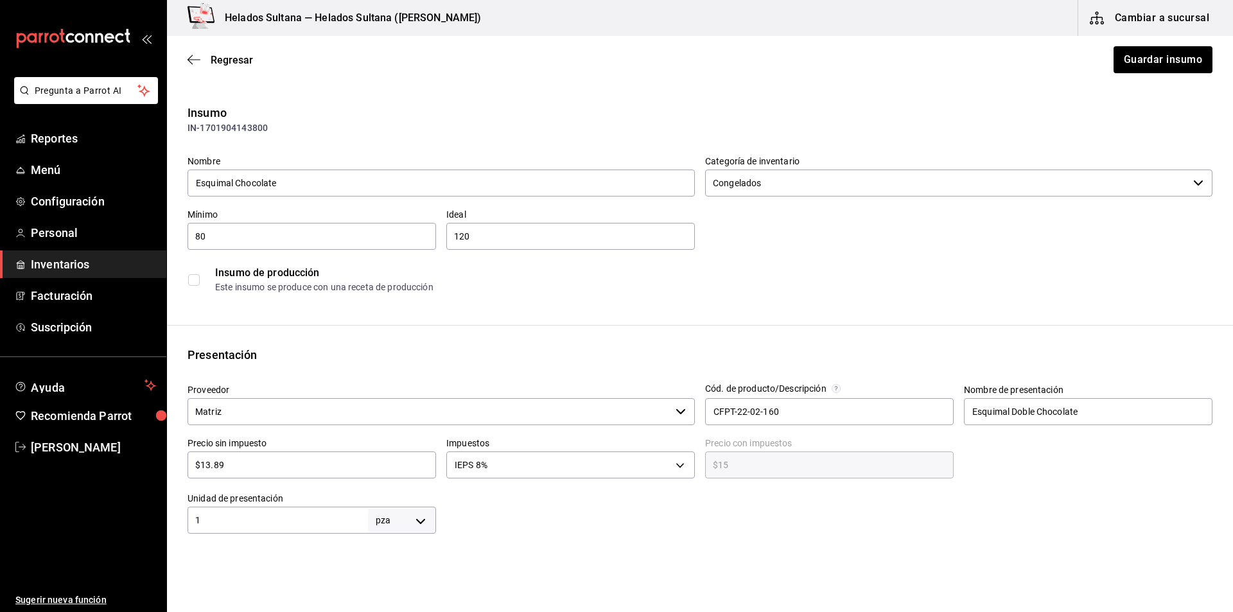
click at [248, 457] on input "$13.89" at bounding box center [311, 464] width 248 height 15
type input "$1"
type input "$1.08"
type input "$17"
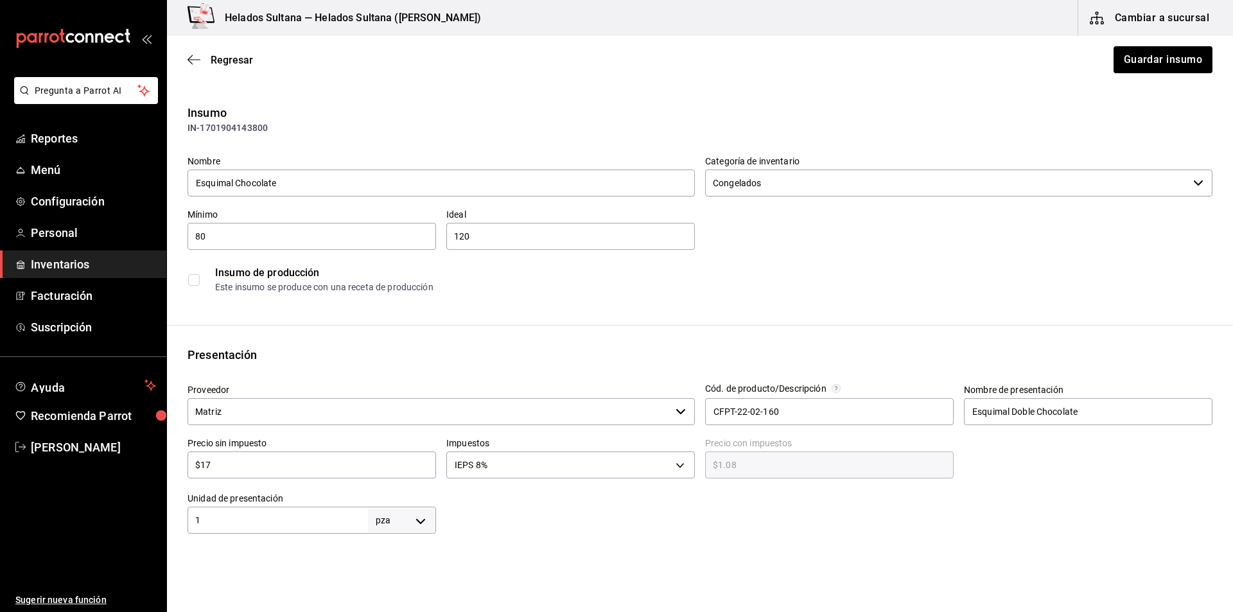
type input "$18.36"
type input "$17"
click at [1152, 58] on button "Guardar insumo" at bounding box center [1162, 59] width 100 height 27
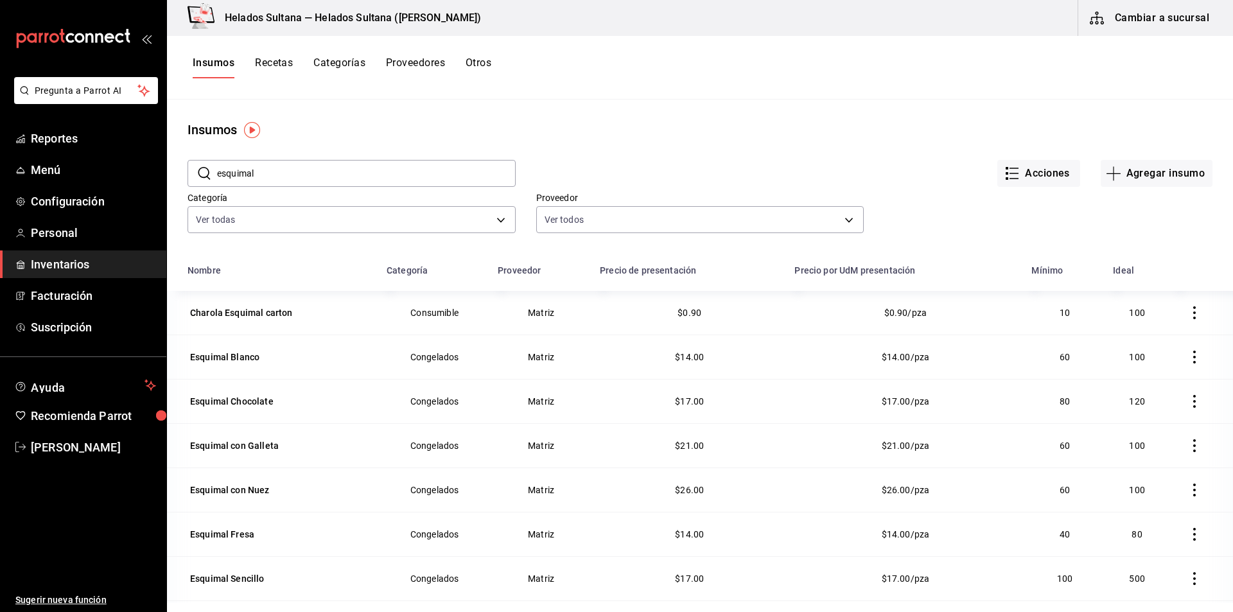
click at [424, 171] on input "esquimal" at bounding box center [366, 173] width 299 height 26
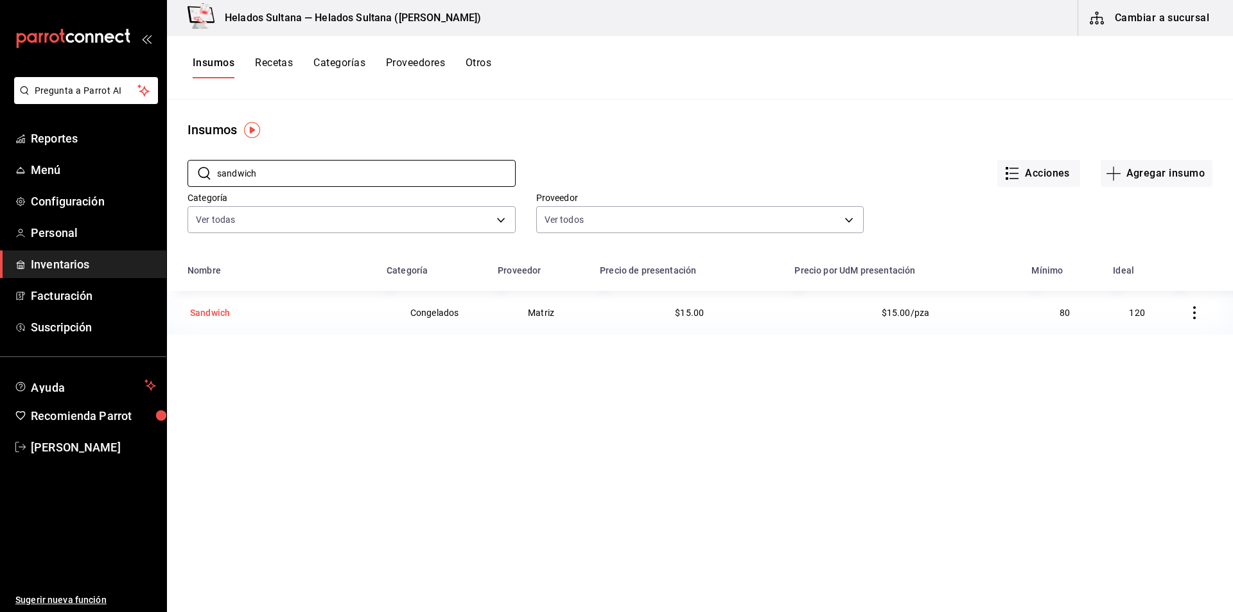
type input "sandwich"
click at [222, 316] on div "Sandwich" at bounding box center [210, 312] width 40 height 13
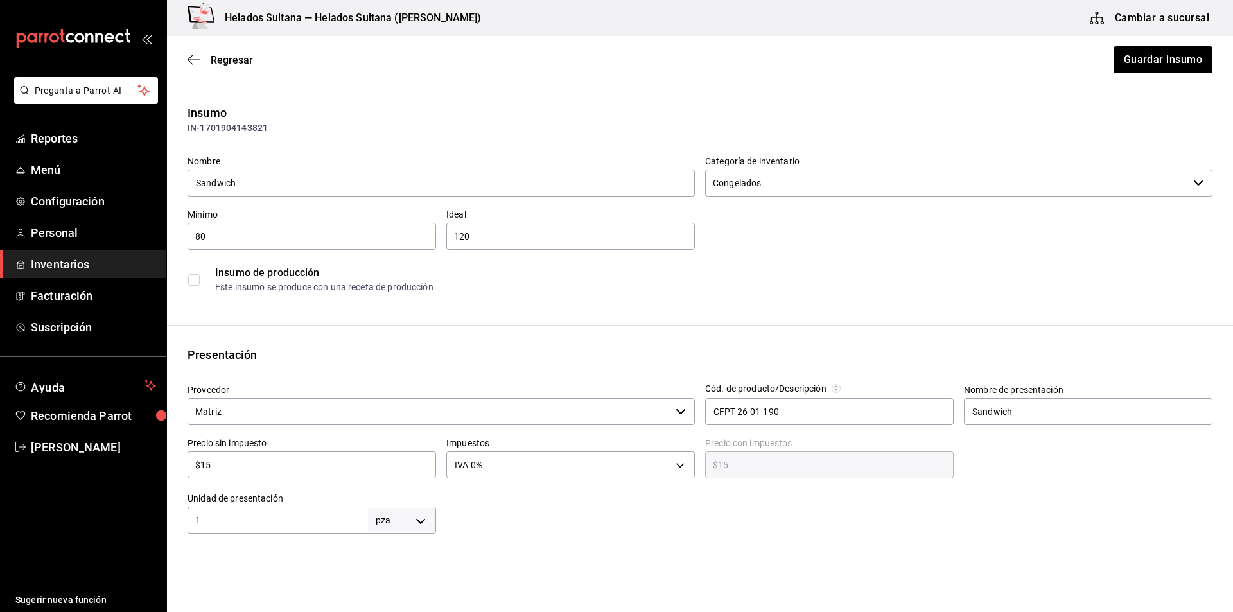
click at [257, 472] on div "$15 ​" at bounding box center [311, 464] width 248 height 27
type input "$1"
type input "$1.00"
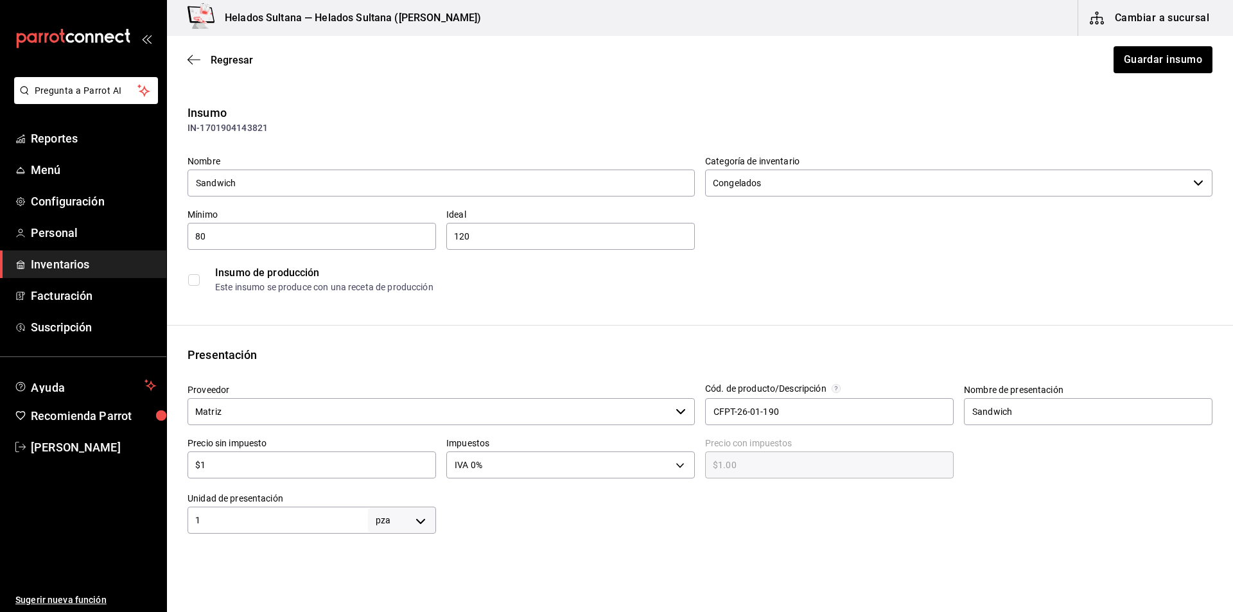
type input "$17"
type input "$17.00"
type input "$17"
click at [1117, 61] on button "Guardar insumo" at bounding box center [1162, 59] width 100 height 27
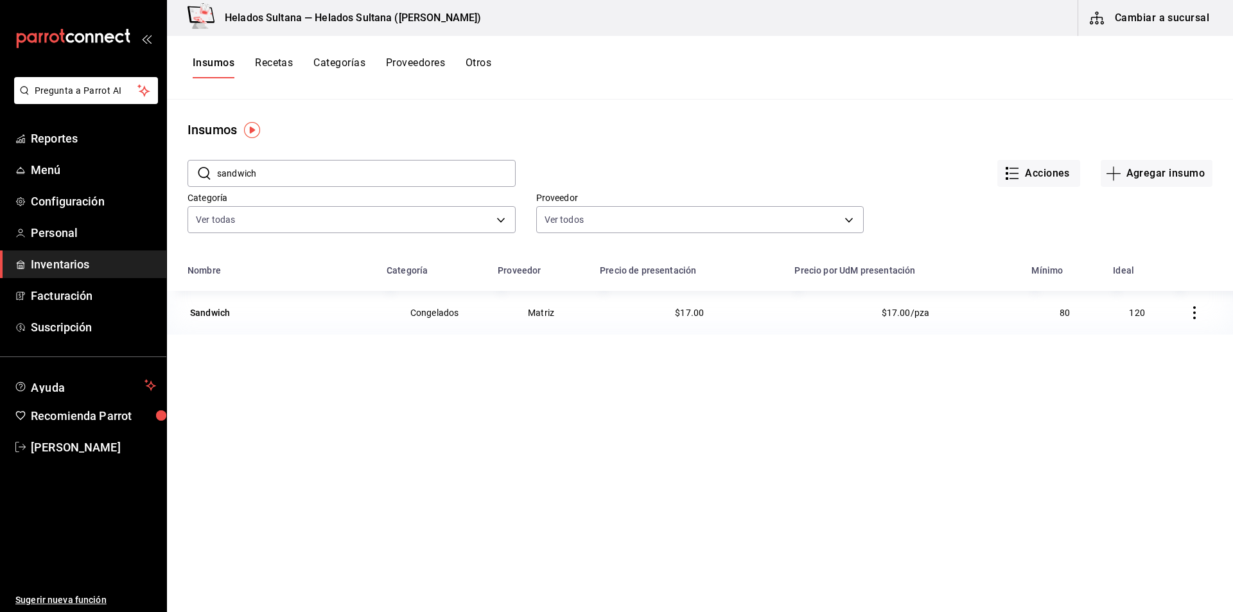
click at [373, 178] on input "sandwich" at bounding box center [366, 173] width 299 height 26
type input "rellena"
click at [234, 309] on div "Paleta Rellena" at bounding box center [221, 312] width 62 height 13
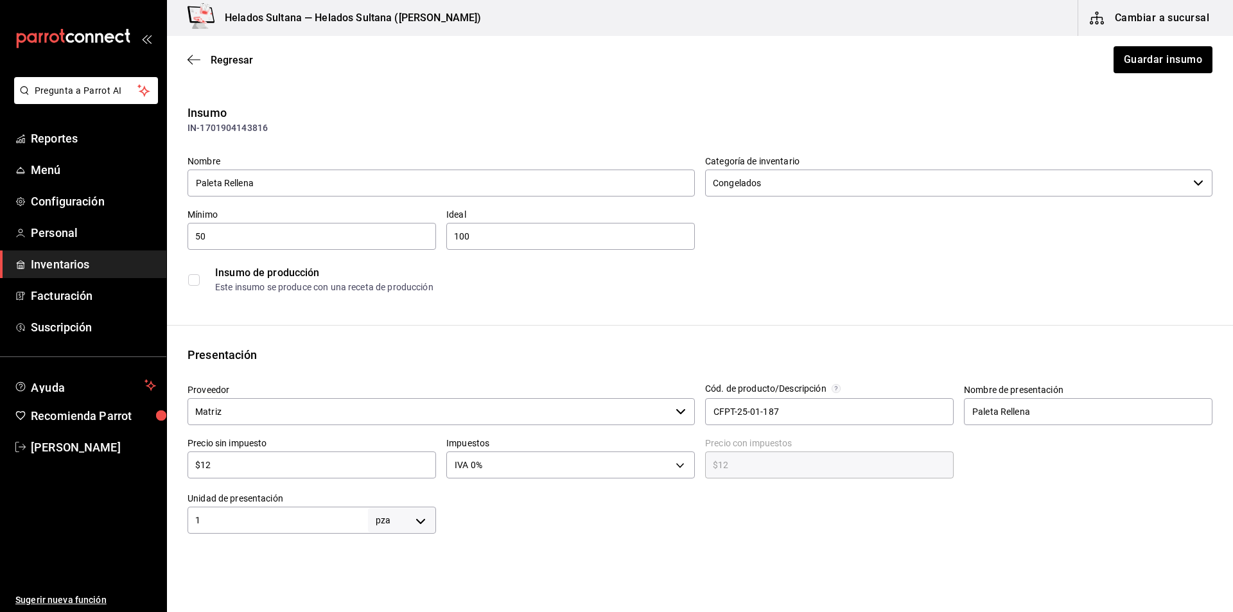
click at [261, 463] on input "$12" at bounding box center [311, 464] width 248 height 15
type input "$1"
type input "$1.00"
type input "$14"
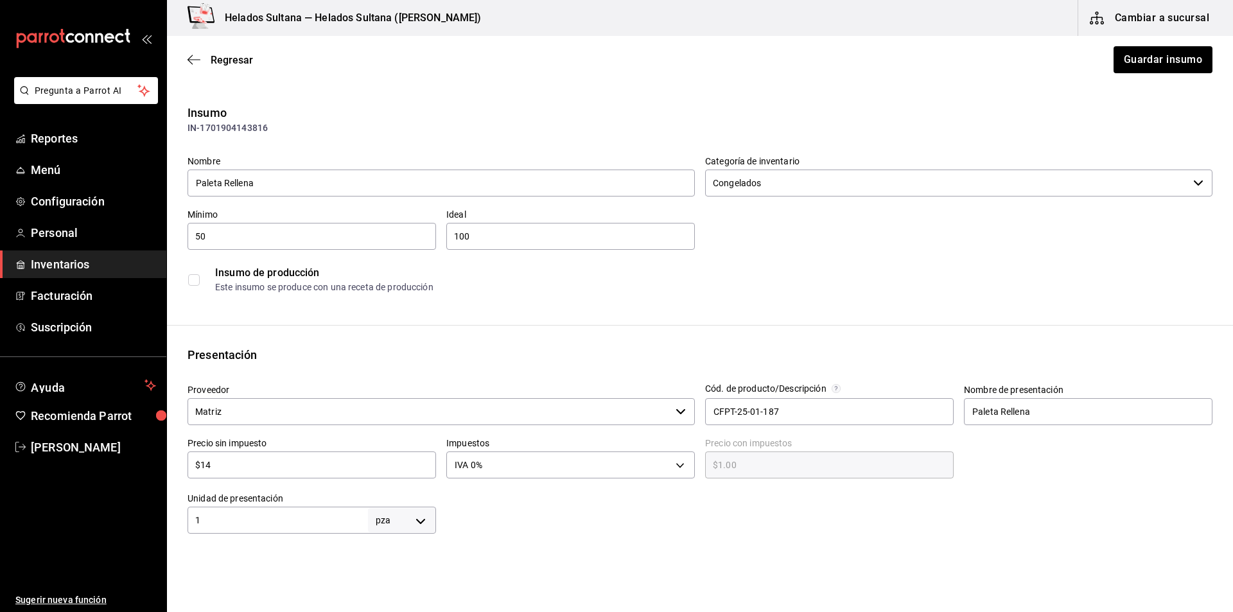
type input "$14.00"
type input "$14"
click at [1127, 63] on button "Guardar insumo" at bounding box center [1162, 59] width 100 height 27
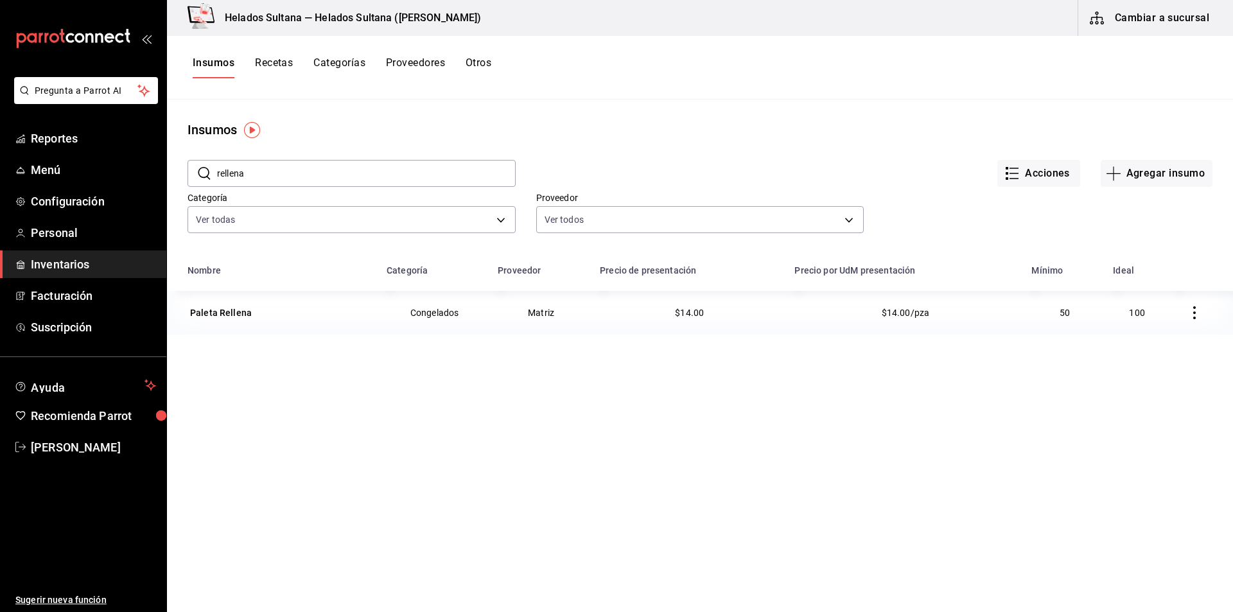
click at [394, 173] on input "rellena" at bounding box center [366, 173] width 299 height 26
click at [245, 309] on div "Paleta 3 Colores" at bounding box center [224, 312] width 69 height 13
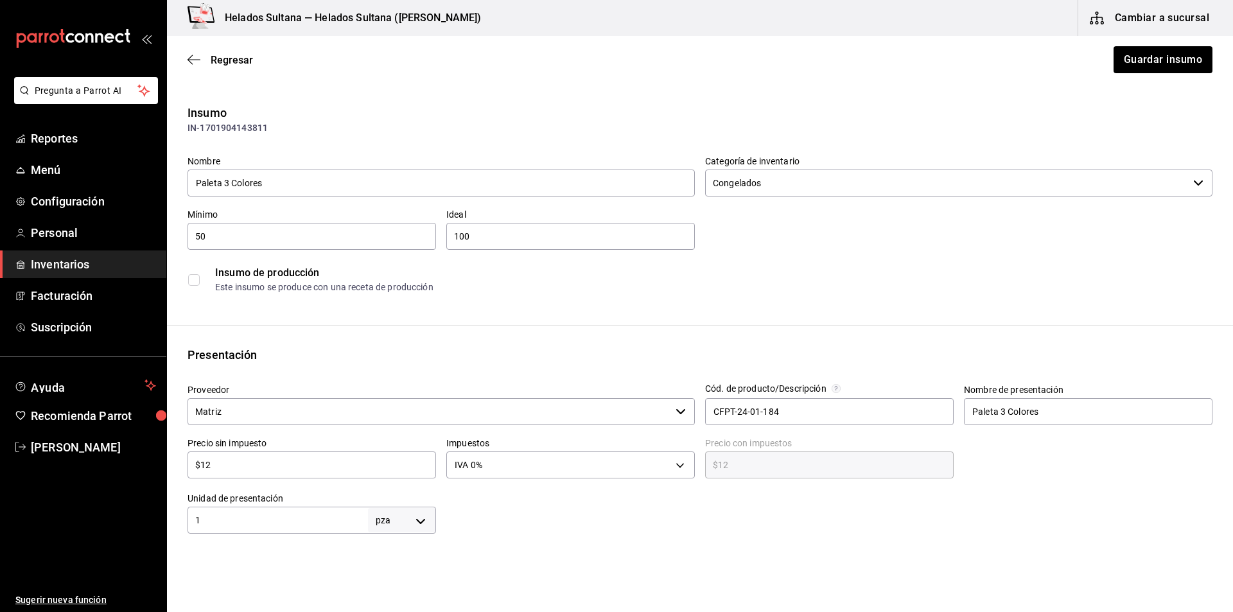
click at [249, 473] on div "$12 ​" at bounding box center [311, 464] width 248 height 27
click at [1130, 61] on button "Guardar insumo" at bounding box center [1162, 59] width 100 height 27
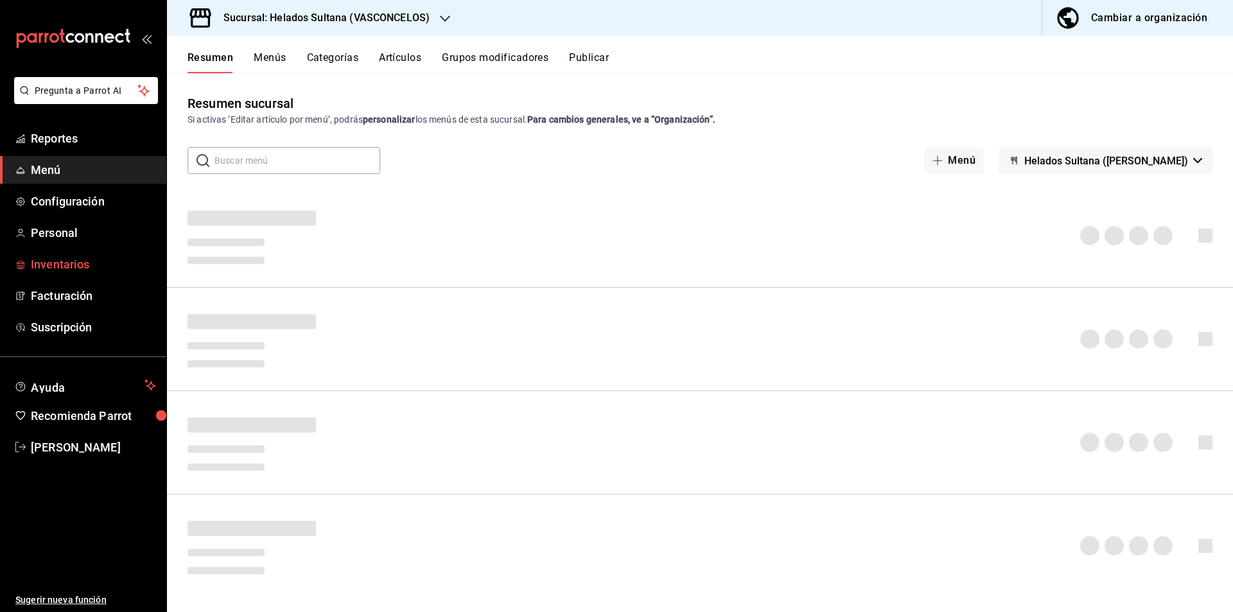
click at [49, 263] on span "Inventarios" at bounding box center [93, 263] width 125 height 17
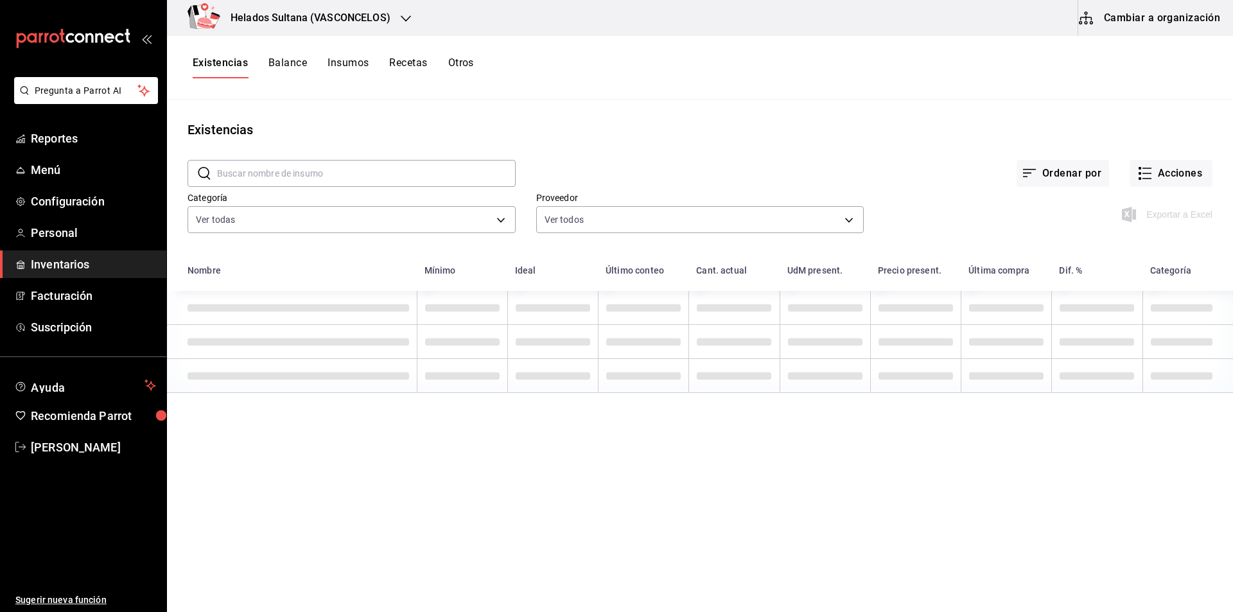
click at [1118, 27] on button "Cambiar a organización" at bounding box center [1150, 18] width 144 height 36
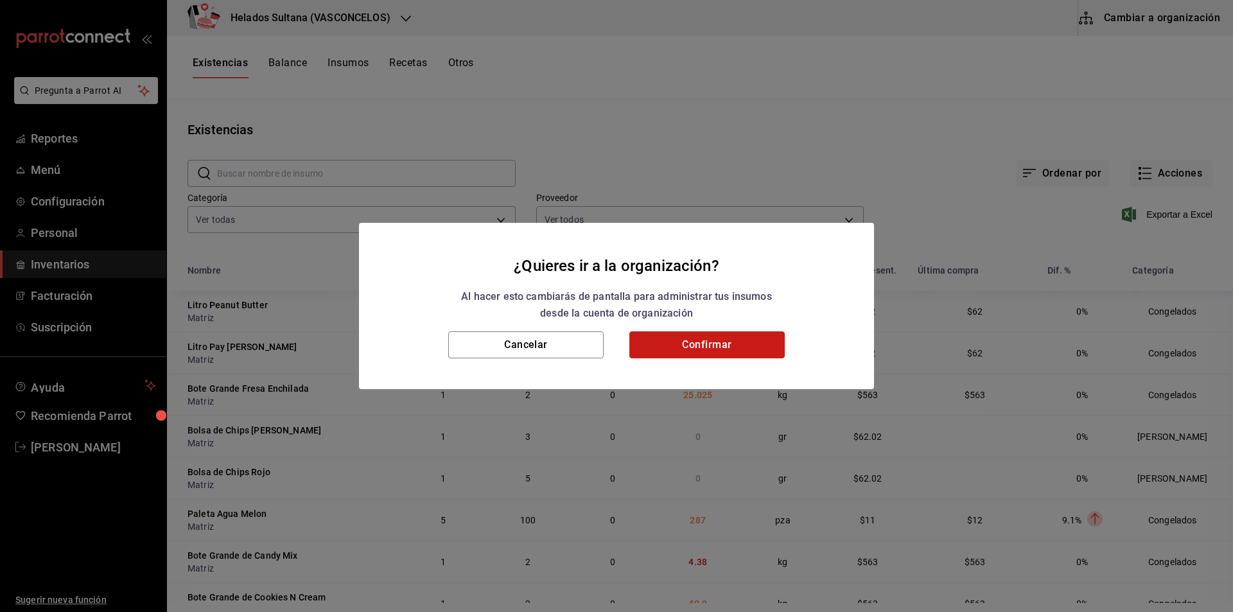
click at [675, 333] on button "Confirmar" at bounding box center [706, 344] width 155 height 27
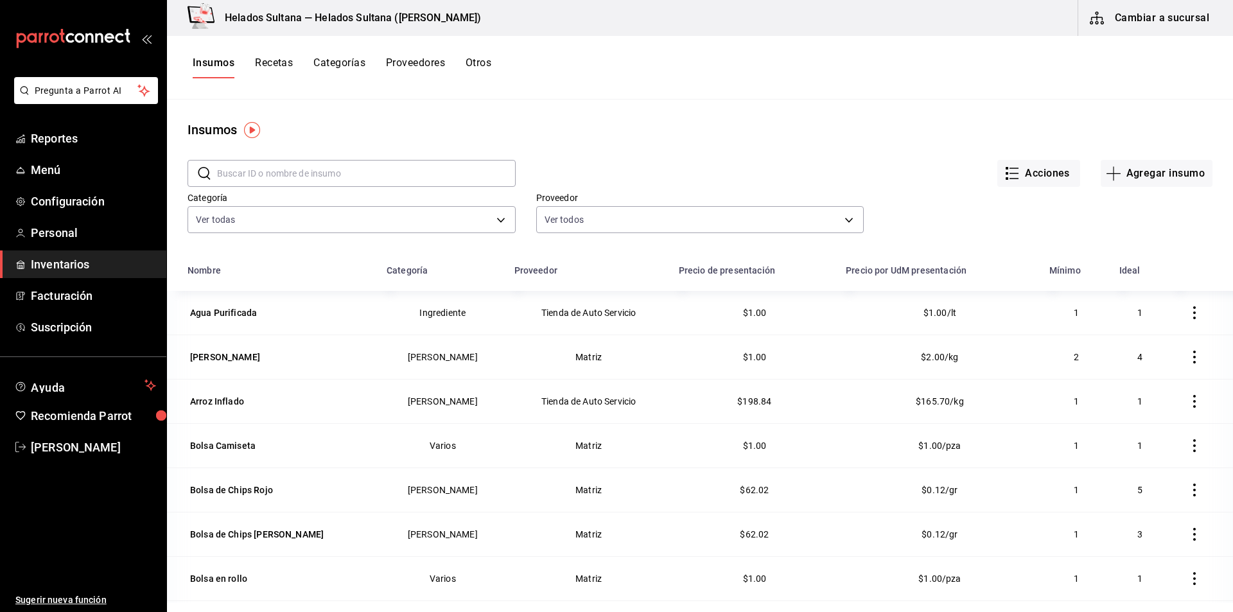
click at [269, 180] on input "text" at bounding box center [366, 173] width 299 height 26
type input "paleta"
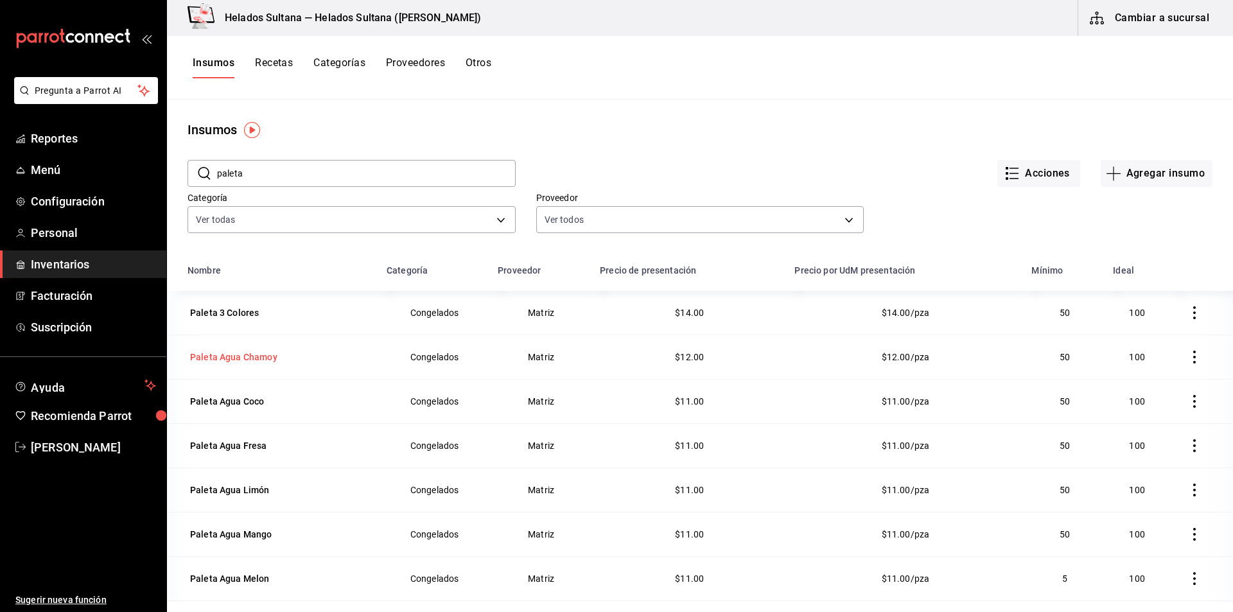
click at [207, 358] on div "Paleta Agua Chamoy" at bounding box center [233, 357] width 87 height 13
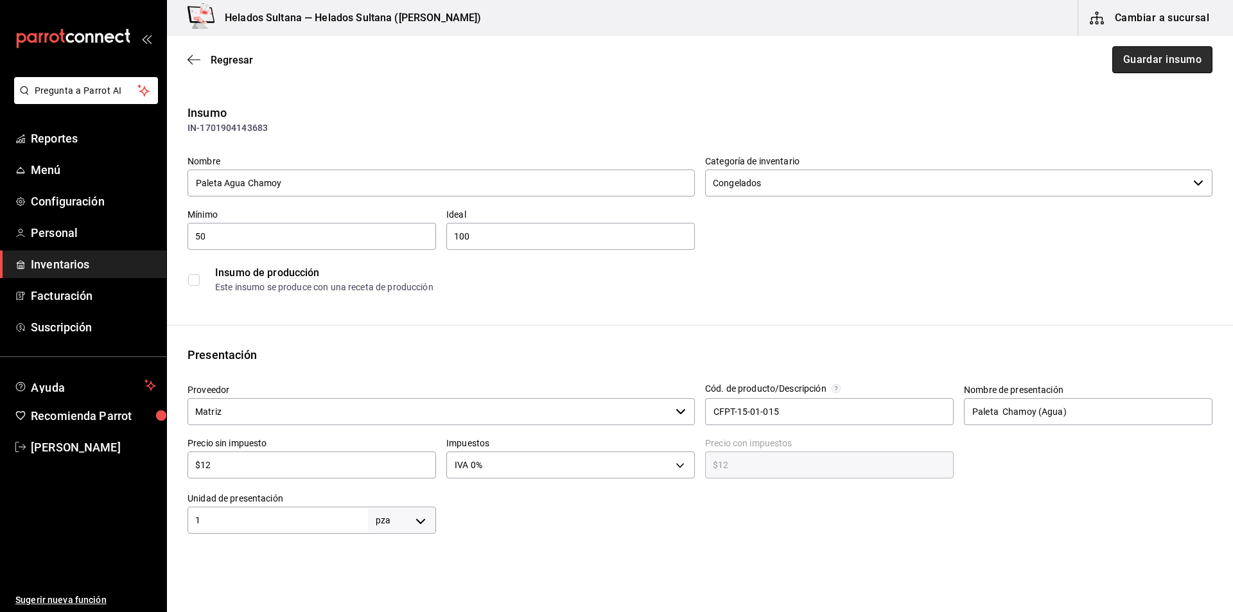
click at [1132, 63] on button "Guardar insumo" at bounding box center [1162, 59] width 100 height 27
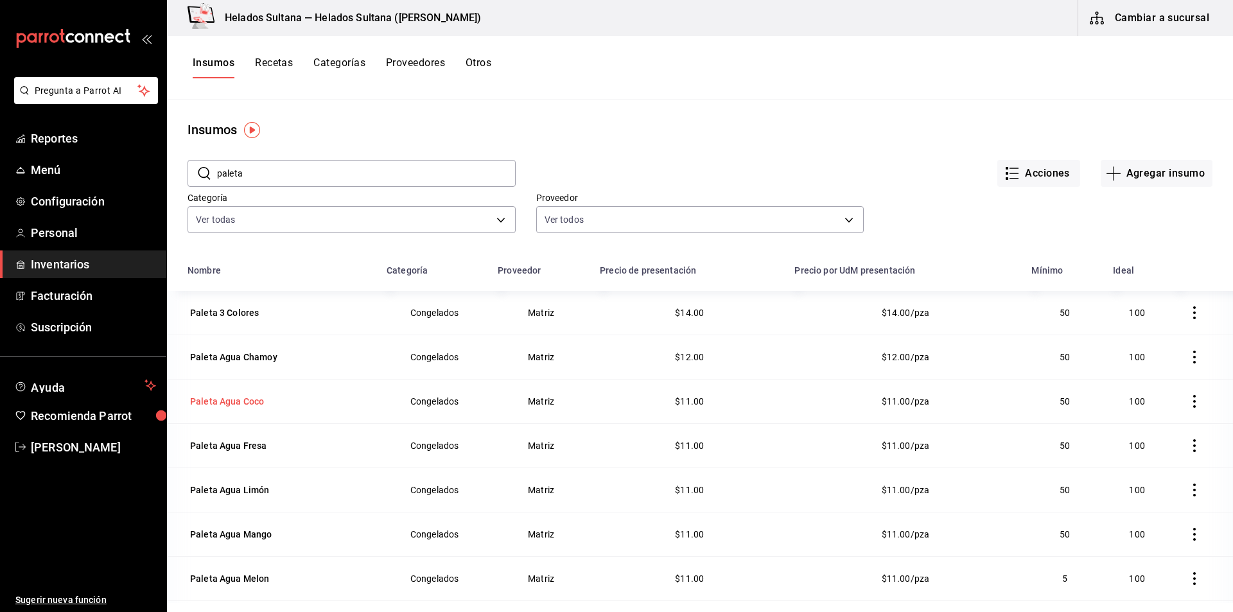
click at [257, 403] on div "Paleta Agua Coco" at bounding box center [227, 401] width 74 height 13
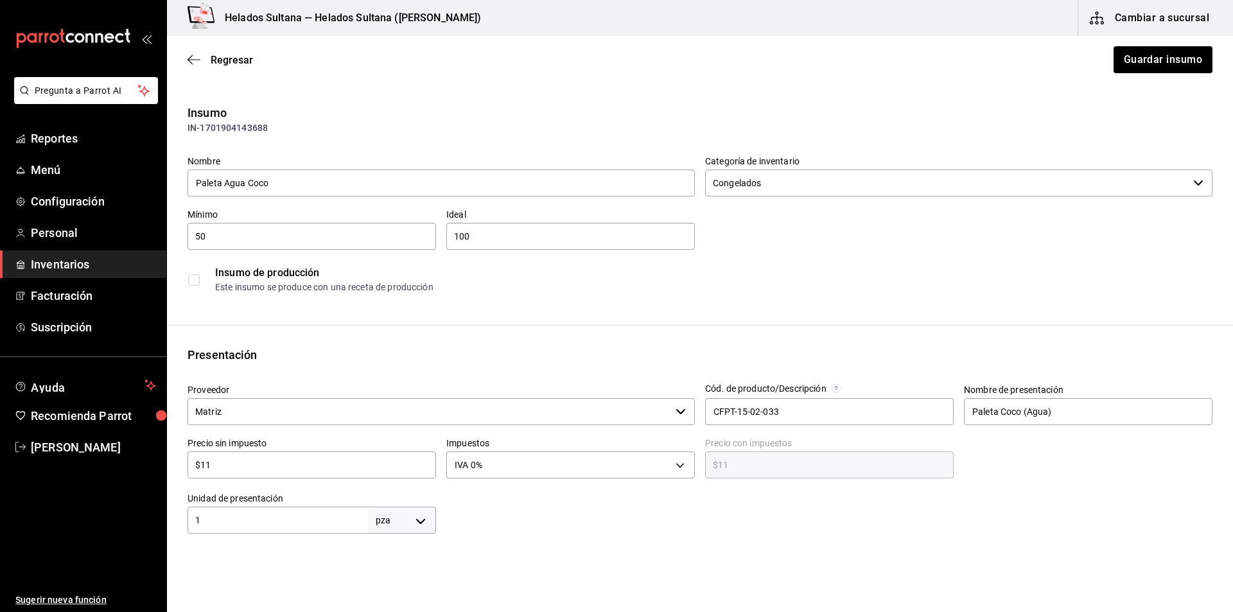
click at [241, 471] on input "$11" at bounding box center [311, 464] width 248 height 15
type input "$1"
type input "$1.00"
type input "$12"
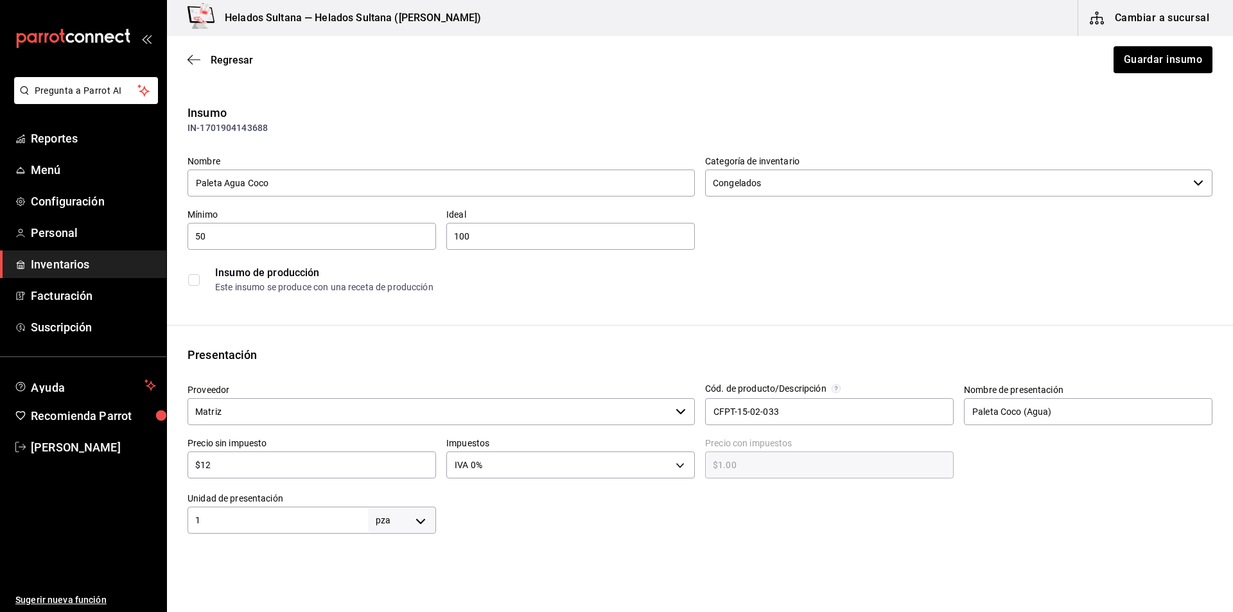
type input "$12.00"
type input "$12"
click at [1114, 62] on button "Guardar insumo" at bounding box center [1162, 59] width 100 height 27
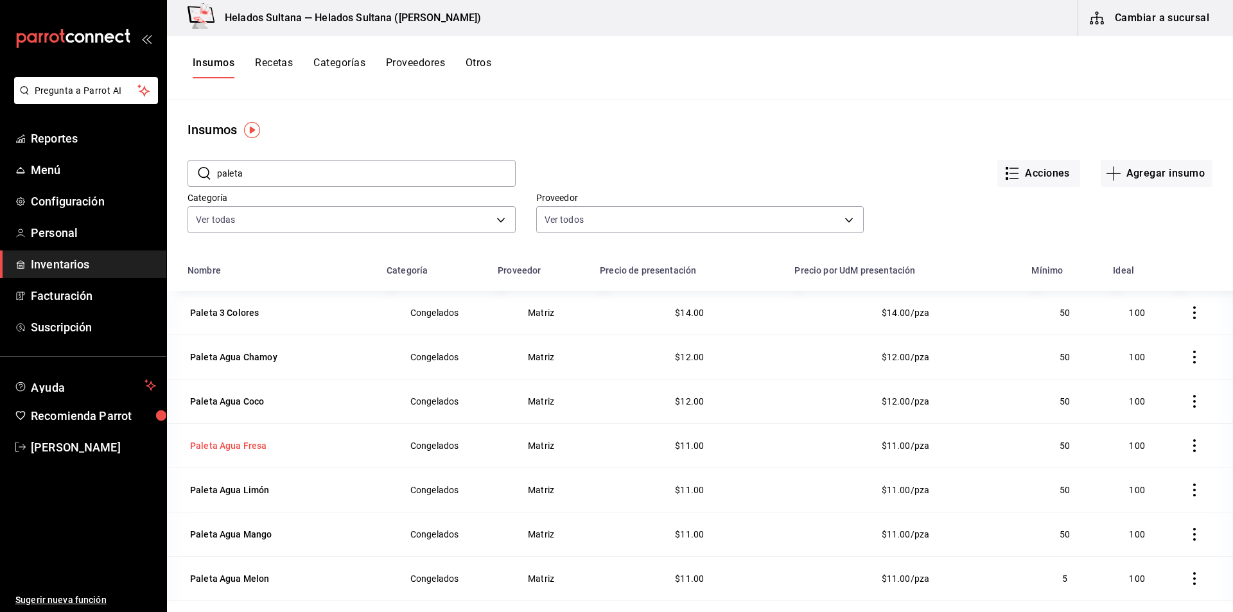
click at [229, 438] on div "Paleta Agua Fresa" at bounding box center [228, 446] width 82 height 18
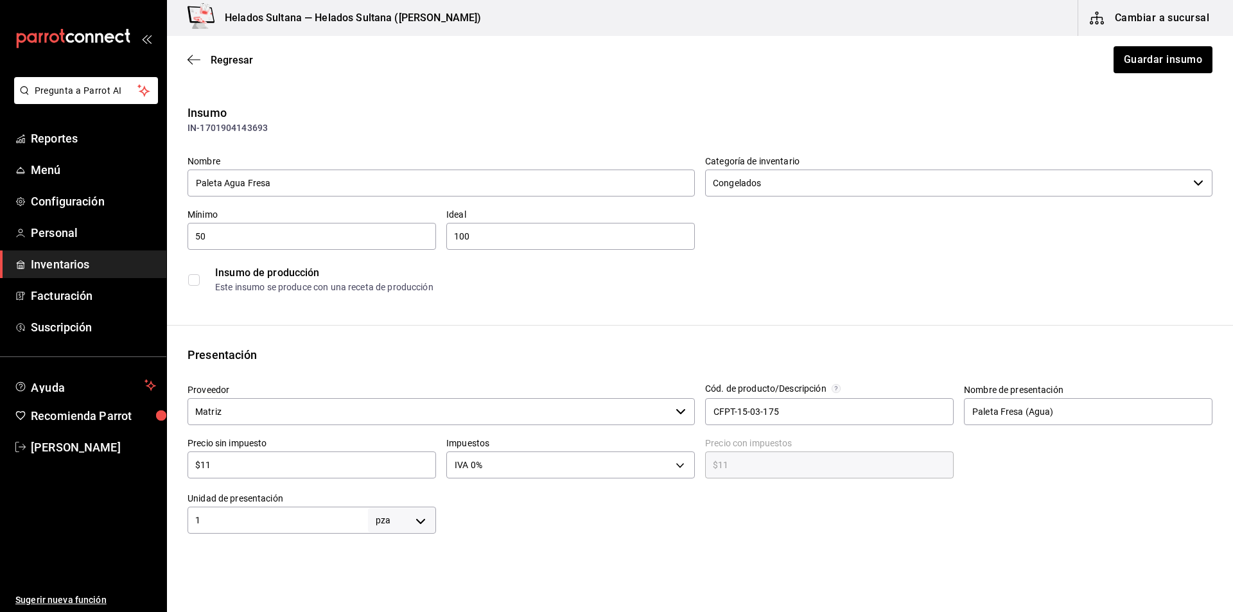
click at [223, 467] on input "$11" at bounding box center [311, 464] width 248 height 15
type input "$1"
type input "$1.00"
type input "$12"
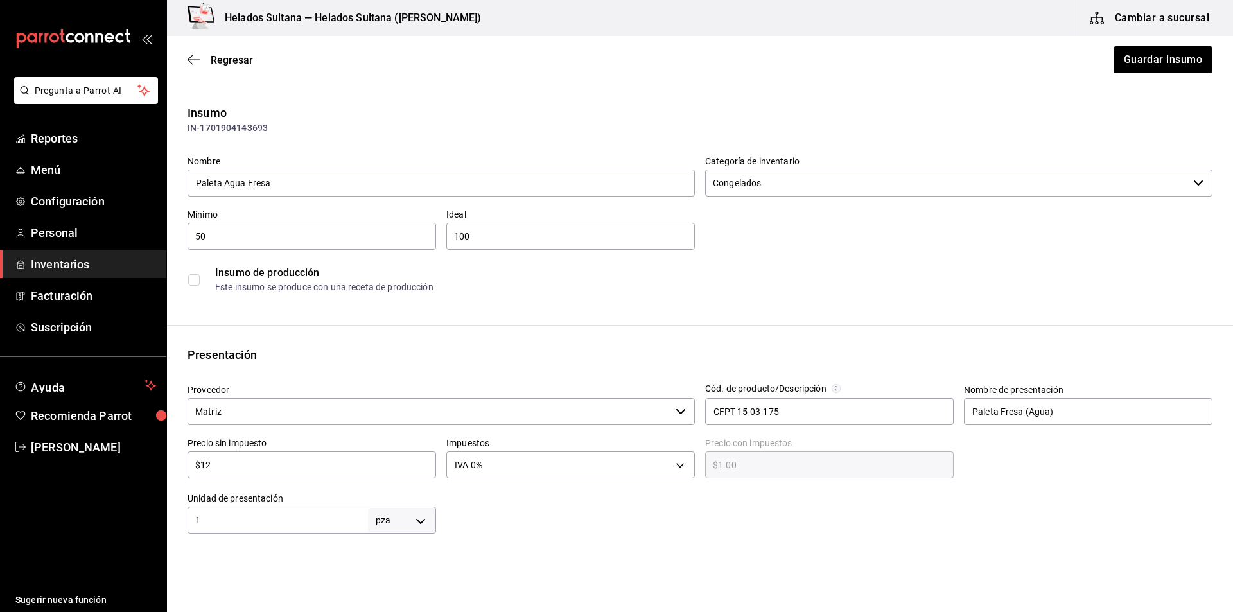
type input "$12.00"
type input "$12"
click at [1189, 35] on button "Cambiar a sucursal" at bounding box center [1150, 18] width 144 height 36
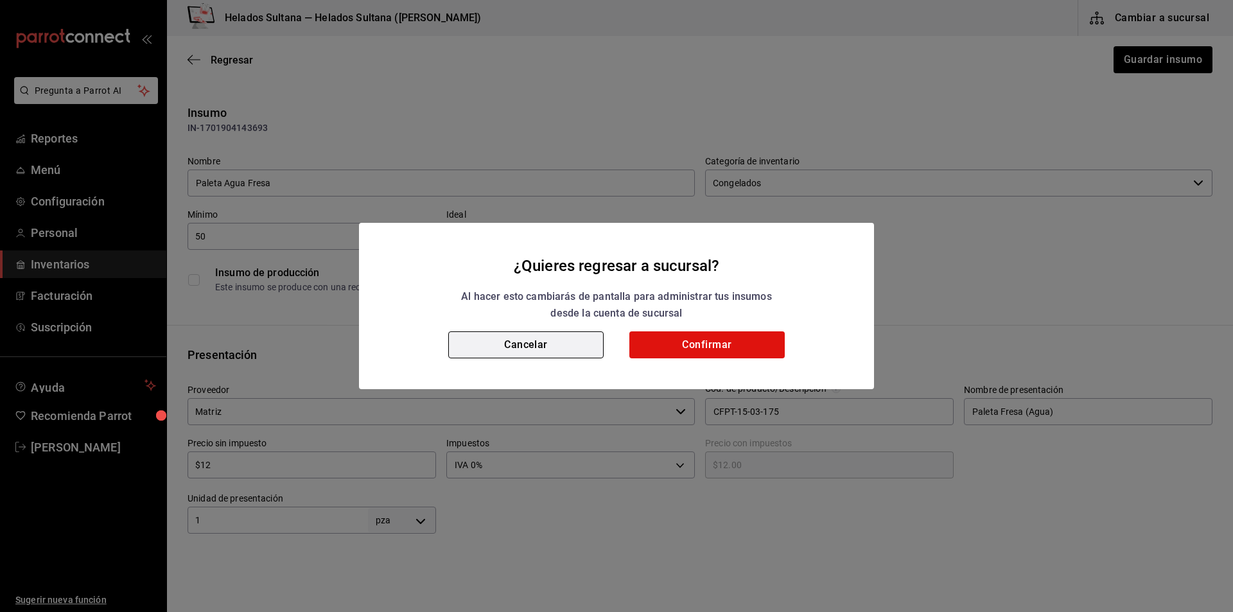
click at [520, 338] on button "Cancelar" at bounding box center [525, 344] width 155 height 27
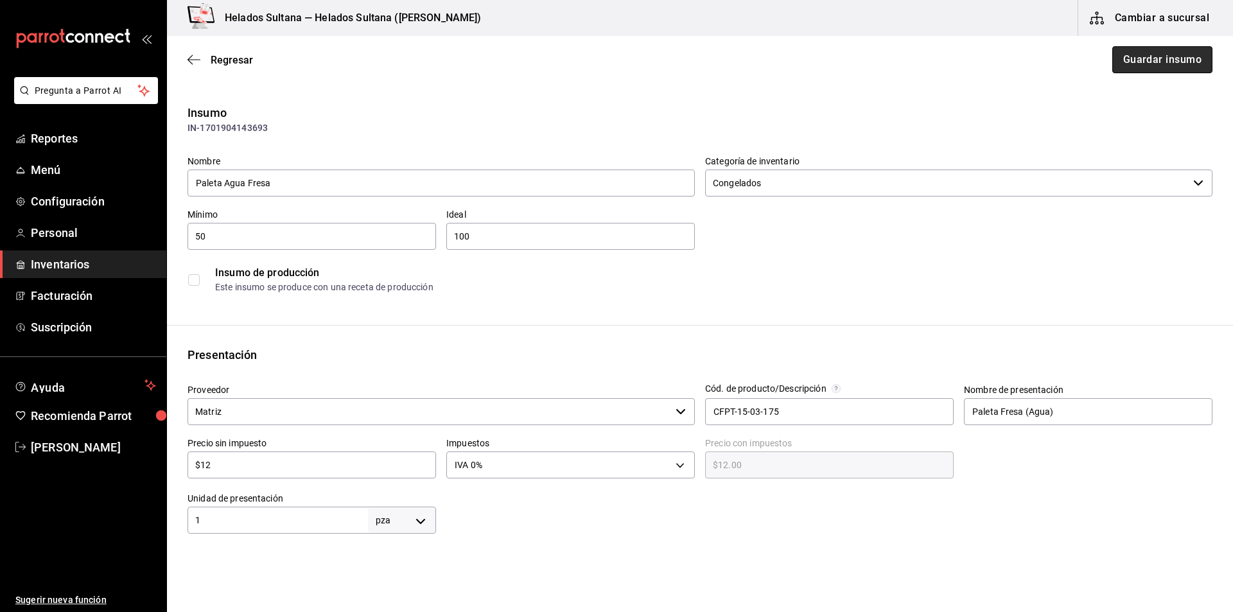
click at [1131, 64] on button "Guardar insumo" at bounding box center [1162, 59] width 100 height 27
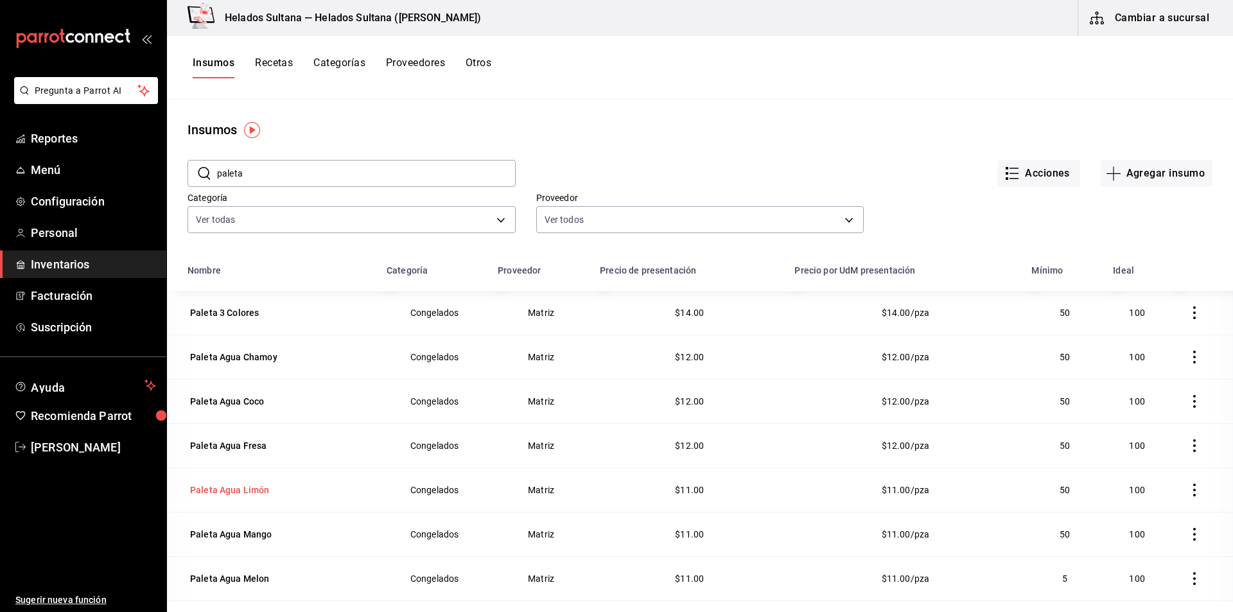
click at [227, 491] on div "Paleta Agua Limón" at bounding box center [230, 489] width 80 height 13
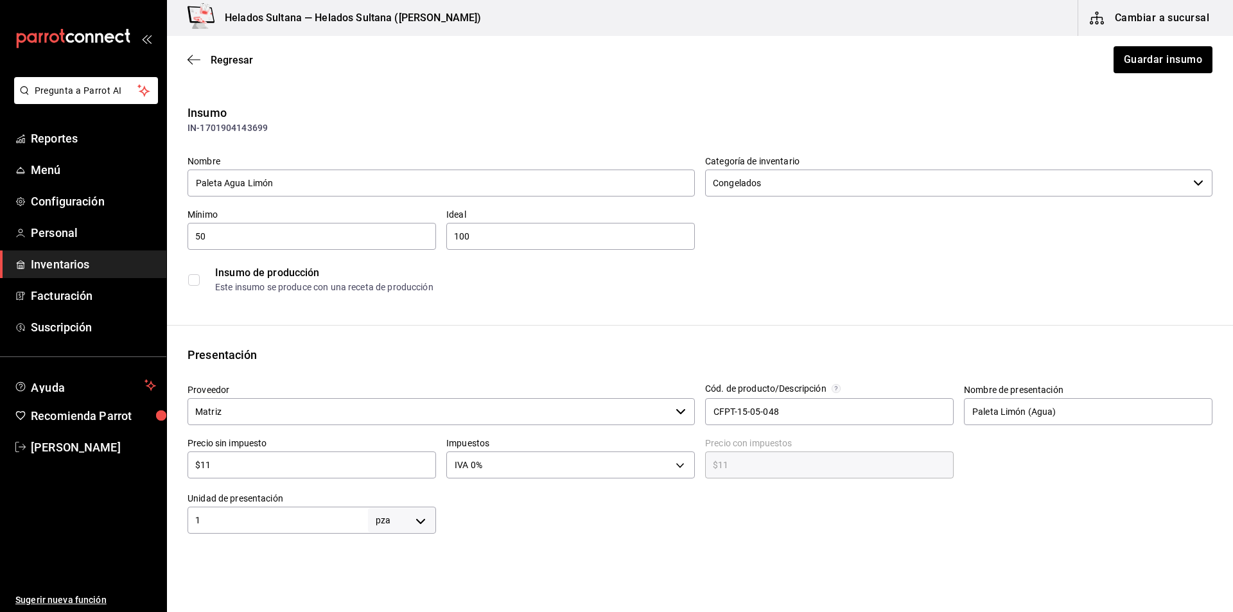
click at [234, 461] on input "$11" at bounding box center [311, 464] width 248 height 15
type input "$1"
type input "$1.00"
type input "$12"
type input "$12.00"
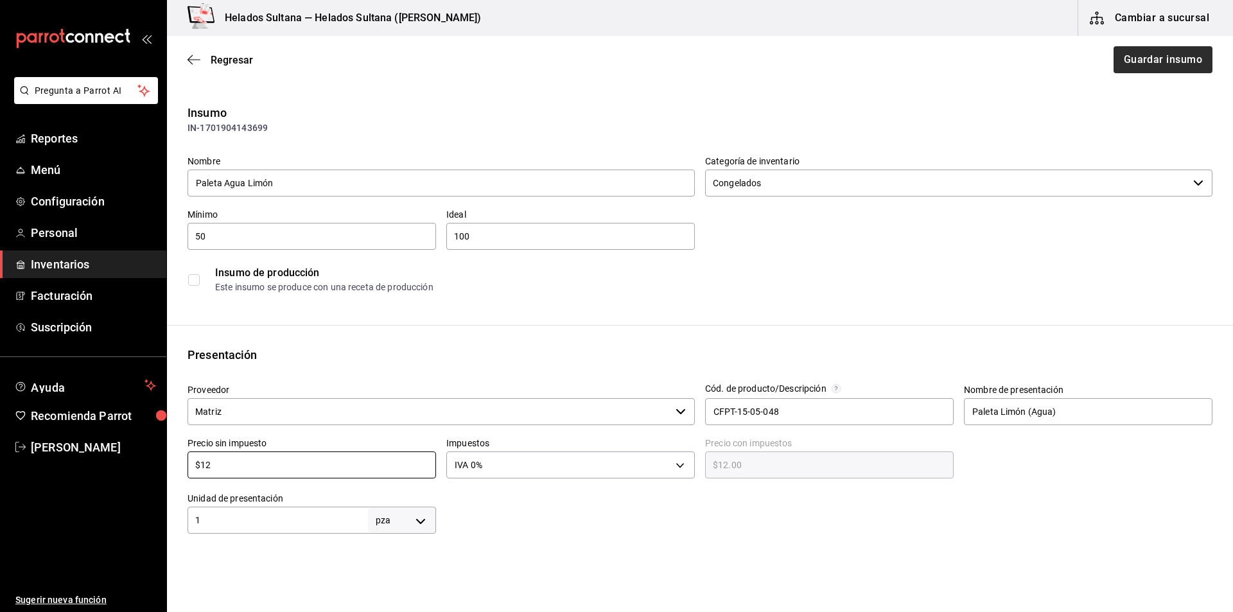
type input "$12"
click at [1122, 56] on button "Guardar insumo" at bounding box center [1162, 59] width 100 height 27
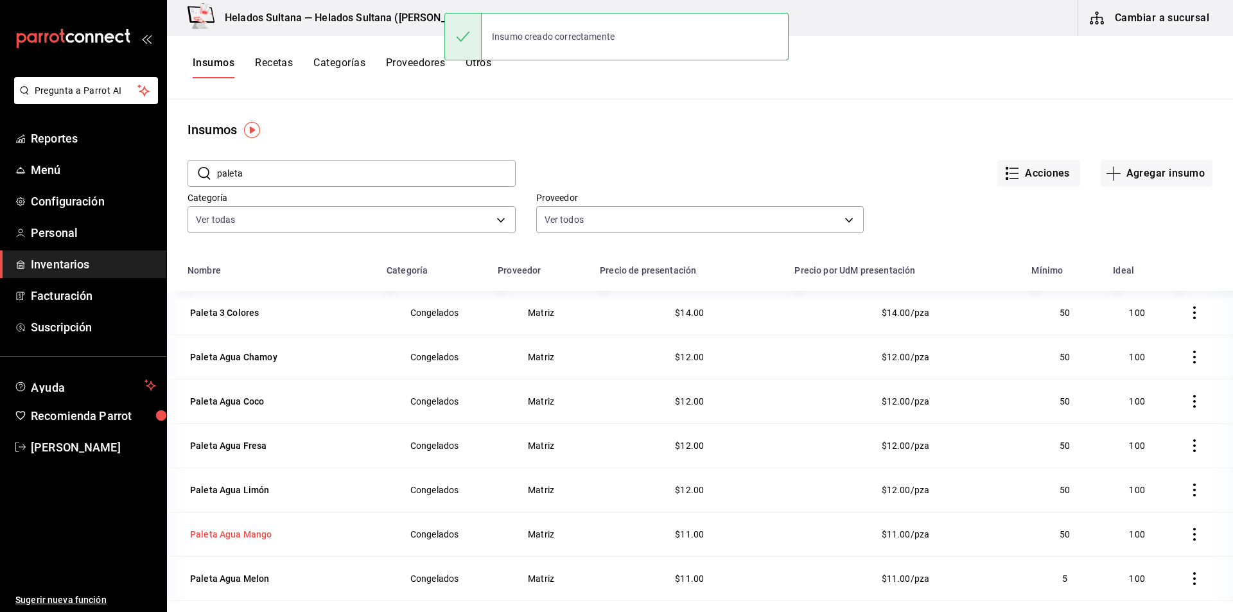
click at [221, 533] on div "Paleta Agua Mango" at bounding box center [231, 534] width 82 height 13
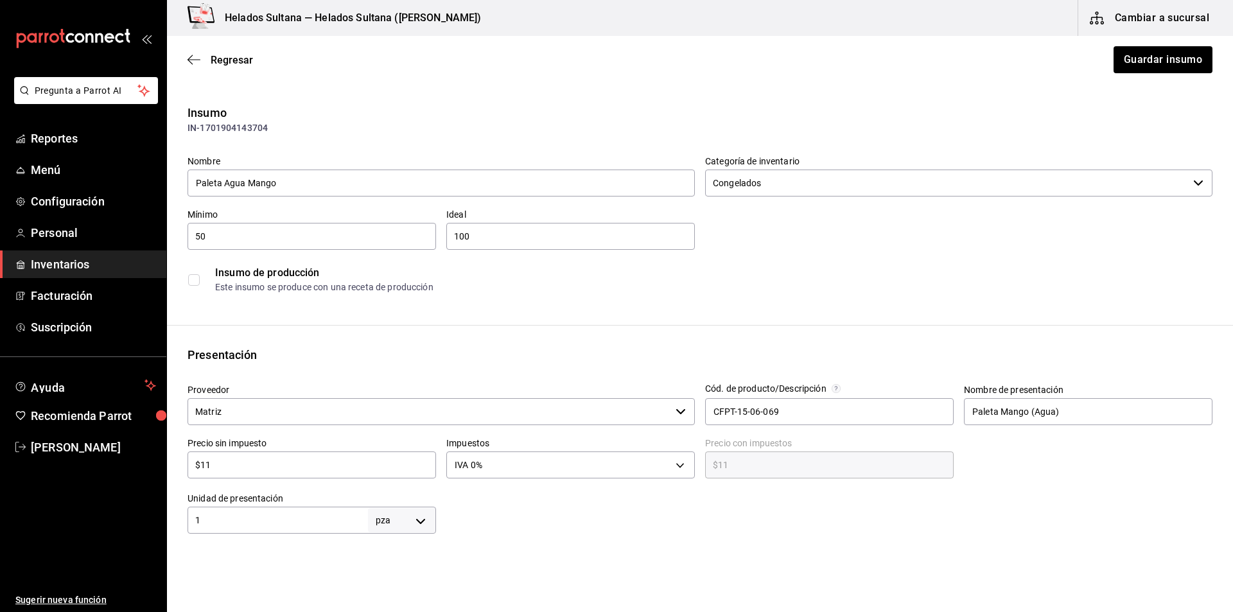
click at [229, 472] on input "$11" at bounding box center [311, 464] width 248 height 15
type input "$1"
type input "$1.00"
type input "$12"
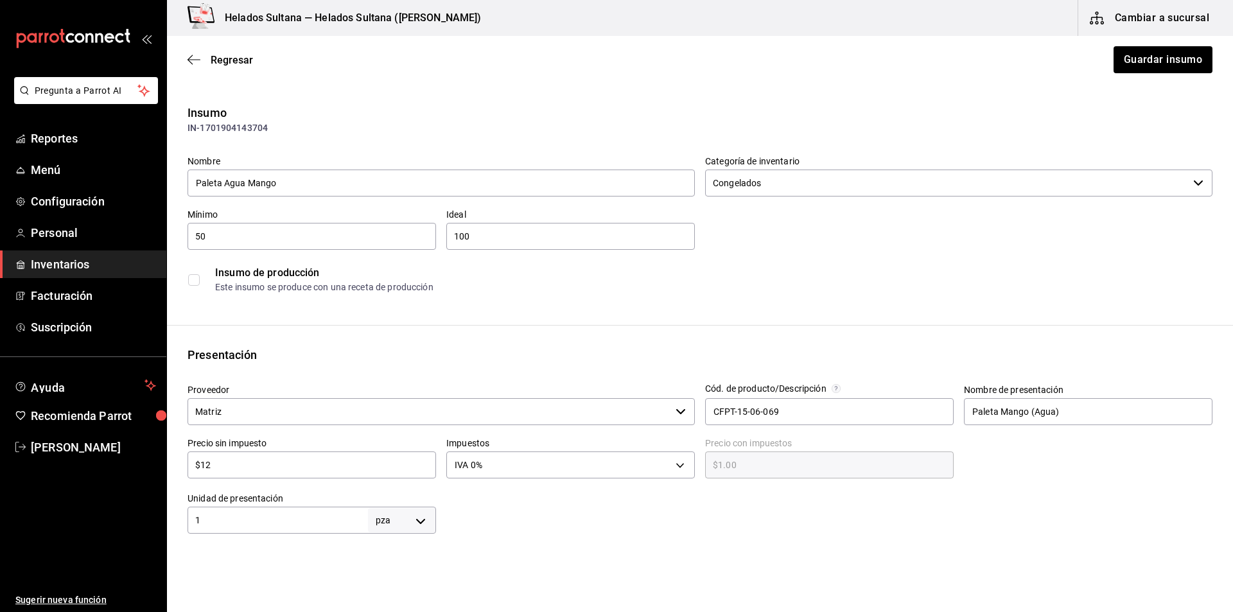
type input "$12.00"
type input "$12"
click at [1139, 55] on button "Guardar insumo" at bounding box center [1162, 59] width 100 height 27
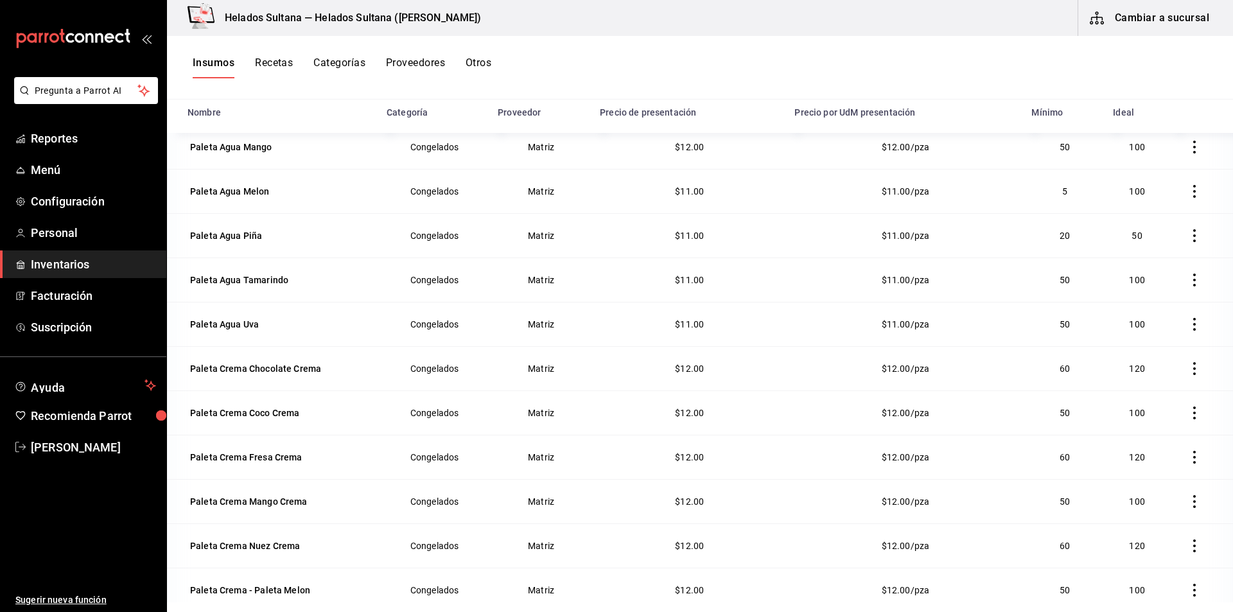
scroll to position [234, 0]
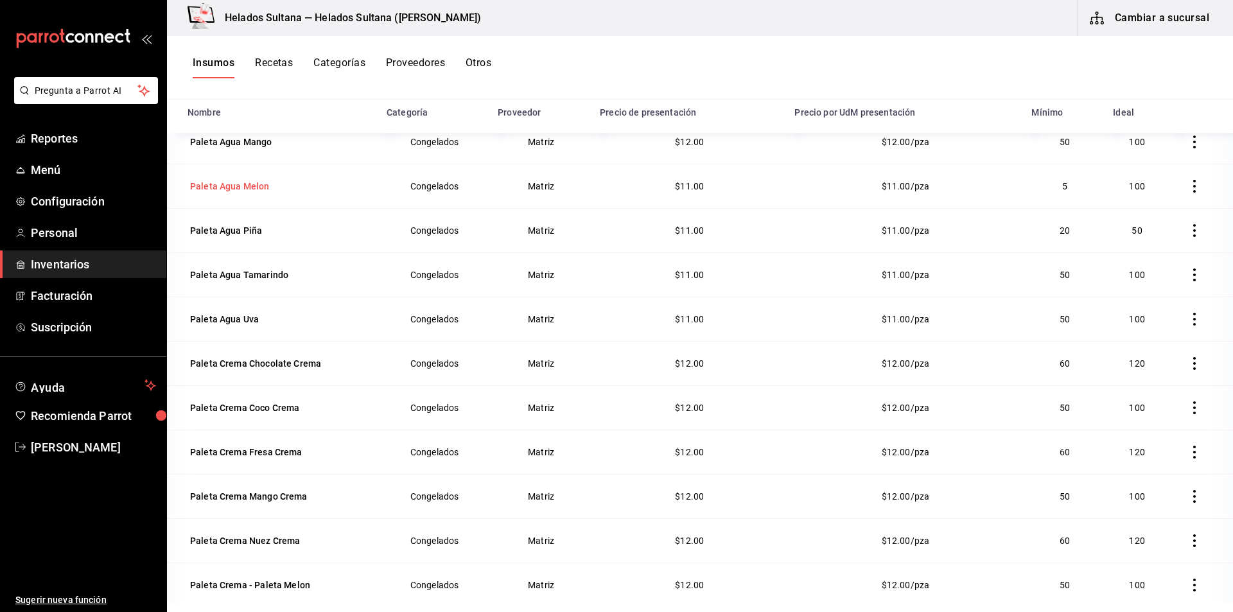
click at [197, 185] on div "Paleta Agua Melon" at bounding box center [230, 186] width 80 height 13
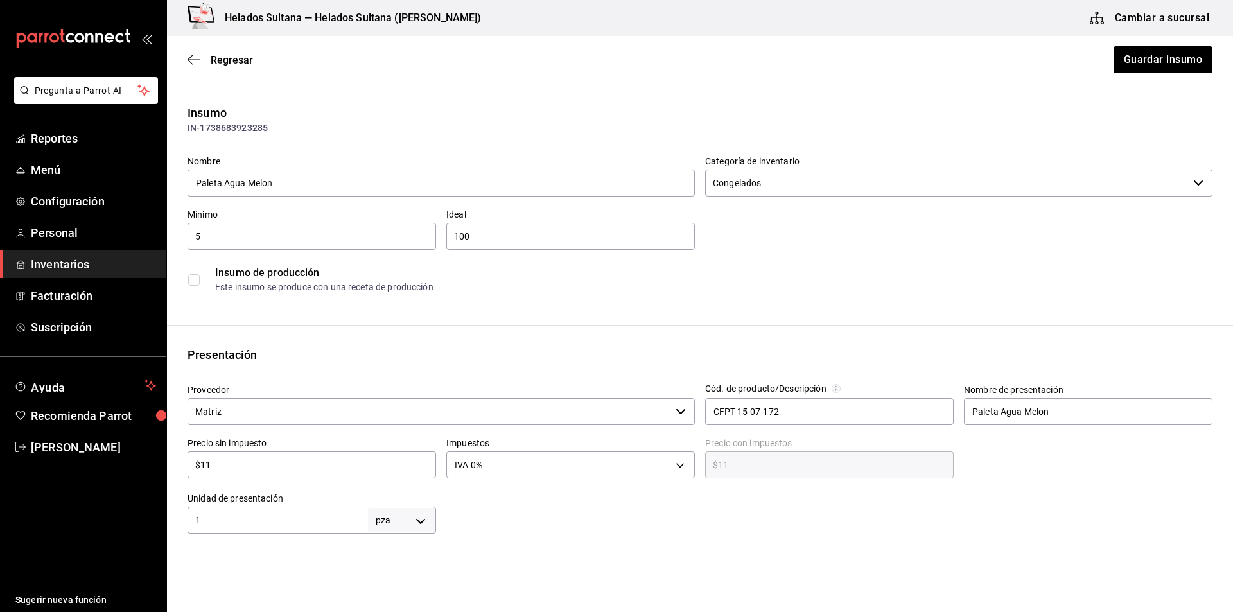
click at [229, 473] on div "$11 ​" at bounding box center [311, 464] width 248 height 27
type input "$1"
type input "$1.00"
type input "$12"
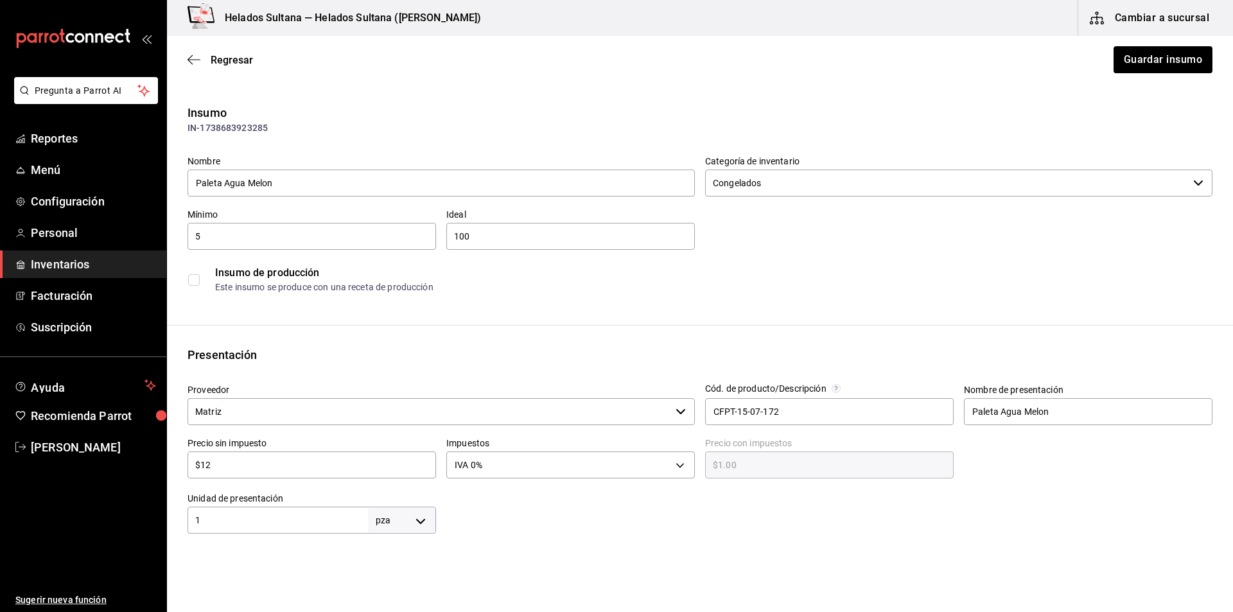
type input "$12.00"
type input "$12"
click at [1159, 48] on button "Guardar insumo" at bounding box center [1162, 59] width 100 height 27
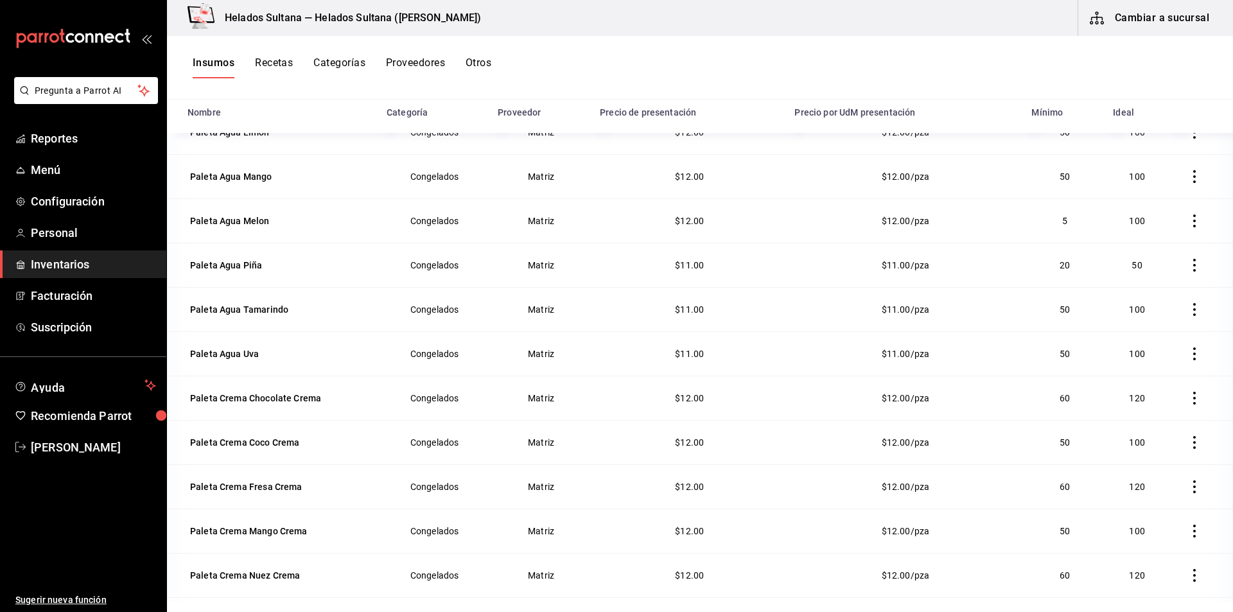
scroll to position [255, 0]
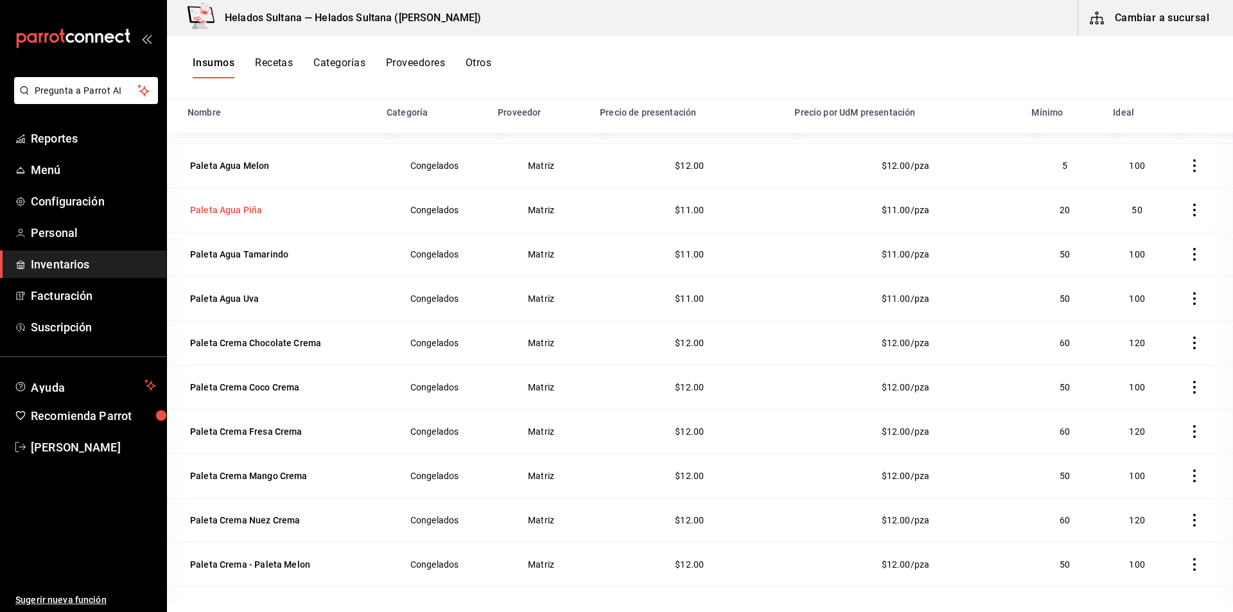
click at [239, 215] on div "Paleta Agua Piña" at bounding box center [226, 210] width 72 height 13
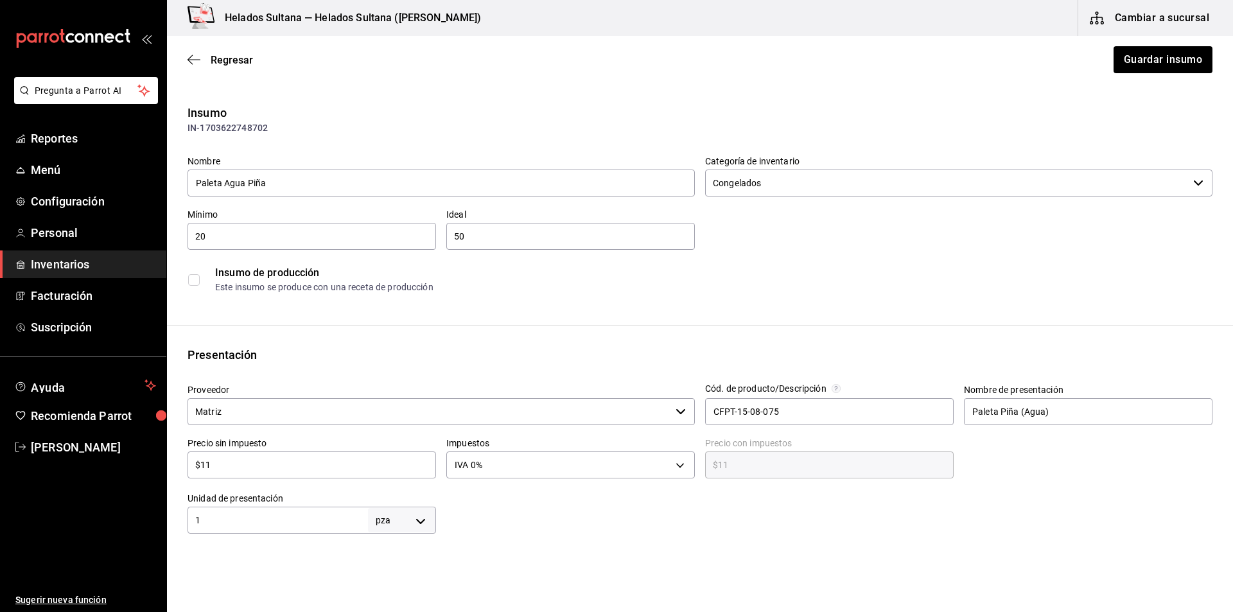
click at [218, 468] on input "$11" at bounding box center [311, 464] width 248 height 15
type input "$1"
type input "$1.00"
type input "$12"
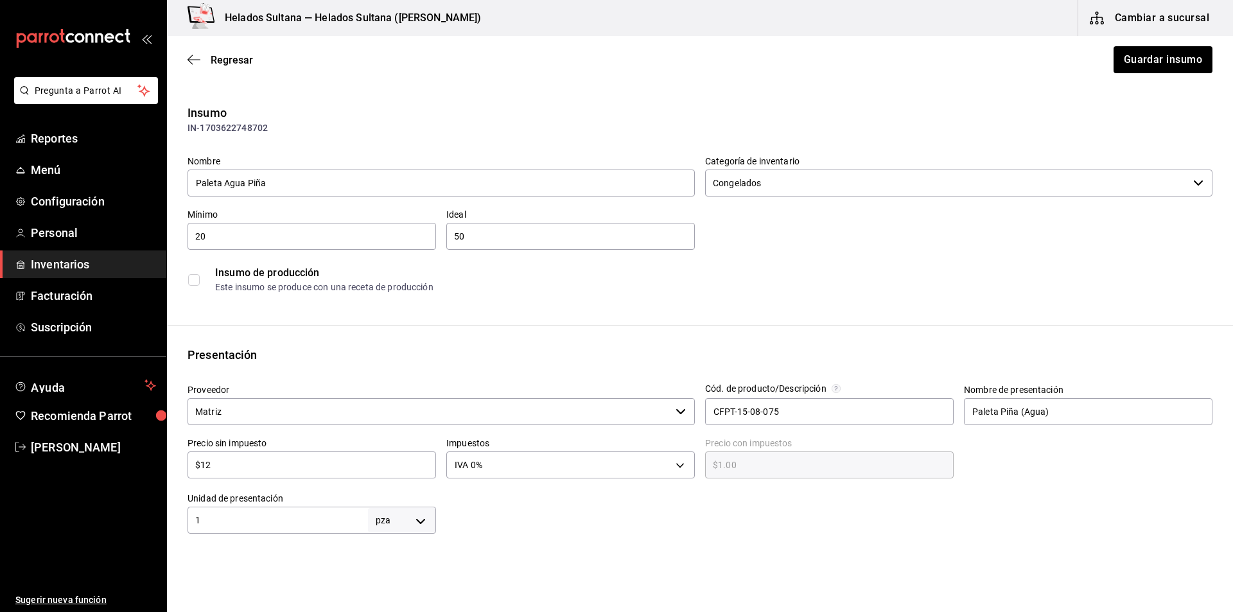
type input "$12.00"
type input "$12"
click at [1135, 59] on button "Guardar insumo" at bounding box center [1162, 59] width 100 height 27
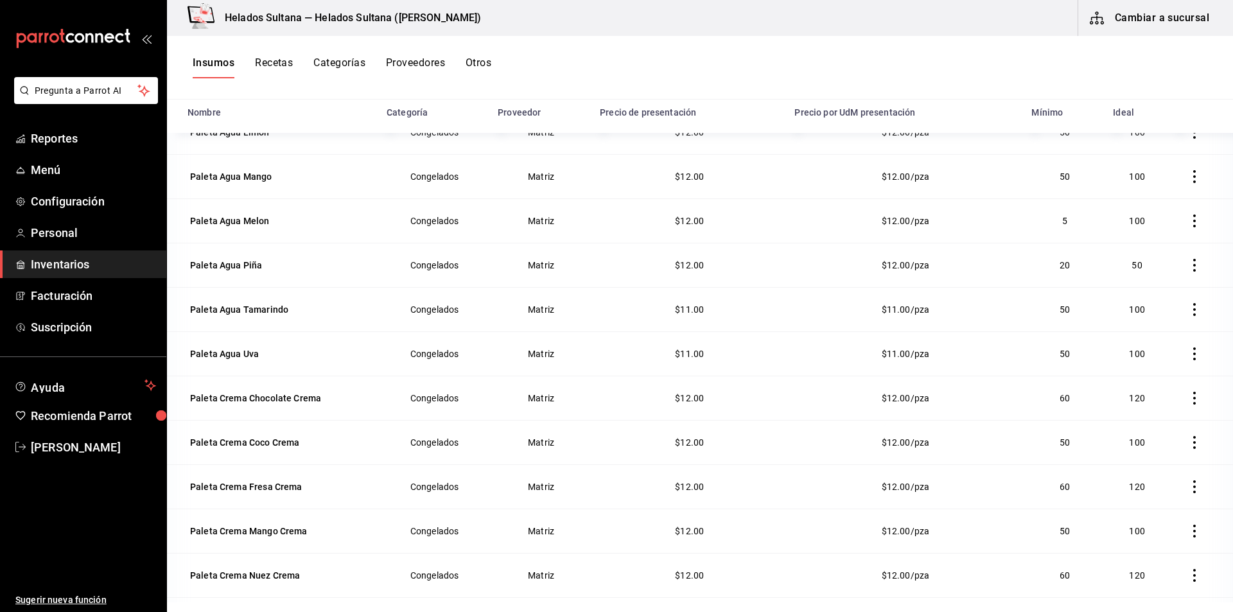
scroll to position [198, 0]
click at [266, 313] on div "Paleta Agua Tamarindo" at bounding box center [239, 310] width 98 height 13
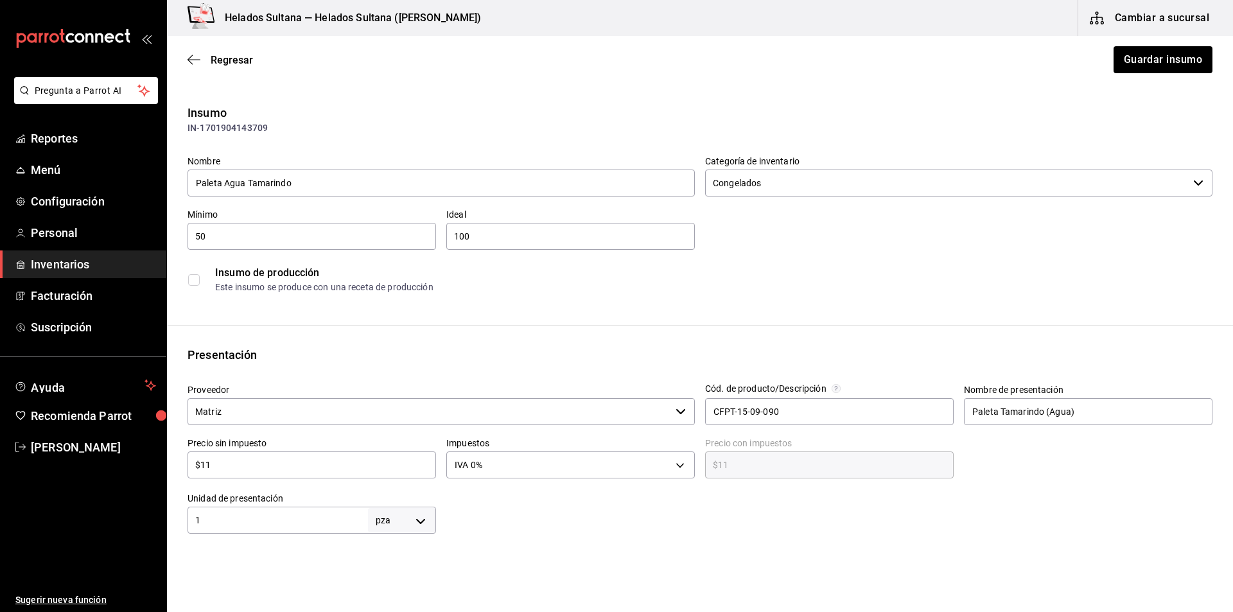
click at [257, 460] on input "$11" at bounding box center [311, 464] width 248 height 15
type input "$1"
type input "$1.00"
type input "$12"
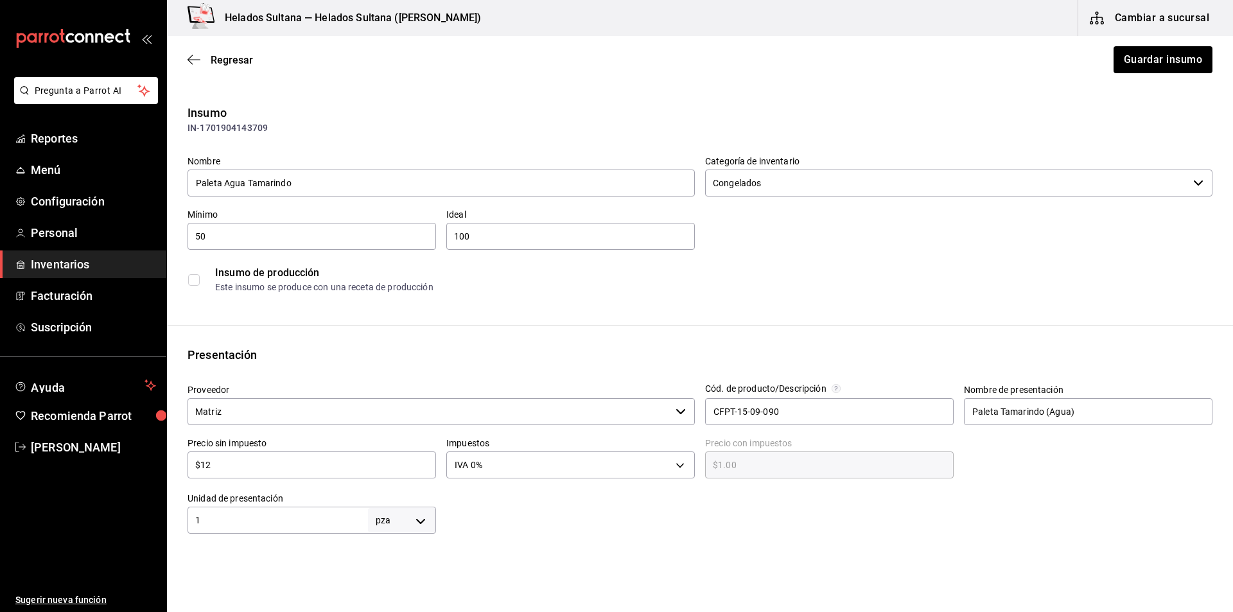
type input "$12.00"
type input "$12"
click at [1150, 68] on button "Guardar insumo" at bounding box center [1162, 59] width 100 height 27
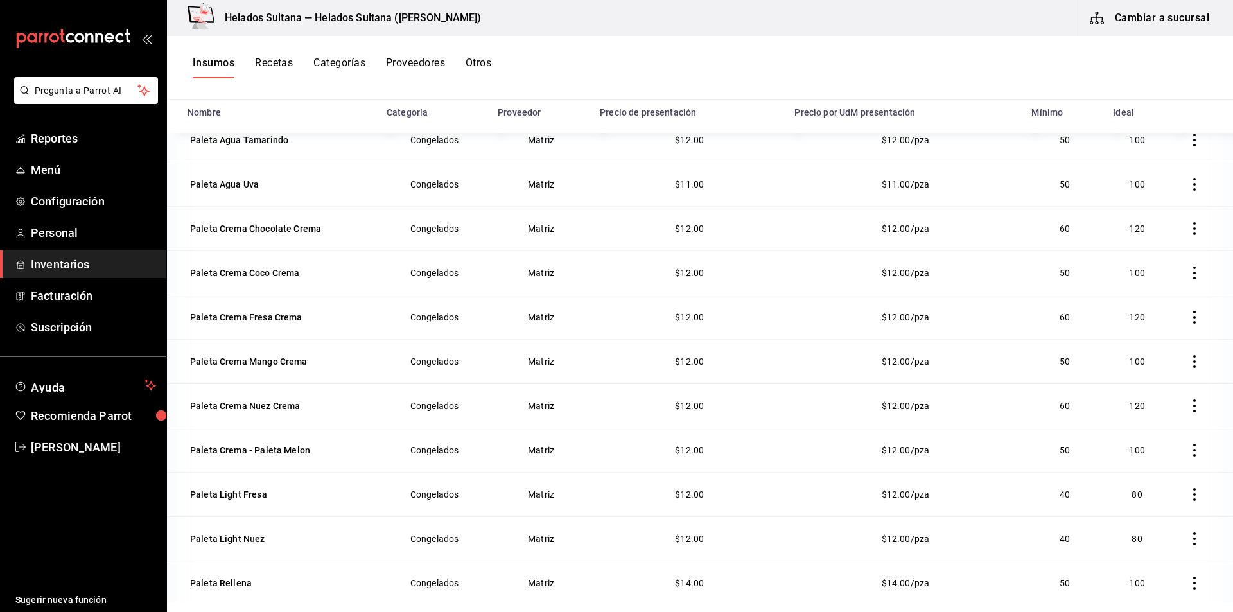
scroll to position [370, 0]
click at [198, 181] on div "Paleta Agua Uva" at bounding box center [224, 183] width 69 height 13
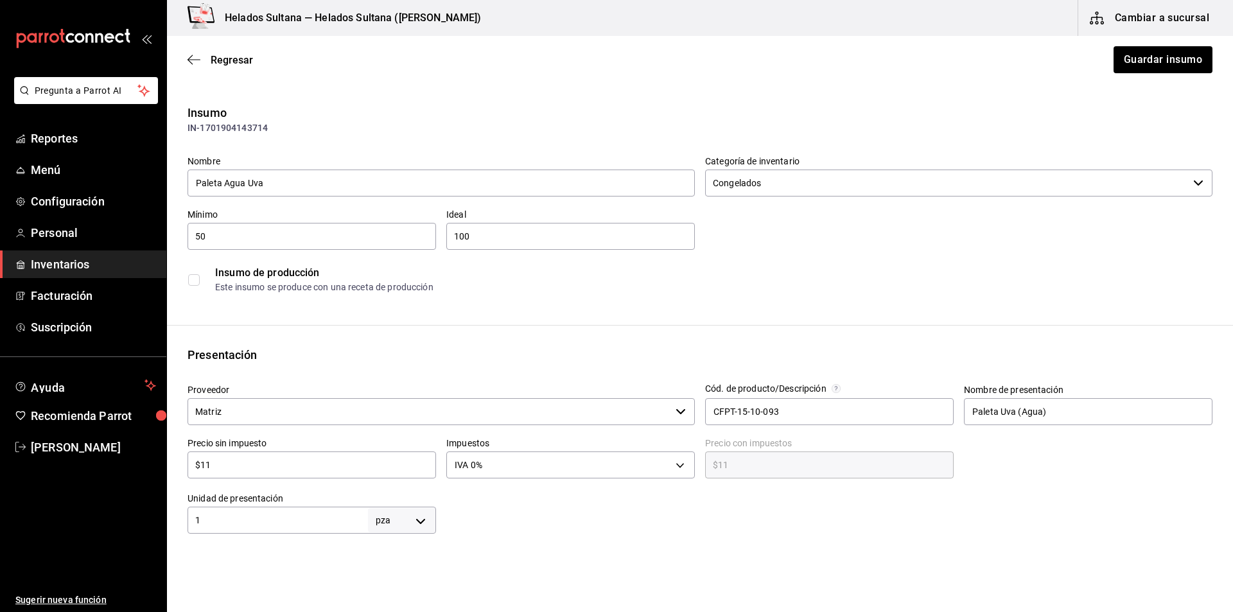
click at [235, 469] on input "$11" at bounding box center [311, 464] width 248 height 15
type input "$1"
type input "$1.00"
type input "$12"
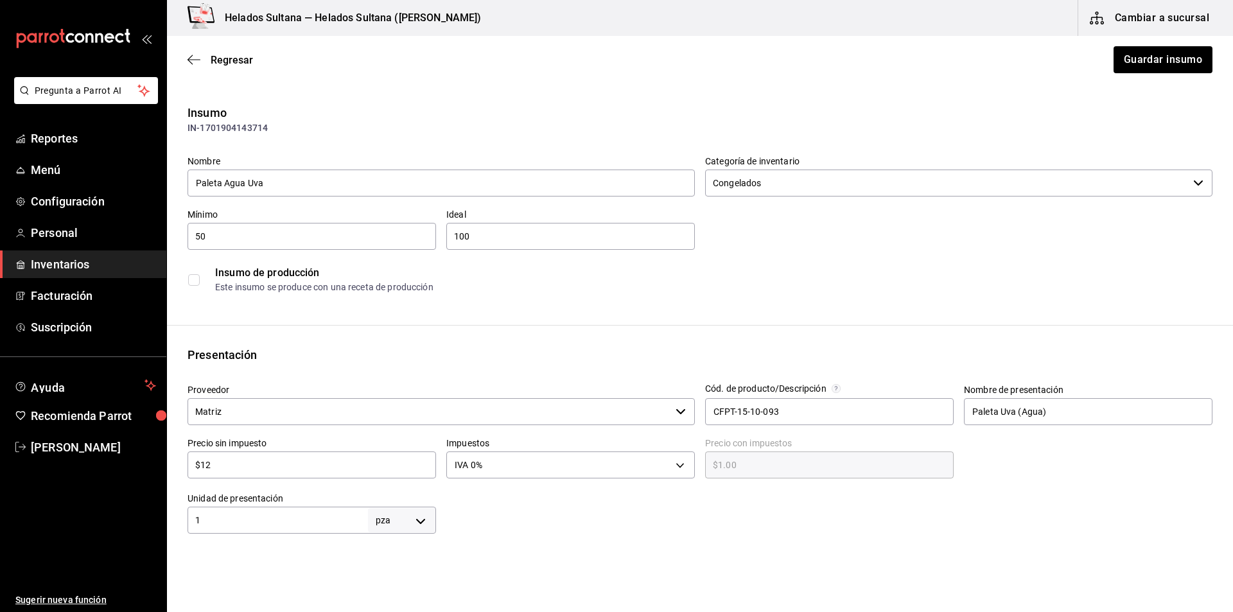
type input "$12.00"
type input "$12"
click at [1157, 71] on button "Guardar insumo" at bounding box center [1162, 59] width 100 height 27
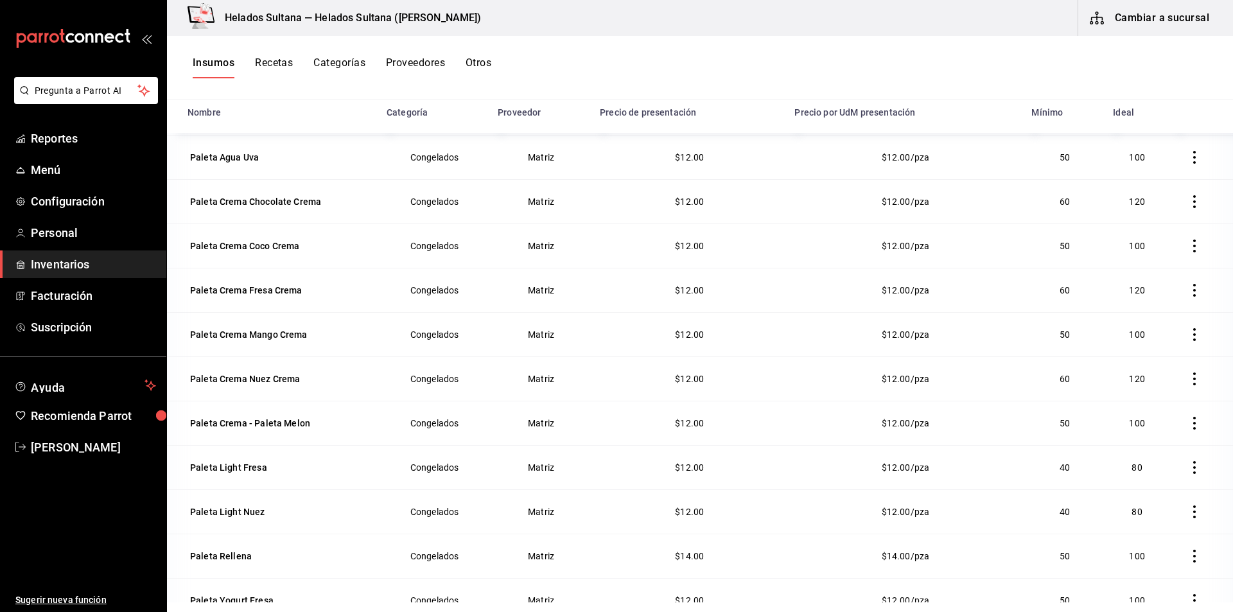
scroll to position [437, 0]
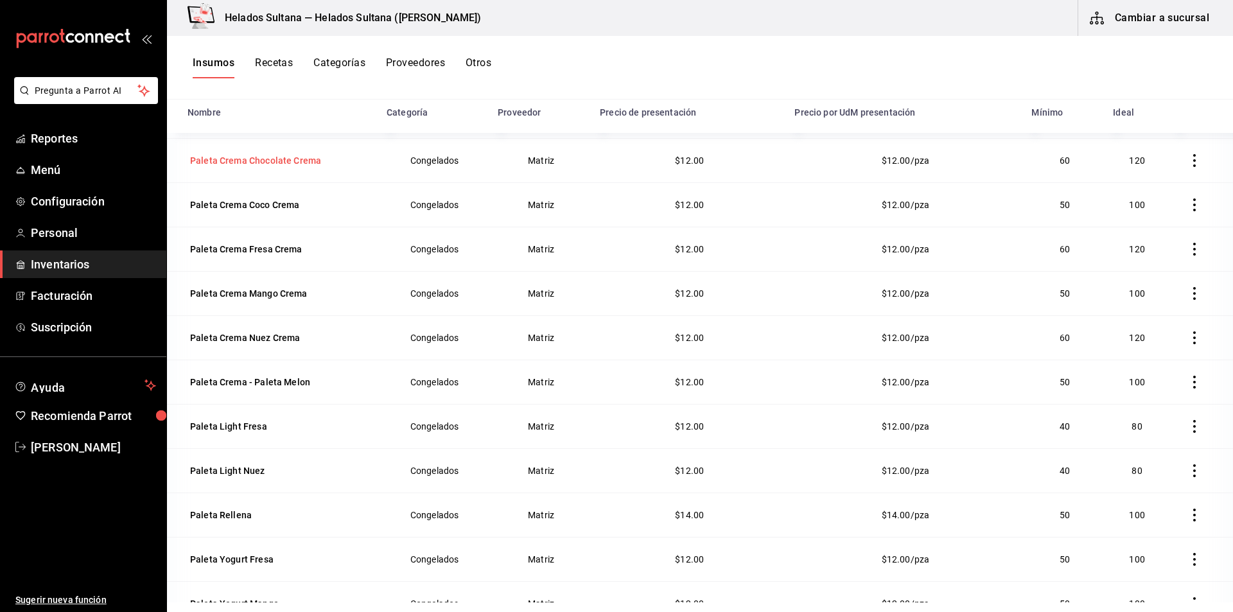
click at [265, 163] on div "Paleta Crema Chocolate Crema" at bounding box center [255, 160] width 131 height 13
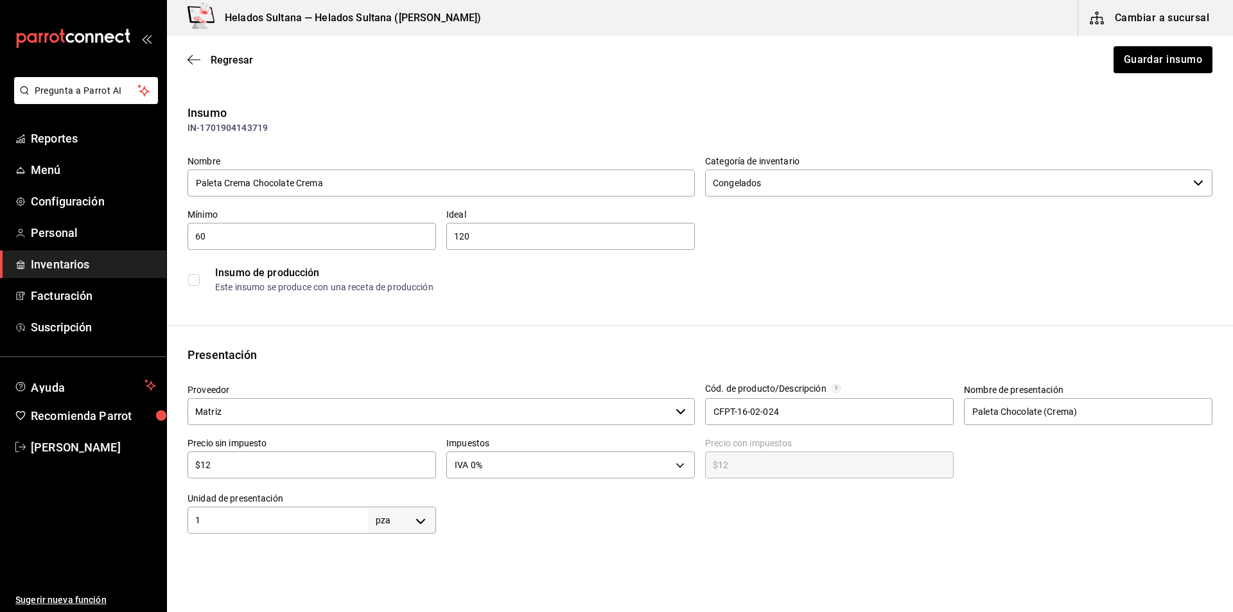
click at [269, 447] on div "Precio sin impuesto $12 ​" at bounding box center [311, 457] width 248 height 41
click at [243, 469] on input "$12" at bounding box center [311, 464] width 248 height 15
type input "$1"
type input "$1.00"
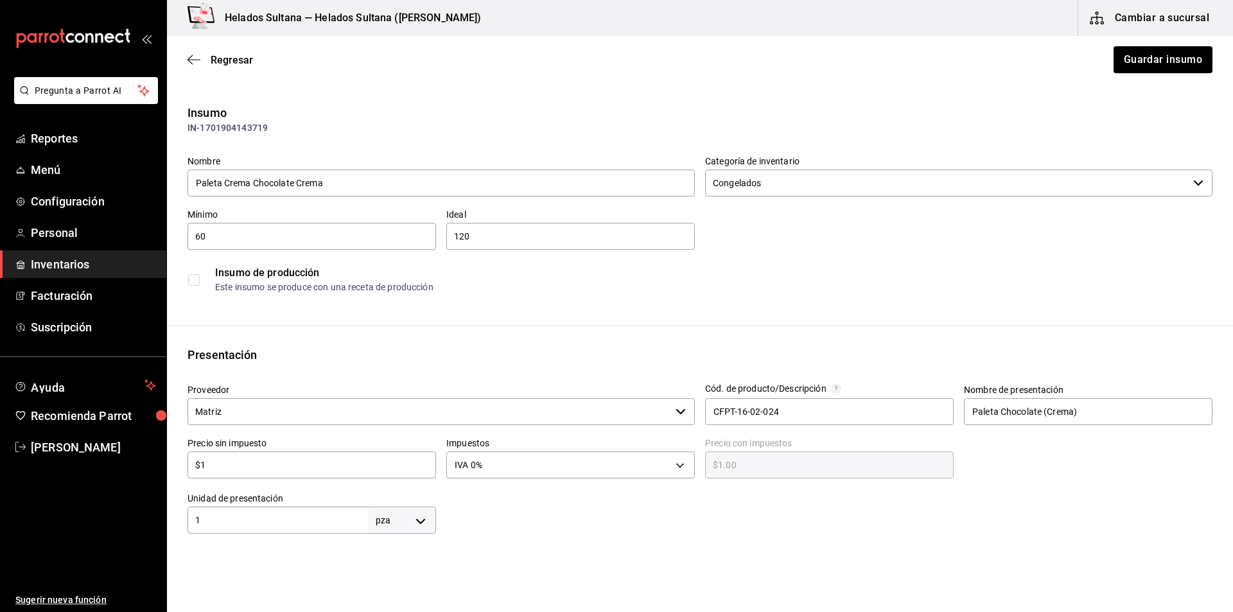
type input "$14"
type input "$14.00"
type input "$14"
click at [1144, 54] on button "Guardar insumo" at bounding box center [1162, 59] width 100 height 27
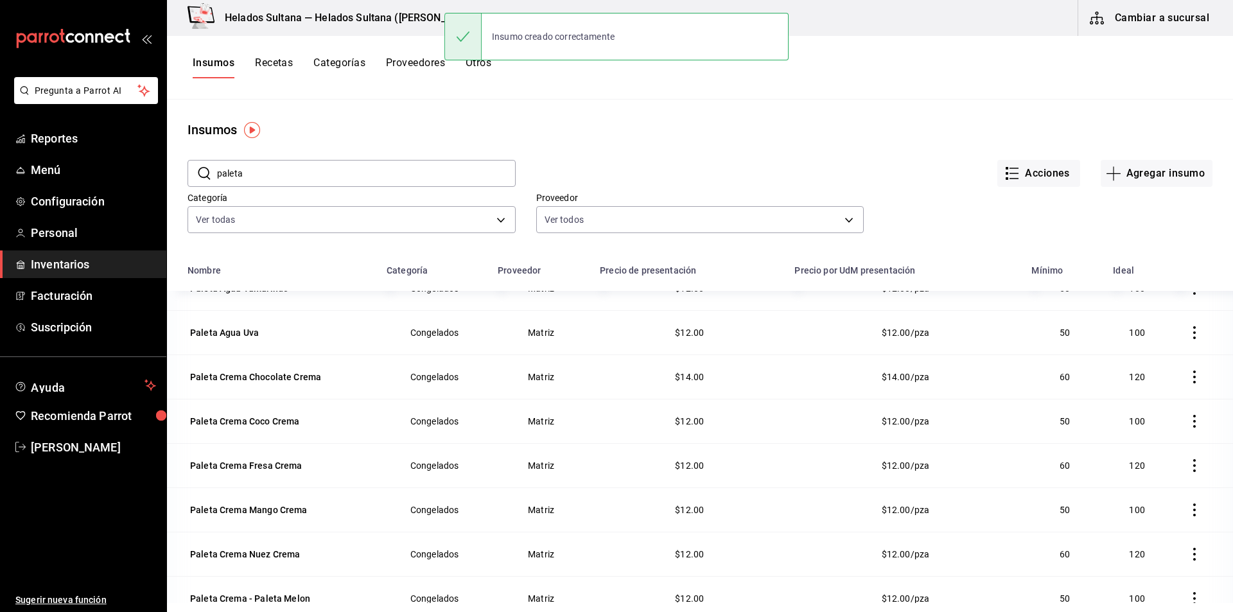
scroll to position [455, 0]
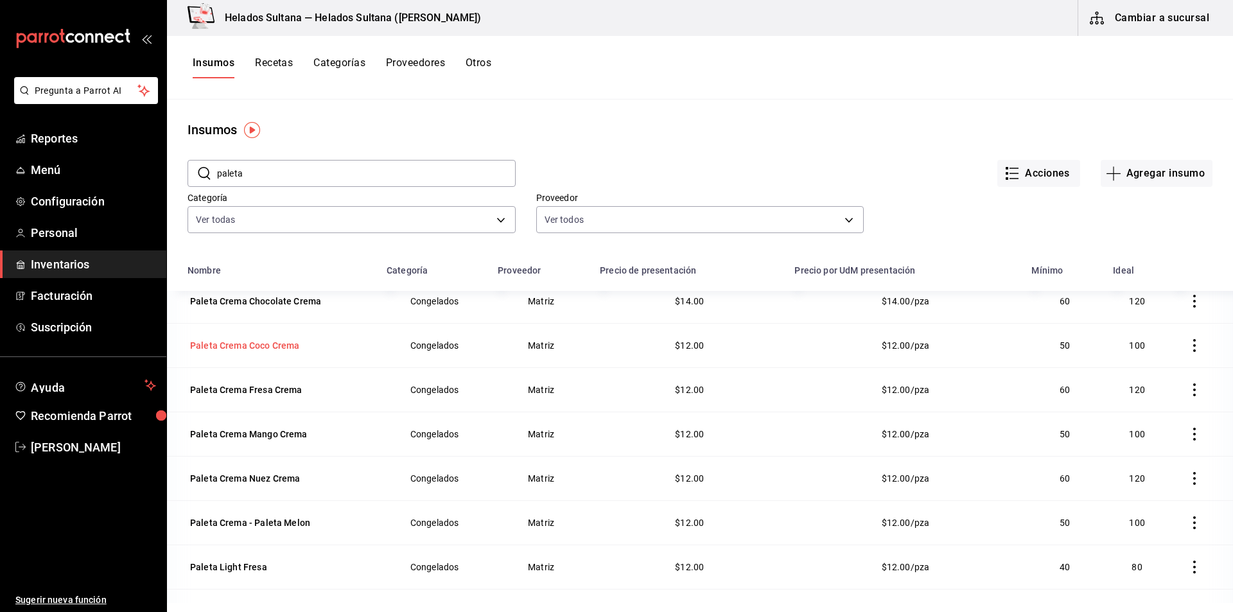
click at [303, 351] on div "Paleta Crema Coco Crema" at bounding box center [279, 345] width 184 height 18
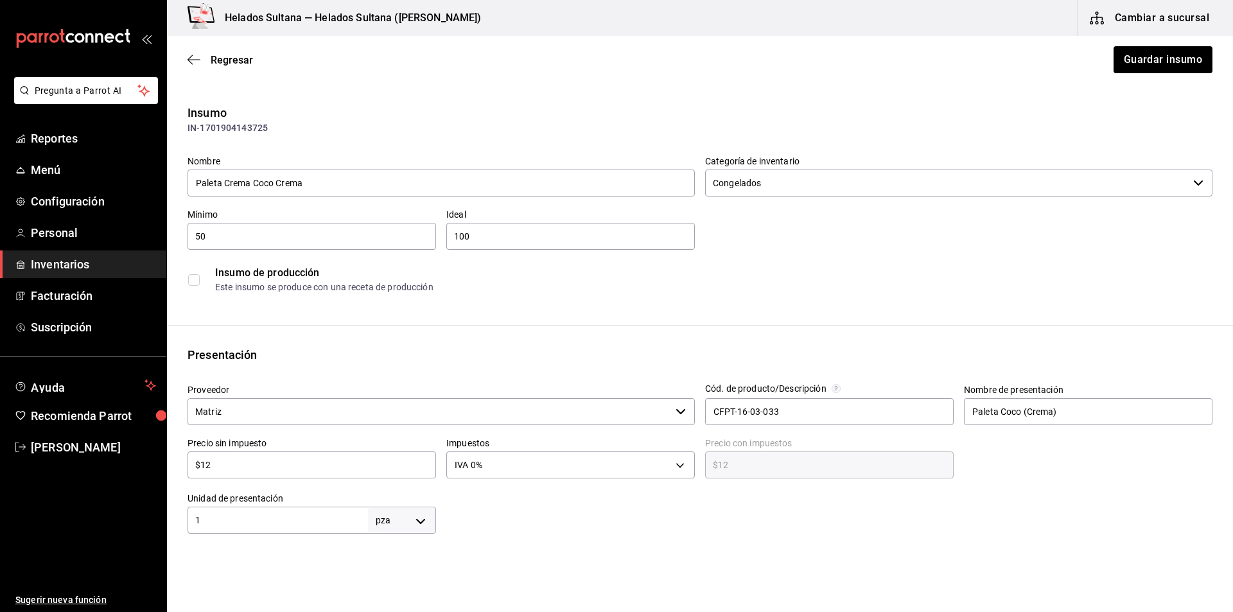
click at [237, 461] on input "$12" at bounding box center [311, 464] width 248 height 15
type input "$1"
type input "$1.00"
type input "$14"
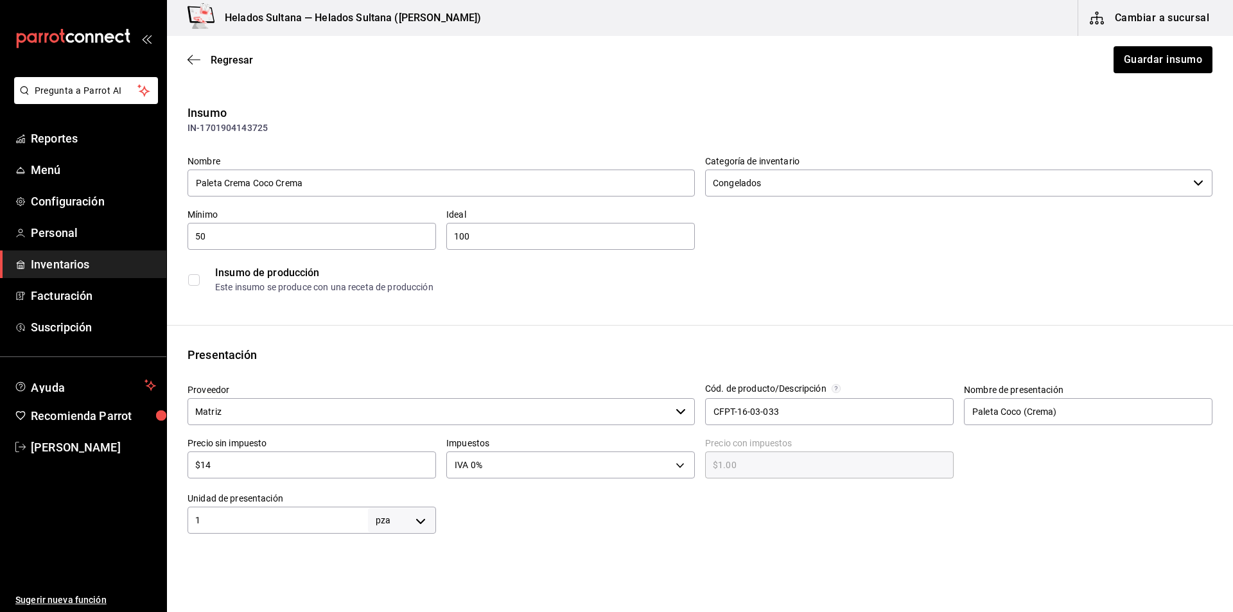
type input "$14.00"
type input "$14"
click at [1170, 71] on button "Guardar insumo" at bounding box center [1162, 59] width 100 height 27
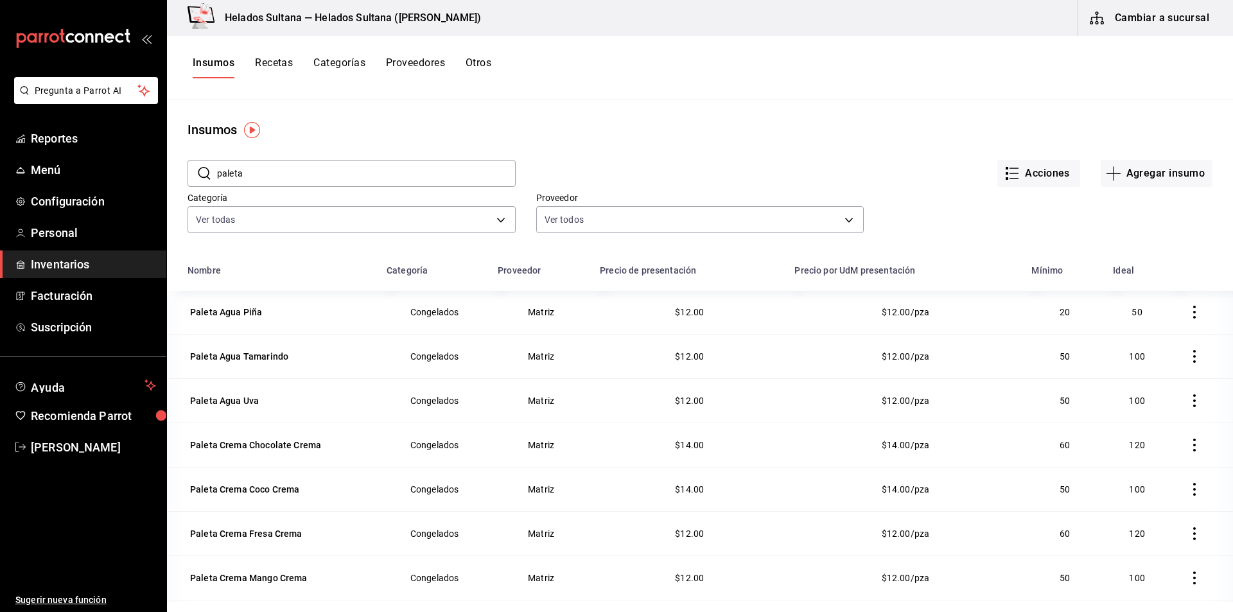
scroll to position [315, 0]
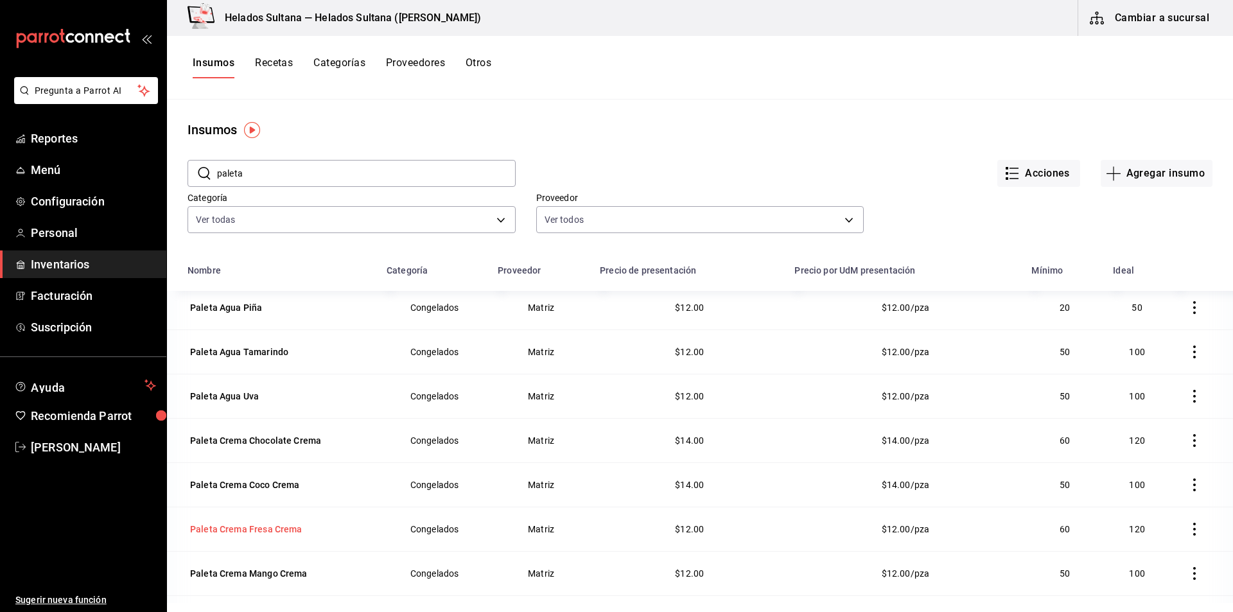
click at [225, 538] on div "Paleta Crema Fresa Crema" at bounding box center [245, 529] width 117 height 18
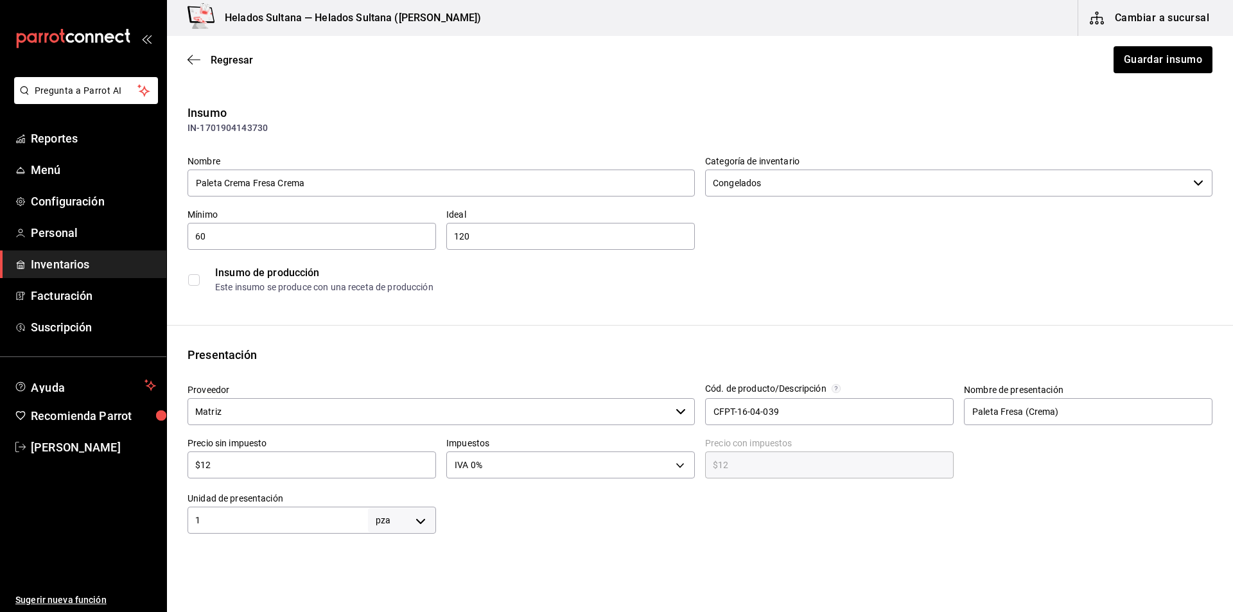
click at [248, 463] on input "$12" at bounding box center [311, 464] width 248 height 15
type input "$1"
type input "$1.00"
type input "$14"
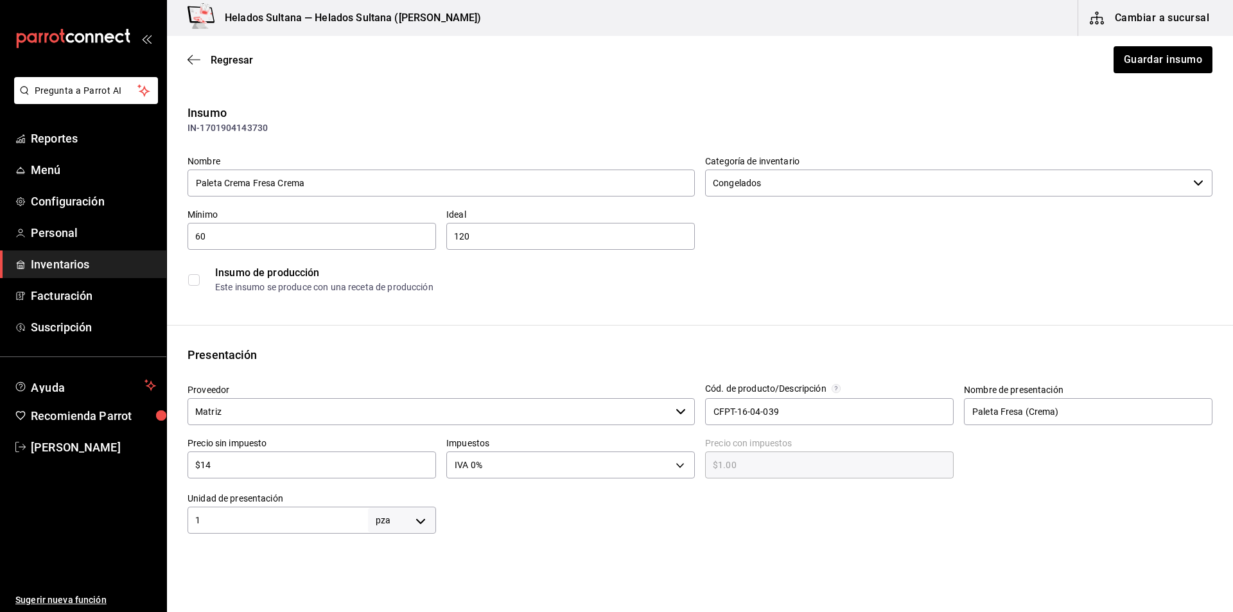
type input "$14.00"
type input "$14"
click at [1117, 60] on button "Guardar insumo" at bounding box center [1162, 59] width 100 height 27
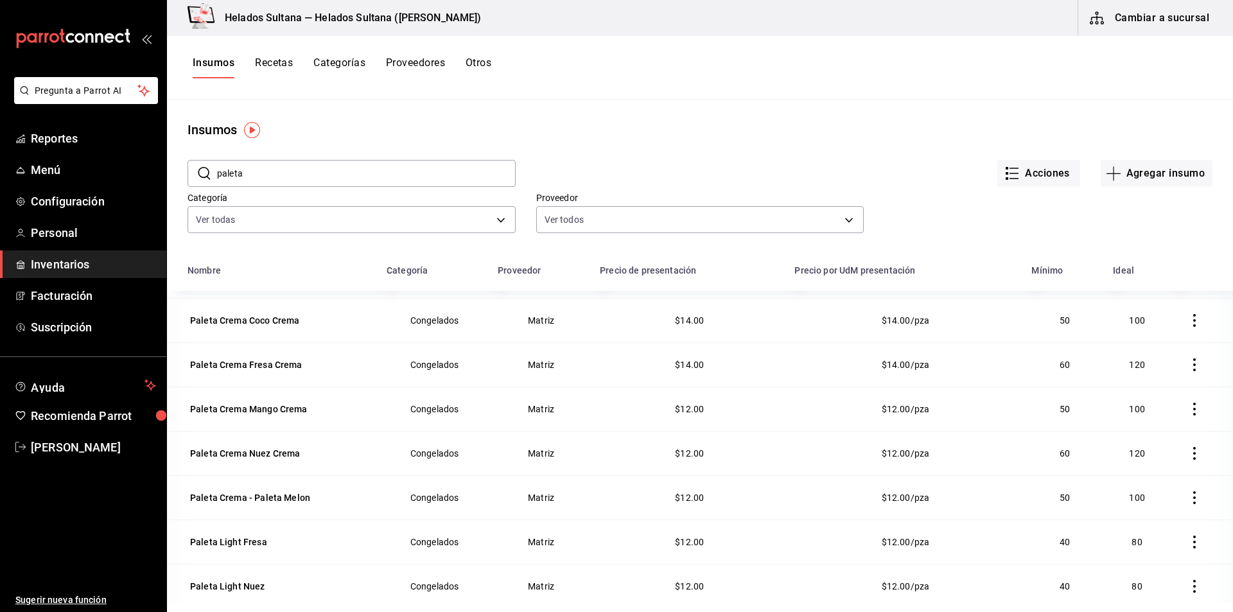
scroll to position [510, 0]
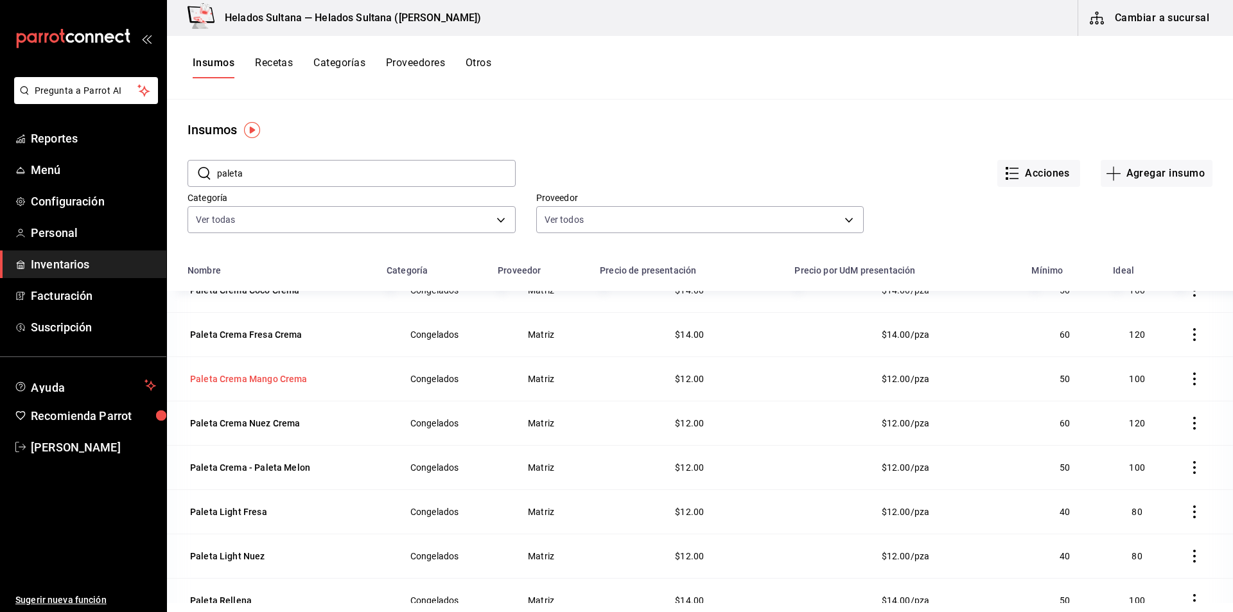
click at [227, 384] on div "Paleta Crema Mango Crema" at bounding box center [248, 378] width 117 height 13
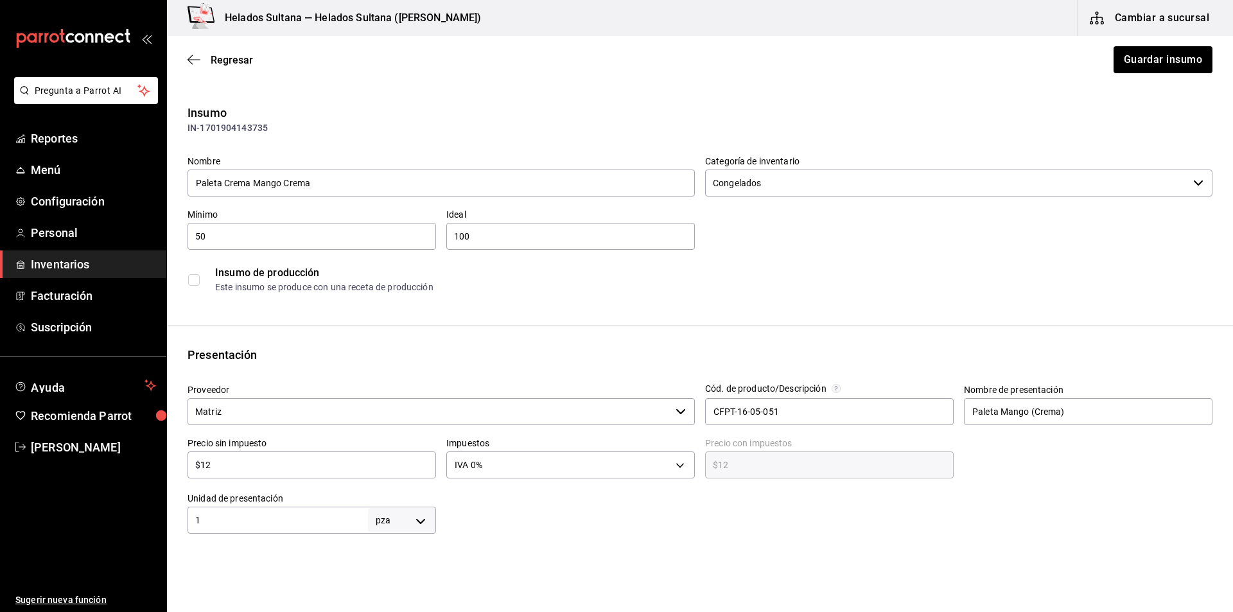
click at [262, 463] on input "$12" at bounding box center [311, 464] width 248 height 15
type input "$1"
type input "$1.00"
type input "$14"
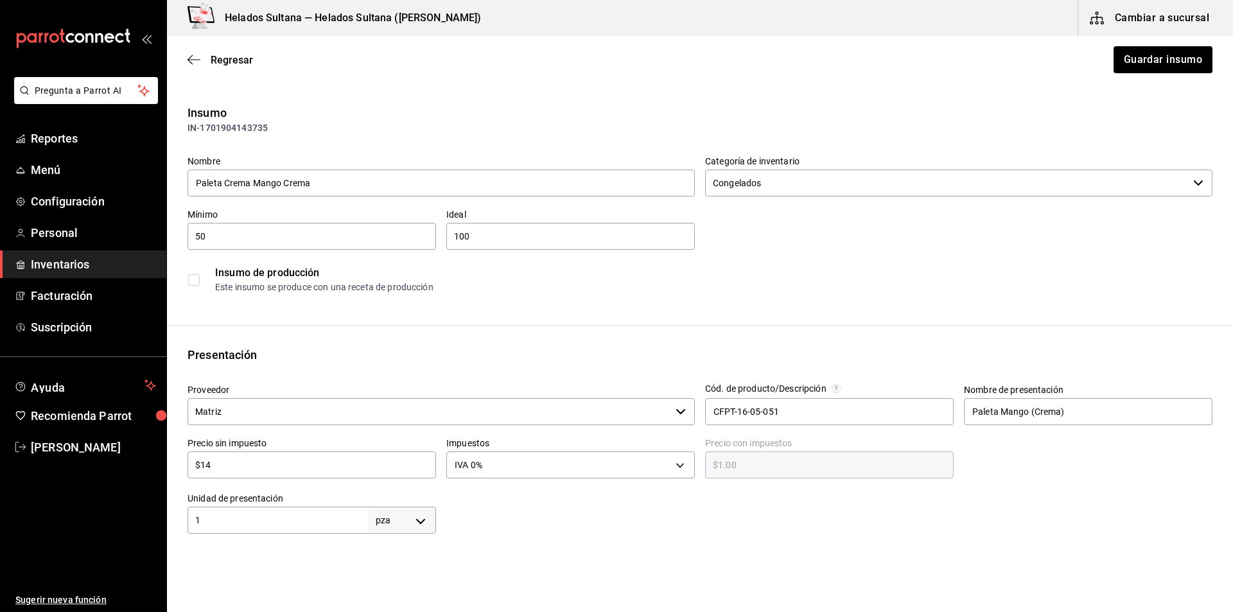
type input "$14.00"
type input "$14"
click at [1186, 39] on div "Regresar Guardar insumo" at bounding box center [700, 60] width 1066 height 48
click at [1162, 65] on button "Guardar insumo" at bounding box center [1162, 59] width 100 height 27
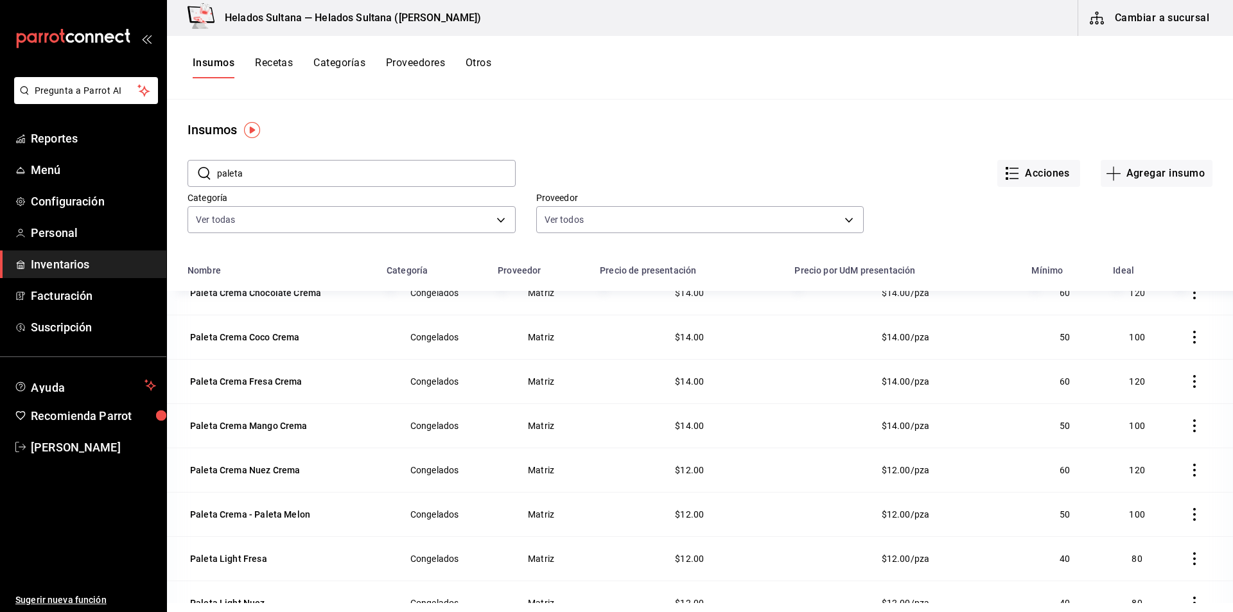
scroll to position [501, 0]
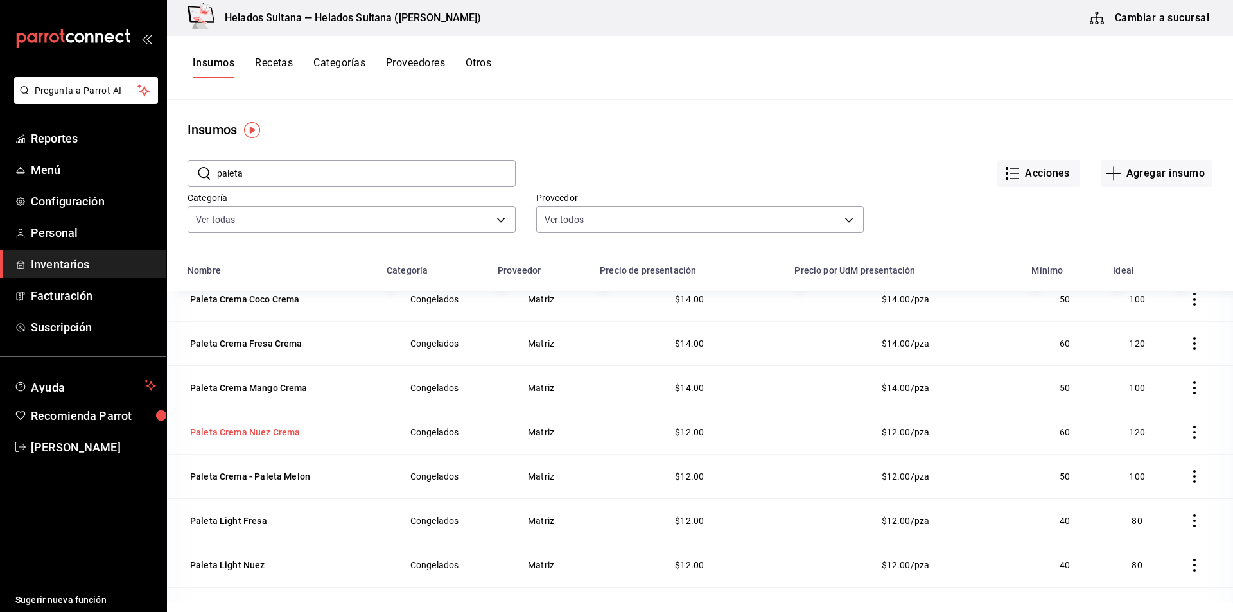
click at [251, 440] on div "Paleta Crema Nuez Crema" at bounding box center [244, 432] width 115 height 18
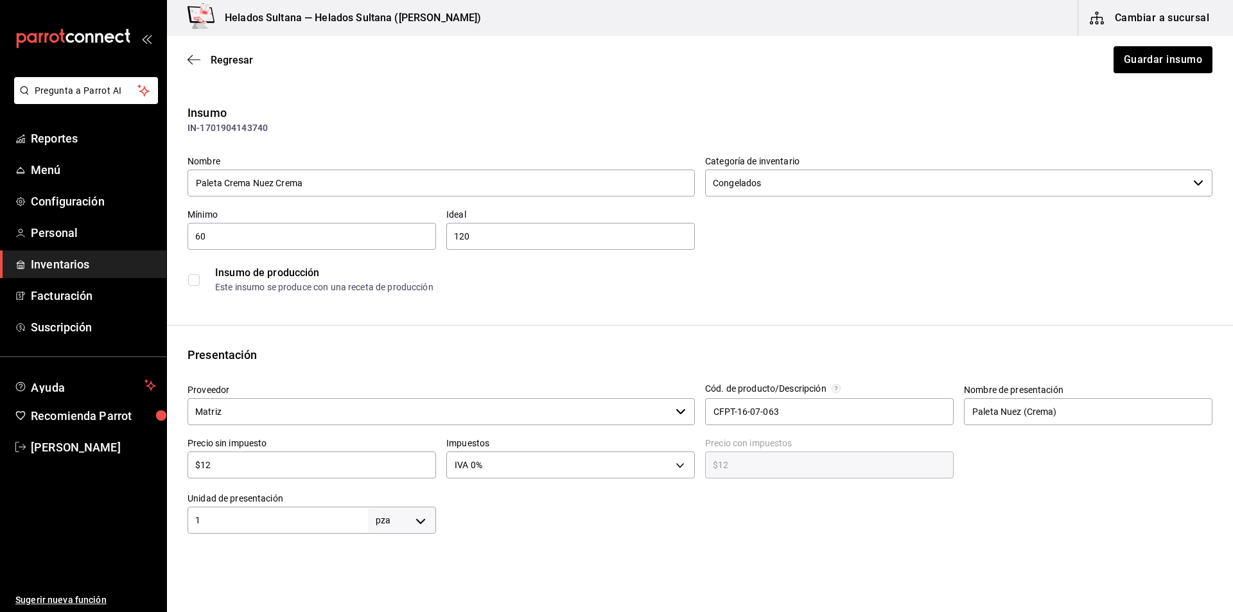
click at [238, 474] on div "$12 ​" at bounding box center [311, 464] width 248 height 27
type input "$1"
type input "$1.00"
type input "$14"
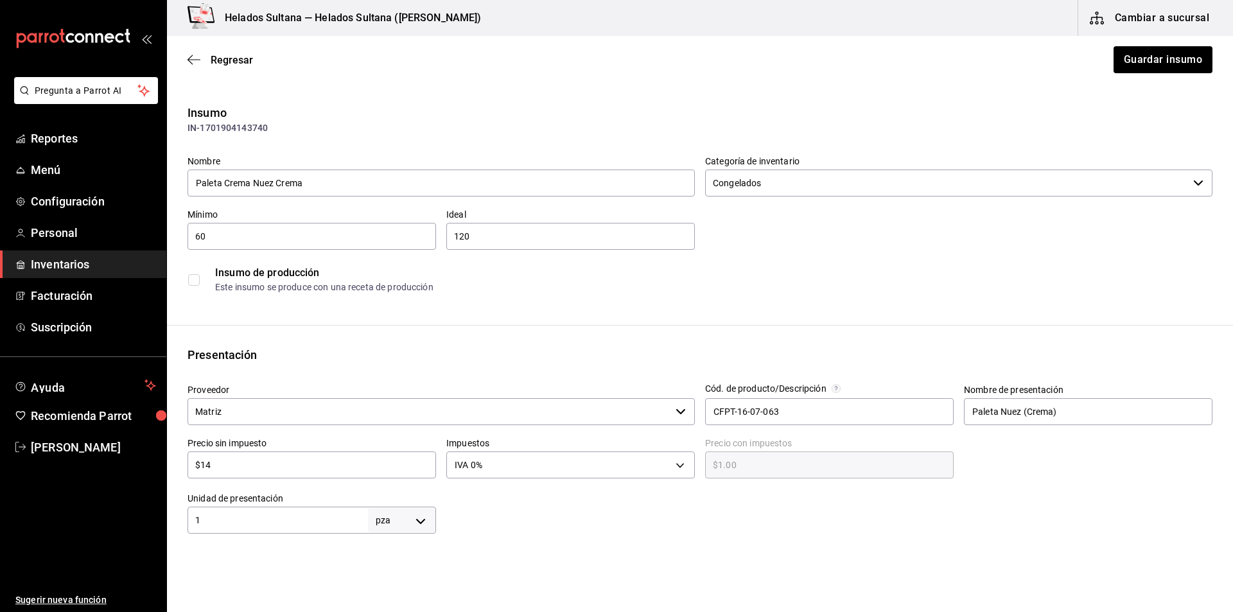
type input "$14.00"
type input "$14"
click at [1133, 63] on button "Guardar insumo" at bounding box center [1162, 59] width 100 height 27
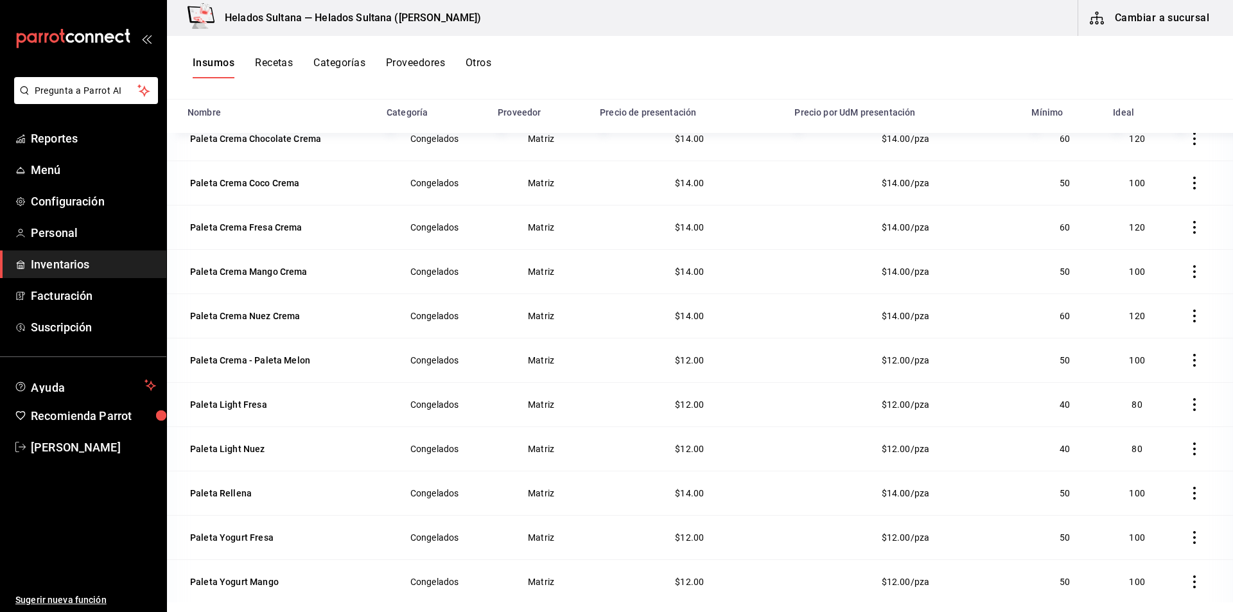
scroll to position [469, 0]
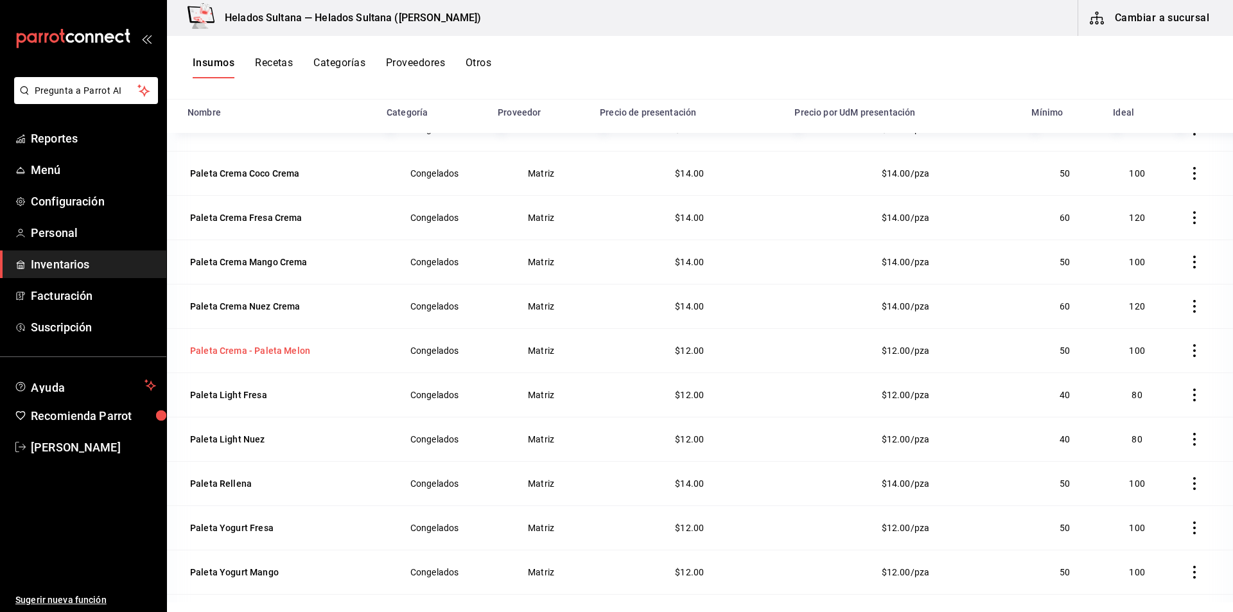
click at [212, 363] on td "Paleta Crema - Paleta Melon" at bounding box center [273, 350] width 212 height 44
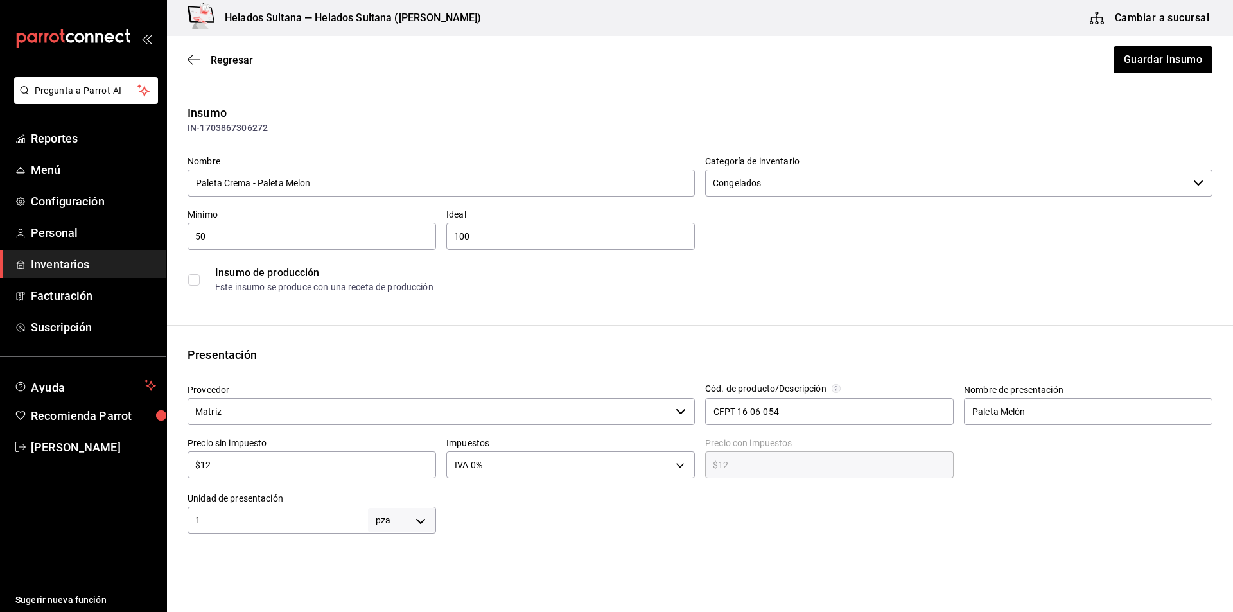
click at [230, 453] on div "$12 ​" at bounding box center [311, 464] width 248 height 27
type input "$1"
type input "$1.00"
type input "$14"
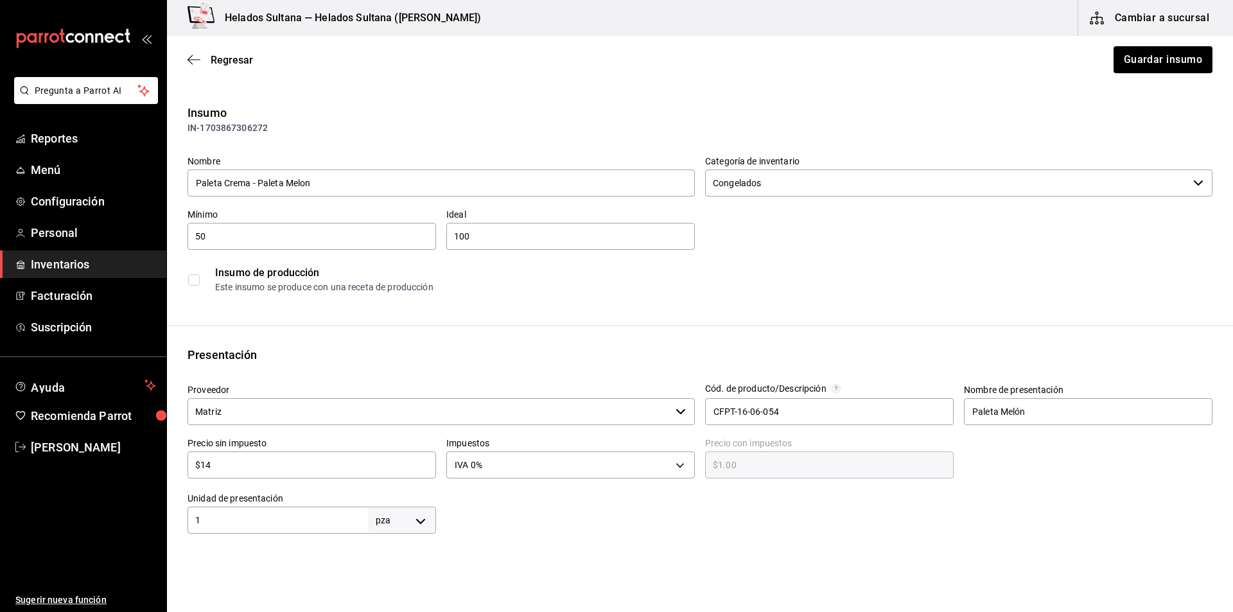
type input "$14.00"
type input "$14"
click at [1163, 69] on button "Guardar insumo" at bounding box center [1162, 59] width 100 height 27
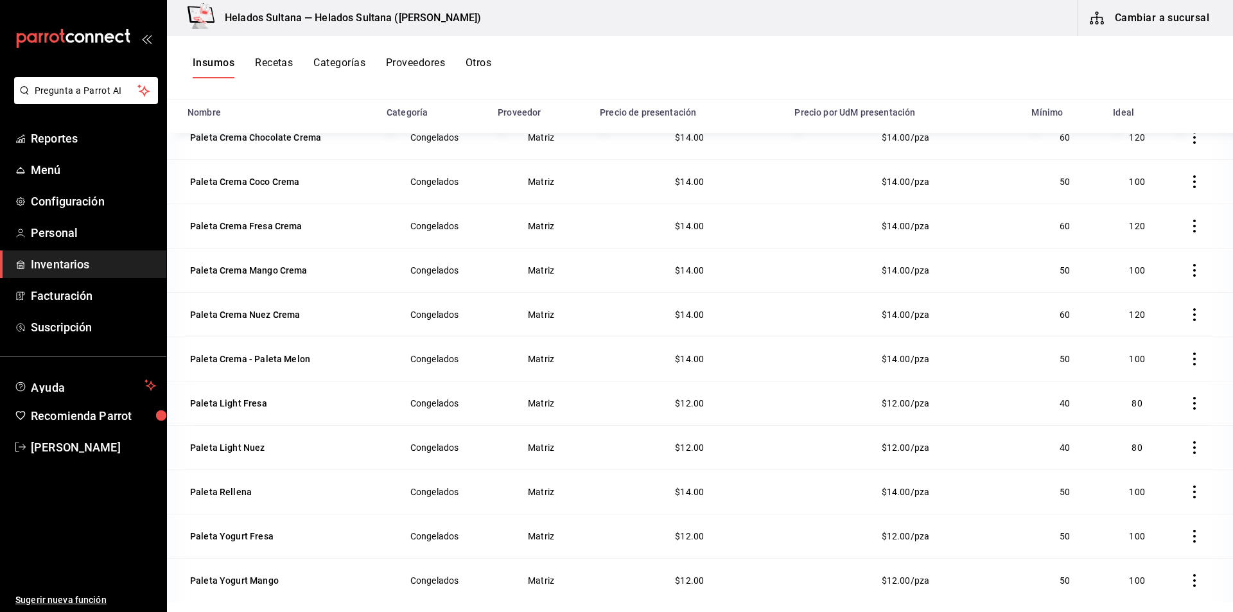
scroll to position [510, 0]
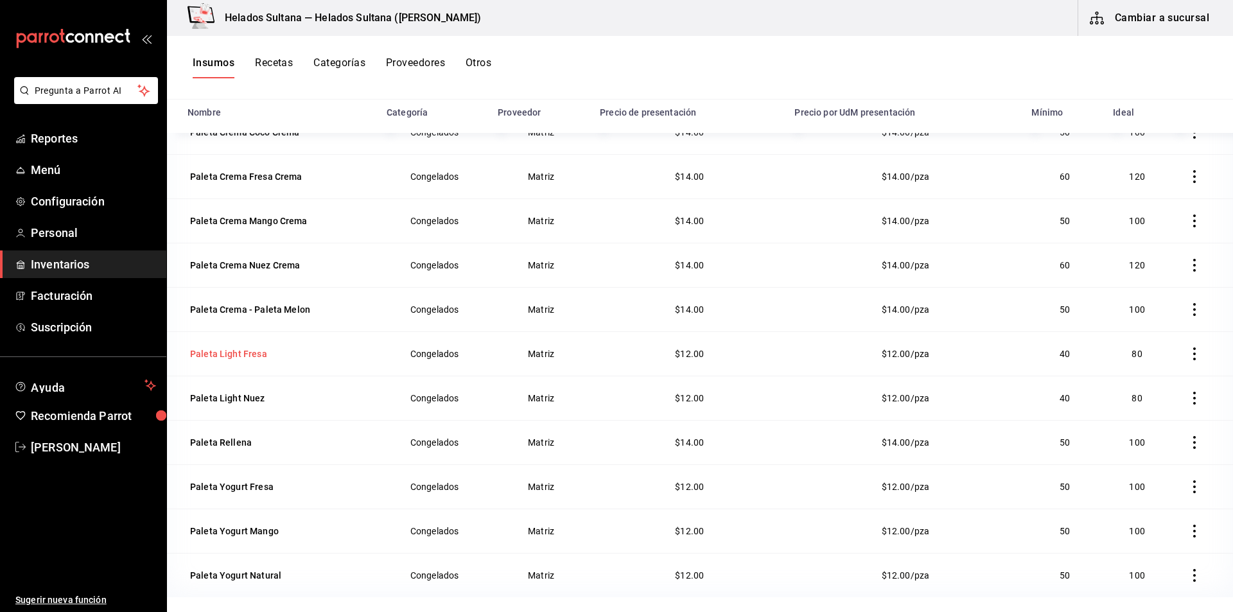
click at [226, 352] on div "Paleta Light Fresa" at bounding box center [228, 353] width 77 height 13
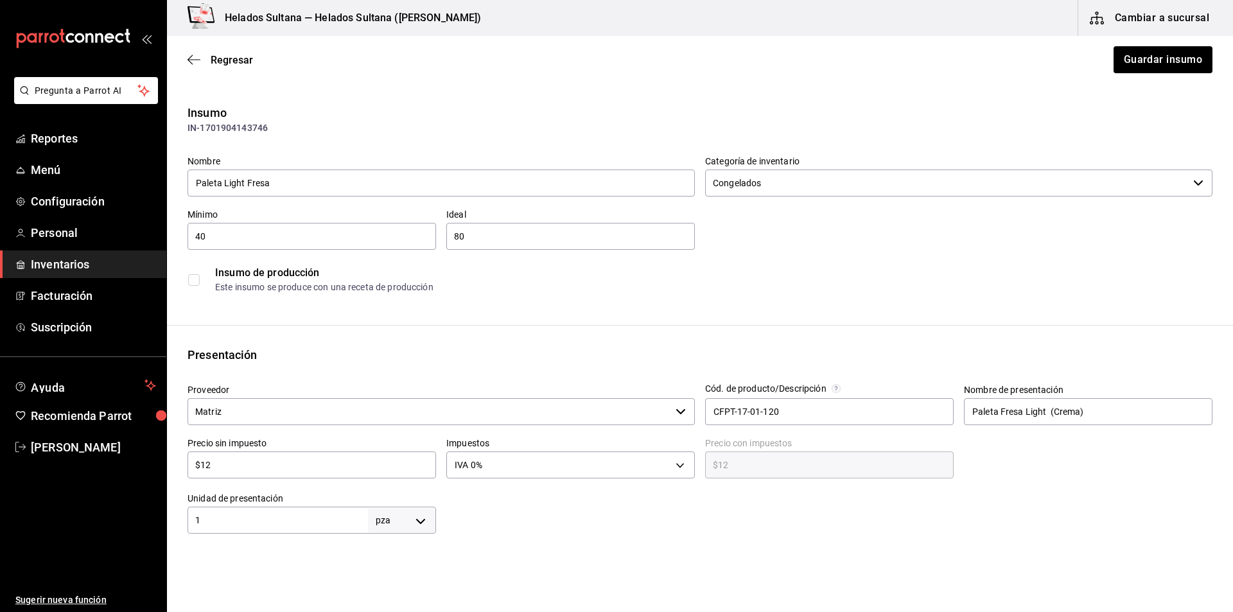
click at [218, 467] on input "$12" at bounding box center [311, 464] width 248 height 15
type input "$1"
type input "$1.00"
type input "$14"
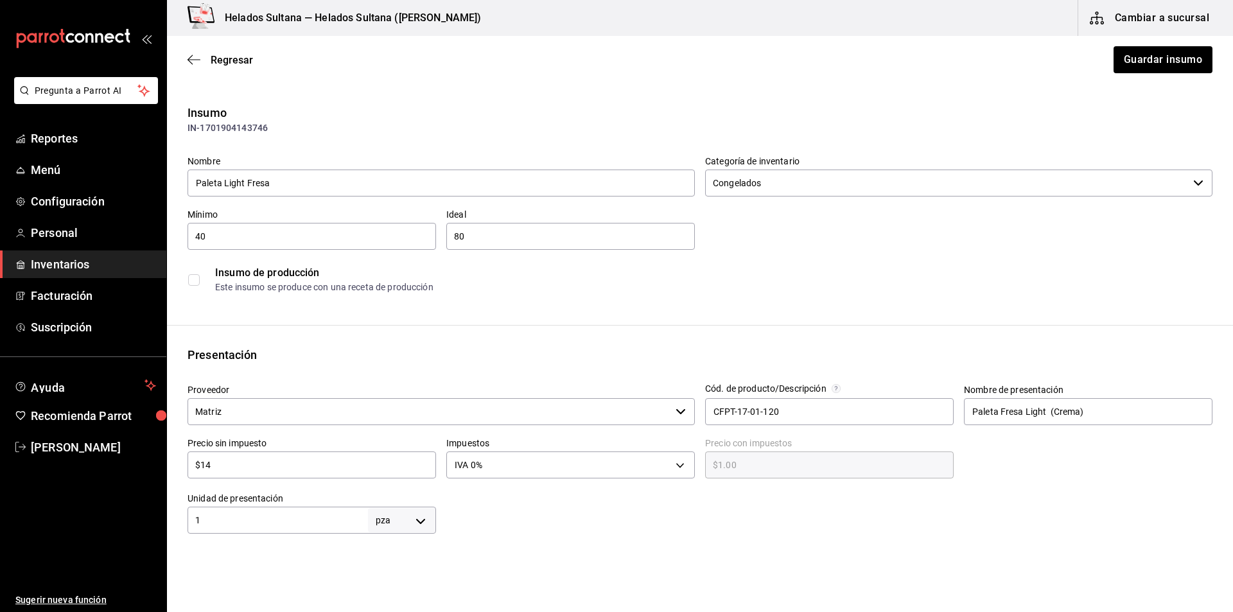
type input "$14.00"
type input "$14"
click at [1180, 54] on button "Guardar insumo" at bounding box center [1162, 59] width 100 height 27
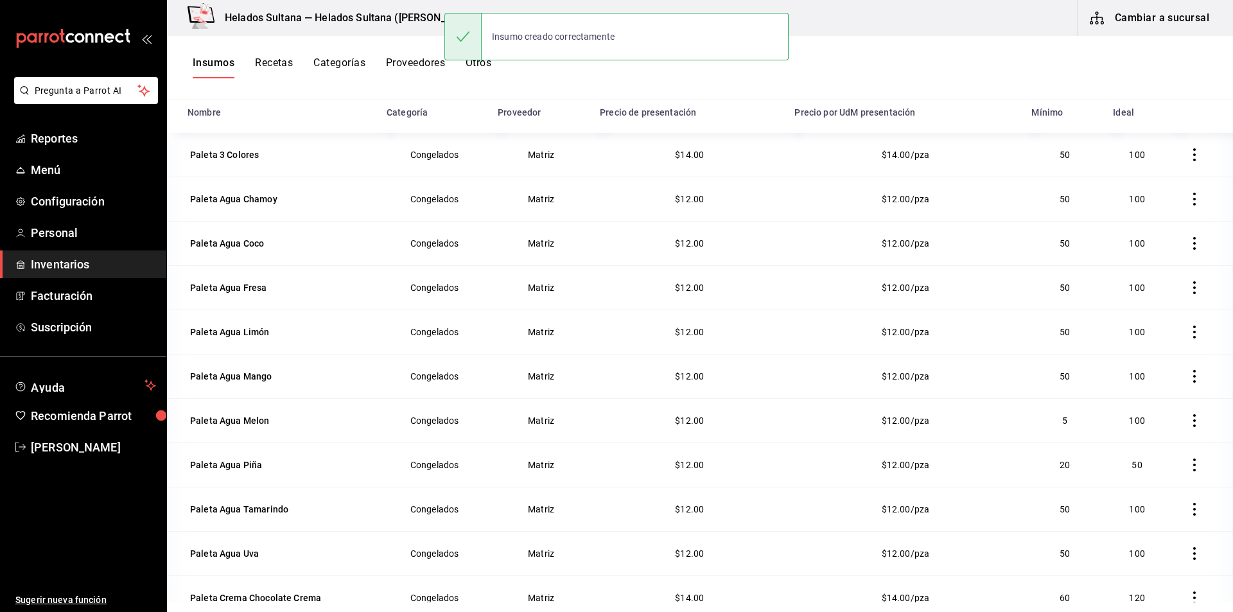
scroll to position [510, 0]
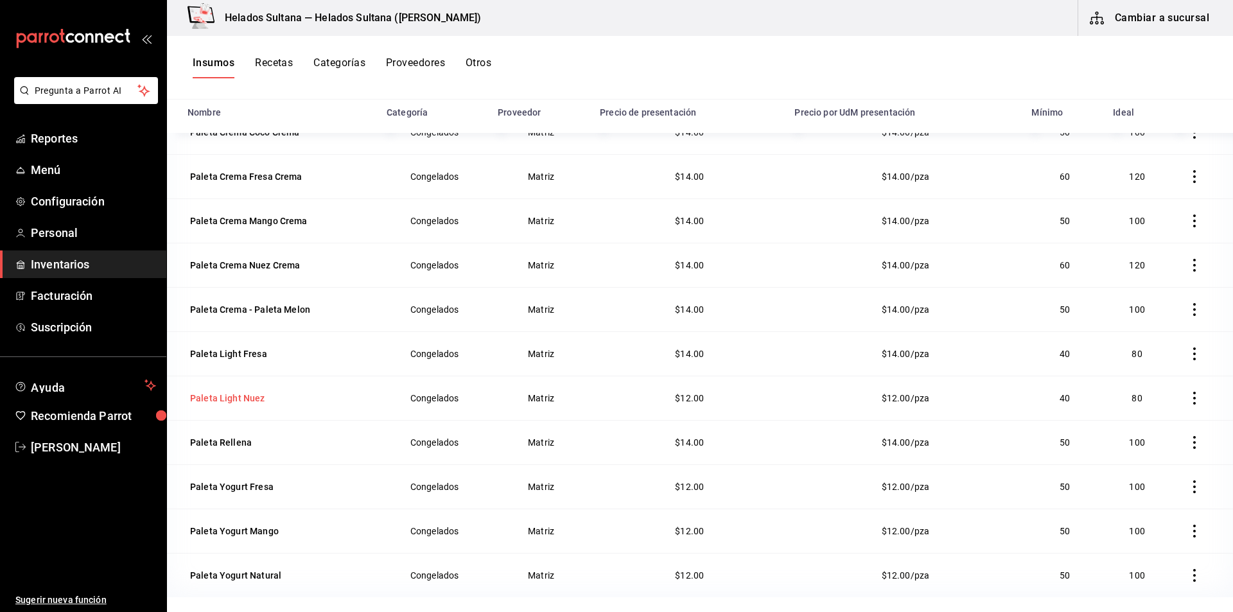
click at [238, 400] on div "Paleta Light Nuez" at bounding box center [227, 398] width 75 height 13
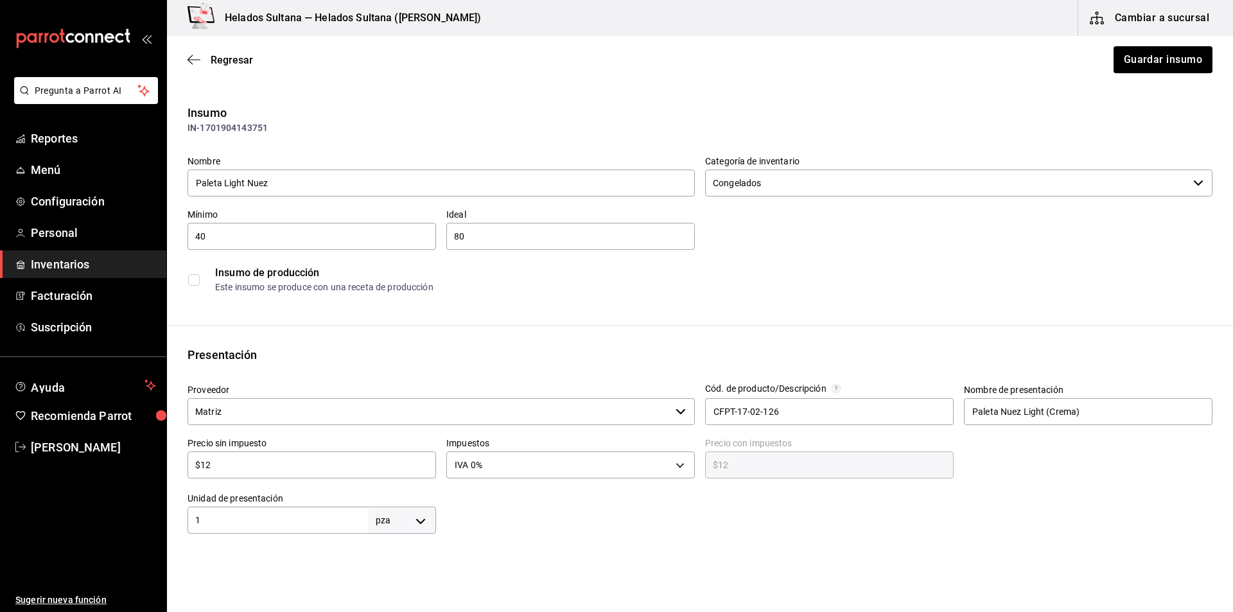
click at [279, 467] on input "$12" at bounding box center [311, 464] width 248 height 15
type input "$1"
type input "$1.00"
type input "$14"
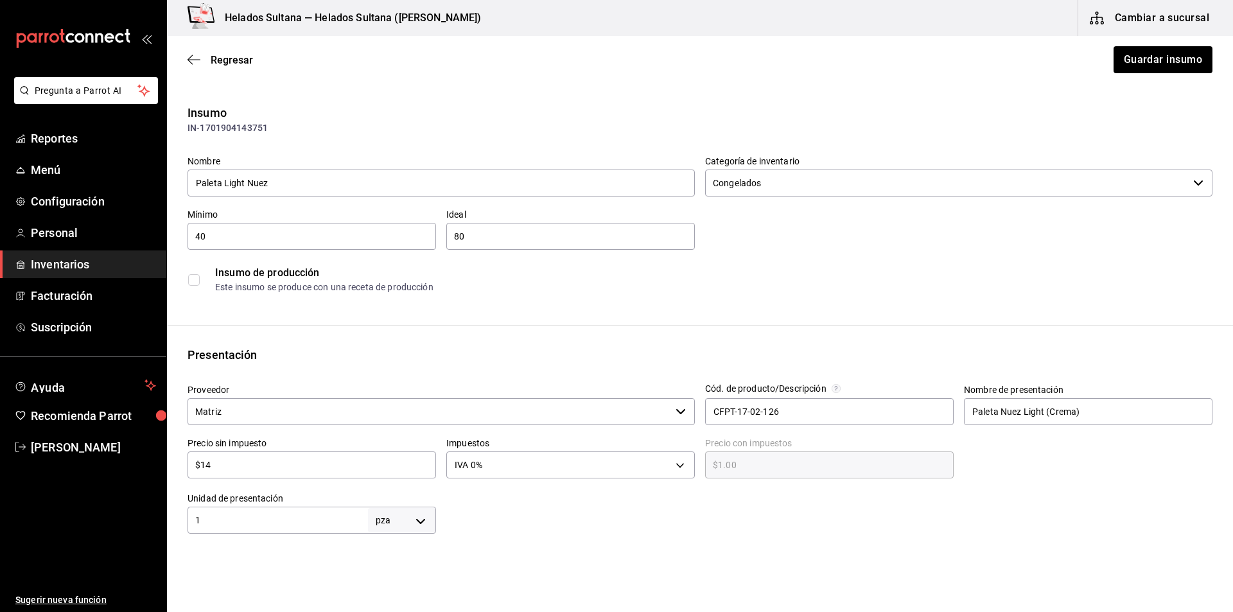
type input "$14.00"
type input "$14"
click at [1147, 59] on button "Guardar insumo" at bounding box center [1162, 59] width 100 height 27
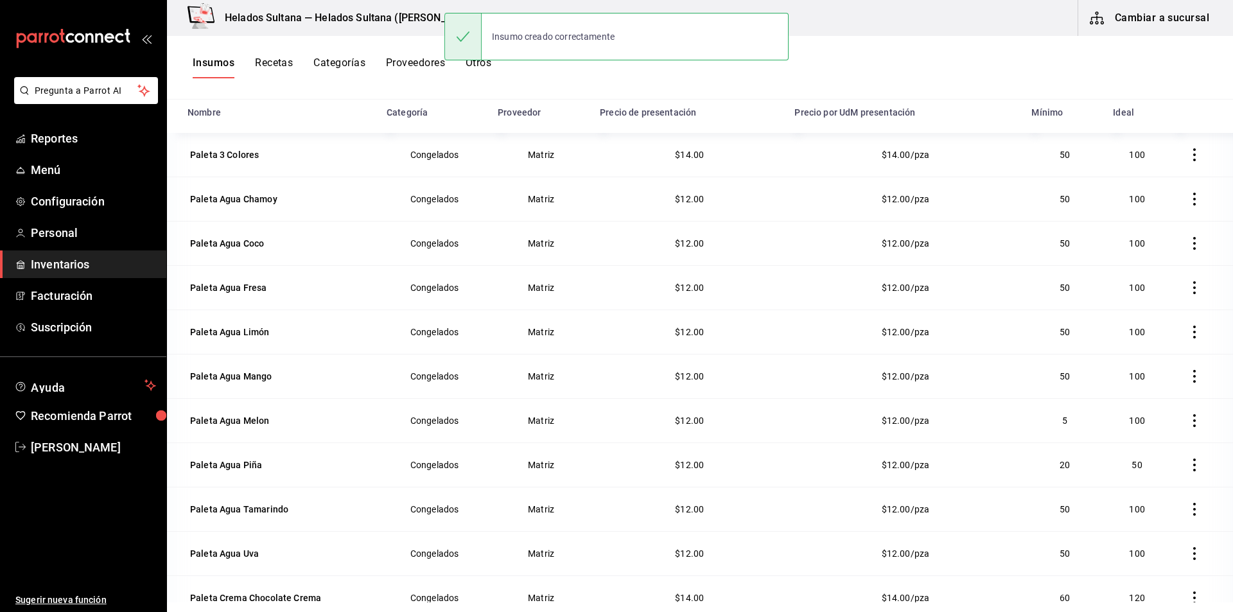
scroll to position [510, 0]
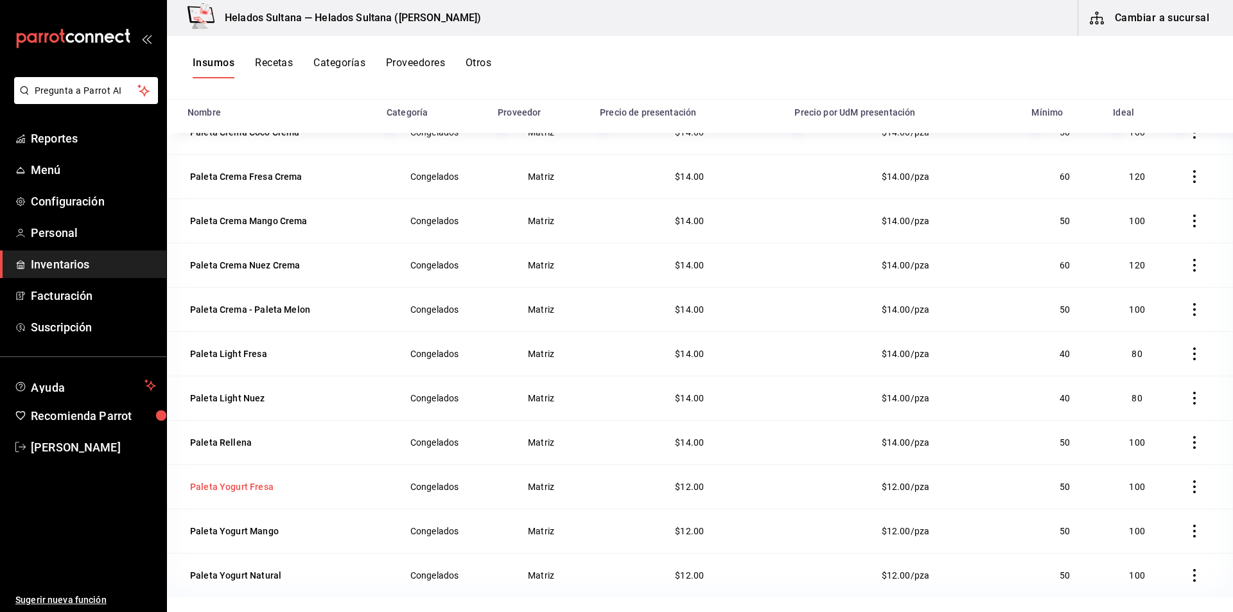
click at [216, 478] on div "Paleta Yogurt Fresa" at bounding box center [231, 487] width 89 height 18
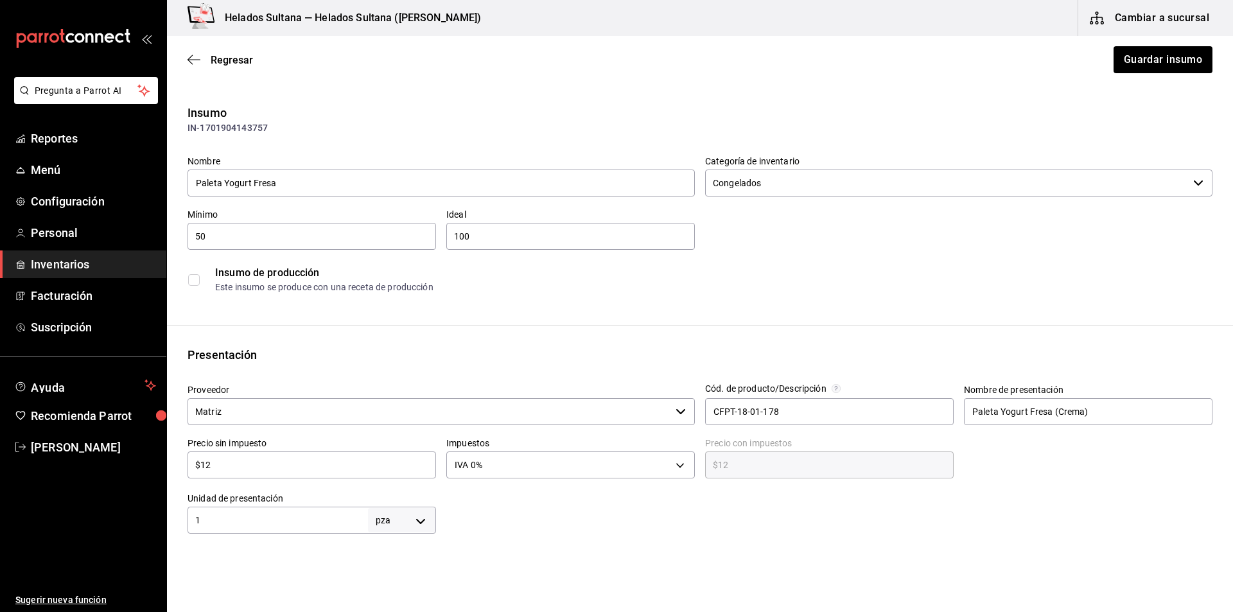
click at [250, 475] on div "$12 ​" at bounding box center [311, 464] width 248 height 27
type input "$1"
type input "$1.00"
type input "$14"
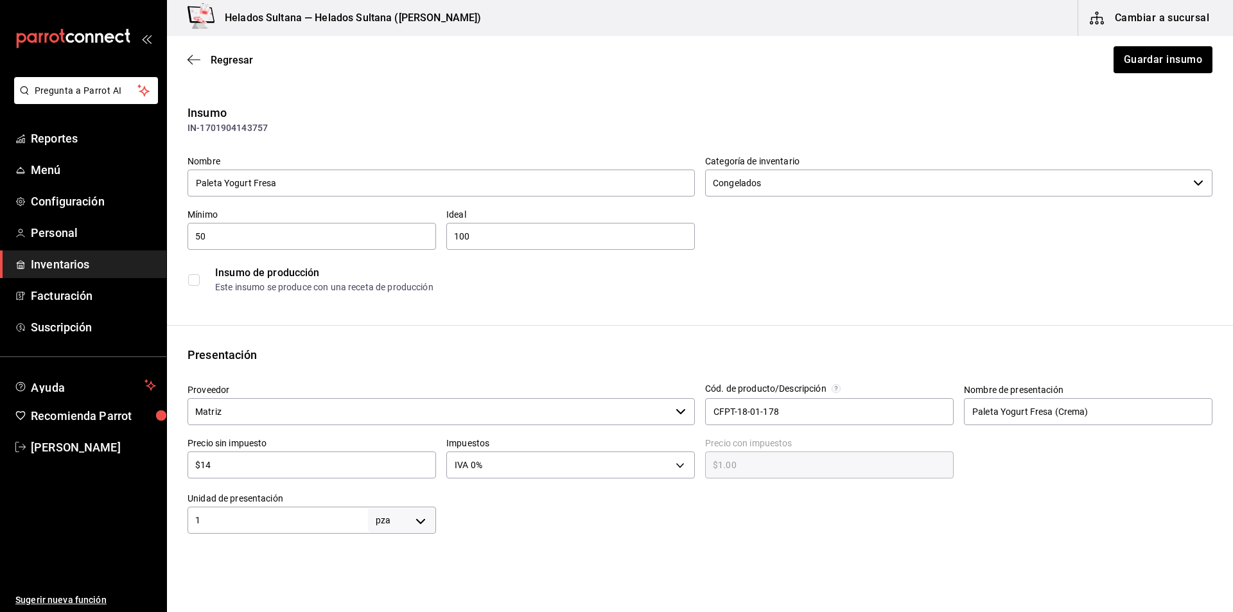
type input "$14.00"
type input "$14"
click at [1124, 64] on button "Guardar insumo" at bounding box center [1162, 59] width 100 height 27
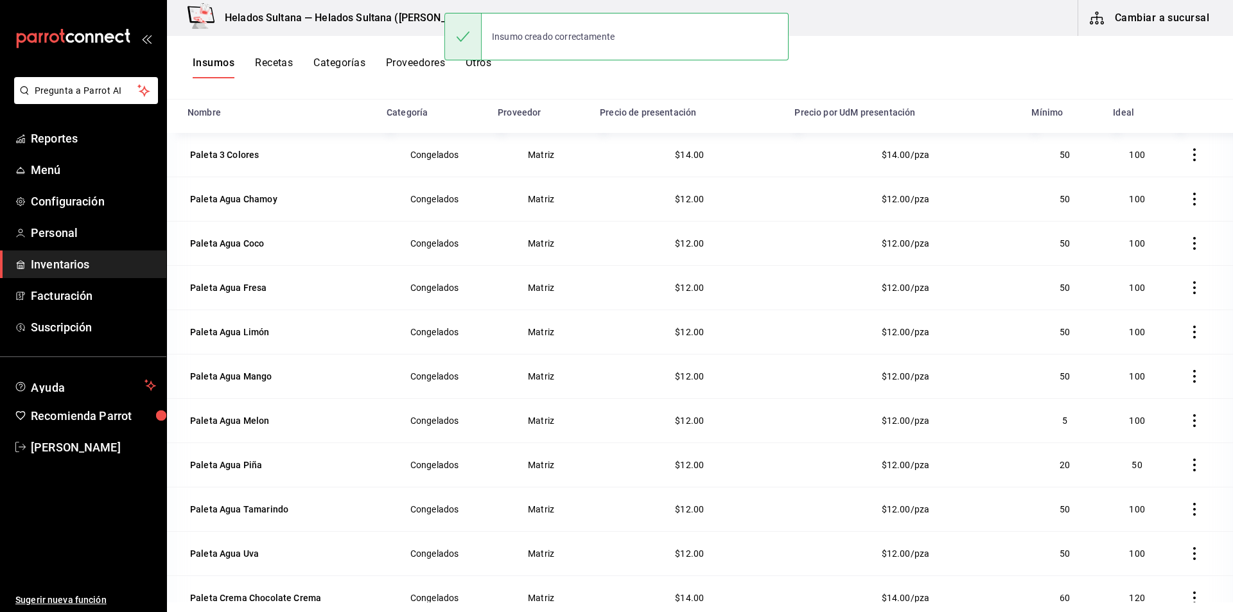
scroll to position [510, 0]
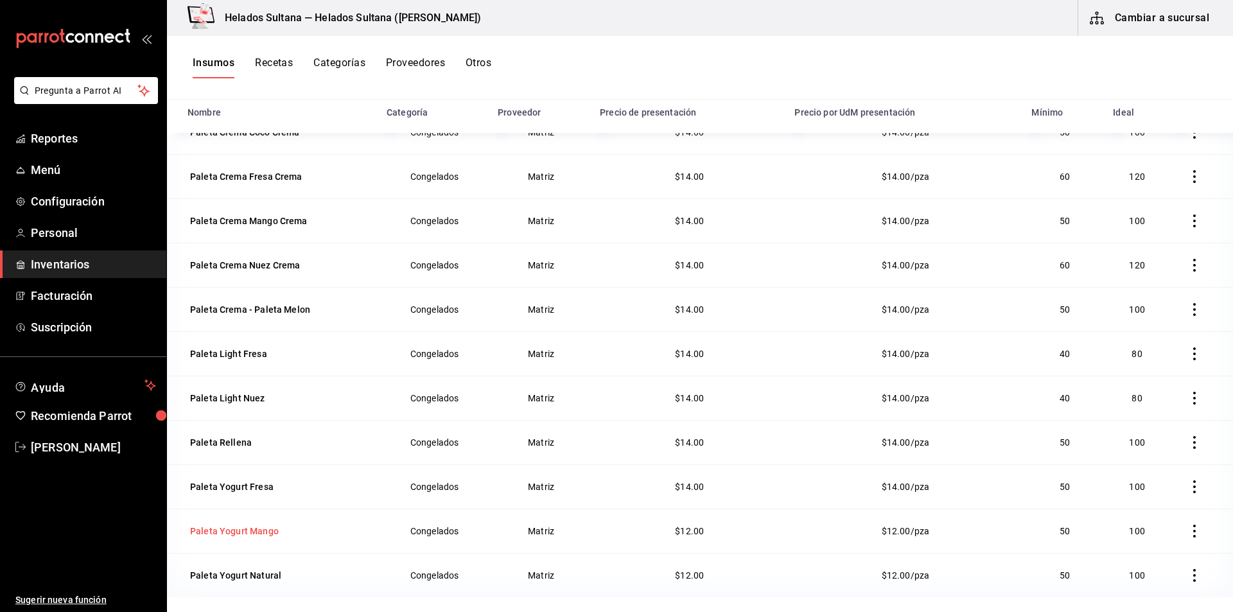
click at [263, 533] on div "Paleta Yogurt Mango" at bounding box center [234, 530] width 89 height 13
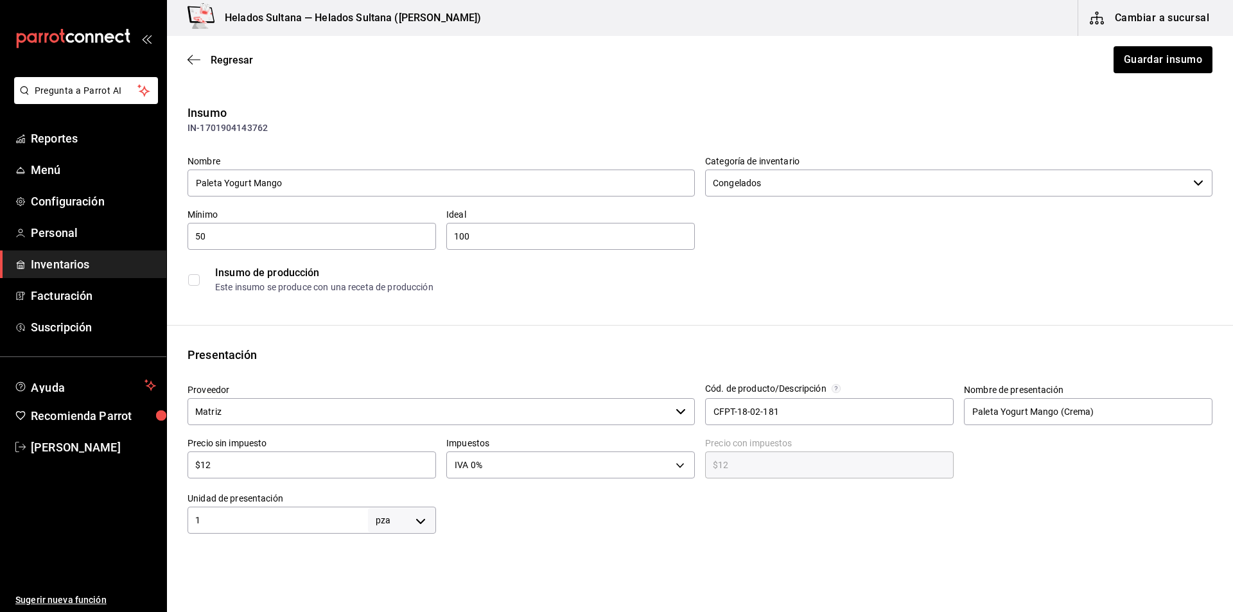
click at [218, 465] on input "$12" at bounding box center [311, 464] width 248 height 15
type input "$1"
type input "$1.00"
type input "$14"
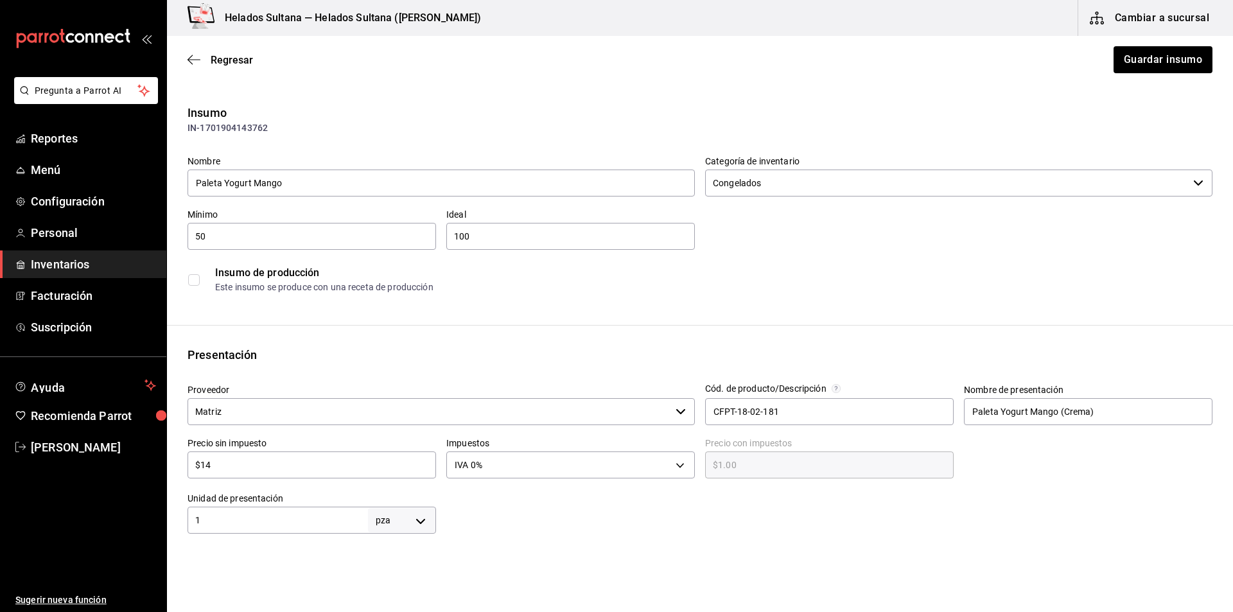
type input "$14.00"
type input "$14"
click at [1132, 62] on button "Guardar insumo" at bounding box center [1162, 59] width 100 height 27
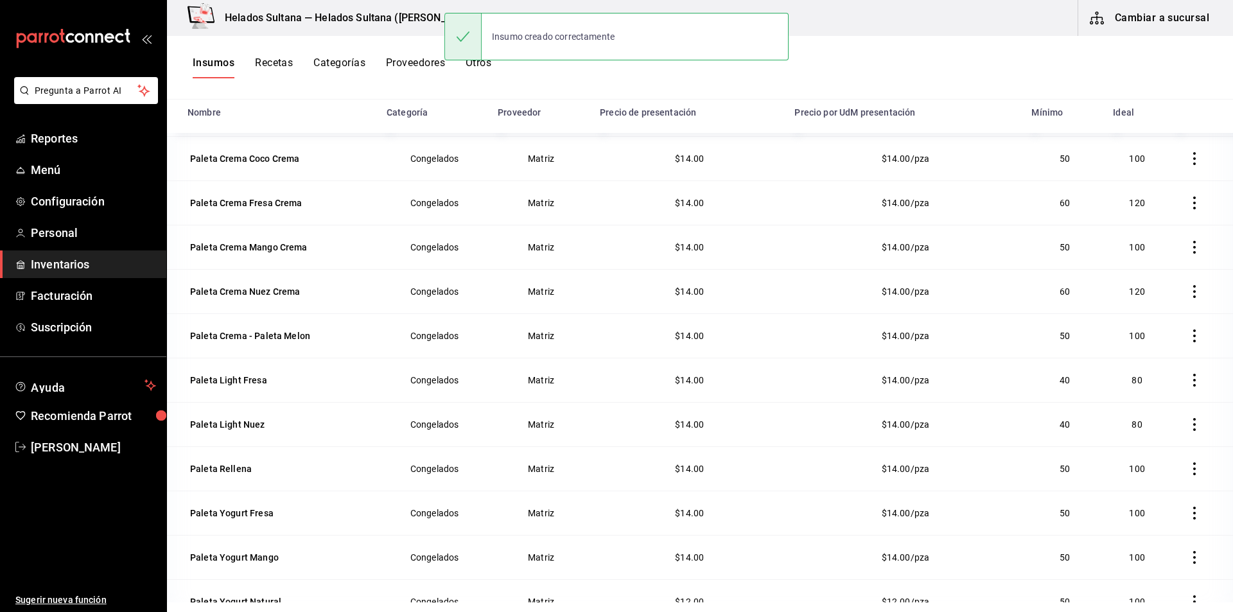
scroll to position [510, 0]
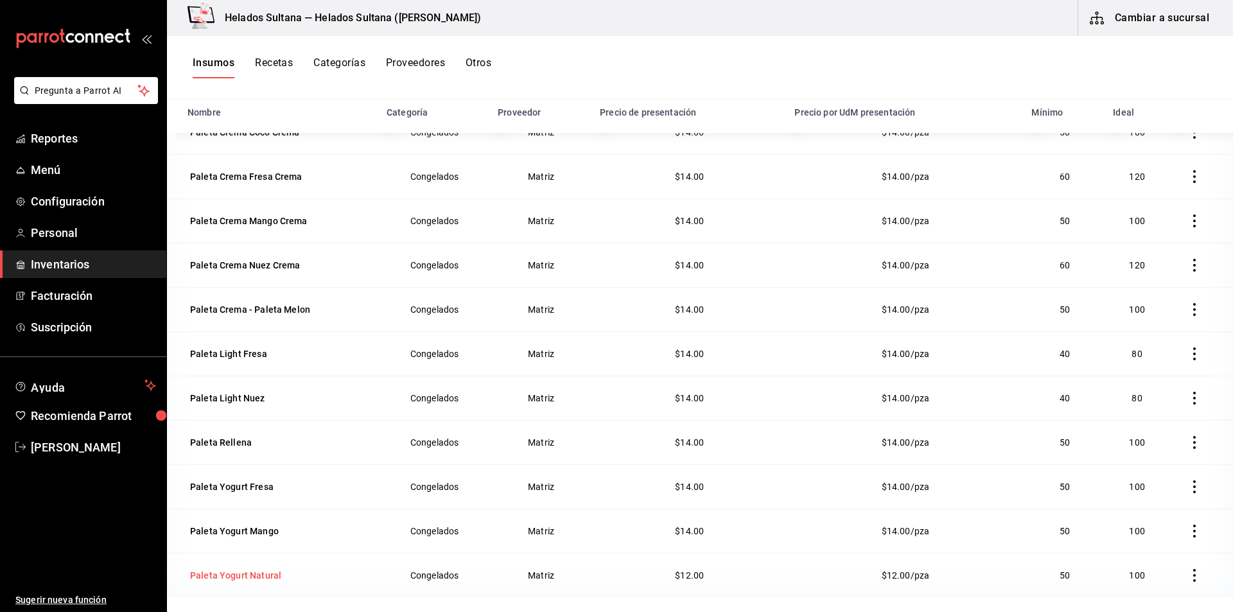
click at [230, 573] on div "Paleta Yogurt Natural" at bounding box center [235, 575] width 91 height 13
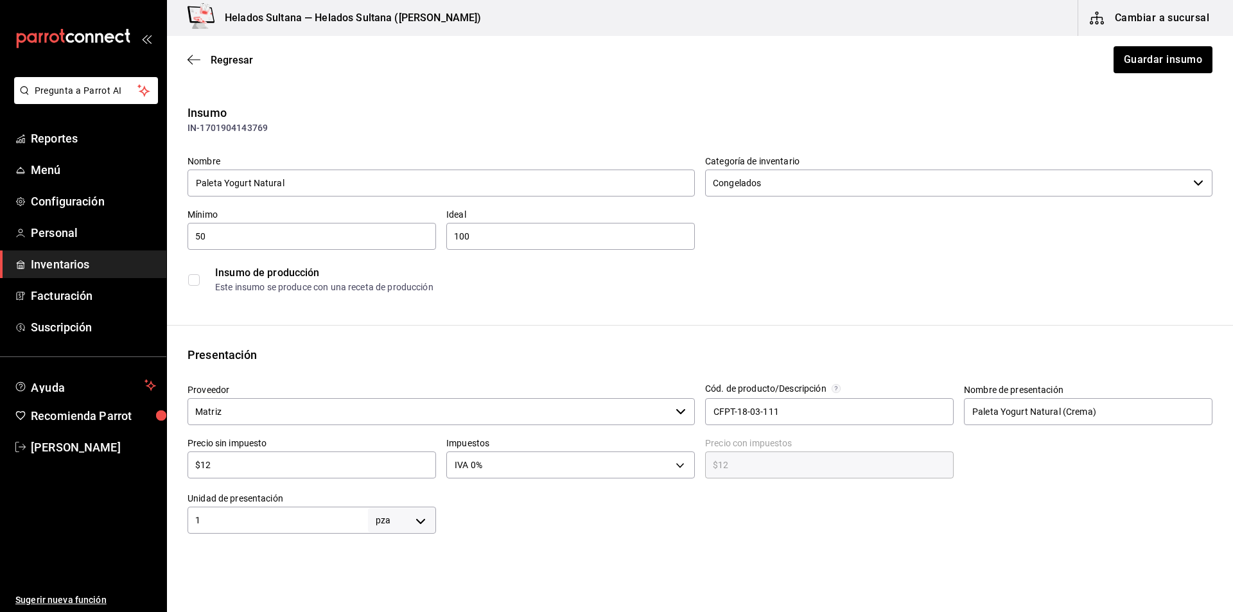
click at [229, 462] on input "$12" at bounding box center [311, 464] width 248 height 15
type input "$1"
type input "$1.00"
type input "$14"
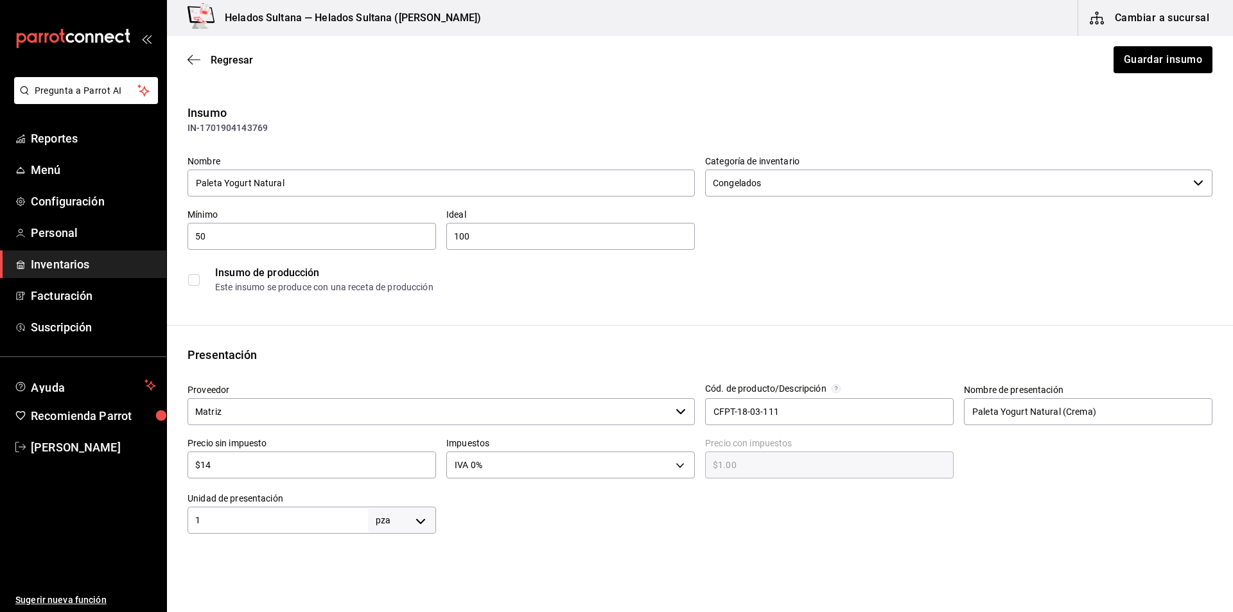
type input "$14.00"
type input "$14"
click at [1155, 56] on button "Guardar insumo" at bounding box center [1162, 59] width 100 height 27
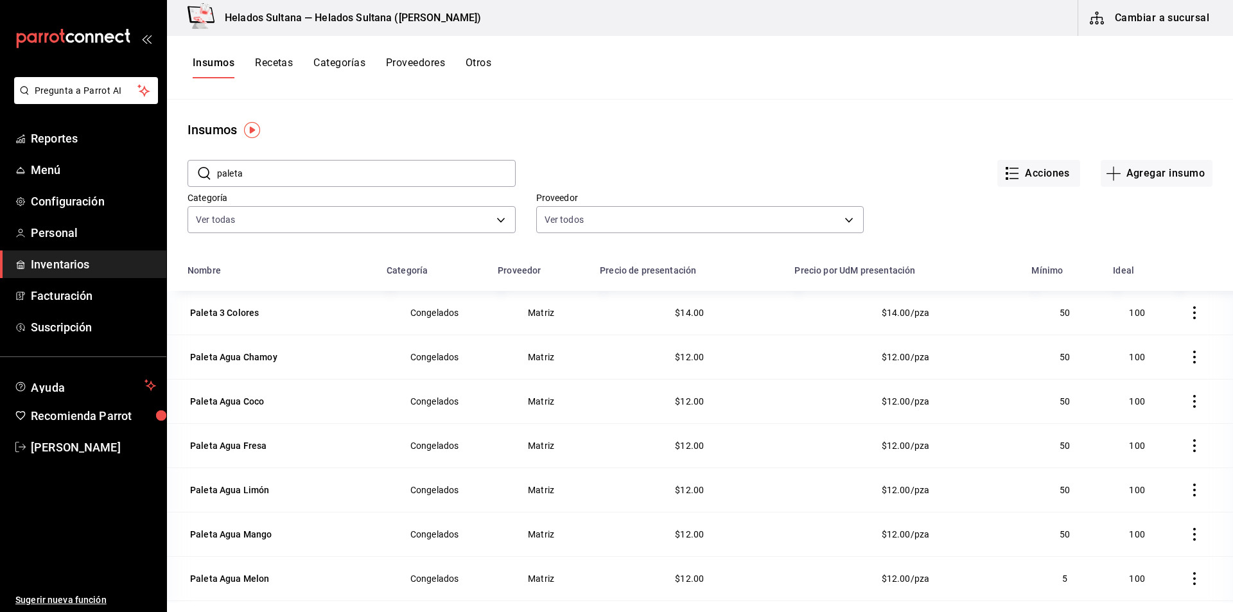
click at [307, 169] on input "paleta" at bounding box center [366, 173] width 299 height 26
type input "medio"
click at [808, 177] on div "Proveedor Ver todos 7b25e86c-4894-4516-b27a-a515f03d9b5c,5ce0c5e9-de5f-4f42-929…" at bounding box center [689, 203] width 349 height 65
click at [230, 324] on td "Medio Chocolate Crema" at bounding box center [273, 313] width 212 height 44
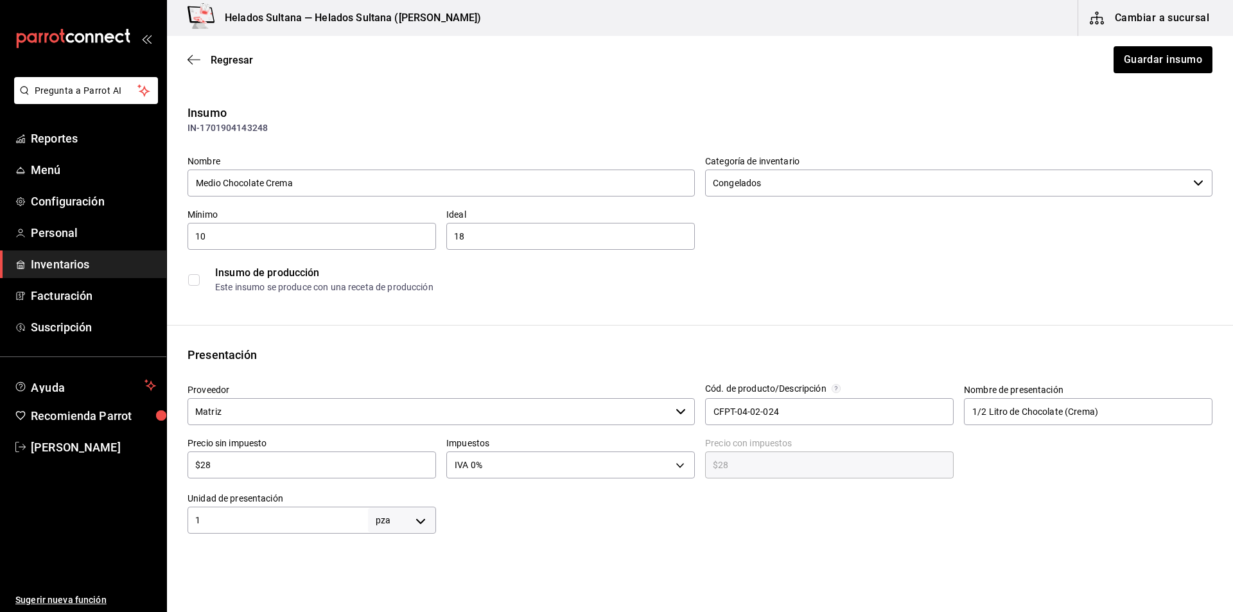
click at [230, 465] on input "$28" at bounding box center [311, 464] width 248 height 15
type input "$3"
type input "$3.00"
type input "$32"
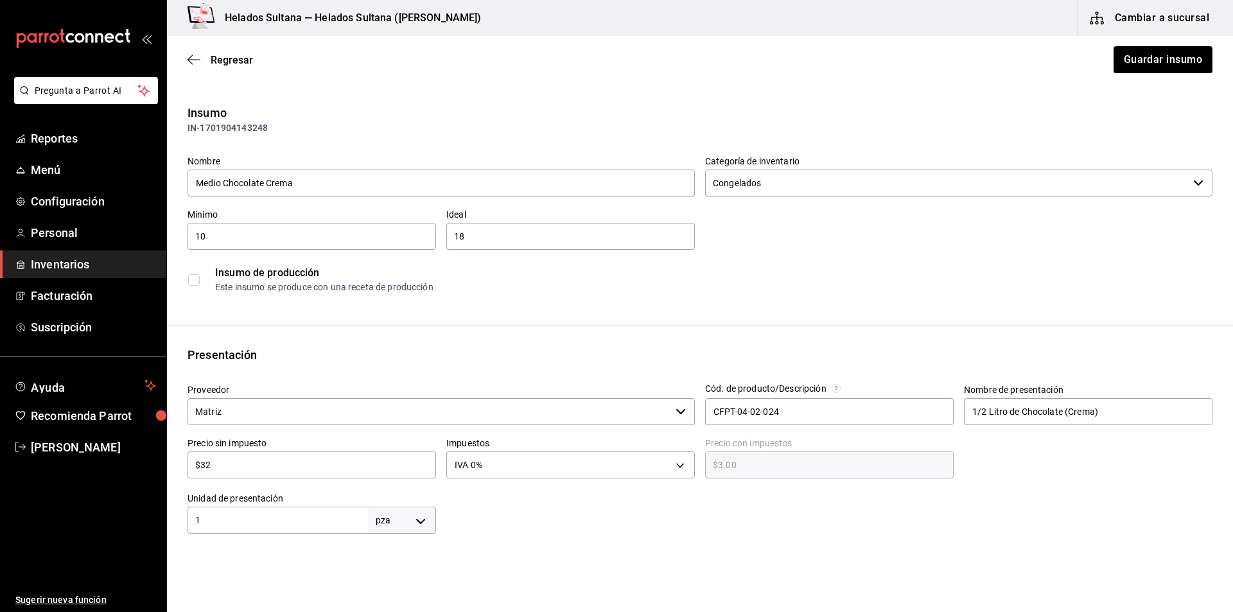
type input "$32.00"
type input "$32"
click at [1149, 63] on button "Guardar insumo" at bounding box center [1162, 59] width 100 height 27
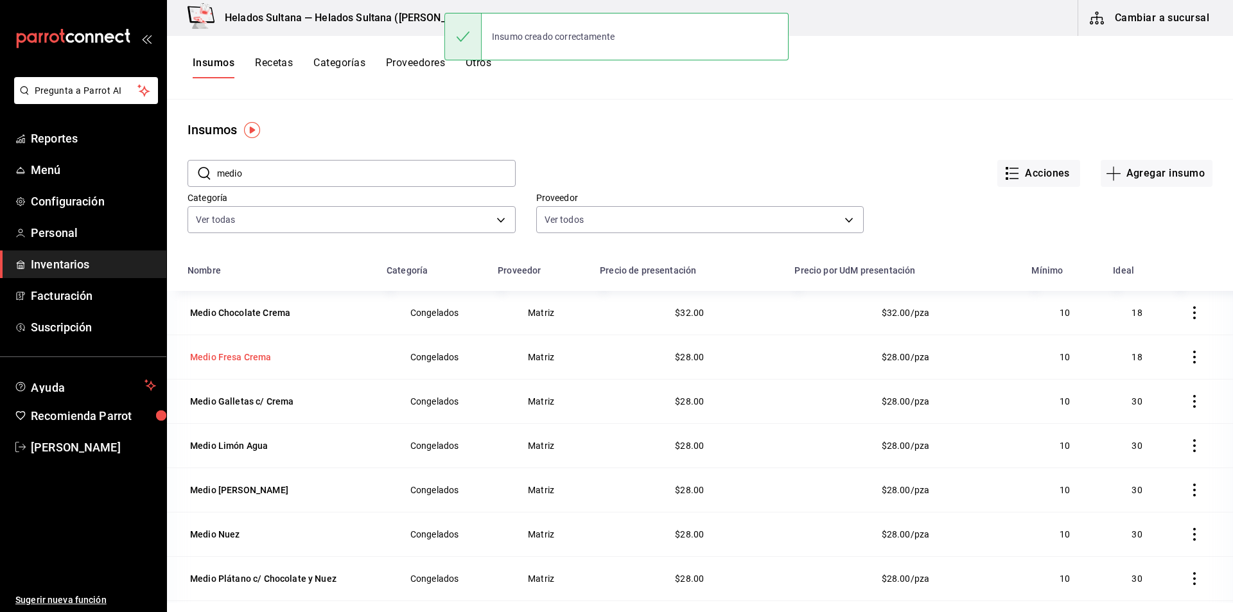
click at [223, 357] on div "Medio Fresa Crema" at bounding box center [231, 357] width 82 height 13
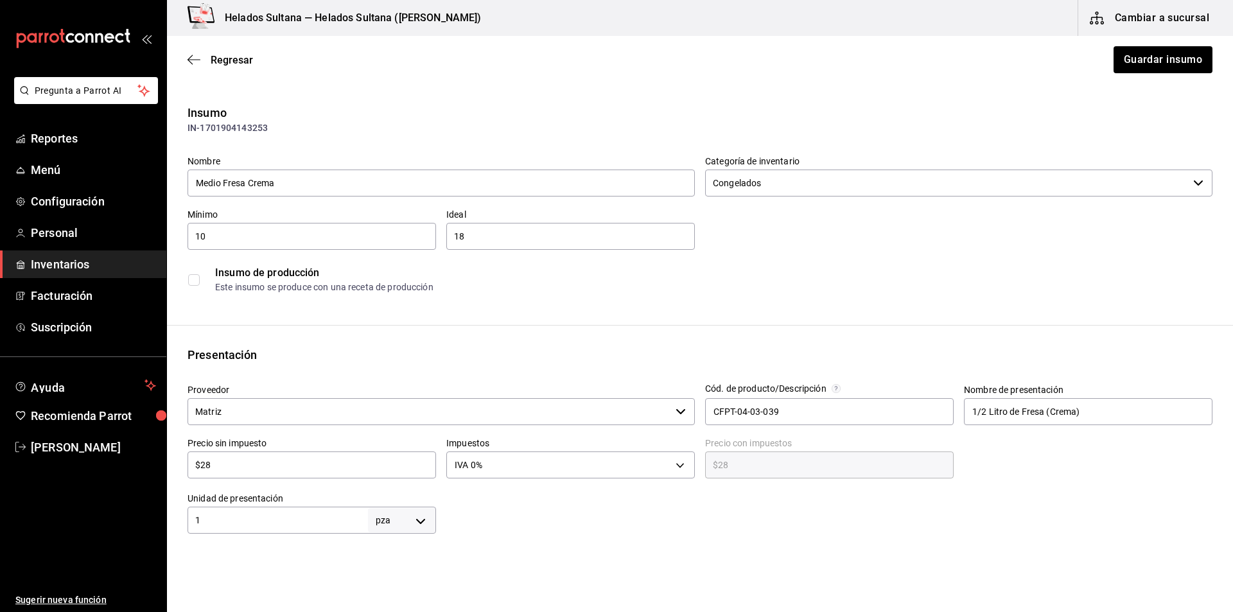
click at [283, 474] on div "$28 ​" at bounding box center [311, 464] width 248 height 27
click at [262, 461] on input "$28" at bounding box center [311, 464] width 248 height 15
type input "$3"
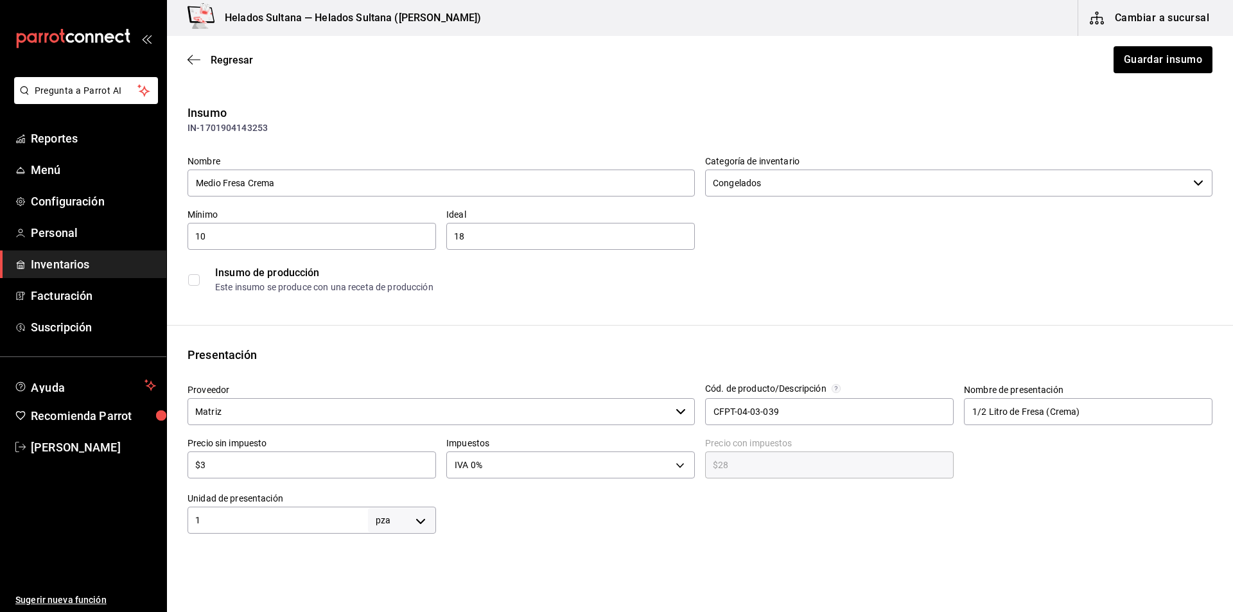
type input "$3.00"
type input "$32"
type input "$32.00"
type input "$32"
click at [1160, 62] on button "Guardar insumo" at bounding box center [1162, 59] width 100 height 27
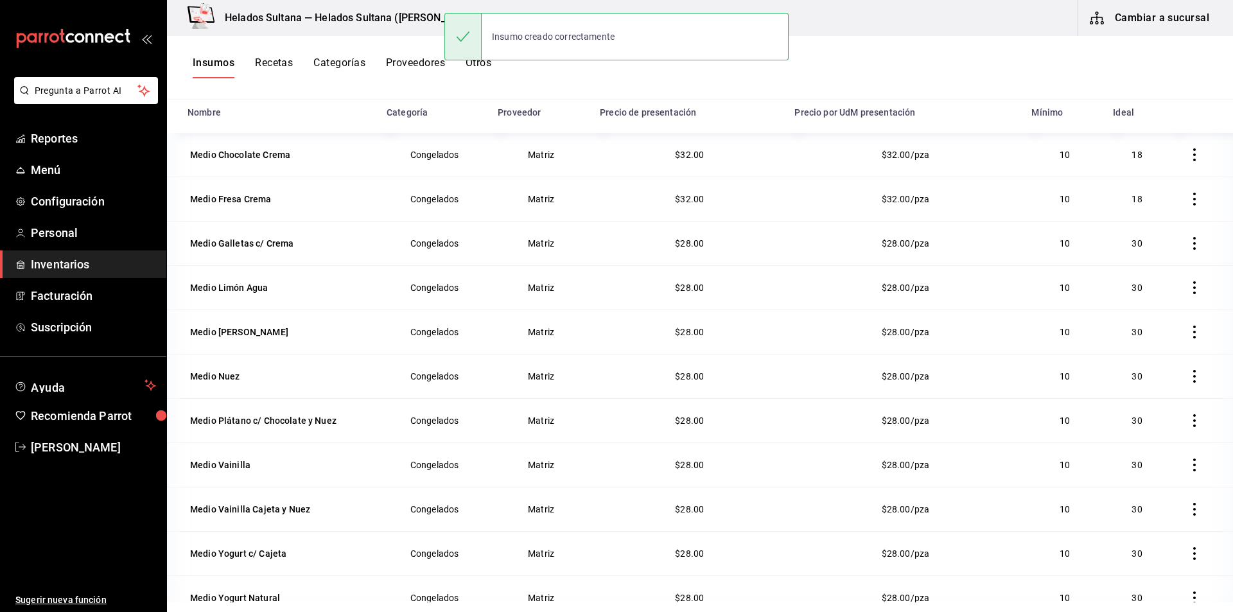
scroll to position [23, 0]
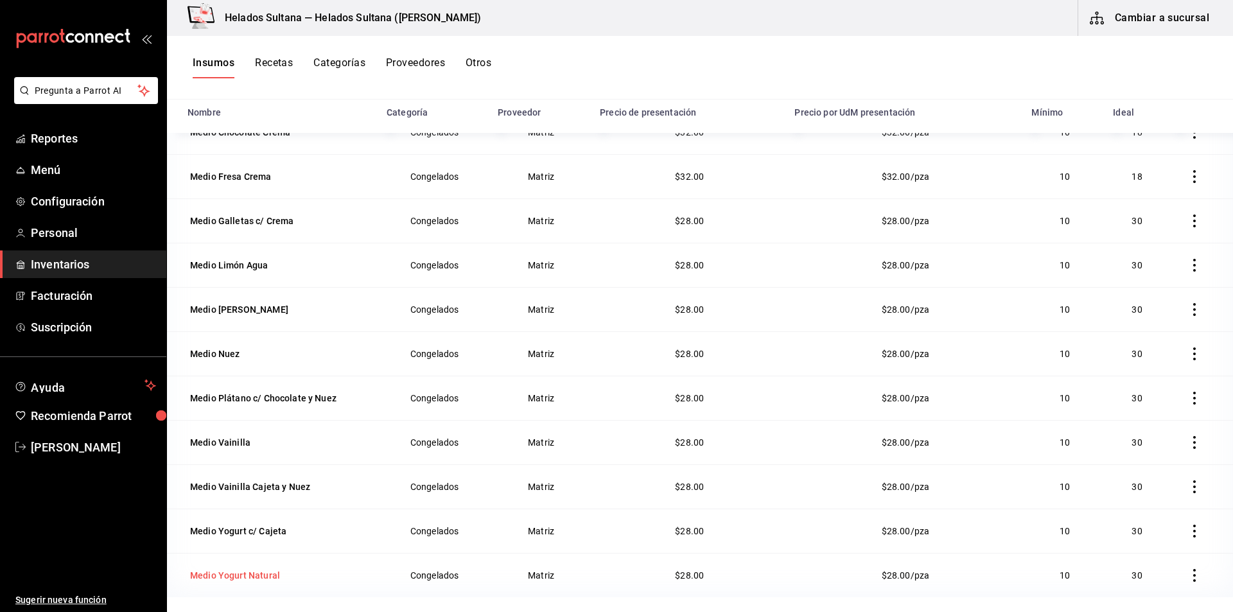
click at [209, 561] on td "Medio Yogurt Natural" at bounding box center [273, 575] width 212 height 44
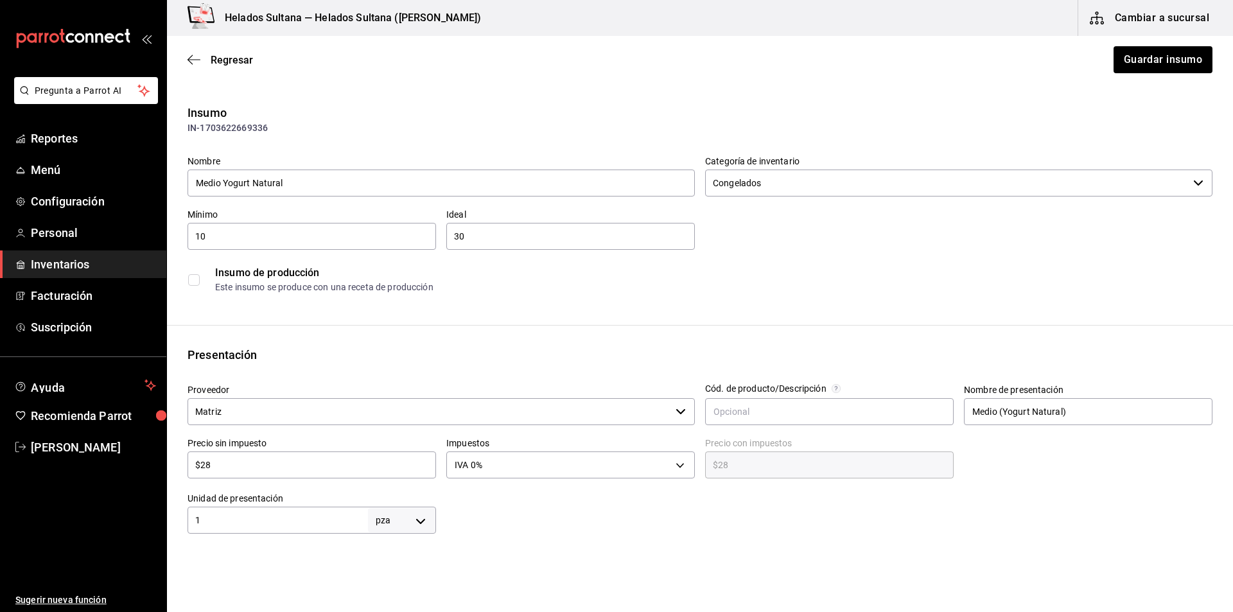
click at [246, 461] on input "$28" at bounding box center [311, 464] width 248 height 15
type input "$3"
type input "$3.00"
type input "$32"
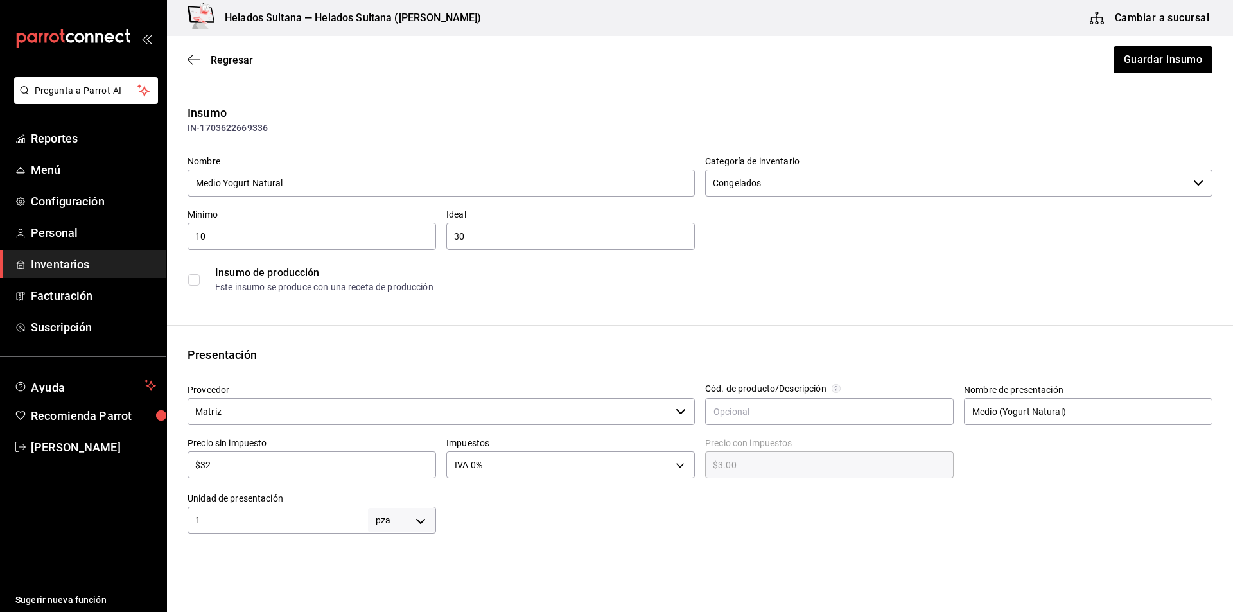
type input "$32.00"
type input "$32"
click at [1112, 58] on button "Guardar insumo" at bounding box center [1162, 59] width 100 height 27
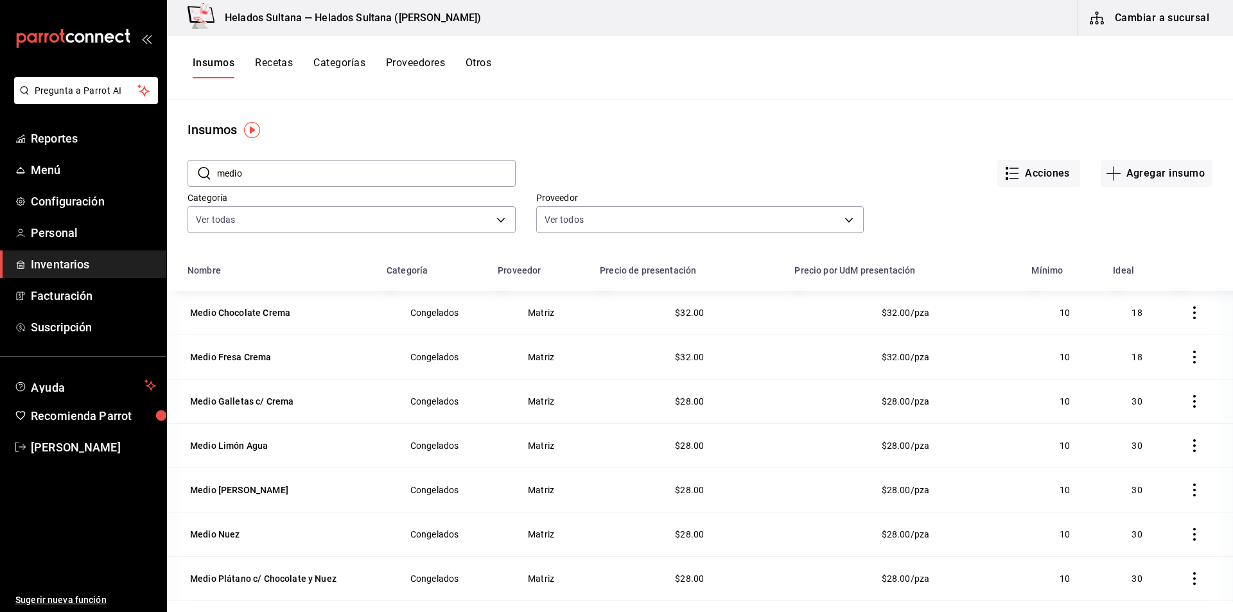
scroll to position [158, 0]
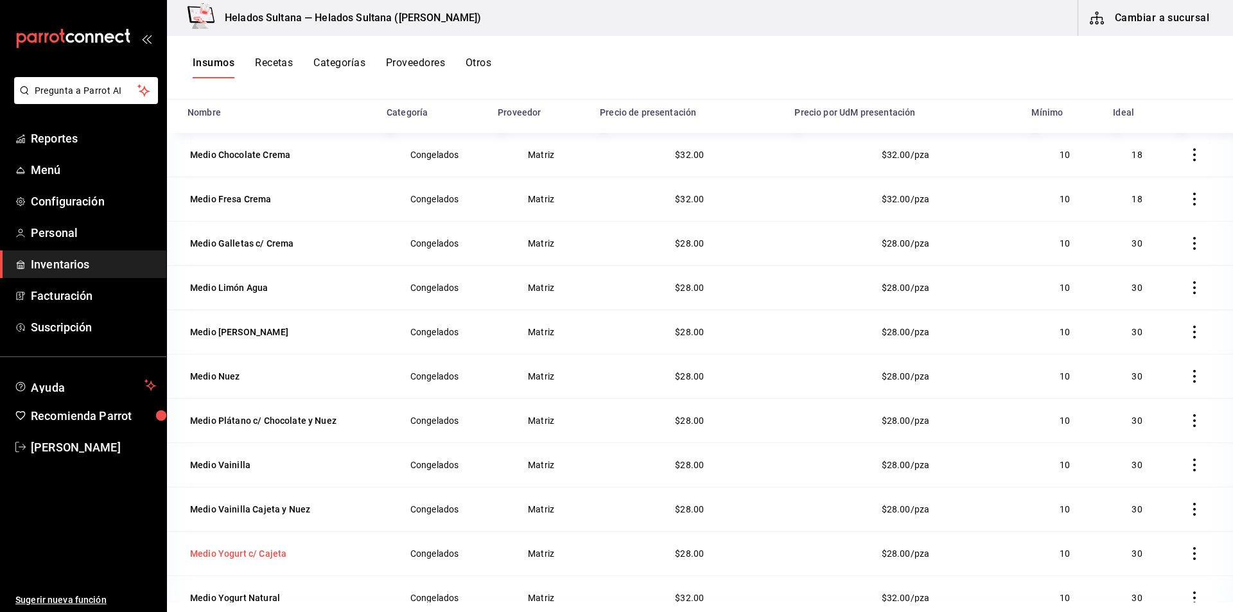
click at [234, 557] on div "Medio Yogurt c/ Cajeta" at bounding box center [238, 553] width 96 height 13
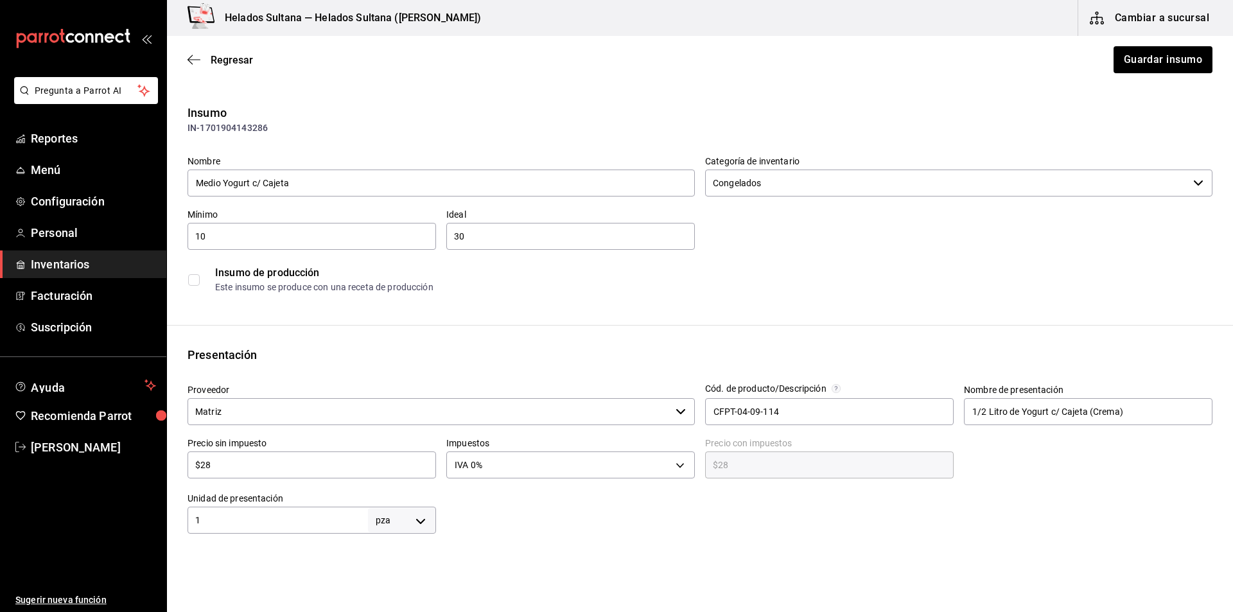
click at [226, 470] on input "$28" at bounding box center [311, 464] width 248 height 15
type input "$3"
type input "$3.00"
type input "$32"
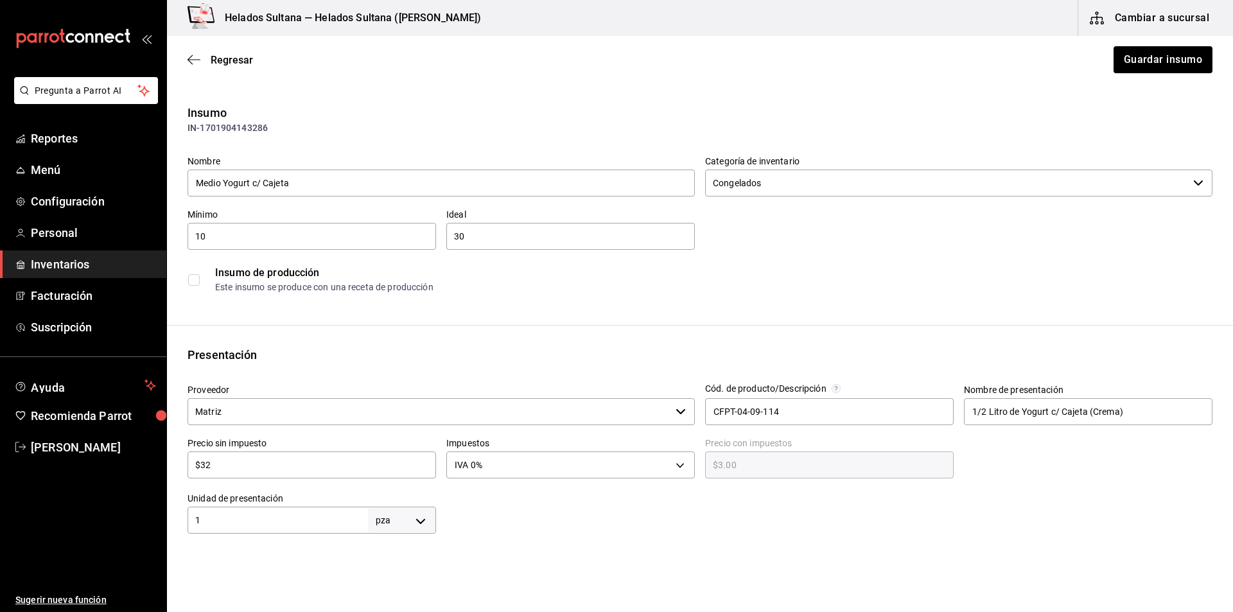
type input "$32.00"
type input "$32"
click at [1124, 61] on button "Guardar insumo" at bounding box center [1162, 59] width 100 height 27
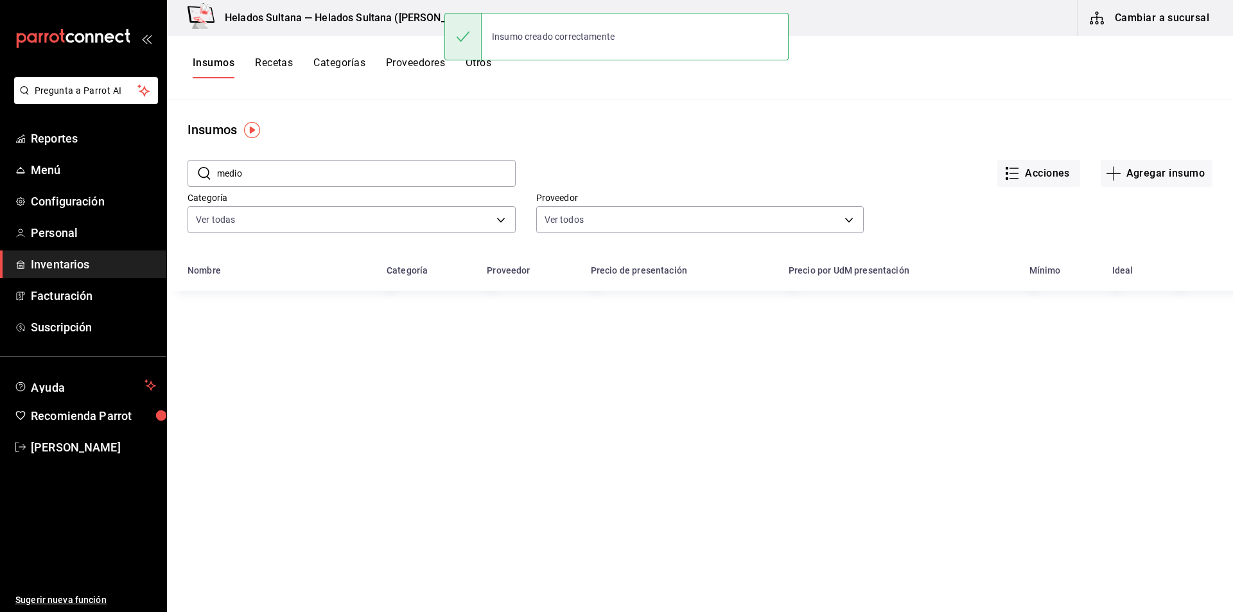
scroll to position [158, 0]
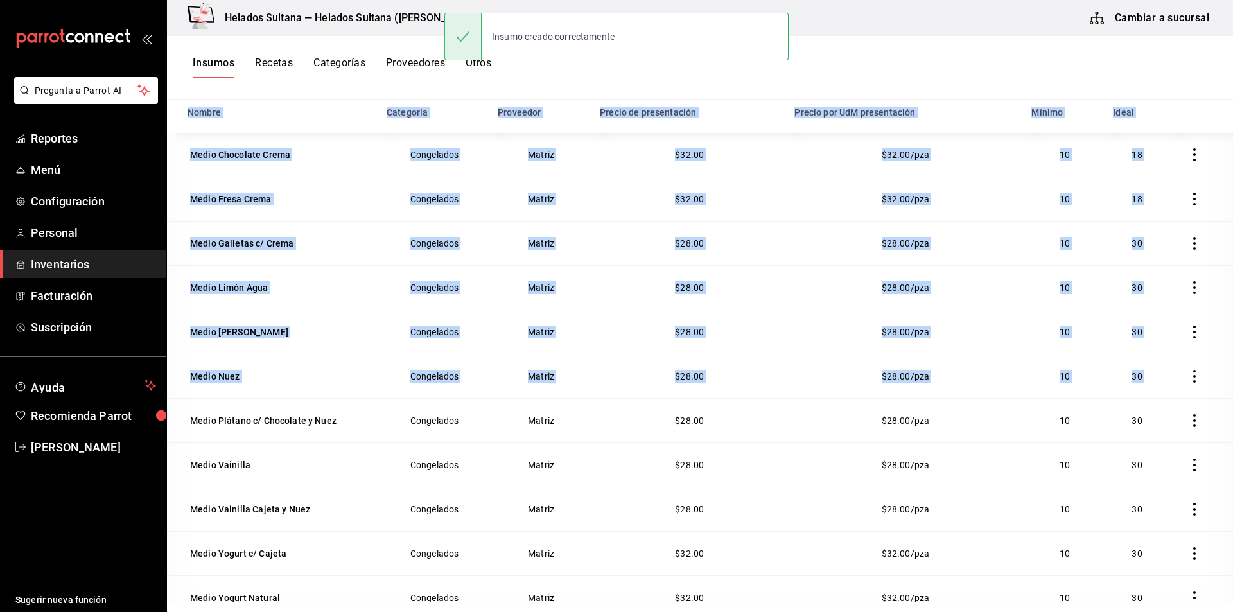
drag, startPoint x: 1213, startPoint y: 357, endPoint x: 1214, endPoint y: 471, distance: 113.6
click at [1214, 471] on div "Nombre Categoría Proveedor Precio de presentación Precio por UdM presentación M…" at bounding box center [700, 351] width 1066 height 503
click at [747, 550] on td "$32.00" at bounding box center [689, 553] width 195 height 44
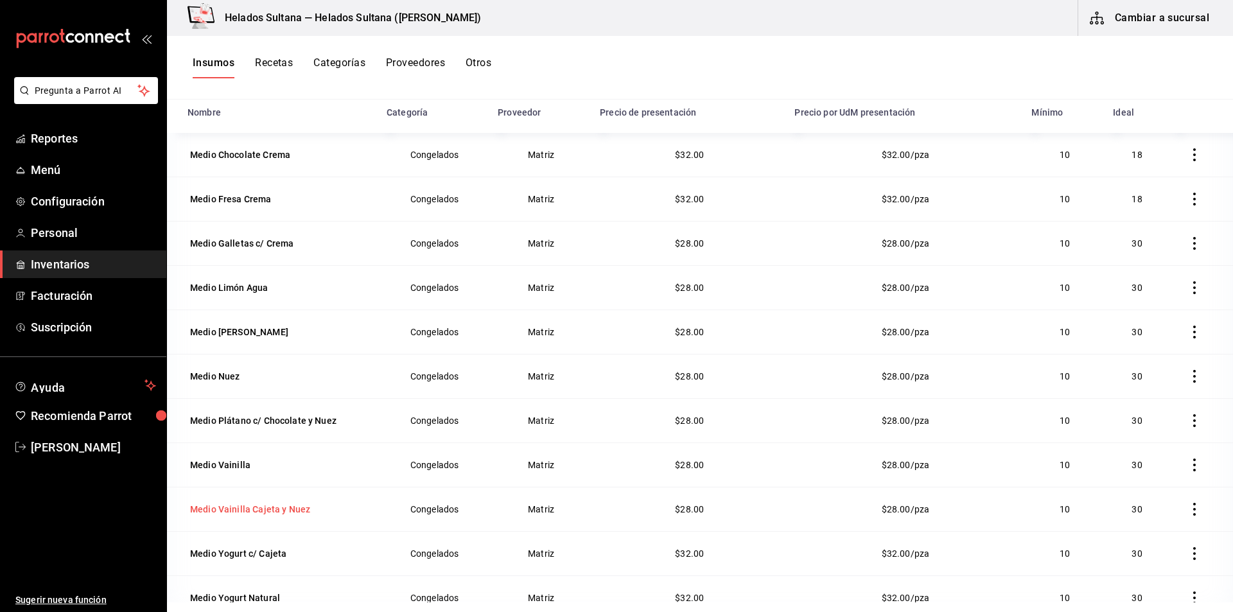
click at [244, 510] on div "Medio Vainilla Cajeta y Nuez" at bounding box center [250, 509] width 120 height 13
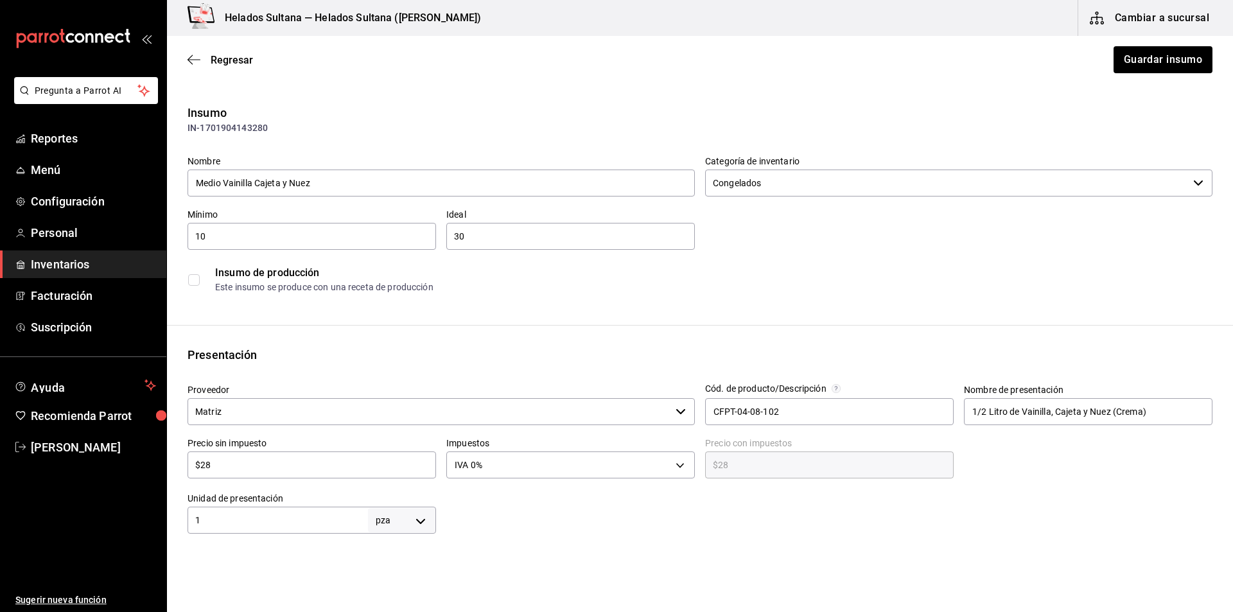
click at [273, 469] on input "$28" at bounding box center [311, 464] width 248 height 15
type input "$3"
type input "$3.00"
type input "$32"
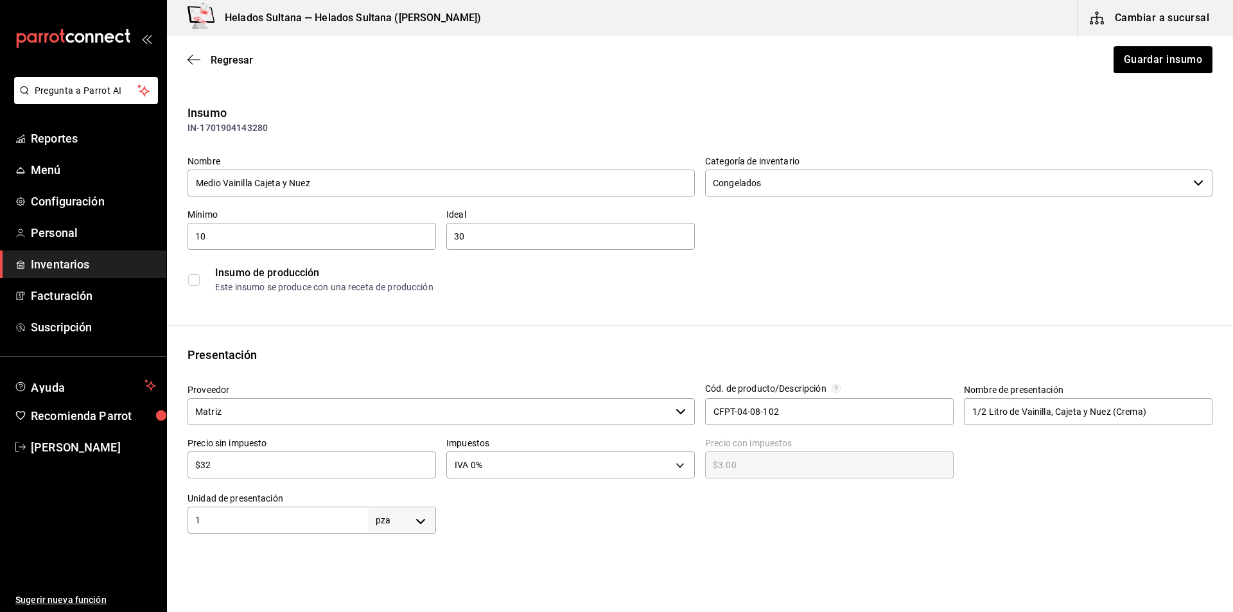
type input "$32.00"
type input "$32"
click at [1161, 57] on button "Guardar insumo" at bounding box center [1162, 59] width 100 height 27
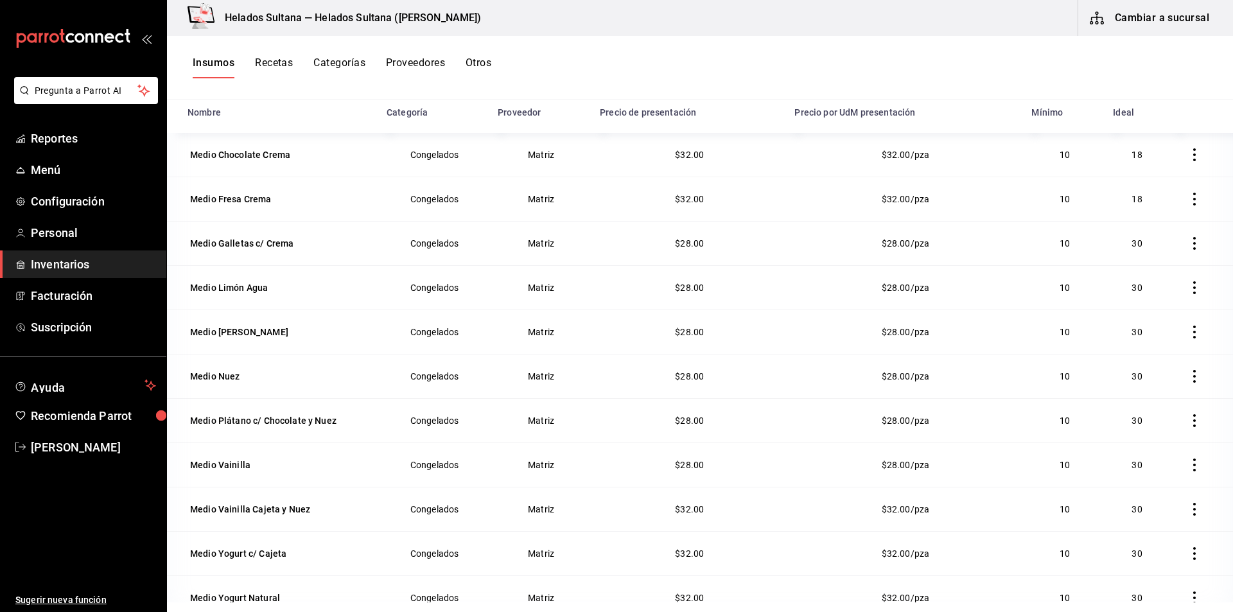
scroll to position [23, 0]
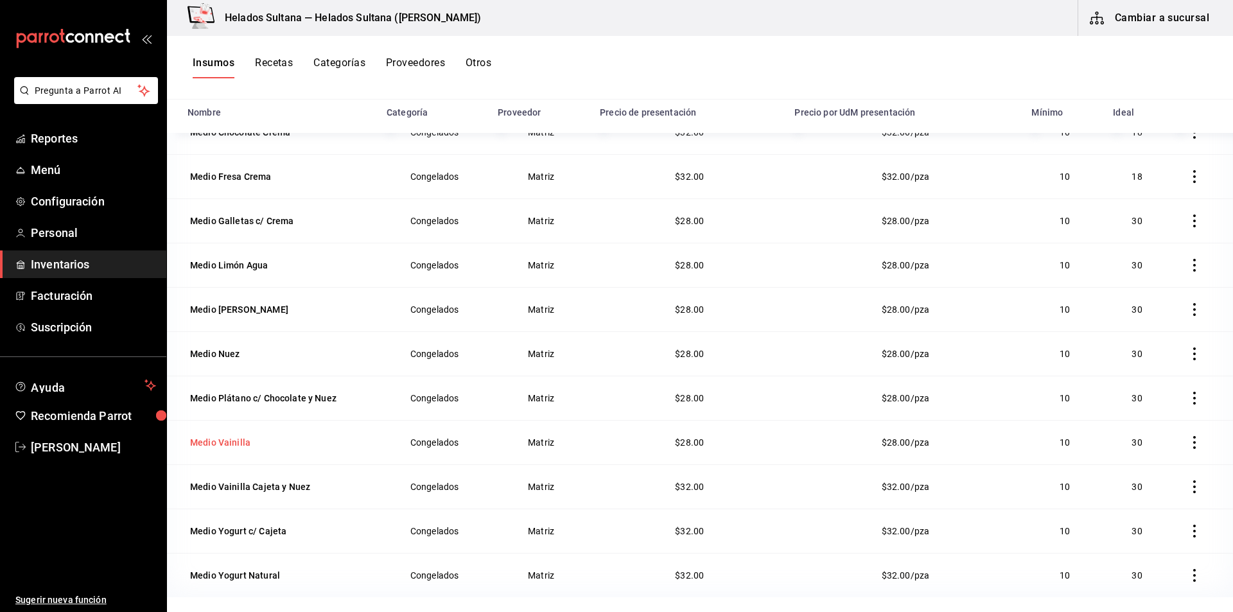
click at [238, 446] on div "Medio Vainilla" at bounding box center [220, 442] width 60 height 13
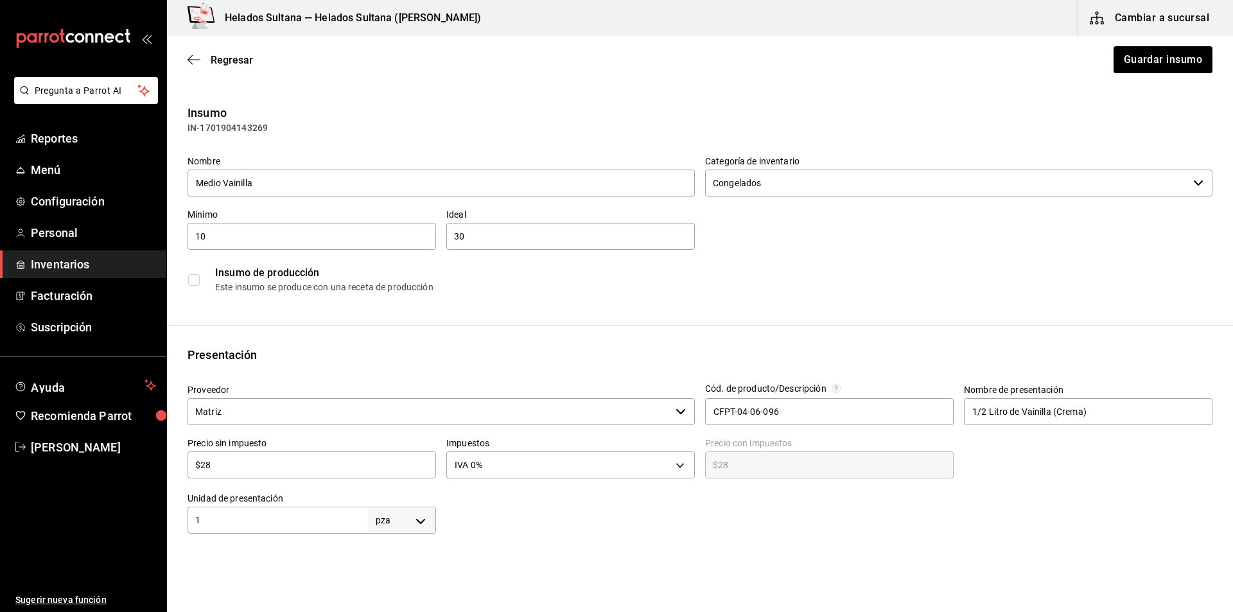
click at [257, 458] on input "$28" at bounding box center [311, 464] width 248 height 15
type input "$3"
type input "$3.00"
type input "$32"
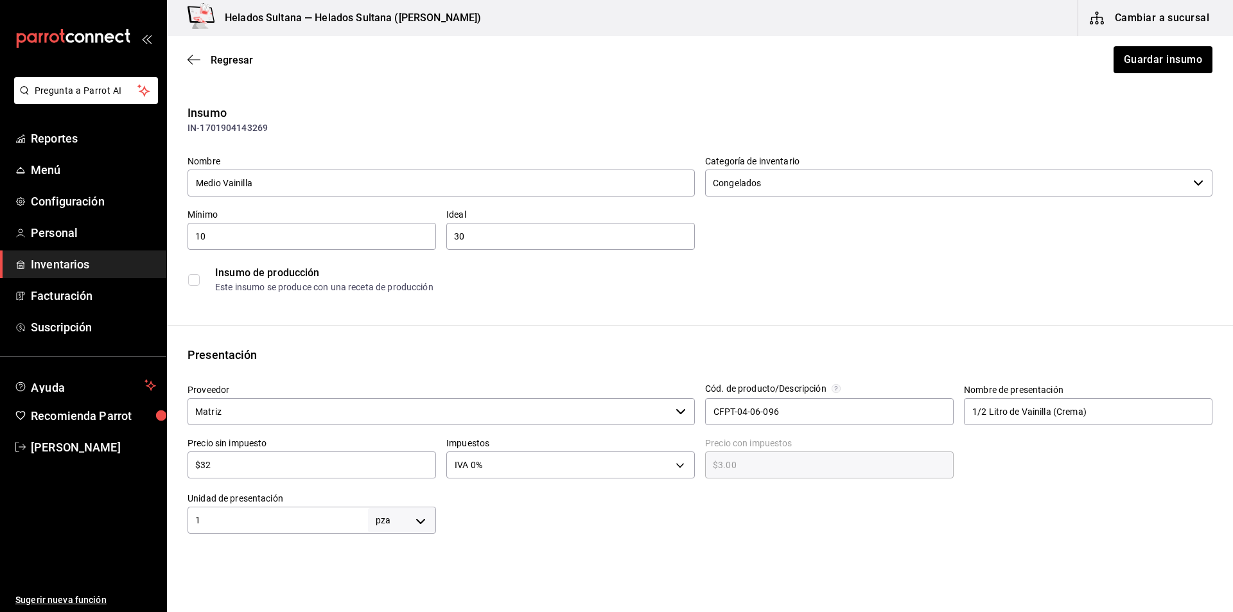
type input "$32.00"
type input "$32"
click at [1164, 51] on button "Guardar insumo" at bounding box center [1162, 59] width 100 height 27
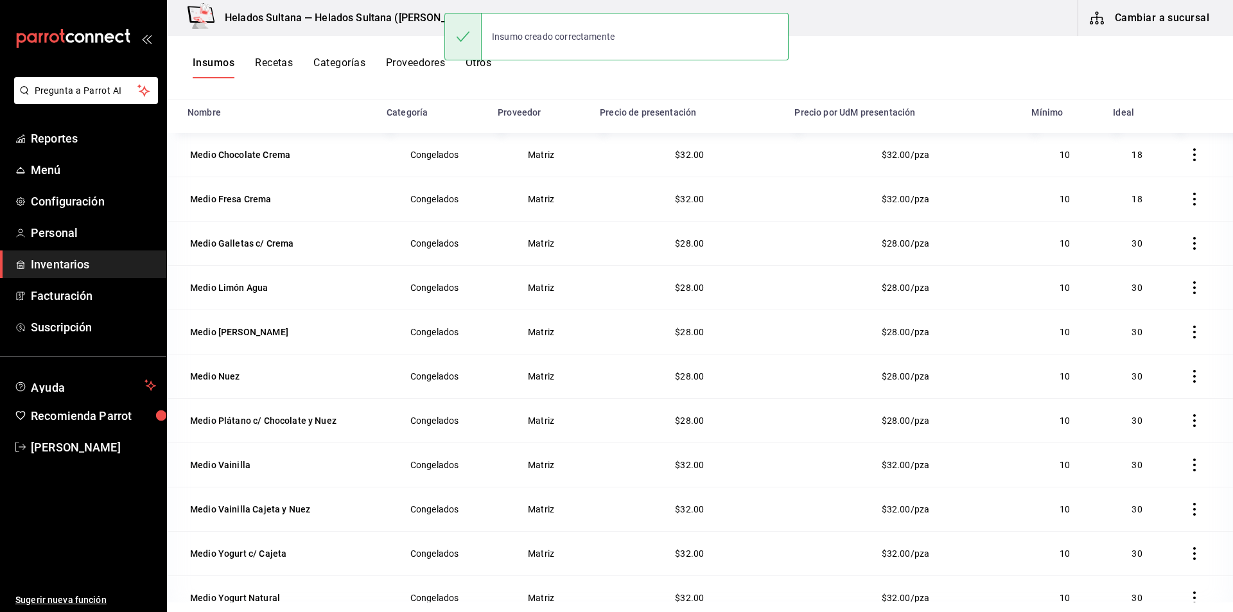
scroll to position [23, 0]
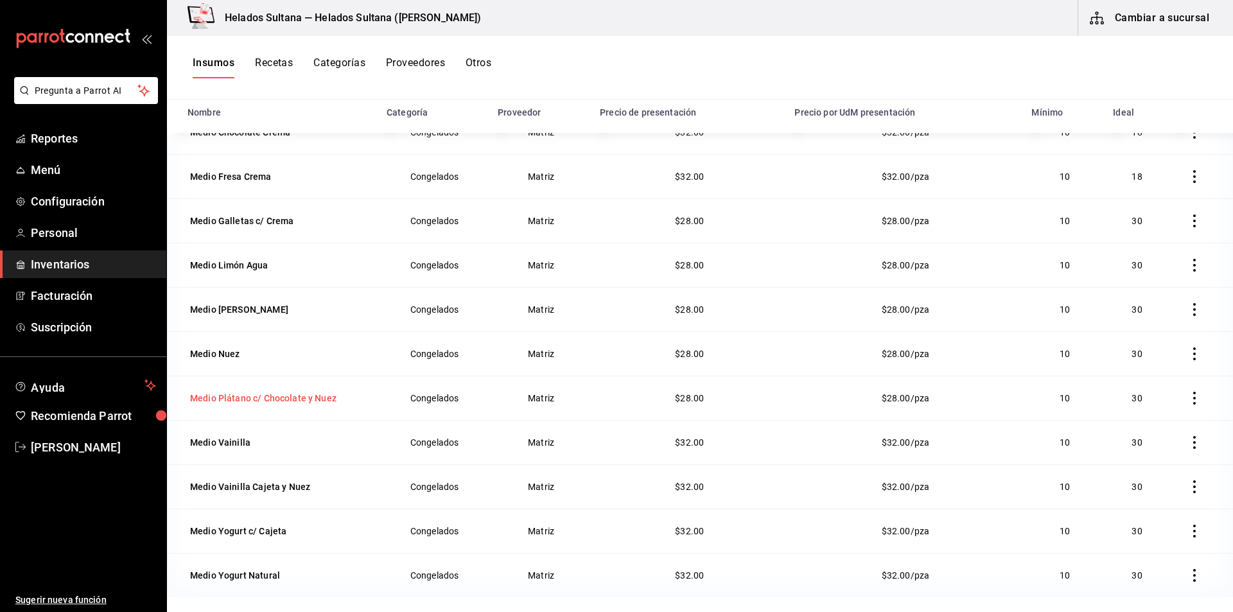
click at [277, 394] on div "Medio Plátano c/ Chocolate y Nuez" at bounding box center [263, 398] width 146 height 13
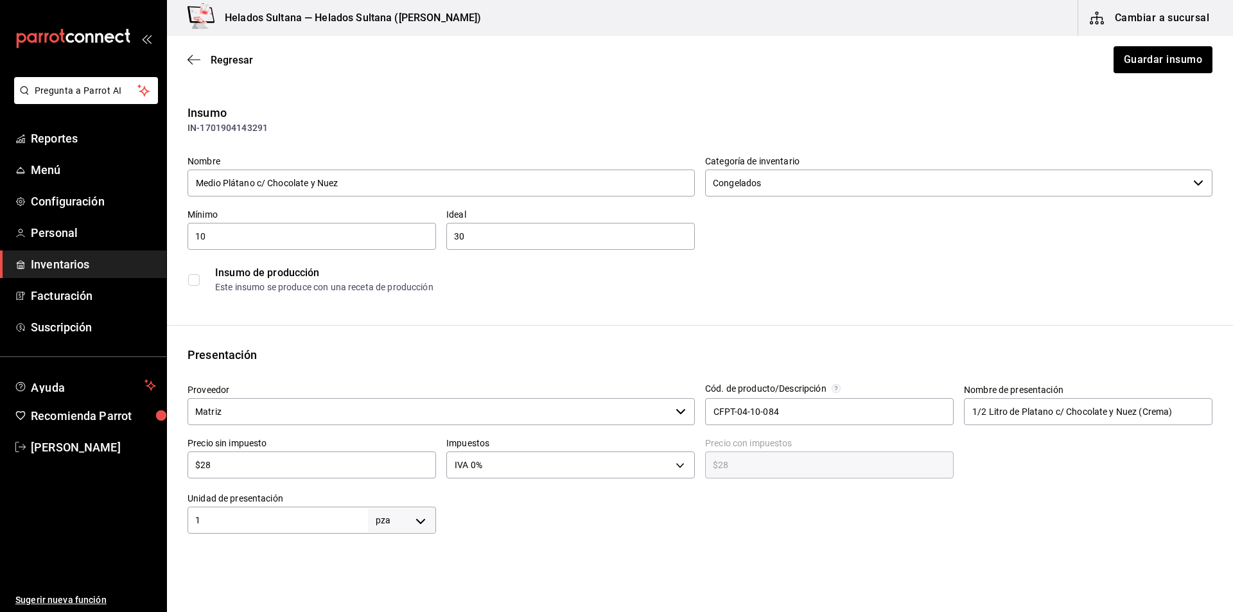
click at [252, 453] on div "$28 ​" at bounding box center [311, 464] width 248 height 27
click at [236, 461] on input "$28" at bounding box center [311, 464] width 248 height 15
type input "$3"
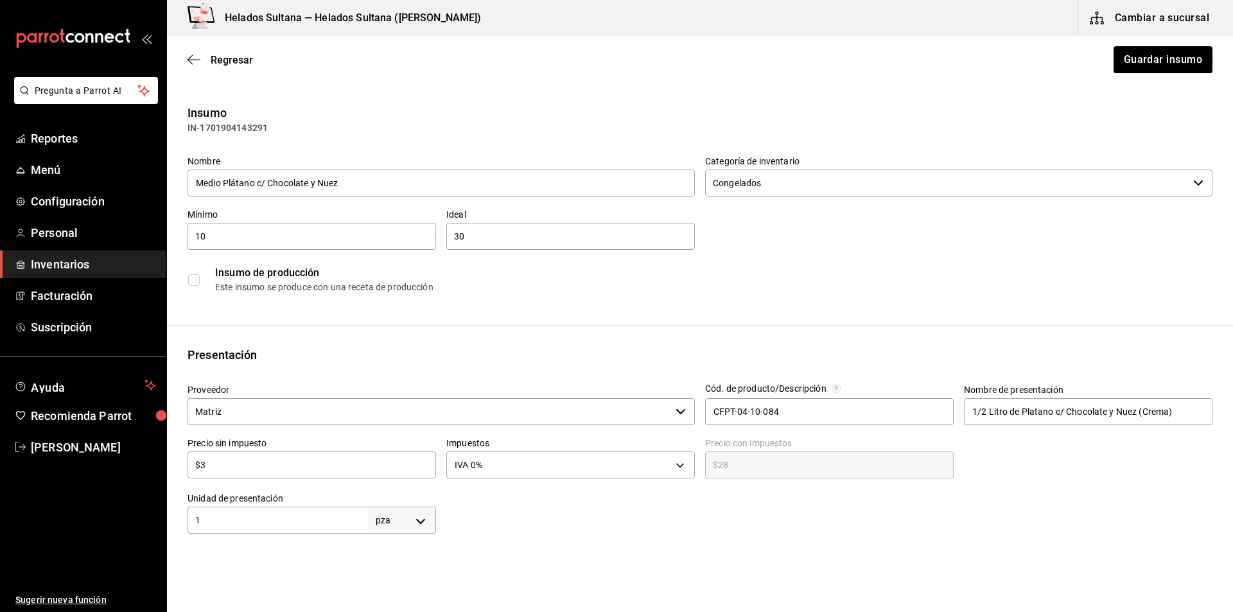
type input "$3.00"
type input "$32"
type input "$32.00"
type input "$32"
click at [1159, 57] on button "Guardar insumo" at bounding box center [1162, 59] width 100 height 27
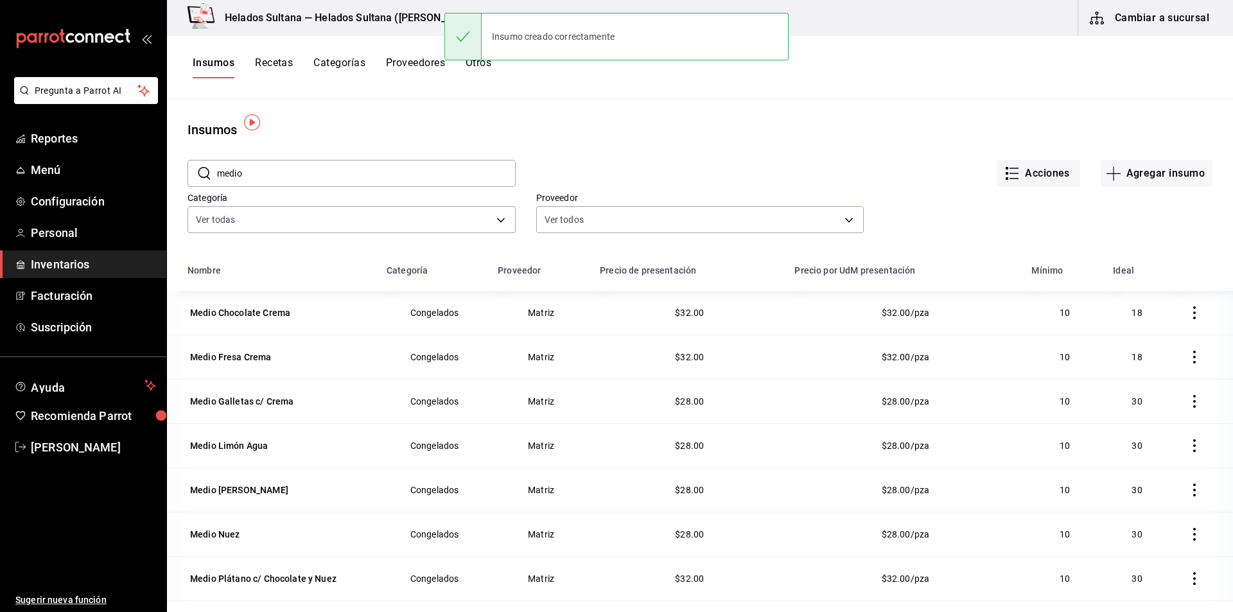
scroll to position [158, 0]
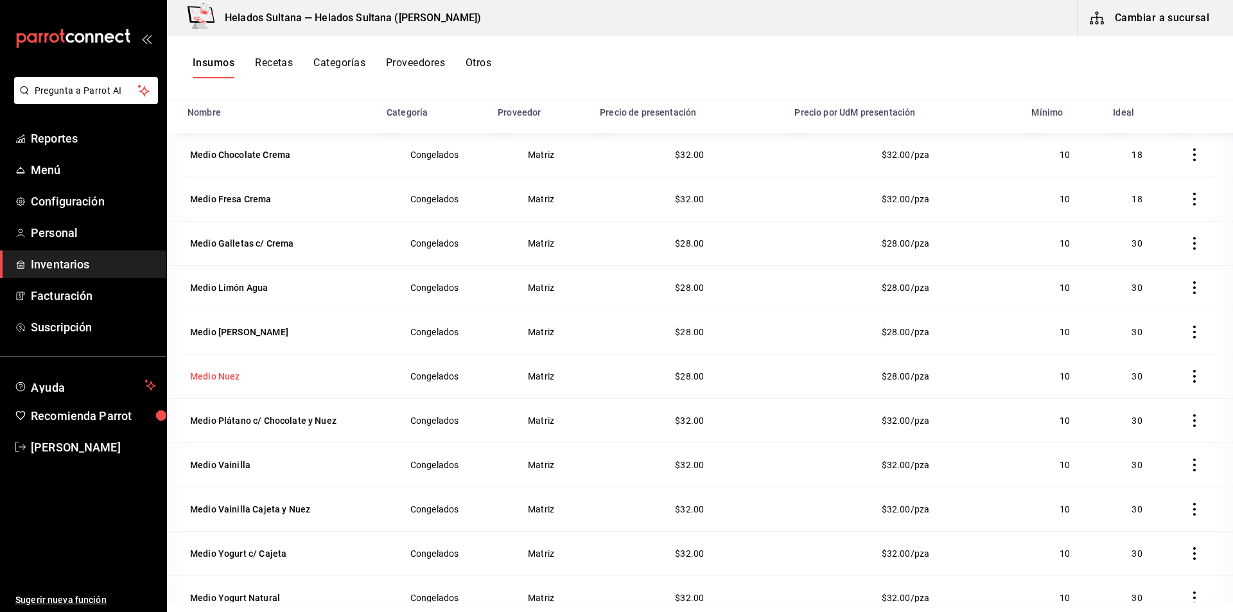
click at [254, 380] on div "Medio Nuez" at bounding box center [279, 376] width 184 height 18
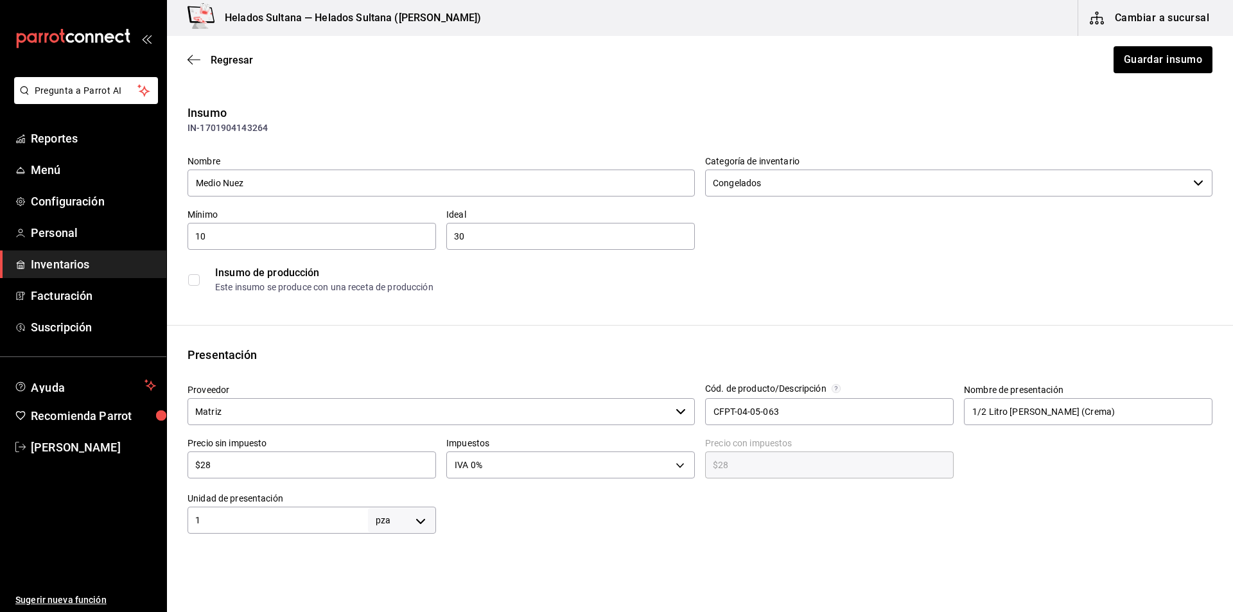
click at [272, 462] on input "$28" at bounding box center [311, 464] width 248 height 15
type input "$3"
type input "$3.00"
type input "$32"
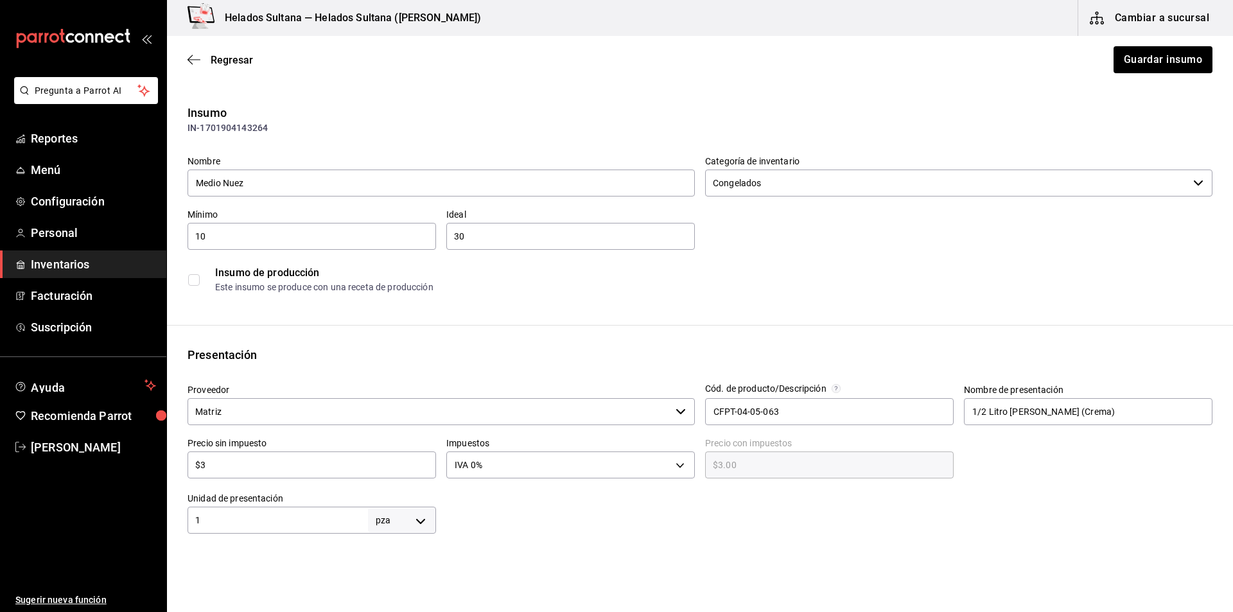
type input "$32.00"
type input "$32"
click at [1163, 58] on button "Guardar insumo" at bounding box center [1162, 59] width 100 height 27
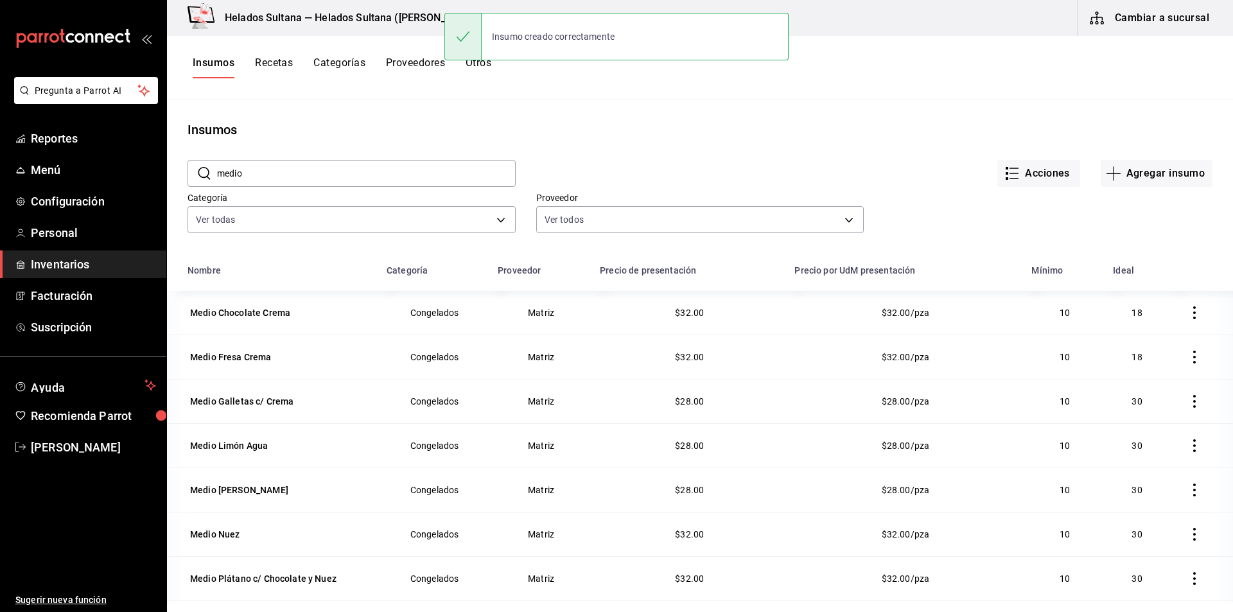
scroll to position [158, 0]
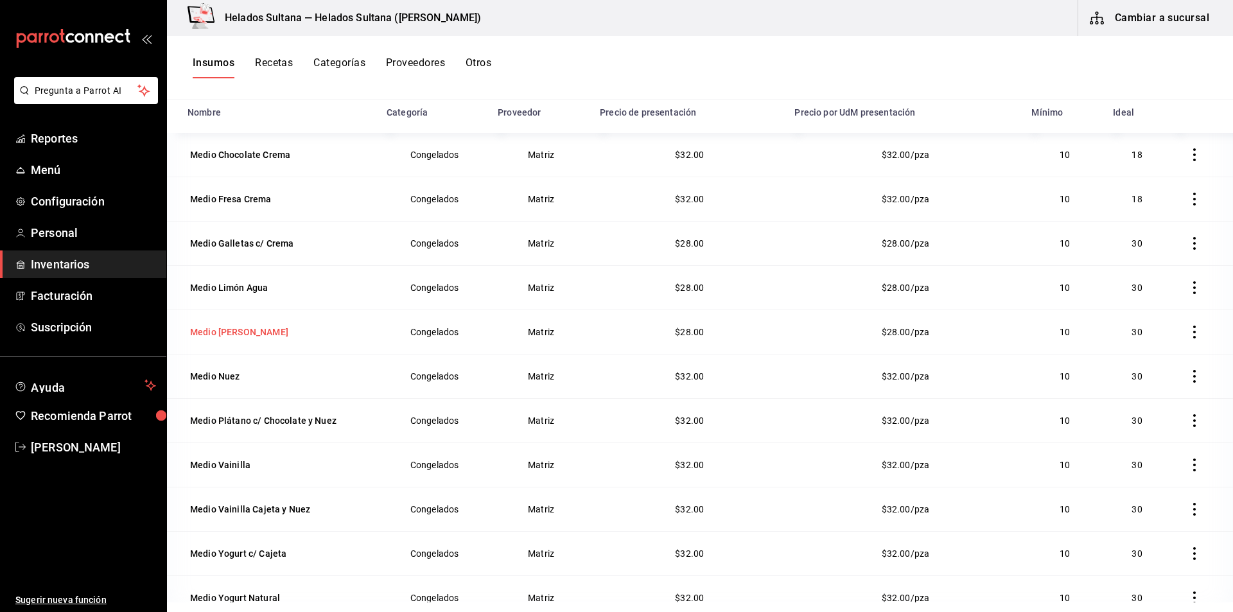
click at [233, 331] on div "Medio [PERSON_NAME]" at bounding box center [239, 331] width 98 height 13
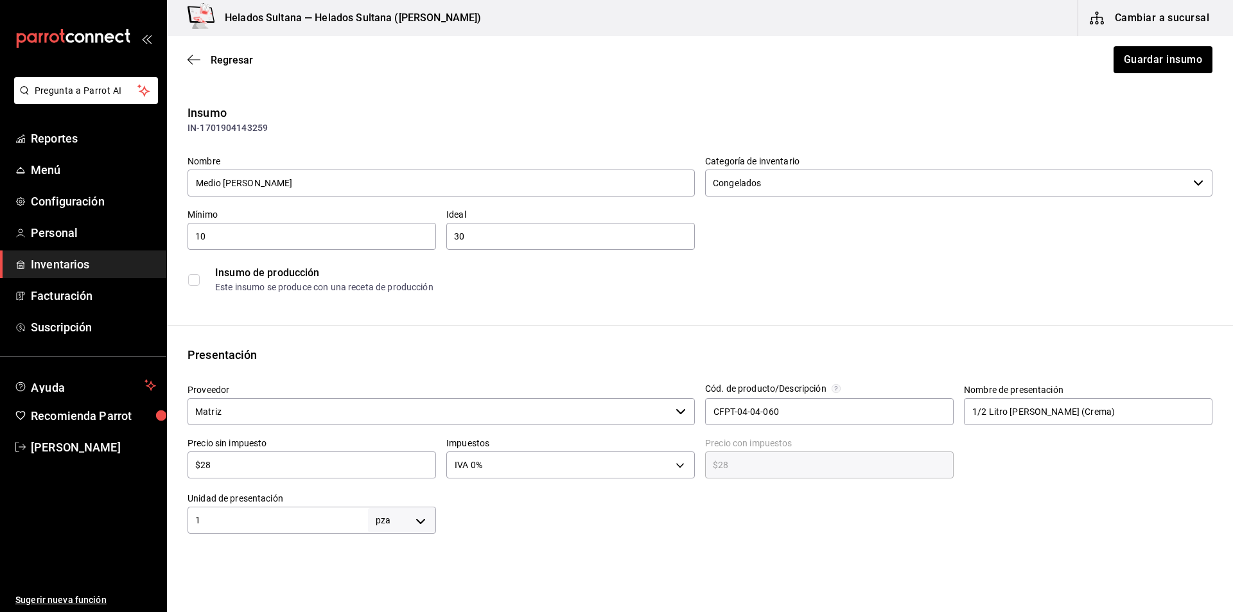
click at [275, 473] on div "$28 ​" at bounding box center [311, 464] width 248 height 27
type input "$2"
type input "$2.00"
type input "$0.00"
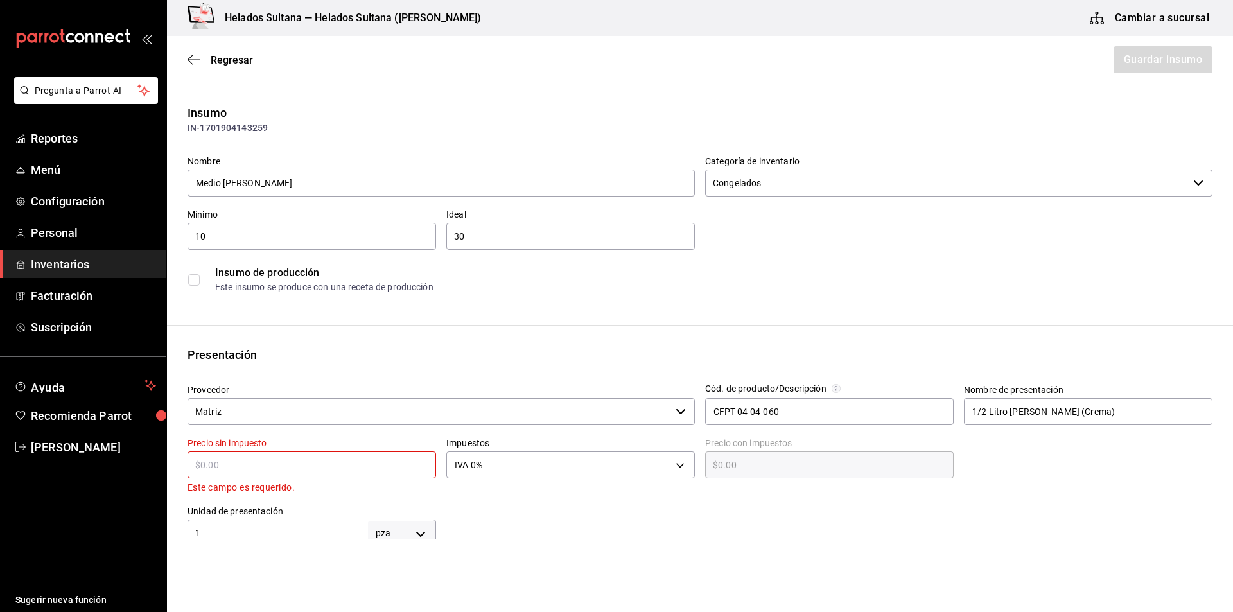
type input "$3"
type input "$3.00"
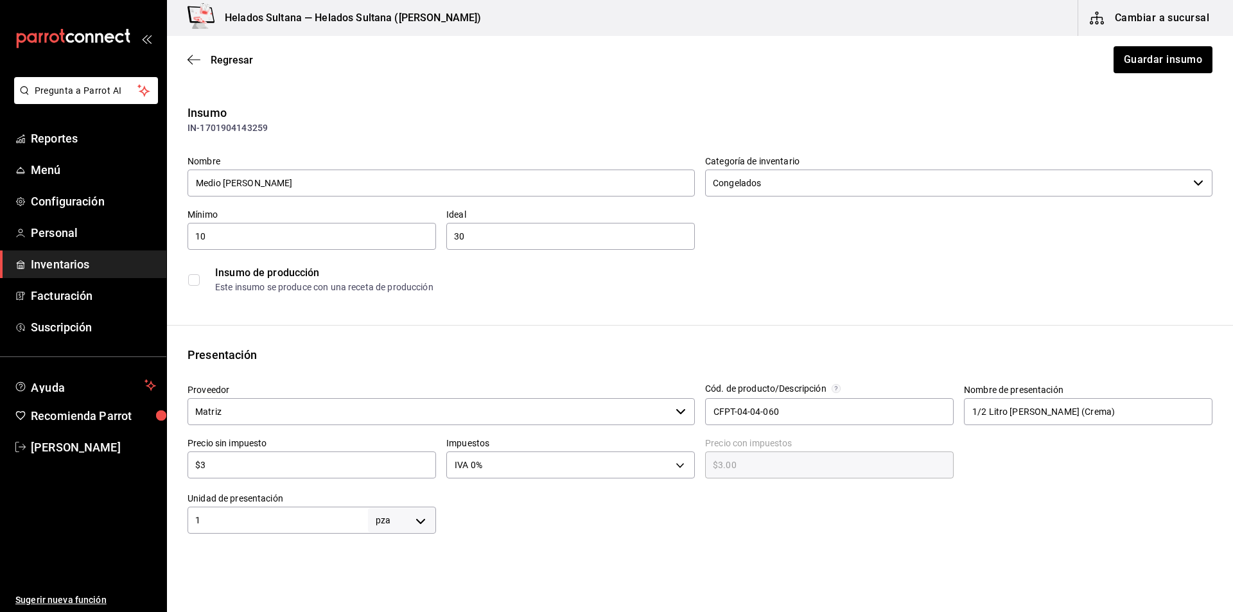
type input "$32"
type input "$32.00"
type input "$32"
click at [1118, 61] on button "Guardar insumo" at bounding box center [1162, 59] width 100 height 27
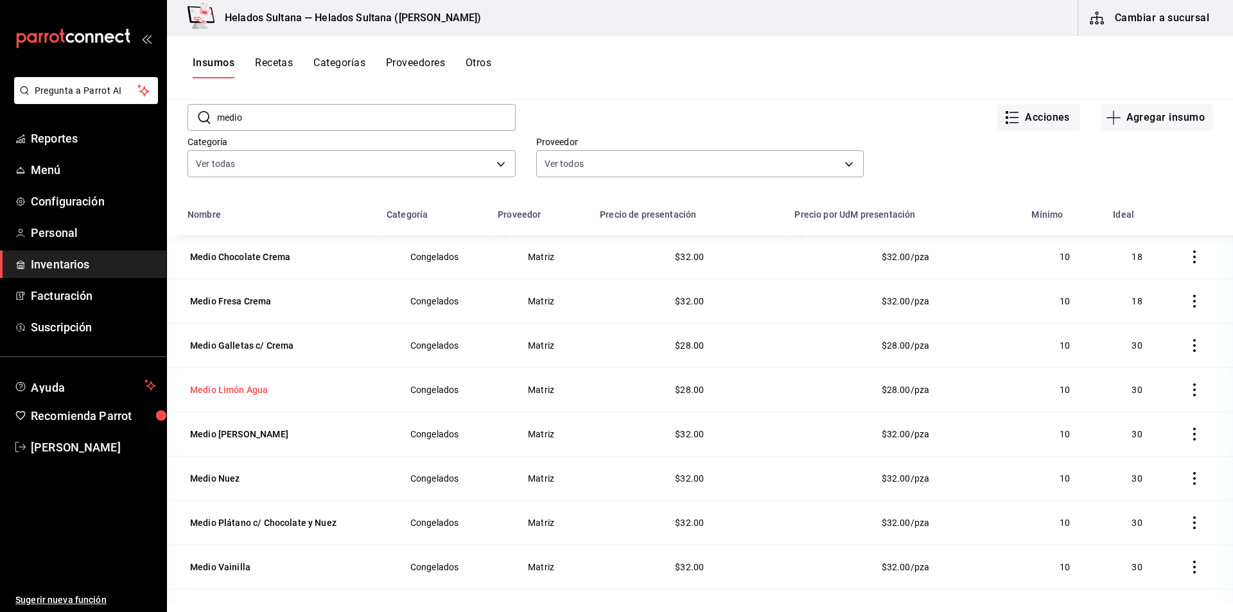
click at [249, 390] on div "Medio Limón Agua" at bounding box center [229, 389] width 78 height 13
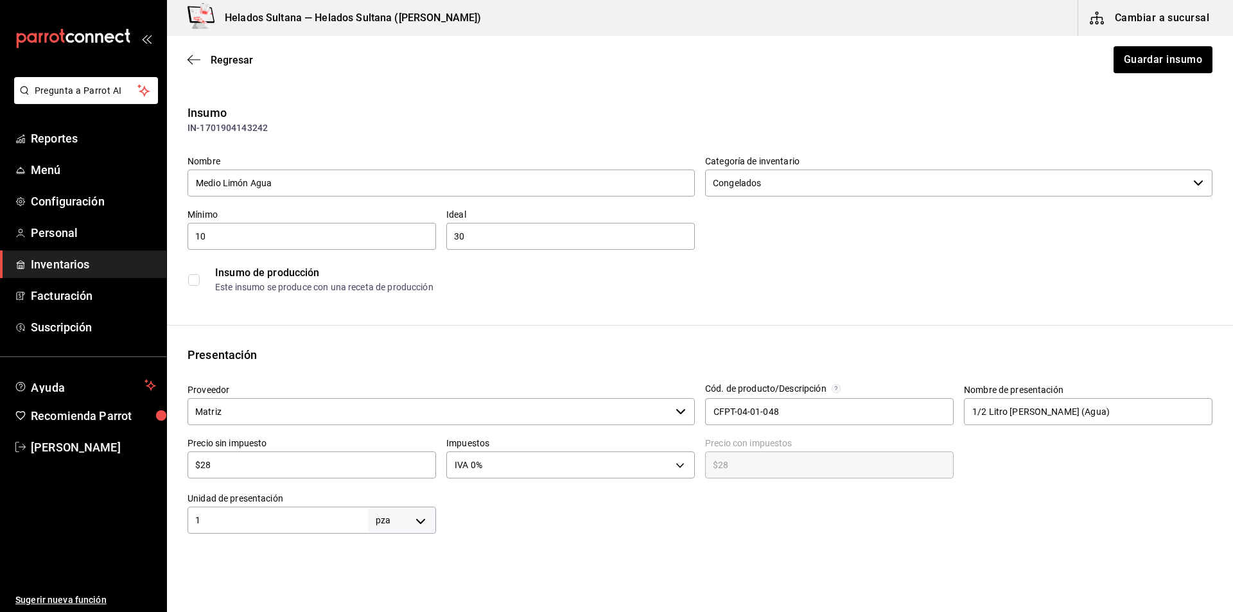
click at [255, 465] on input "$28" at bounding box center [311, 464] width 248 height 15
type input "$3"
type input "$3.00"
type input "$32"
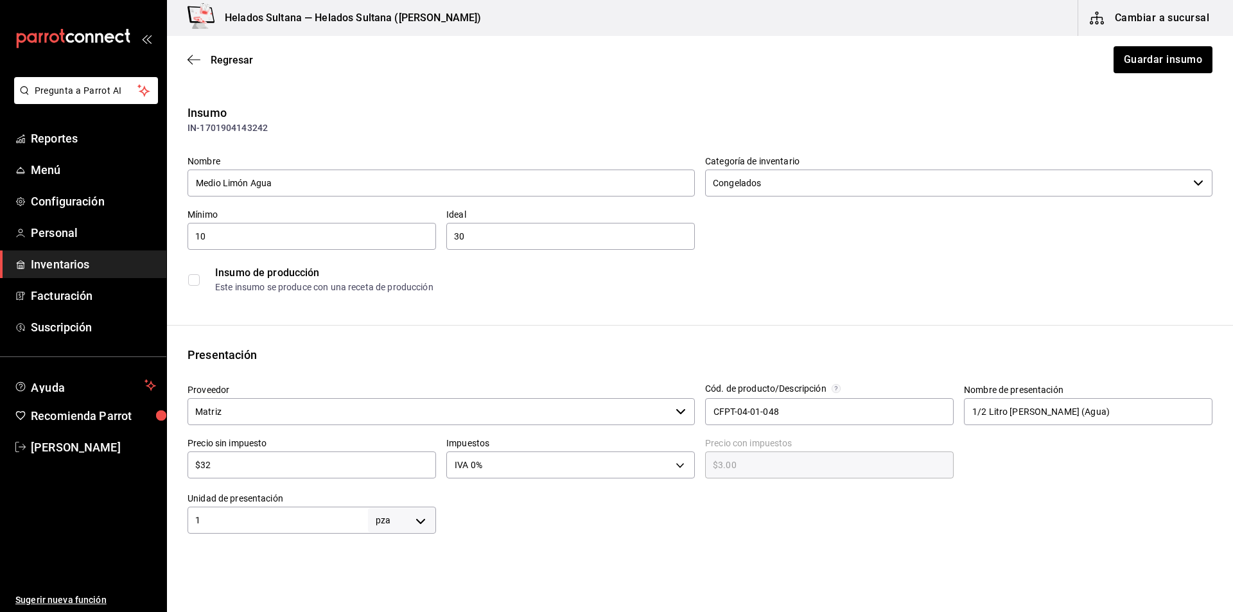
type input "$32.00"
type input "$32"
click at [1156, 56] on button "Guardar insumo" at bounding box center [1162, 59] width 100 height 27
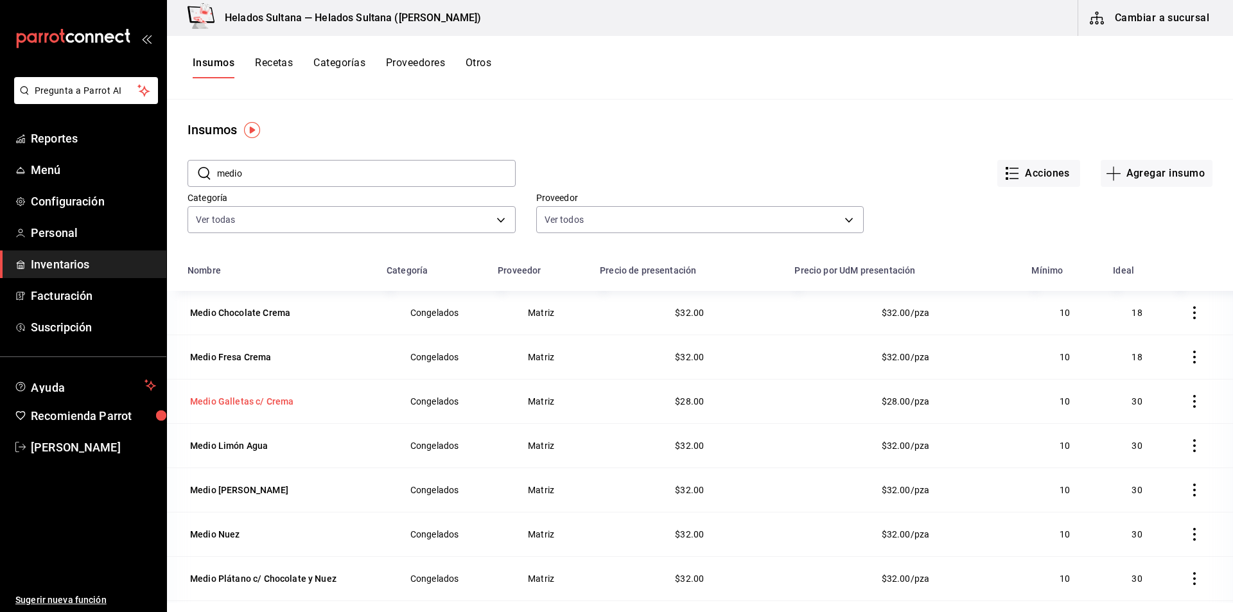
click at [259, 399] on div "Medio Galletas c/ Crema" at bounding box center [241, 401] width 103 height 13
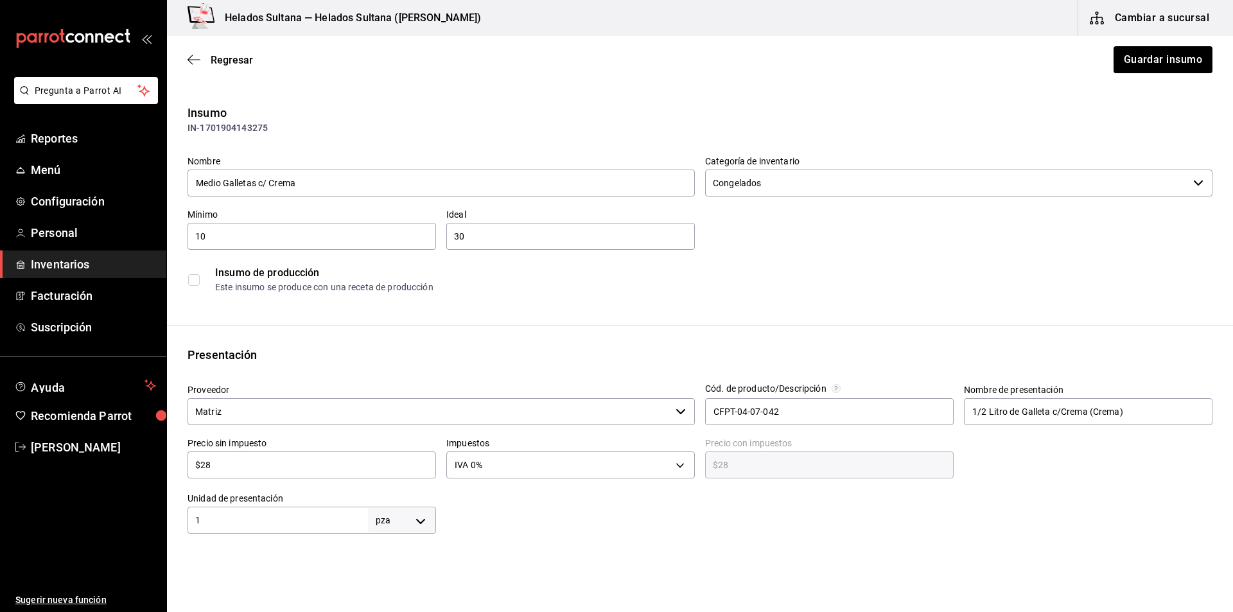
click at [270, 467] on input "$28" at bounding box center [311, 464] width 248 height 15
type input "$3"
type input "$3.00"
type input "$32"
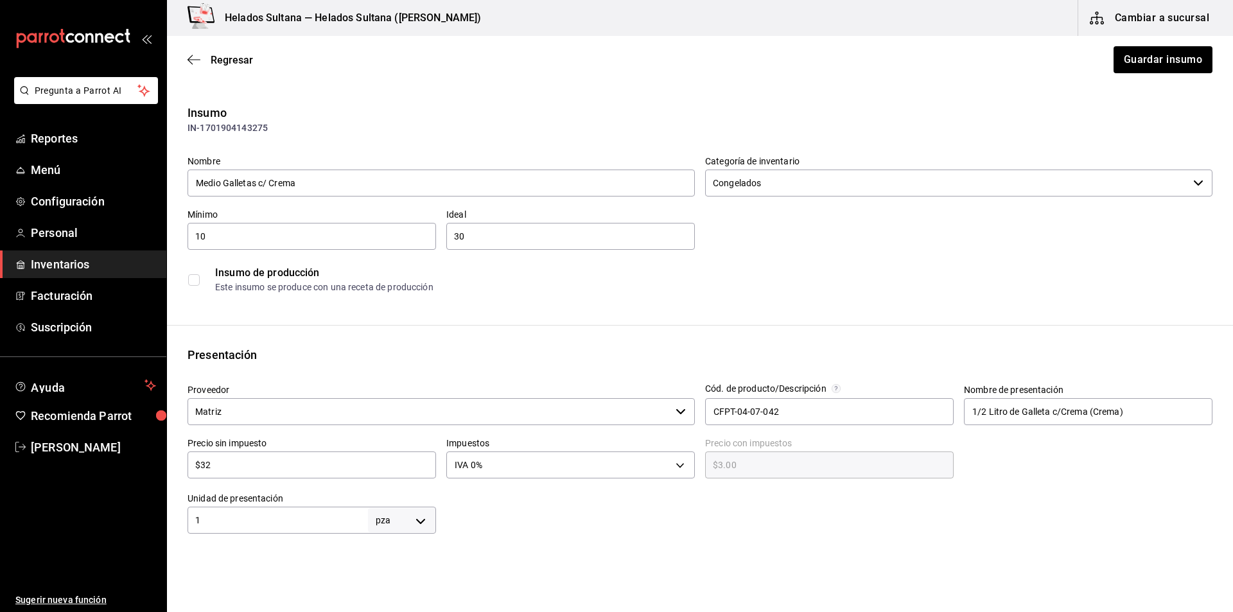
type input "$32.00"
type input "$32"
click at [1132, 53] on button "Guardar insumo" at bounding box center [1162, 59] width 100 height 27
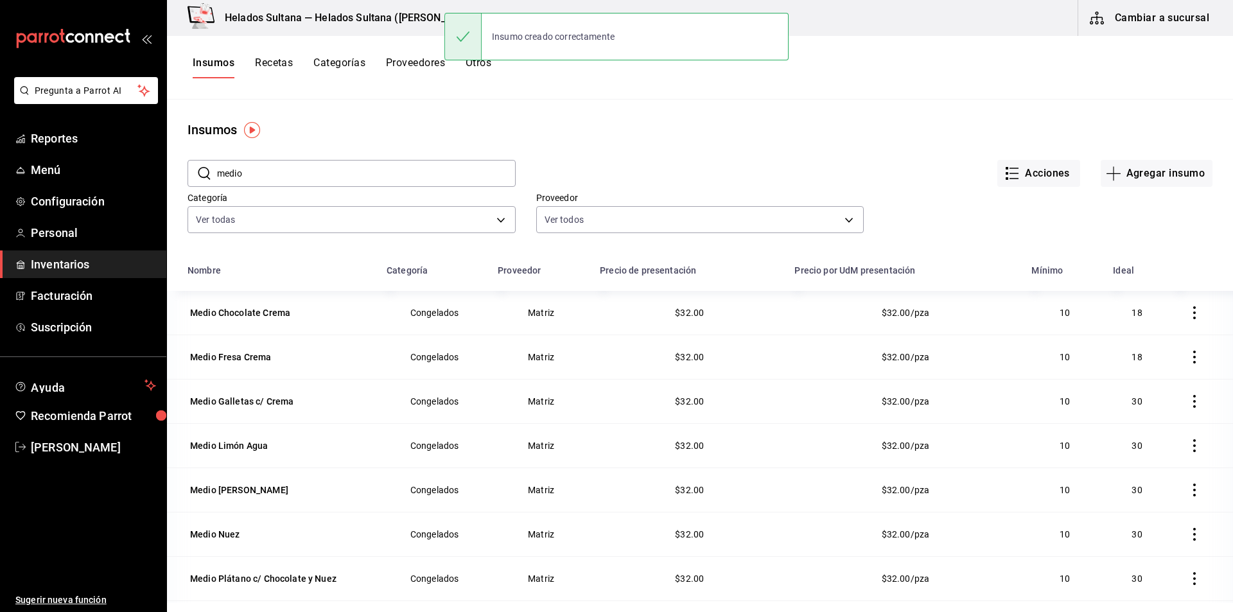
click at [1222, 117] on main "Insumos ​ medio ​ Acciones Agregar insumo Categoría Ver todas 9d7c0833-9408-45a…" at bounding box center [700, 351] width 1066 height 503
click at [282, 171] on input "medio" at bounding box center [366, 173] width 299 height 26
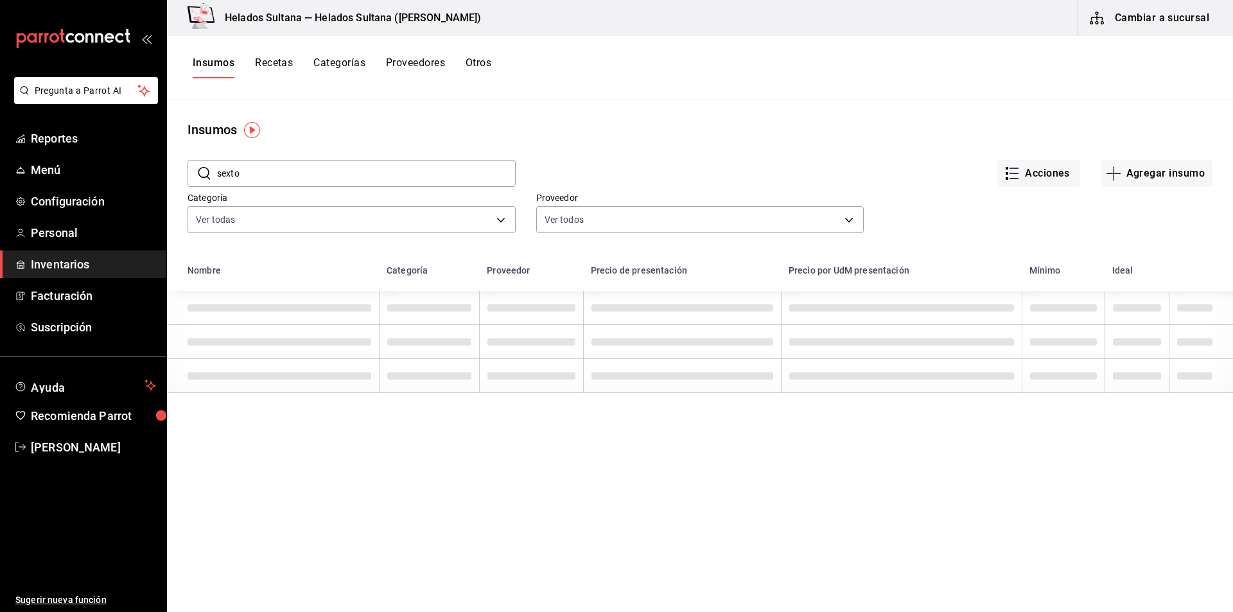
type input "sexto"
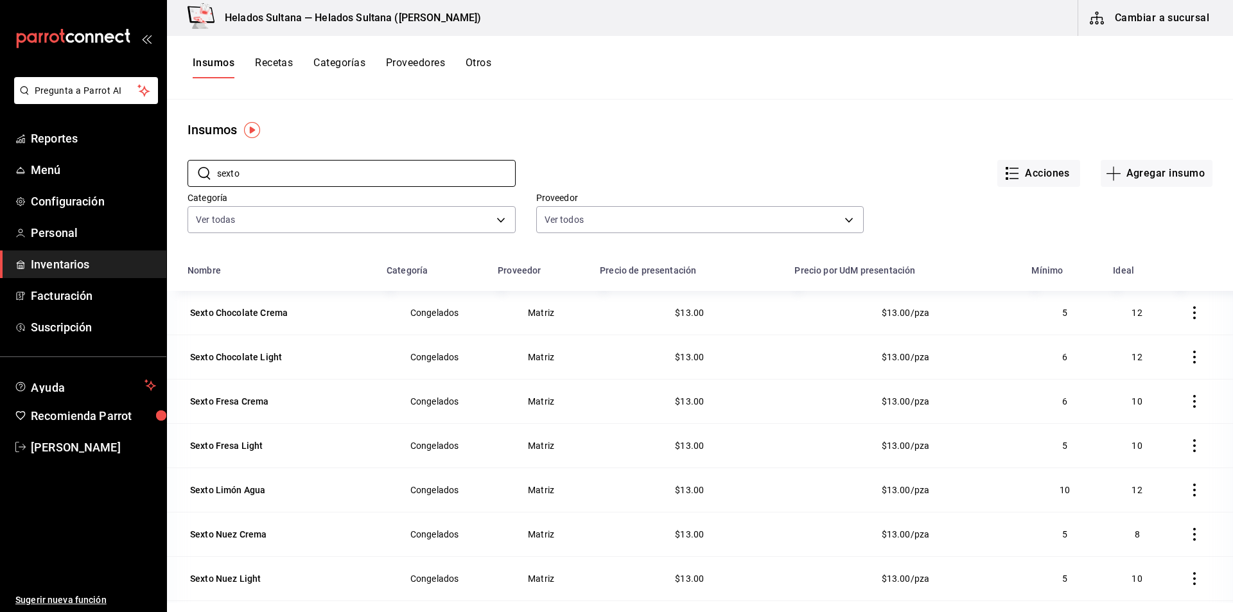
scroll to position [158, 0]
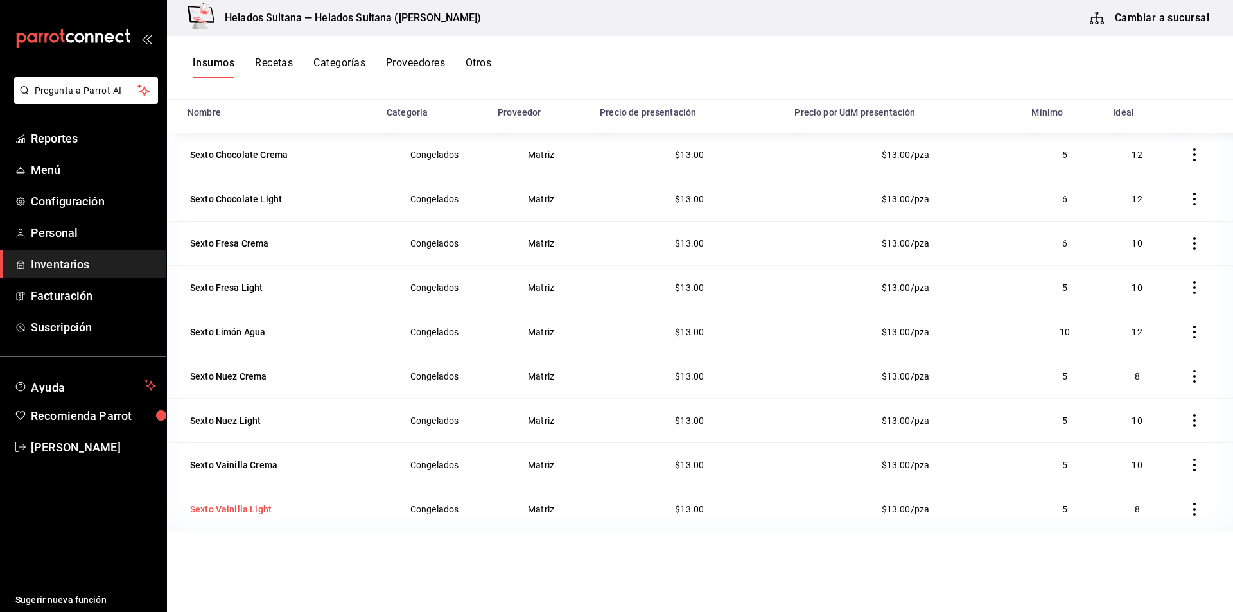
click at [257, 521] on td "Sexto Vainilla Light" at bounding box center [273, 509] width 212 height 44
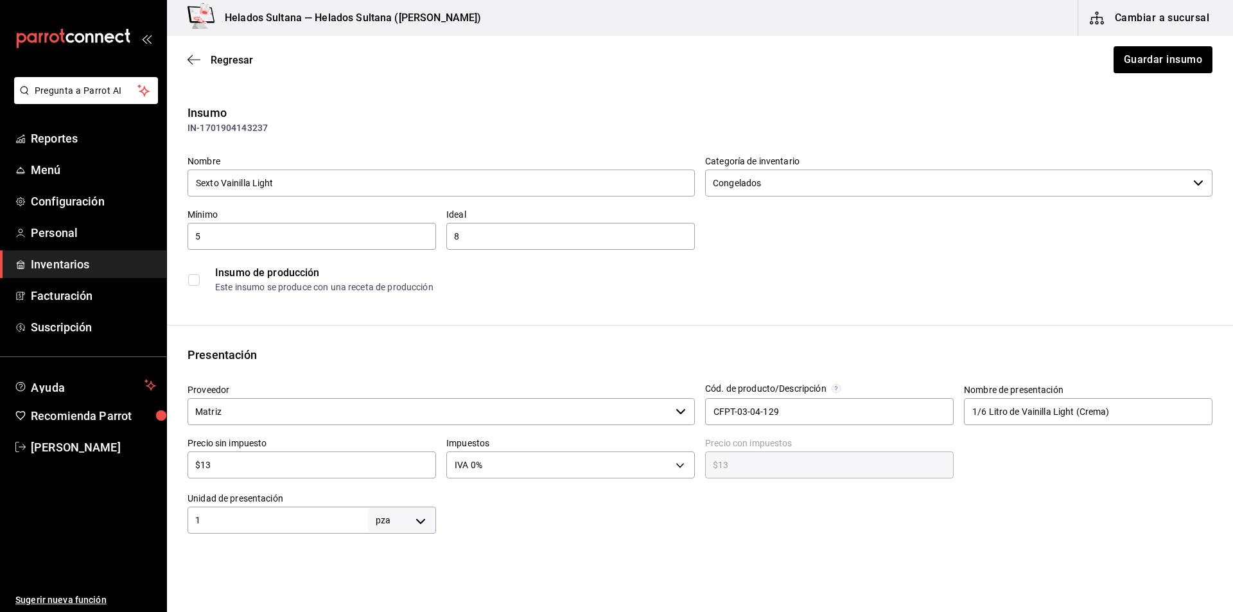
click at [221, 464] on input "$13" at bounding box center [311, 464] width 248 height 15
type input "$1"
type input "$1.00"
type input "$15"
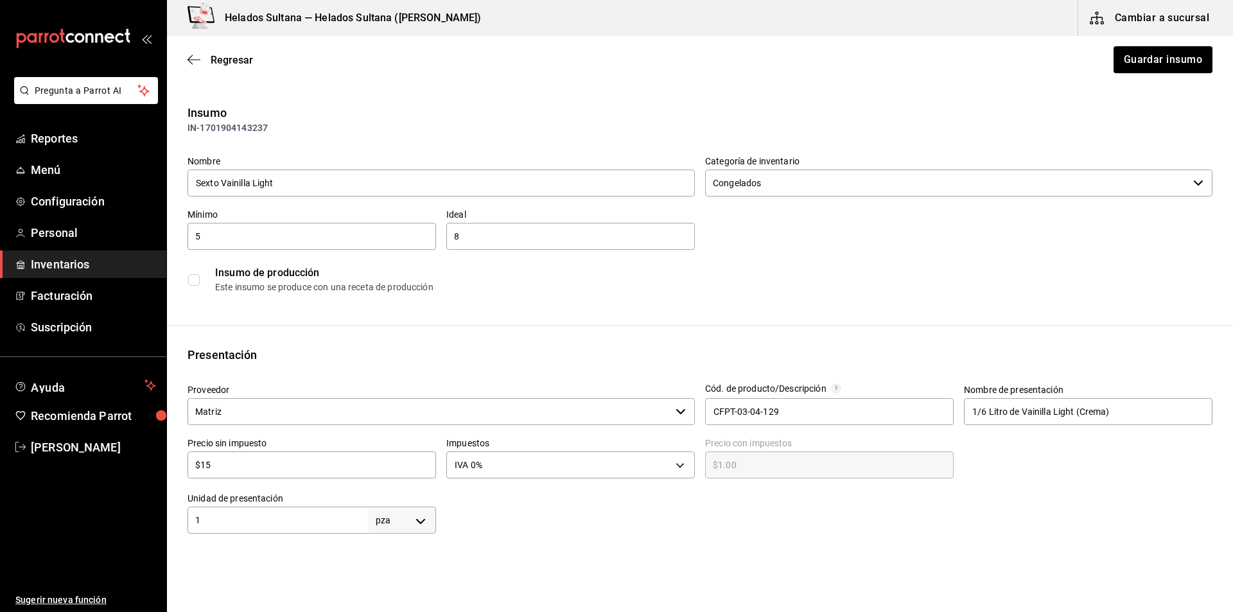
type input "$15.00"
type input "$15"
click at [1123, 57] on button "Guardar insumo" at bounding box center [1162, 59] width 100 height 27
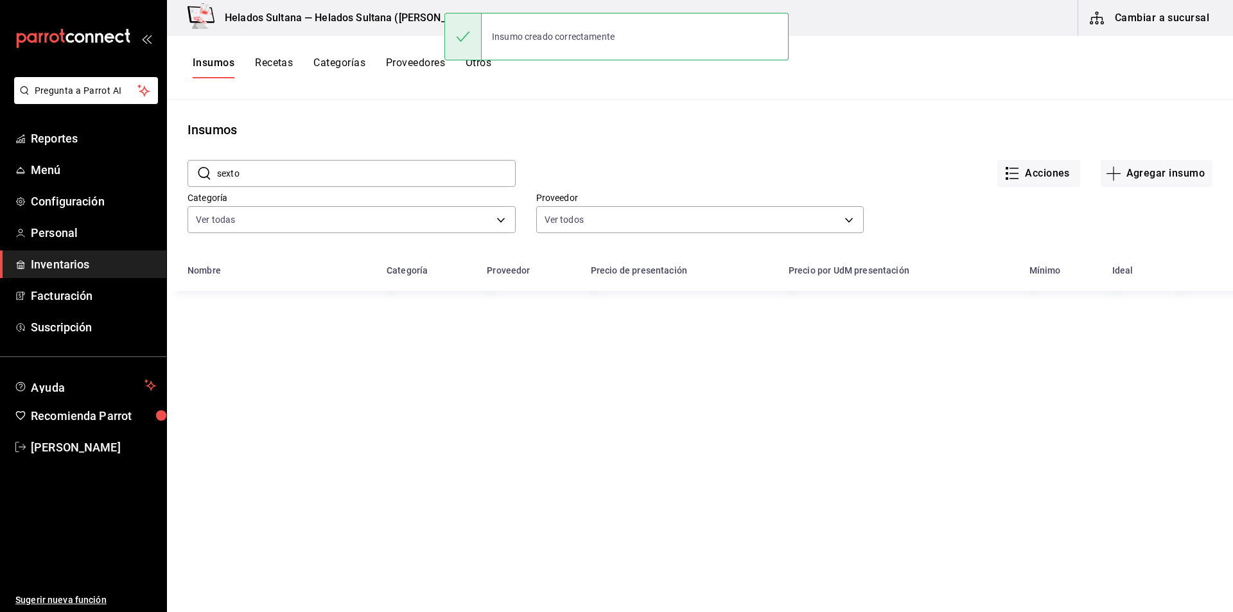
scroll to position [158, 0]
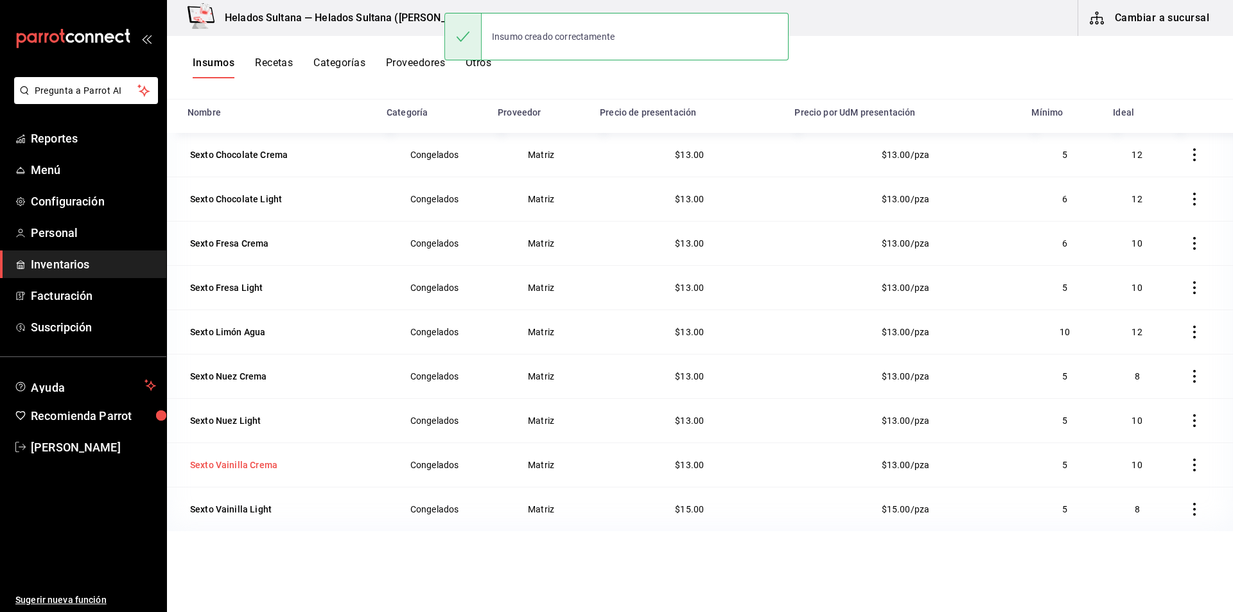
click at [204, 464] on div "Sexto Vainilla Crema" at bounding box center [233, 464] width 87 height 13
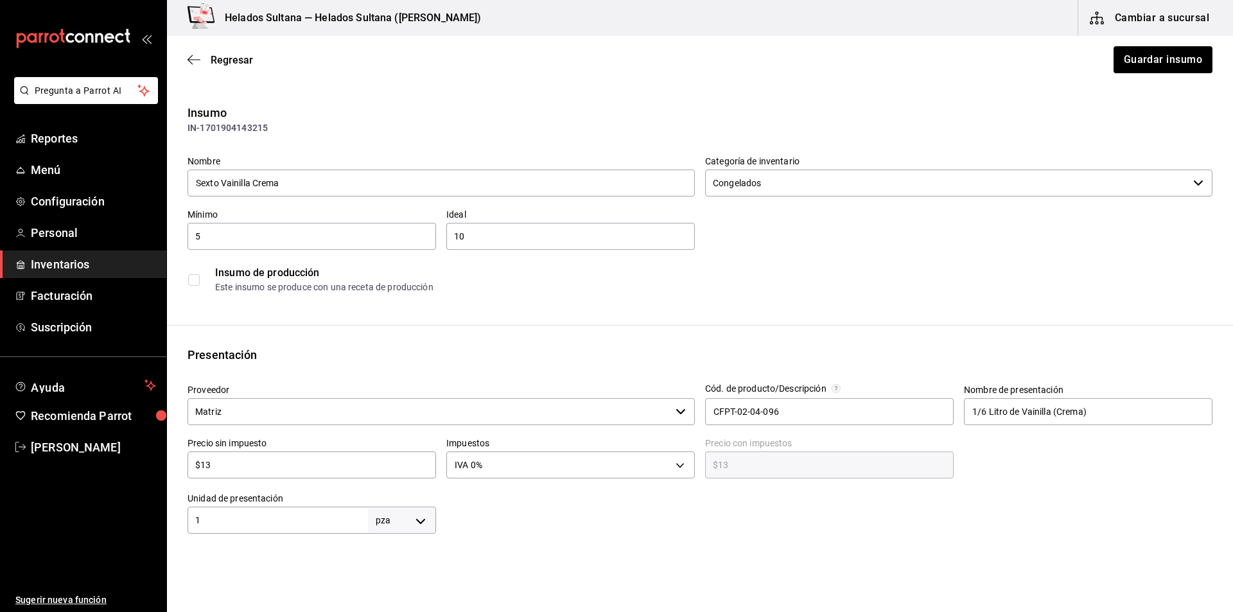
click at [285, 462] on input "$13" at bounding box center [311, 464] width 248 height 15
type input "$1"
type input "$1.00"
type input "$15"
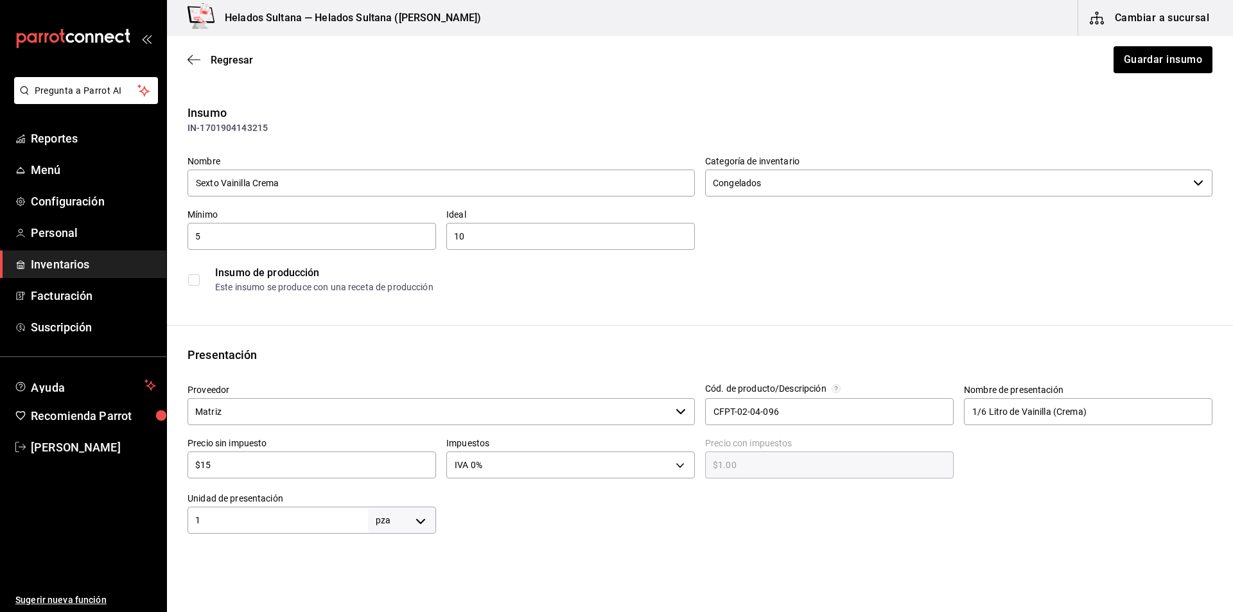
type input "$15.00"
type input "$15"
click at [1117, 65] on button "Guardar insumo" at bounding box center [1162, 59] width 100 height 27
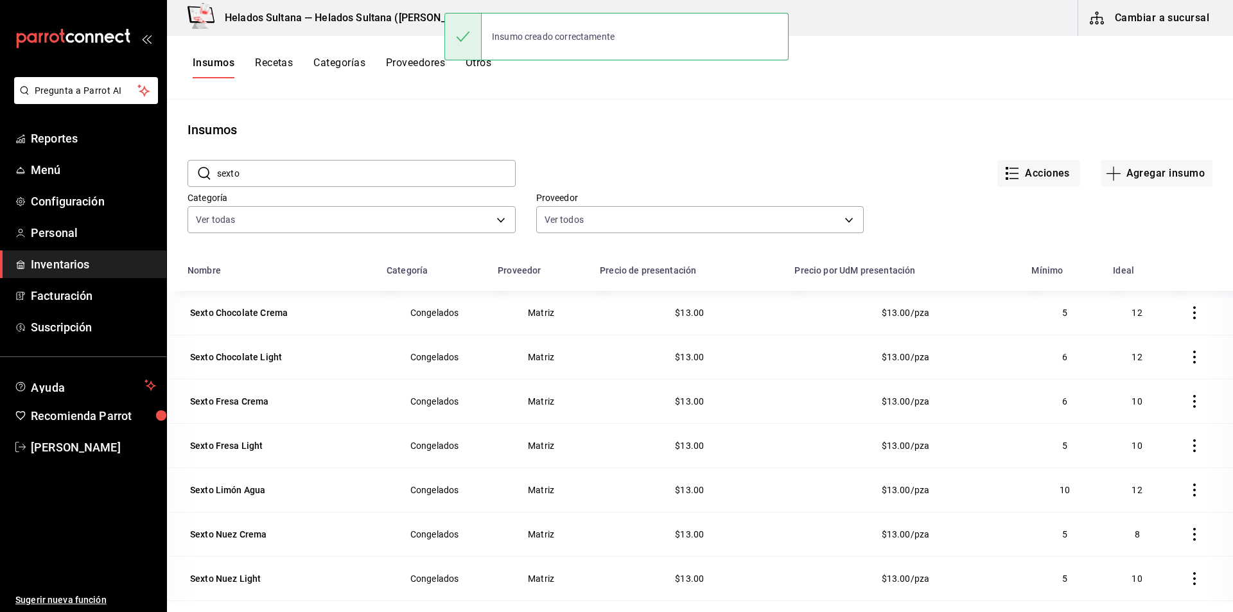
scroll to position [158, 0]
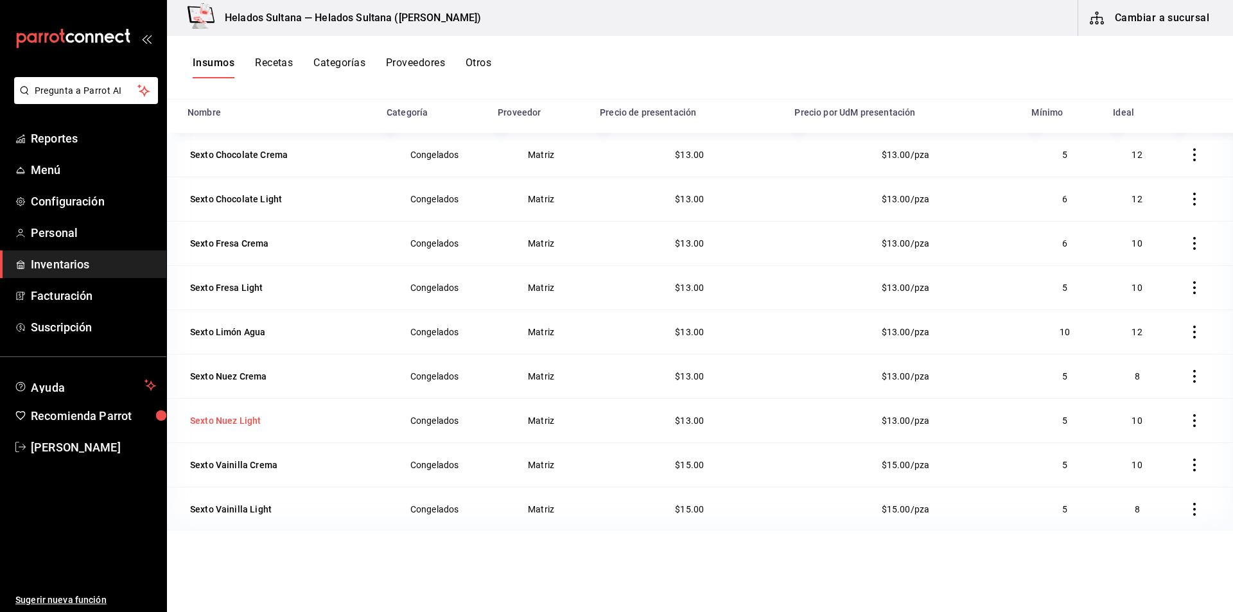
click at [259, 412] on div "Sexto Nuez Light" at bounding box center [225, 420] width 76 height 18
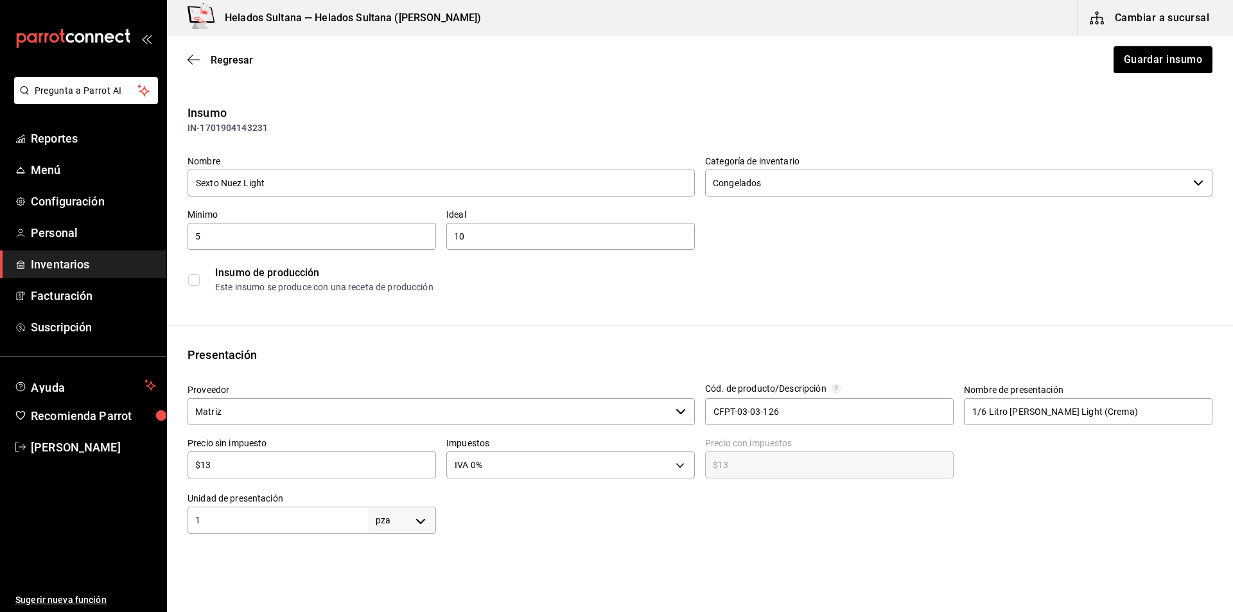
click at [308, 457] on input "$13" at bounding box center [311, 464] width 248 height 15
type input "$1"
type input "$1.00"
type input "$15"
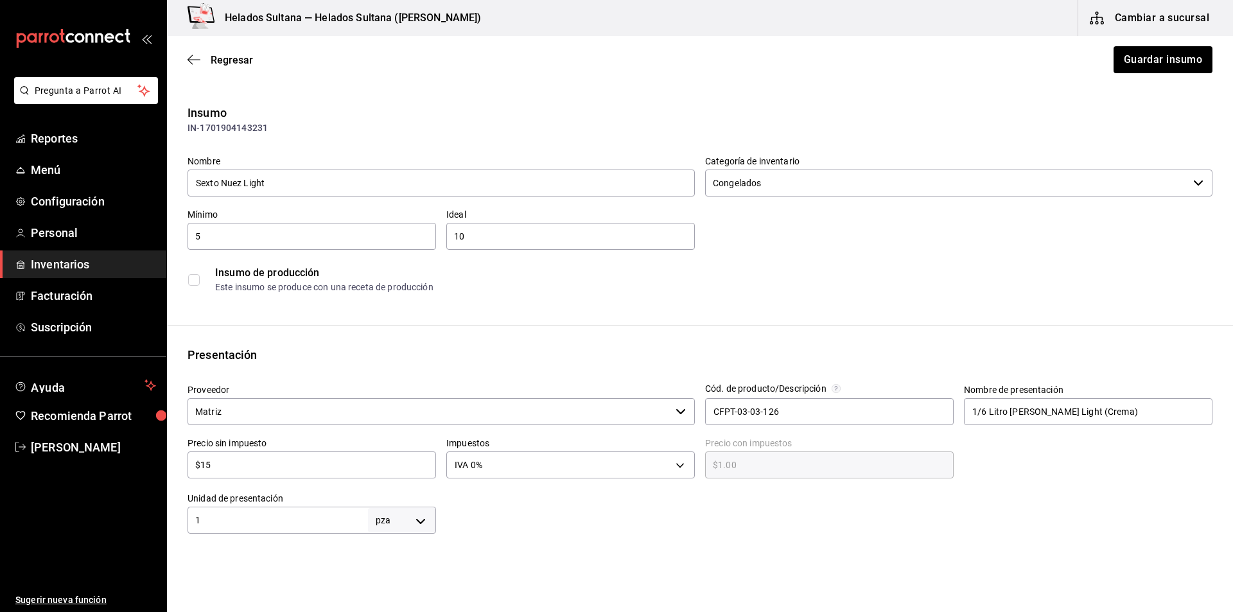
type input "$15.00"
type input "$15"
click at [1130, 56] on button "Guardar insumo" at bounding box center [1162, 59] width 100 height 27
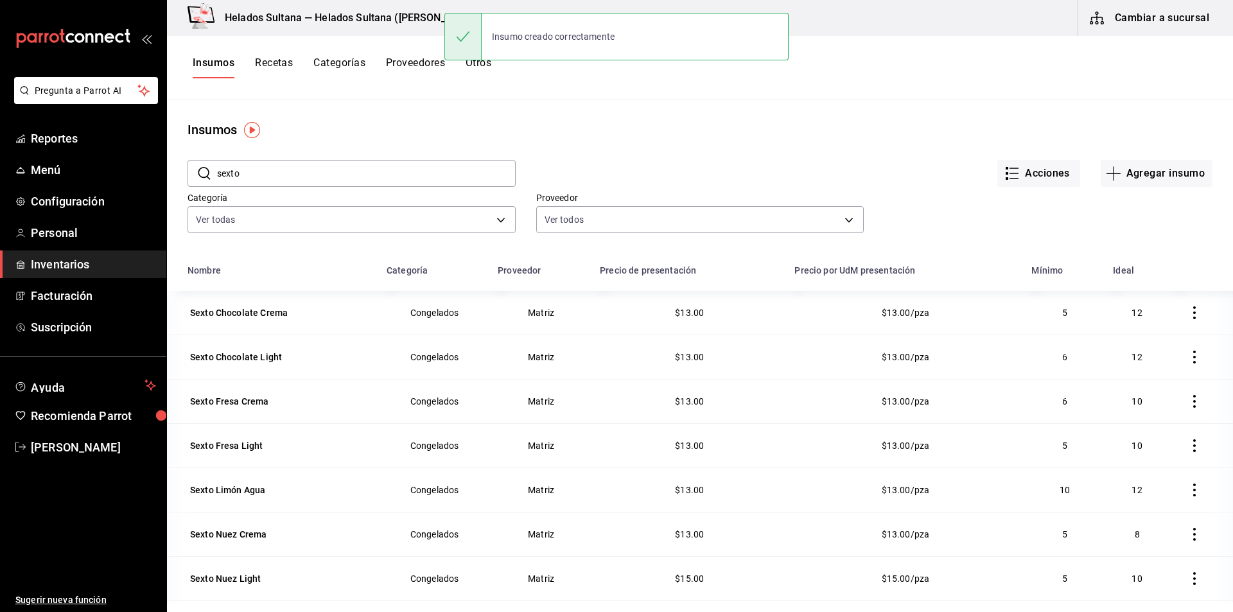
scroll to position [158, 0]
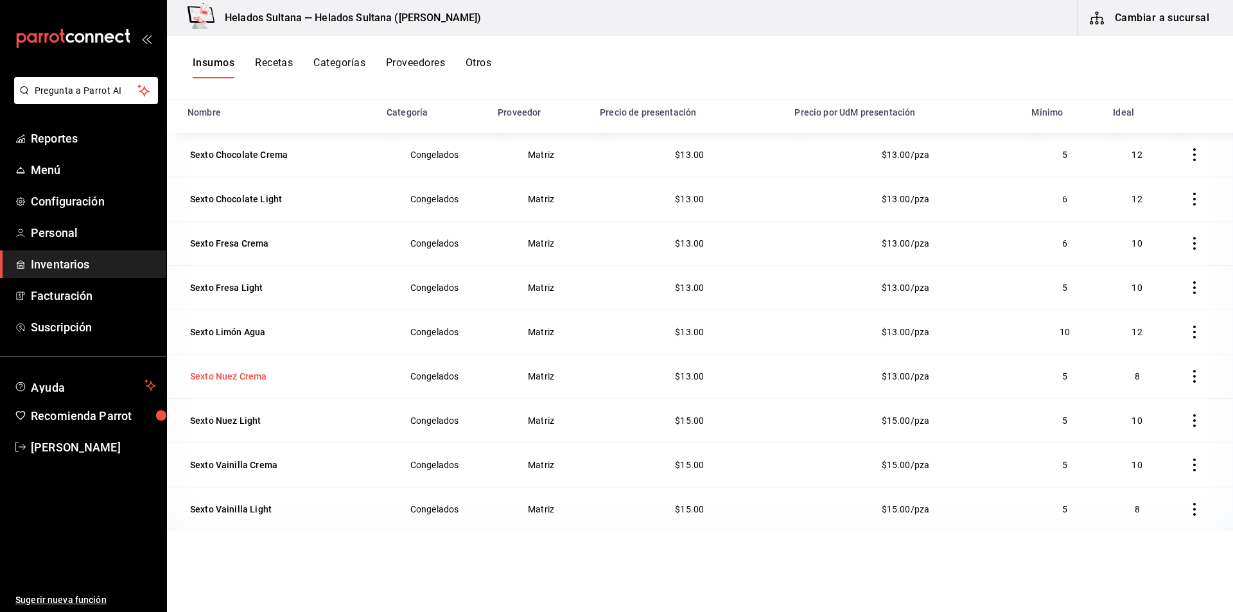
click at [283, 373] on div "Sexto Nuez Crema" at bounding box center [279, 376] width 184 height 18
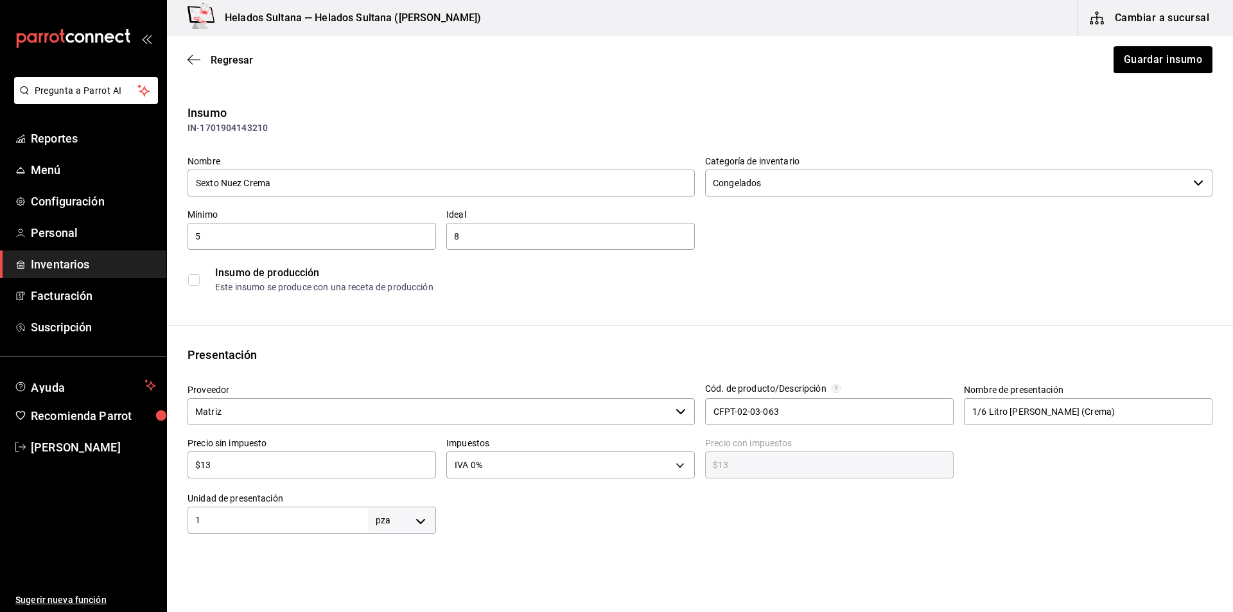
click at [241, 447] on label "Precio sin impuesto" at bounding box center [311, 442] width 248 height 9
click at [232, 458] on input "$13" at bounding box center [311, 464] width 248 height 15
type input "$1"
type input "$1.00"
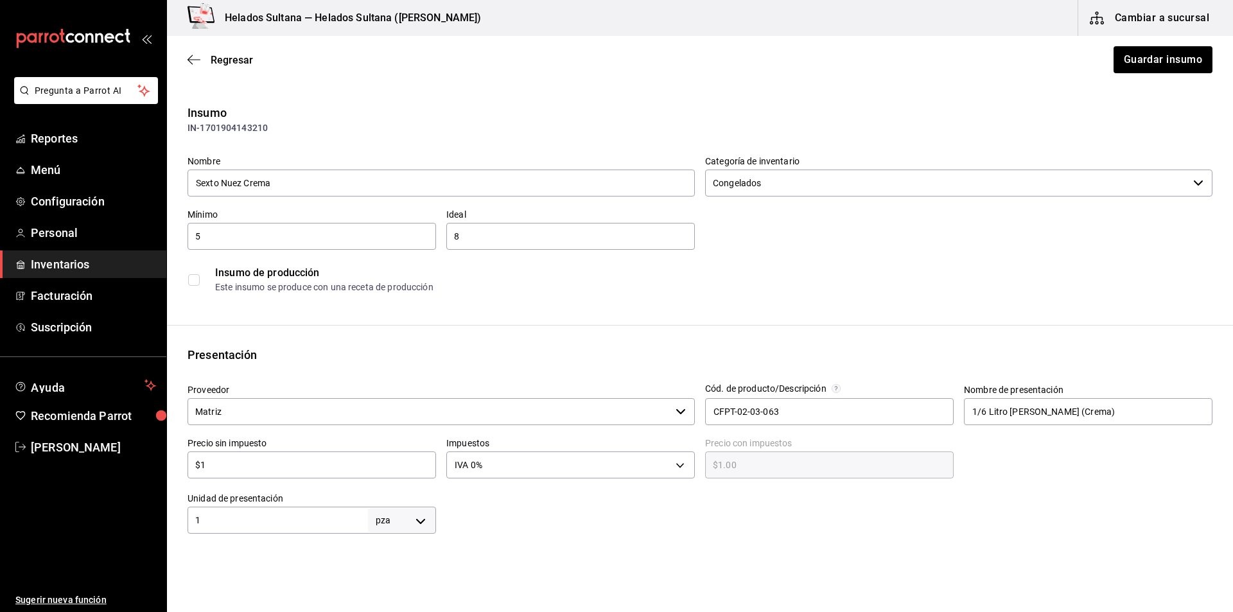
type input "$15"
type input "$15.00"
type input "$15"
click at [1148, 57] on button "Guardar insumo" at bounding box center [1162, 59] width 100 height 27
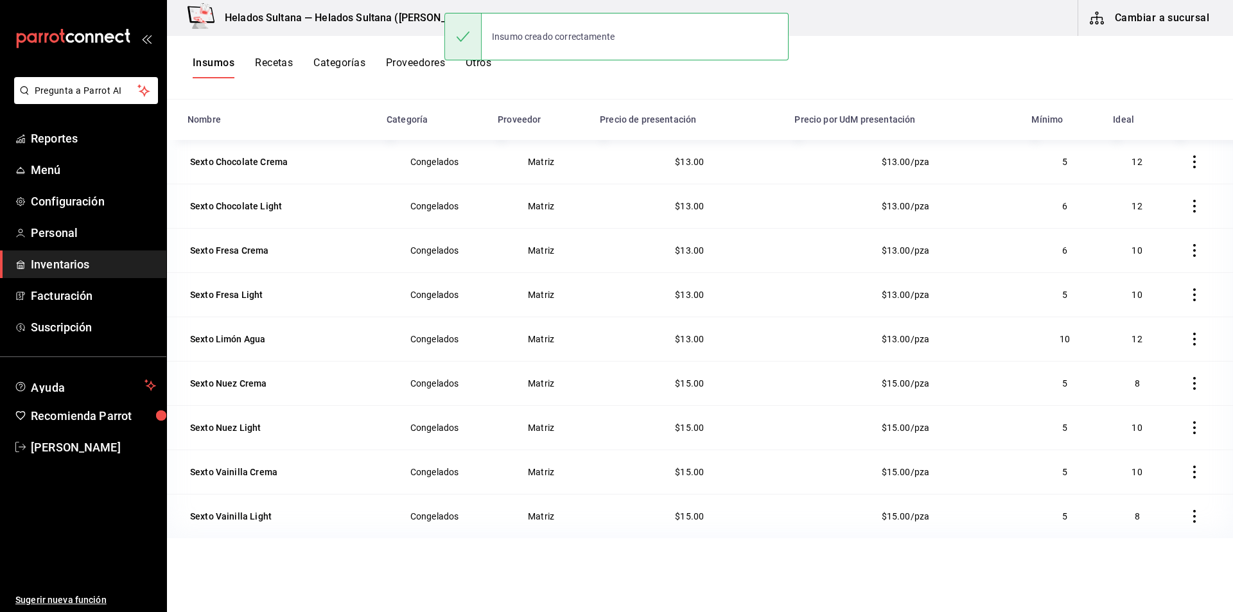
scroll to position [158, 0]
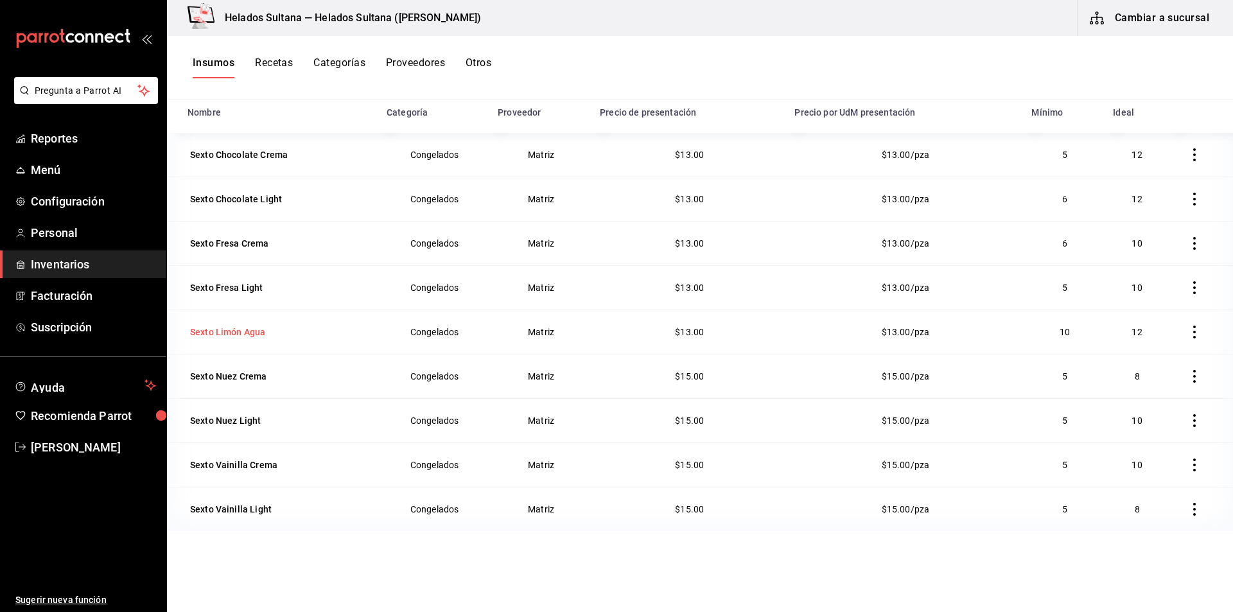
click at [217, 334] on div "Sexto Limón Agua" at bounding box center [227, 331] width 75 height 13
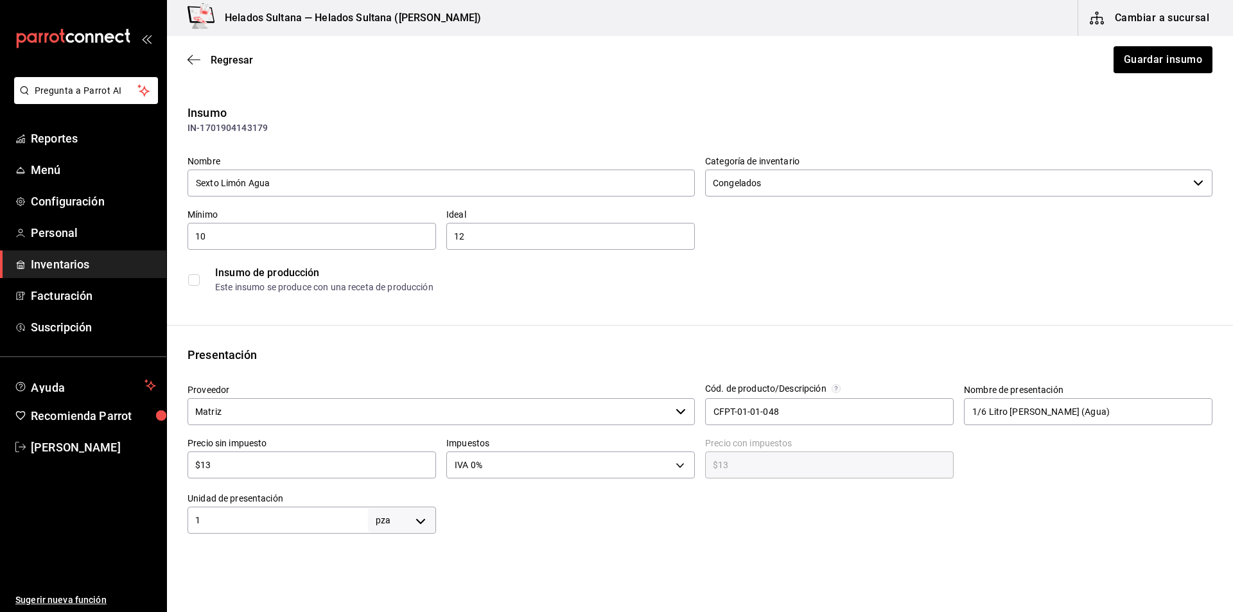
click at [244, 465] on input "$13" at bounding box center [311, 464] width 248 height 15
type input "$1"
type input "$1.00"
type input "$15"
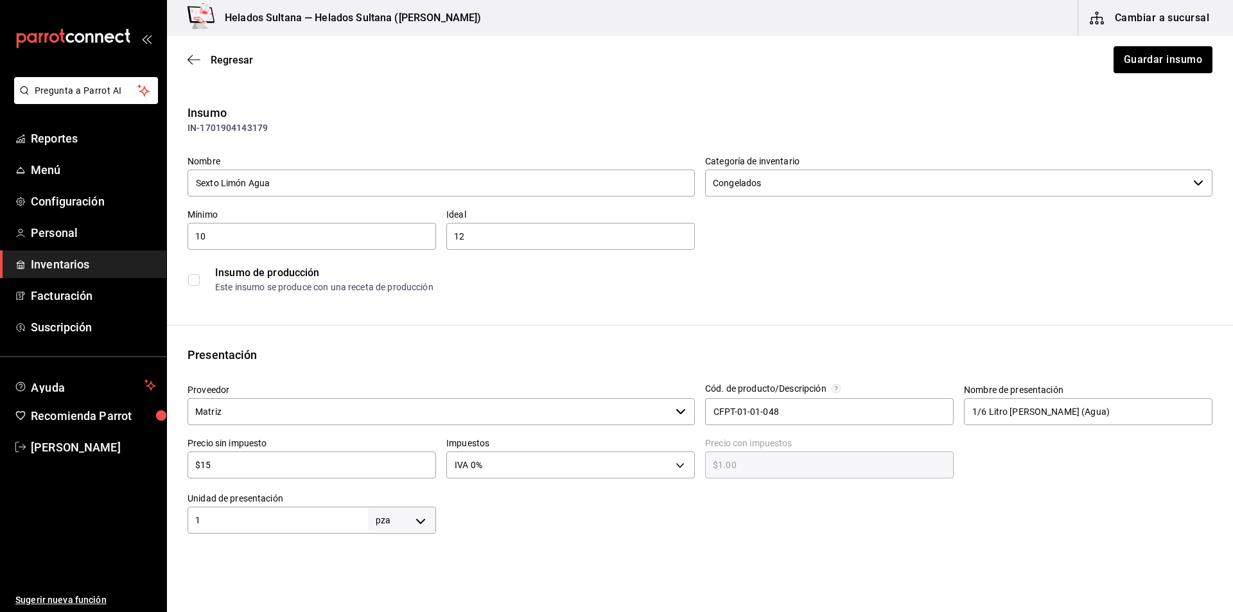
type input "$15.00"
type input "$15"
click at [1112, 64] on button "Guardar insumo" at bounding box center [1162, 59] width 100 height 27
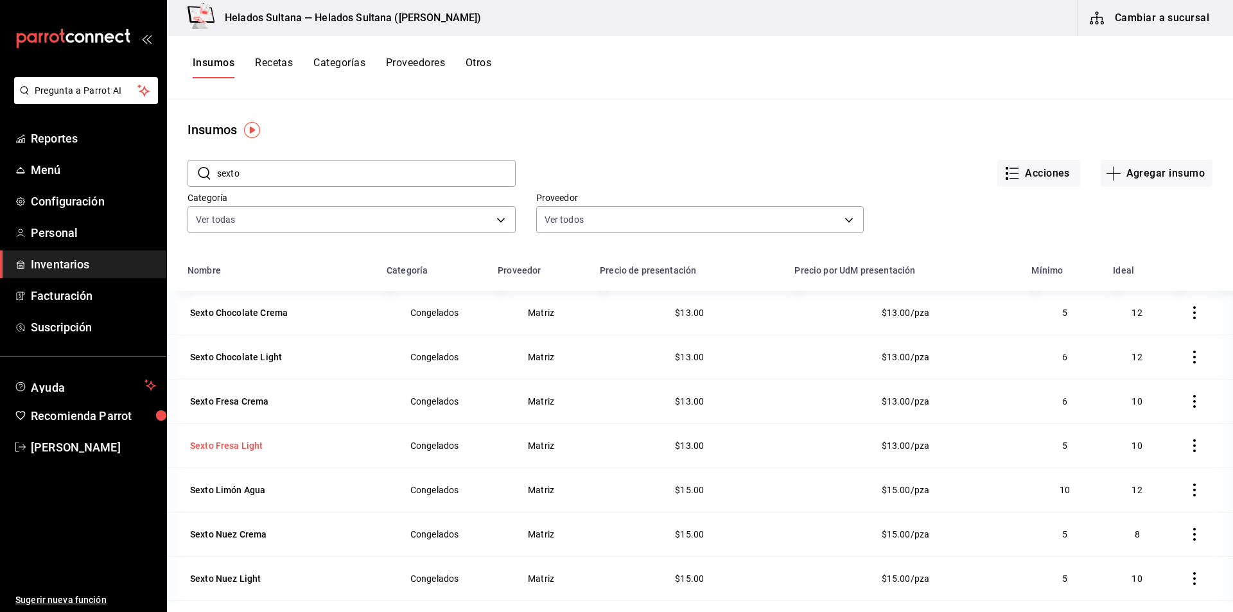
click at [248, 440] on div "Sexto Fresa Light" at bounding box center [226, 445] width 73 height 13
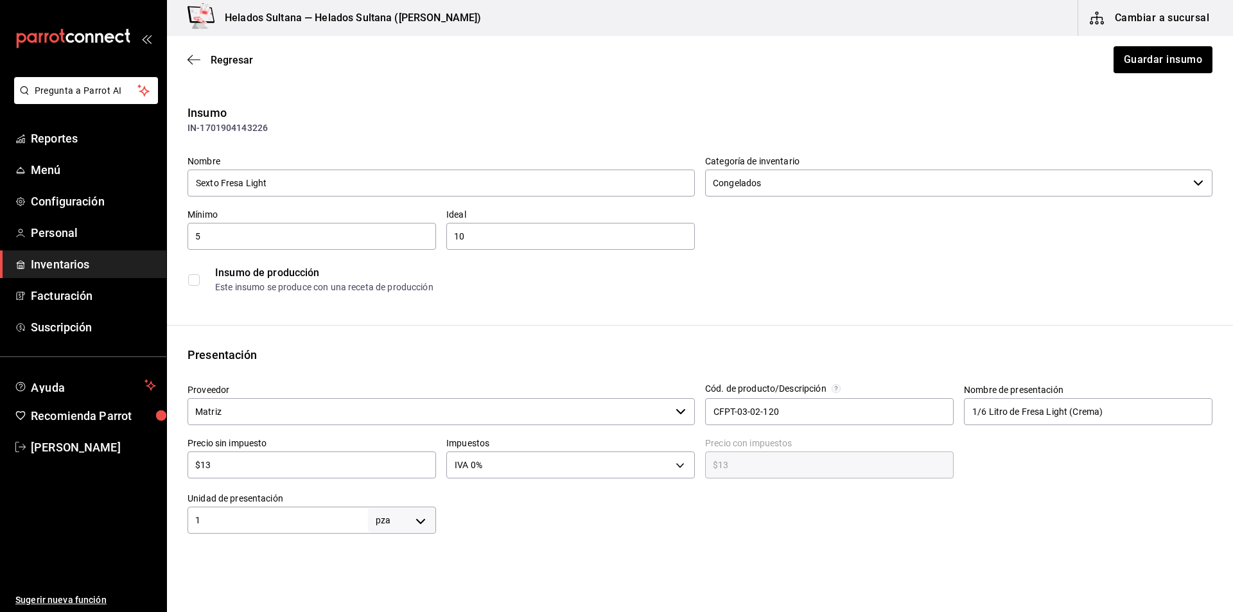
click at [239, 473] on div "$13 ​" at bounding box center [311, 464] width 248 height 27
type input "$1"
type input "$1.00"
type input "$15"
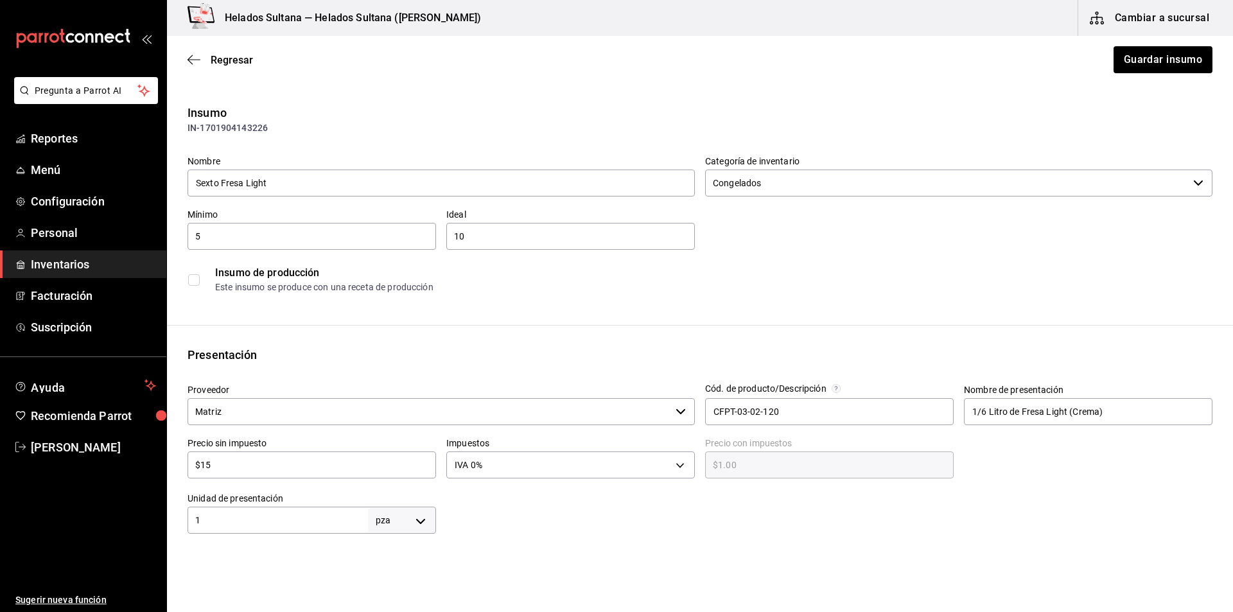
type input "$15.00"
type input "$15"
click at [1161, 55] on button "Guardar insumo" at bounding box center [1162, 59] width 100 height 27
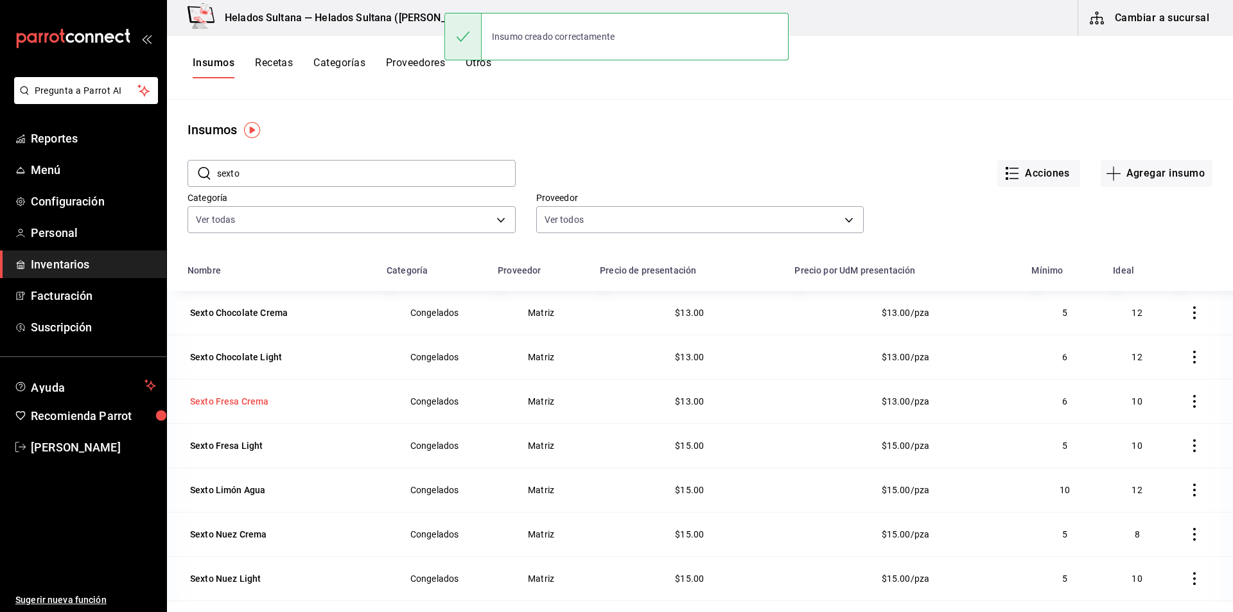
click at [248, 410] on div "Sexto Fresa Crema" at bounding box center [229, 401] width 84 height 18
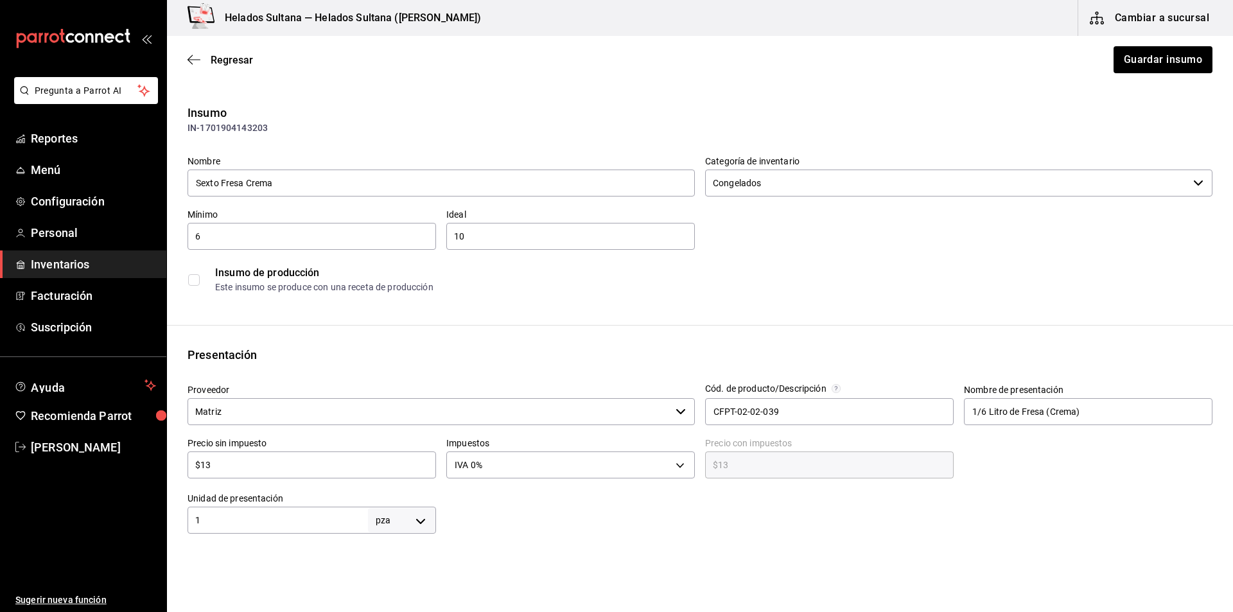
click at [241, 457] on input "$13" at bounding box center [311, 464] width 248 height 15
type input "$1"
type input "$1.00"
type input "$15"
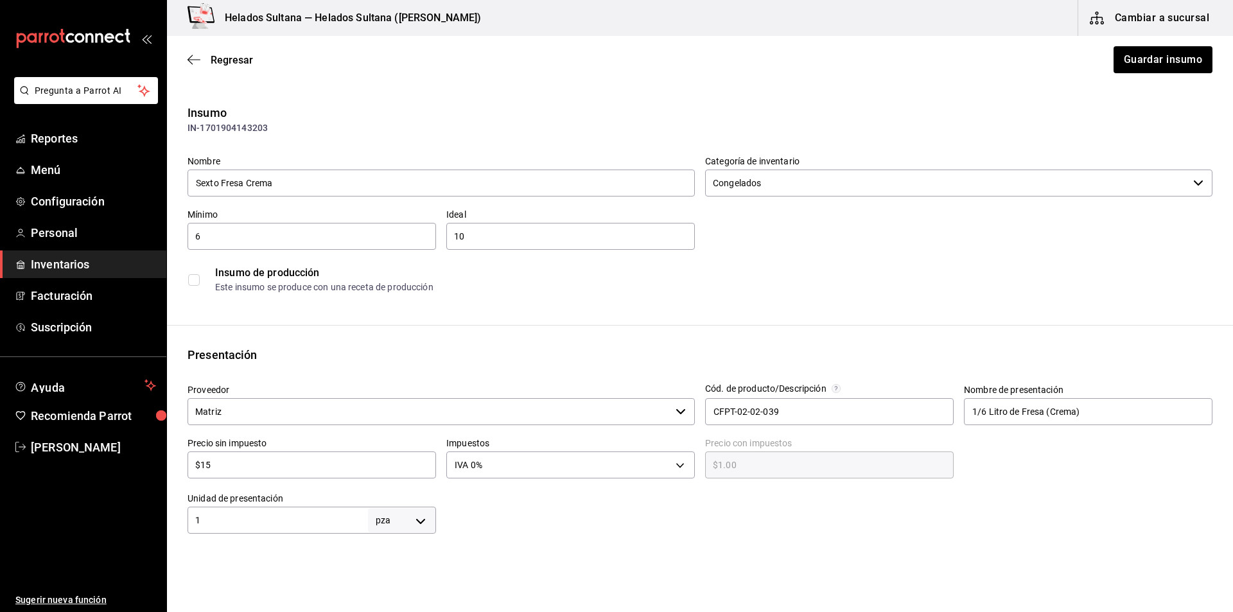
type input "$15.00"
type input "$15"
click at [1099, 61] on div "Regresar Guardar insumo" at bounding box center [700, 60] width 1066 height 48
click at [1138, 63] on button "Guardar insumo" at bounding box center [1162, 59] width 100 height 27
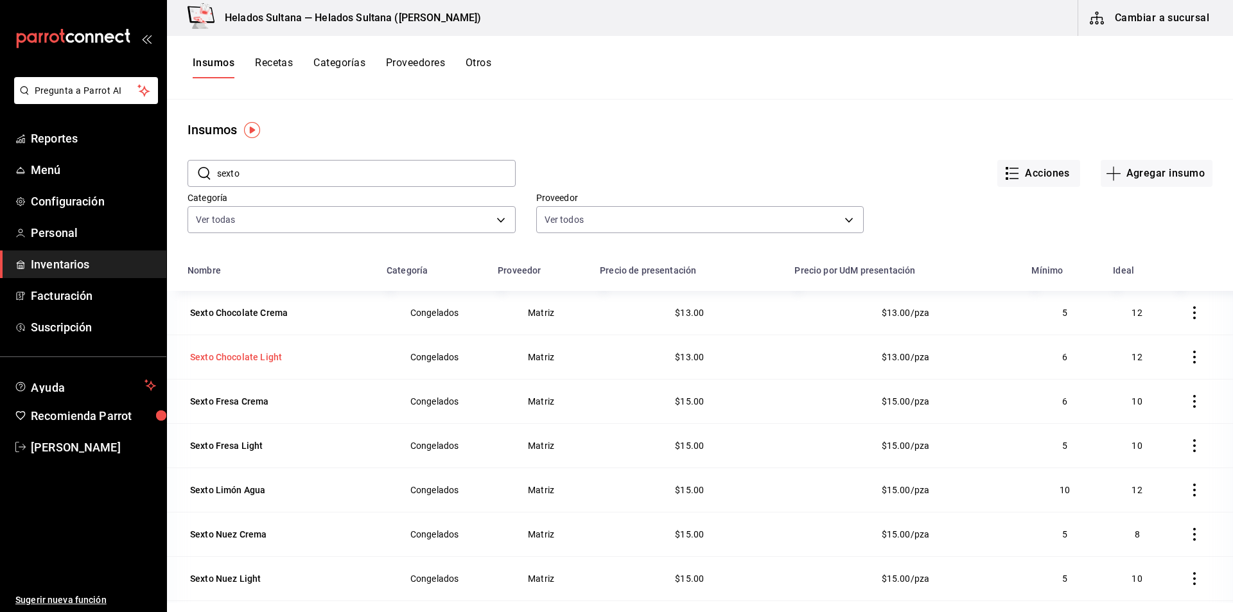
click at [234, 360] on div "Sexto Chocolate Light" at bounding box center [236, 357] width 92 height 13
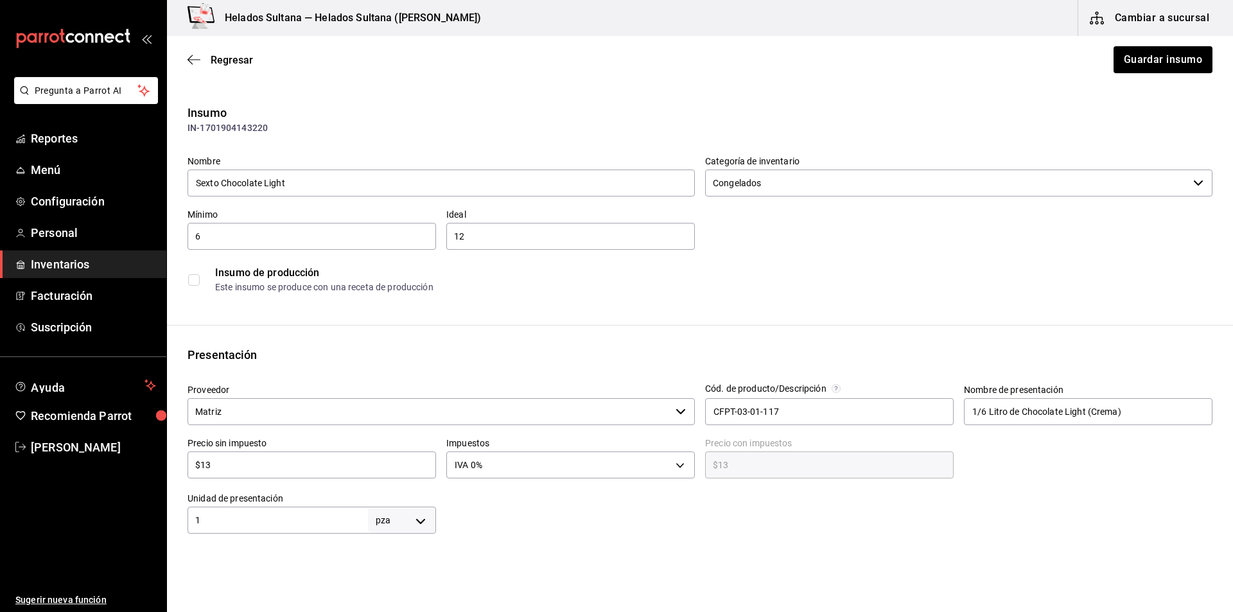
click at [227, 469] on input "$13" at bounding box center [311, 464] width 248 height 15
type input "$1"
type input "$1.00"
type input "$15"
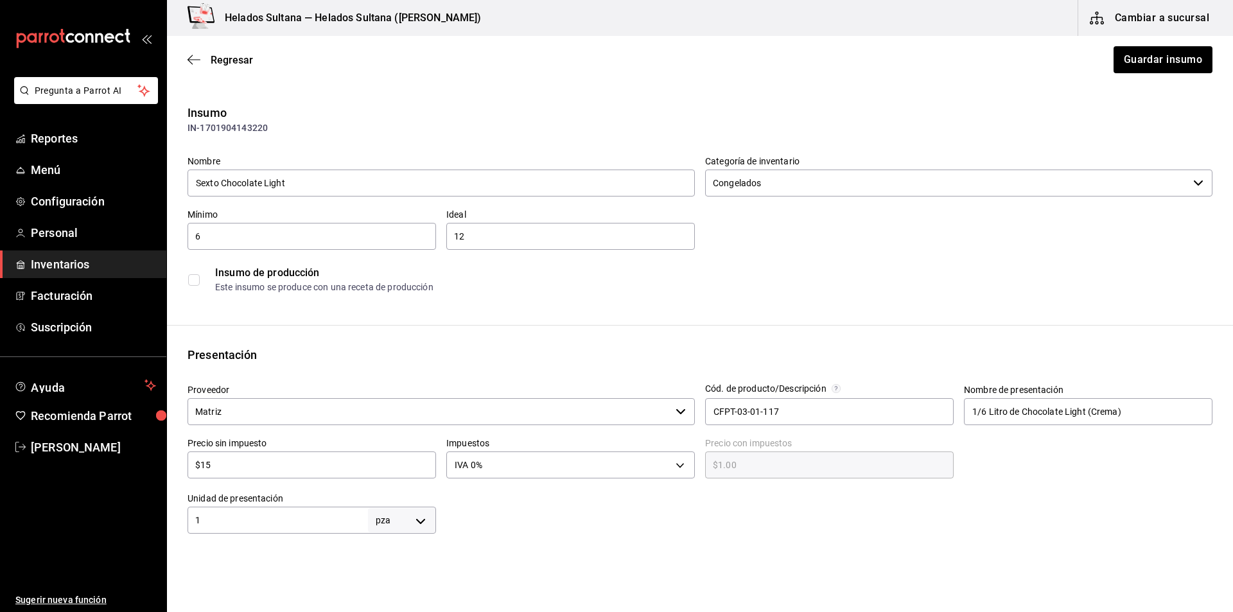
type input "$15.00"
type input "$15"
click at [1121, 59] on button "Guardar insumo" at bounding box center [1162, 59] width 100 height 27
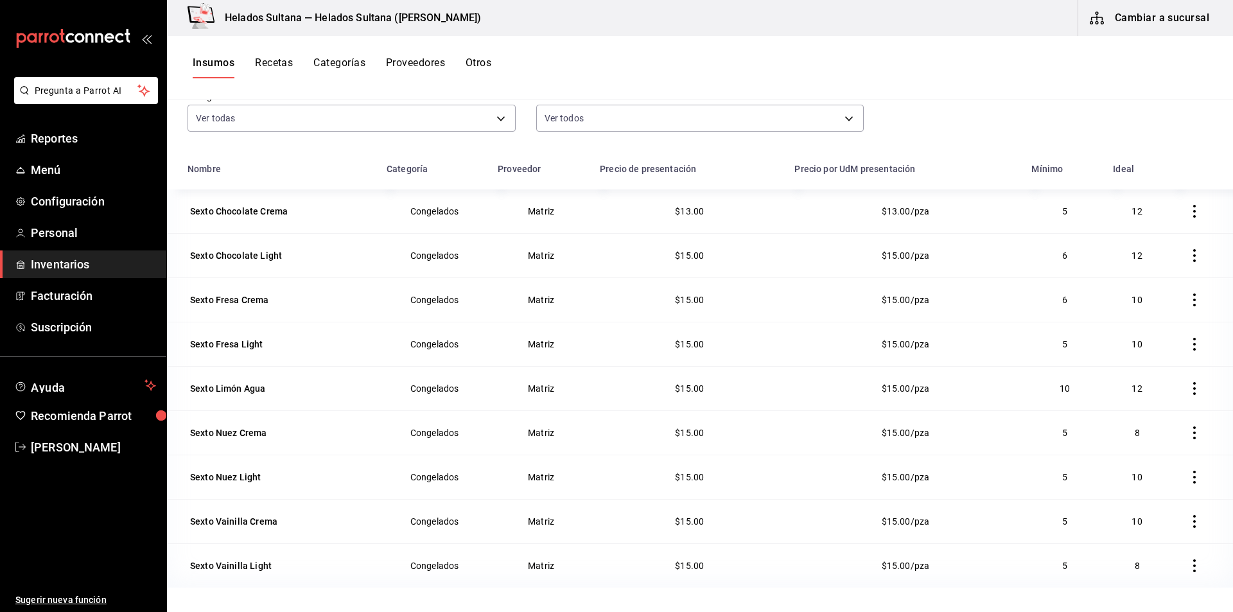
scroll to position [98, 0]
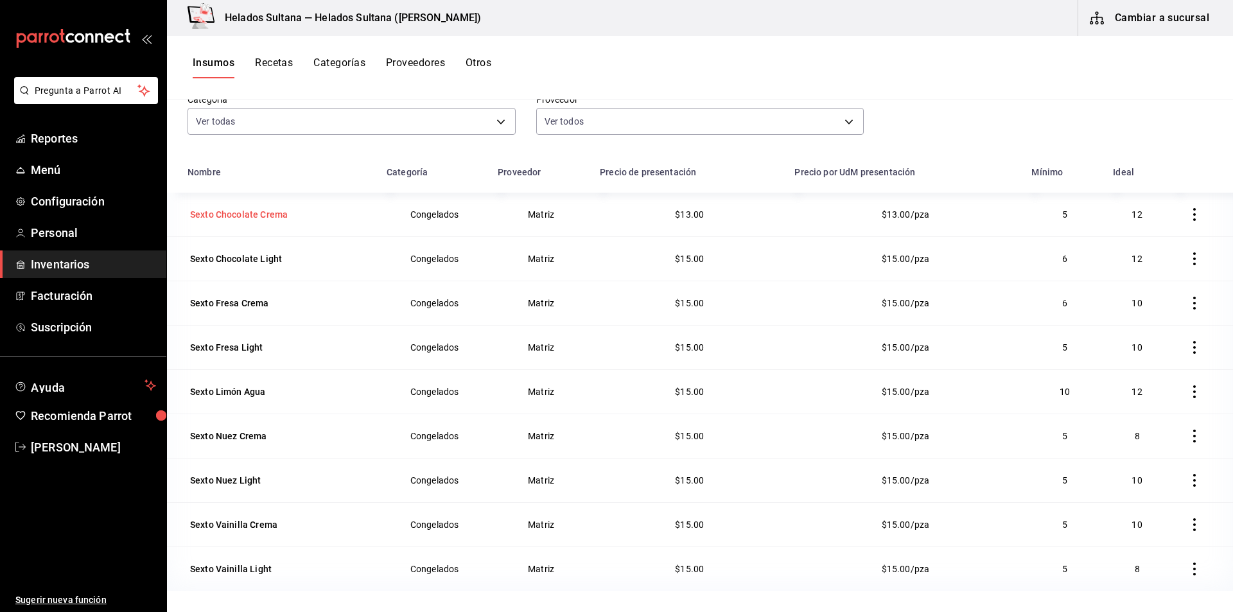
click at [257, 213] on div "Sexto Chocolate Crema" at bounding box center [239, 214] width 98 height 13
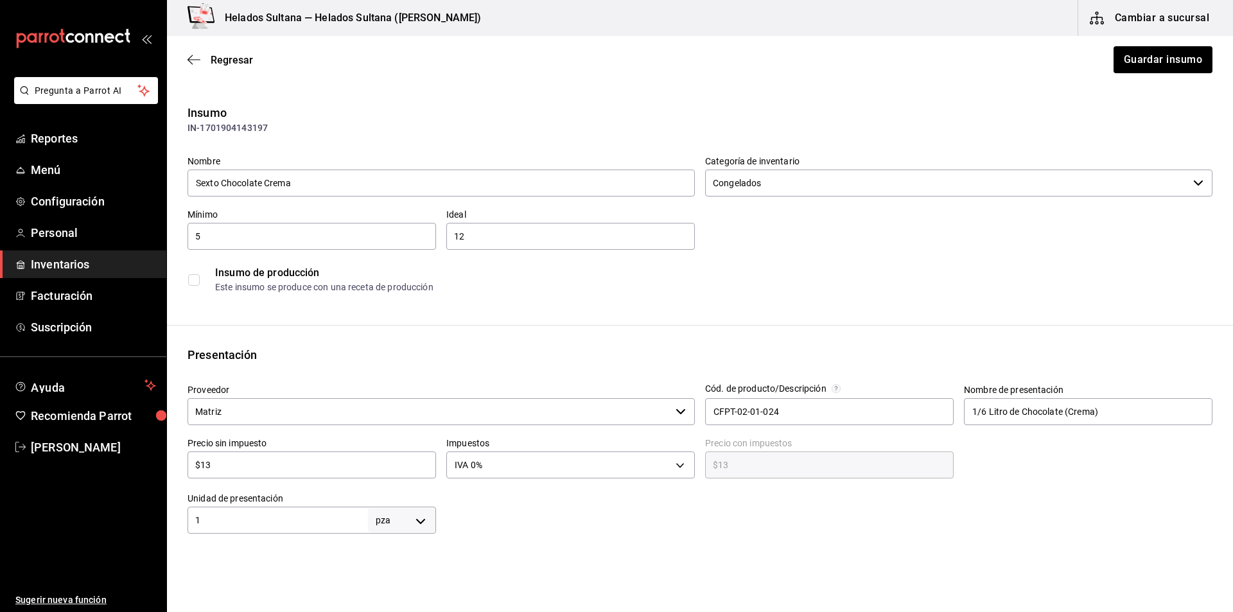
click at [228, 474] on div "$13 ​" at bounding box center [311, 464] width 248 height 27
type input "$1"
type input "$1.00"
type input "$15"
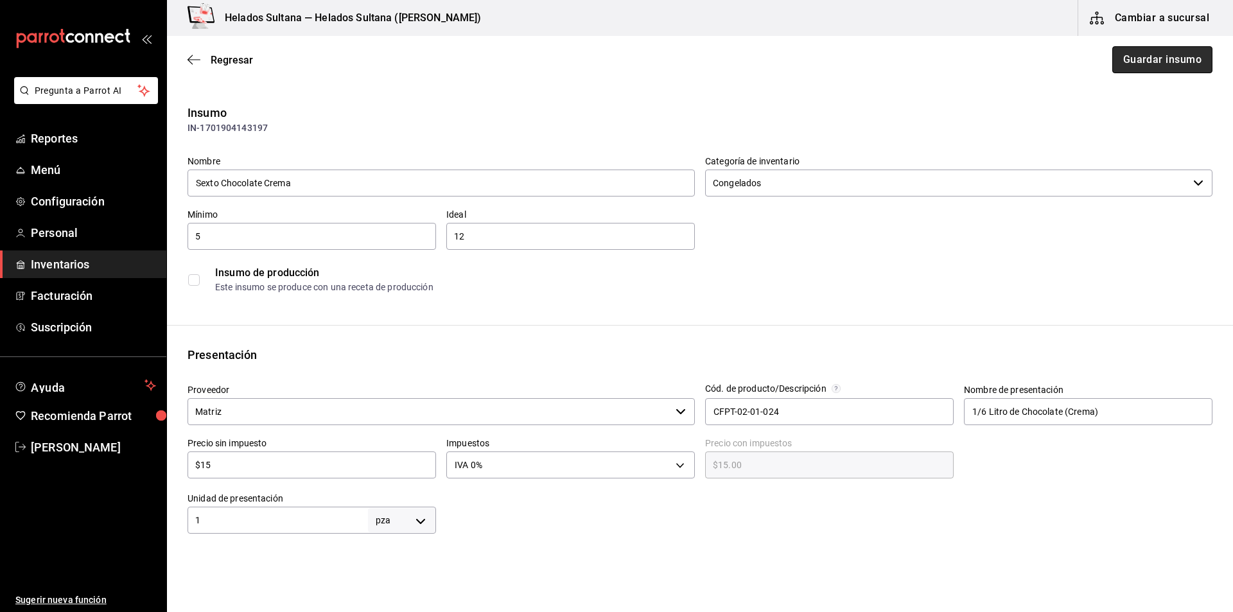
click at [1153, 55] on button "Guardar insumo" at bounding box center [1162, 59] width 100 height 27
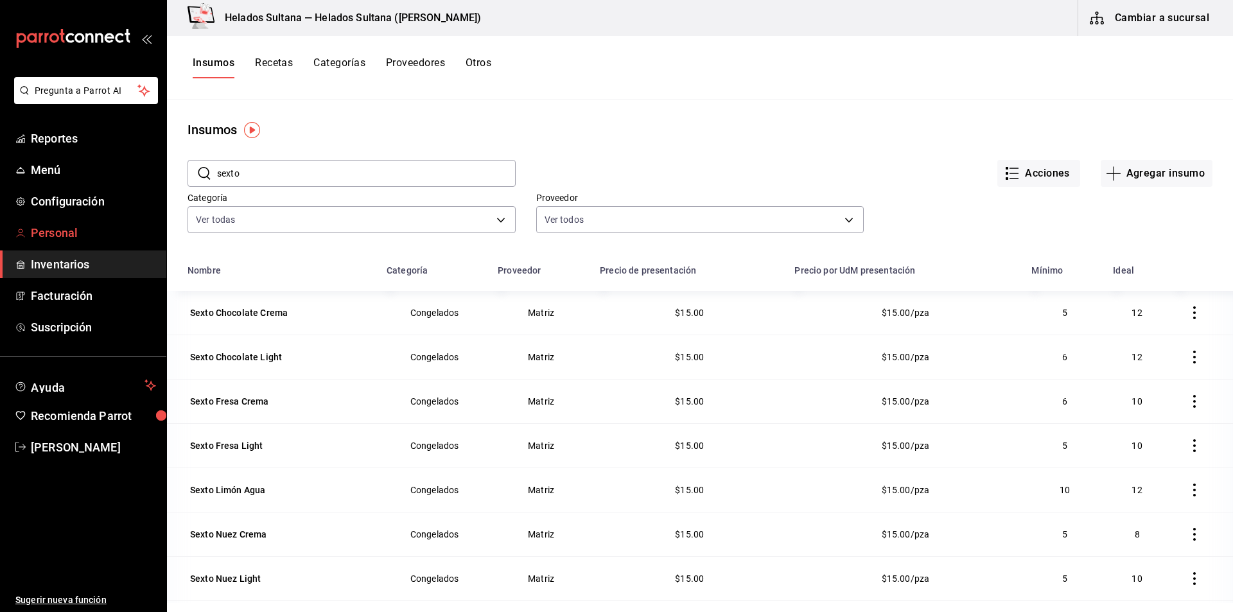
click at [42, 241] on link "Personal" at bounding box center [83, 233] width 166 height 28
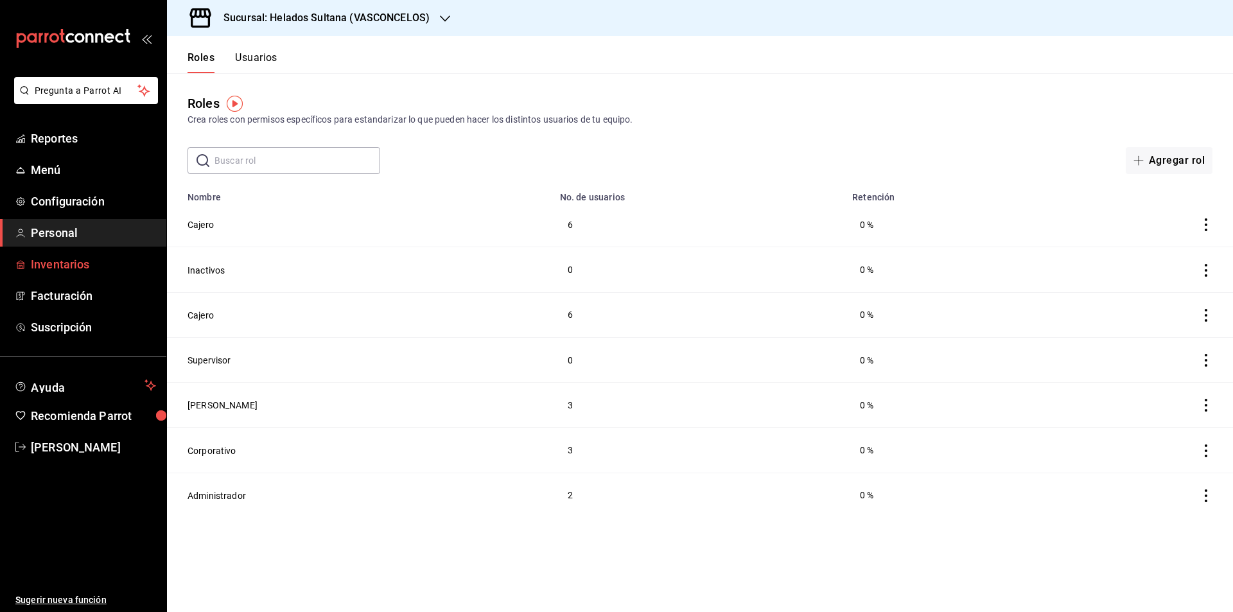
click at [63, 270] on span "Inventarios" at bounding box center [93, 263] width 125 height 17
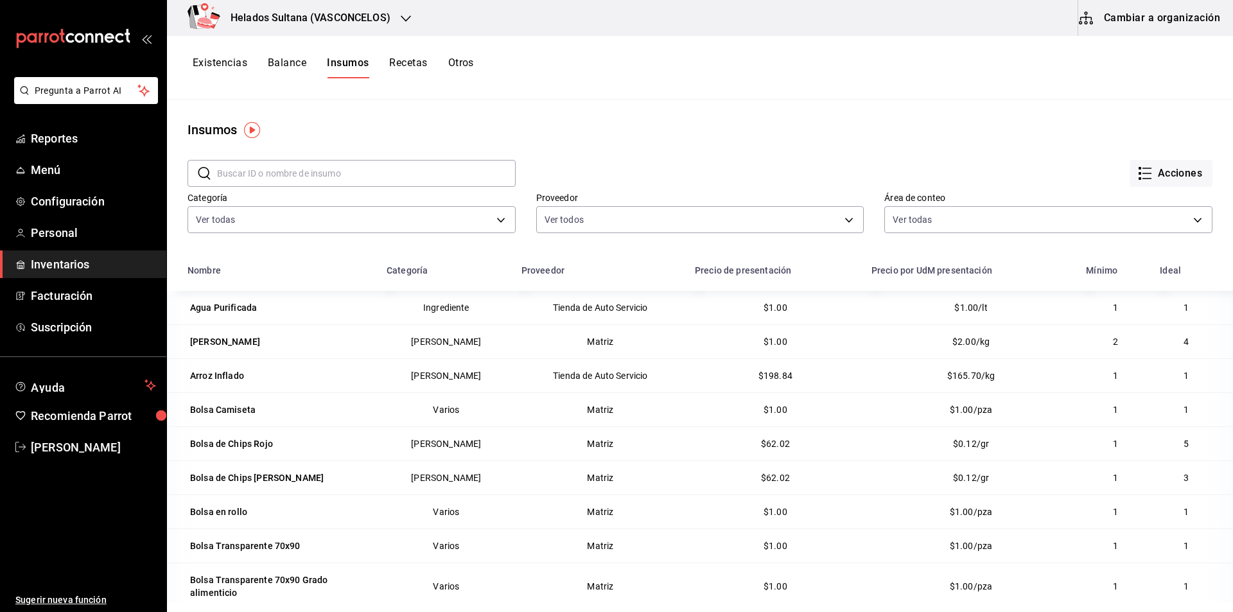
click at [1118, 13] on button "Cambiar a organización" at bounding box center [1150, 18] width 144 height 36
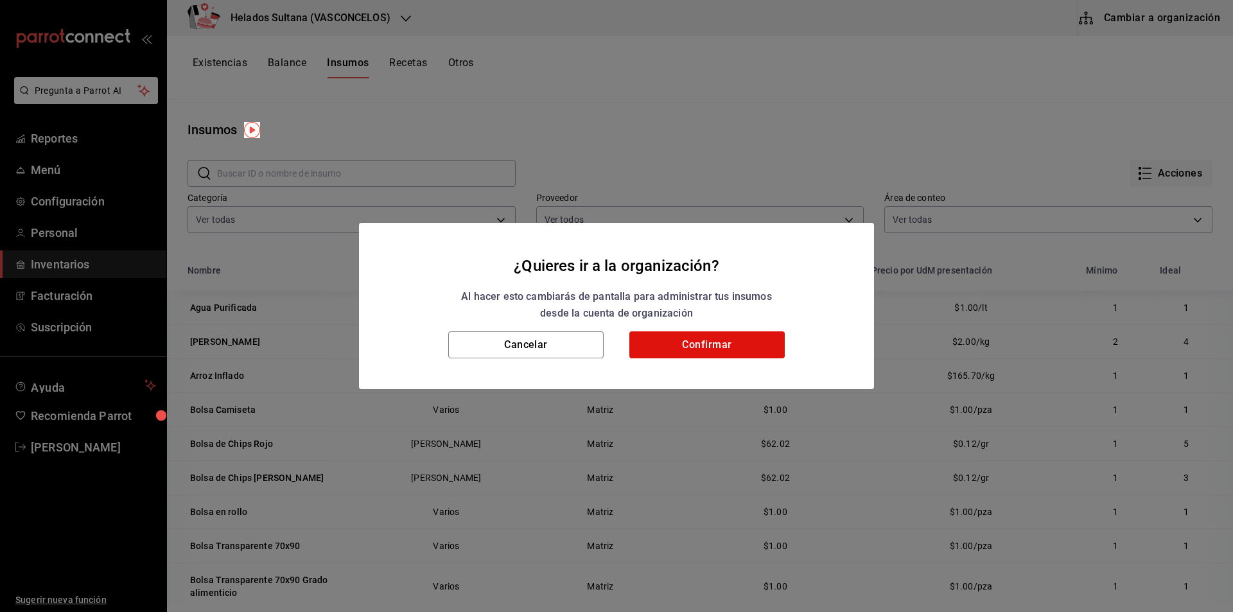
click at [665, 326] on h2 "¿Quieres ir a la organización? Al hacer esto cambiarás de pantalla para adminis…" at bounding box center [616, 277] width 515 height 109
click at [663, 333] on button "Confirmar" at bounding box center [706, 344] width 155 height 27
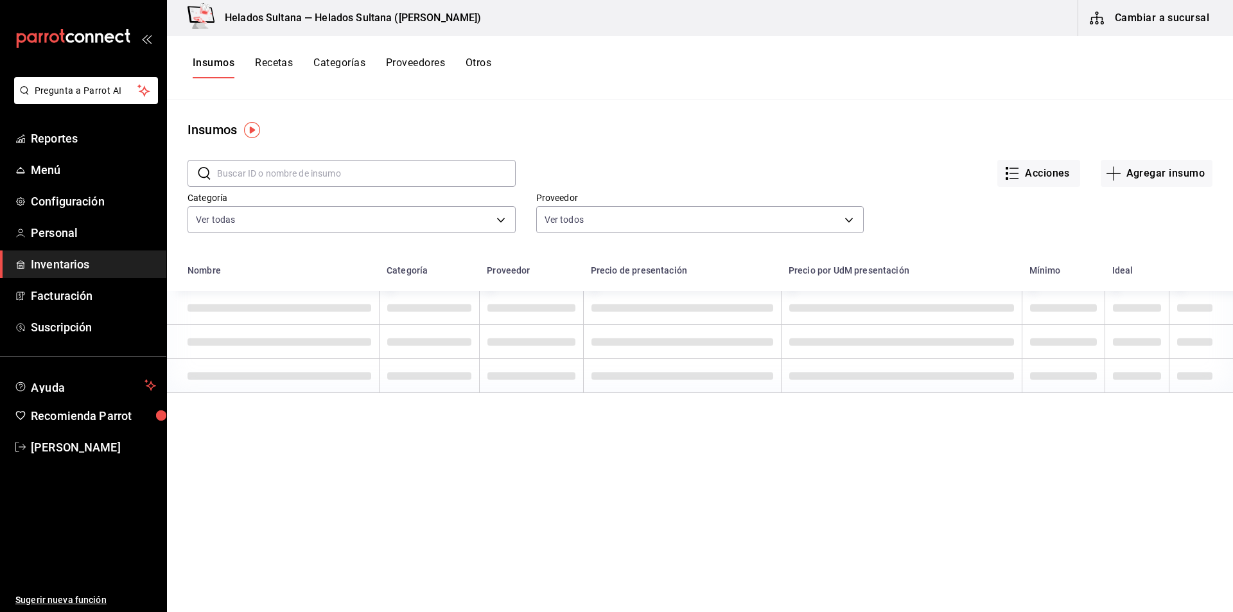
click at [246, 181] on input "text" at bounding box center [366, 173] width 299 height 26
